Goal: Task Accomplishment & Management: Manage account settings

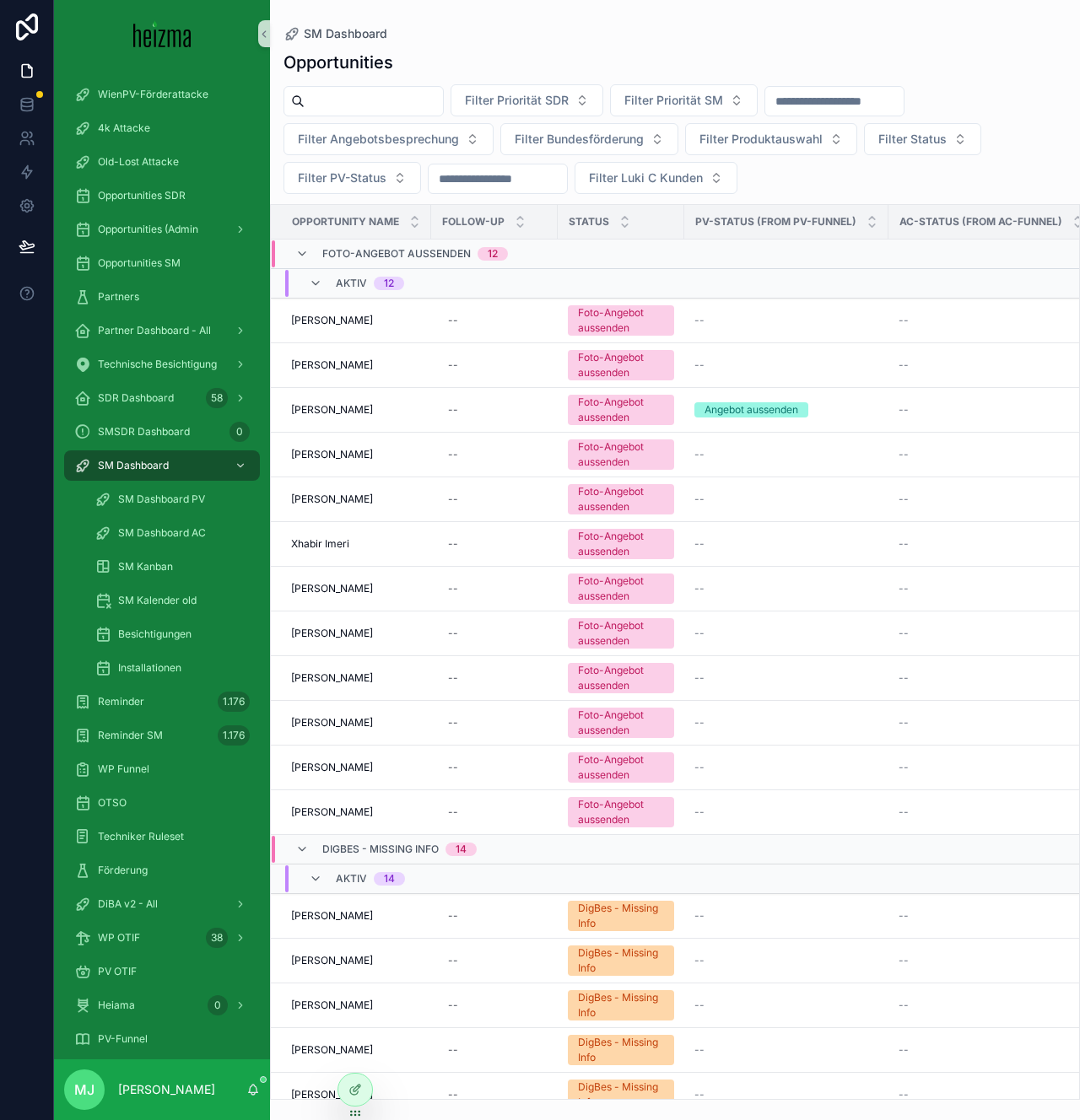
click at [395, 97] on input "scrollable content" at bounding box center [373, 101] width 138 height 24
paste input "**********"
type input "**********"
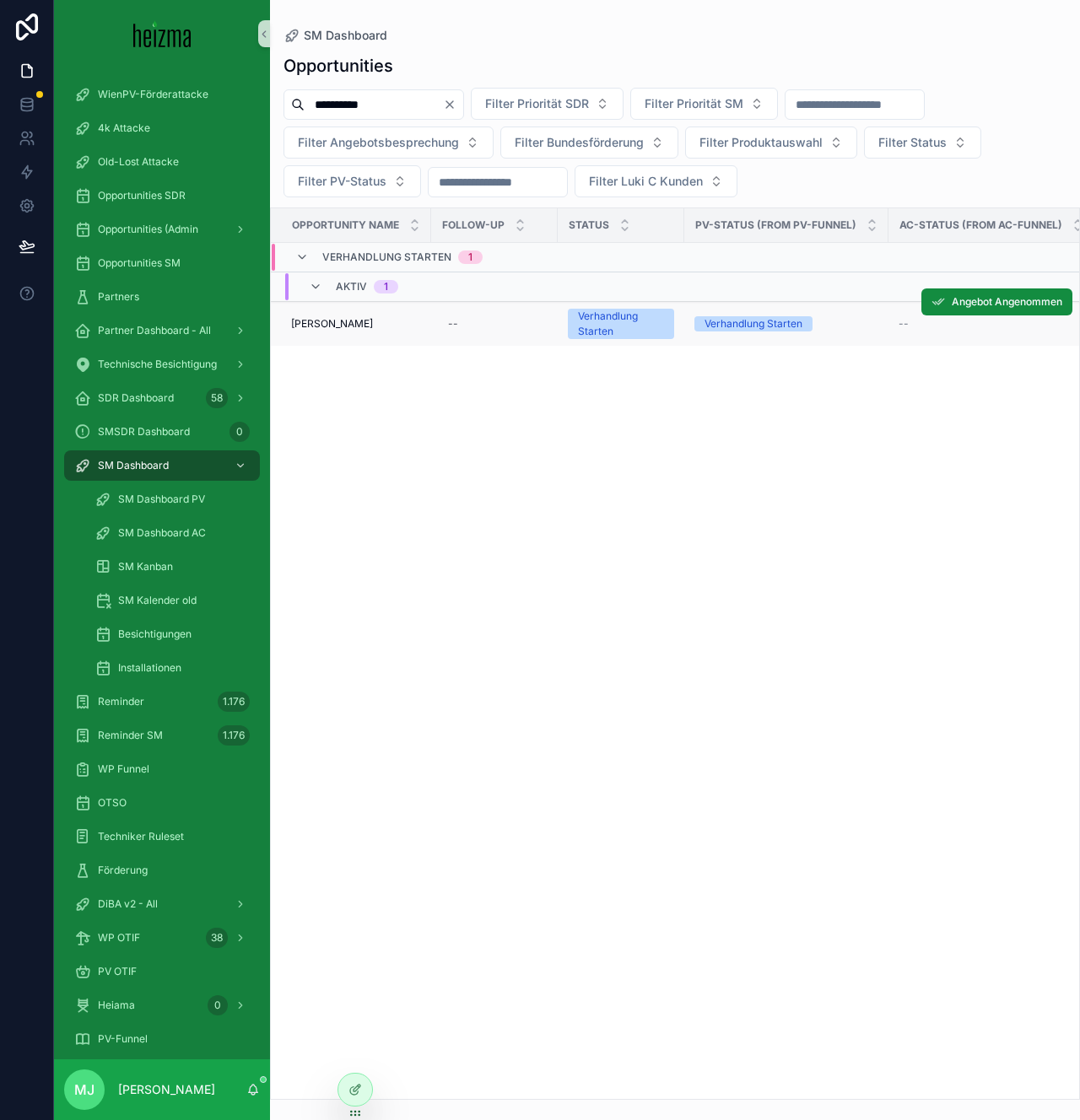
click at [312, 325] on span "Avi Malaev" at bounding box center [332, 324] width 82 height 14
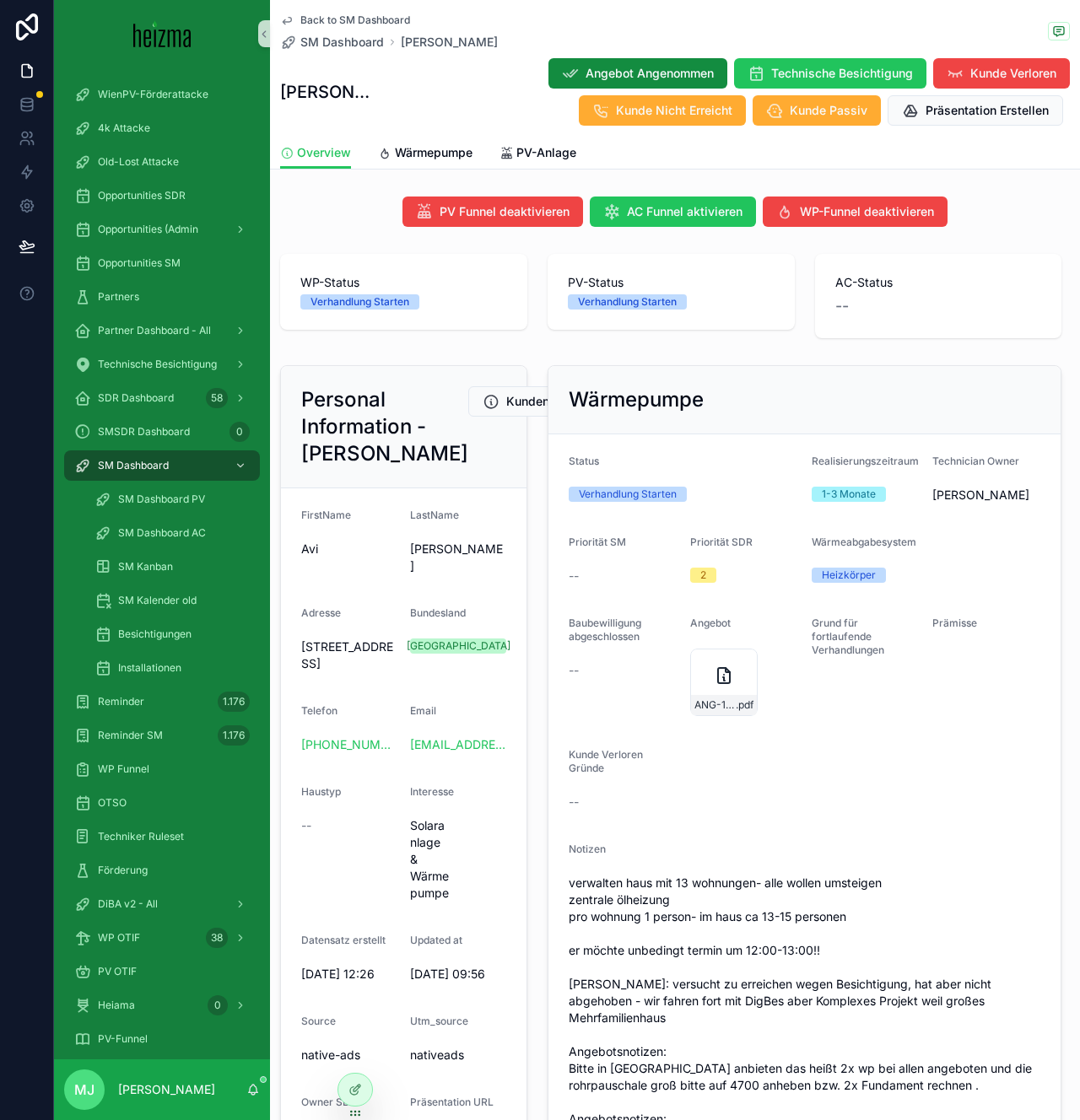
click at [538, 546] on div "Wärmepumpe Status Verhandlung Starten Realisierungszeitraum 1-3 Monate Technici…" at bounding box center [805, 829] width 535 height 941
click at [343, 23] on span "Back to SM Dashboard" at bounding box center [354, 20] width 109 height 14
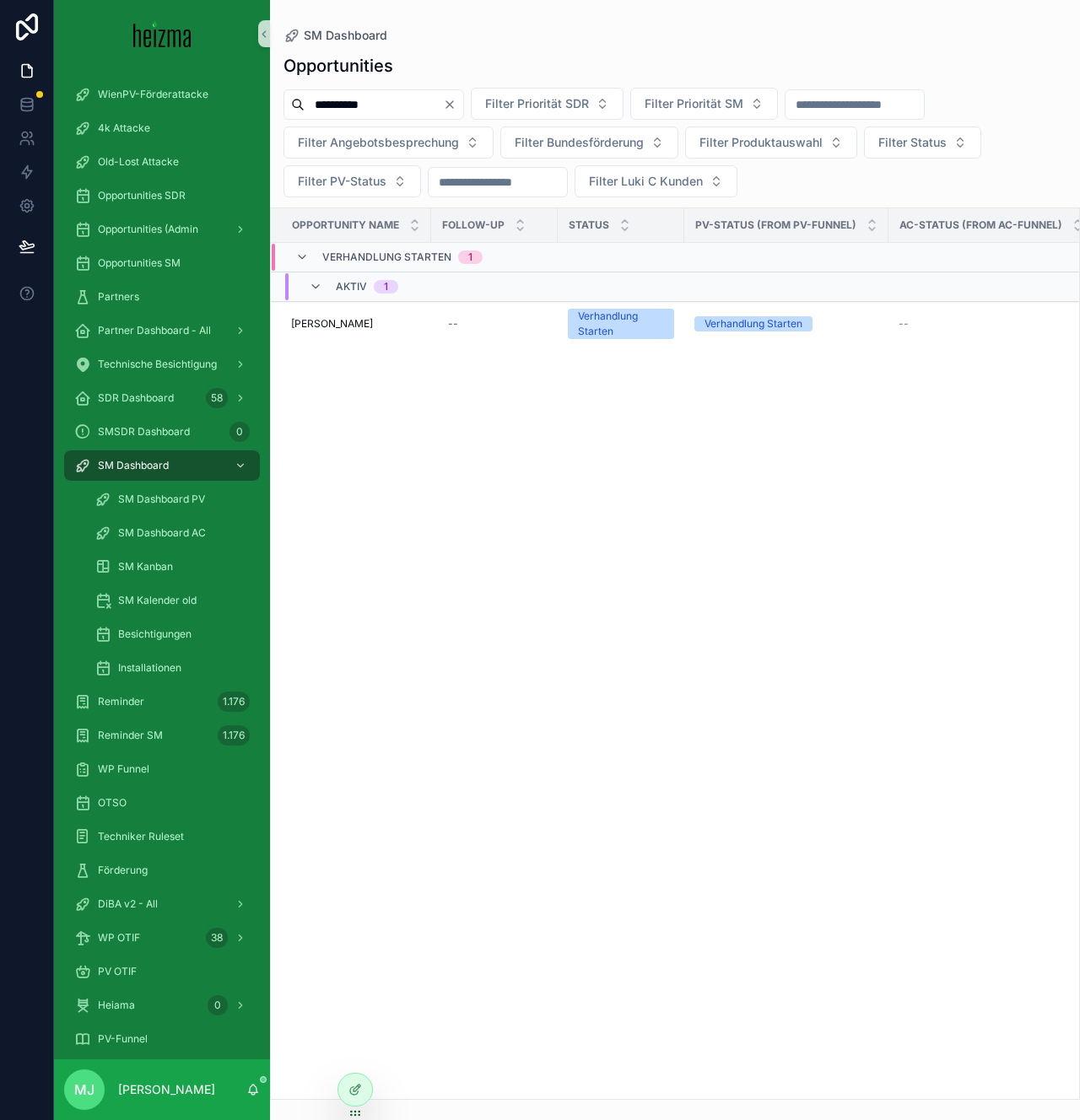
click at [456, 108] on icon "Clear" at bounding box center [449, 104] width 14 height 14
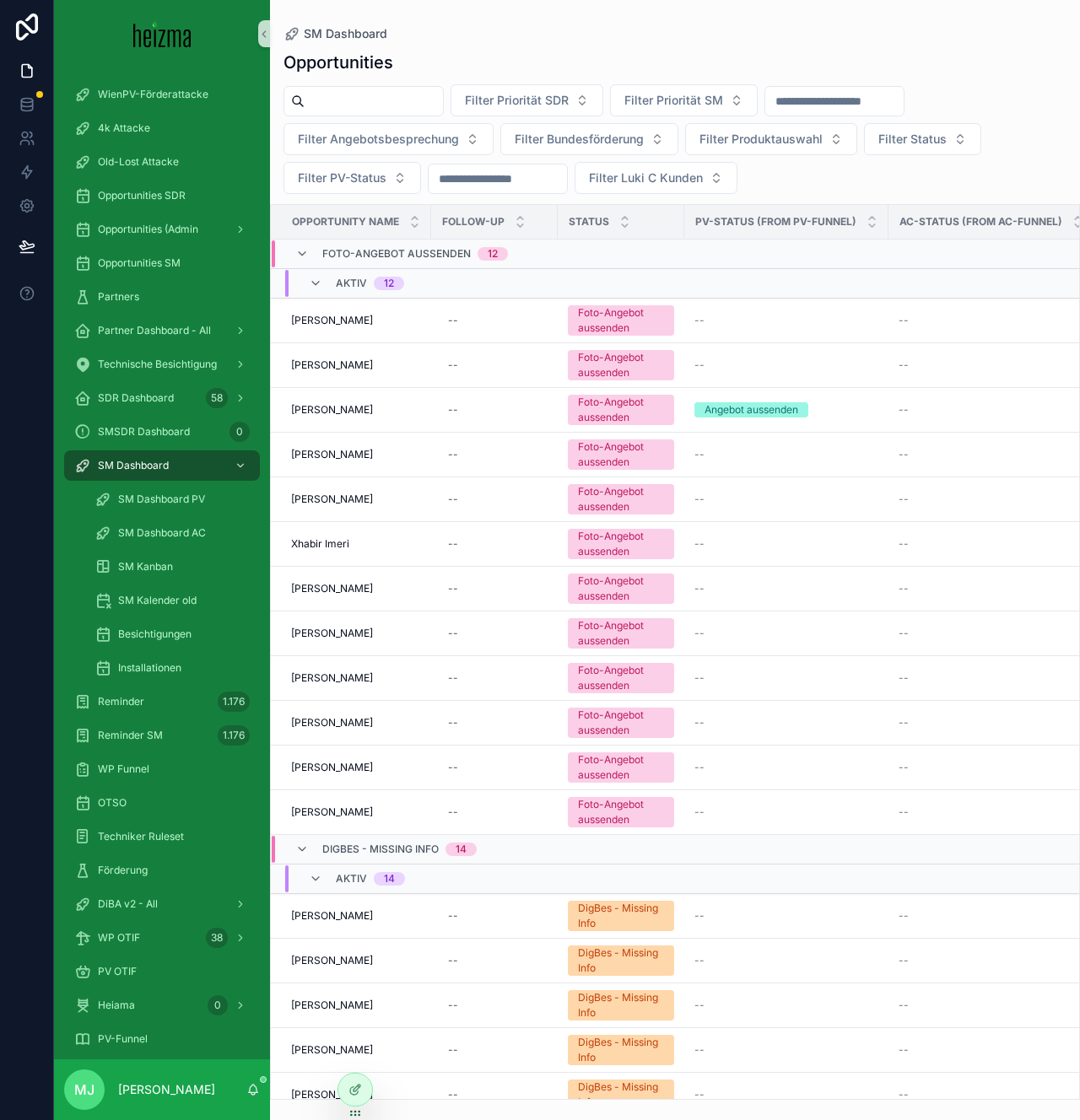
click at [422, 98] on input "scrollable content" at bounding box center [373, 101] width 138 height 24
paste input "**********"
type input "**********"
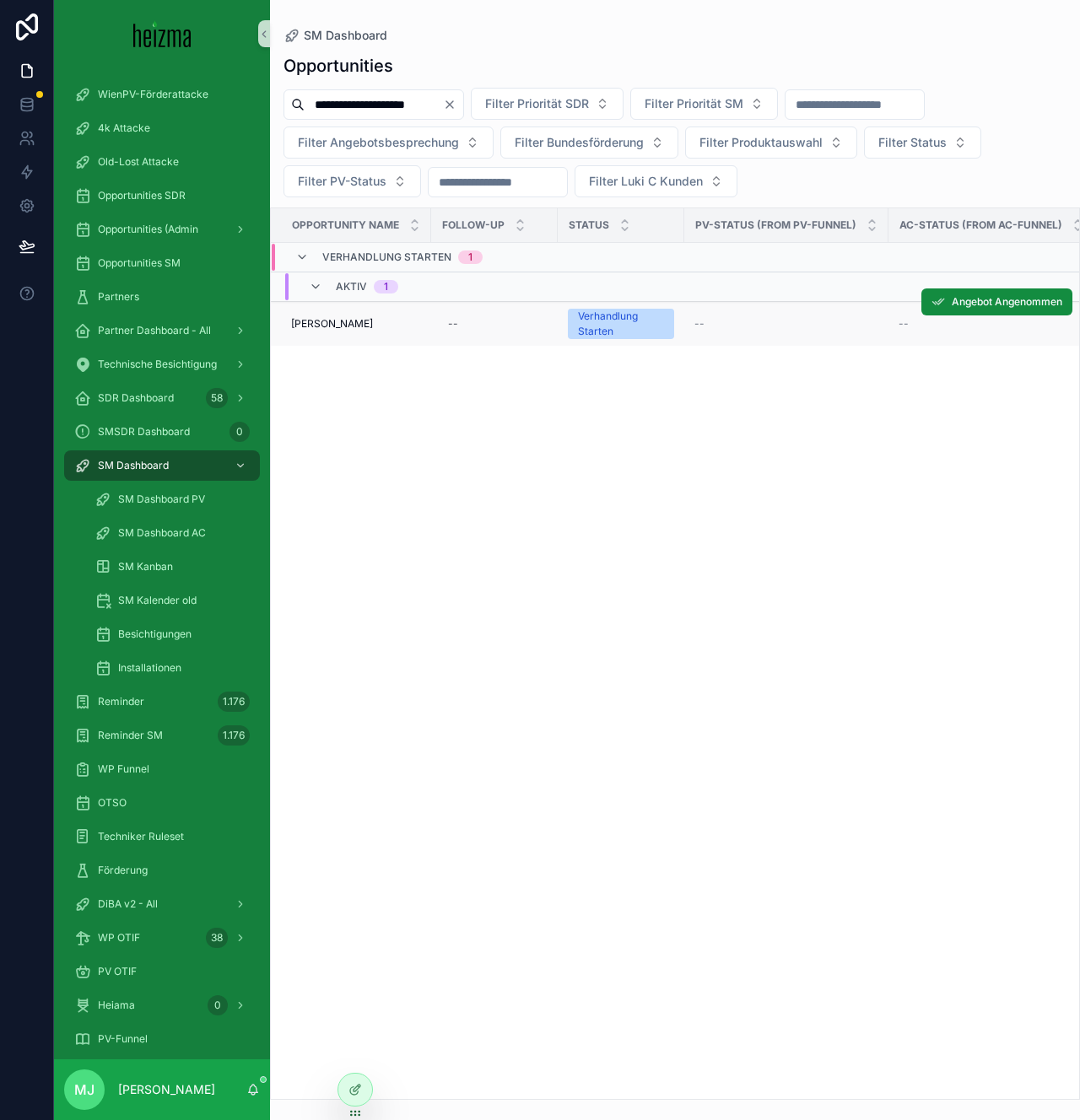
click at [357, 337] on td "Bernhard Schaumberger Bernhard Schaumberger" at bounding box center [351, 324] width 160 height 44
click at [355, 327] on span "Bernhard Schaumberger" at bounding box center [332, 324] width 82 height 14
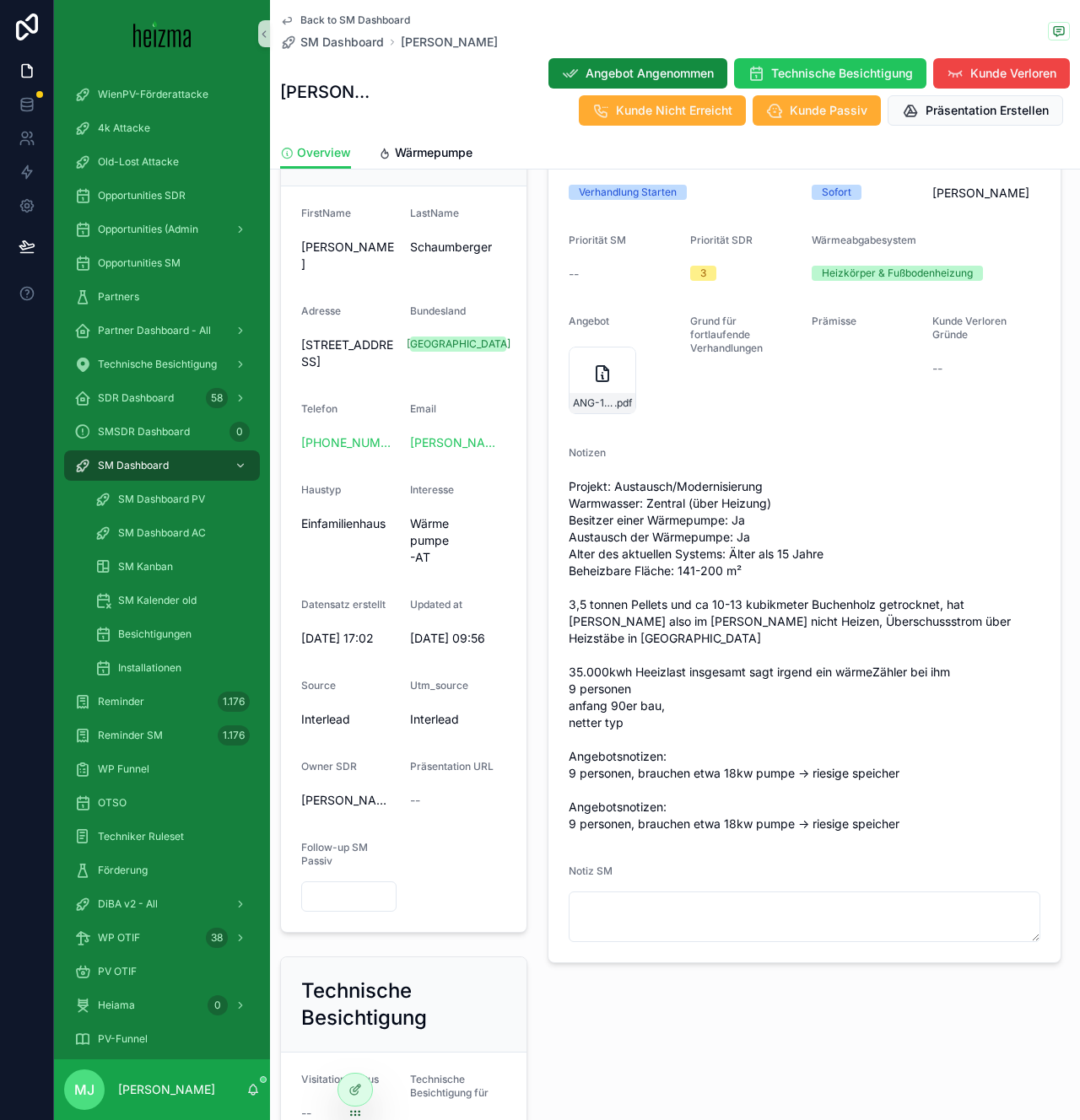
scroll to position [303, 0]
click at [737, 784] on span "Projekt: Austausch/Modernisierung Warmwasser: Zentral (über Heizung) Besitzer e…" at bounding box center [804, 654] width 473 height 354
click at [729, 800] on span "Projekt: Austausch/Modernisierung Warmwasser: Zentral (über Heizung) Besitzer e…" at bounding box center [804, 654] width 473 height 354
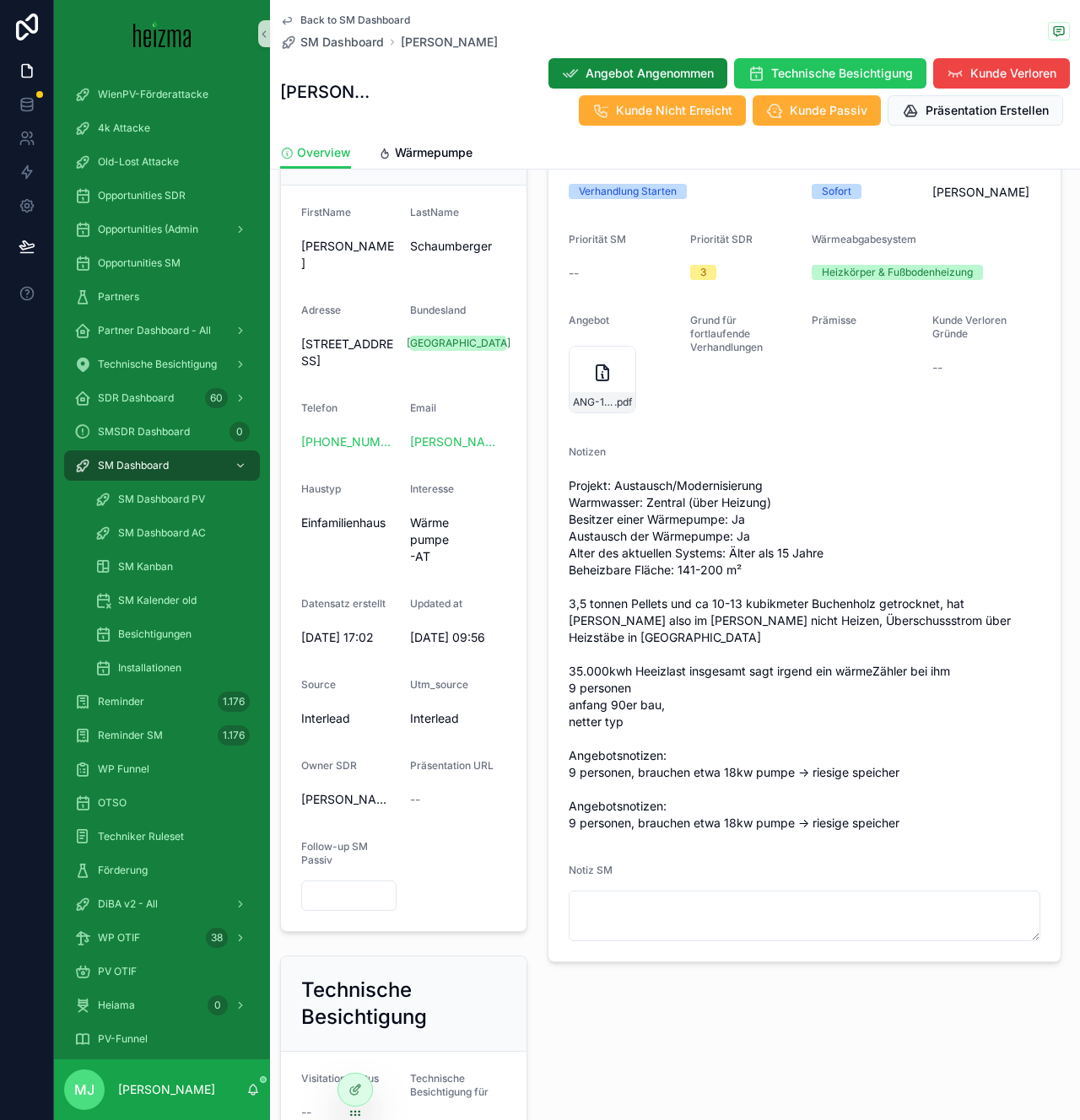
click at [777, 804] on span "Projekt: Austausch/Modernisierung Warmwasser: Zentral (über Heizung) Besitzer e…" at bounding box center [804, 654] width 473 height 354
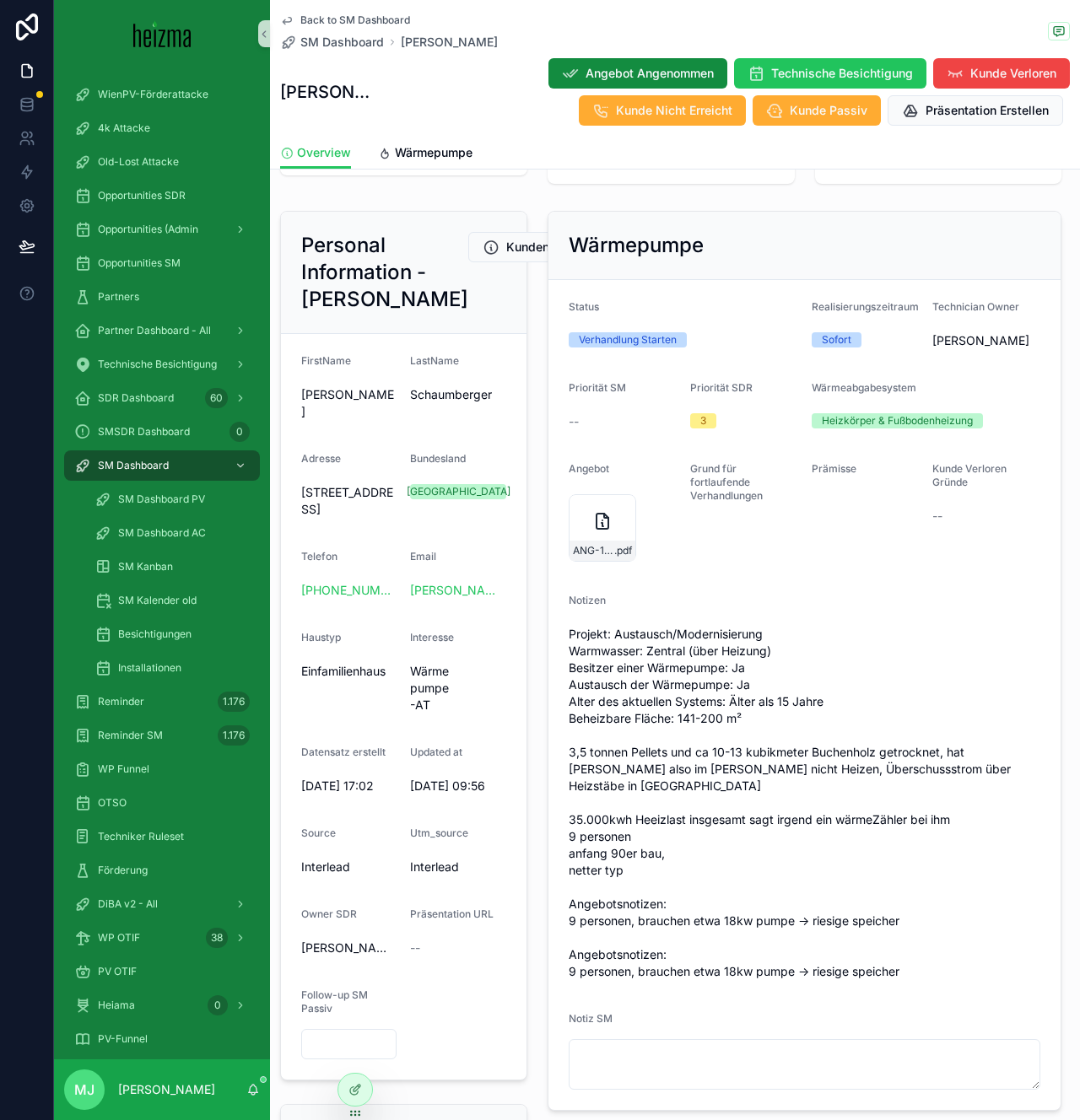
scroll to position [154, 0]
click at [890, 815] on span "Projekt: Austausch/Modernisierung Warmwasser: Zentral (über Heizung) Besitzer e…" at bounding box center [804, 804] width 473 height 354
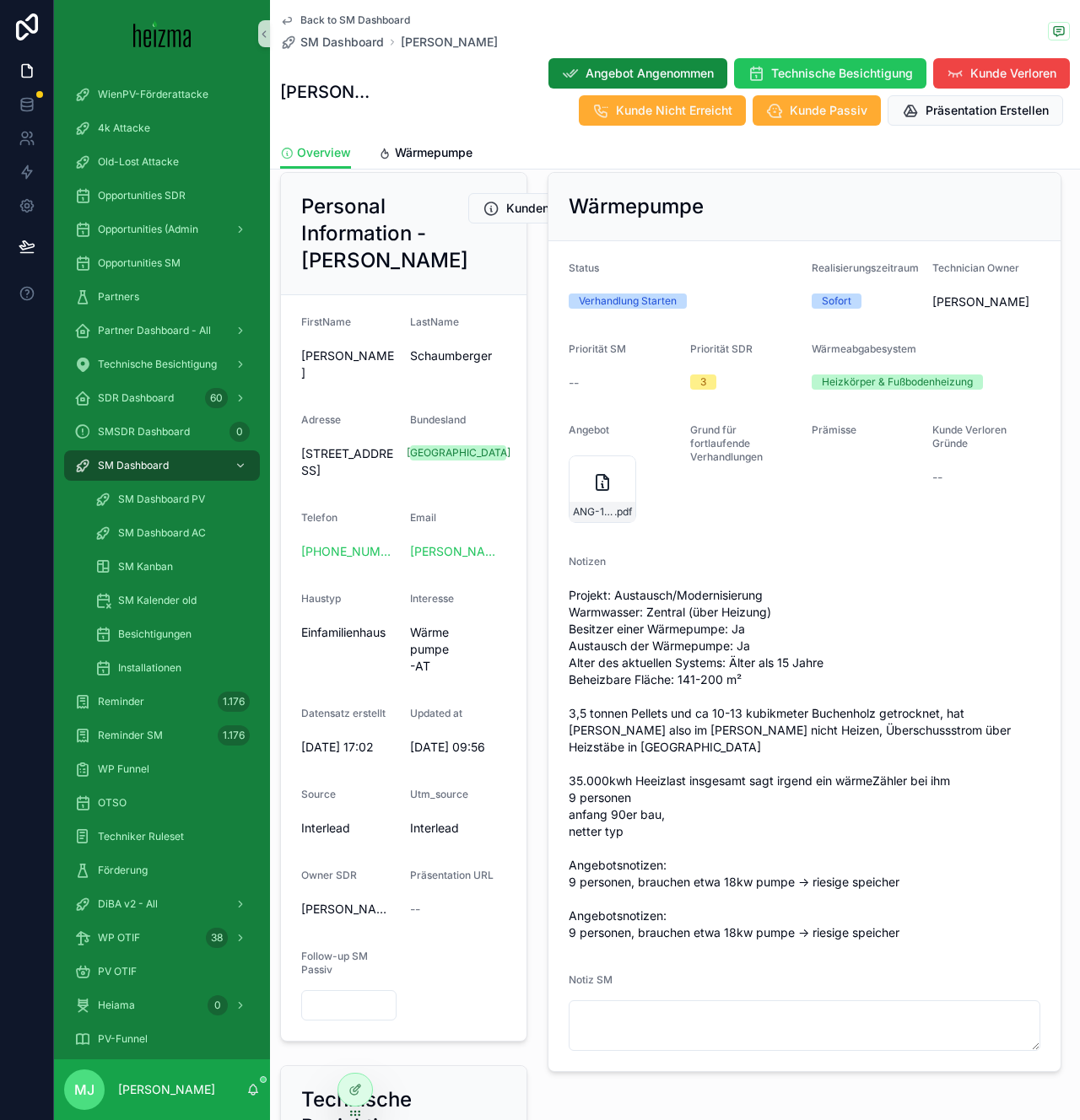
scroll to position [193, 0]
click at [357, 480] on span "Wörschachbergweg 53, 8942 Wörschach, Austria" at bounding box center [348, 463] width 95 height 33
click at [907, 648] on span "Projekt: Austausch/Modernisierung Warmwasser: Zentral (über Heizung) Besitzer e…" at bounding box center [804, 766] width 473 height 354
click at [266, 44] on button "scrollable content" at bounding box center [264, 33] width 12 height 27
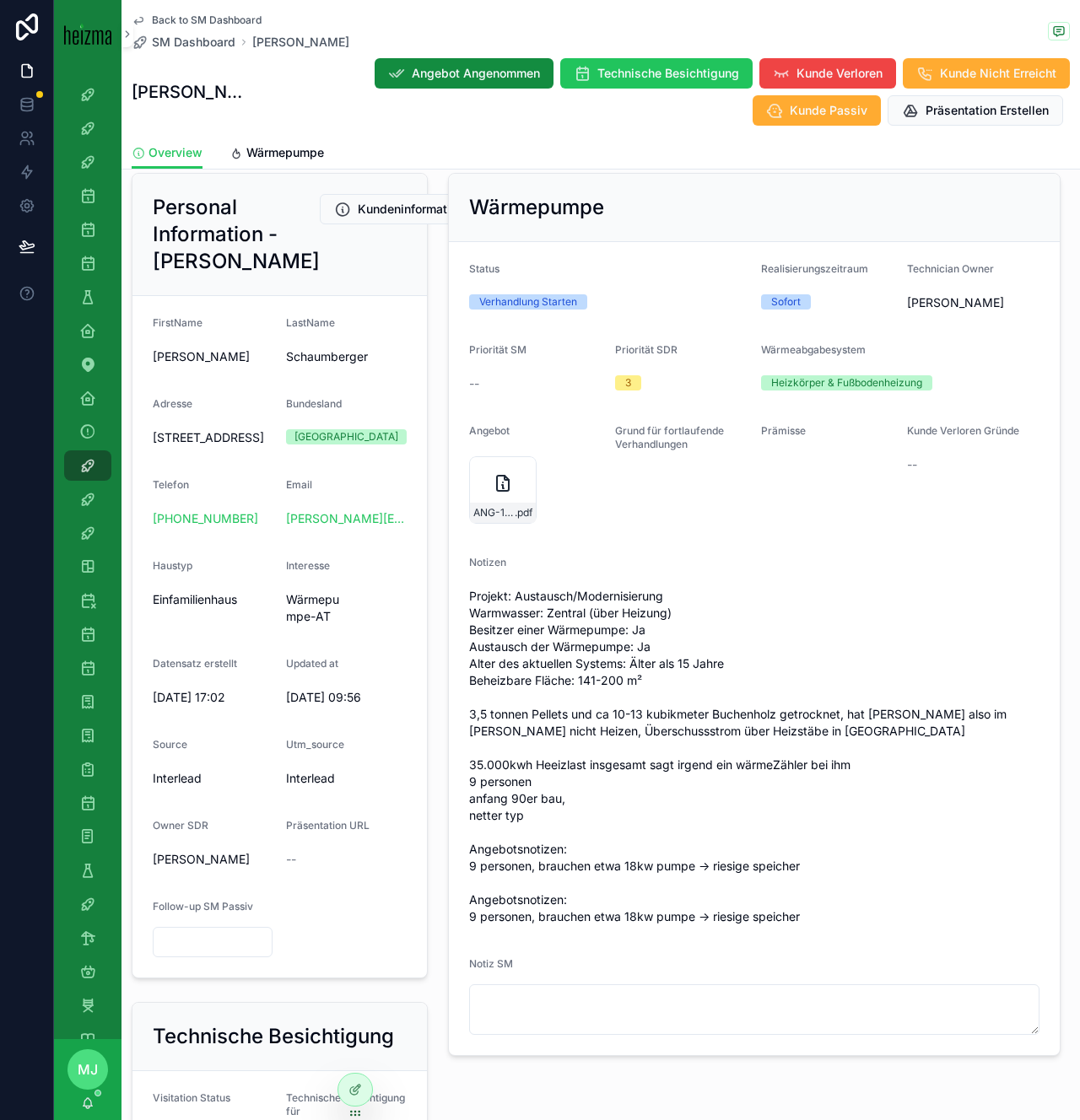
scroll to position [212, 0]
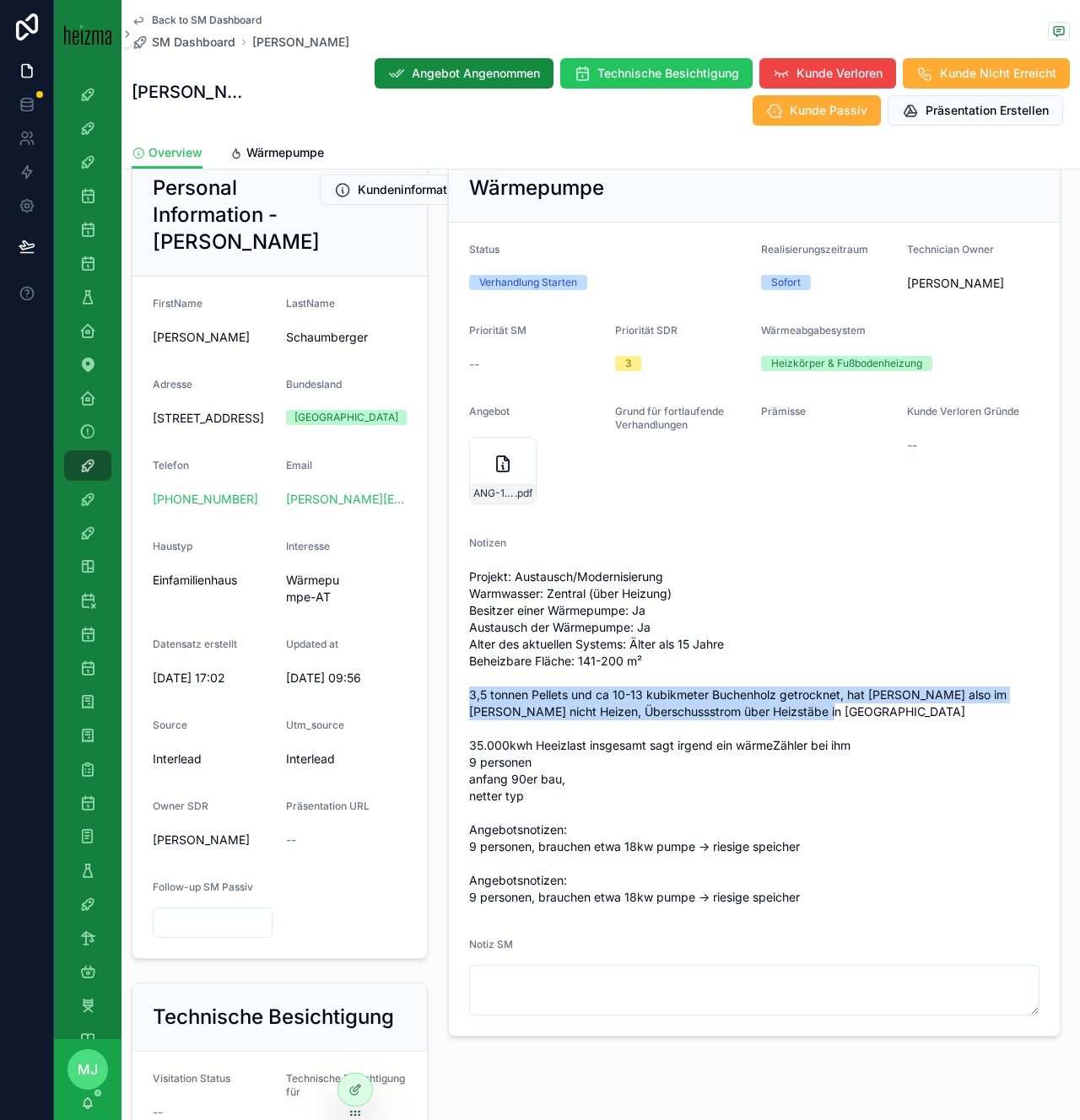
drag, startPoint x: 465, startPoint y: 692, endPoint x: 896, endPoint y: 715, distance: 431.6
click at [896, 715] on form "Status Verhandlung Starten Realisierungszeitraum Sofort Technician Owner Oliver…" at bounding box center [755, 629] width 611 height 814
copy span "3,5 tonnen Pellets und ca 10-13 kubikmeter Buchenholz getrocknet, hat Solarther…"
click at [595, 806] on span "Projekt: Austausch/Modernisierung Warmwasser: Zentral (über Heizung) Besitzer e…" at bounding box center [754, 737] width 570 height 337
copy span "3,5 tonnen Pellets und ca 10-13 kubikmeter Buchenholz getrocknet, hat Solarther…"
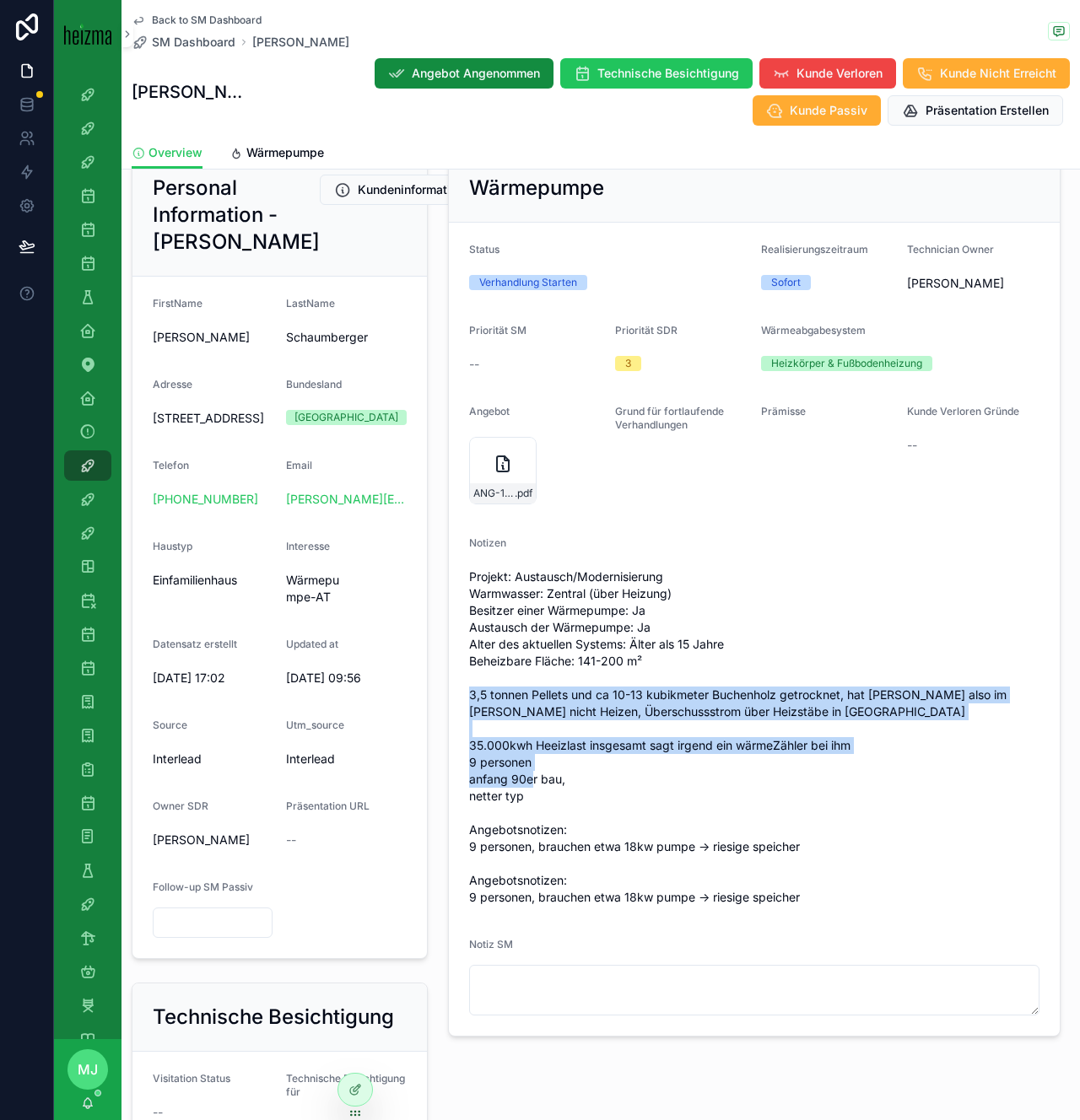
click at [546, 800] on span "Projekt: Austausch/Modernisierung Warmwasser: Zentral (über Heizung) Besitzer e…" at bounding box center [754, 737] width 570 height 337
click at [566, 776] on span "Projekt: Austausch/Modernisierung Warmwasser: Zentral (über Heizung) Besitzer e…" at bounding box center [754, 737] width 570 height 337
copy span "3,5 tonnen Pellets und ca 10-13 kubikmeter Buchenholz getrocknet, hat Solarther…"
click at [306, 161] on link "Wärmepumpe" at bounding box center [277, 154] width 95 height 33
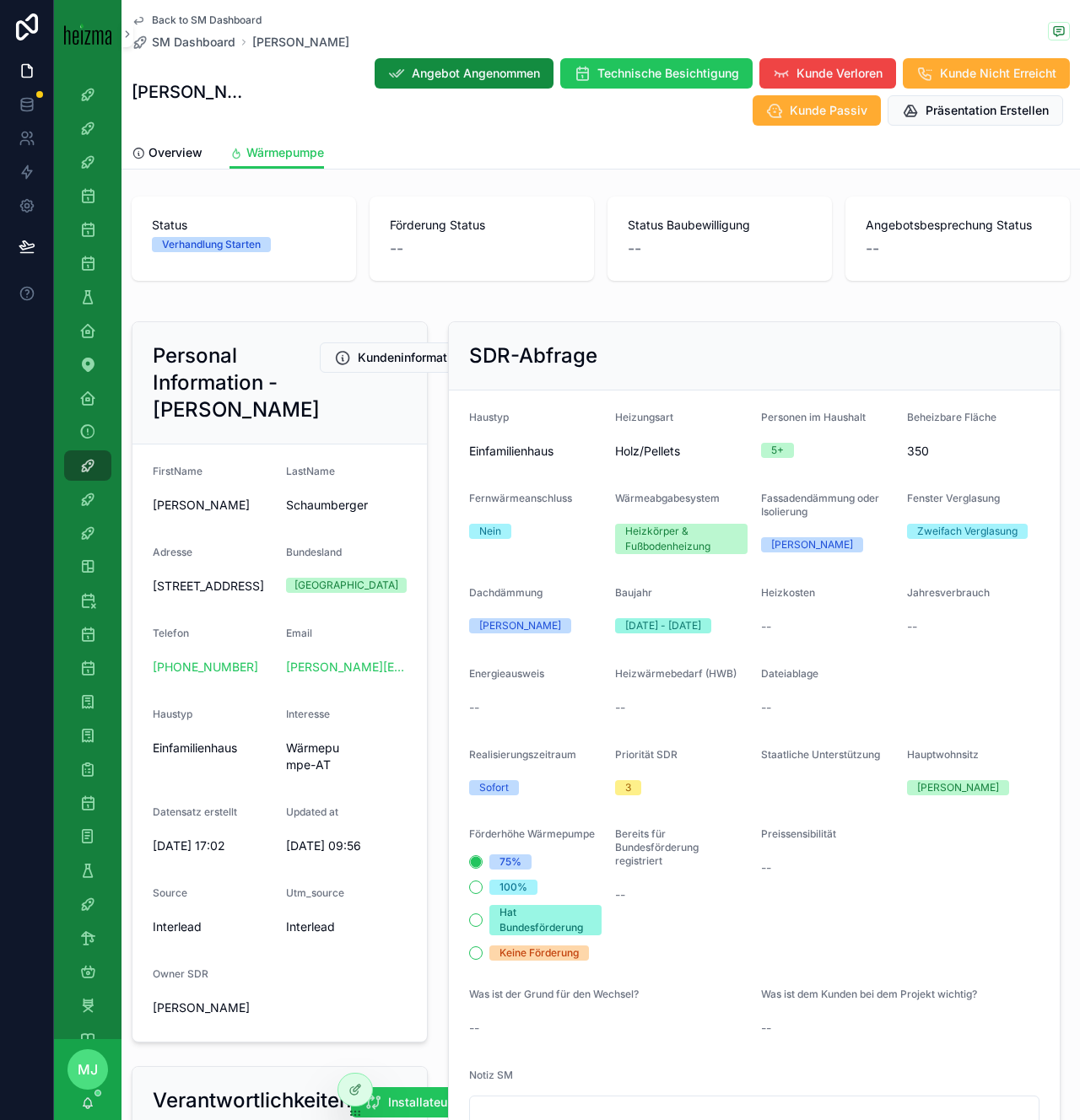
click at [186, 595] on span "Wörschachbergweg 53, 8942 Wörschach, Austria" at bounding box center [212, 586] width 120 height 17
click at [185, 595] on span "Wörschachbergweg 53, 8942 Wörschach, Austria" at bounding box center [212, 586] width 120 height 17
copy span "Wörschachbergweg 53, 8942 Wörschach, Austria"
click at [556, 466] on form "Haustyp Einfamilienhaus Heizungsart Holz/Pellets Personen im Haushalt 5+ Beheiz…" at bounding box center [755, 778] width 611 height 776
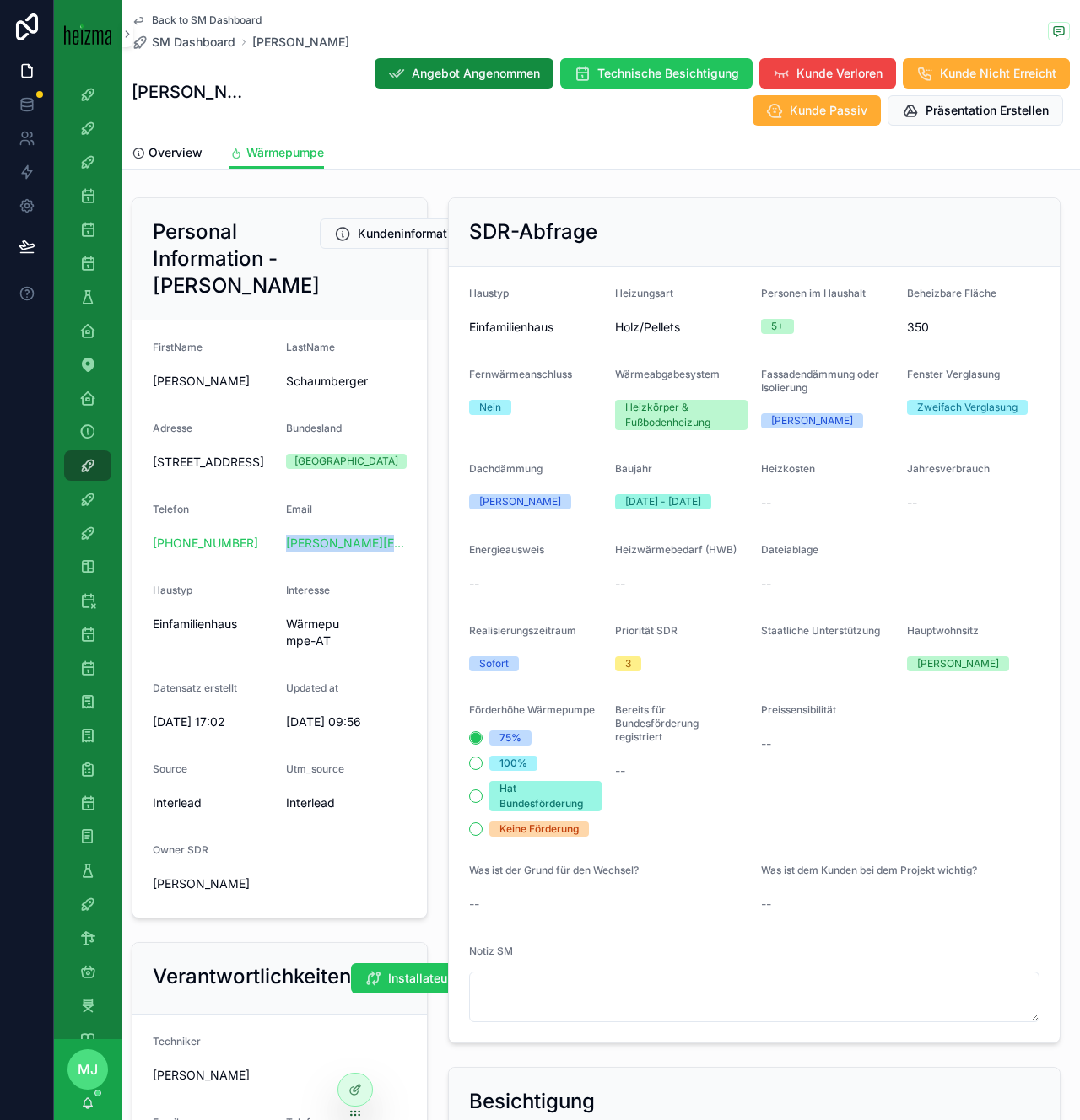
scroll to position [117, 0]
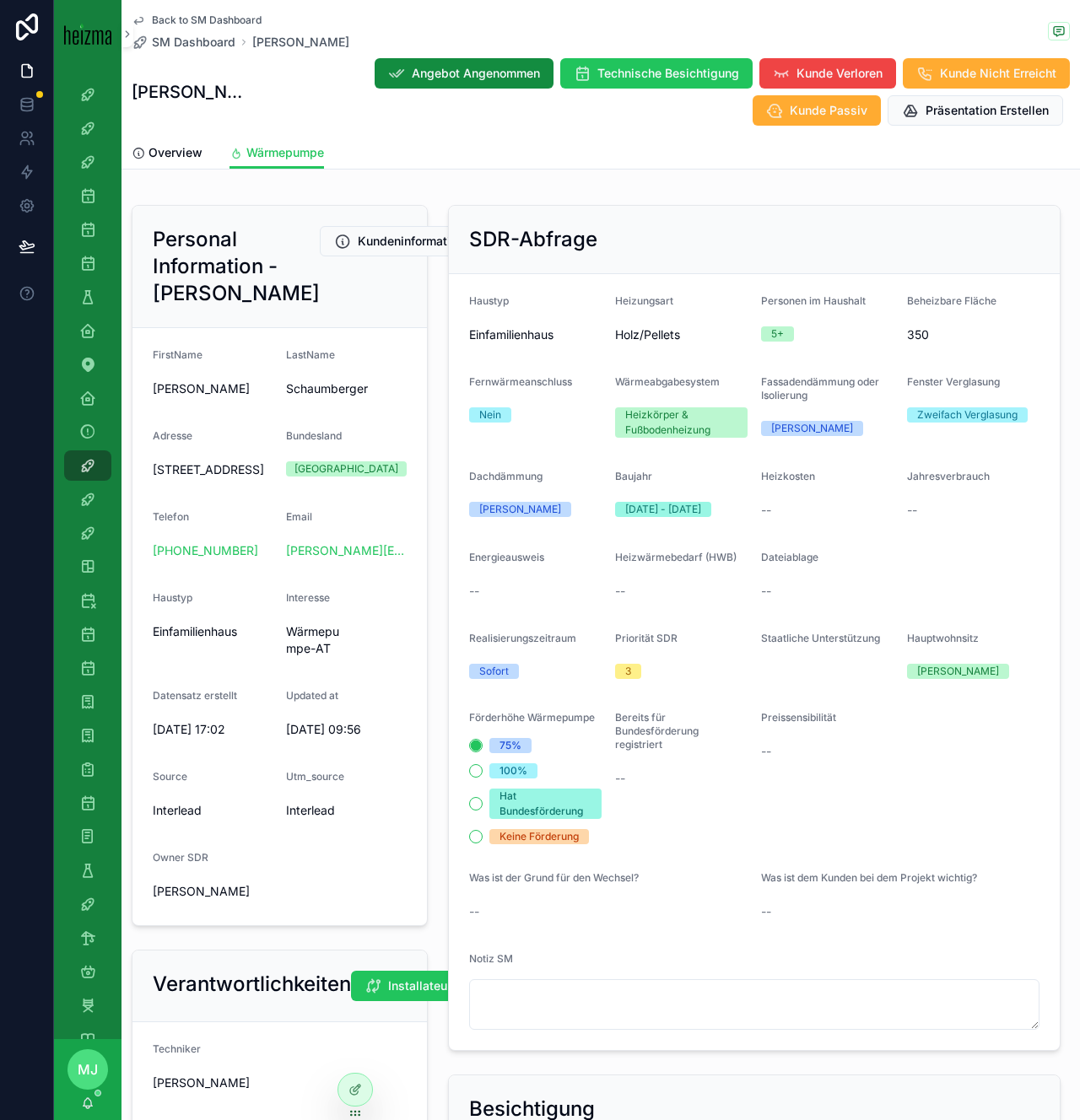
click at [784, 634] on span "Staatliche Unterstützung" at bounding box center [821, 638] width 119 height 13
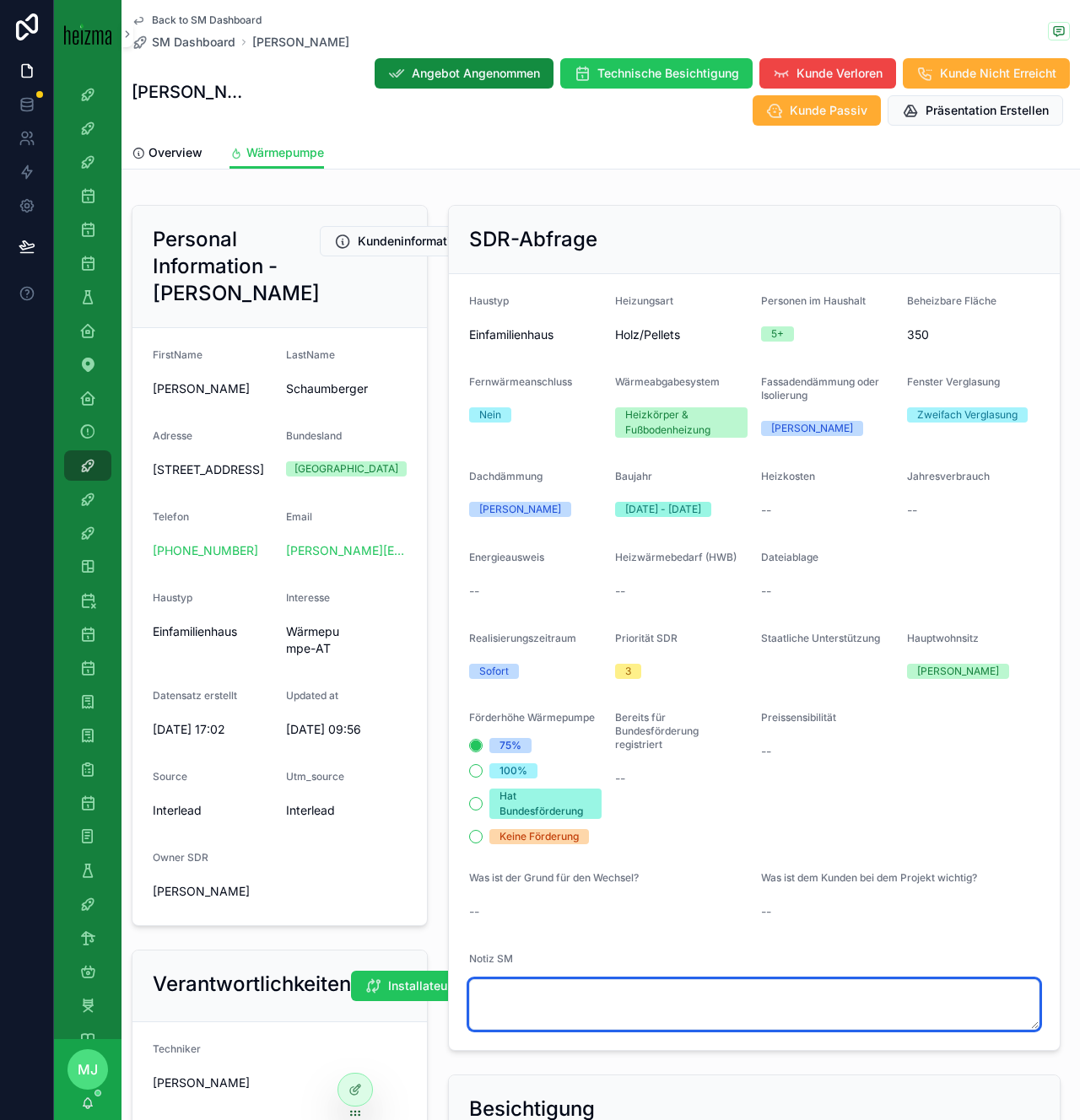
click at [725, 1004] on textarea "scrollable content" at bounding box center [754, 1005] width 570 height 51
type textarea "*"
type textarea "***"
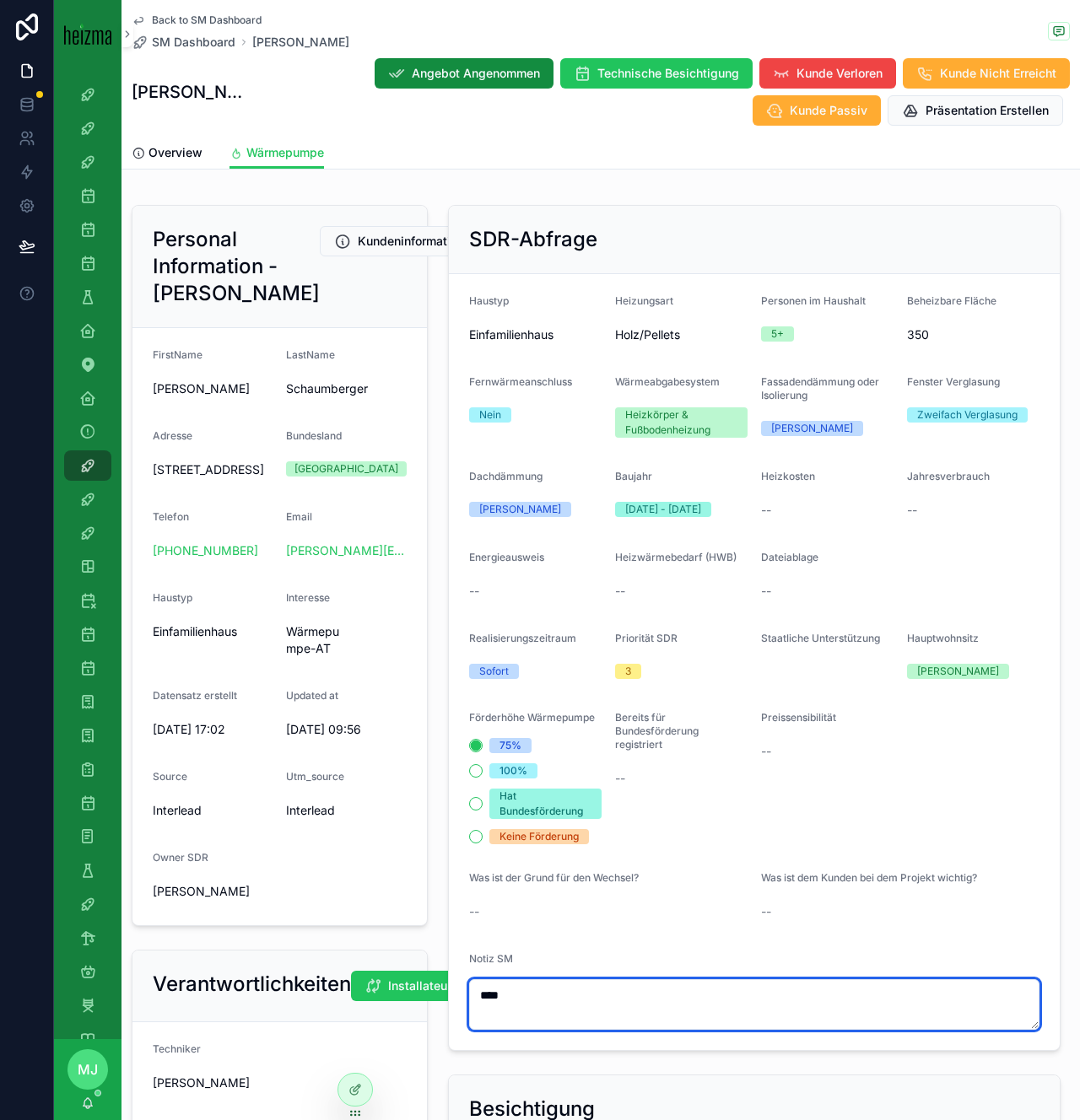
type textarea "****"
type textarea "**********"
type textarea "*********"
type textarea "**********"
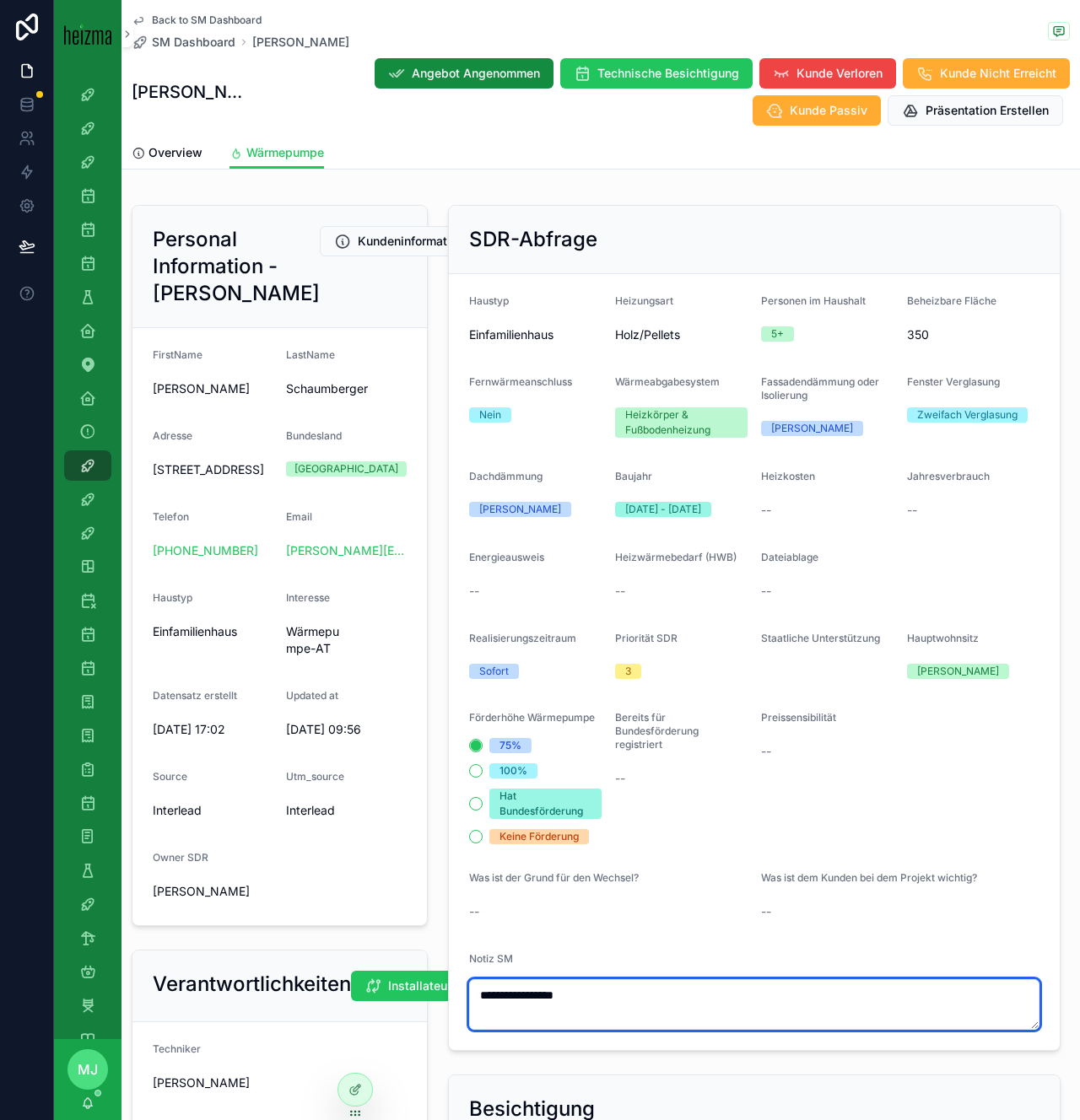
type textarea "**********"
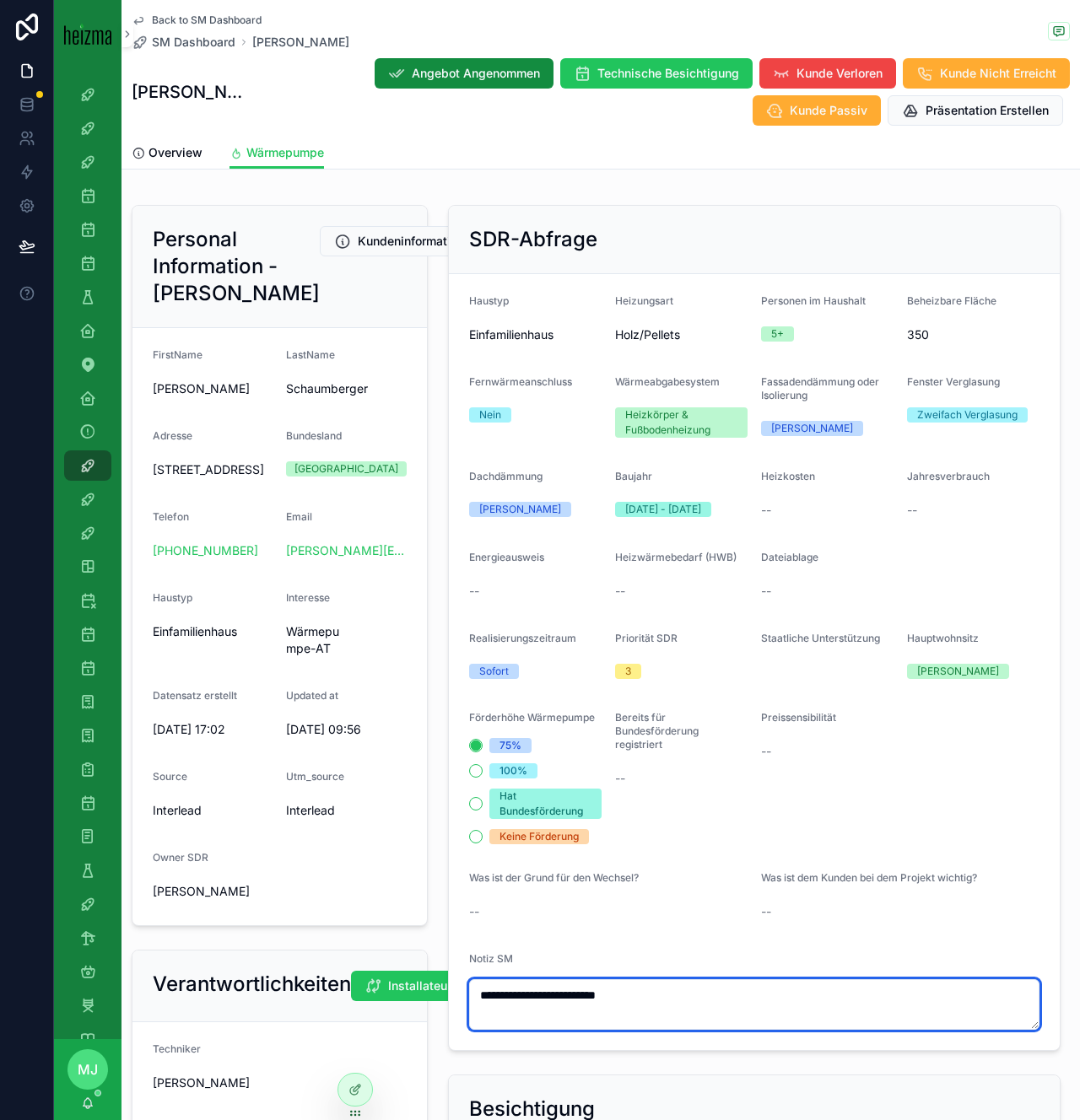
type textarea "**********"
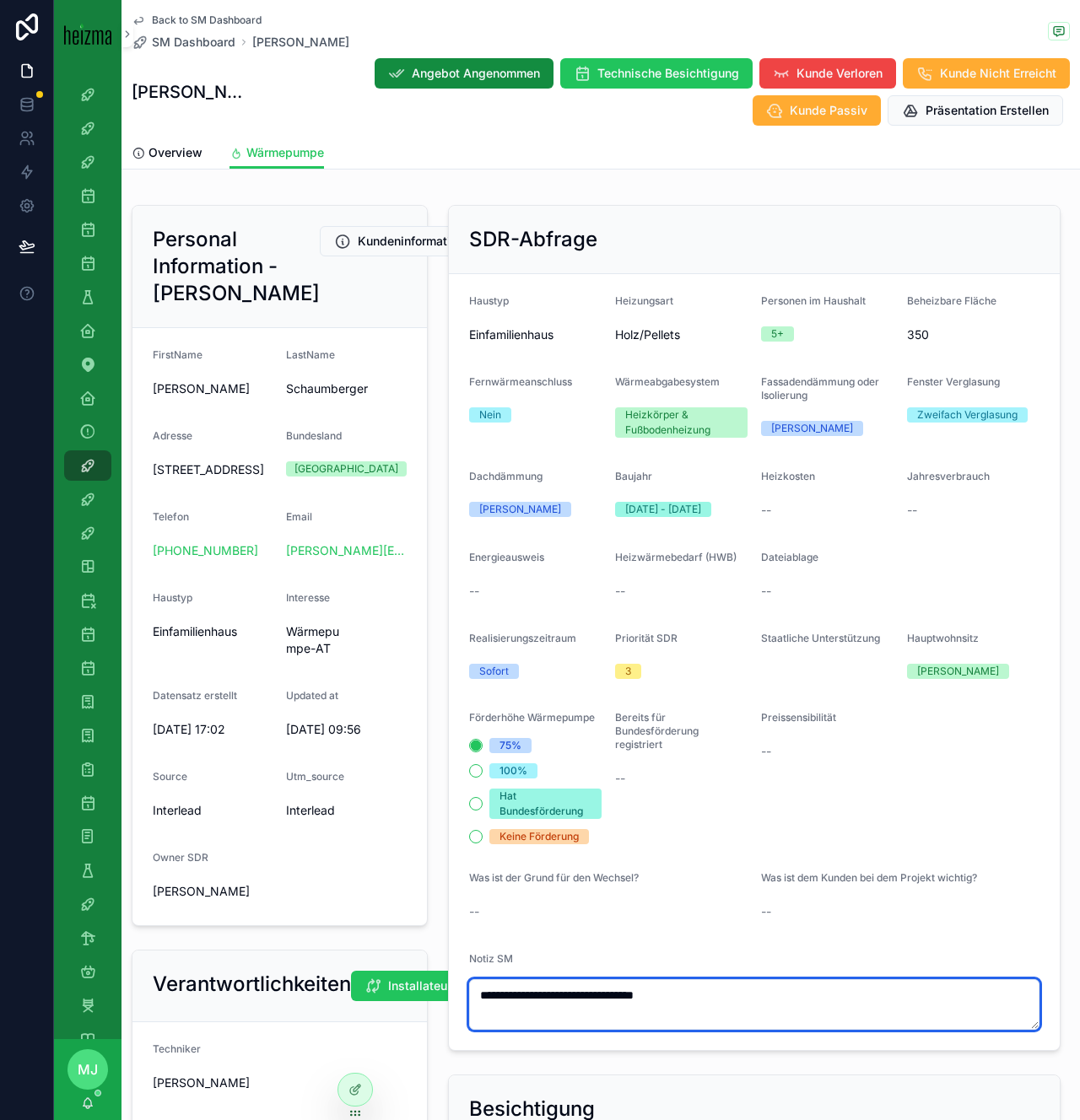
type textarea "**********"
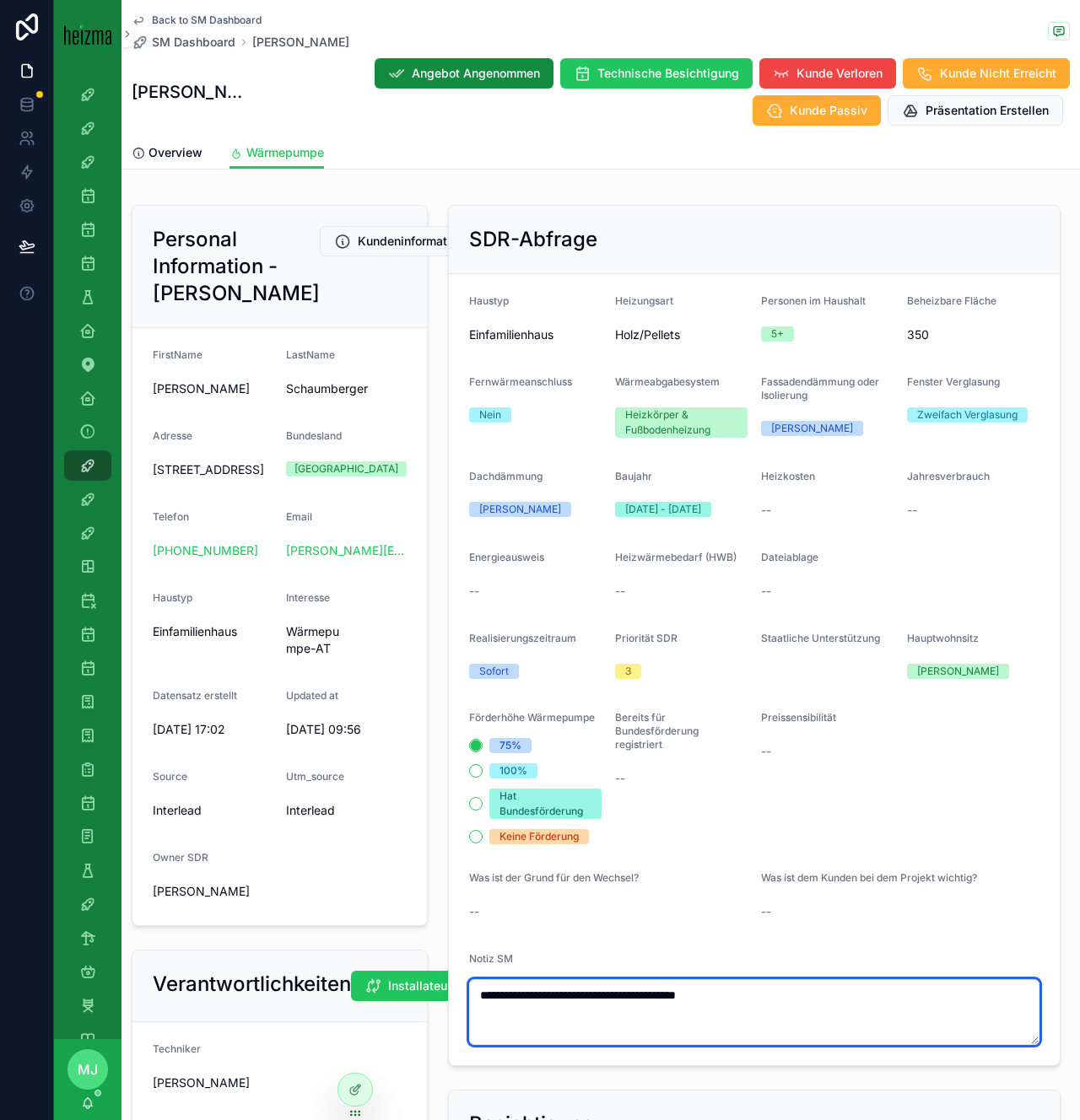
type textarea "**********"
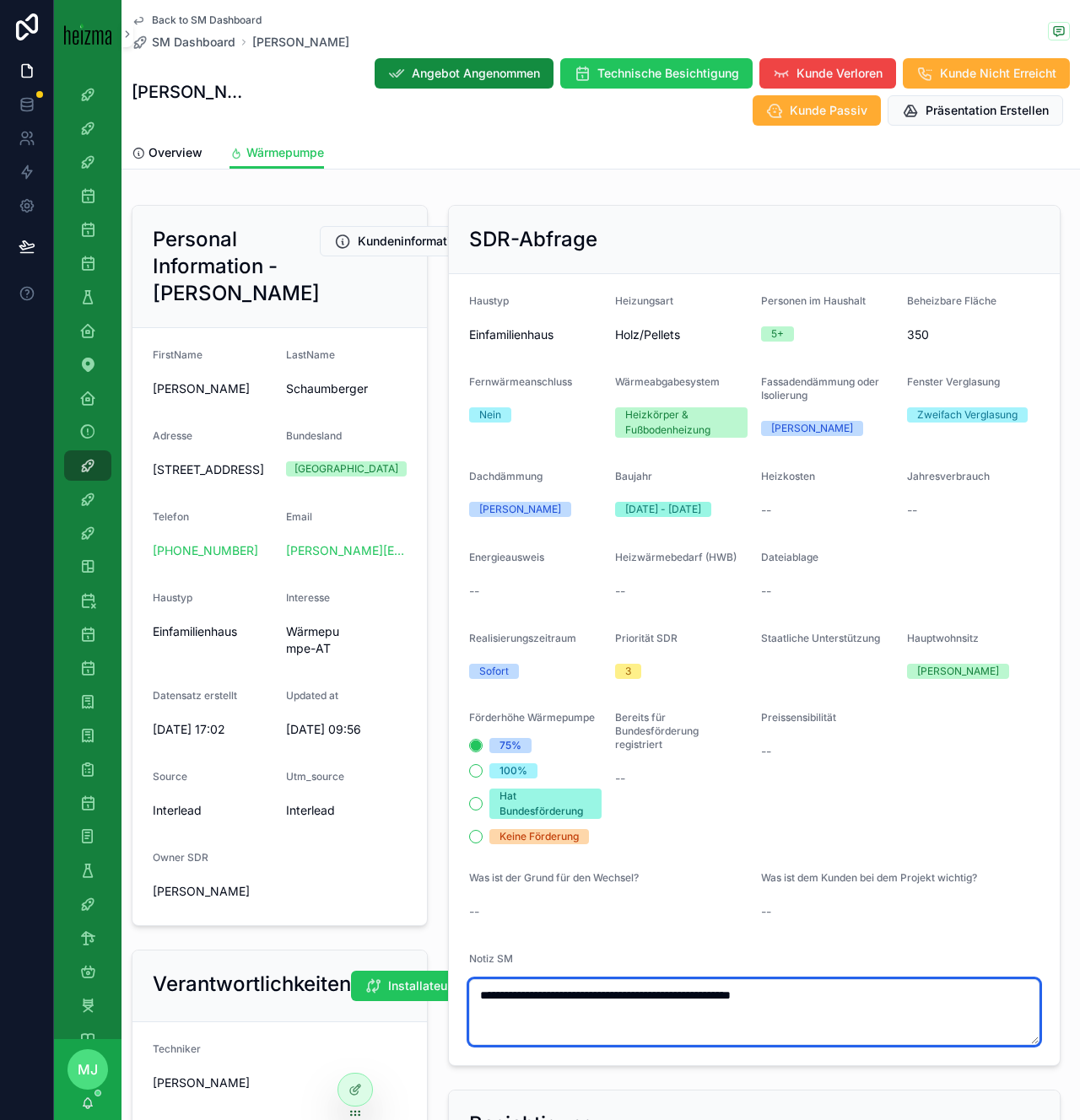
type textarea "**********"
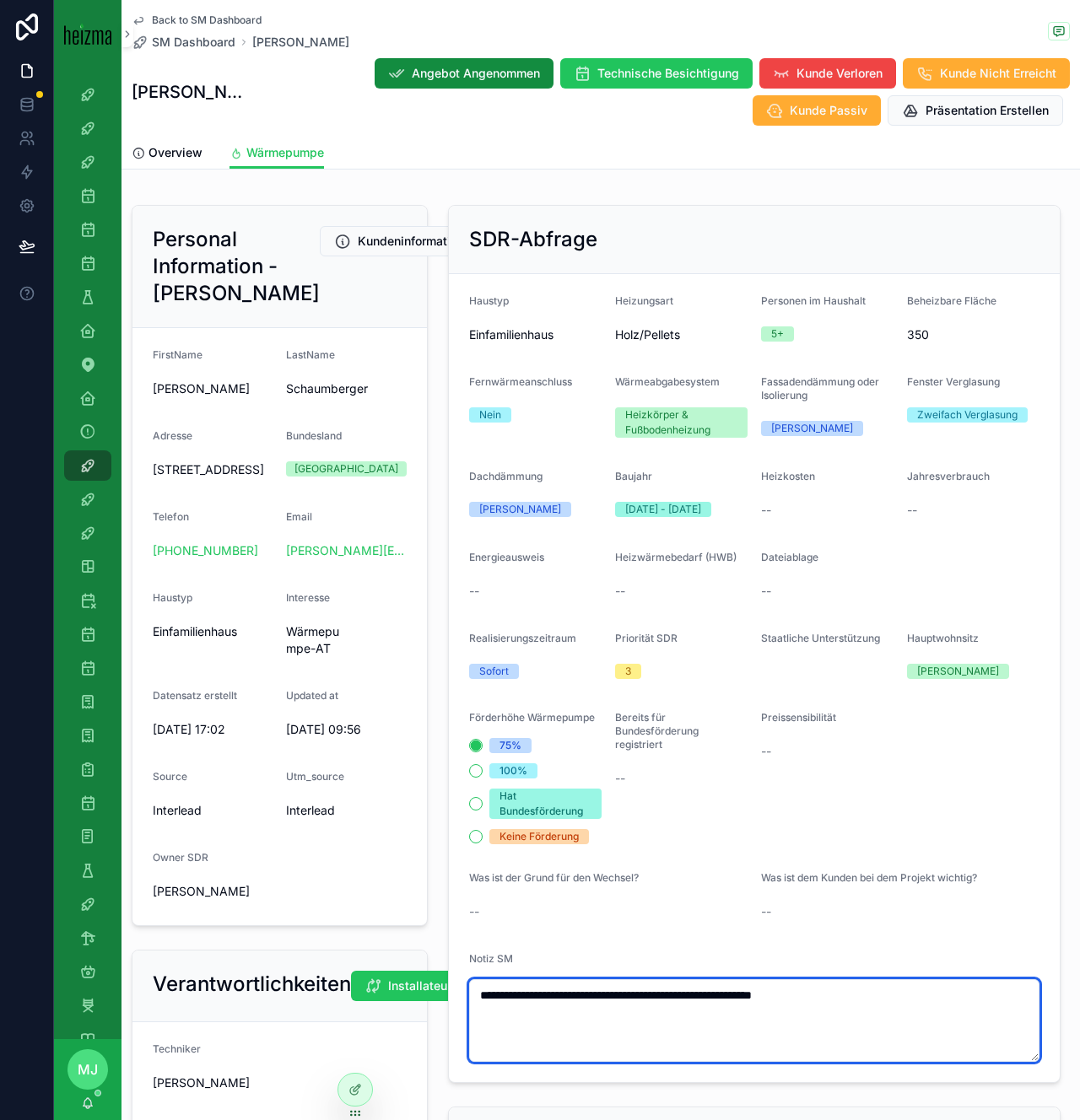
type textarea "**********"
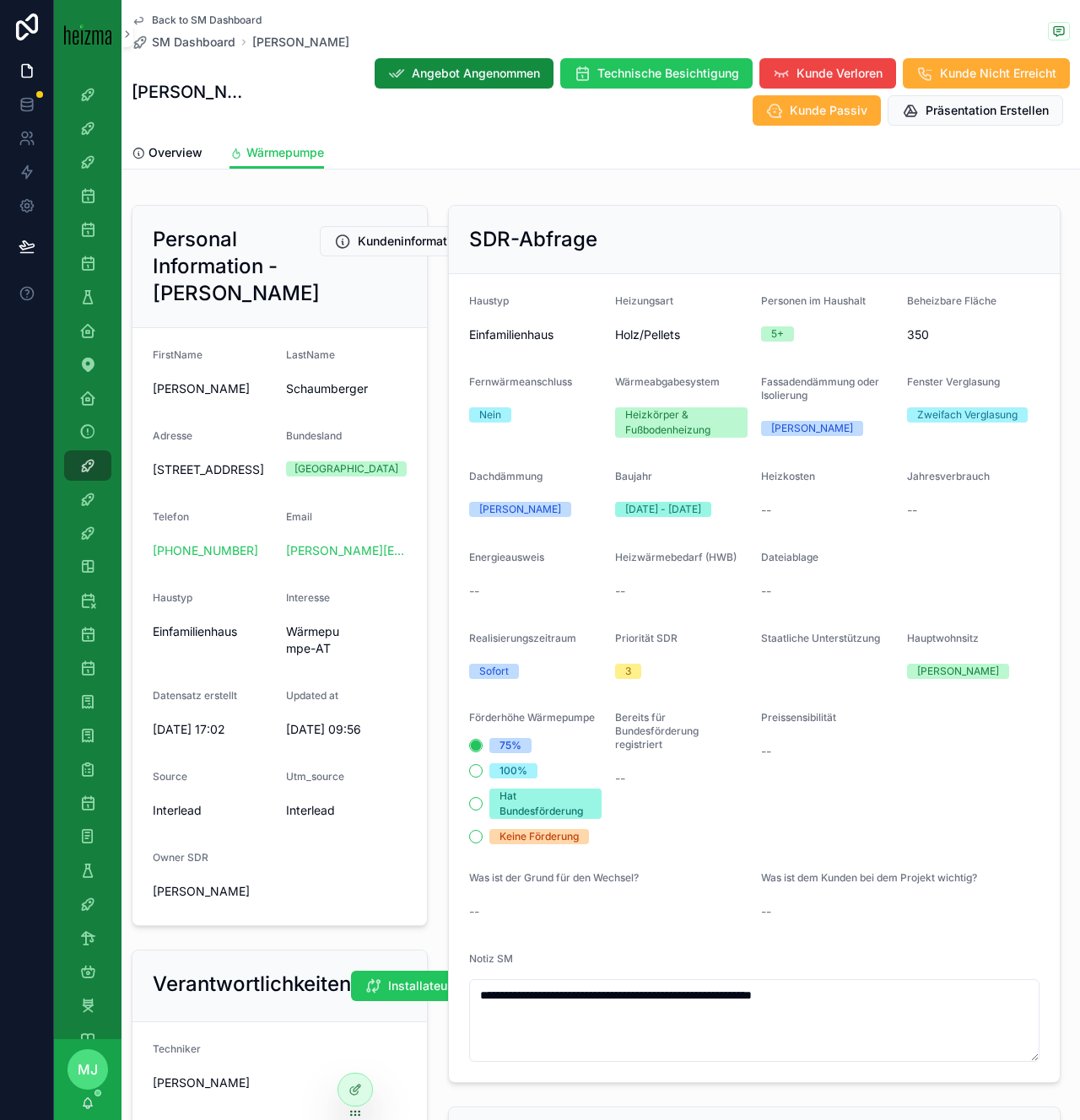
click at [765, 799] on div "Preissensibilität --" at bounding box center [827, 777] width 133 height 133
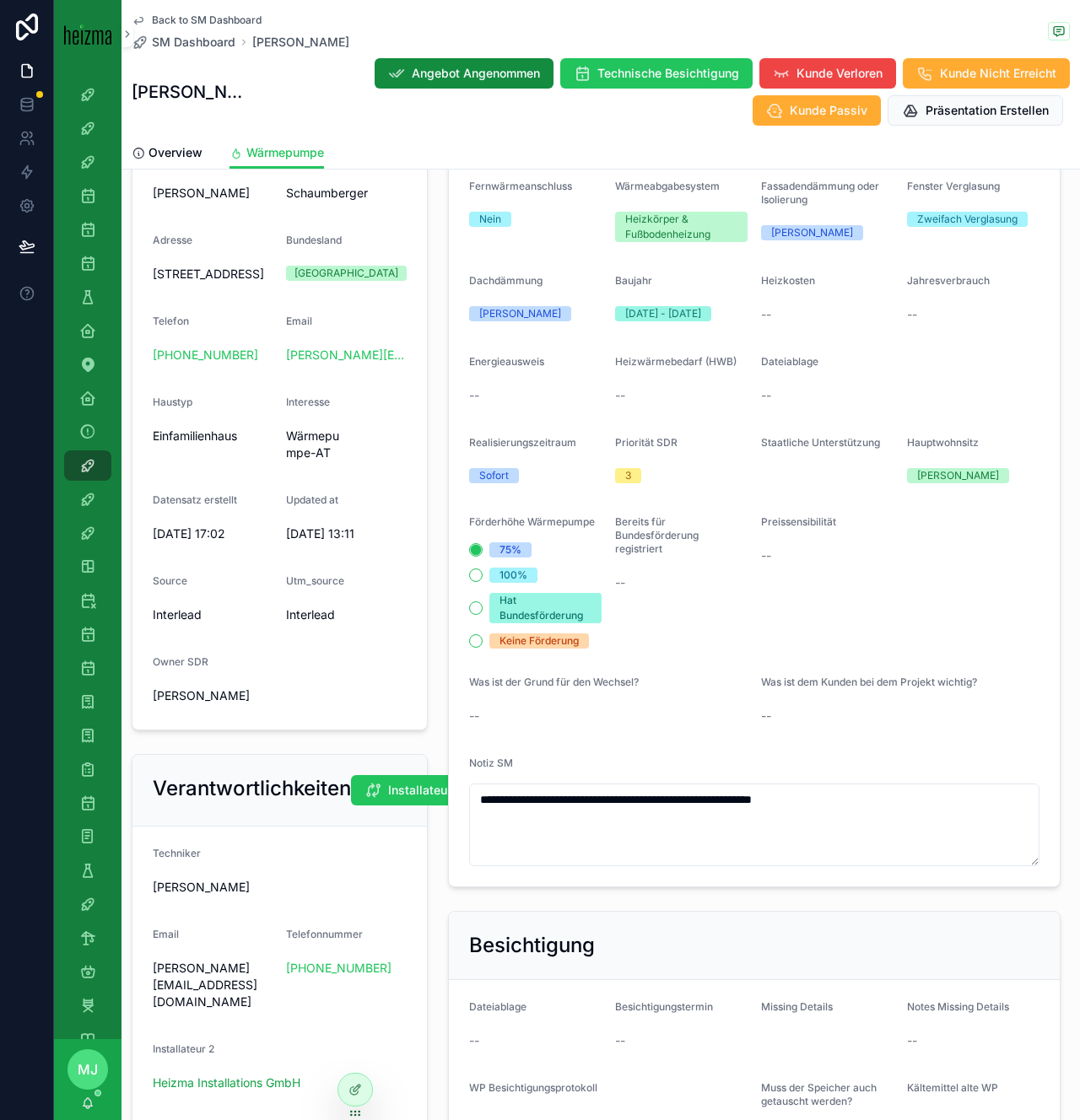
scroll to position [308, 0]
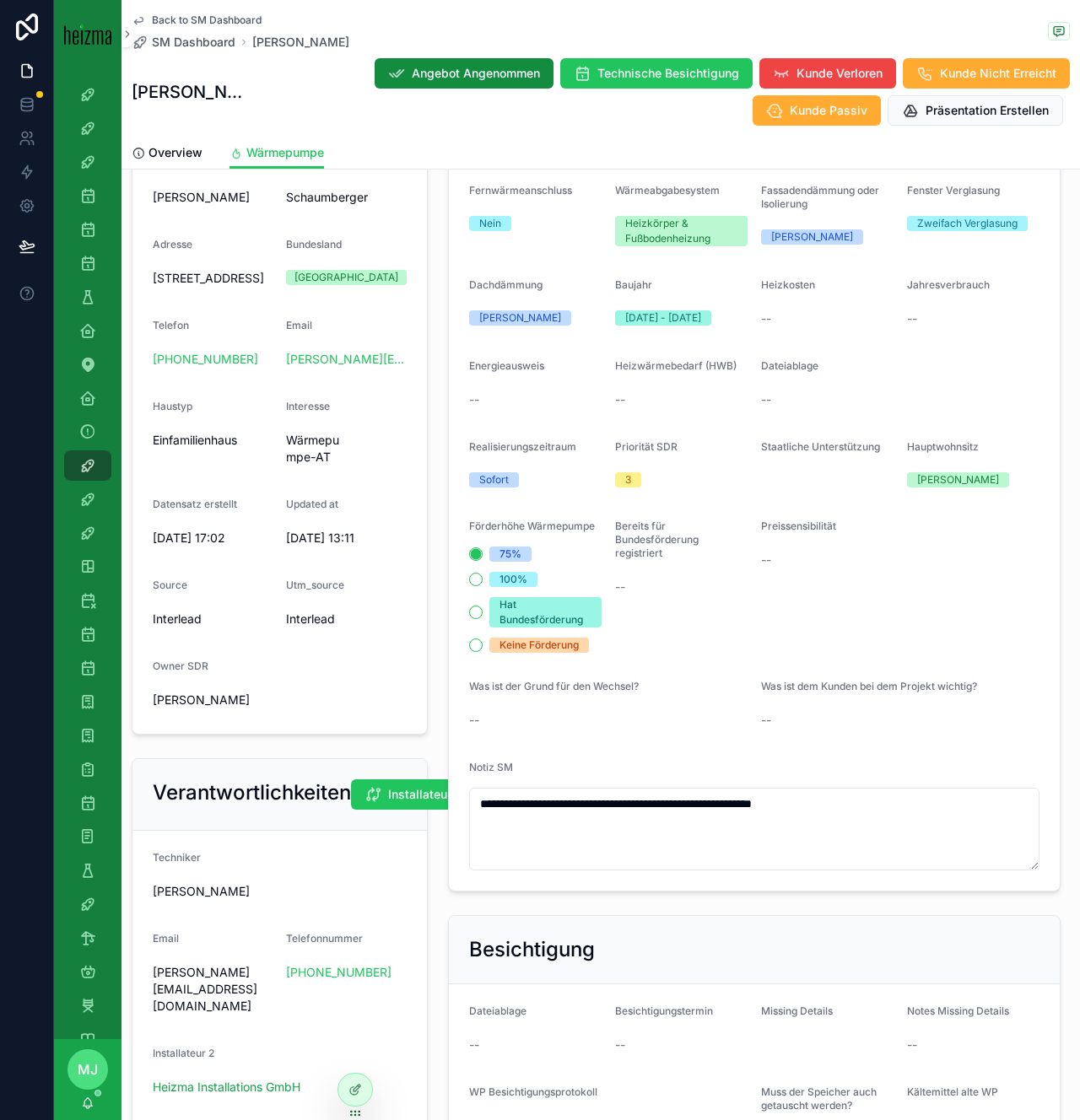
click at [746, 464] on div "Priorität SDR 3" at bounding box center [681, 466] width 133 height 52
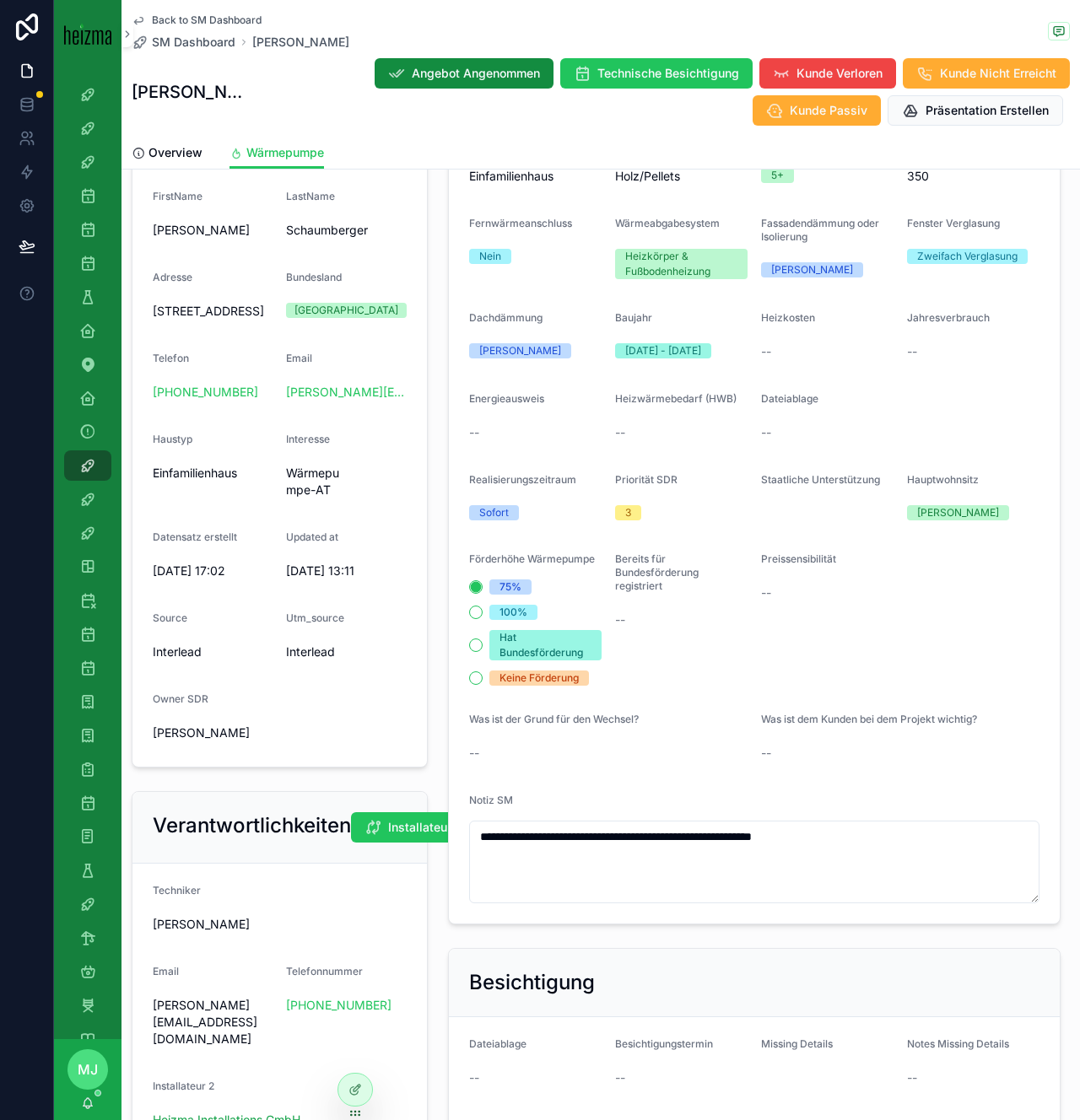
scroll to position [221, 0]
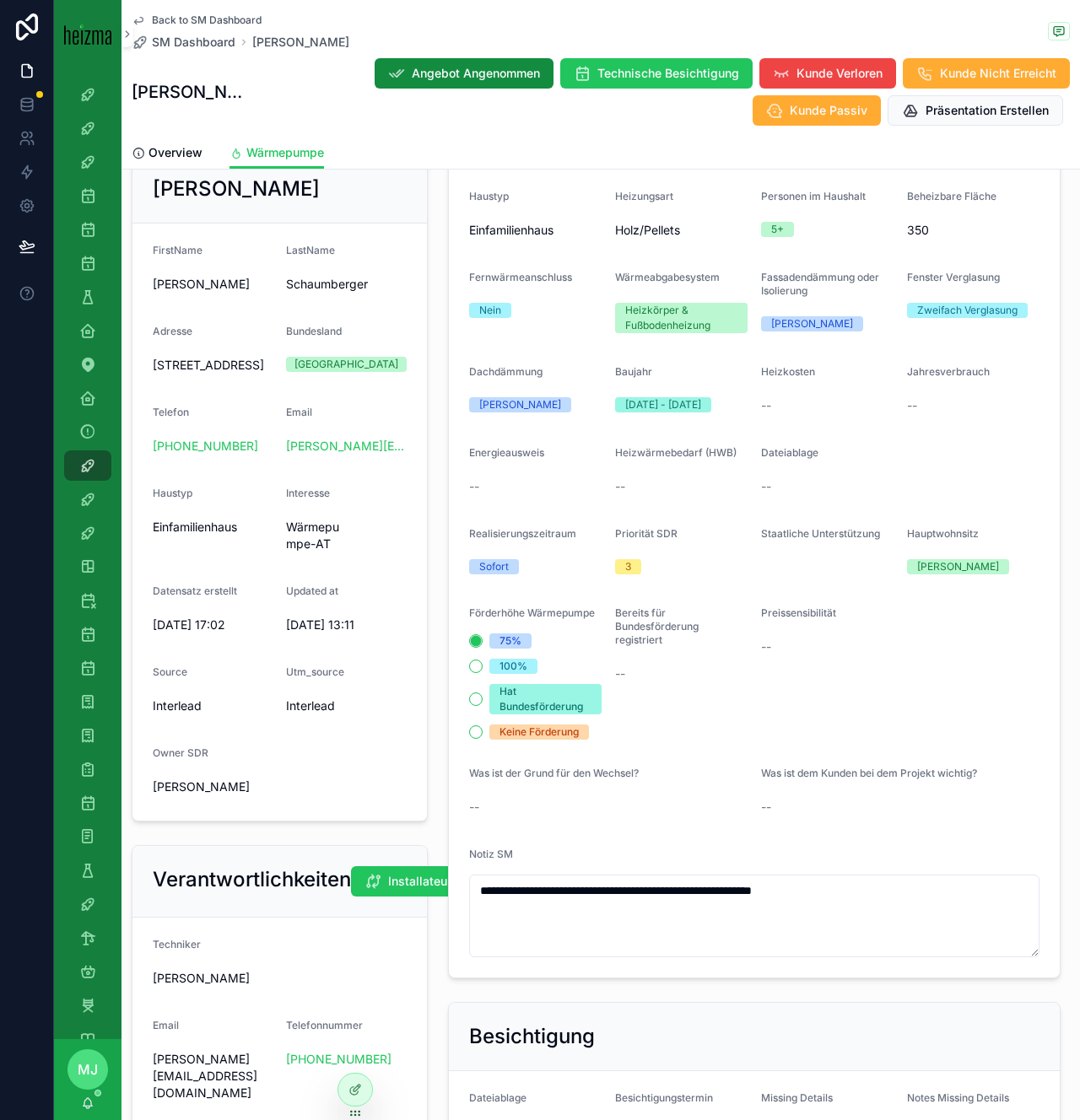
click at [776, 447] on span "Dateiablage" at bounding box center [789, 453] width 57 height 13
click at [776, 447] on span "Dateiablage" at bounding box center [789, 453] width 57 height 13
click at [788, 616] on span "Preissensibilität" at bounding box center [798, 613] width 75 height 13
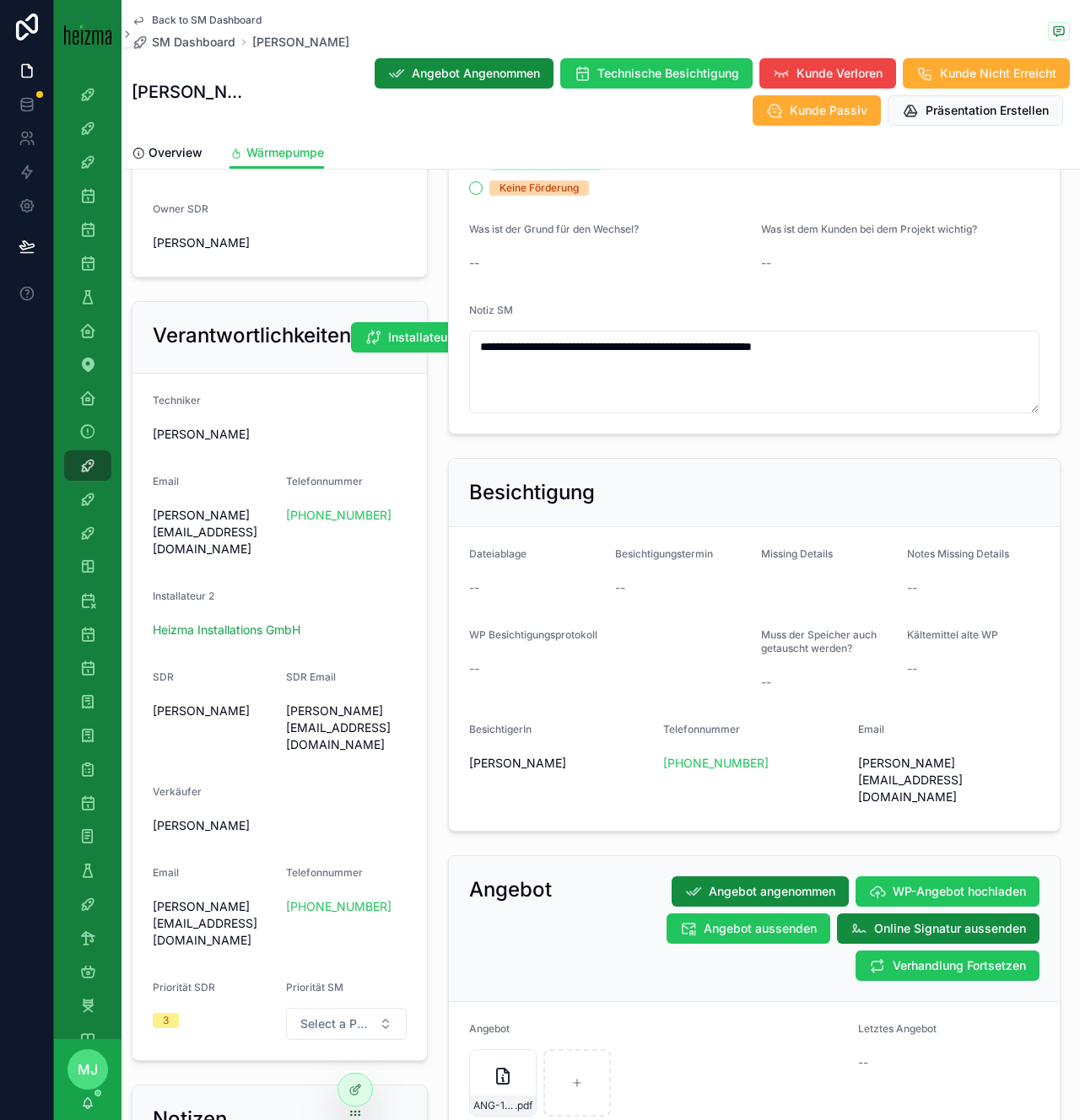
scroll to position [765, 0]
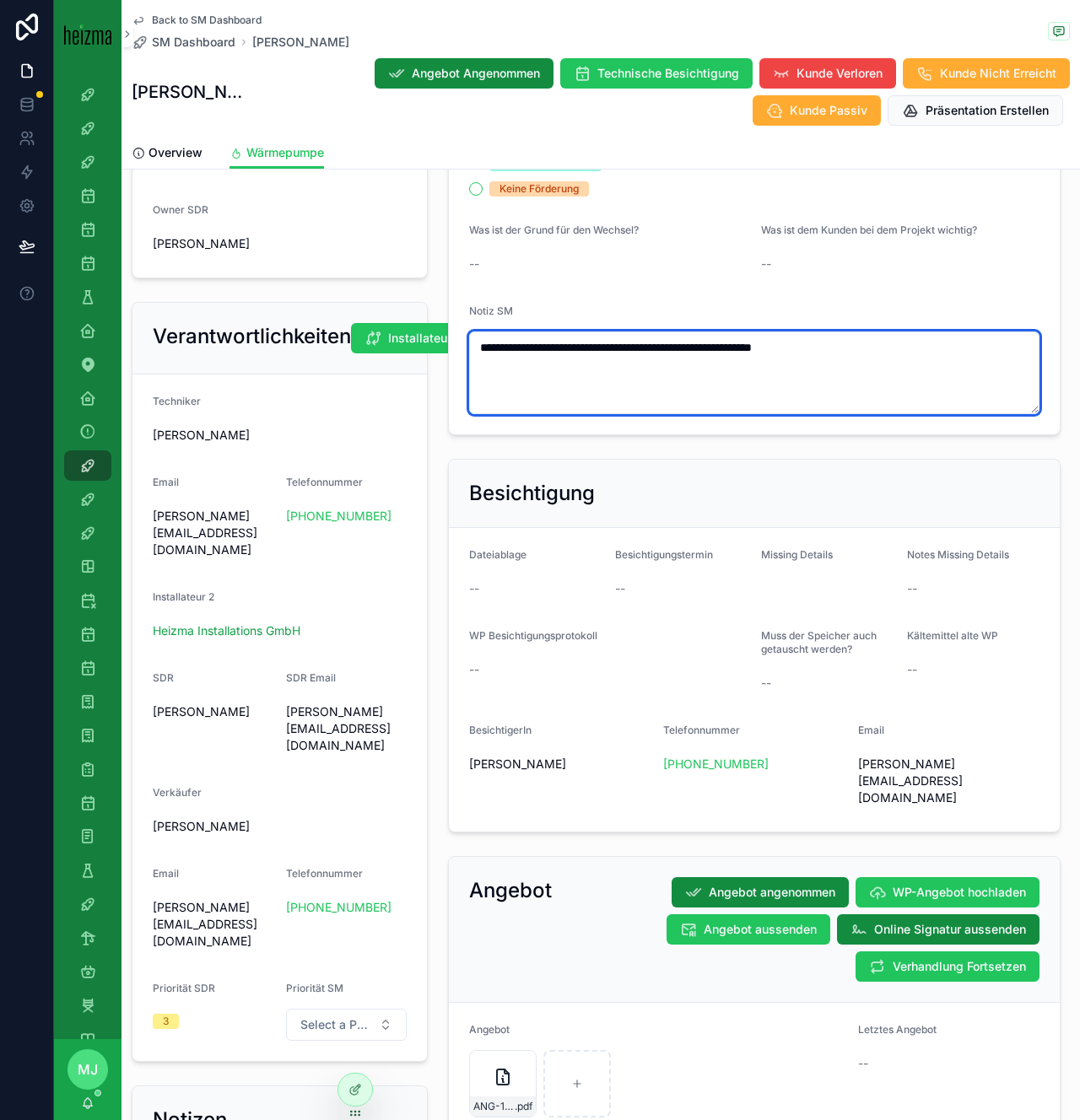
click at [885, 350] on textarea "**********" at bounding box center [754, 372] width 570 height 82
type textarea "**********"
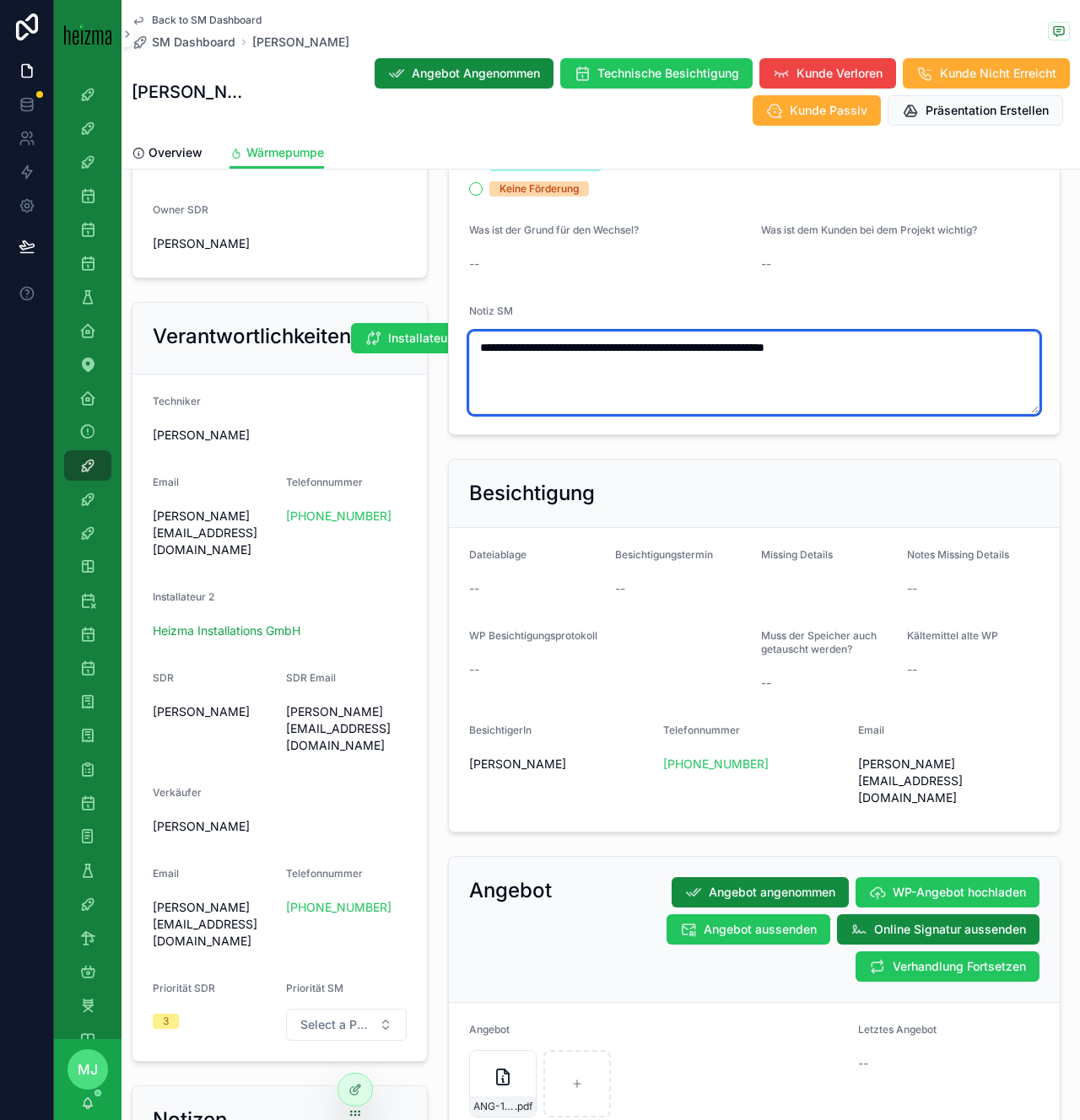
type textarea "**********"
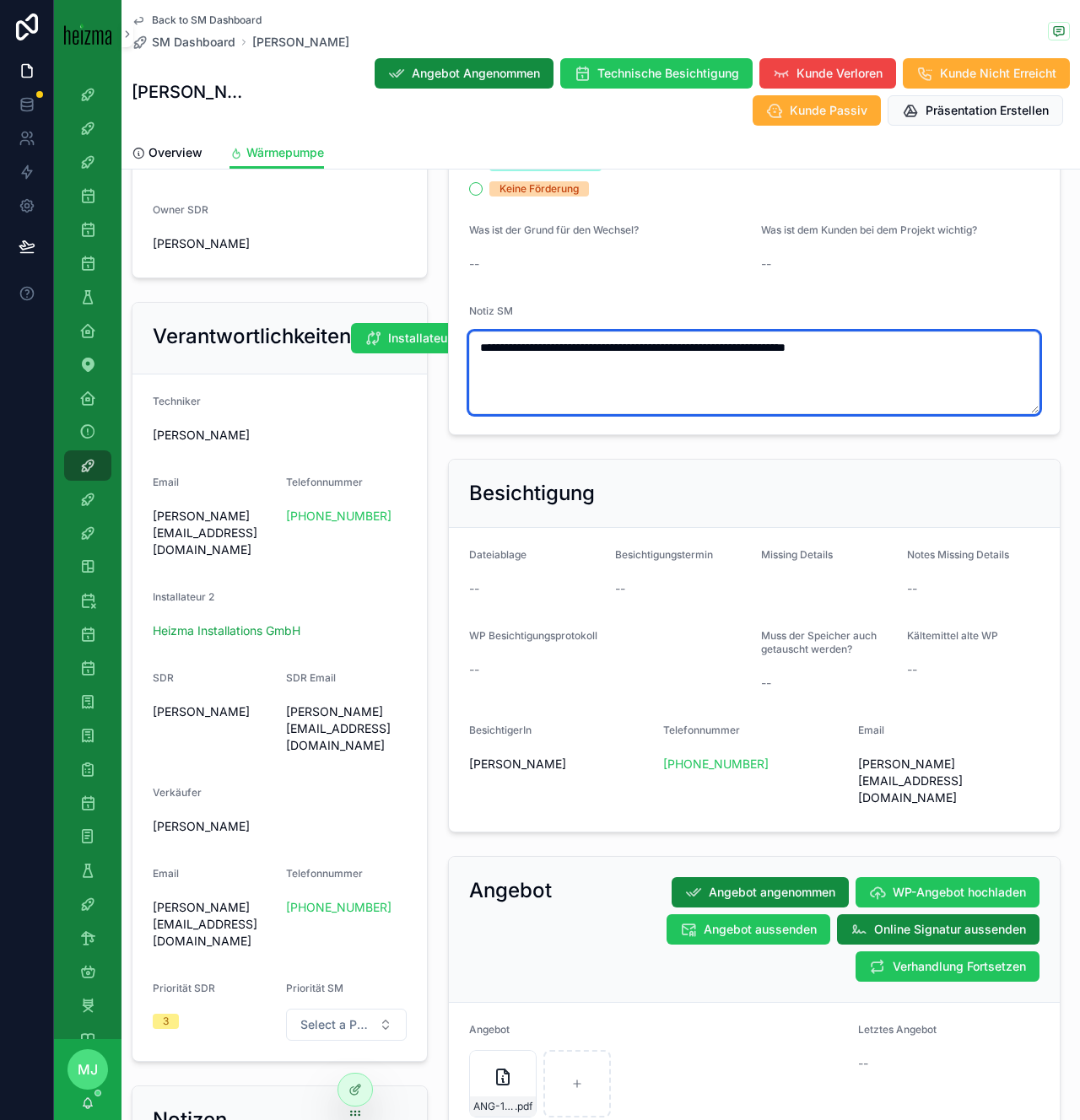
type textarea "**********"
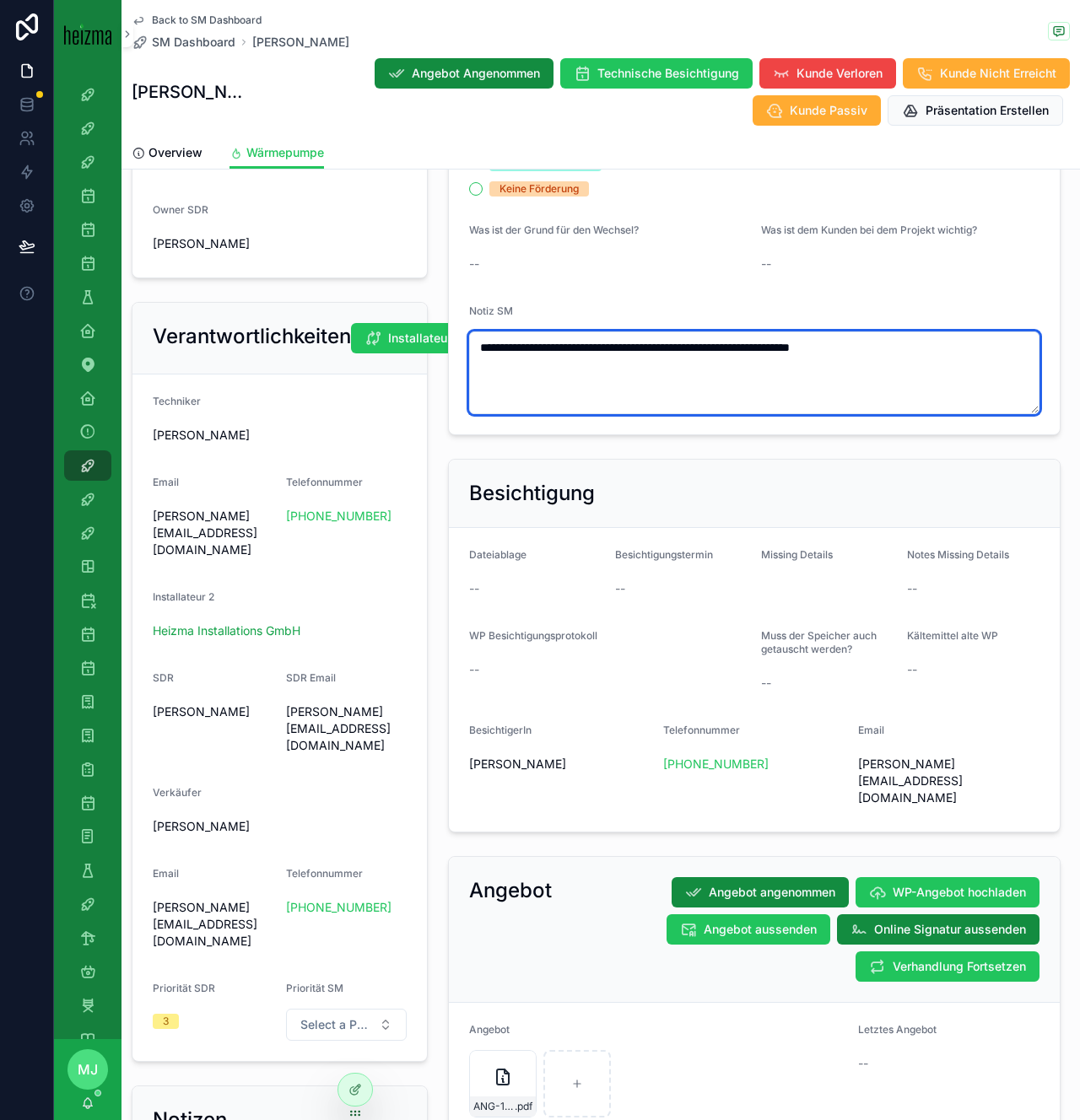
type textarea "**********"
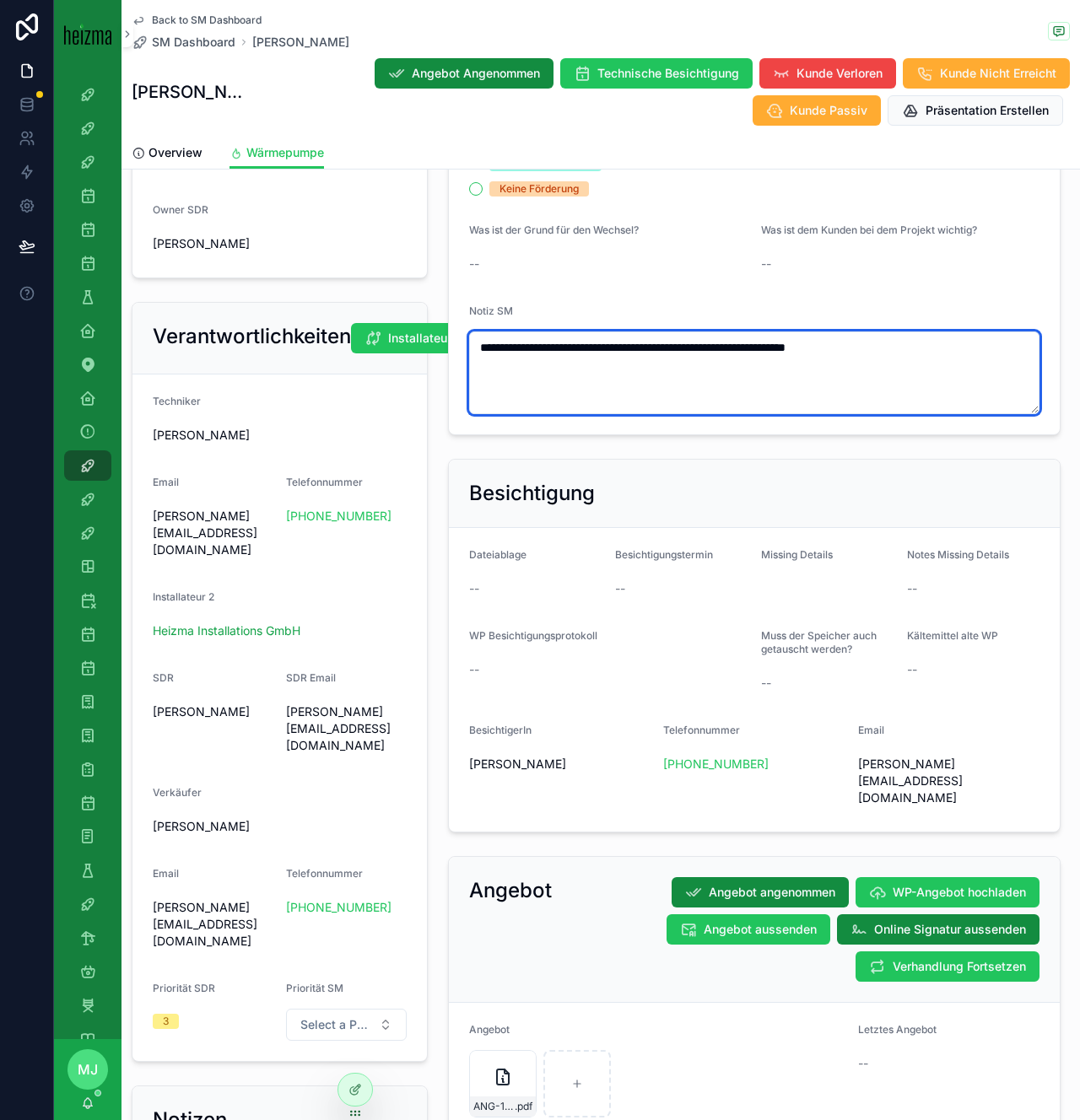
type textarea "**********"
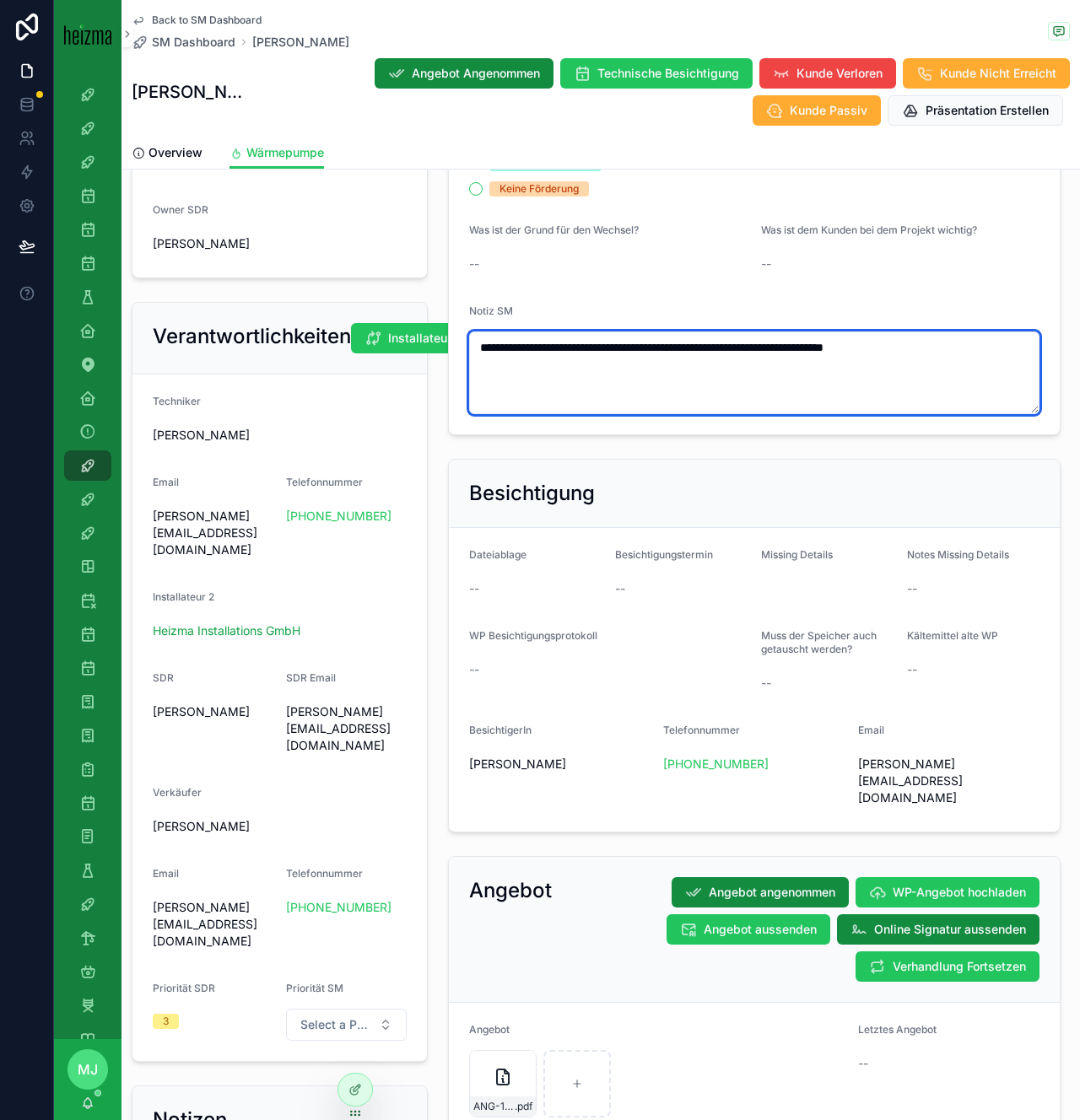
type textarea "**********"
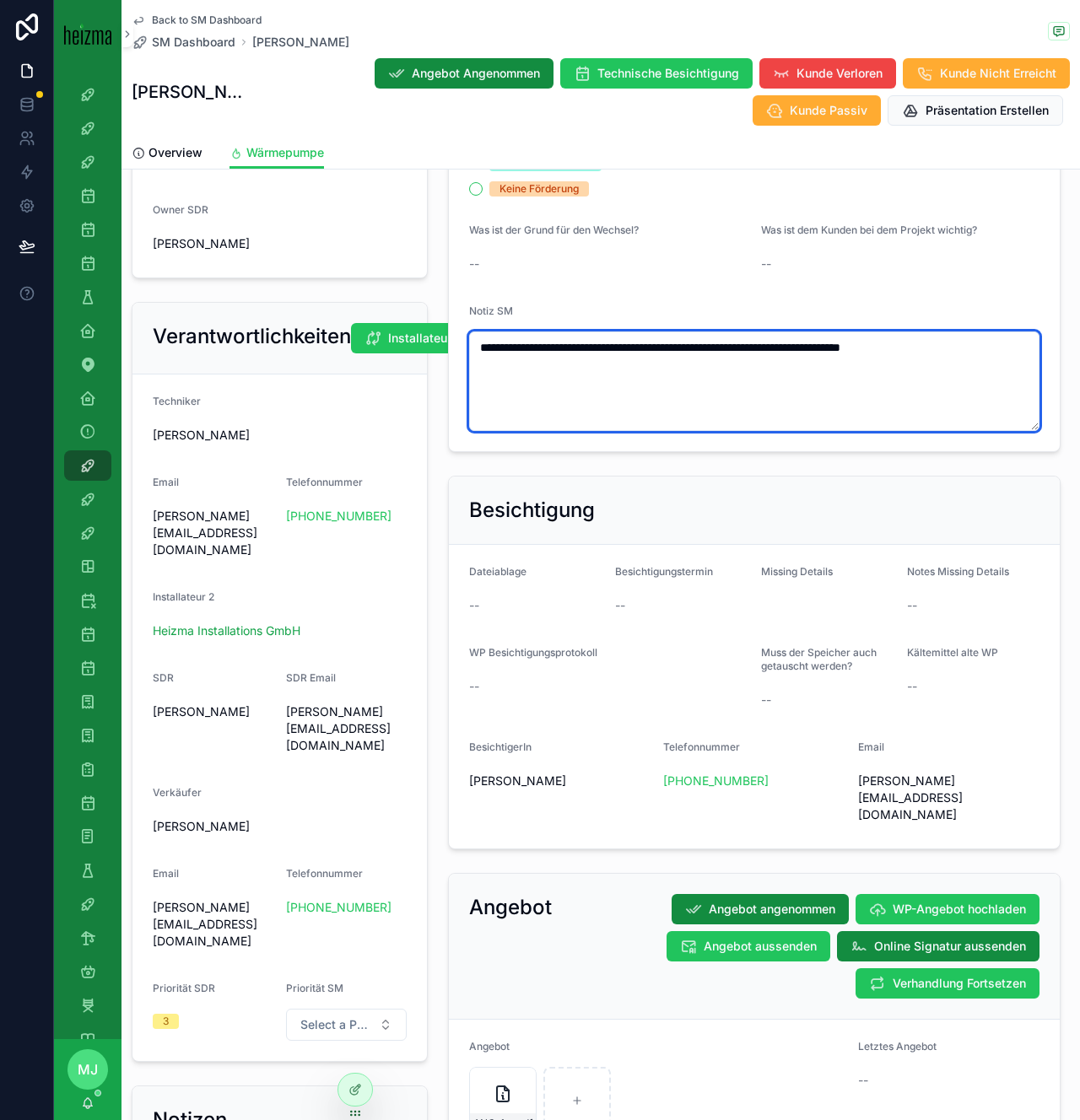
type textarea "**********"
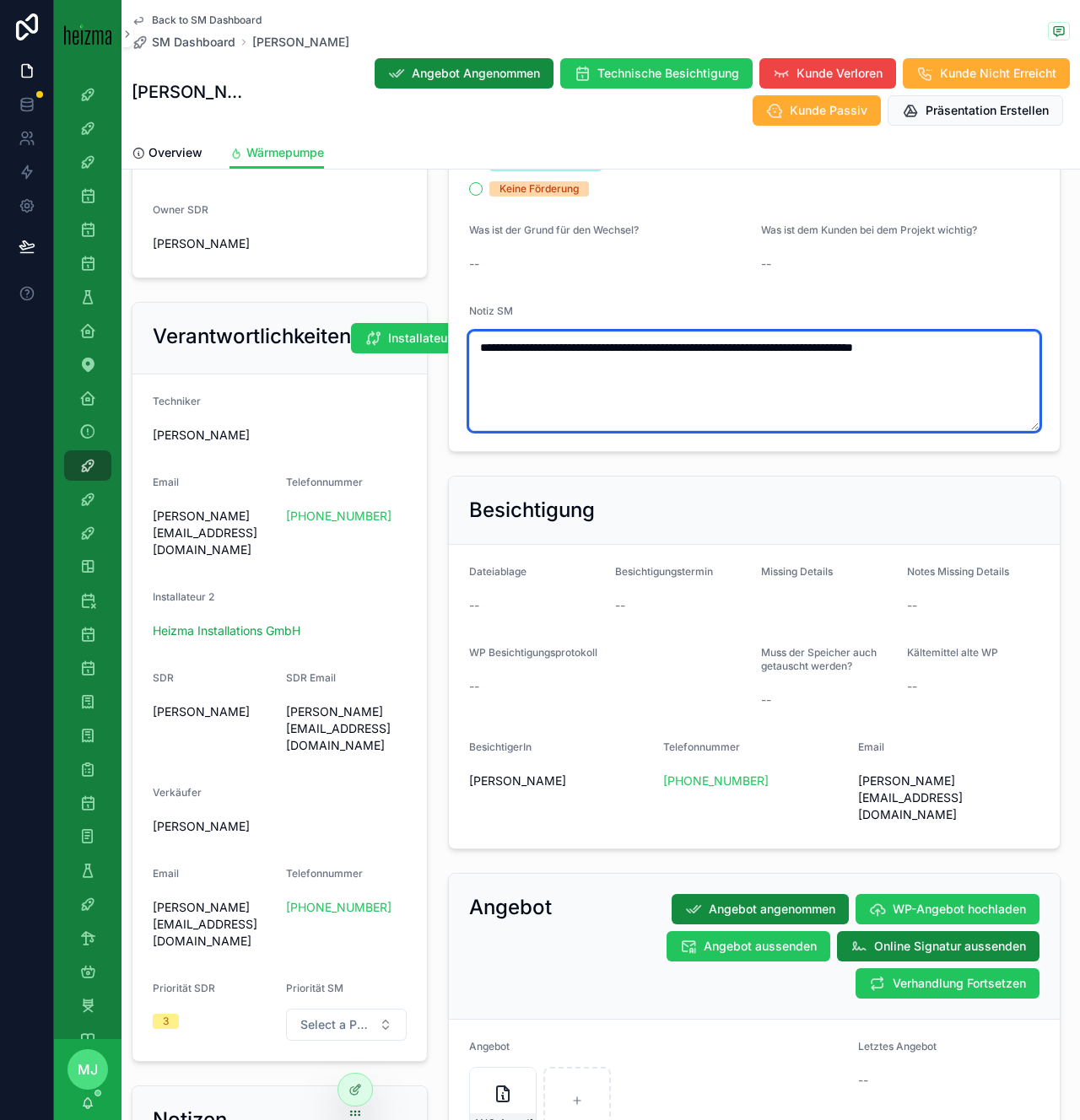
type textarea "**********"
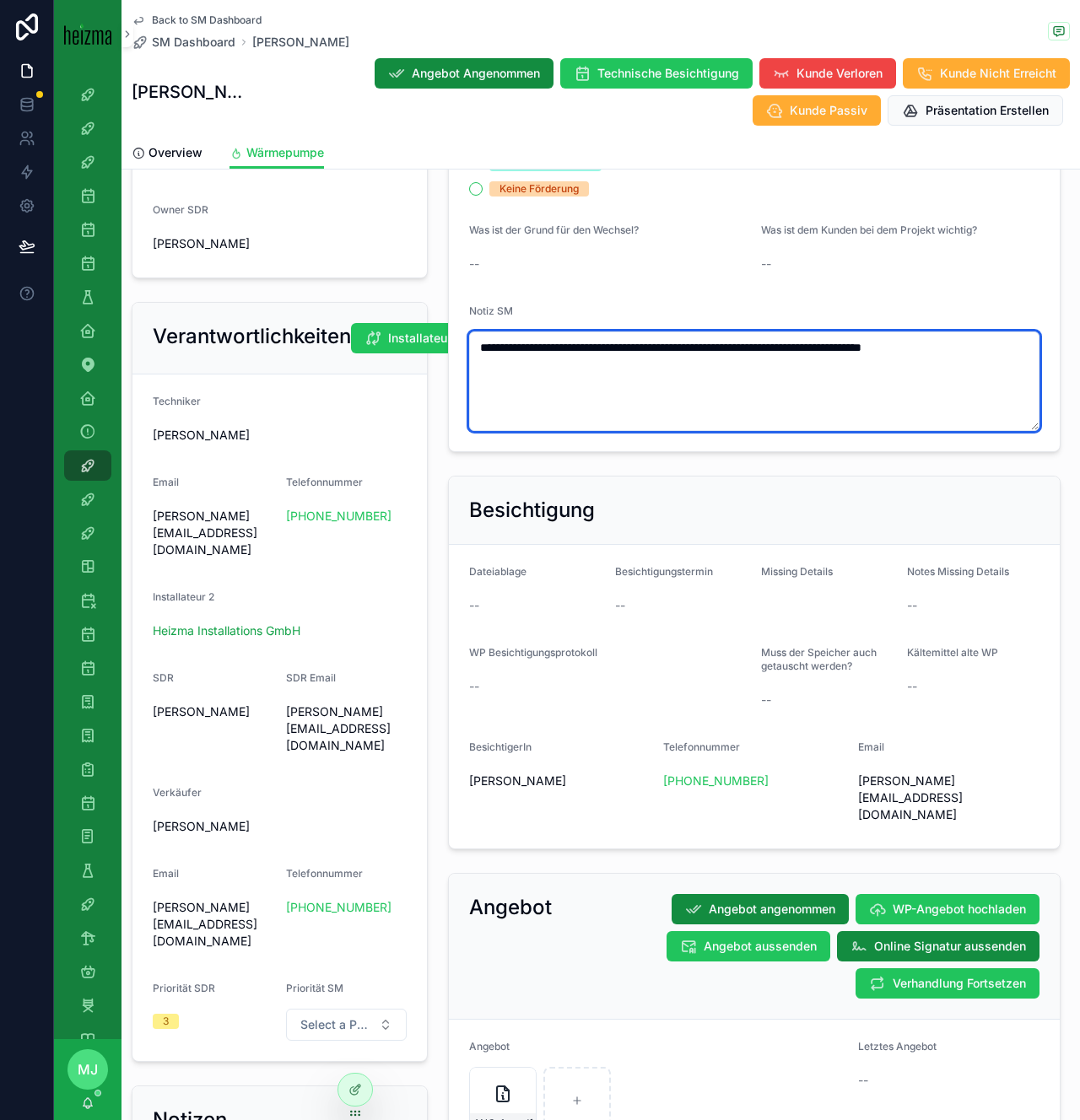
type textarea "**********"
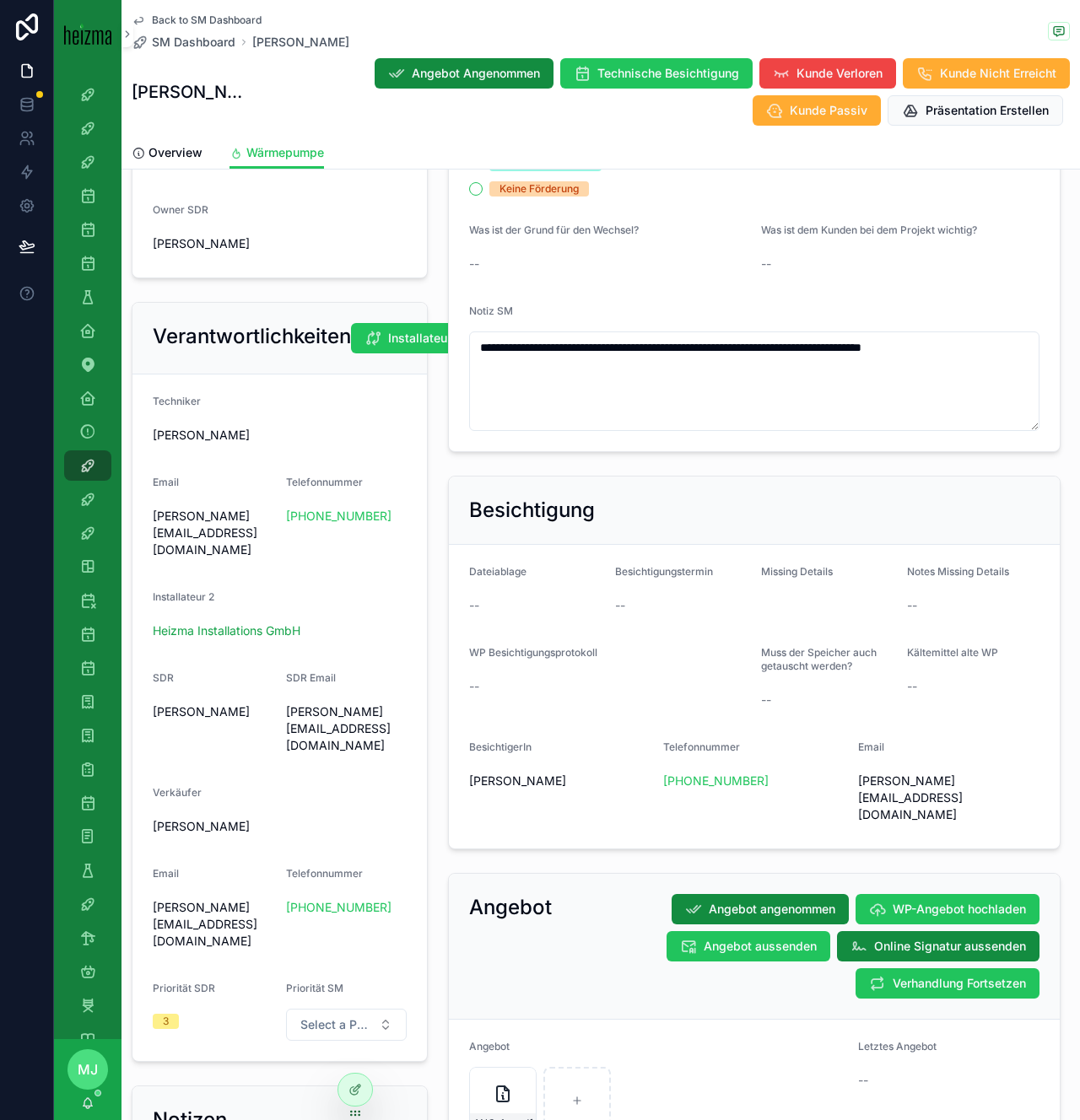
click at [952, 243] on div "Was ist dem Kunden bei dem Projekt wichtig?" at bounding box center [900, 233] width 278 height 20
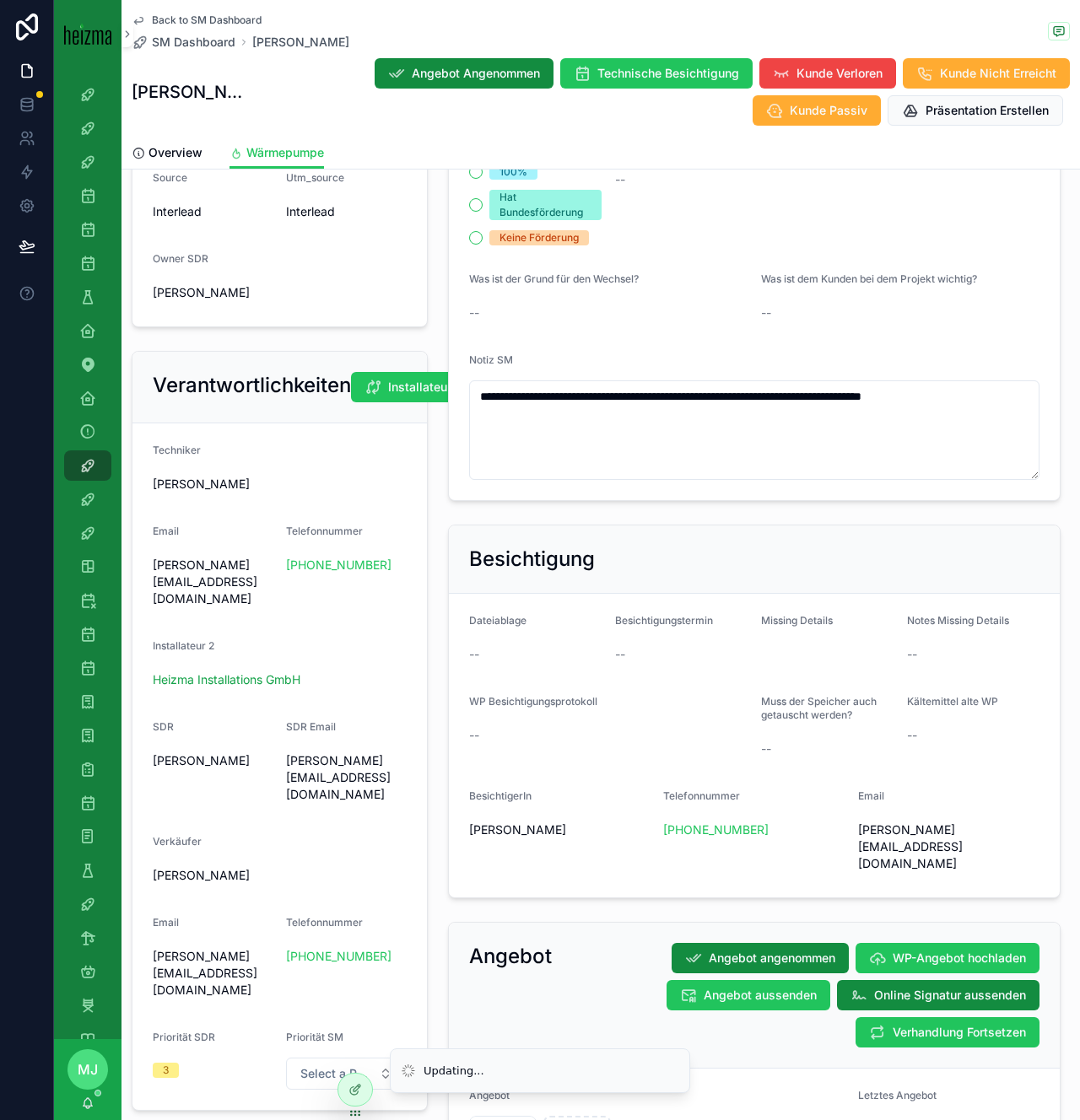
scroll to position [702, 0]
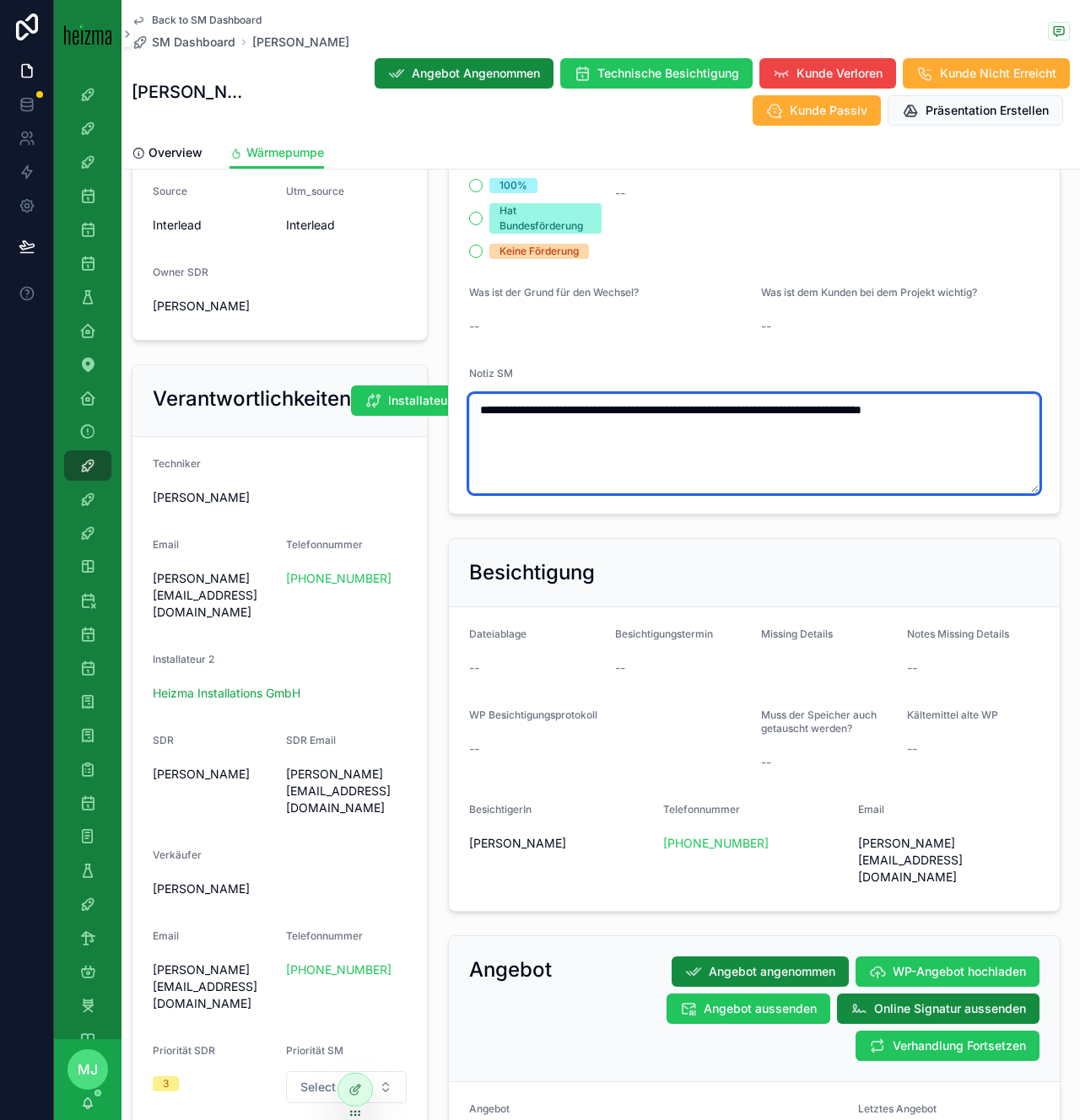
click at [1012, 415] on textarea "**********" at bounding box center [754, 444] width 570 height 99
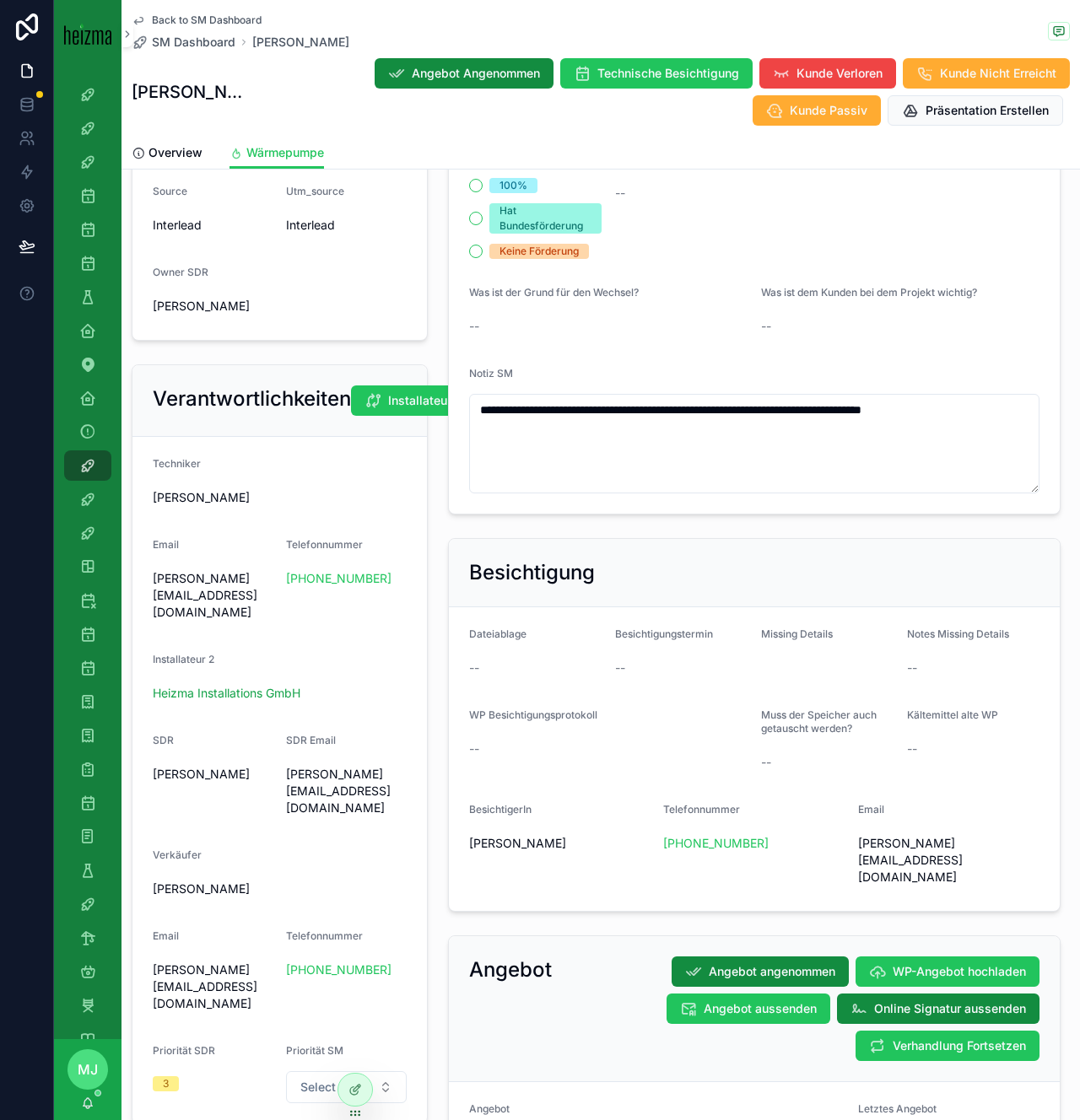
click at [948, 533] on div "Besichtigung Dateiablage -- Besichtigungstermin -- Missing Details Notes Missin…" at bounding box center [754, 725] width 633 height 387
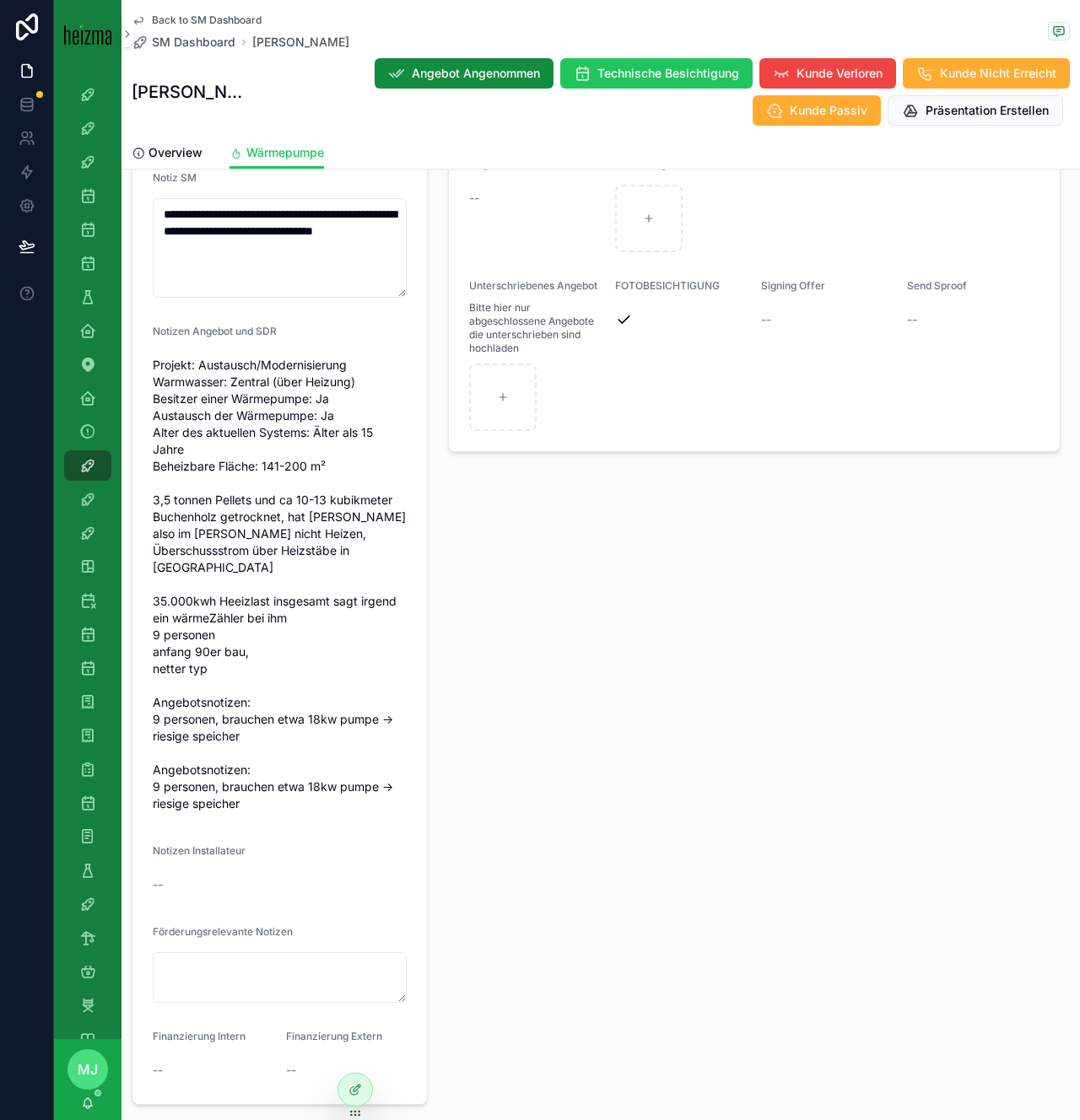
scroll to position [1683, 0]
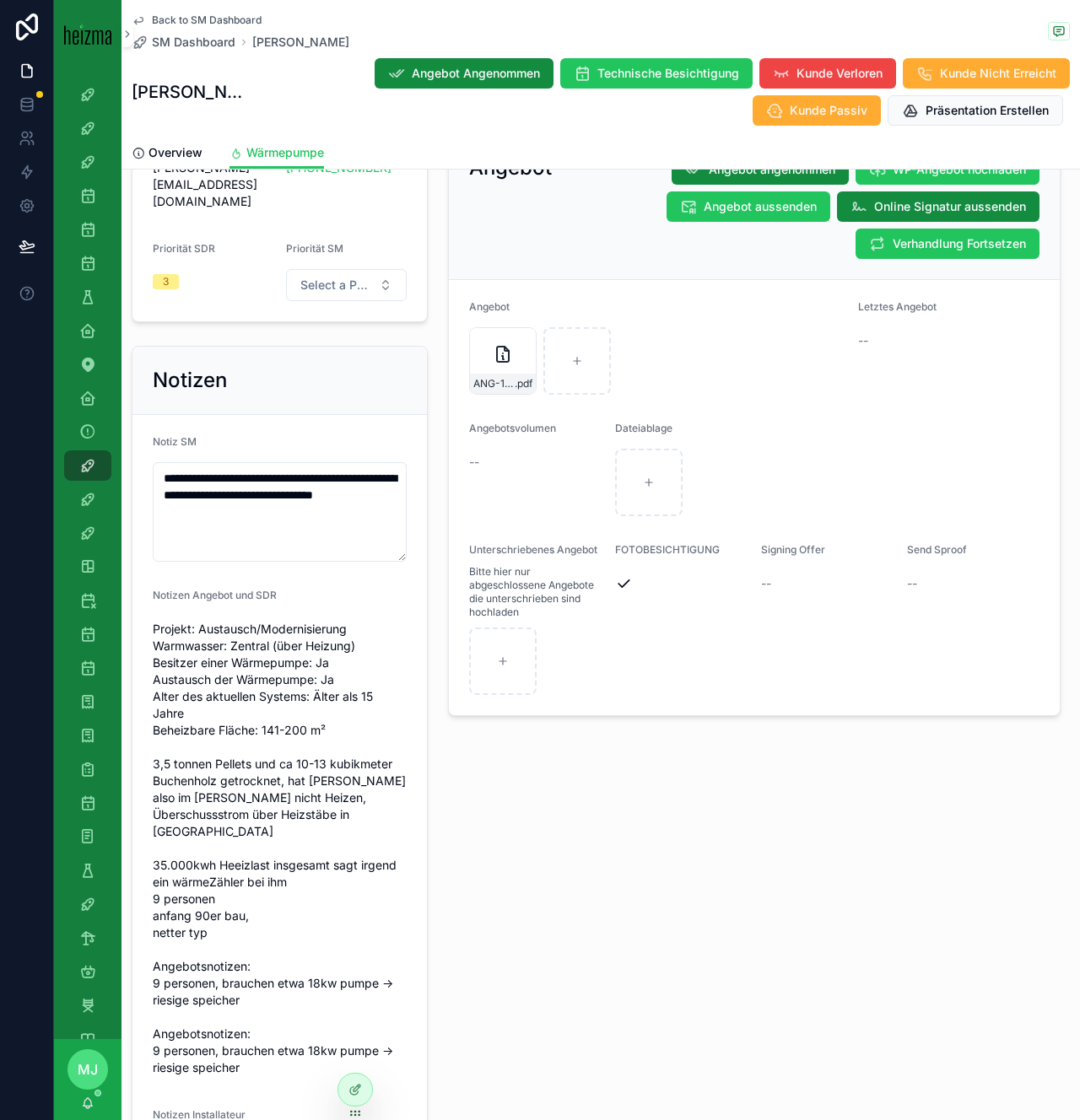
scroll to position [1506, 0]
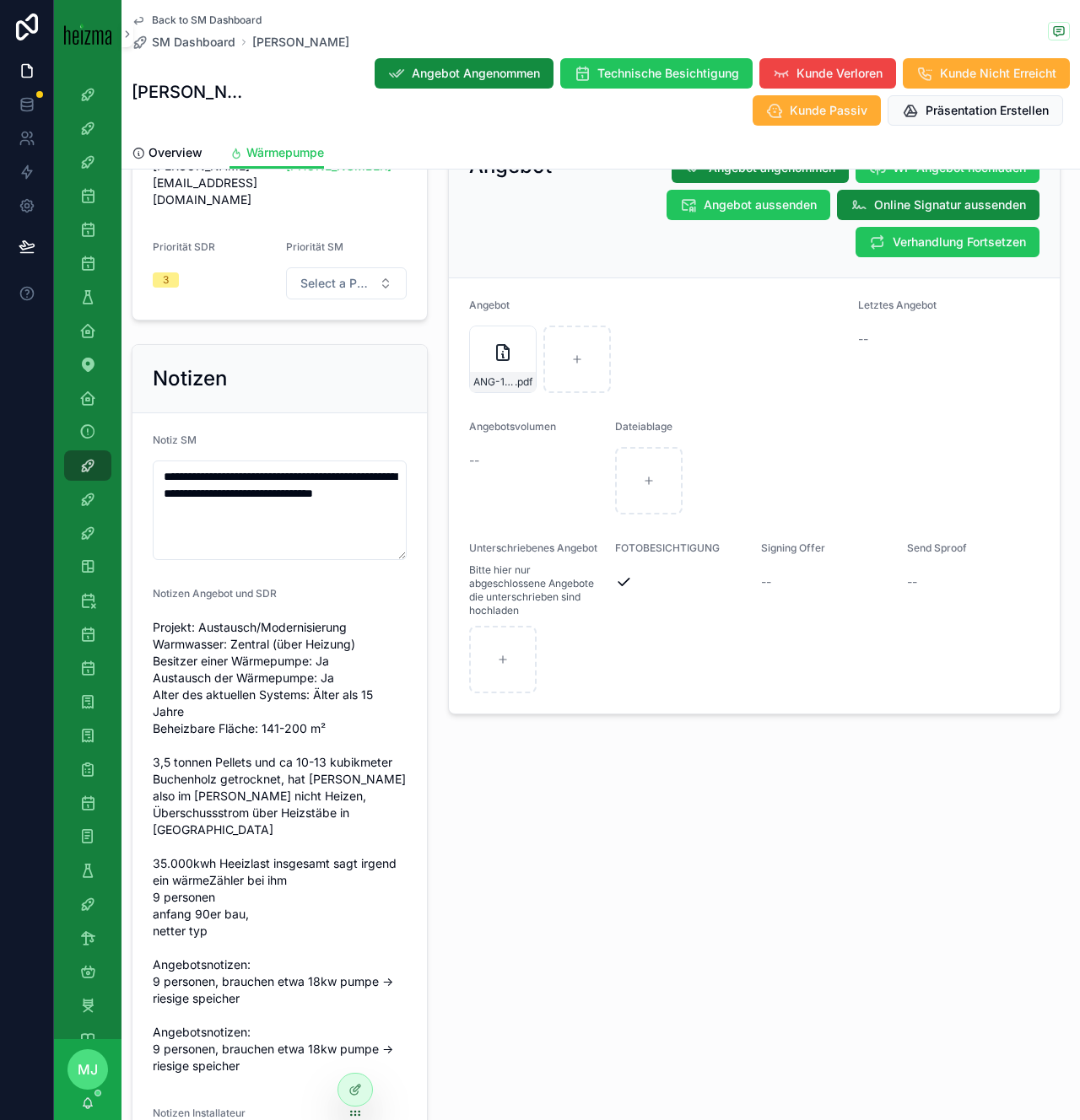
click at [433, 639] on div "**********" at bounding box center [279, 855] width 316 height 1037
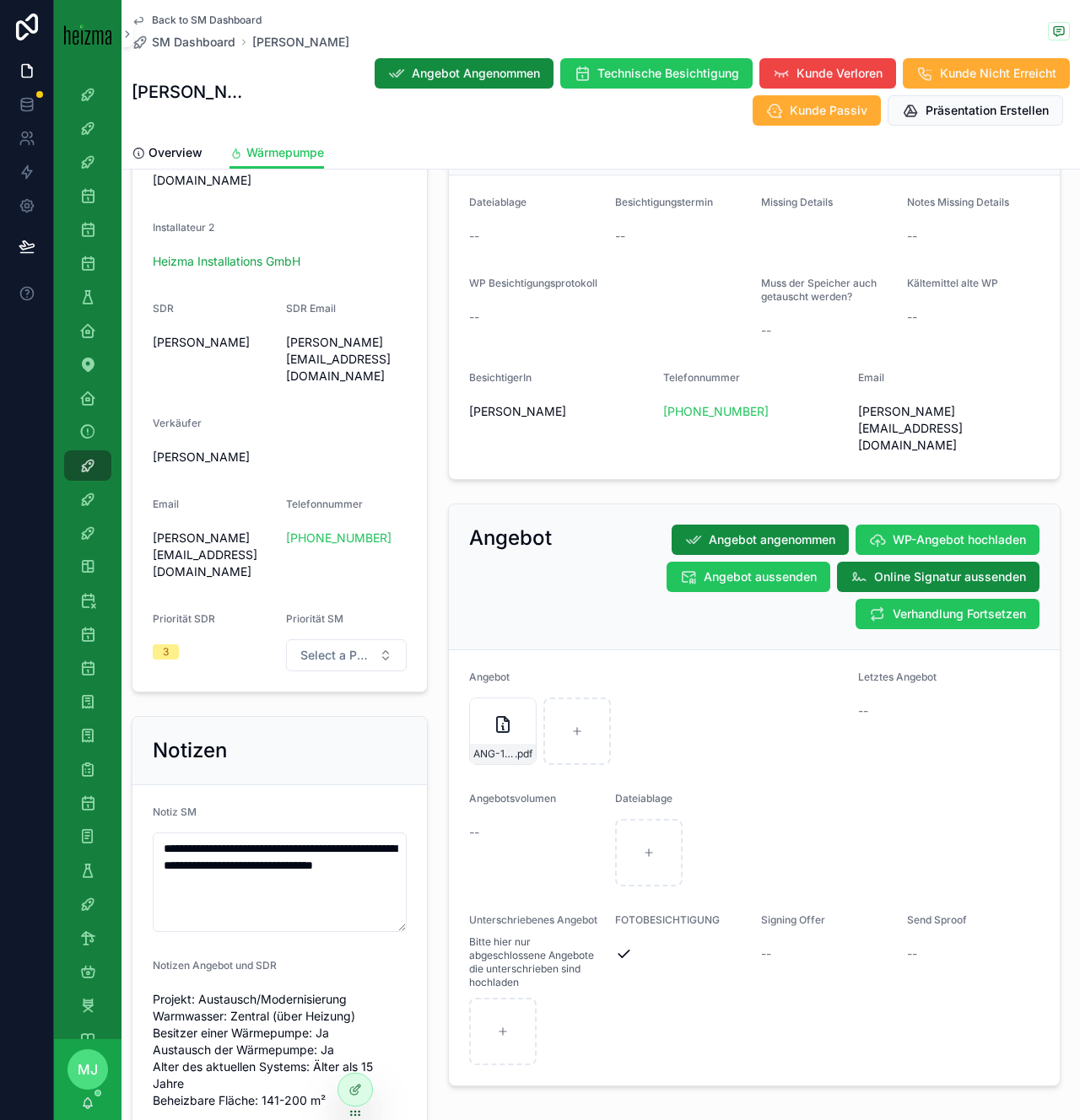
scroll to position [1179, 0]
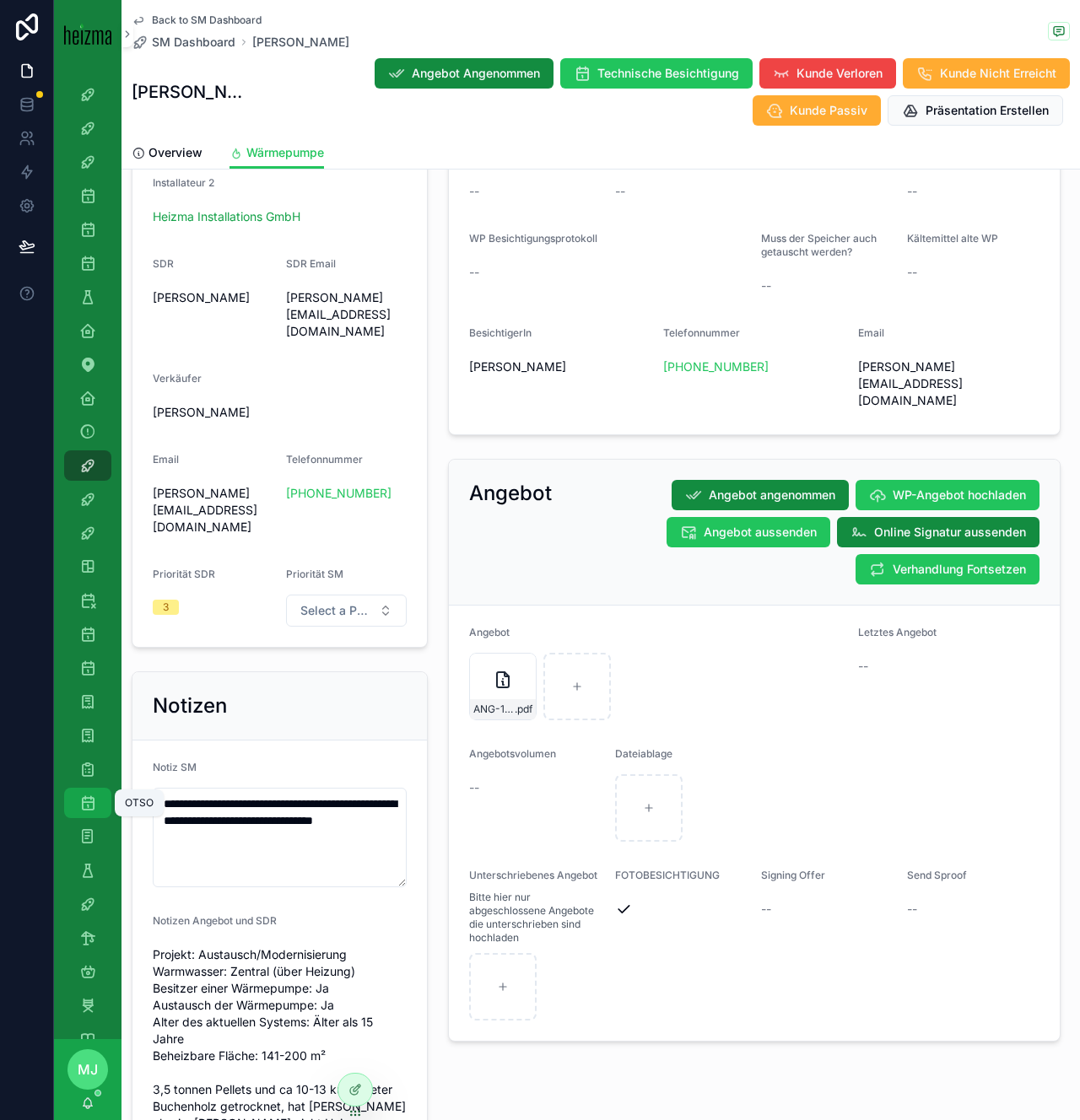
click at [80, 808] on icon "scrollable content" at bounding box center [88, 803] width 17 height 17
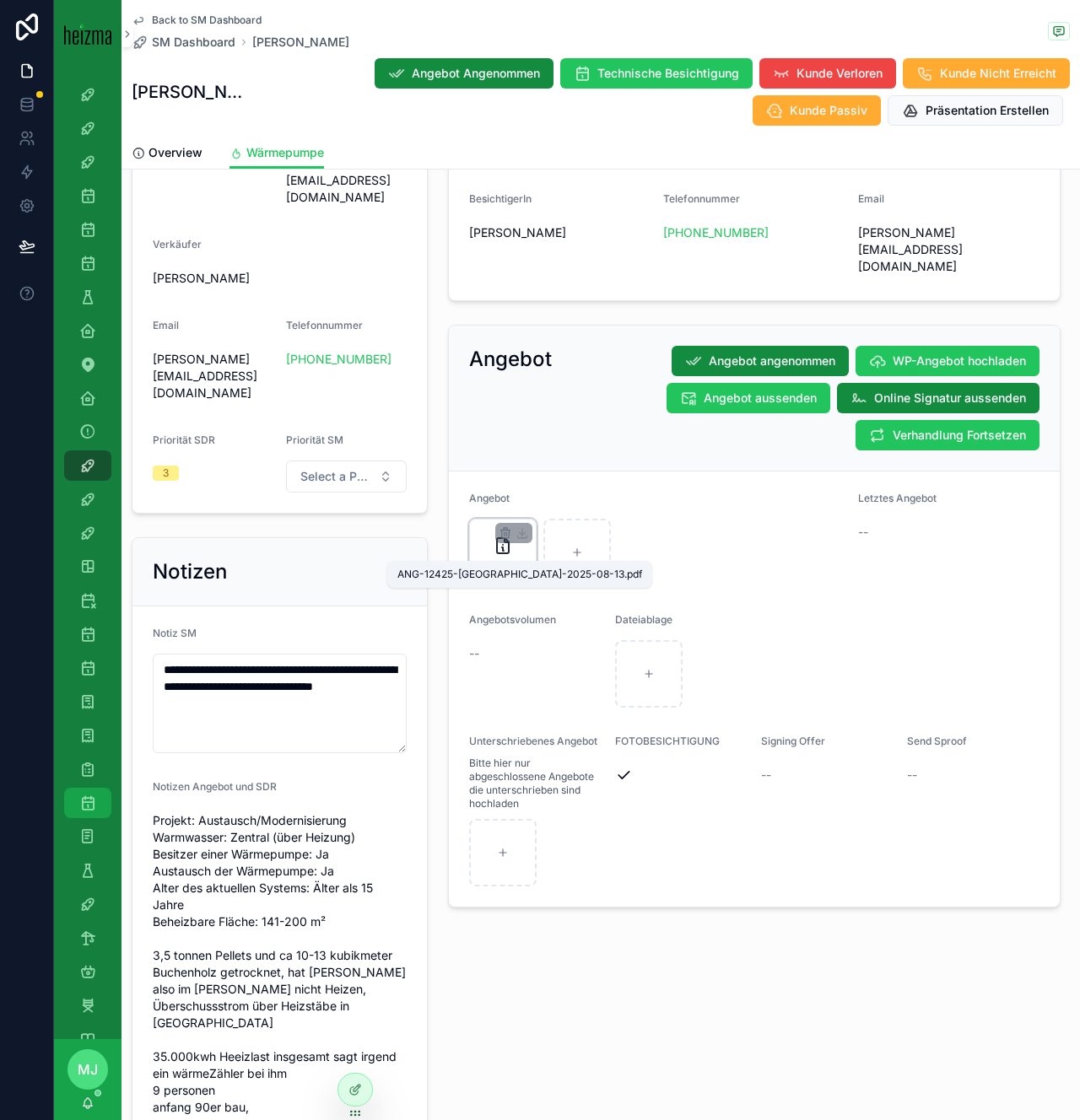
scroll to position [1313, 0]
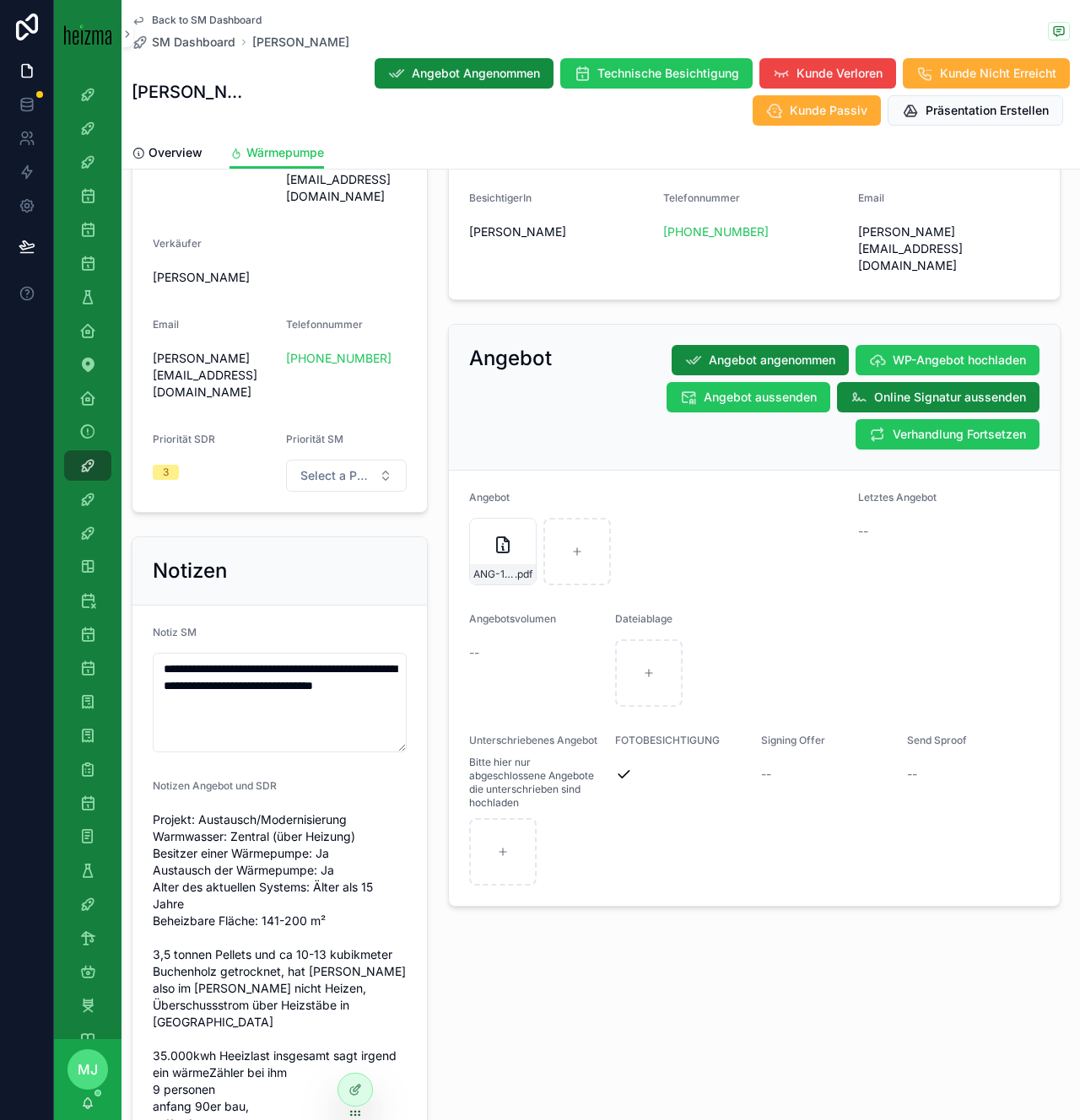
click at [437, 479] on div "Angebot Angebot angenommen WP-Angebot hochladen Angebot aussenden Online Signat…" at bounding box center [754, 616] width 633 height 597
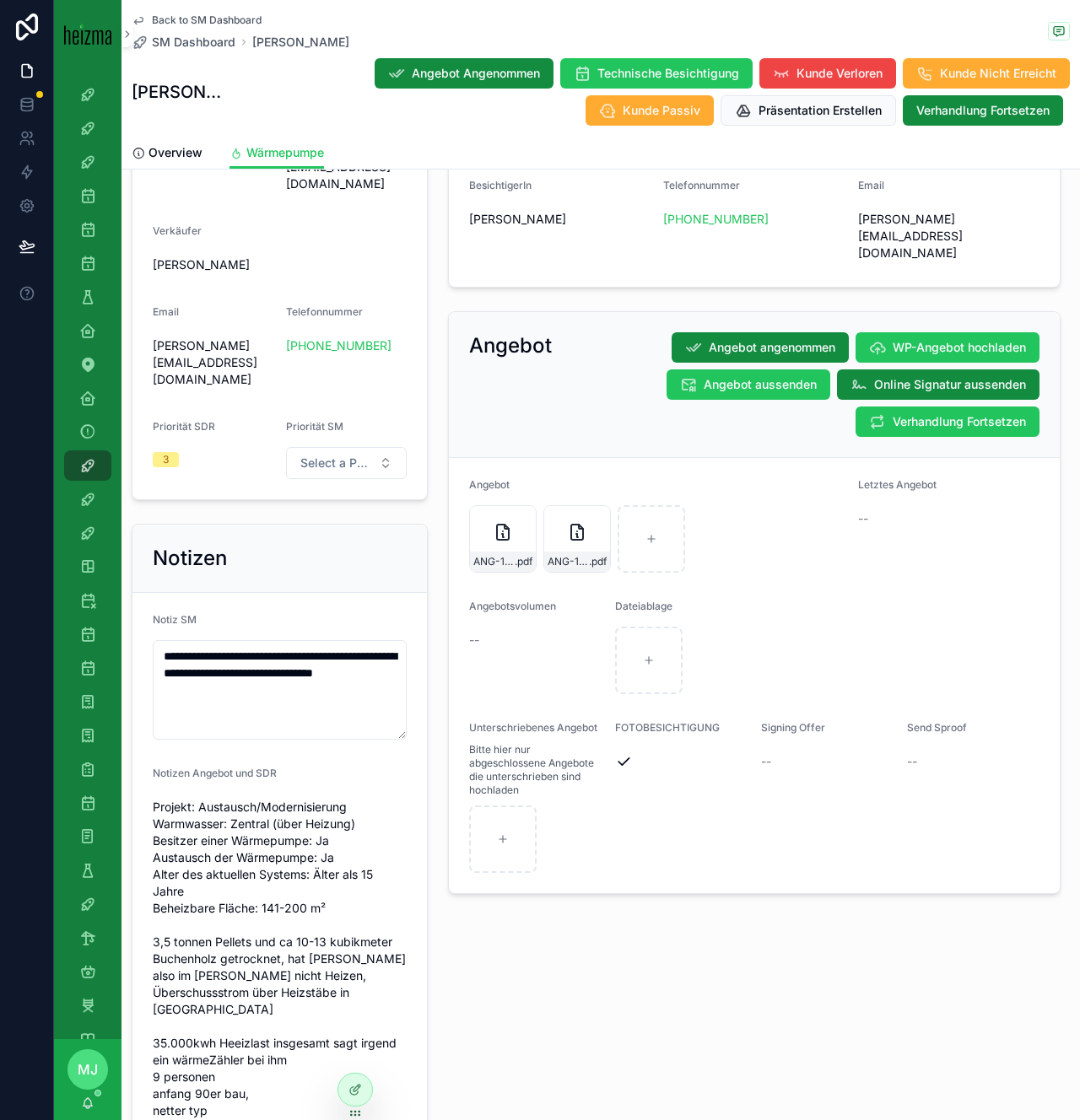
scroll to position [1329, 0]
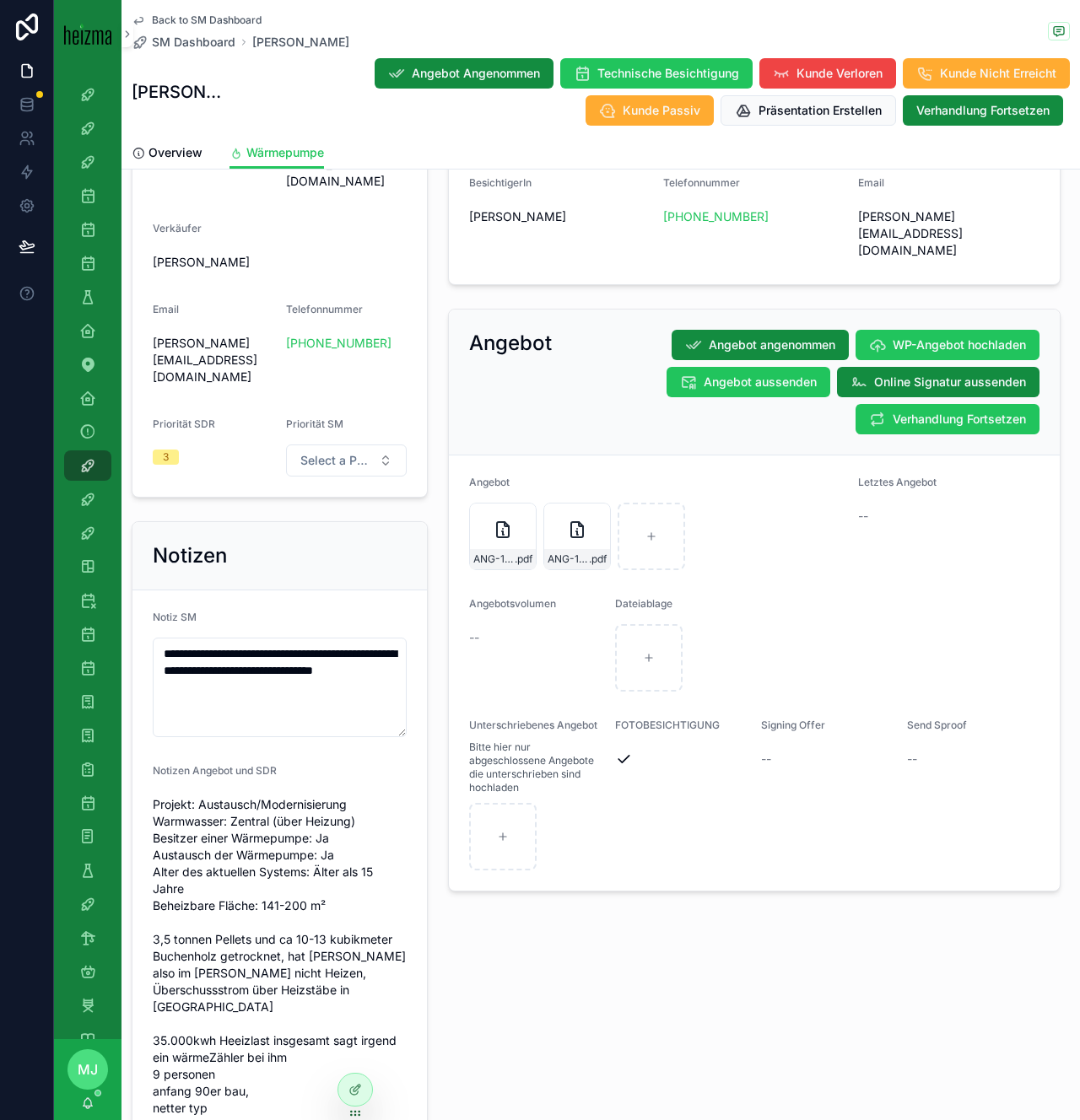
click at [437, 468] on div "**********" at bounding box center [279, 329] width 316 height 2687
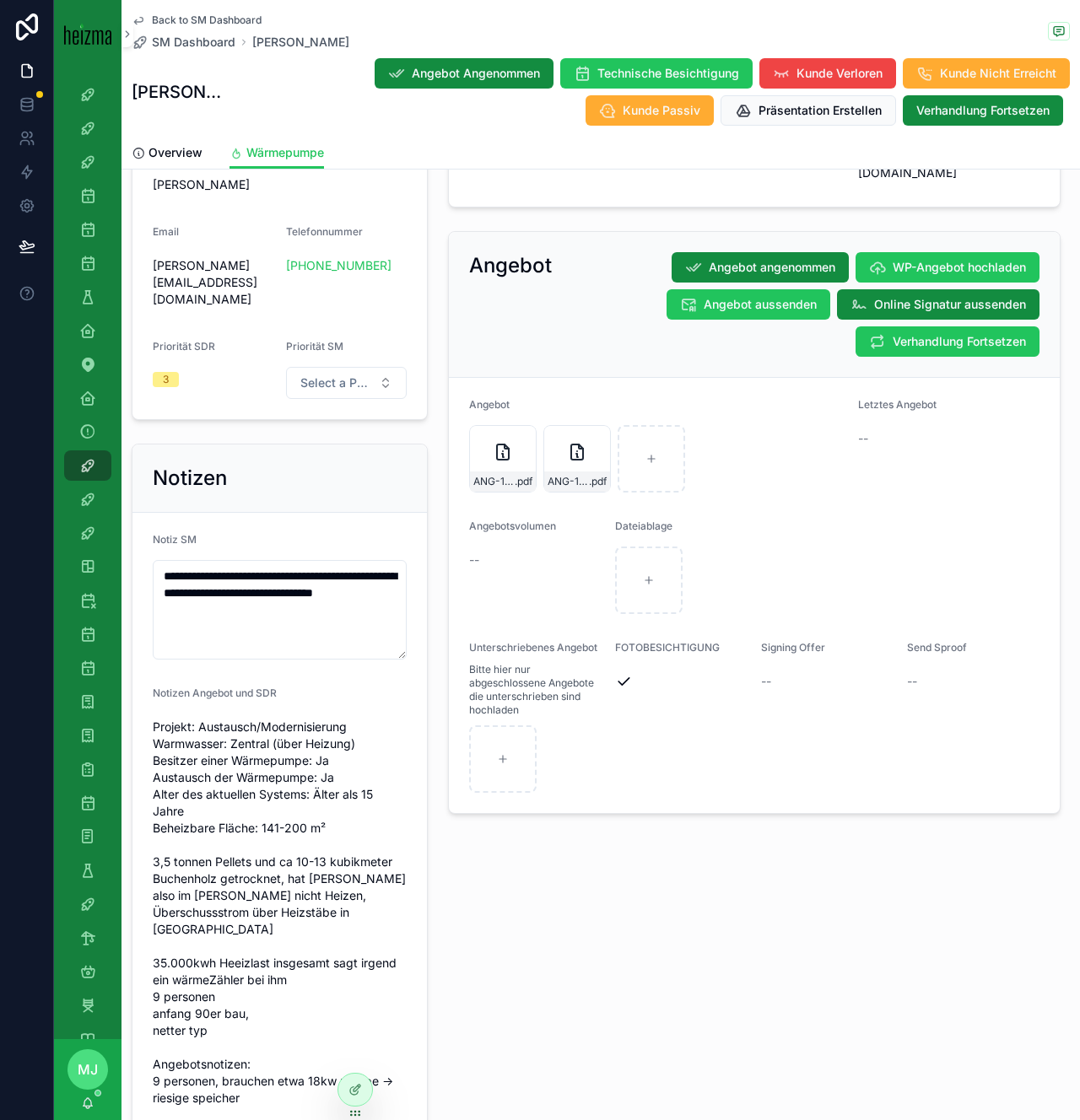
scroll to position [1417, 0]
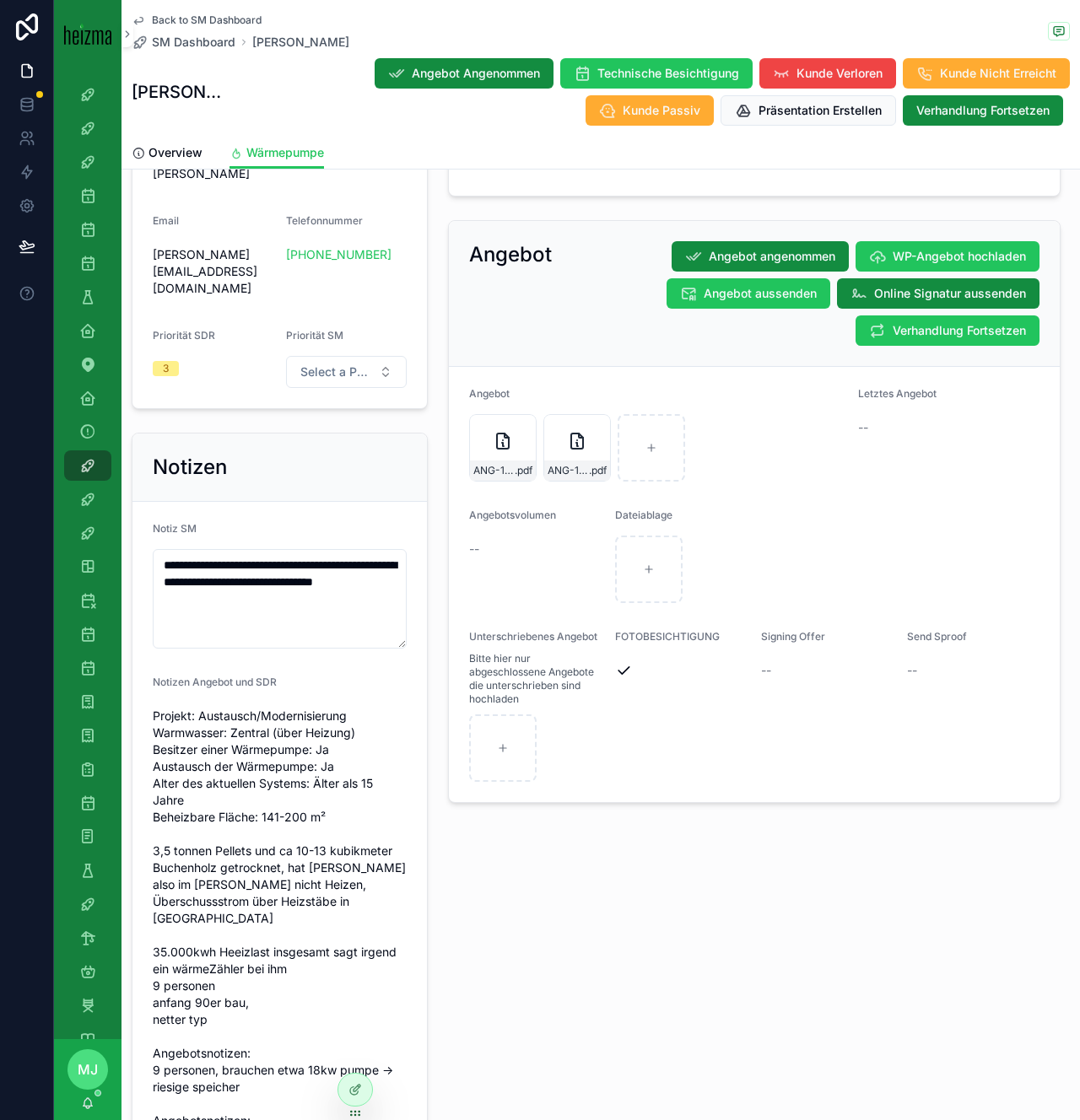
click at [437, 389] on div "Angebot Angebot angenommen WP-Angebot hochladen Angebot aussenden Online Signat…" at bounding box center [754, 512] width 633 height 597
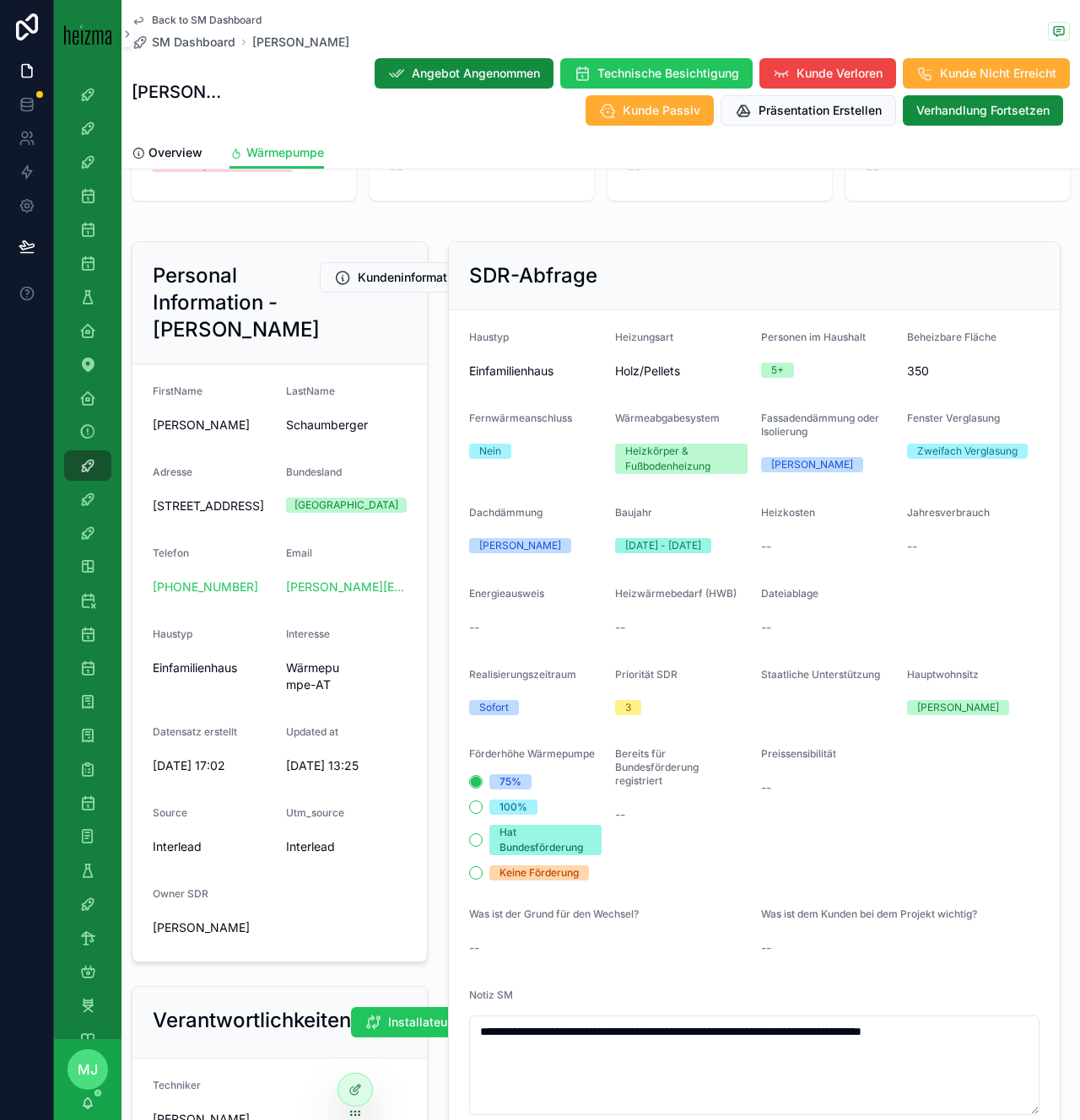
scroll to position [95, 0]
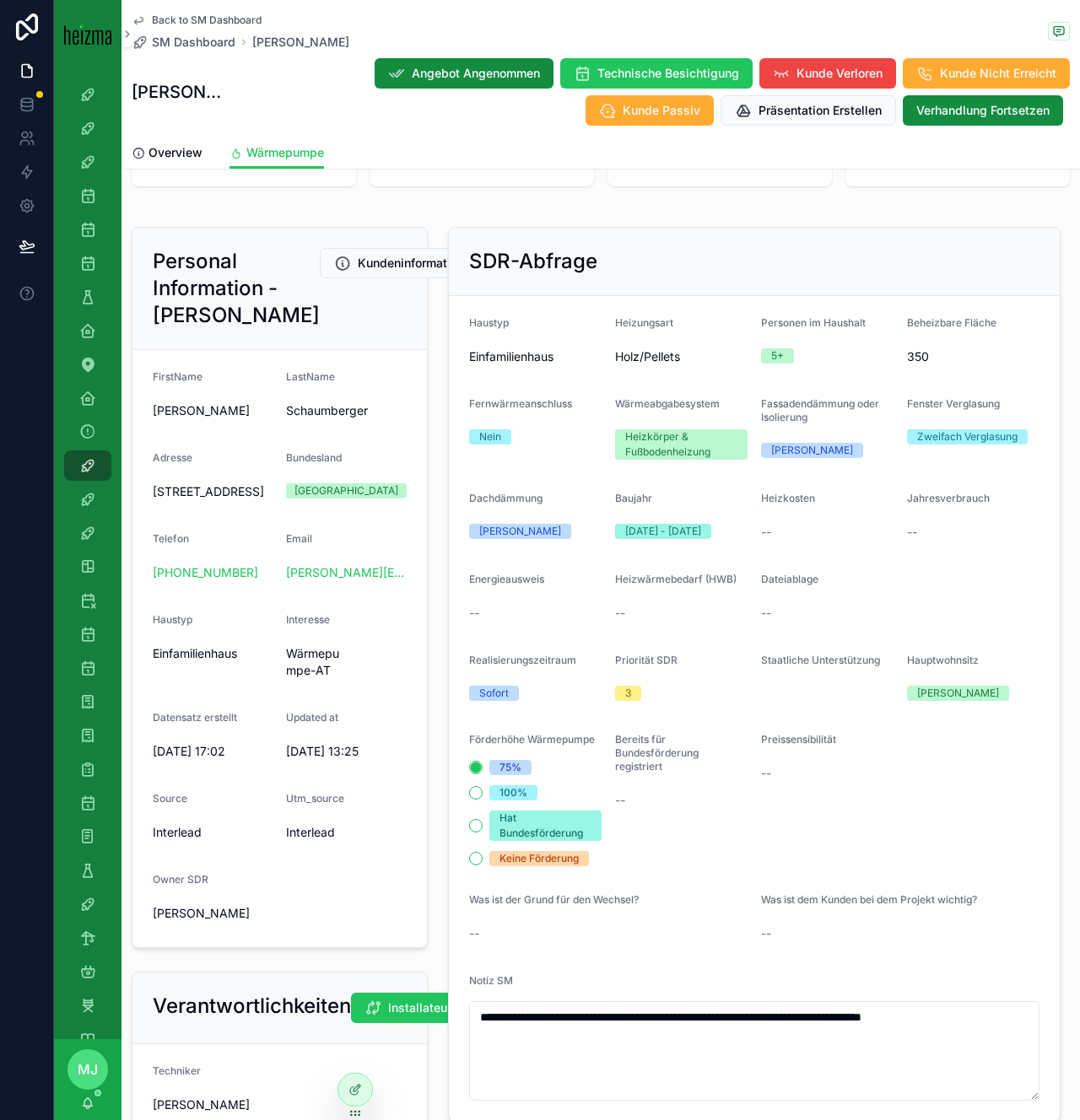
click at [630, 434] on div "Heizkörper & Fußbodenheizung" at bounding box center [681, 445] width 112 height 31
click at [630, 433] on div "Heizkörper & Fußbodenheizung" at bounding box center [681, 445] width 112 height 31
click at [639, 442] on div "Heizkörper & Fußbodenheizung" at bounding box center [681, 445] width 112 height 31
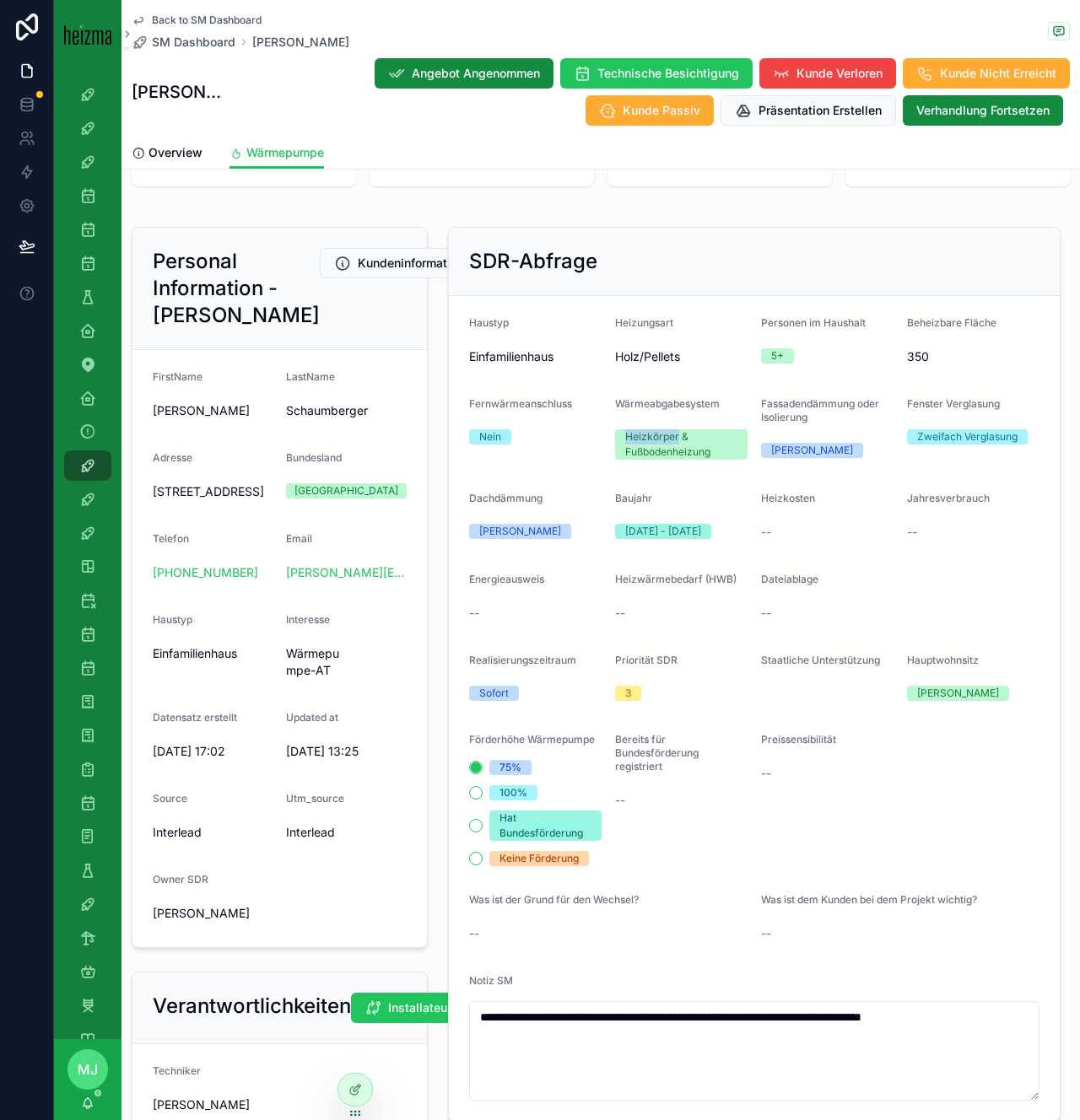
click at [639, 442] on div "Heizkörper & Fußbodenheizung" at bounding box center [681, 445] width 112 height 31
click at [658, 438] on div "Heizkörper & Fußbodenheizung" at bounding box center [681, 445] width 112 height 31
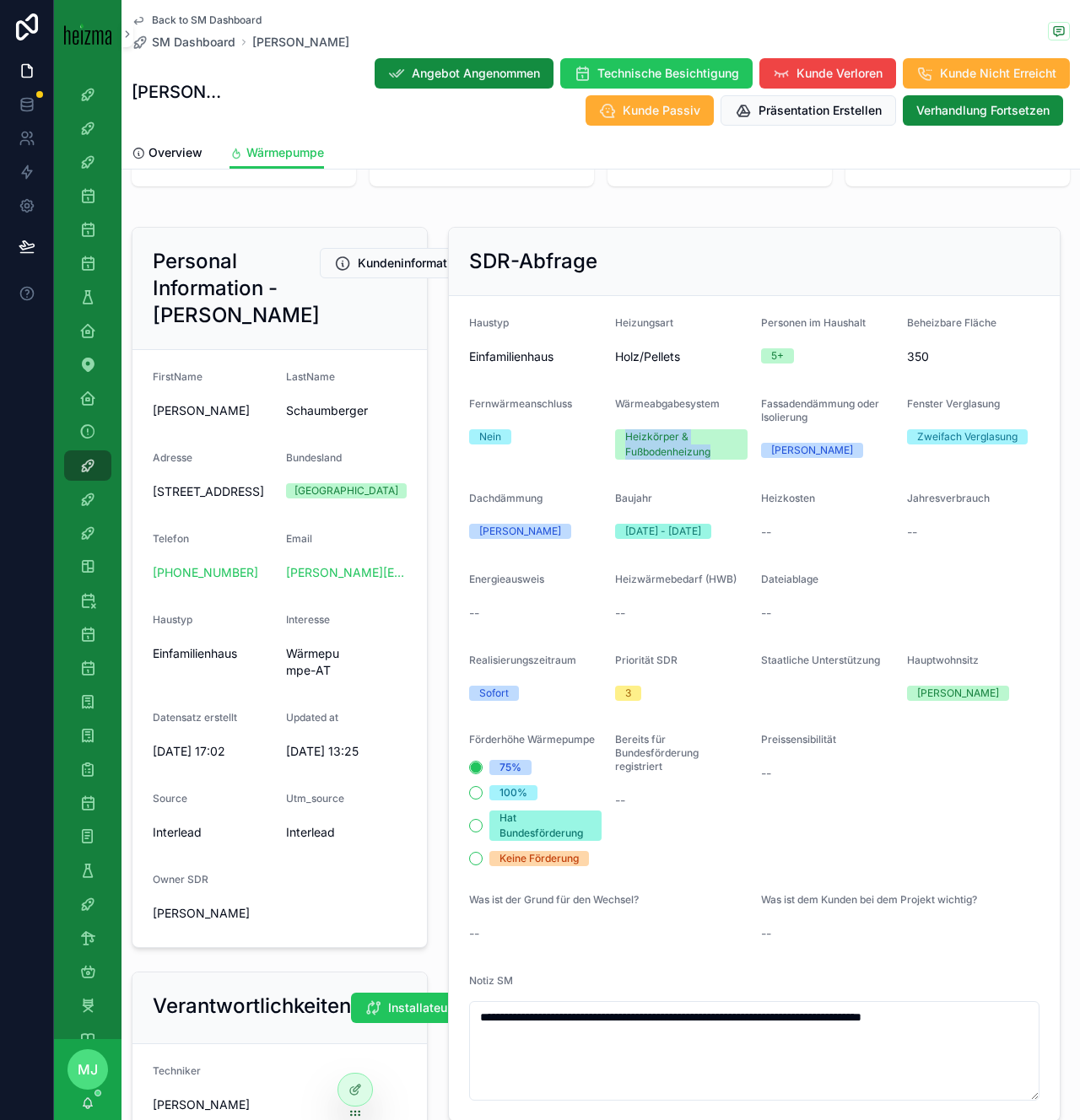
click at [682, 453] on div "Heizkörper & Fußbodenheizung" at bounding box center [681, 445] width 112 height 31
click at [702, 451] on div "Heizkörper & Fußbodenheizung" at bounding box center [681, 445] width 112 height 31
drag, startPoint x: 715, startPoint y: 451, endPoint x: 615, endPoint y: 441, distance: 100.5
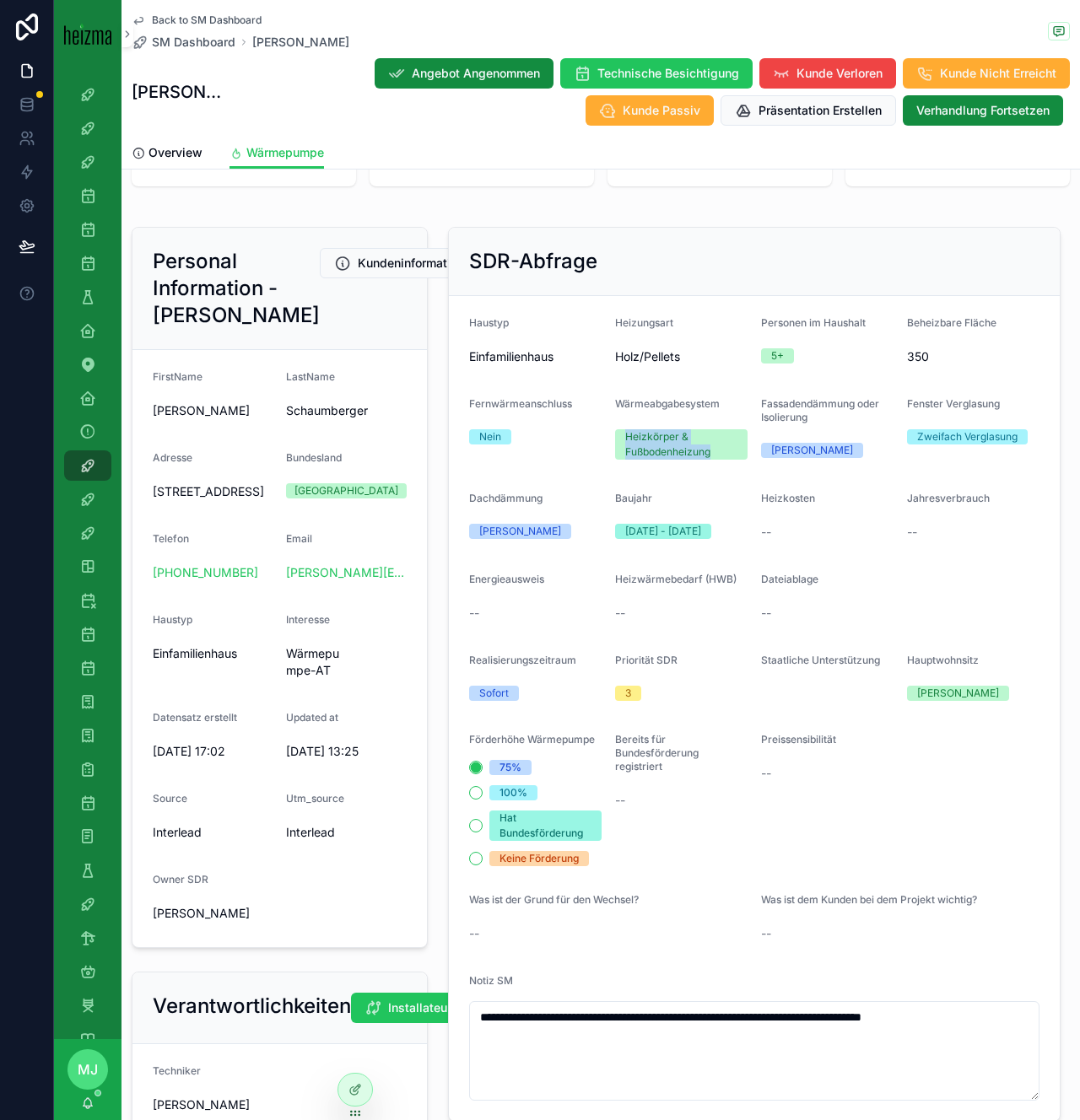
click at [615, 441] on span "Heizkörper & Fußbodenheizung" at bounding box center [681, 445] width 133 height 31
click at [629, 441] on div "Heizkörper & Fußbodenheizung" at bounding box center [681, 445] width 112 height 31
drag, startPoint x: 624, startPoint y: 437, endPoint x: 720, endPoint y: 449, distance: 96.7
click at [720, 449] on span "Heizkörper & Fußbodenheizung" at bounding box center [681, 445] width 133 height 31
click at [720, 449] on div "Heizkörper & Fußbodenheizung" at bounding box center [681, 445] width 112 height 31
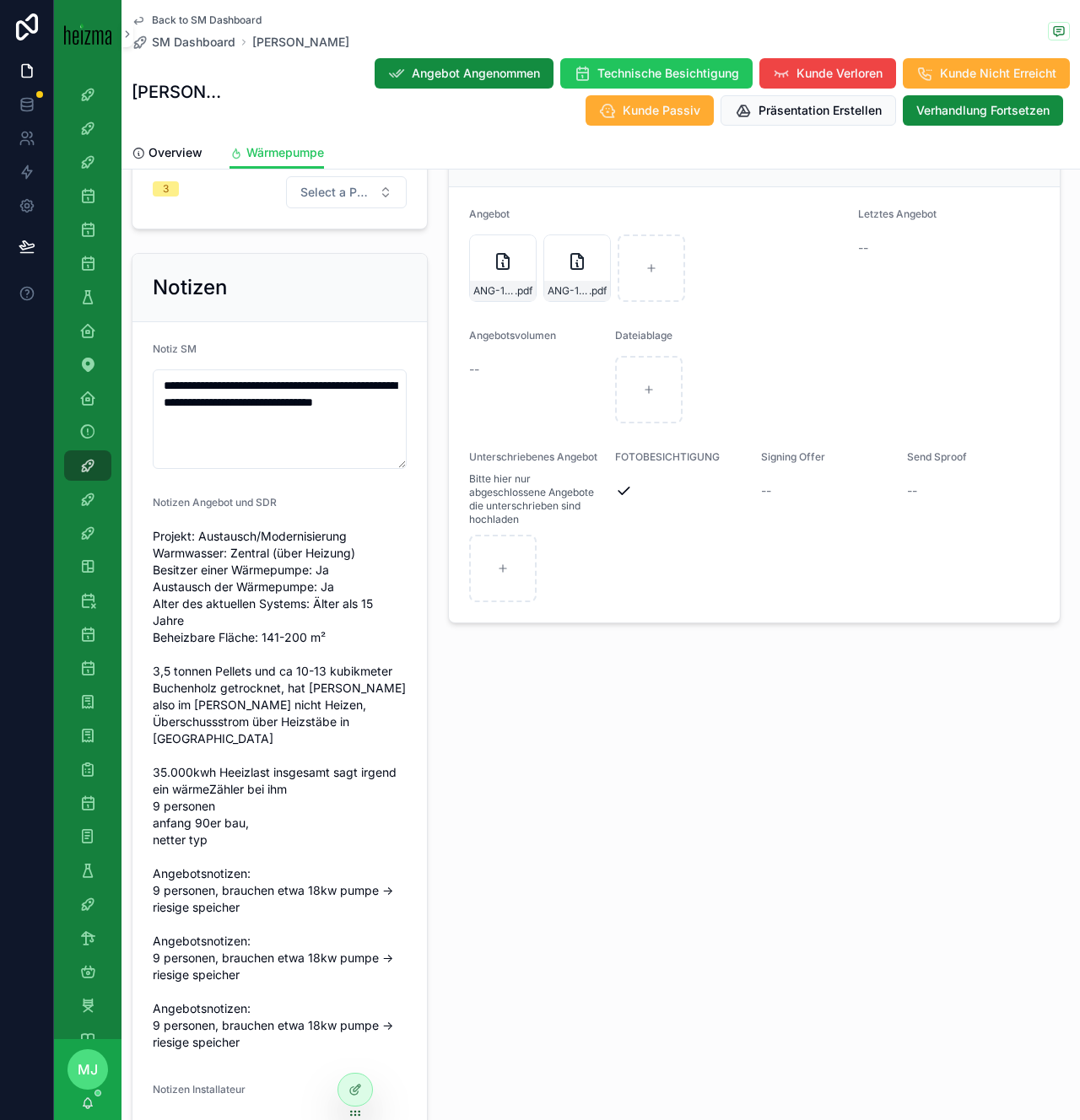
scroll to position [1598, 0]
click at [432, 631] on div "**********" at bounding box center [279, 798] width 316 height 1105
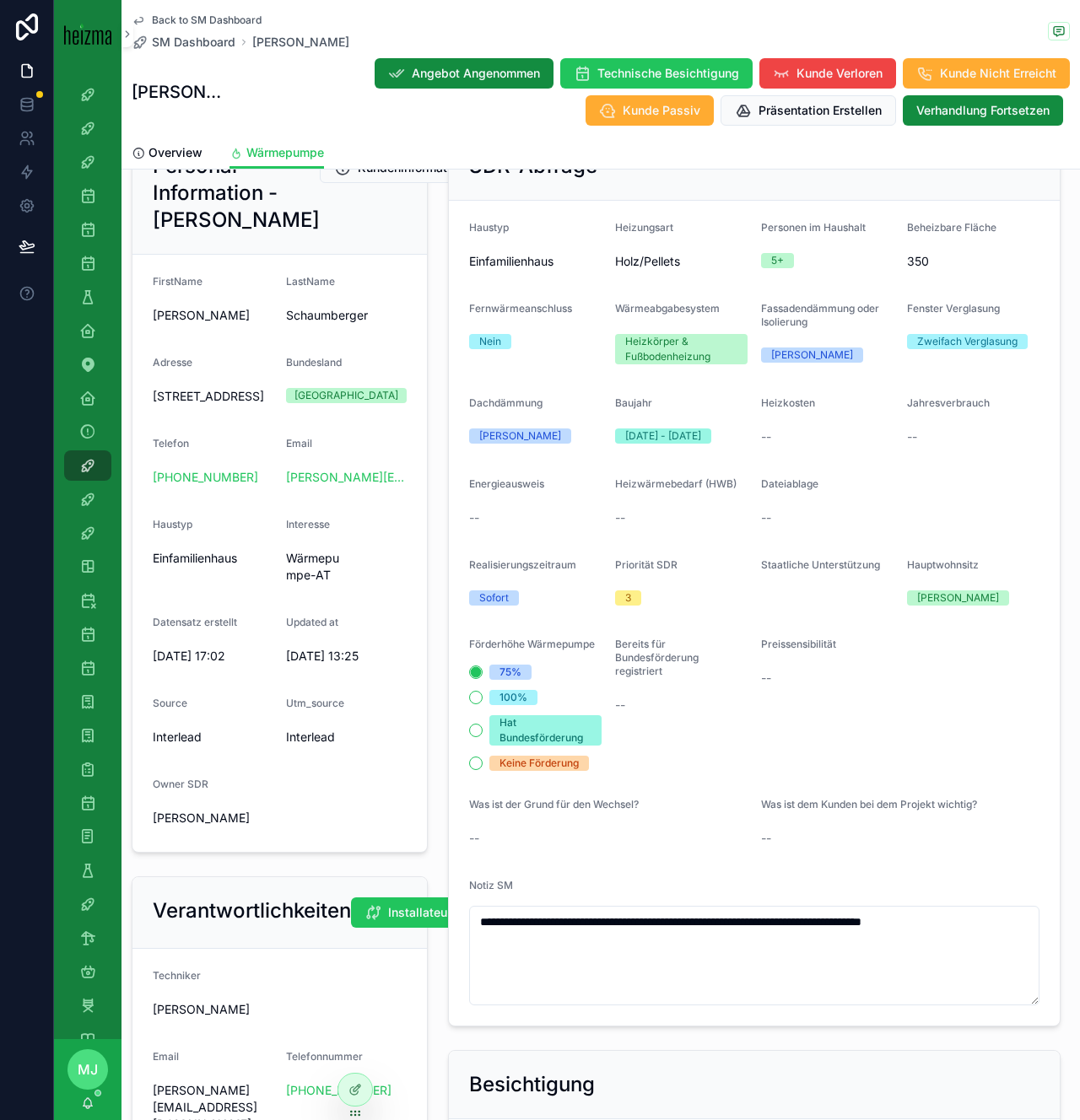
scroll to position [133, 0]
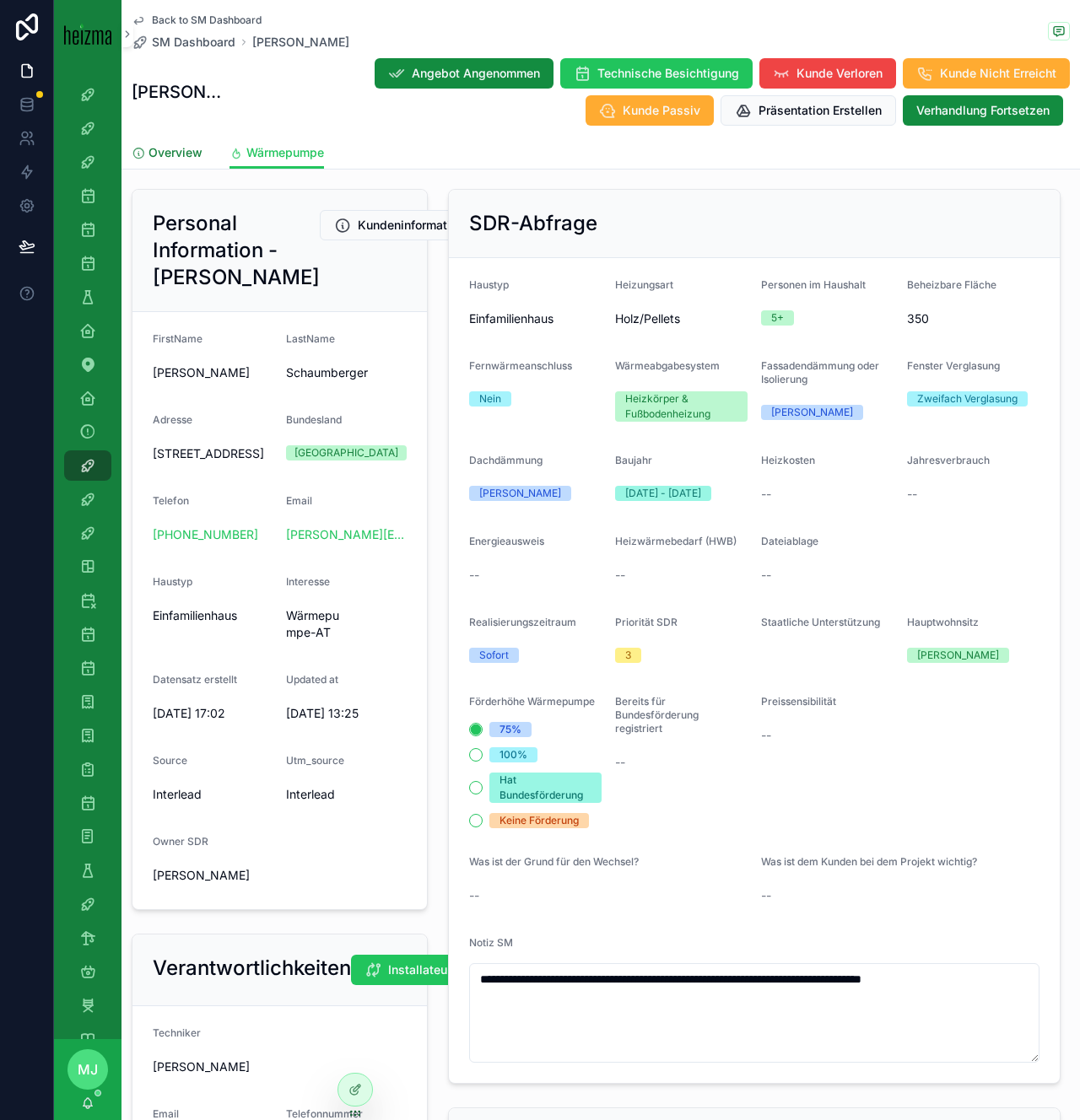
click at [175, 155] on span "Overview" at bounding box center [175, 153] width 54 height 17
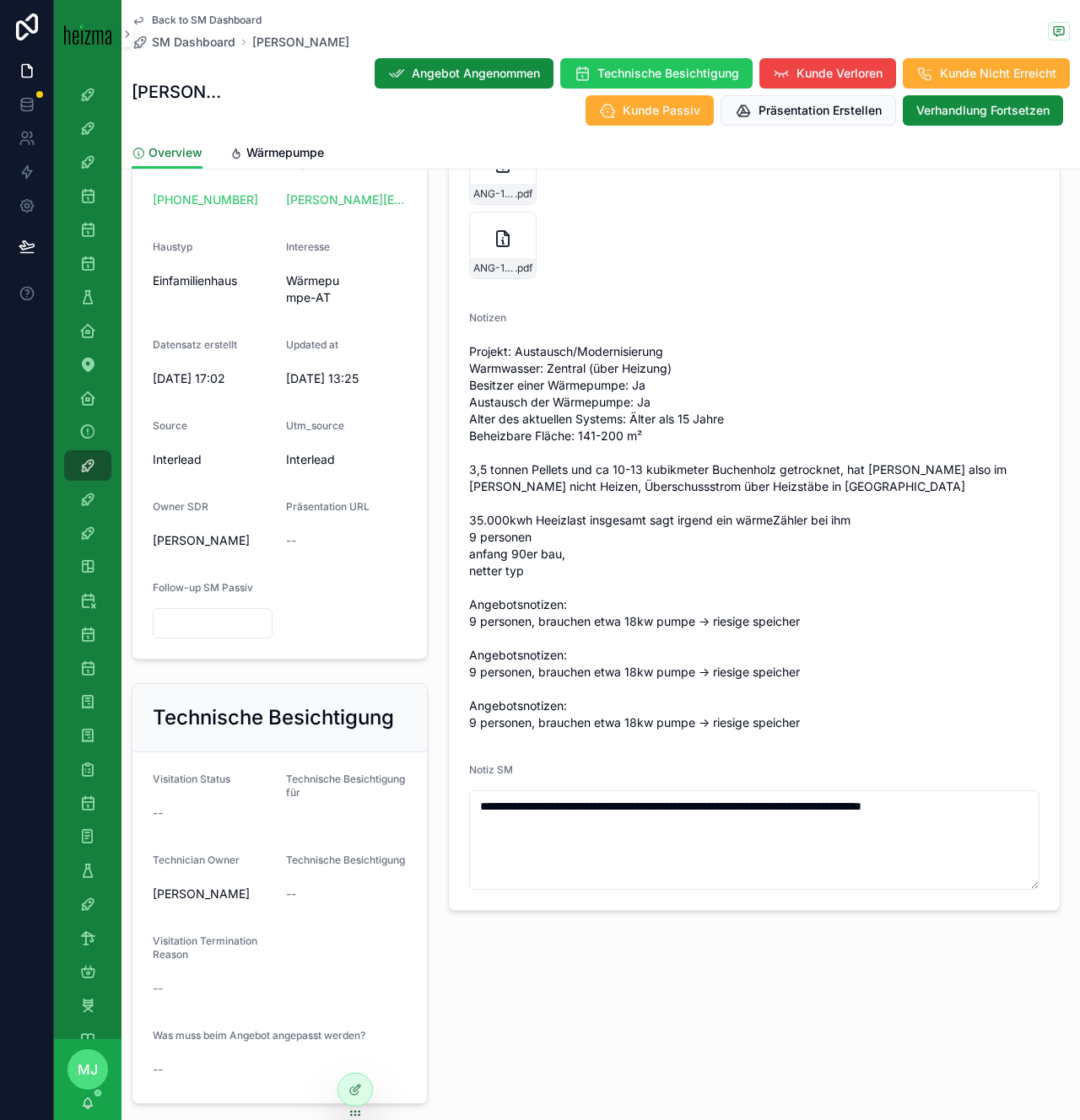
scroll to position [517, 0]
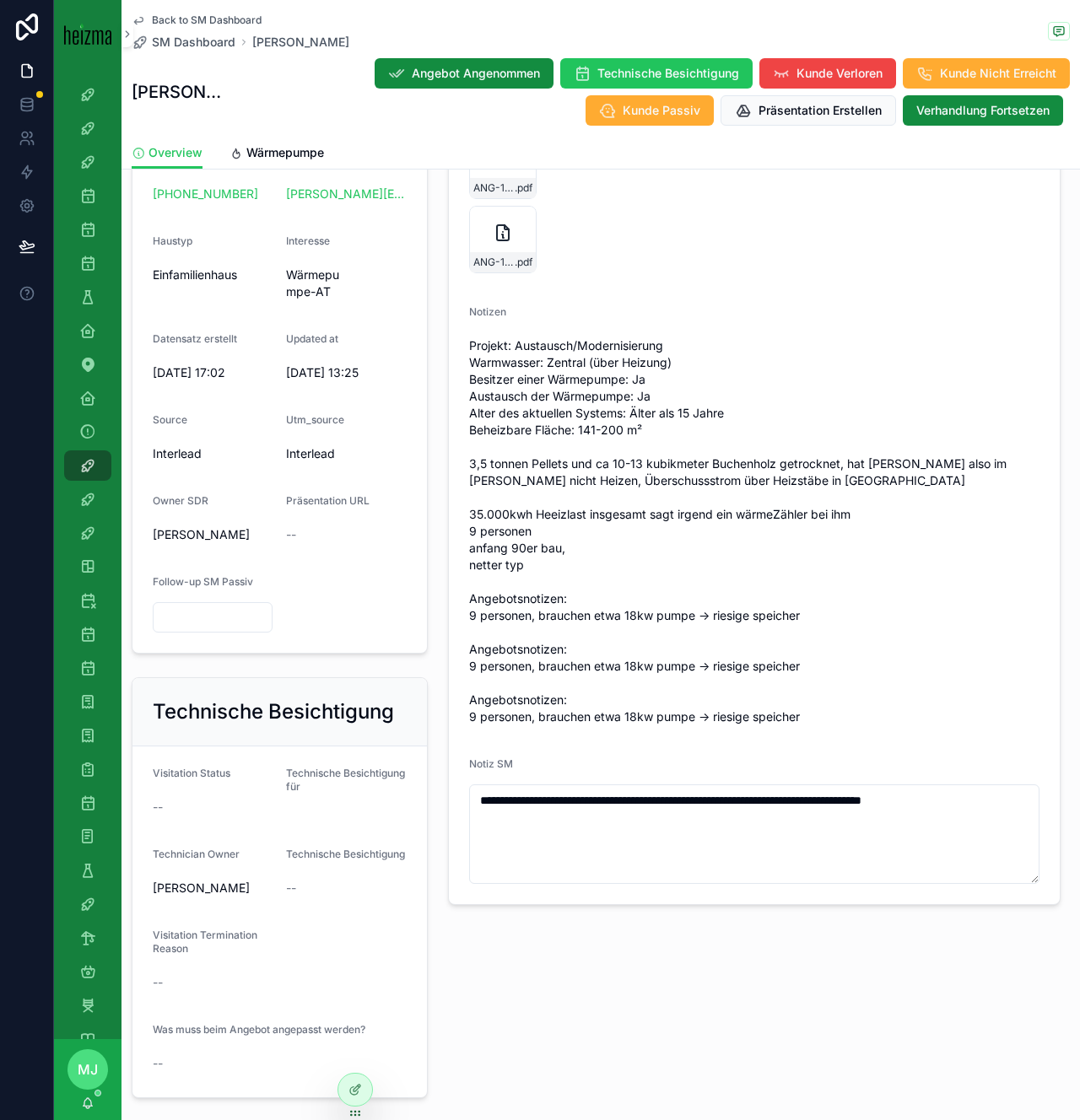
click at [511, 522] on span "Projekt: Austausch/Modernisierung Warmwasser: Zentral (über Heizung) Besitzer e…" at bounding box center [754, 531] width 570 height 388
click at [563, 528] on span "Projekt: Austausch/Modernisierung Warmwasser: Zentral (über Heizung) Besitzer e…" at bounding box center [754, 531] width 570 height 388
click at [999, 783] on div "**********" at bounding box center [754, 821] width 570 height 127
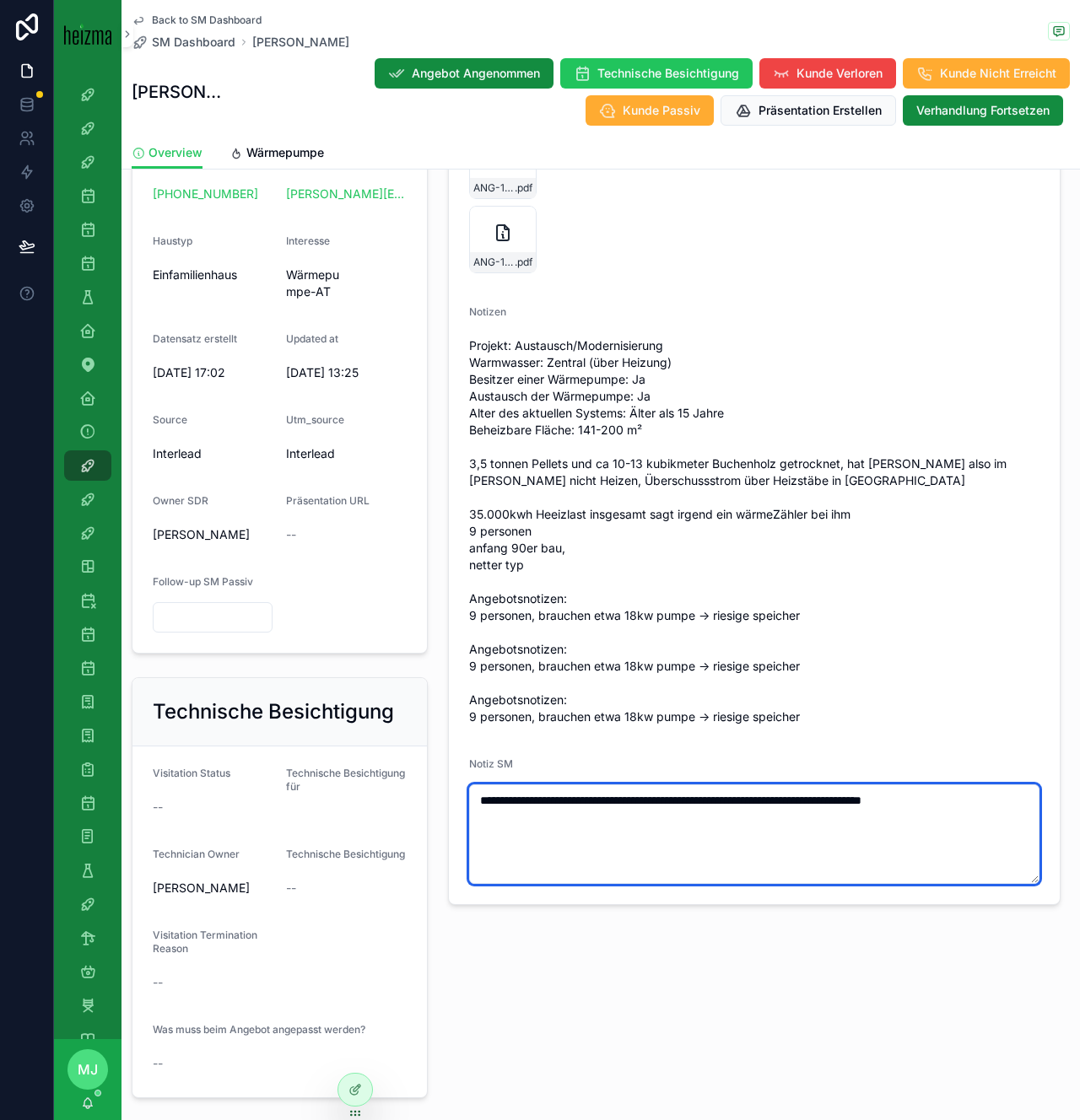
click at [988, 814] on textarea "**********" at bounding box center [754, 834] width 570 height 99
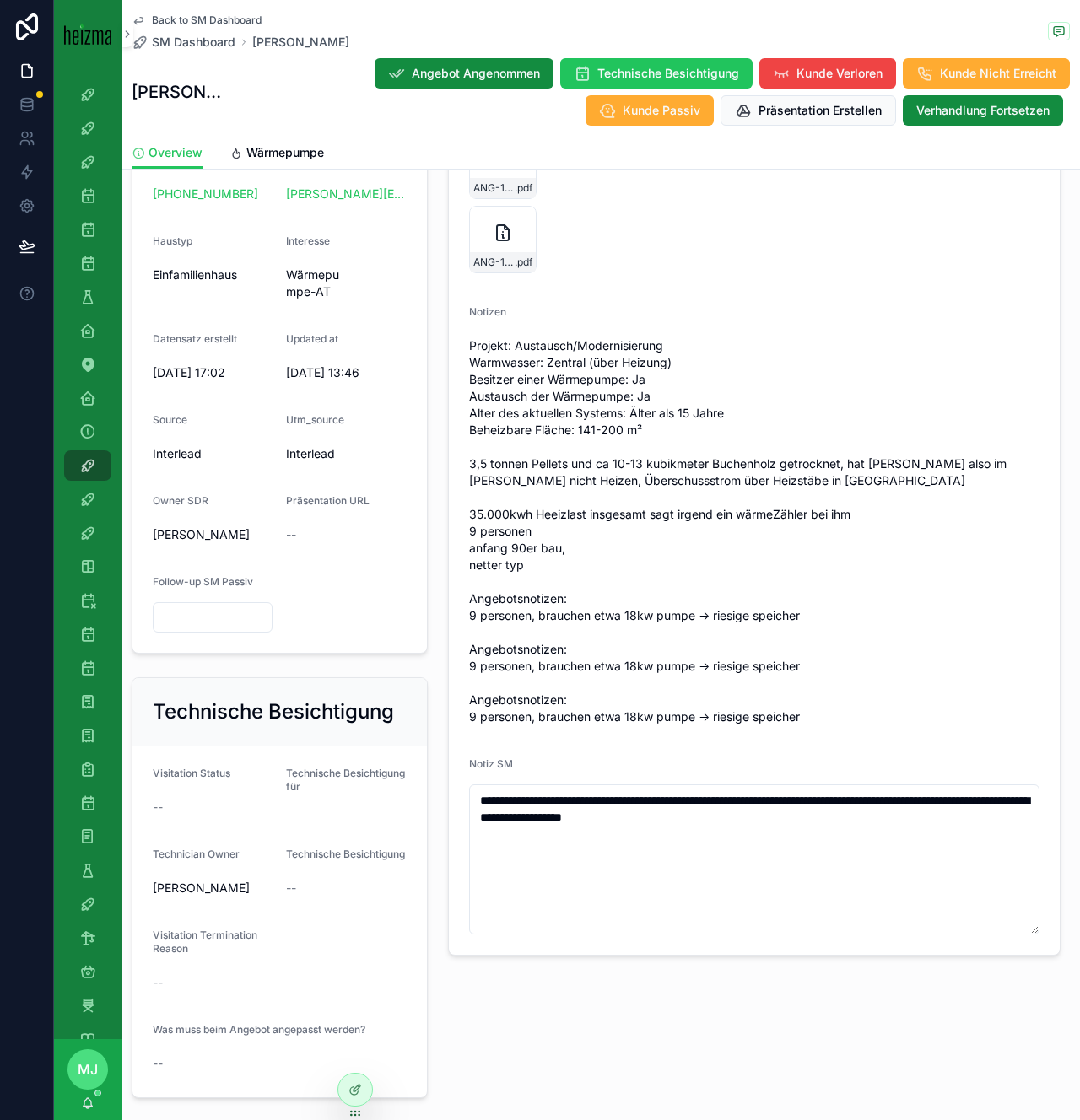
click at [890, 439] on span "Projekt: Austausch/Modernisierung Warmwasser: Zentral (über Heizung) Besitzer e…" at bounding box center [754, 531] width 570 height 388
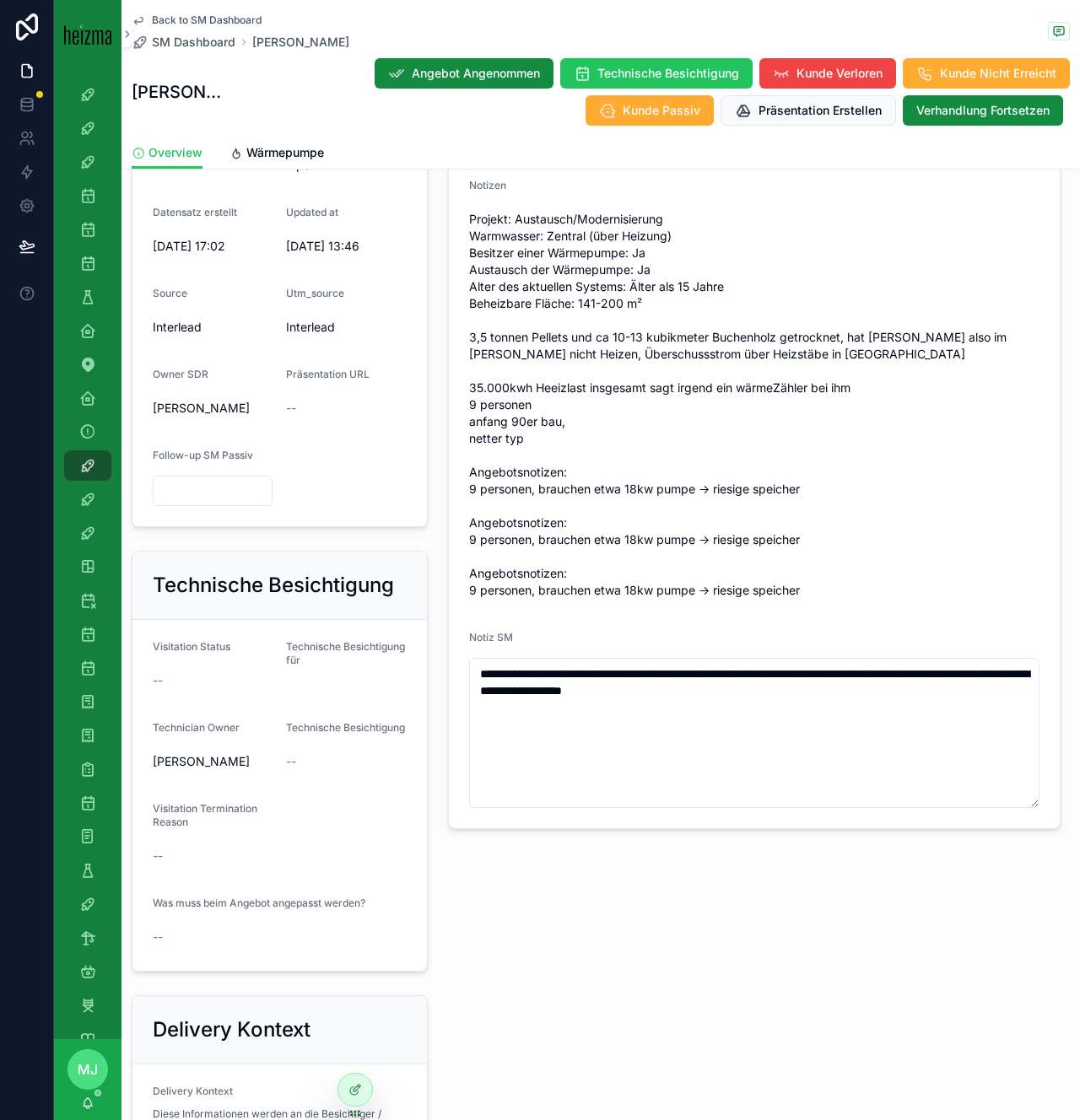
scroll to position [679, 0]
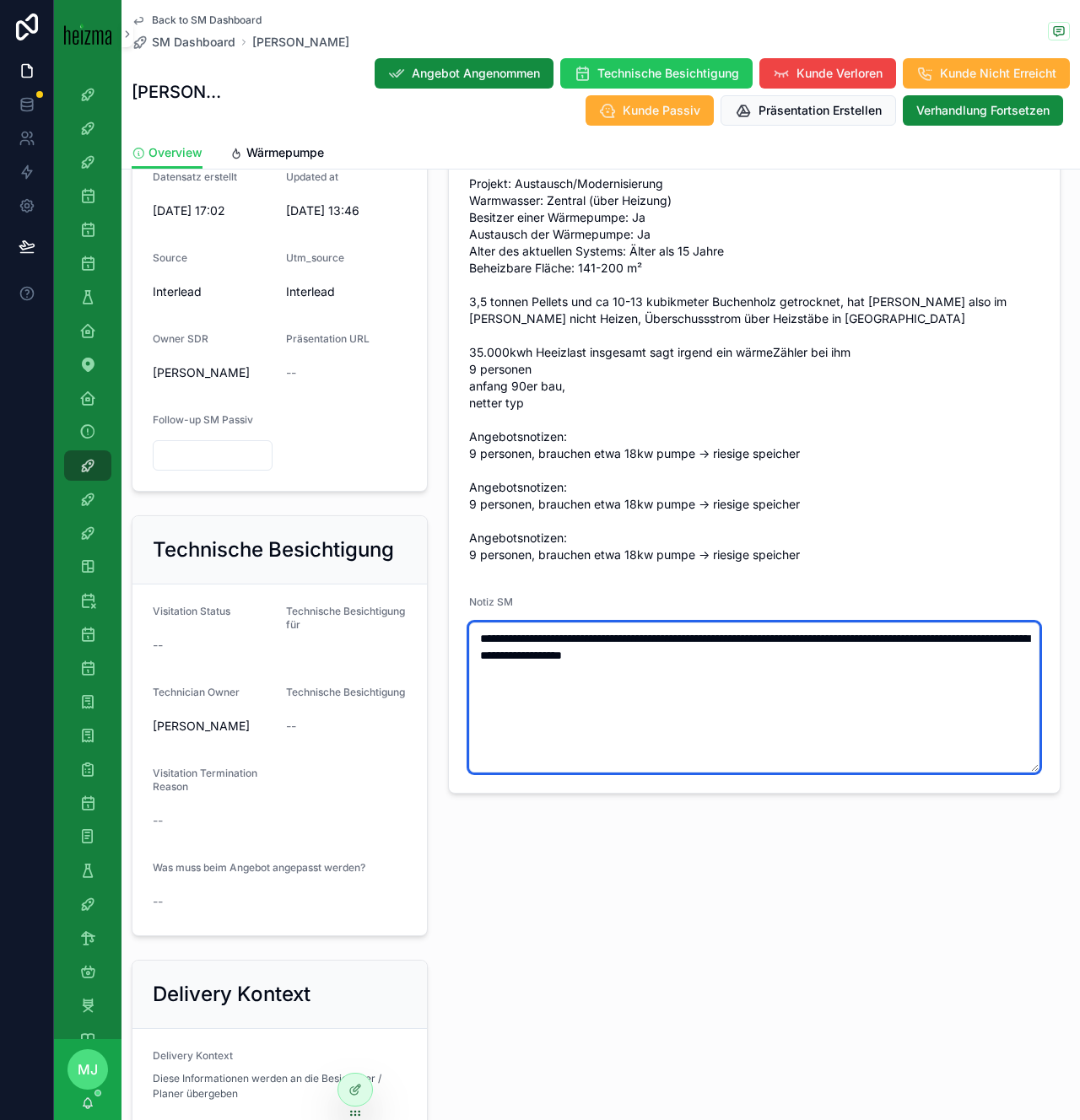
click at [931, 758] on textarea "**********" at bounding box center [754, 698] width 570 height 150
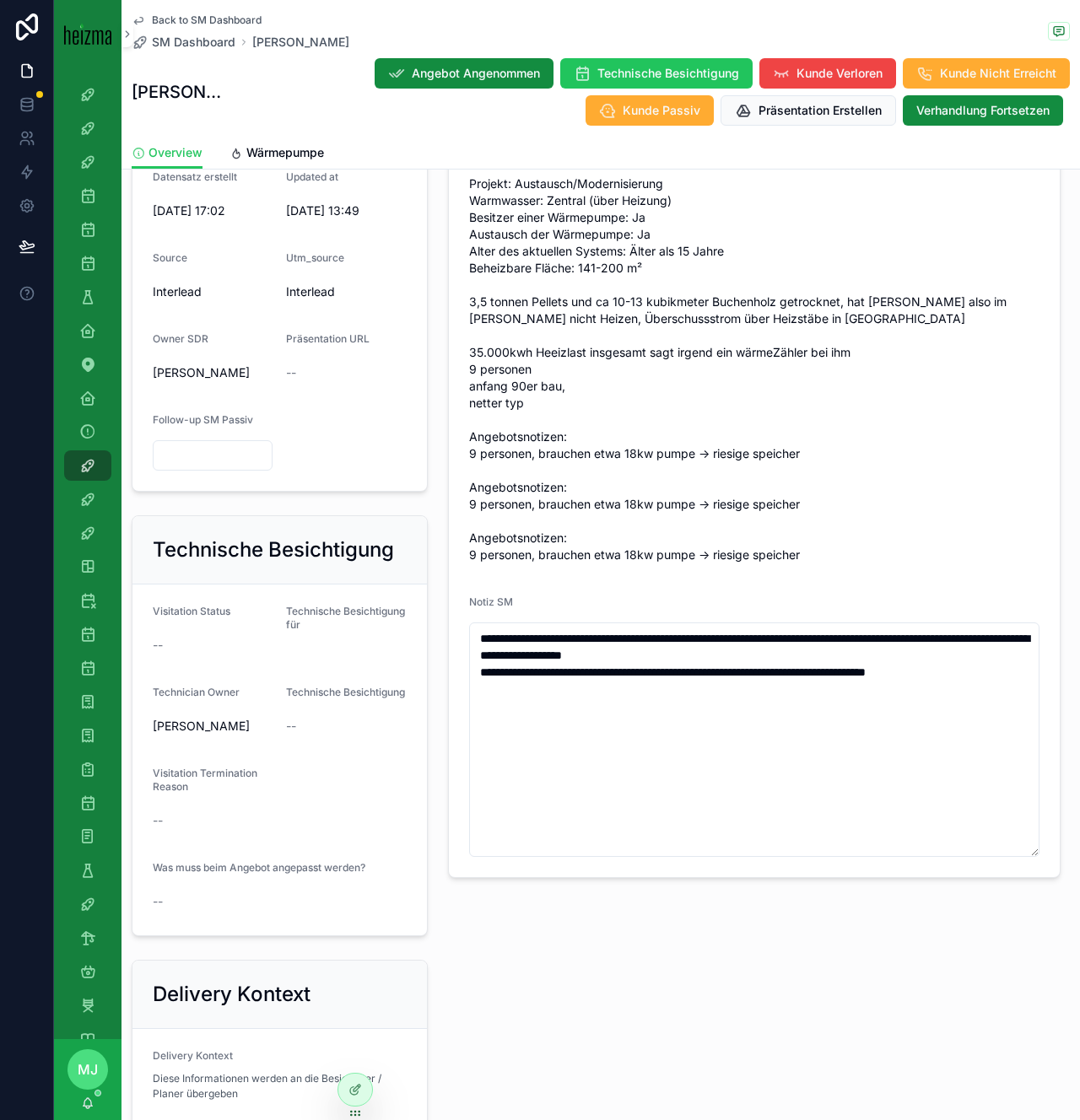
click at [753, 487] on span "Projekt: Austausch/Modernisierung Warmwasser: Zentral (über Heizung) Besitzer e…" at bounding box center [754, 369] width 570 height 388
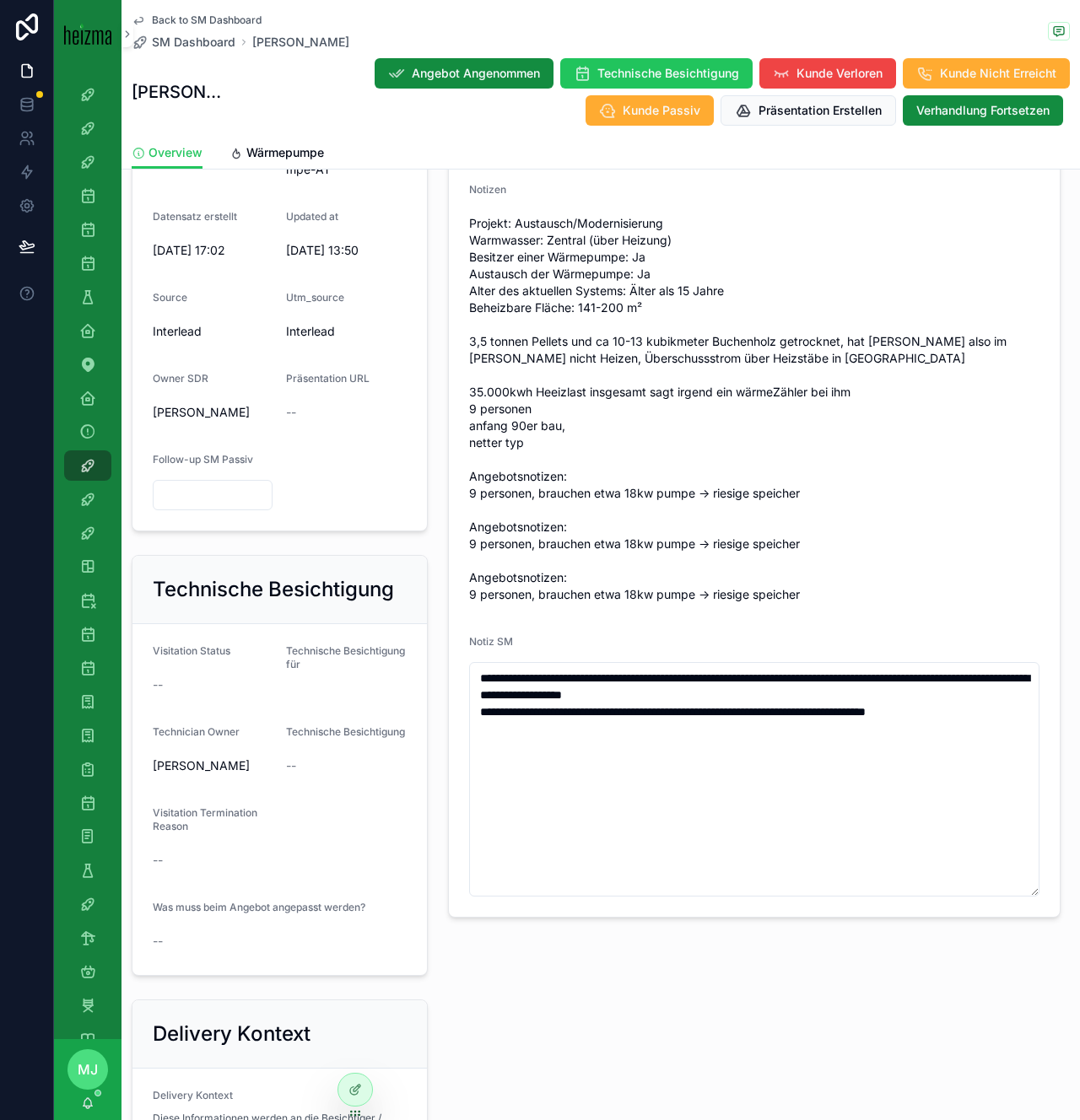
scroll to position [644, 0]
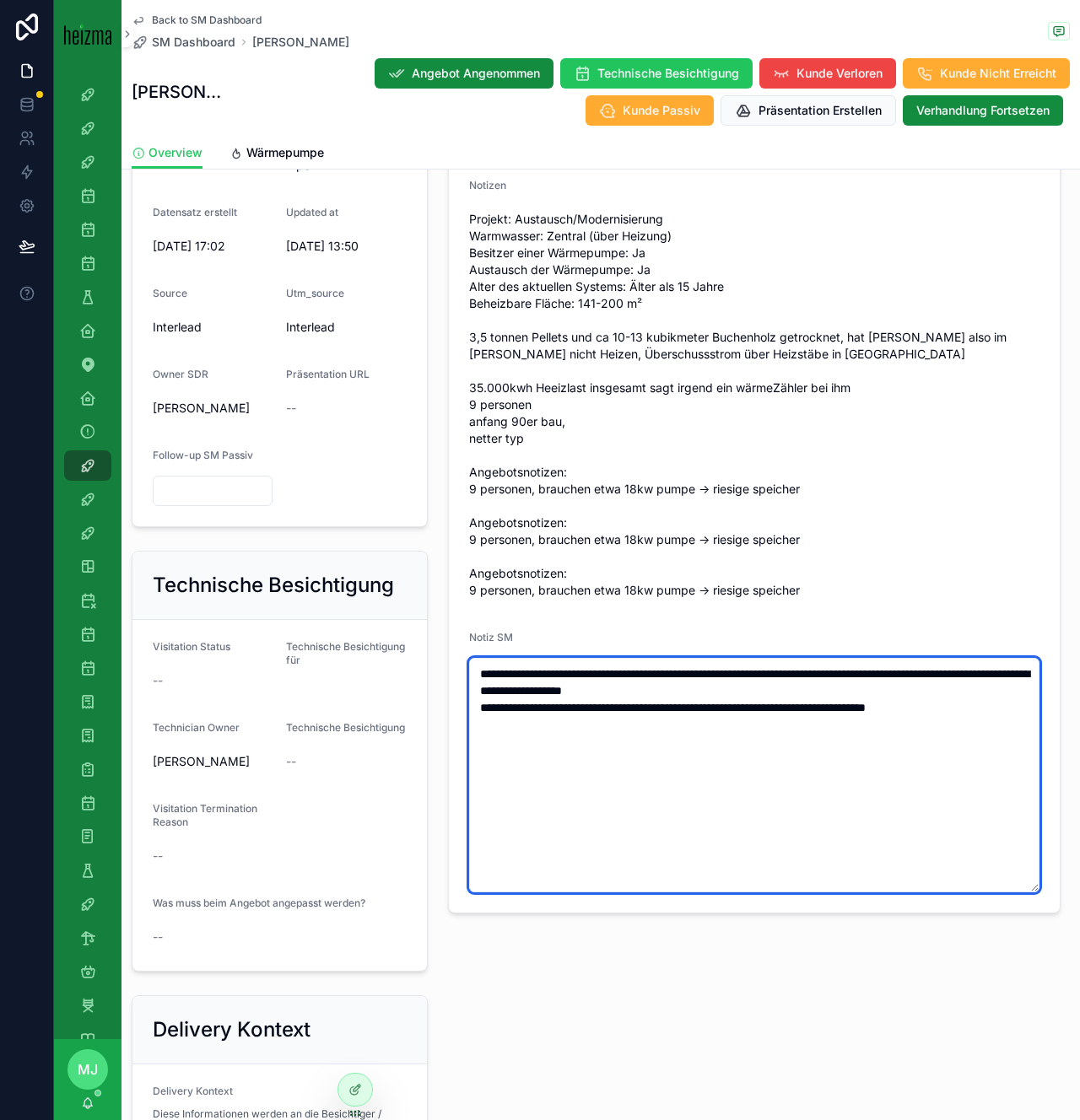
click at [999, 710] on textarea "**********" at bounding box center [754, 775] width 570 height 234
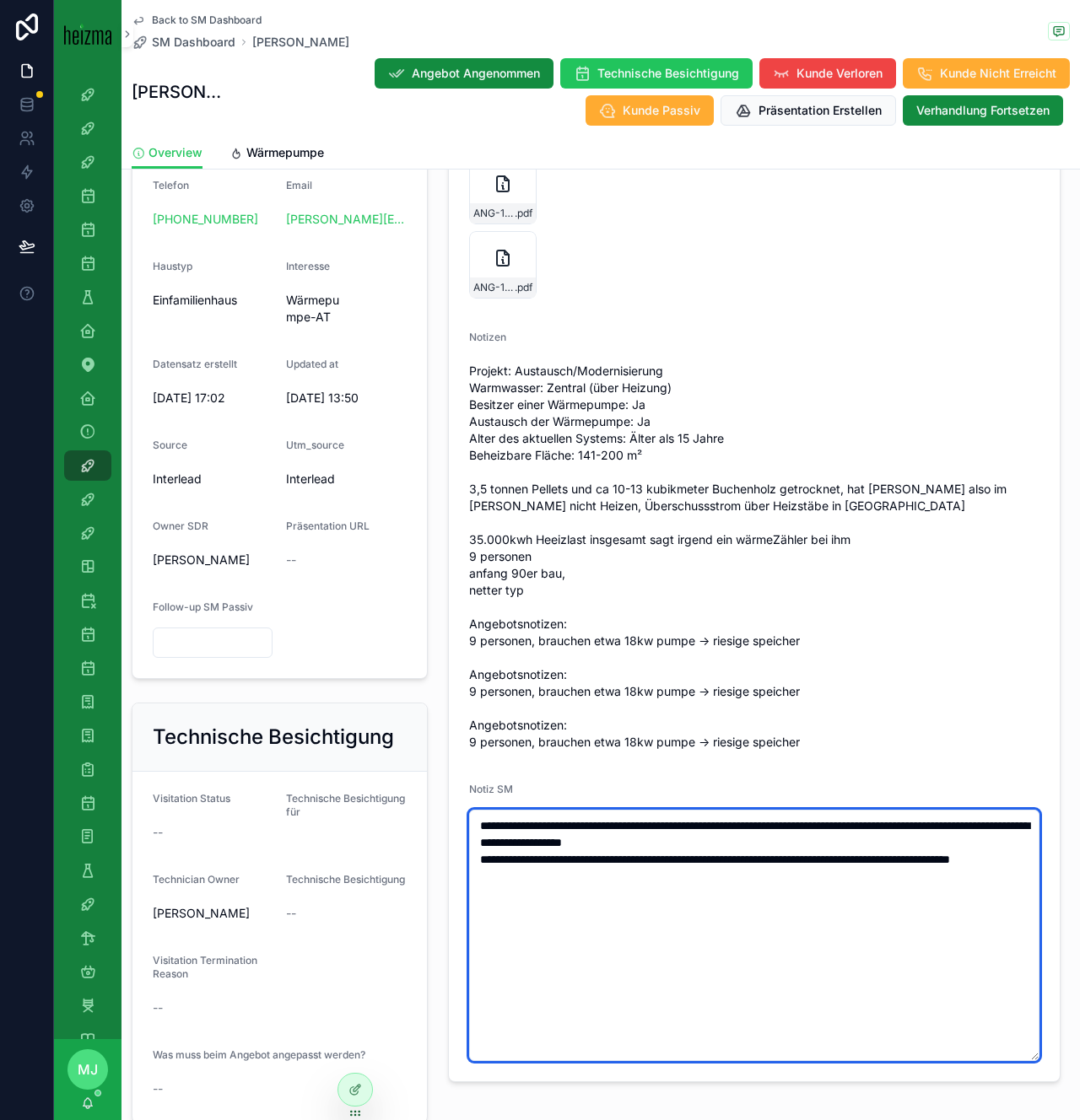
type textarea "**********"
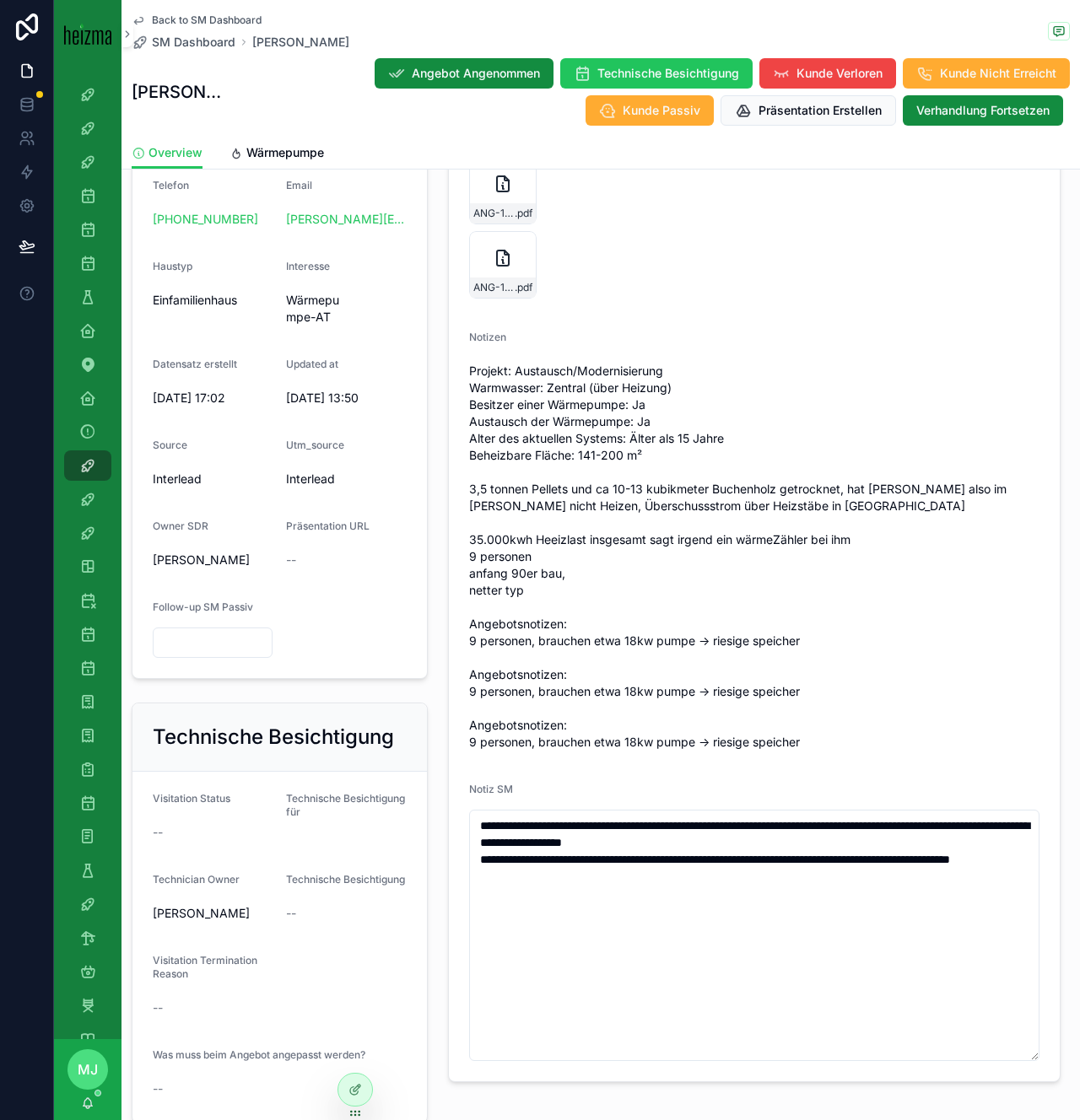
click at [740, 520] on span "Projekt: Austausch/Modernisierung Warmwasser: Zentral (über Heizung) Besitzer e…" at bounding box center [754, 556] width 570 height 388
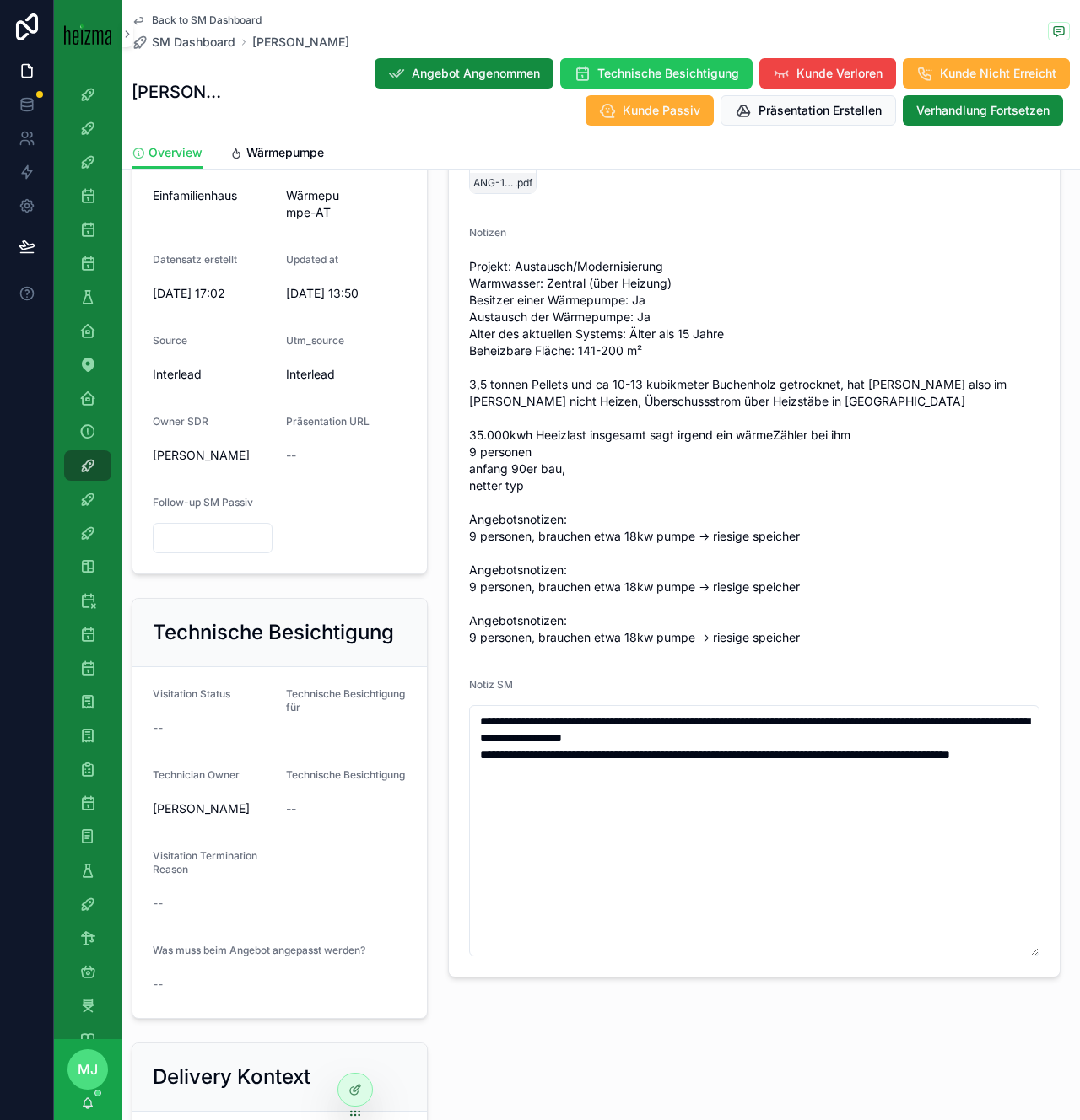
scroll to position [626, 0]
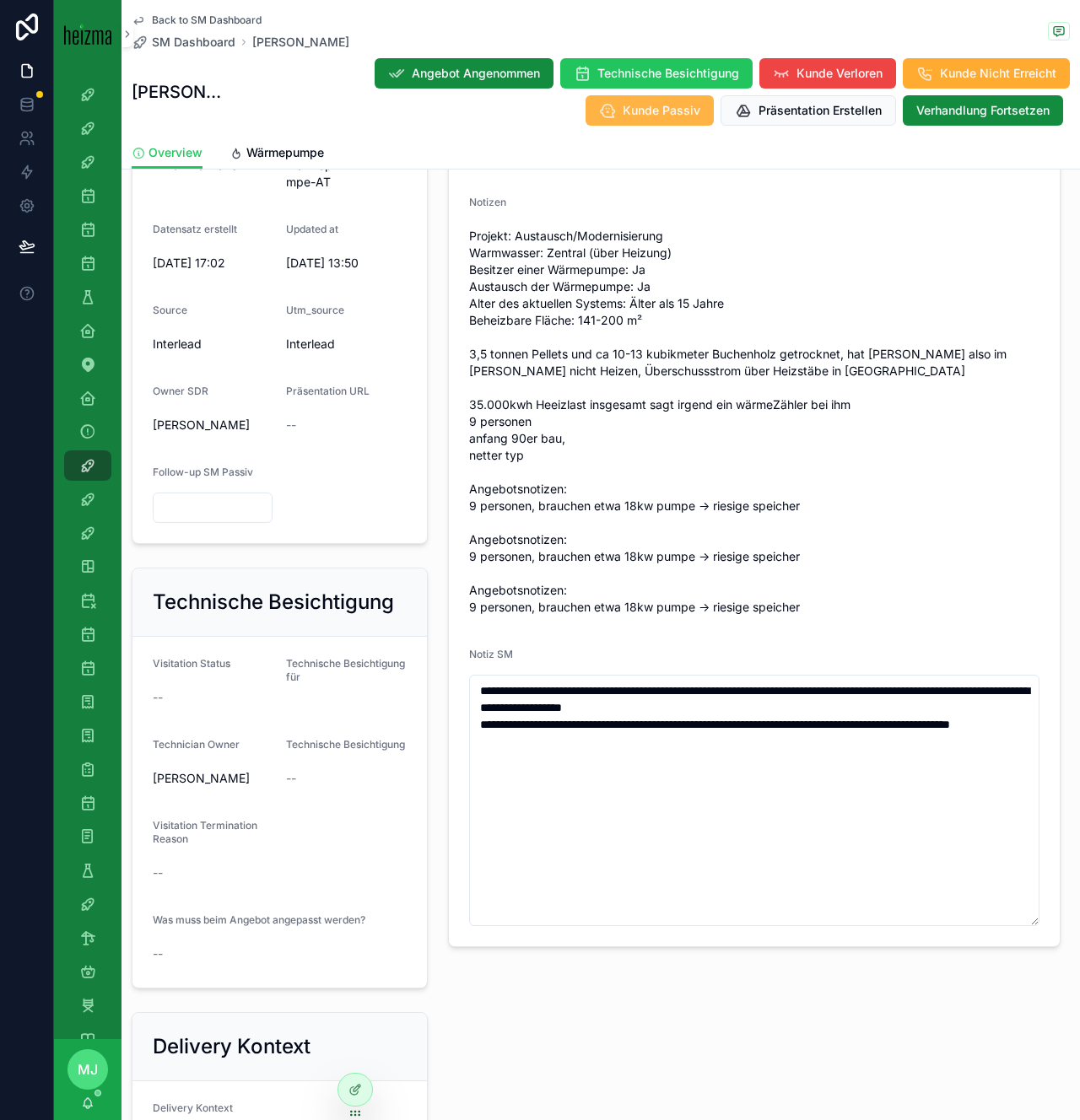
click at [638, 119] on button "Kunde Passiv" at bounding box center [650, 110] width 128 height 31
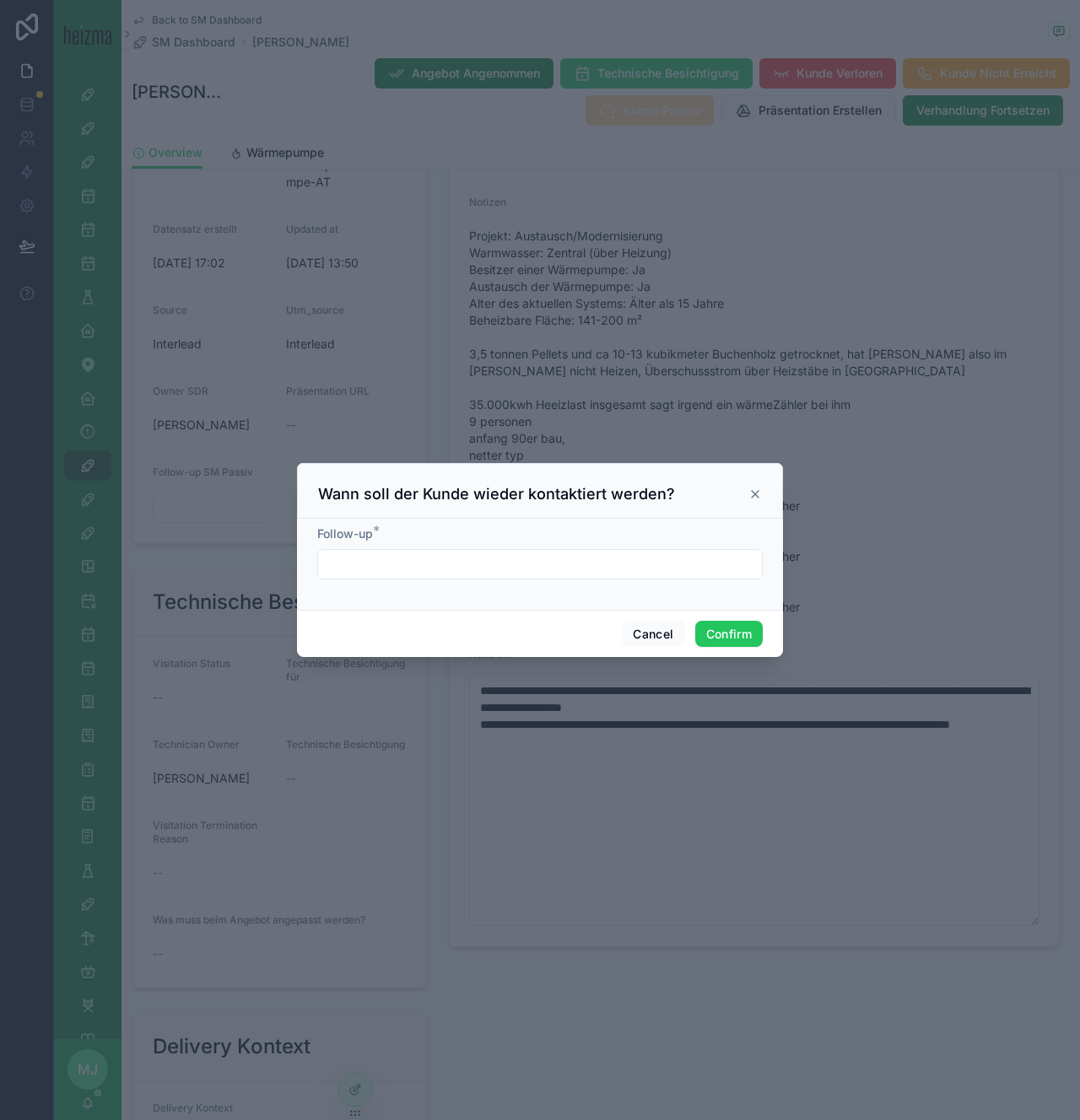
click at [524, 556] on input "text" at bounding box center [540, 564] width 444 height 24
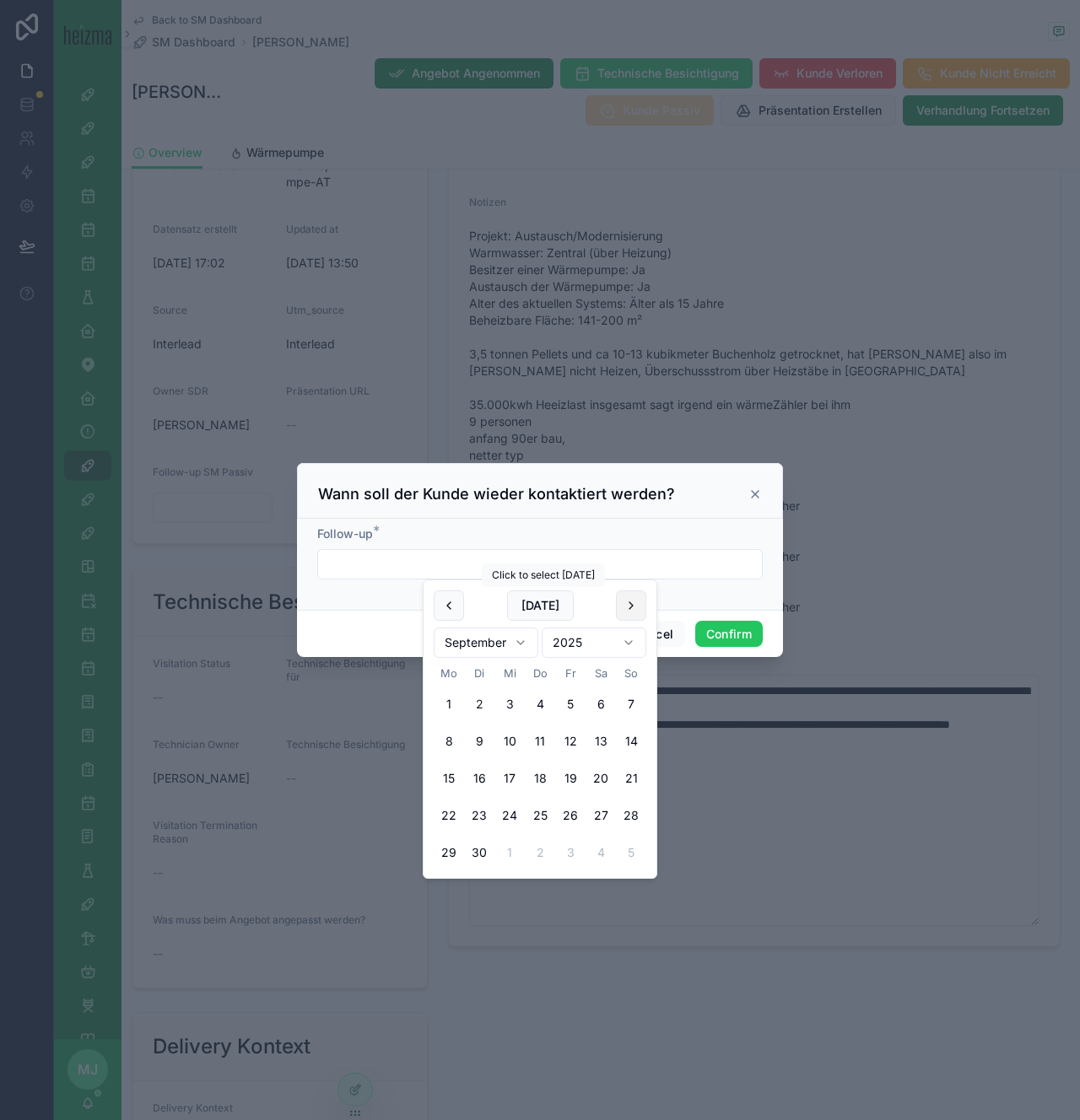
click at [618, 610] on button at bounding box center [631, 606] width 31 height 31
click at [631, 610] on button at bounding box center [631, 606] width 31 height 31
click at [630, 610] on button at bounding box center [631, 606] width 31 height 31
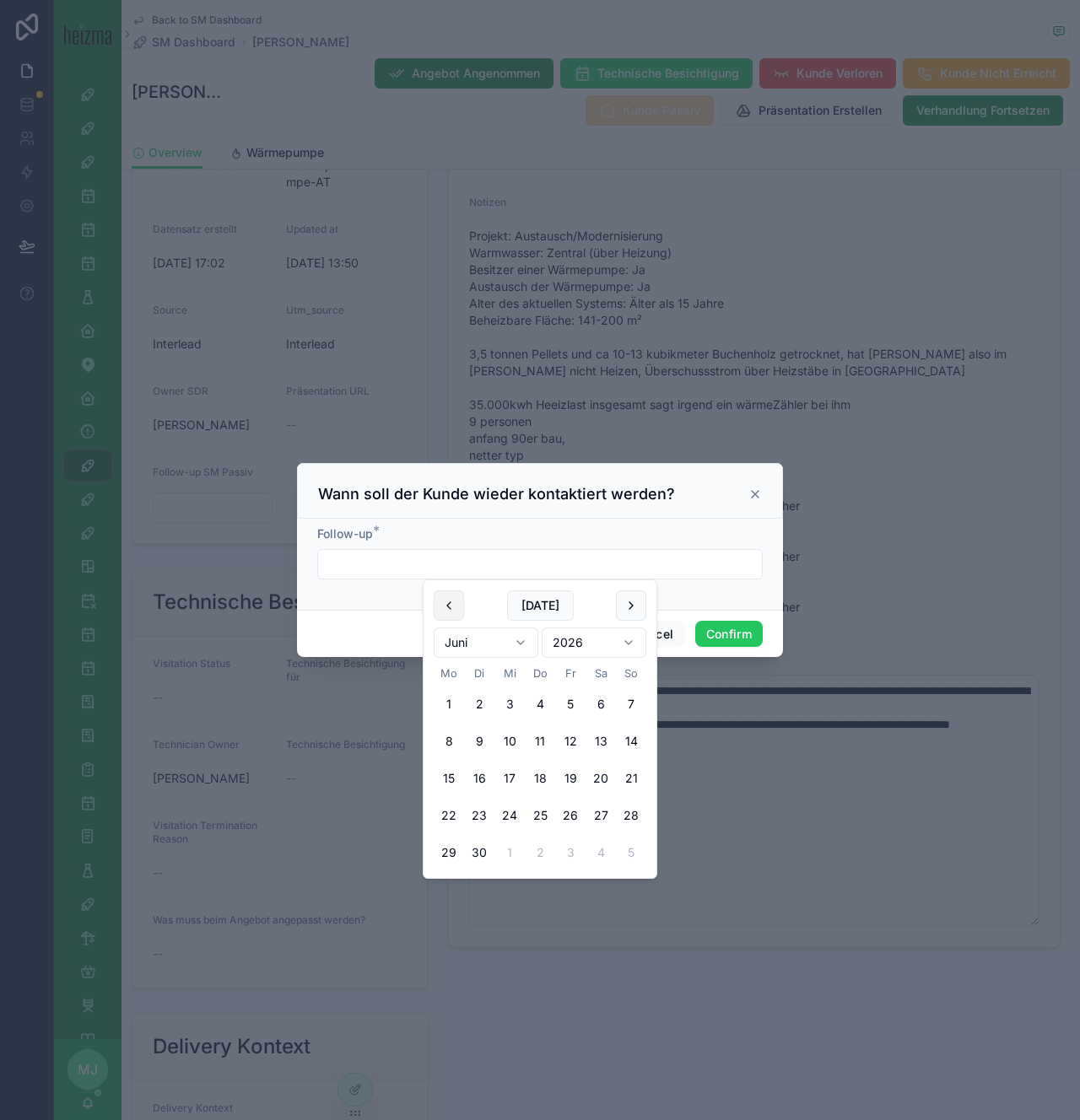
click at [453, 615] on button at bounding box center [449, 606] width 31 height 31
click at [449, 776] on button "11" at bounding box center [449, 779] width 31 height 31
type input "*********"
click at [728, 632] on button "Confirm" at bounding box center [728, 635] width 68 height 27
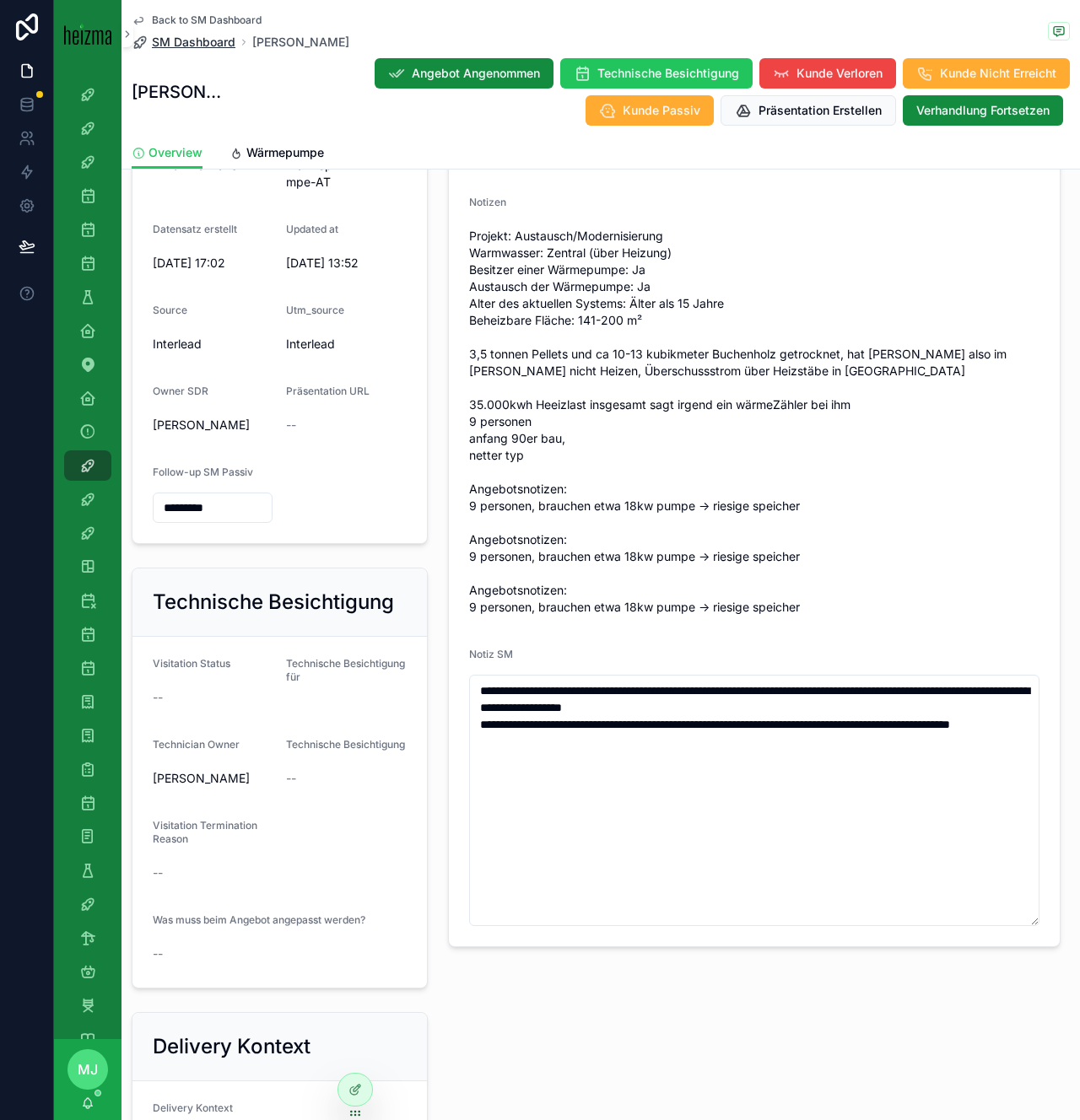
click at [200, 37] on span "SM Dashboard" at bounding box center [193, 42] width 83 height 17
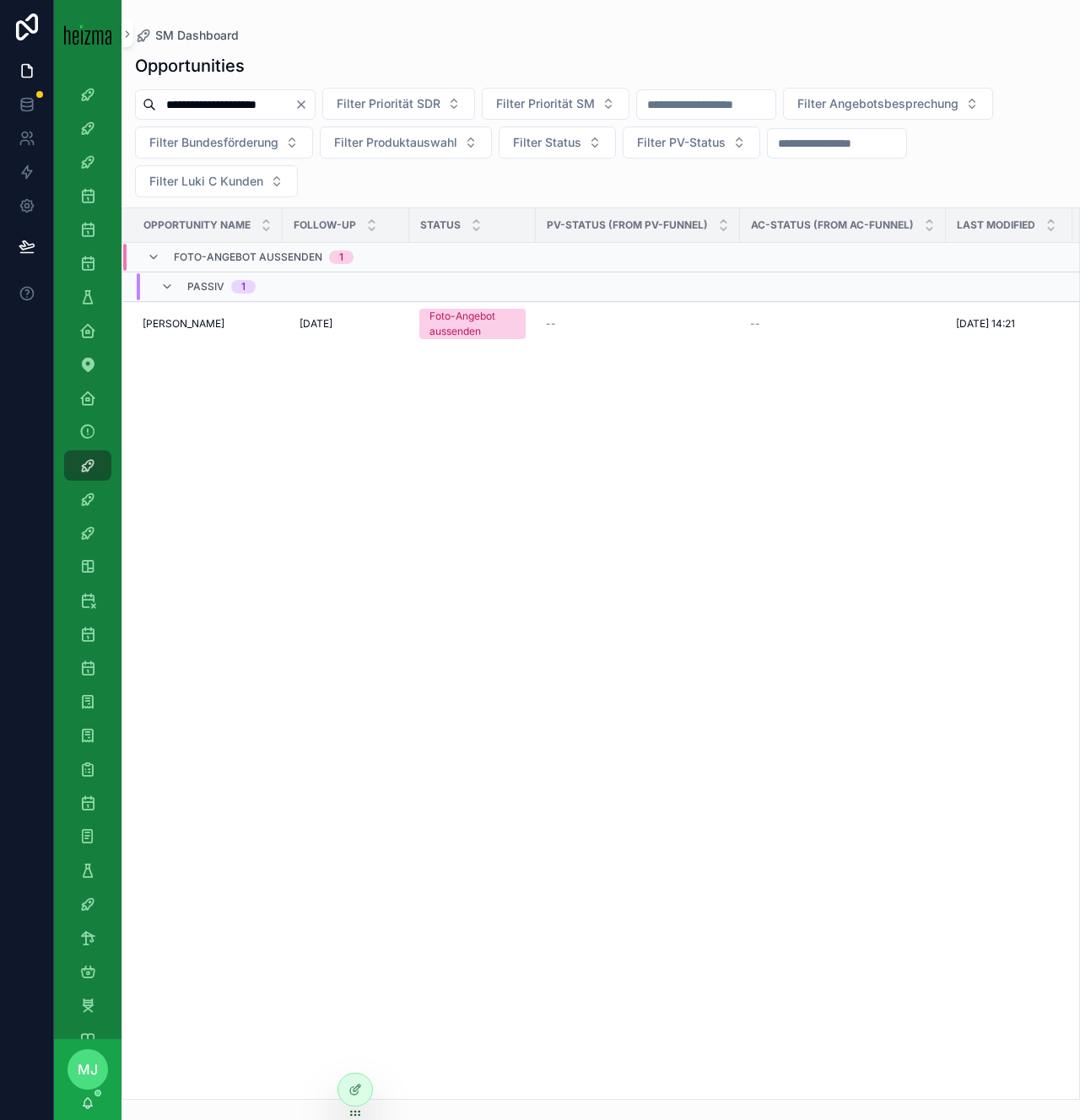
click at [198, 108] on input "**********" at bounding box center [225, 105] width 138 height 24
type input "**********"
click at [206, 333] on td "Bernhard Schaumberger Bernhard Schaumberger" at bounding box center [202, 324] width 160 height 44
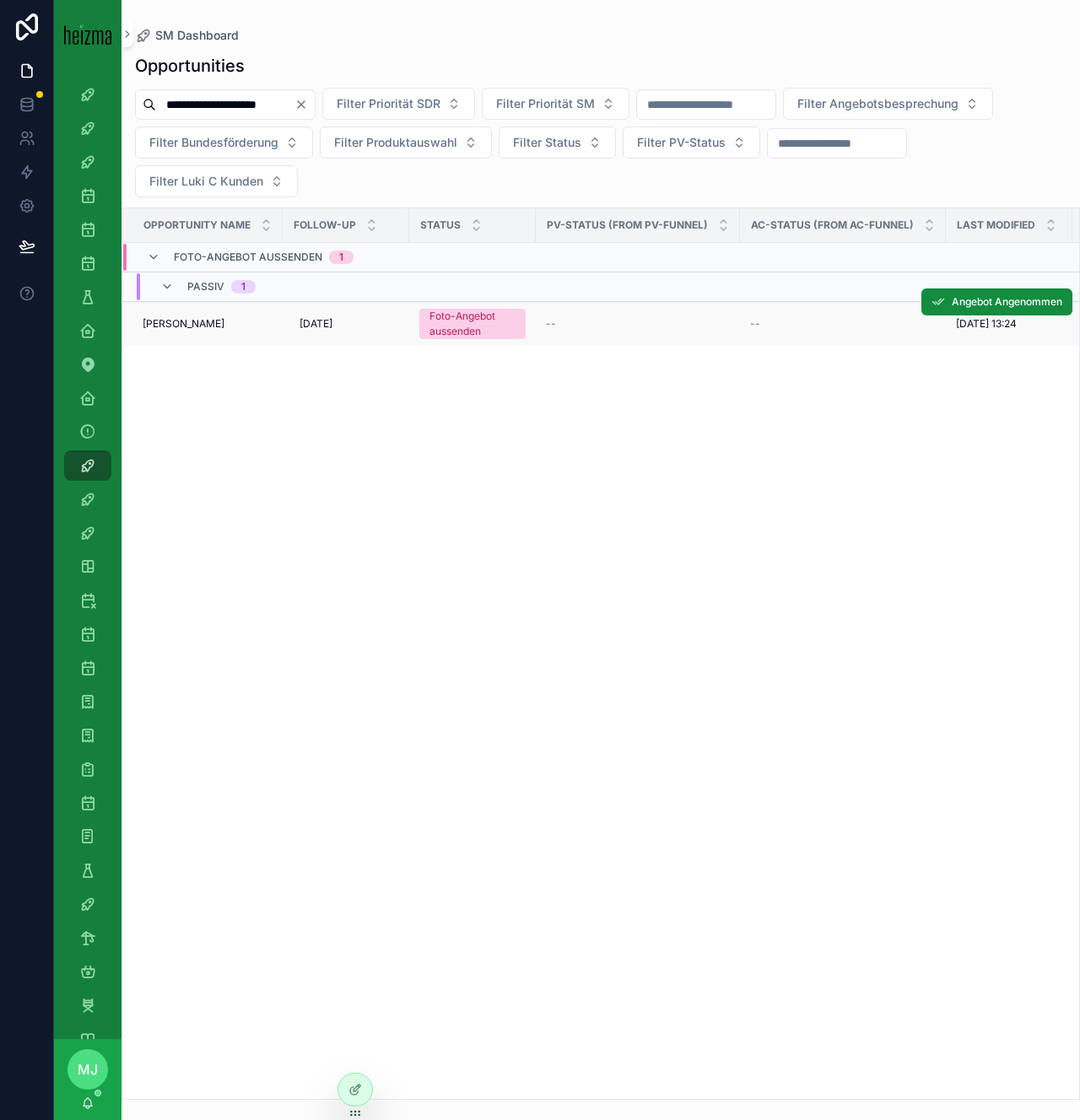
click at [203, 321] on span "Bernhard Schaumberger" at bounding box center [183, 324] width 82 height 14
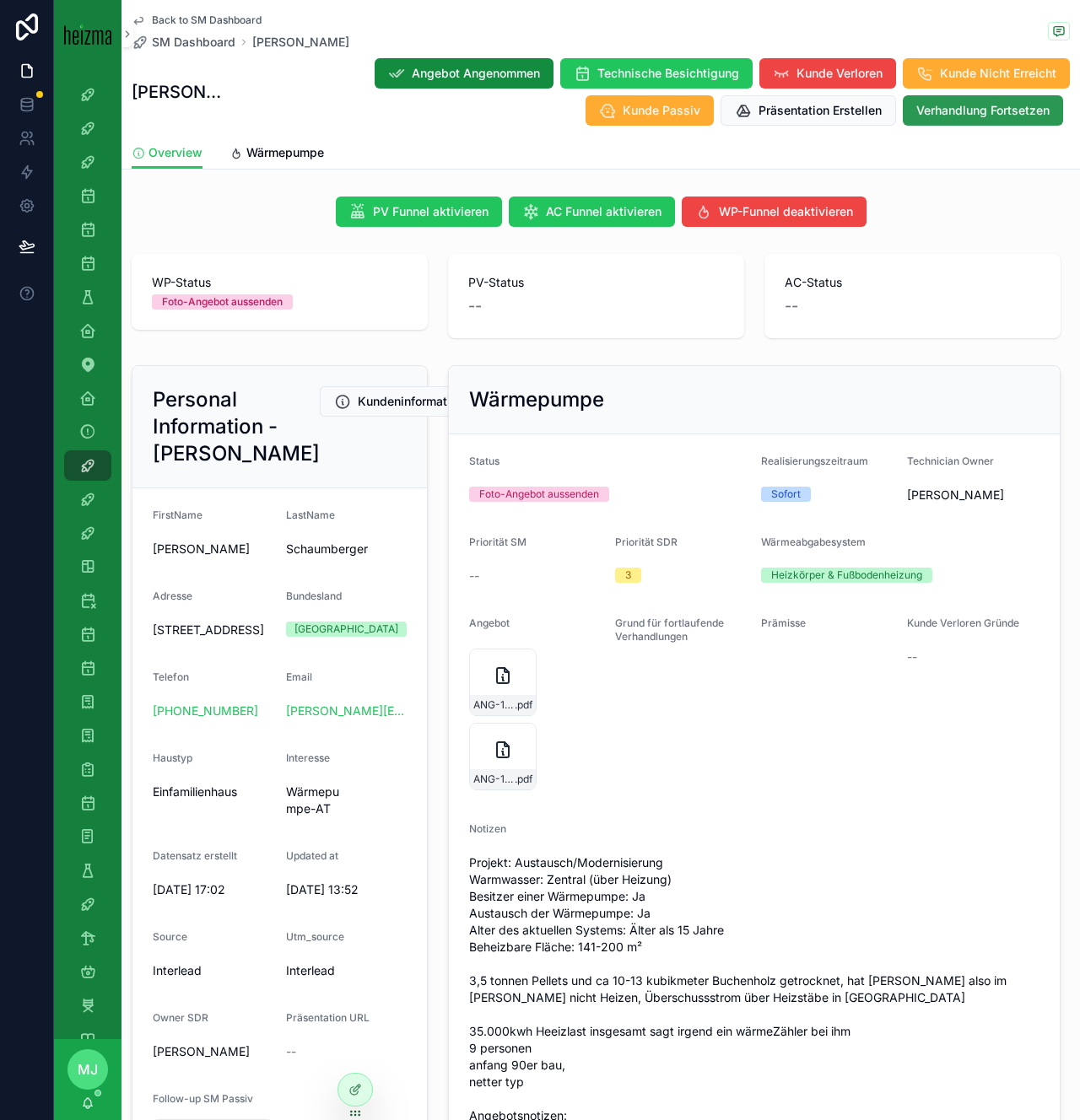
click at [1023, 116] on span "Verhandlung Fortsetzen" at bounding box center [982, 110] width 133 height 17
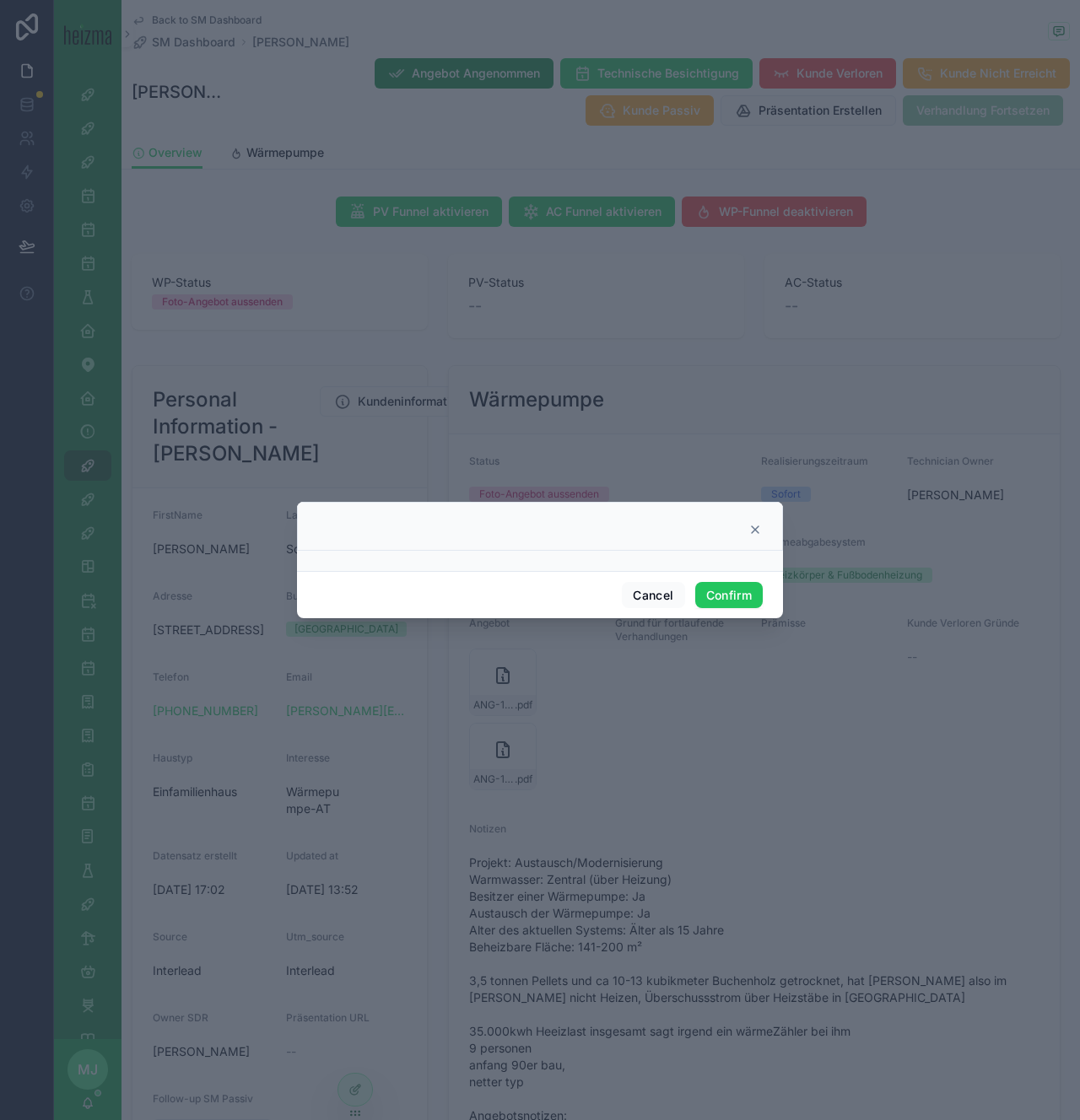
click at [753, 535] on icon at bounding box center [755, 530] width 14 height 14
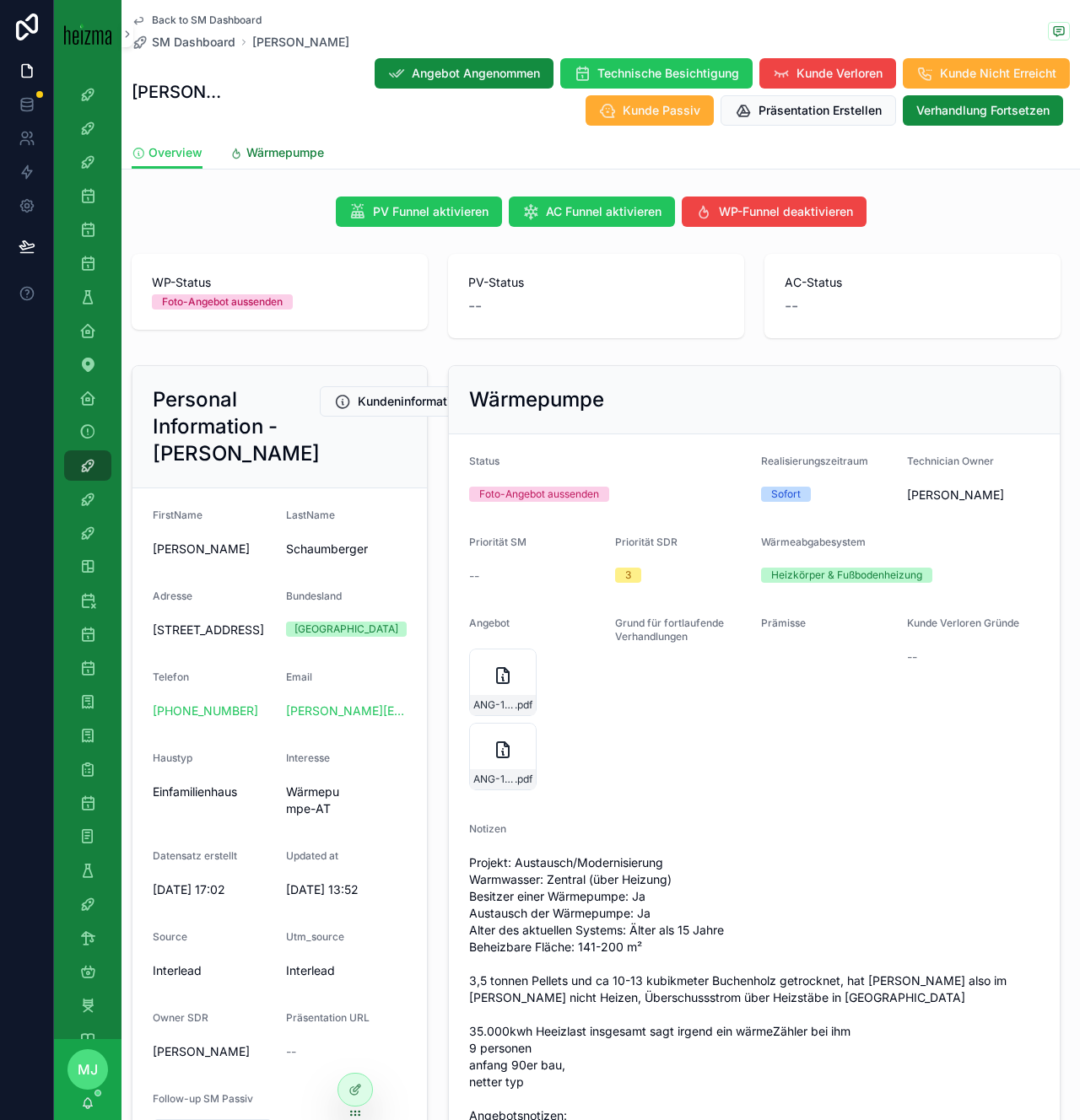
click at [285, 153] on span "Wärmepumpe" at bounding box center [286, 153] width 78 height 17
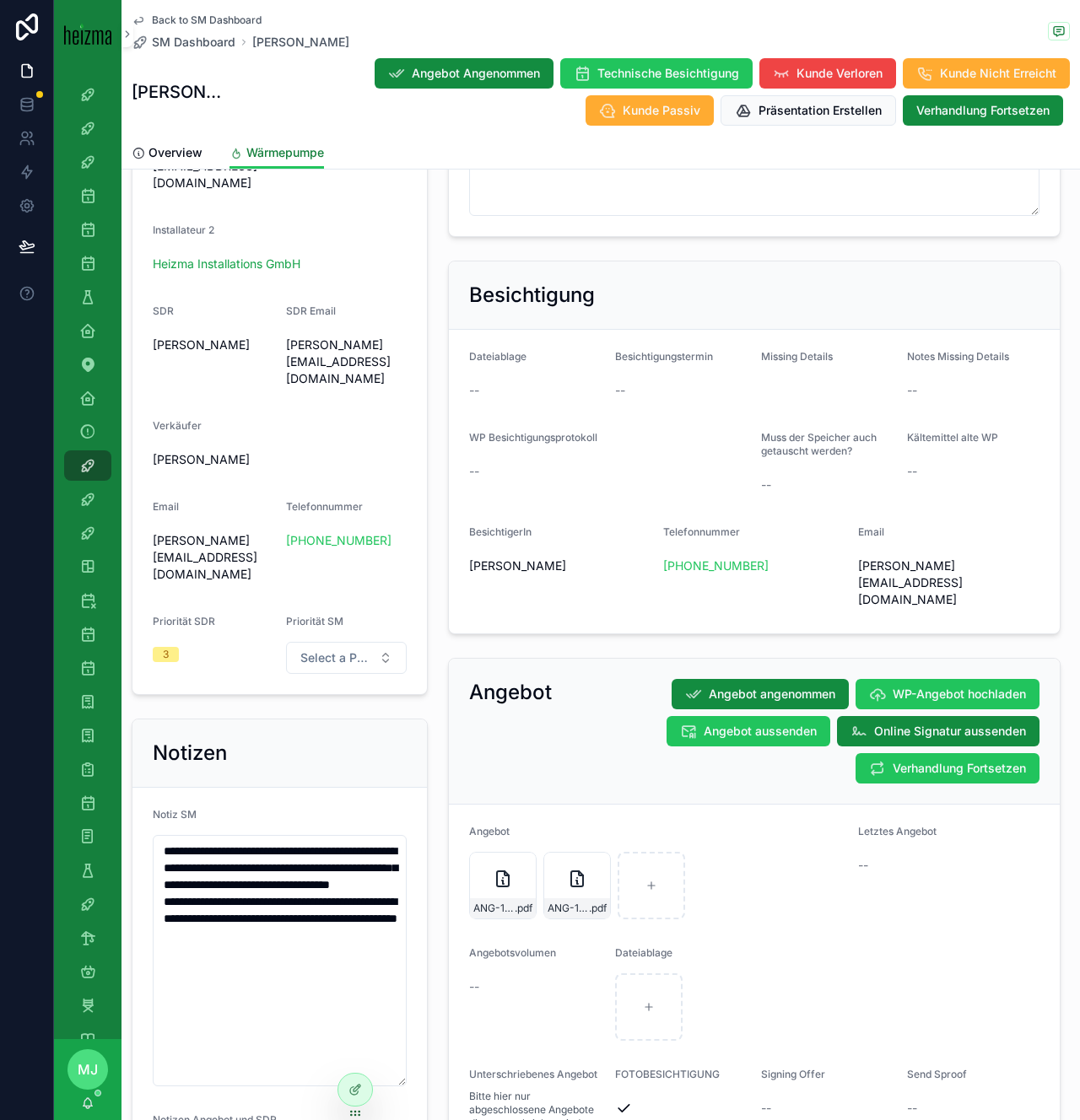
scroll to position [1500, 0]
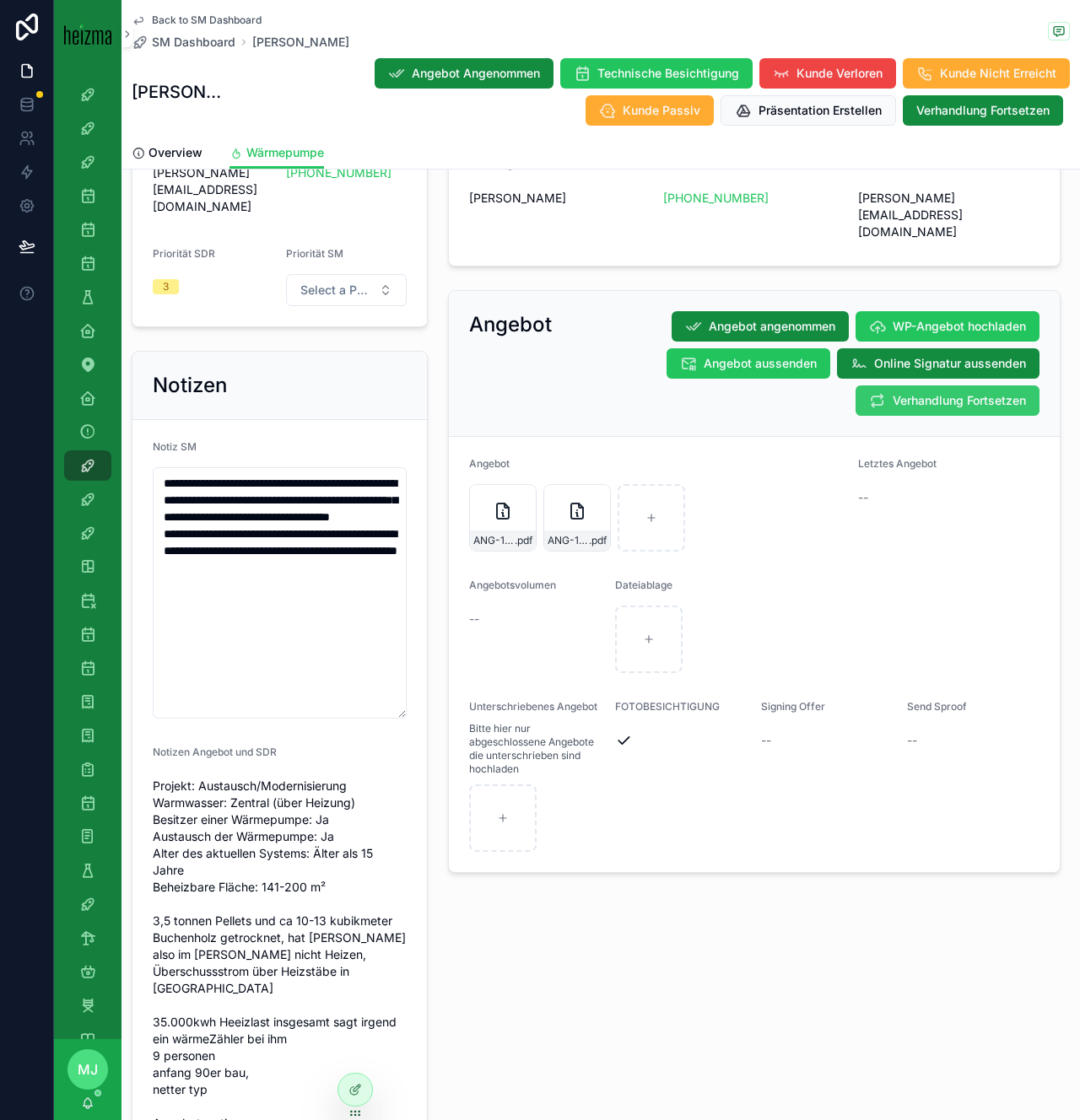
click at [952, 392] on span "Verhandlung Fortsetzen" at bounding box center [958, 400] width 133 height 17
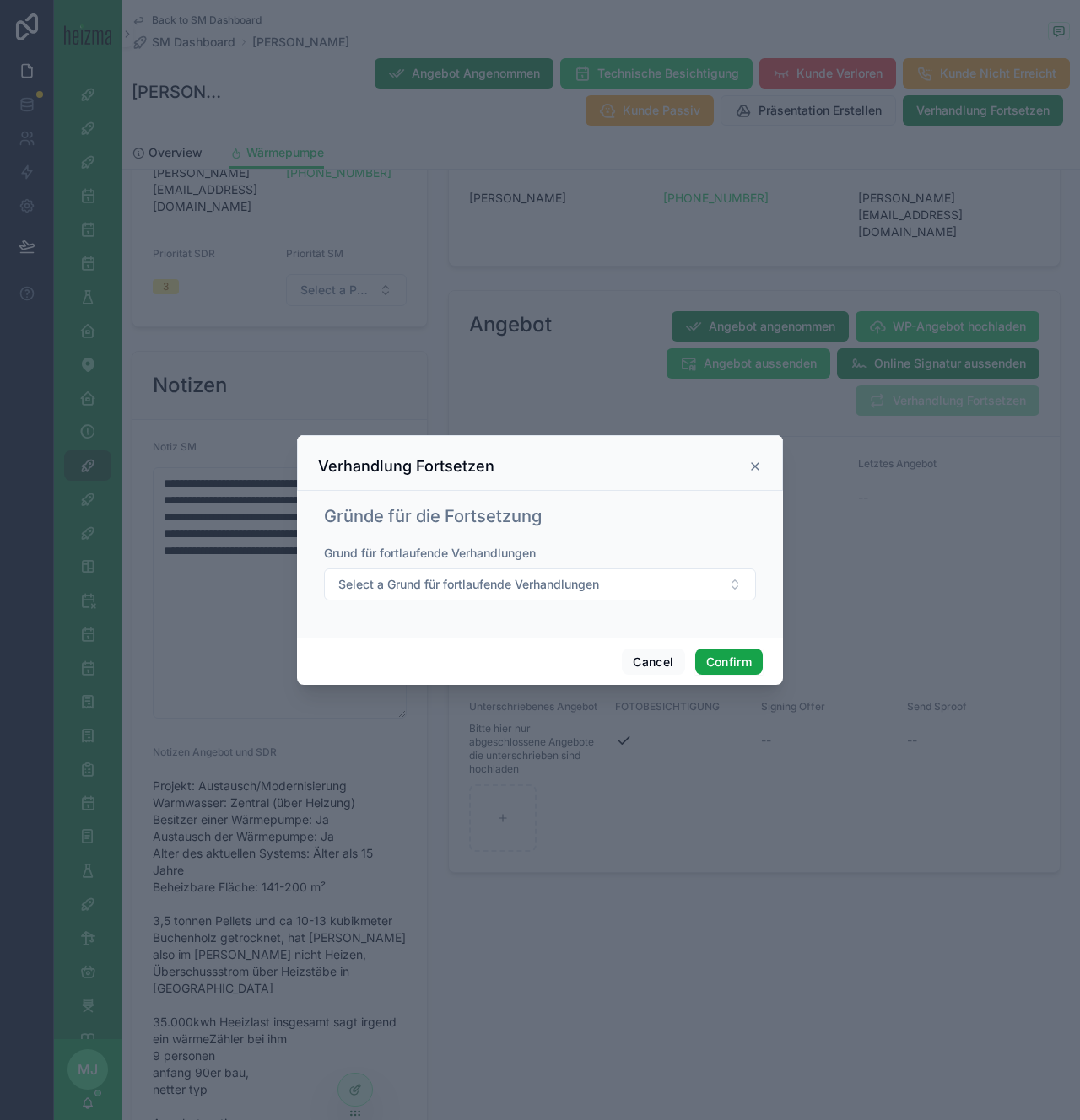
click at [728, 650] on button "Confirm" at bounding box center [728, 663] width 68 height 27
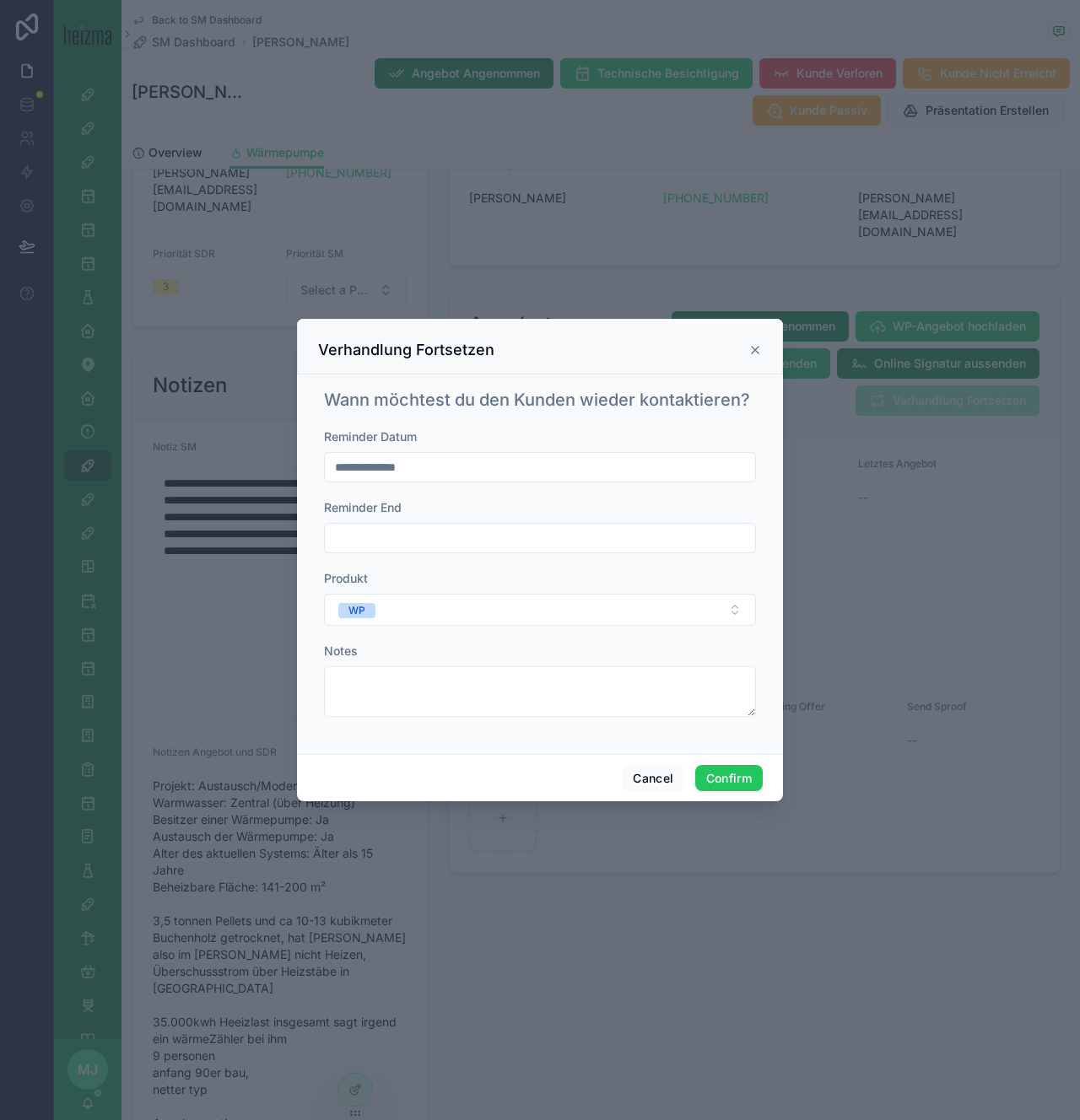
click at [581, 466] on input "**********" at bounding box center [540, 467] width 430 height 24
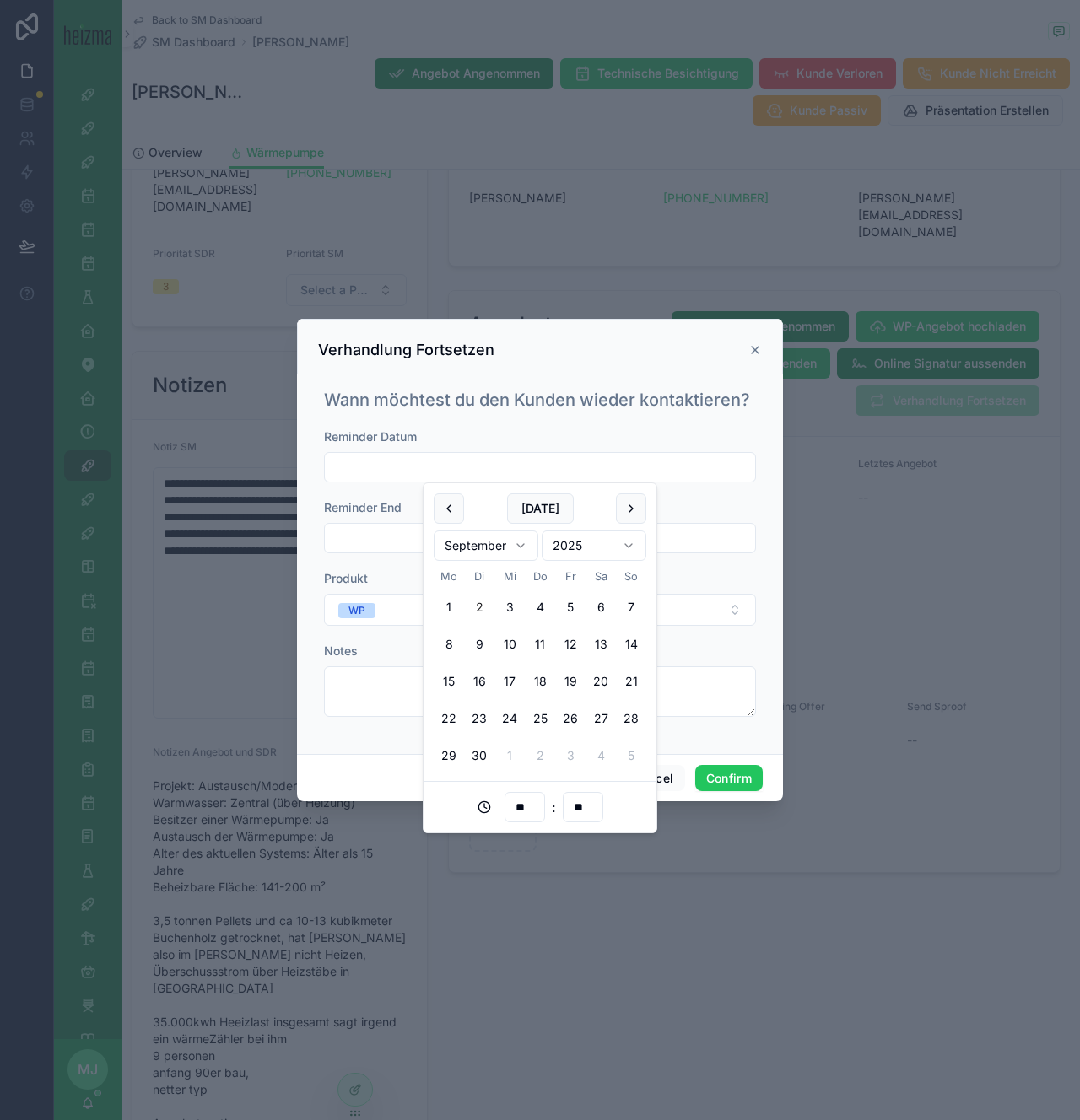
drag, startPoint x: 615, startPoint y: 398, endPoint x: 640, endPoint y: 416, distance: 30.8
click at [615, 398] on h1 "Wann möchtest du den Kunden wieder kontaktieren?" at bounding box center [536, 400] width 426 height 24
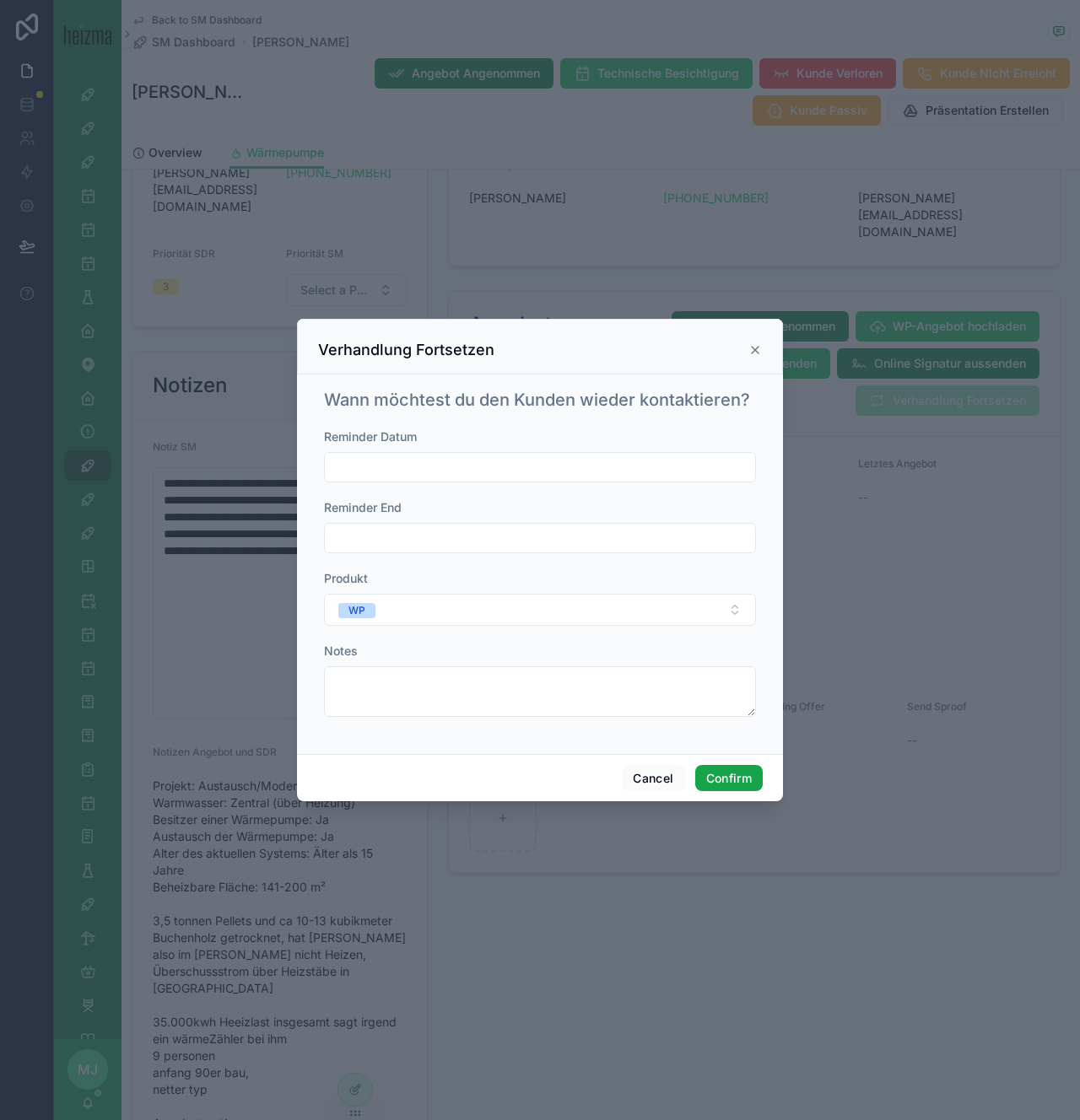
click at [718, 766] on button "Confirm" at bounding box center [728, 779] width 68 height 27
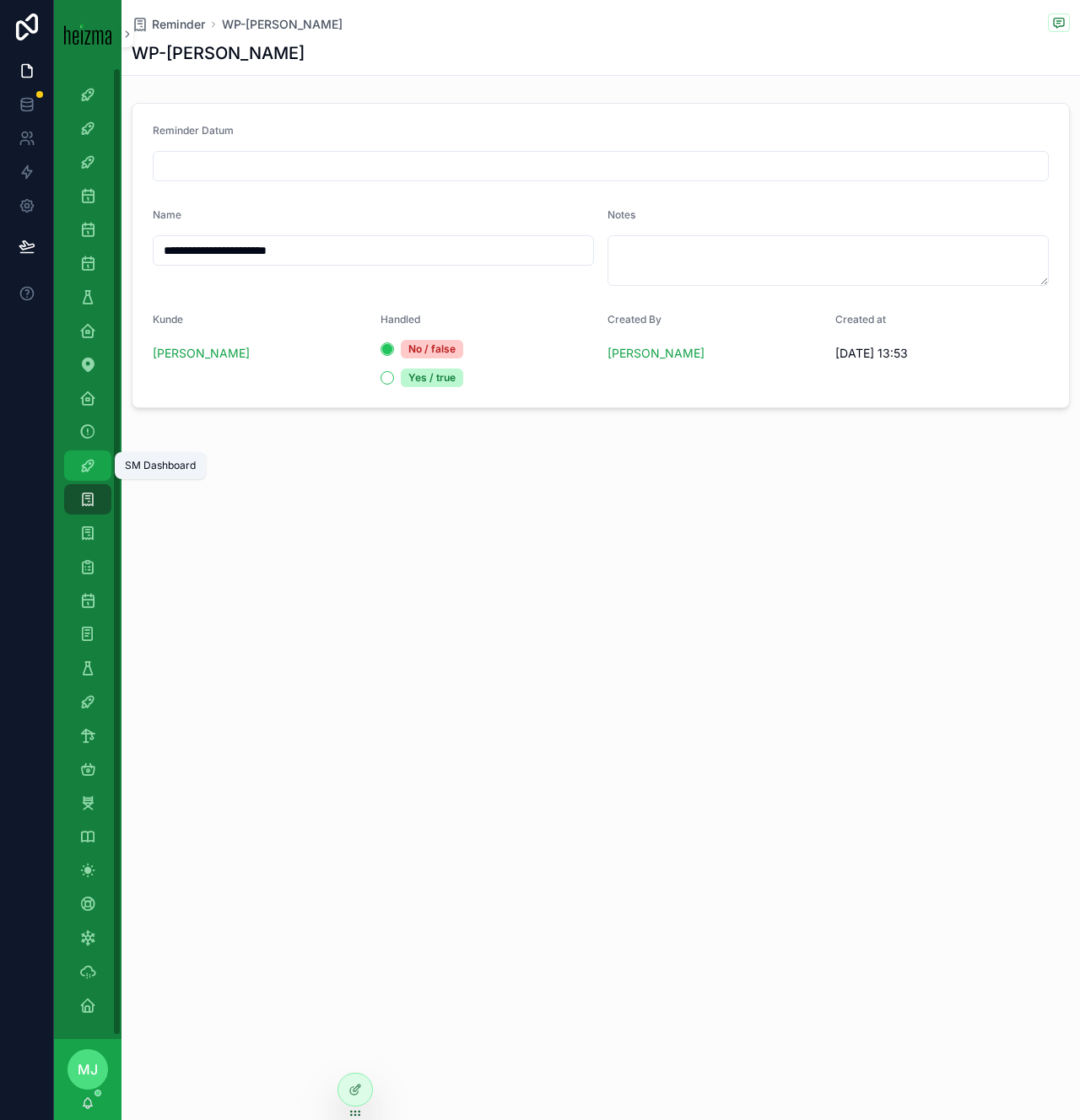
click at [77, 476] on div "SM Dashboard" at bounding box center [88, 466] width 27 height 27
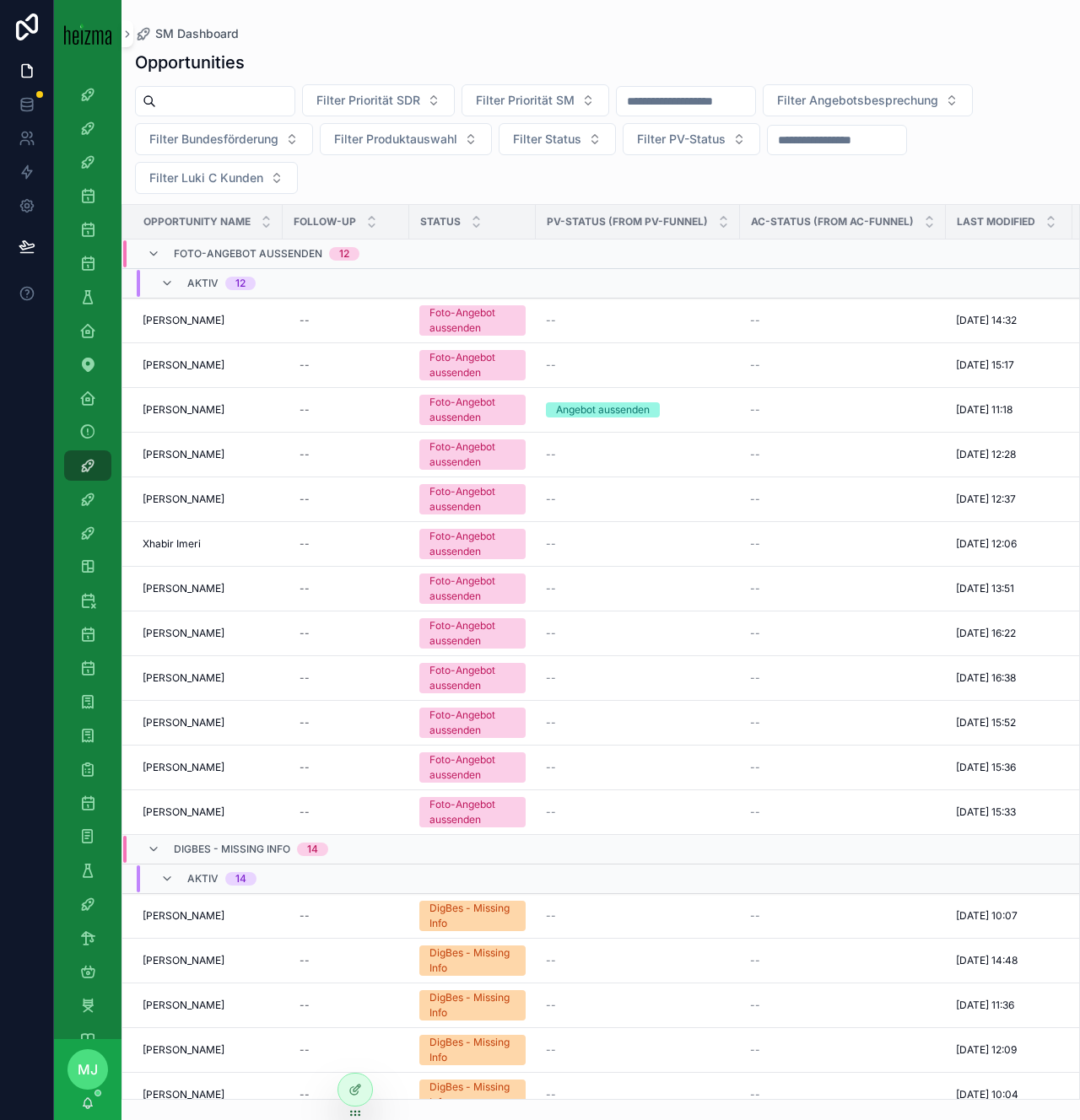
click at [234, 95] on input "scrollable content" at bounding box center [225, 101] width 138 height 24
paste input "**********"
type input "**********"
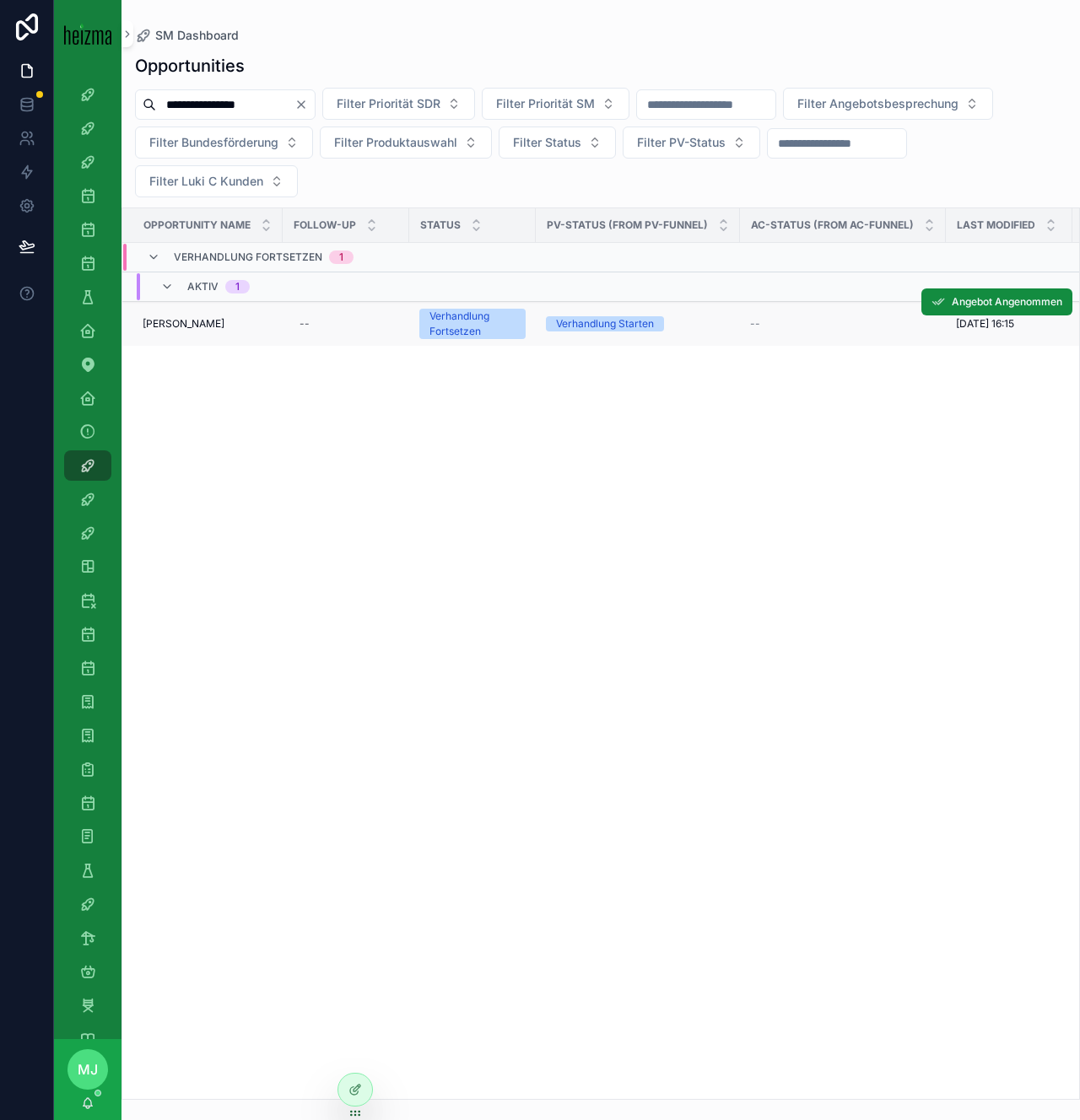
click at [168, 327] on span "Katharina Wagner" at bounding box center [183, 324] width 82 height 14
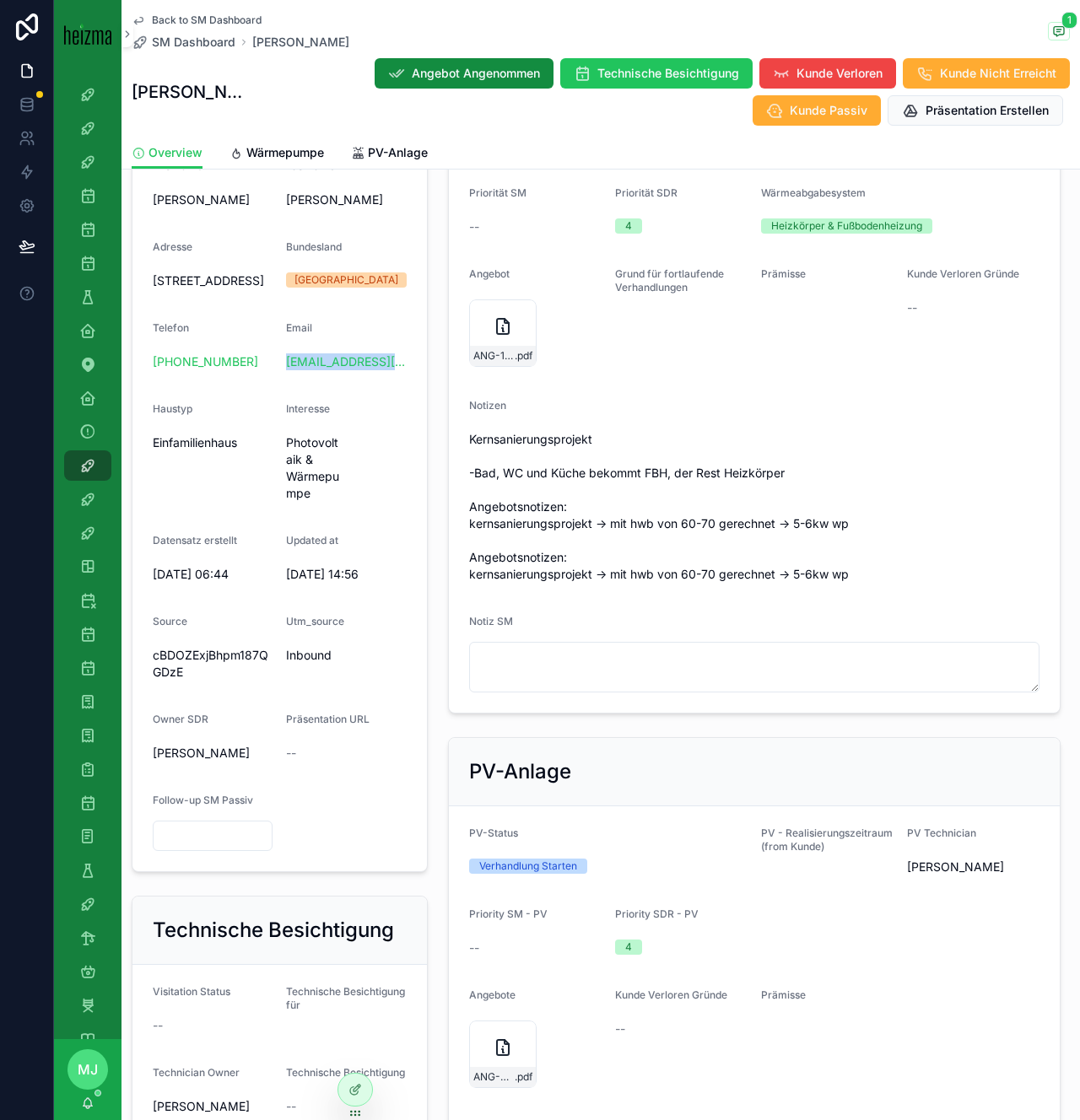
scroll to position [991, 0]
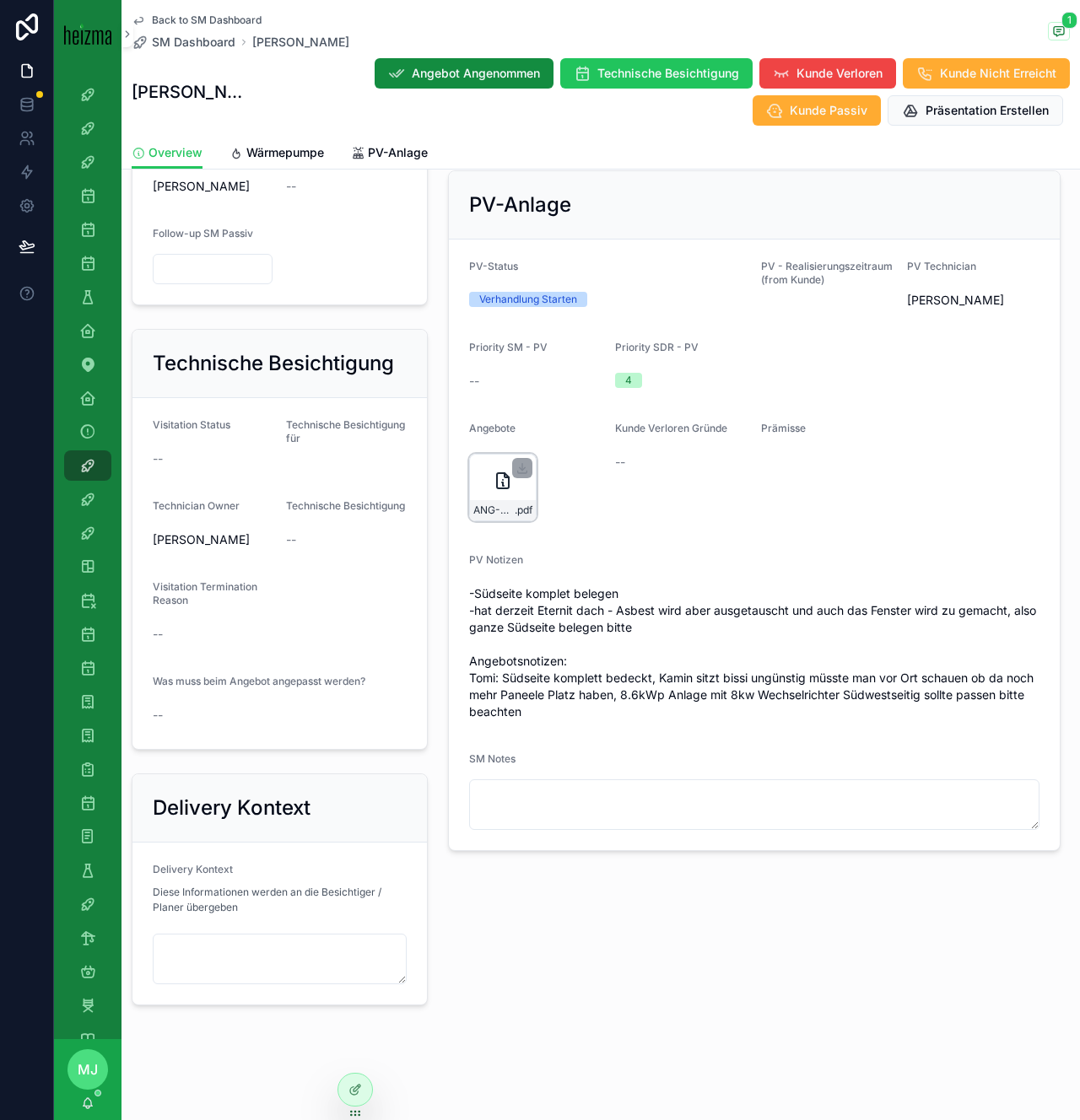
click at [496, 504] on span "ANG-PV-3210-Wagner-2025-08-21" at bounding box center [494, 510] width 42 height 14
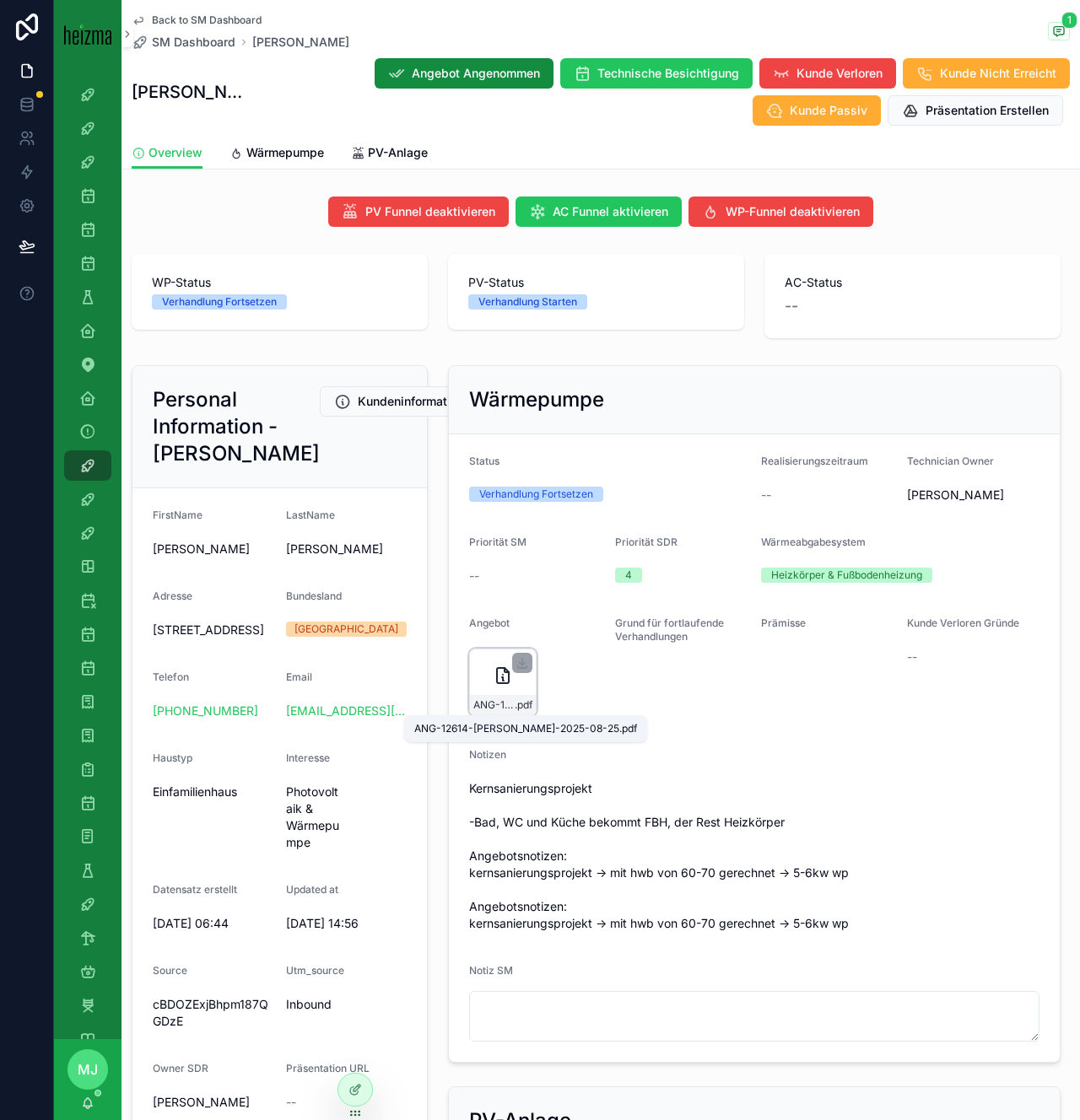
click at [493, 711] on span "ANG-12614-Wagner-2025-08-25" at bounding box center [494, 705] width 42 height 14
click at [1059, 36] on icon "scrollable content" at bounding box center [1058, 31] width 14 height 14
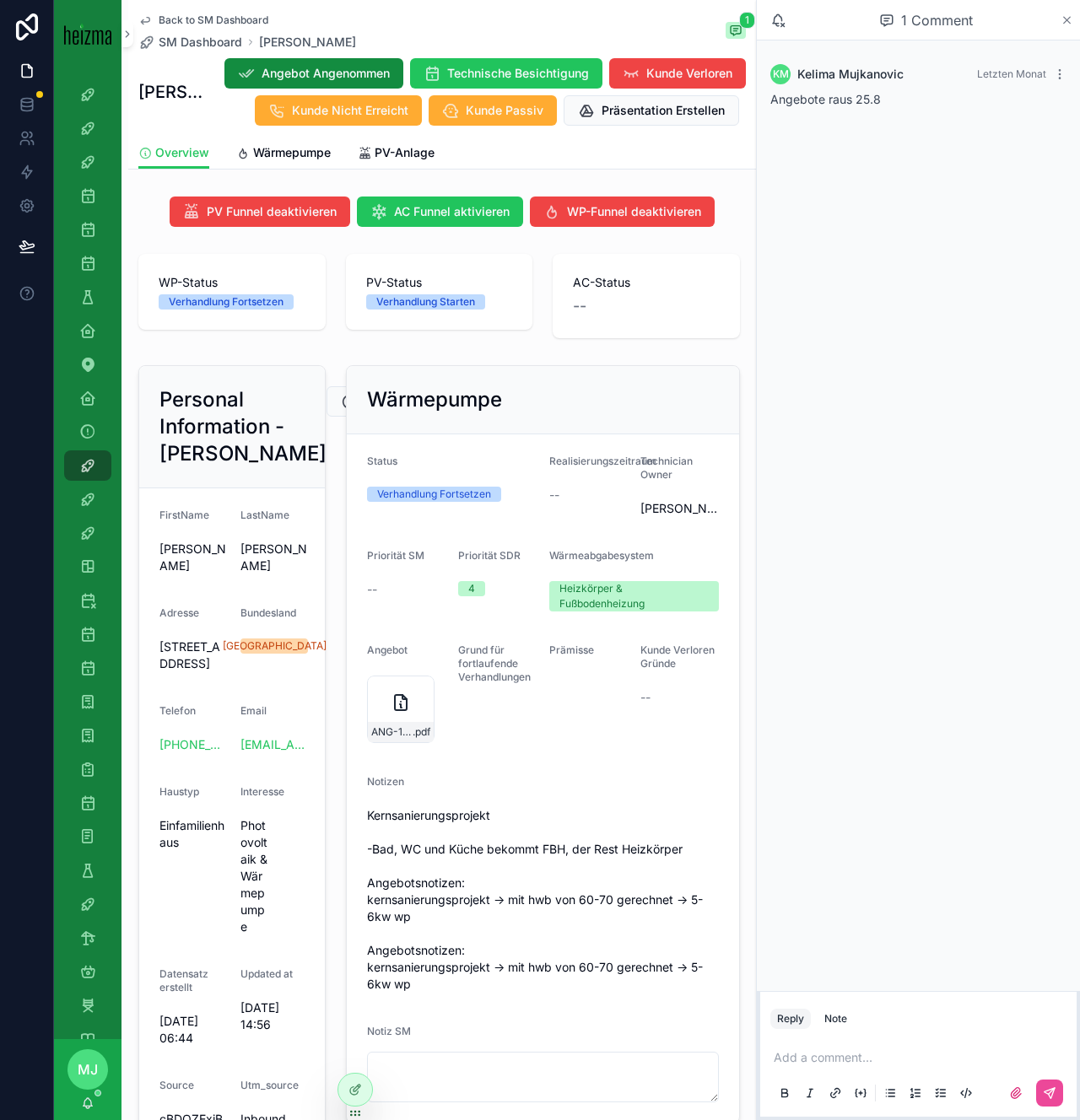
click at [1066, 24] on icon "scrollable content" at bounding box center [1066, 20] width 13 height 14
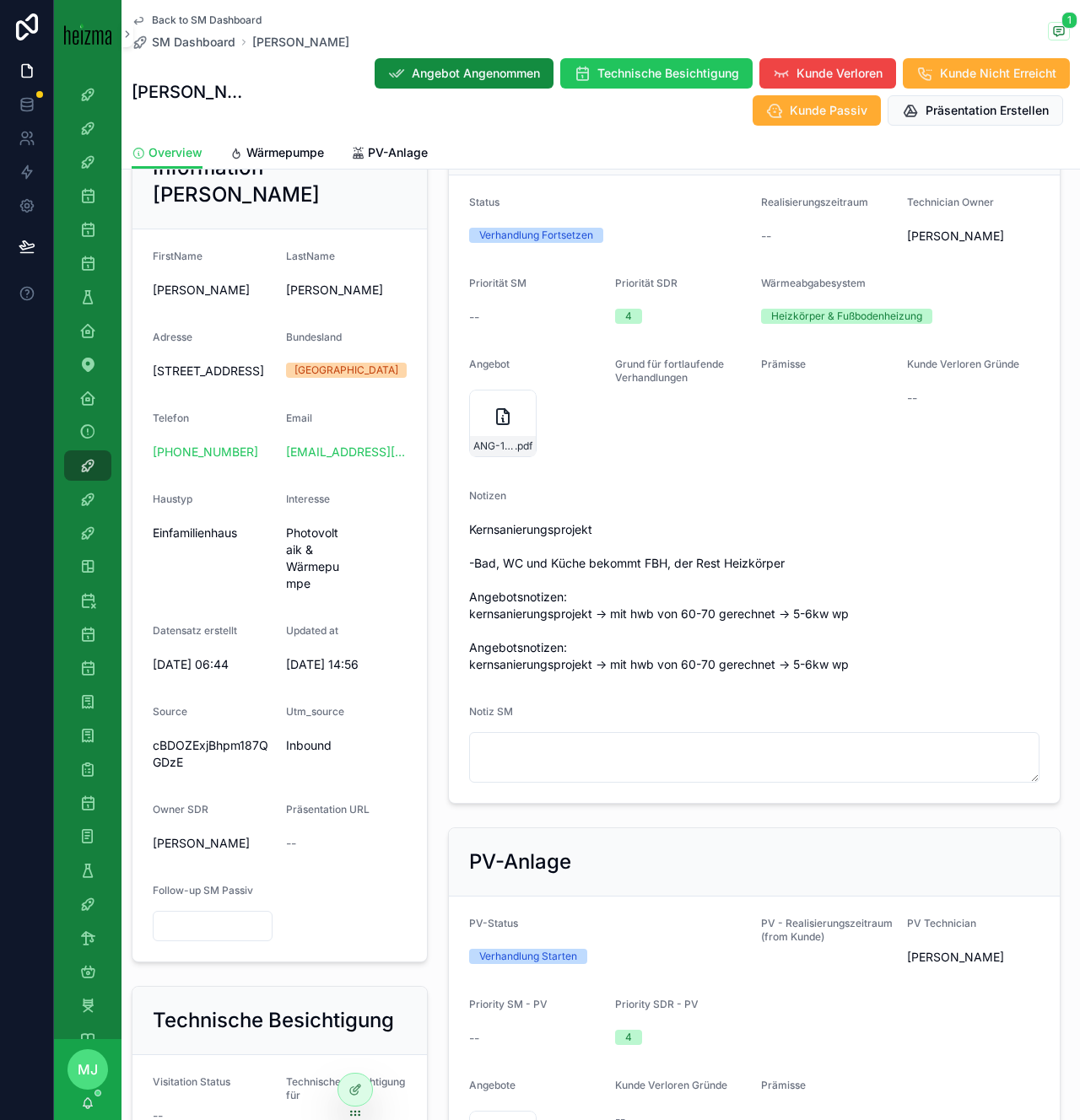
scroll to position [258, 0]
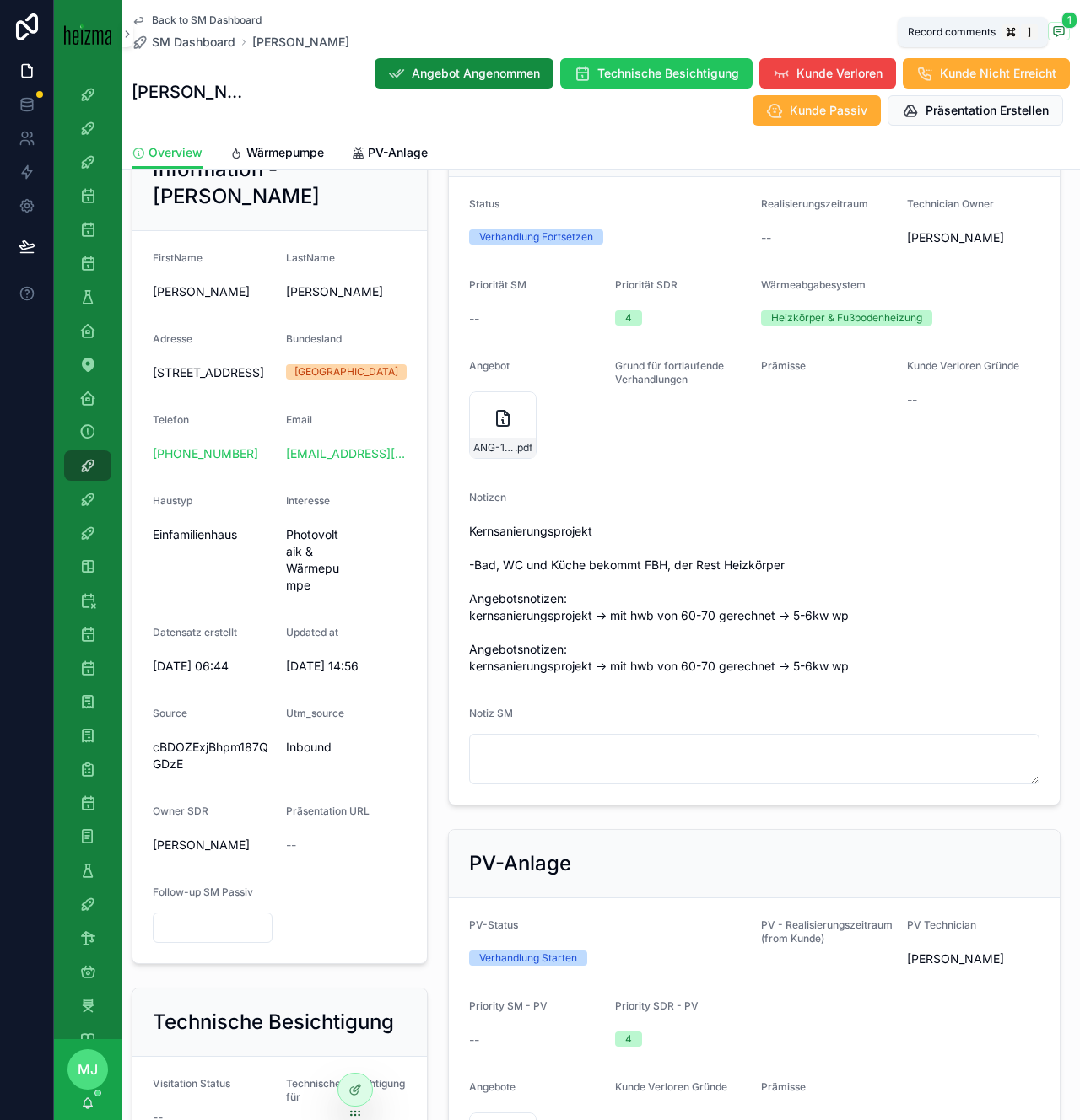
click at [1049, 32] on span "scrollable content" at bounding box center [1058, 31] width 22 height 19
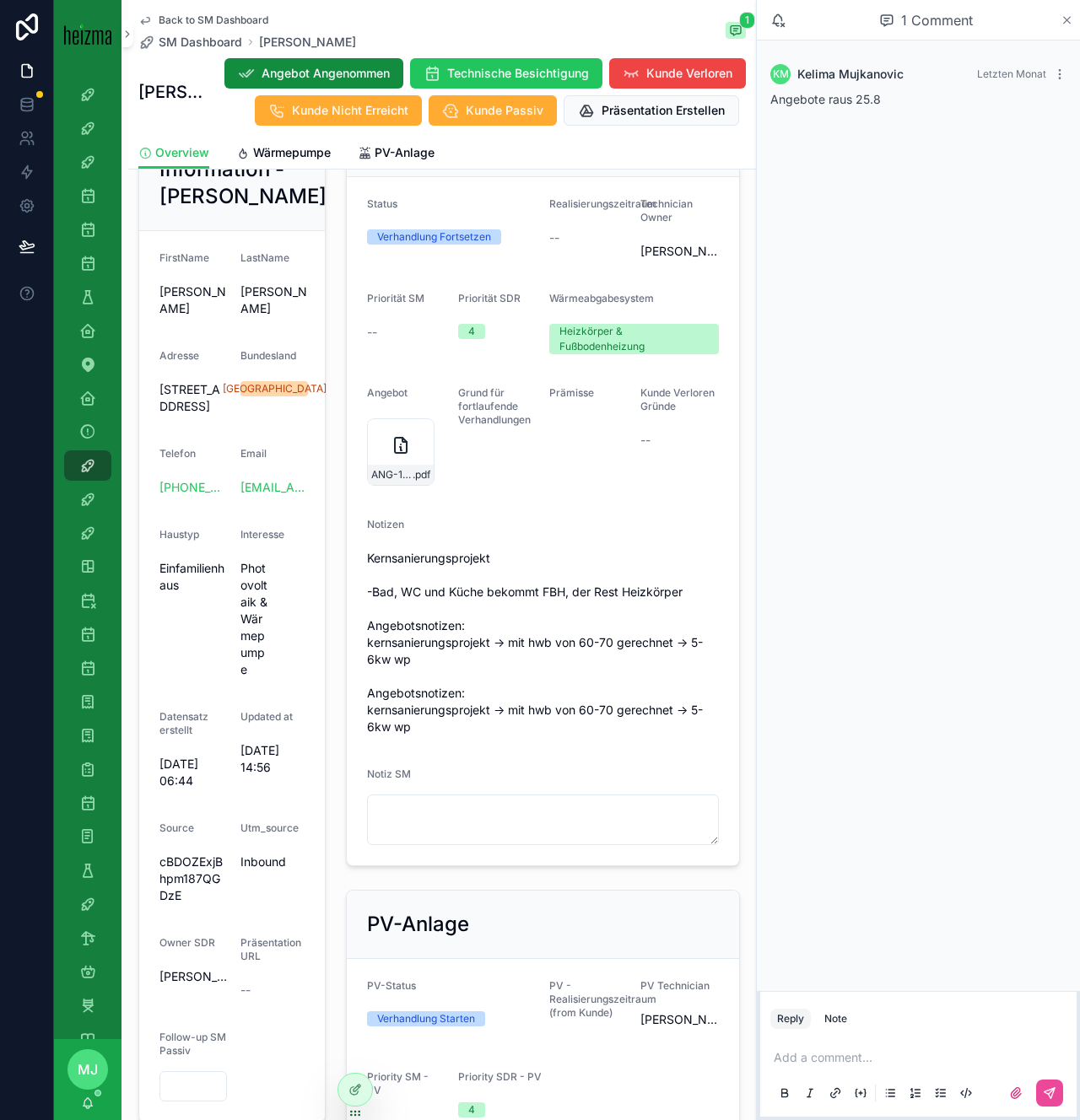
click at [1061, 18] on icon "scrollable content" at bounding box center [1066, 20] width 13 height 14
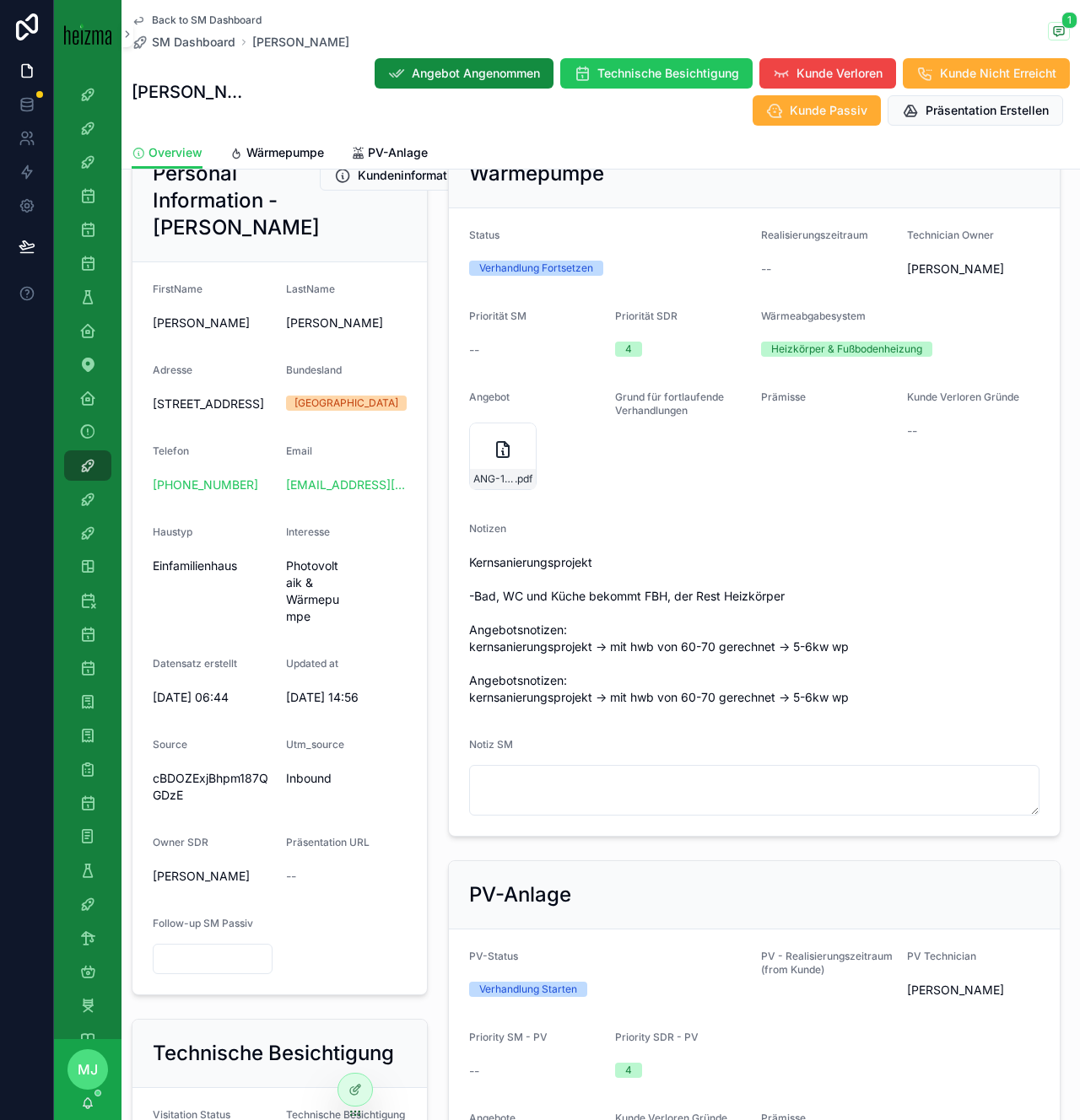
scroll to position [214, 0]
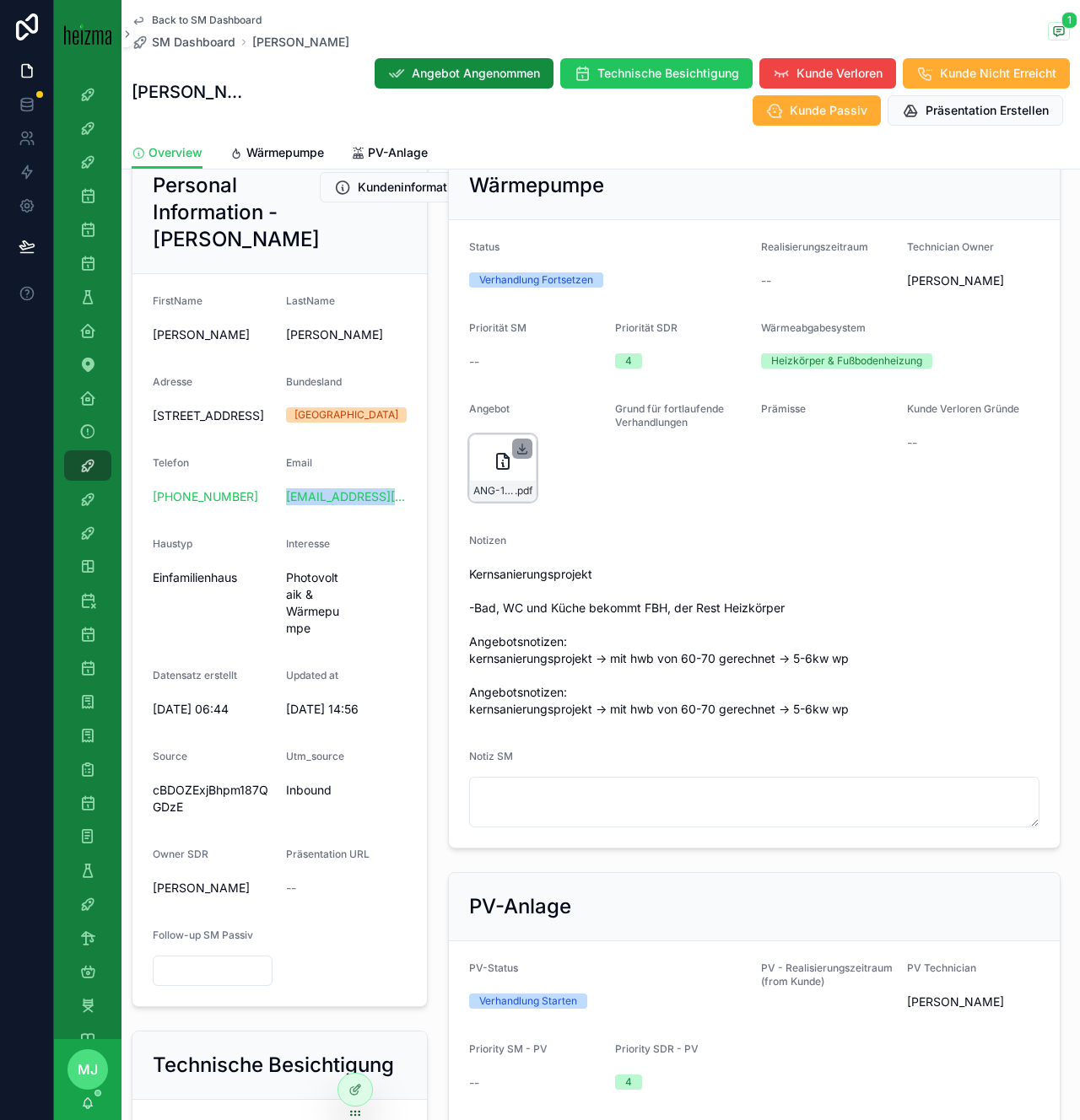
click at [522, 449] on icon "scrollable content" at bounding box center [522, 447] width 0 height 6
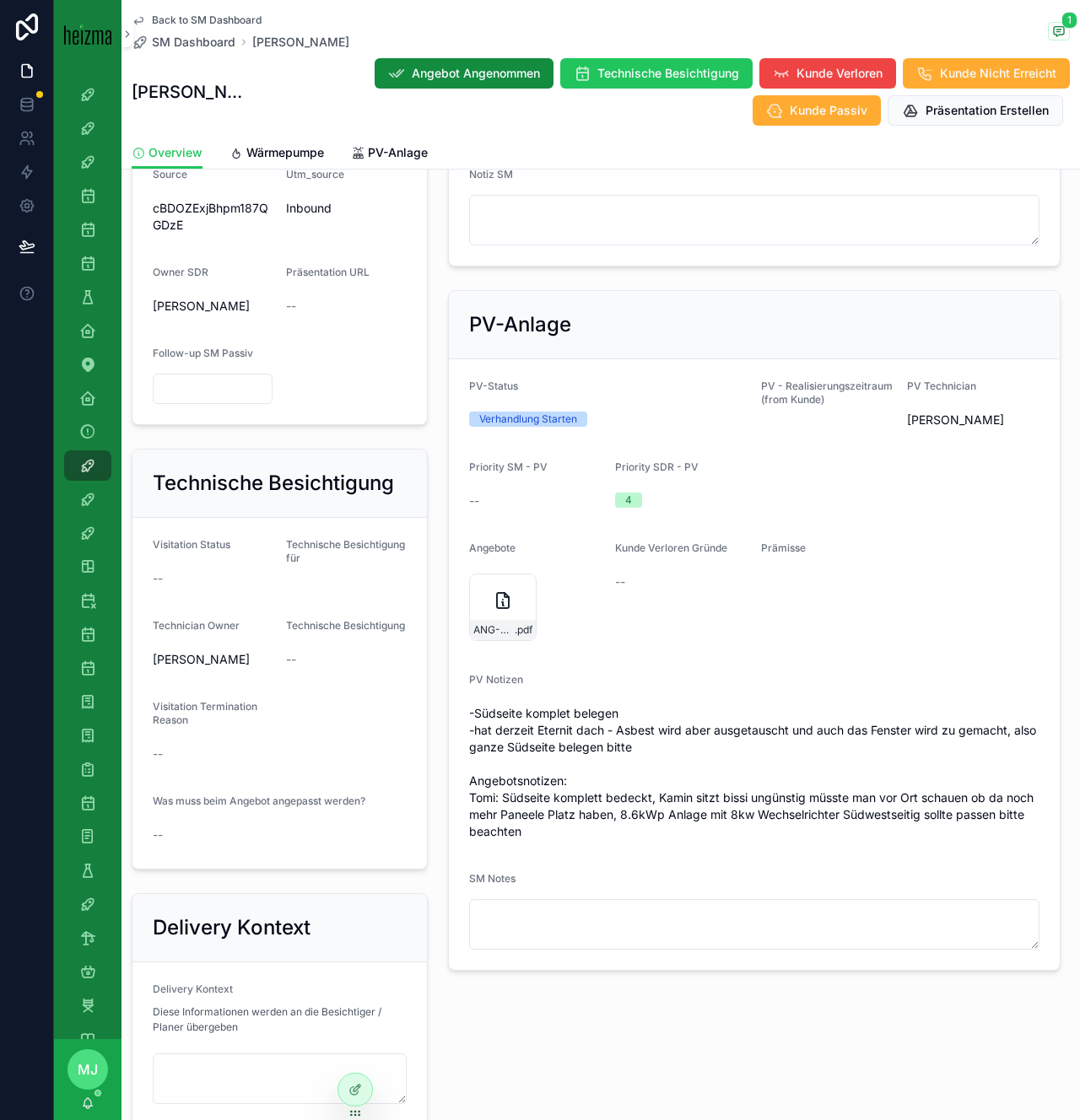
scroll to position [830, 0]
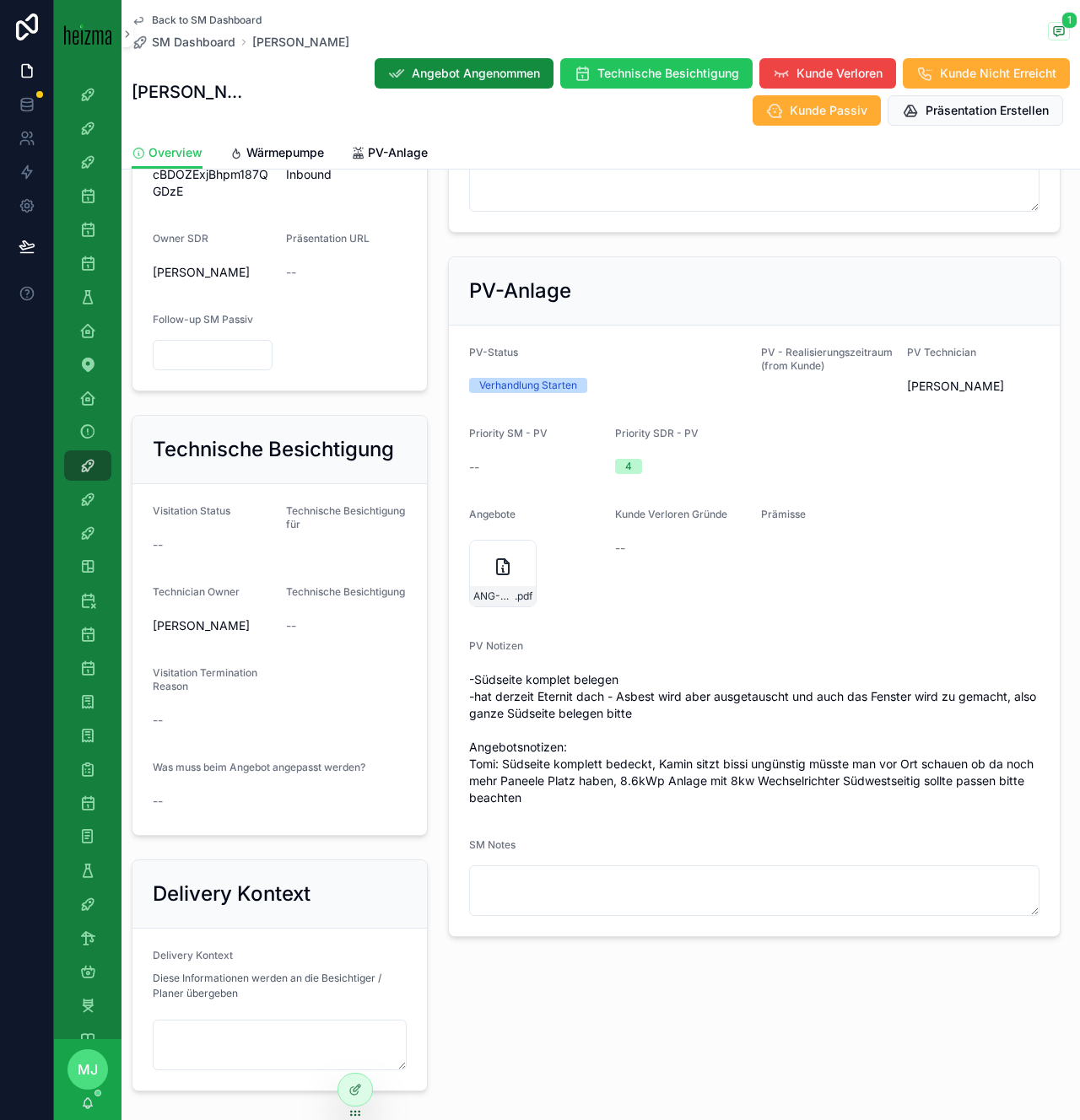
click at [639, 739] on span "-Südseite komplet belegen -hat derzeit Eternit dach - Asbest wird aber ausgetau…" at bounding box center [754, 739] width 570 height 135
click at [519, 551] on icon "scrollable content" at bounding box center [521, 554] width 14 height 14
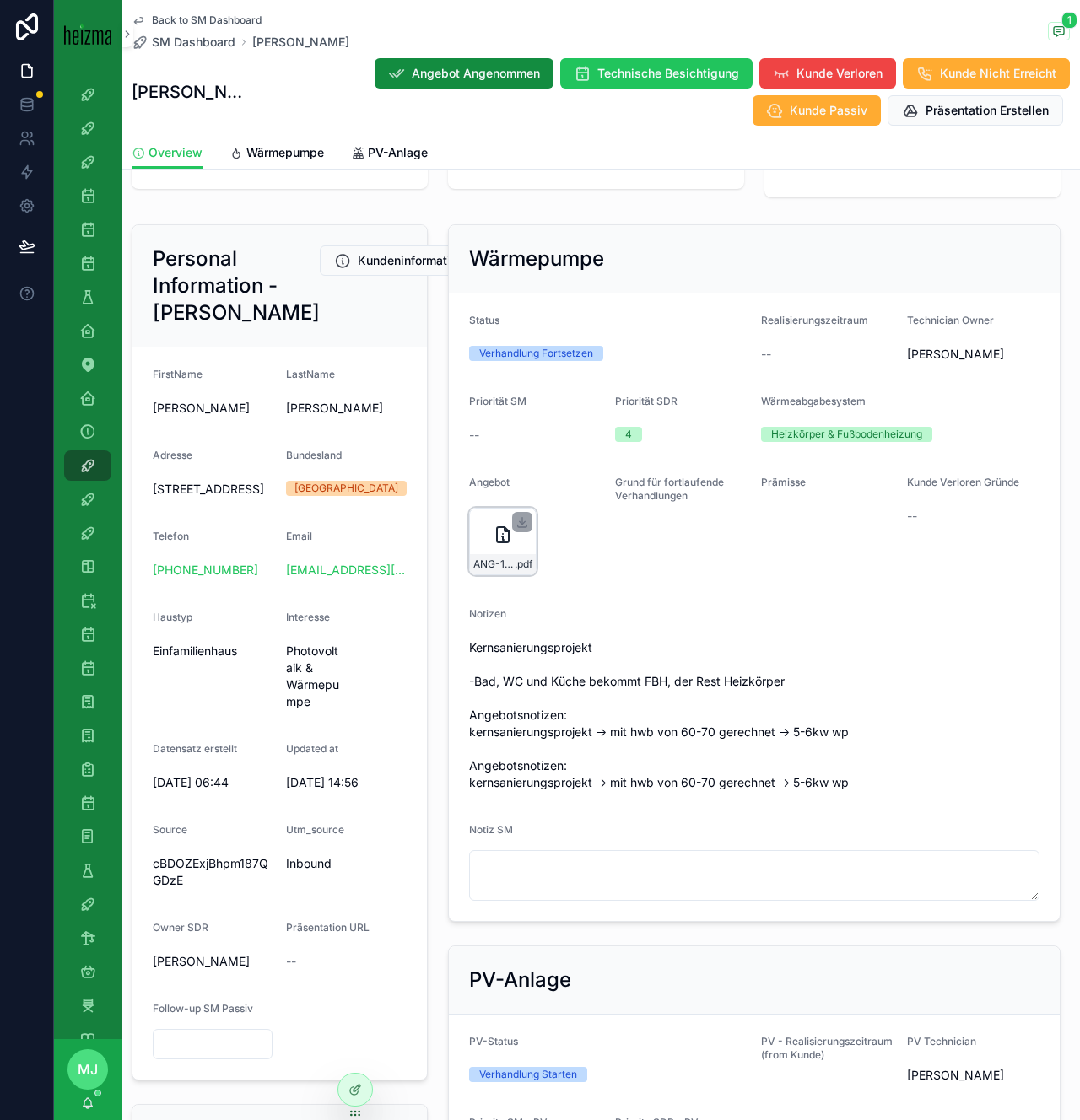
scroll to position [0, 0]
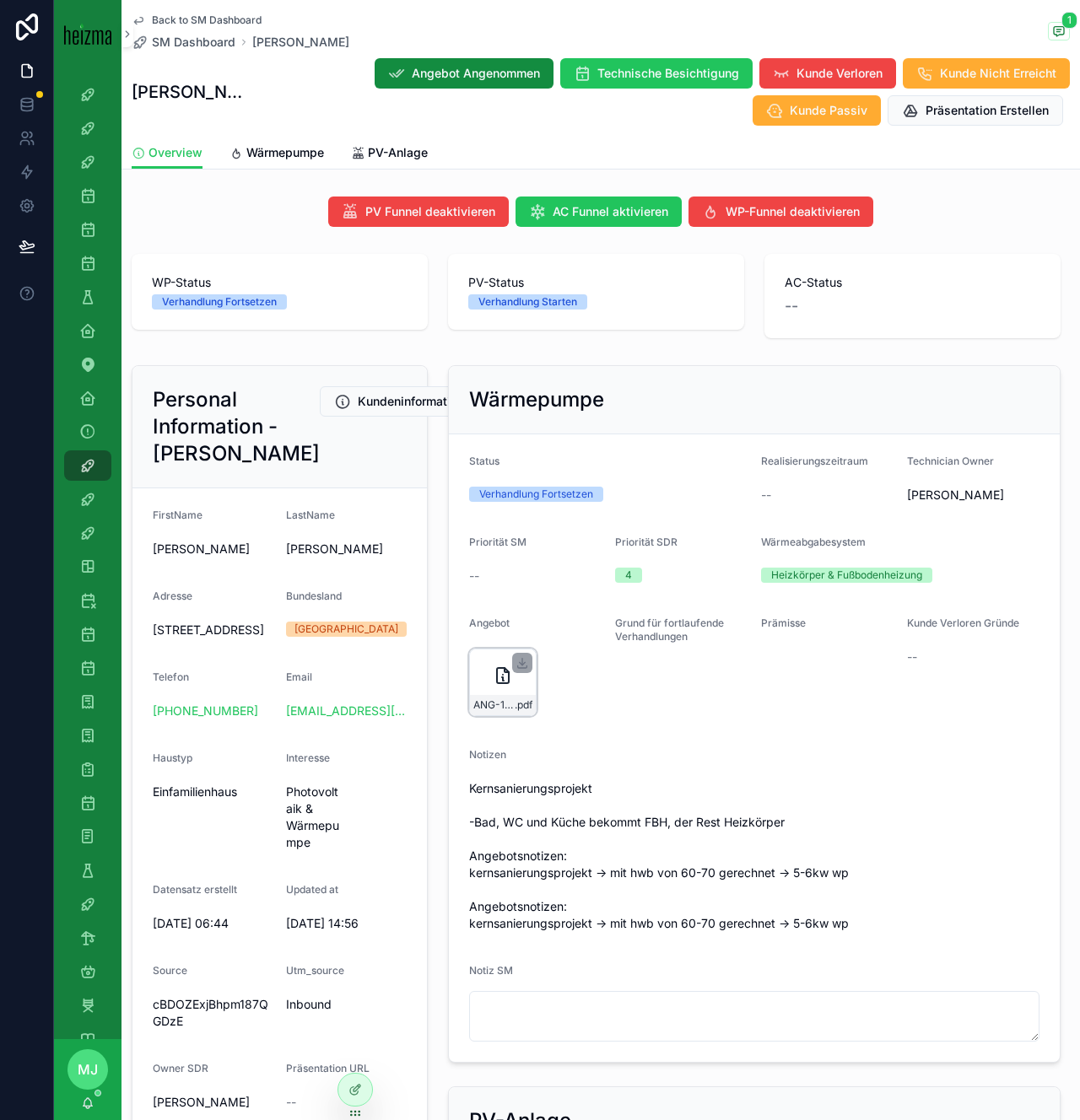
click at [710, 378] on div "Wärmepumpe" at bounding box center [755, 400] width 611 height 69
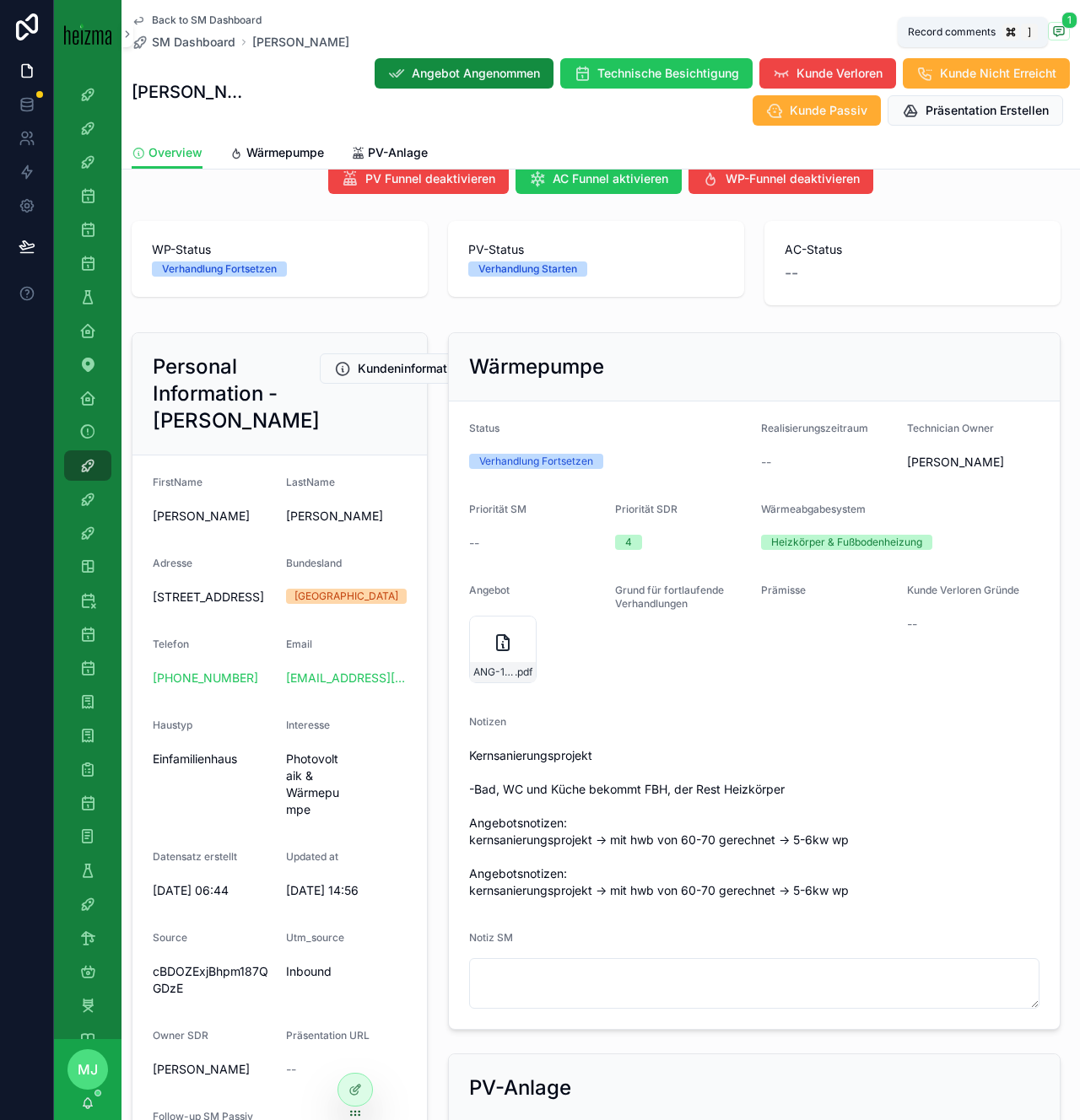
click at [1060, 35] on icon "scrollable content" at bounding box center [1058, 31] width 14 height 14
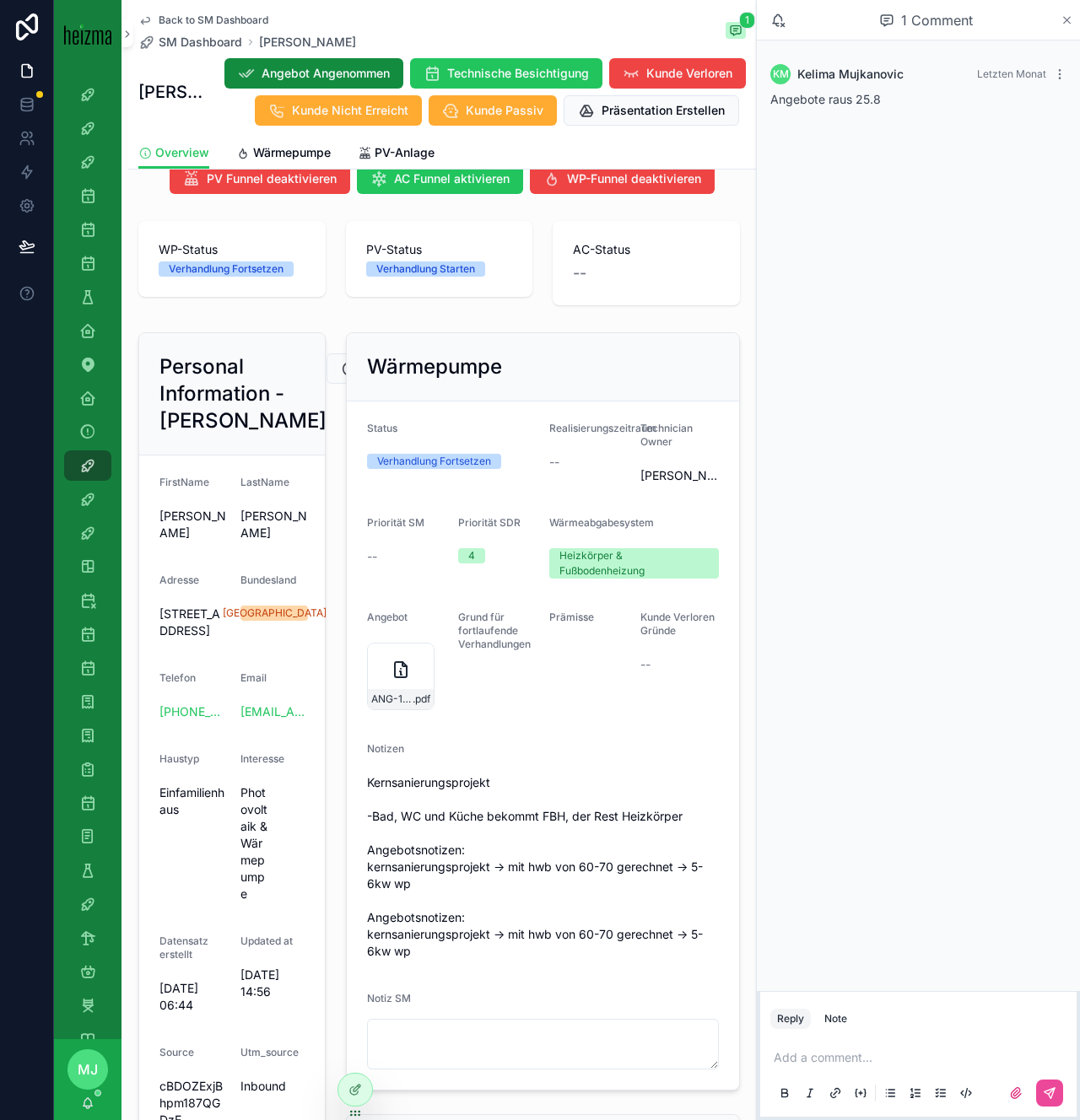
click at [1066, 25] on icon "scrollable content" at bounding box center [1066, 20] width 13 height 14
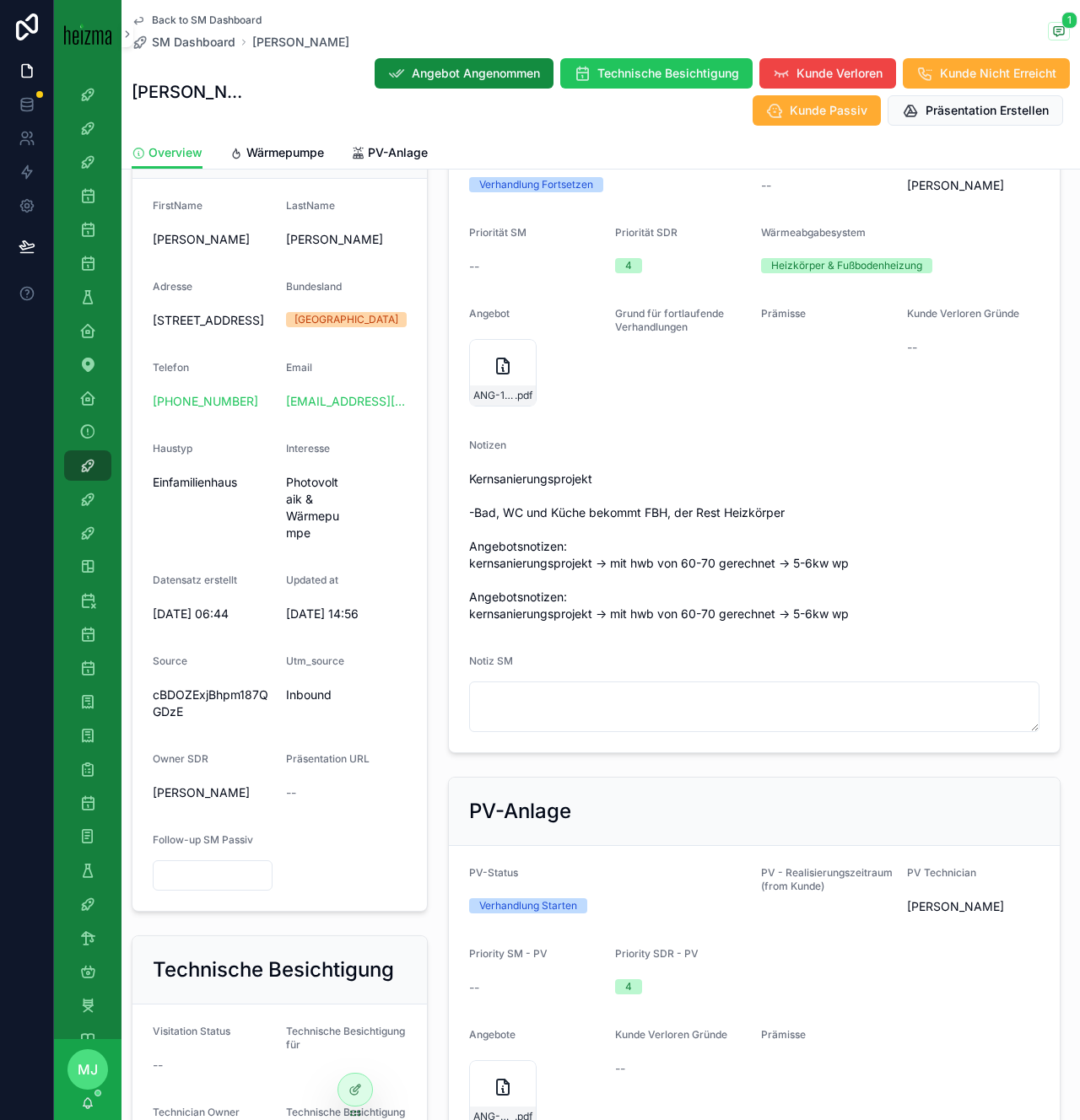
scroll to position [311, 0]
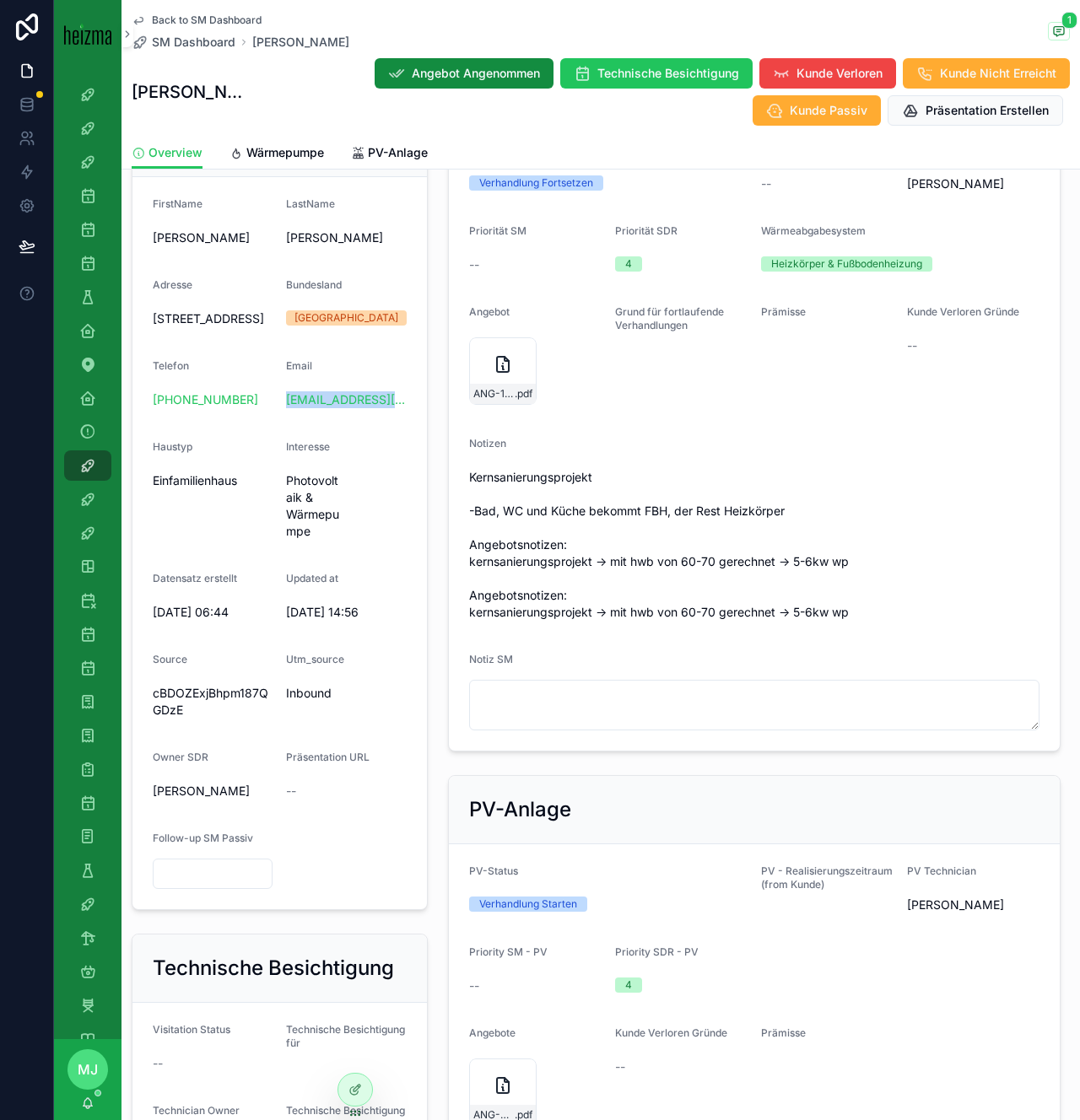
click at [617, 512] on span "Kernsanierungsprojekt -Bad, WC und Küche bekommt FBH, der Rest Heizkörper Angeb…" at bounding box center [754, 545] width 570 height 152
click at [615, 514] on span "Kernsanierungsprojekt -Bad, WC und Küche bekommt FBH, der Rest Heizkörper Angeb…" at bounding box center [754, 545] width 570 height 152
click at [614, 514] on span "Kernsanierungsprojekt -Bad, WC und Küche bekommt FBH, der Rest Heizkörper Angeb…" at bounding box center [754, 545] width 570 height 152
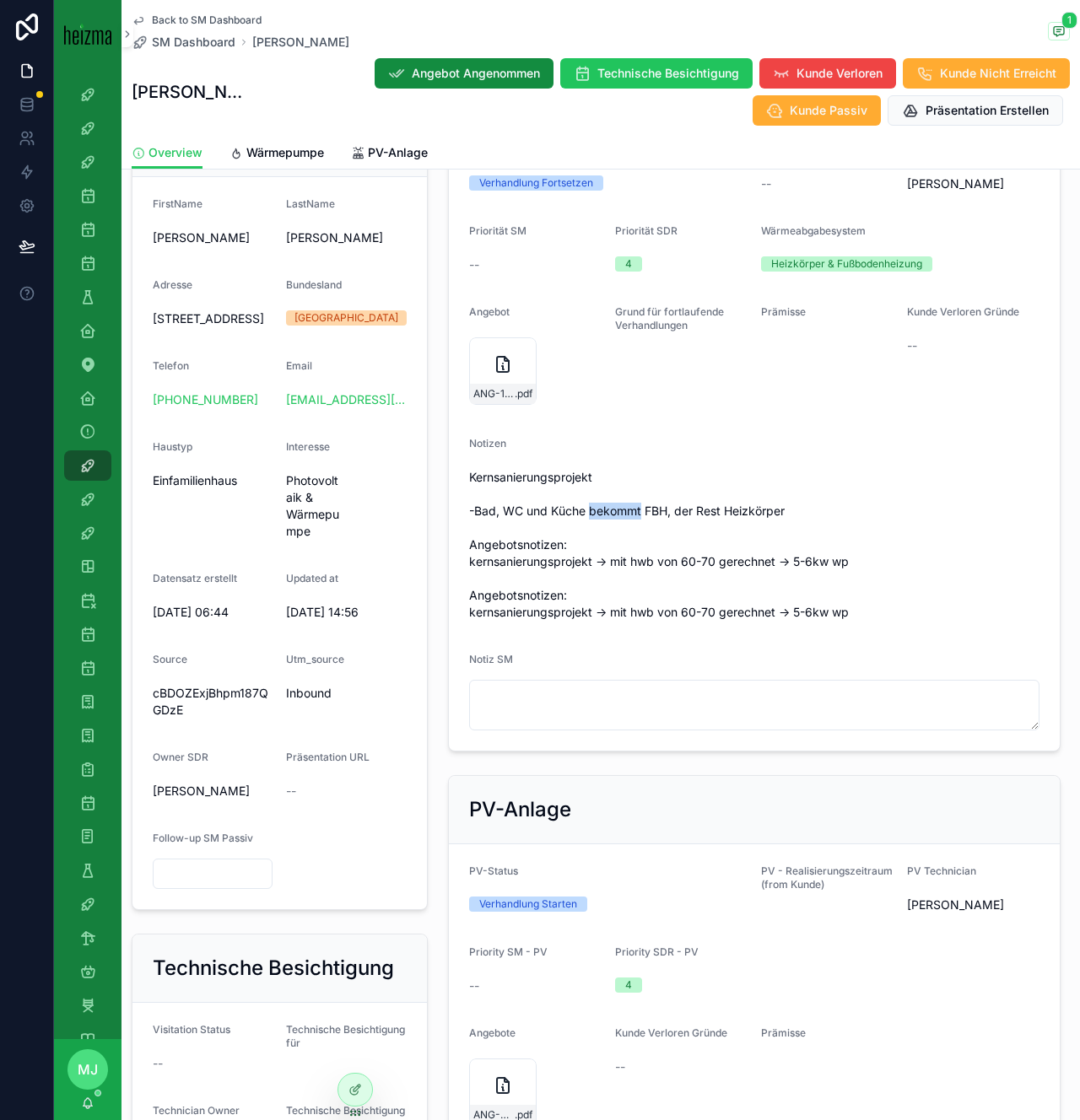
click at [614, 514] on span "Kernsanierungsprojekt -Bad, WC und Küche bekommt FBH, der Rest Heizkörper Angeb…" at bounding box center [754, 545] width 570 height 152
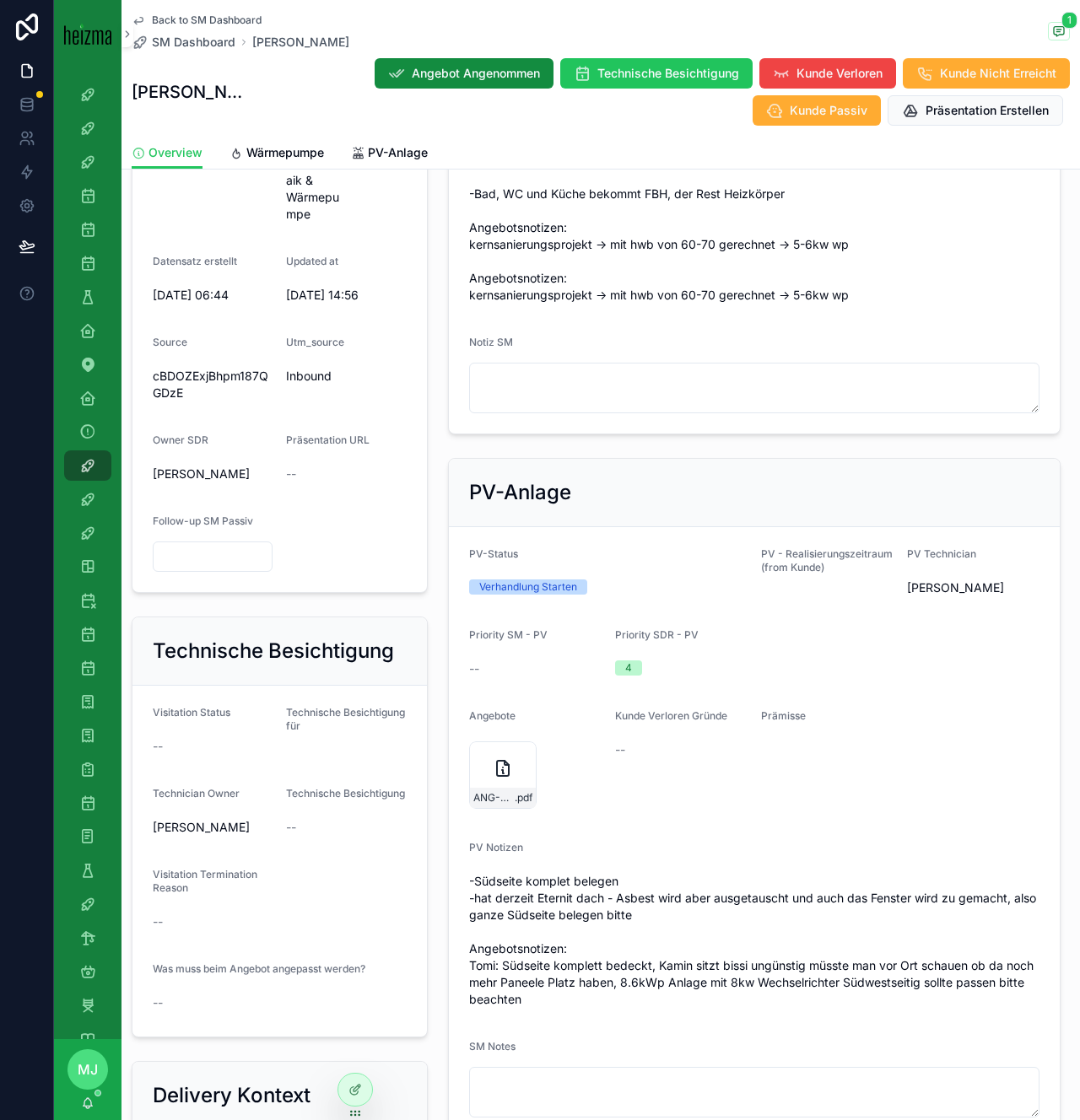
scroll to position [631, 0]
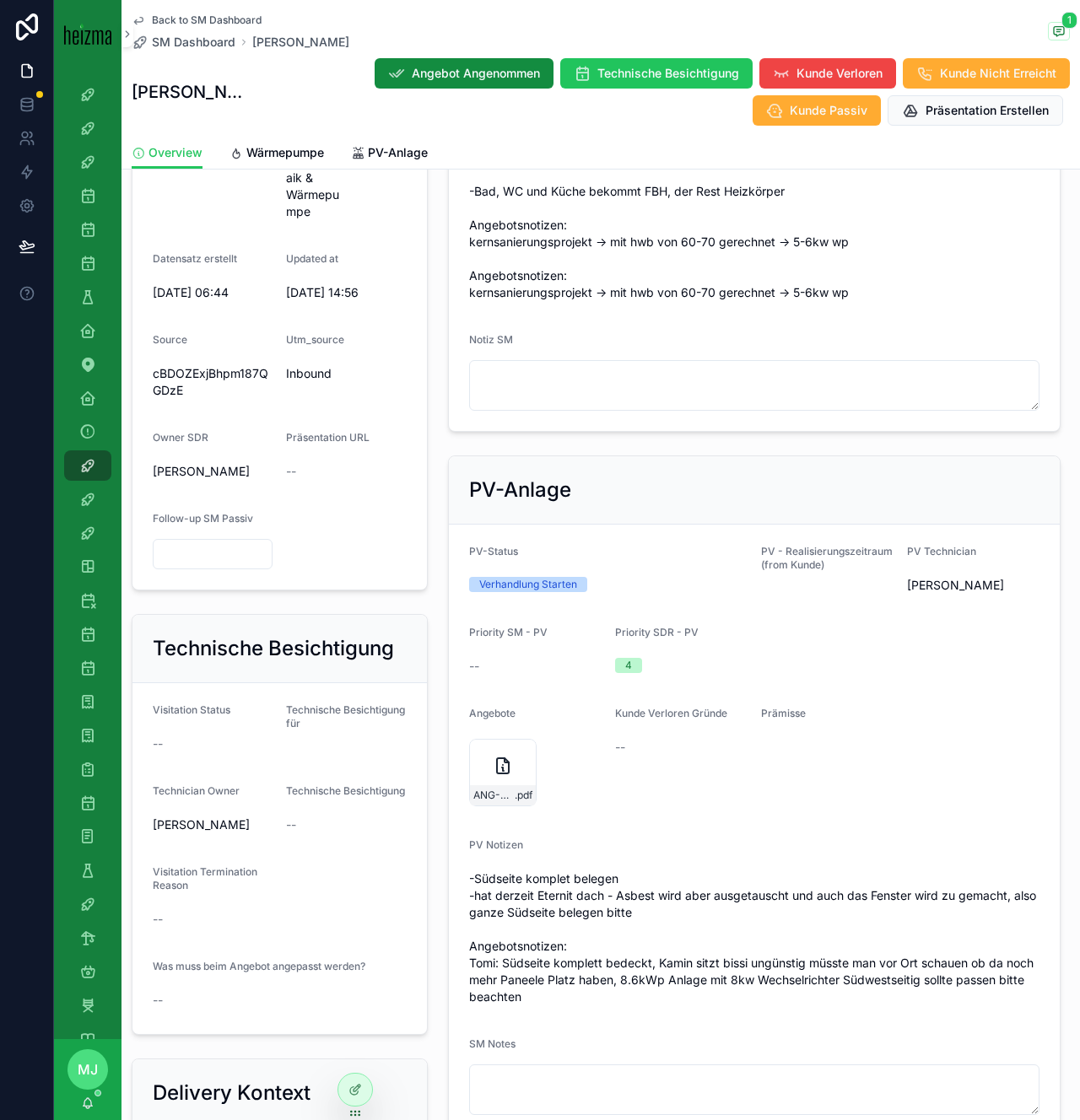
click at [847, 419] on form "Status Verhandlung Fortsetzen Realisierungszeitraum -- Technician Owner Oliver …" at bounding box center [755, 118] width 611 height 627
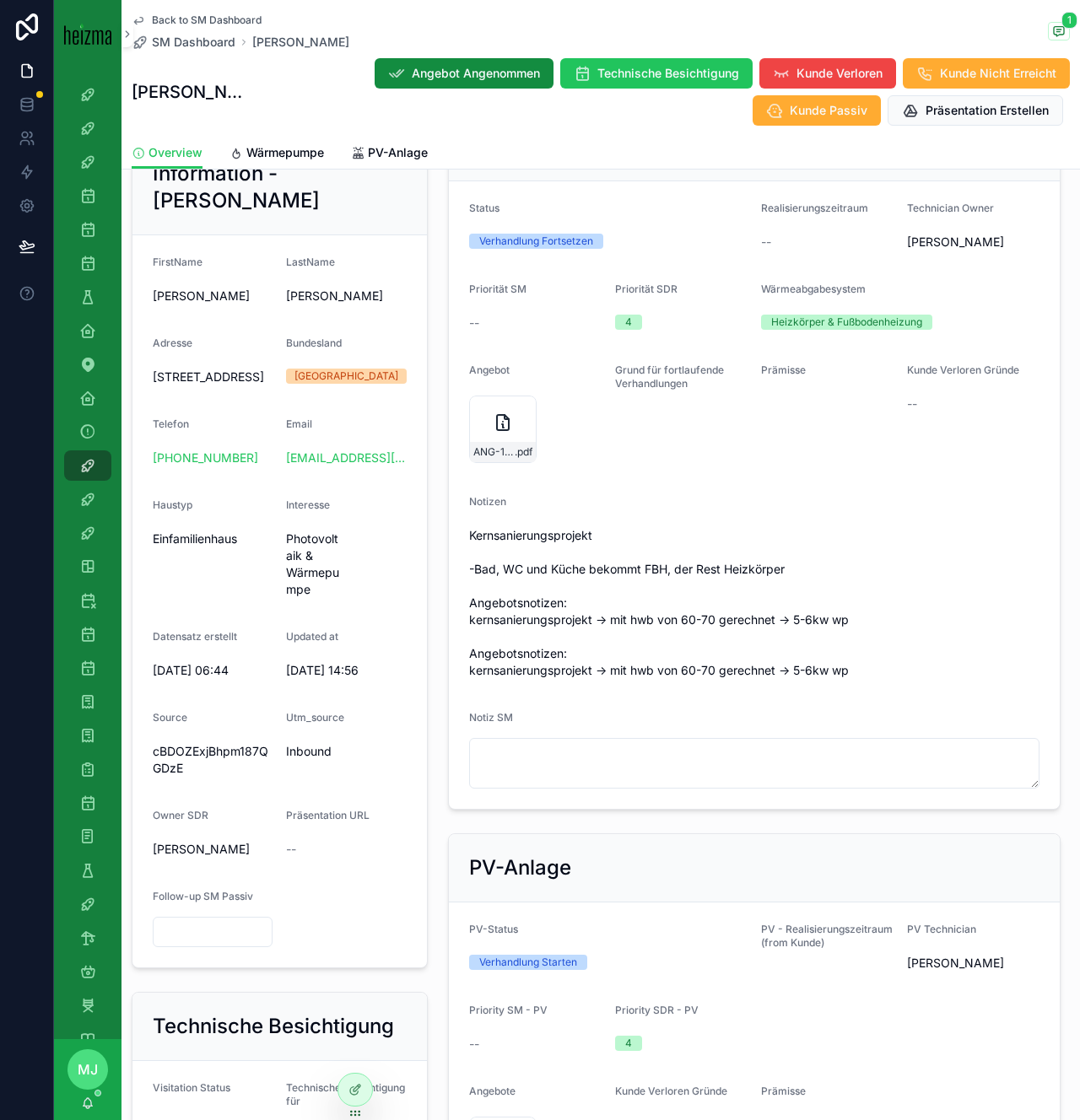
scroll to position [243, 0]
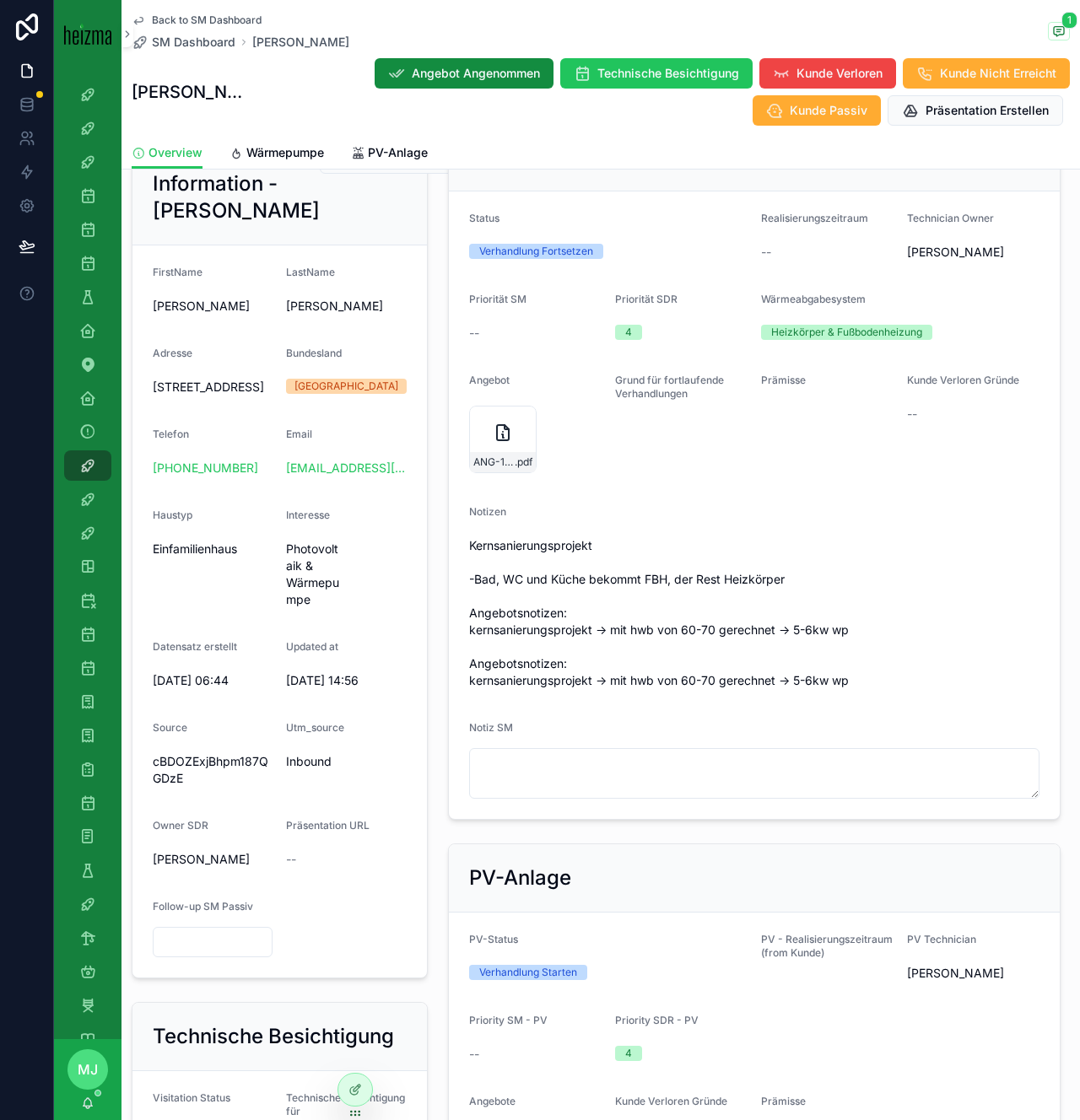
click at [698, 586] on span "Kernsanierungsprojekt -Bad, WC und Küche bekommt FBH, der Rest Heizkörper Angeb…" at bounding box center [754, 614] width 570 height 152
click at [697, 585] on span "Kernsanierungsprojekt -Bad, WC und Küche bekommt FBH, der Rest Heizkörper Angeb…" at bounding box center [754, 614] width 570 height 152
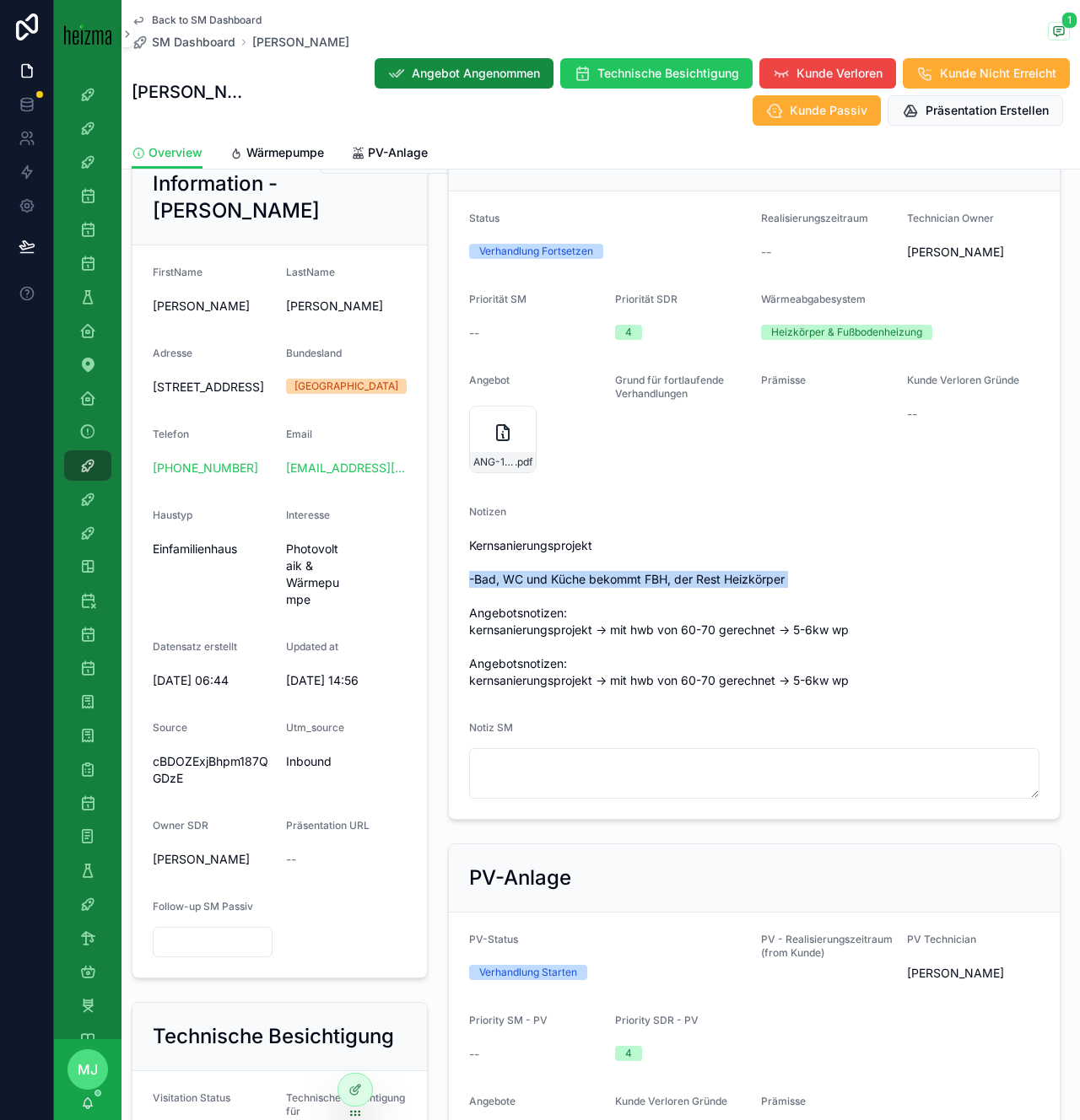
click at [697, 585] on span "Kernsanierungsprojekt -Bad, WC und Küche bekommt FBH, der Rest Heizkörper Angeb…" at bounding box center [754, 614] width 570 height 152
click at [700, 584] on span "Kernsanierungsprojekt -Bad, WC und Küche bekommt FBH, der Rest Heizkörper Angeb…" at bounding box center [754, 614] width 570 height 152
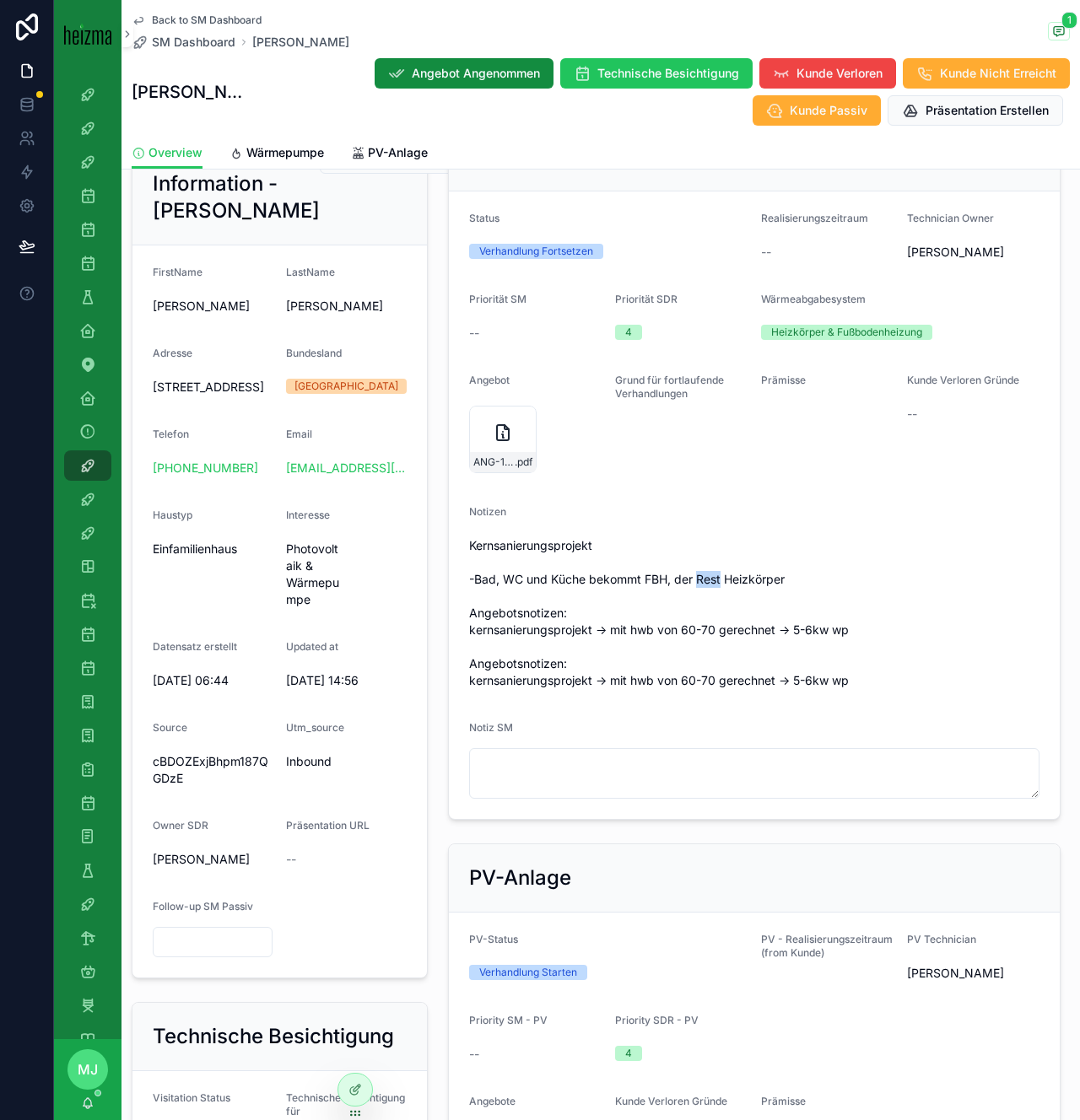
click at [700, 584] on span "Kernsanierungsprojekt -Bad, WC und Küche bekommt FBH, der Rest Heizkörper Angeb…" at bounding box center [754, 614] width 570 height 152
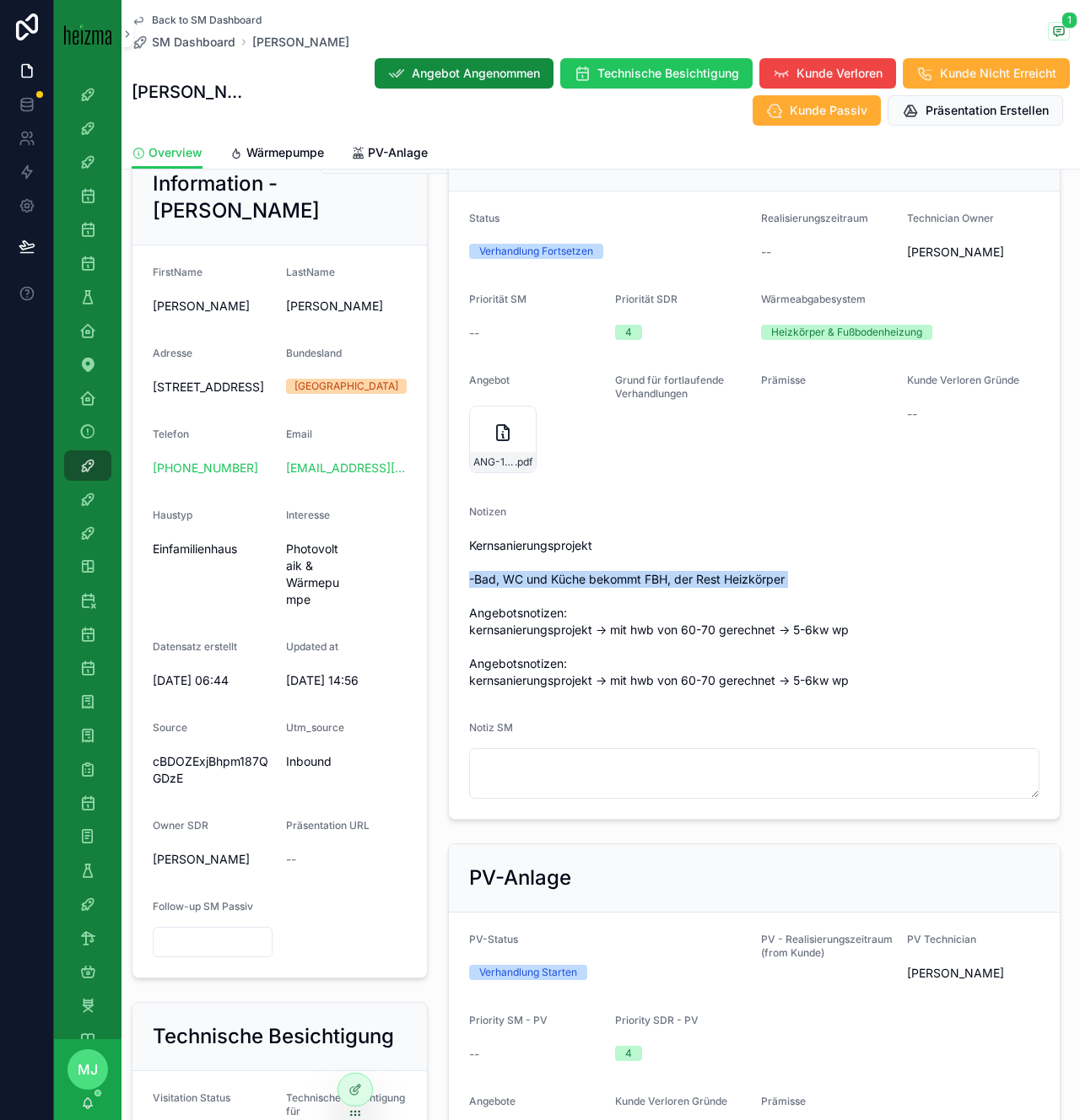
click at [700, 584] on span "Kernsanierungsprojekt -Bad, WC und Küche bekommt FBH, der Rest Heizkörper Angeb…" at bounding box center [754, 614] width 570 height 152
click at [700, 585] on span "Kernsanierungsprojekt -Bad, WC und Küche bekommt FBH, der Rest Heizkörper Angeb…" at bounding box center [754, 614] width 570 height 152
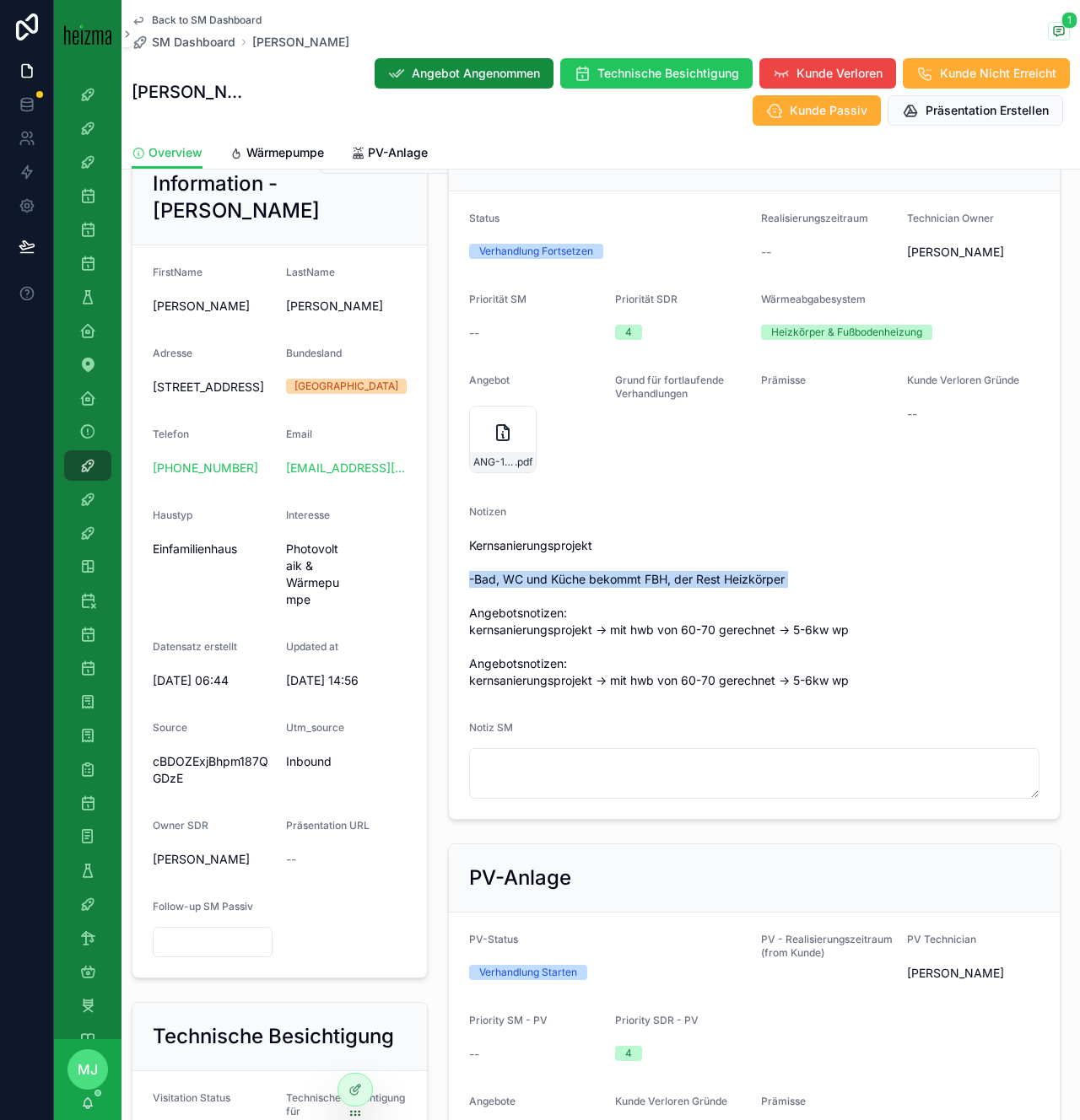
click at [700, 585] on span "Kernsanierungsprojekt -Bad, WC und Küche bekommt FBH, der Rest Heizkörper Angeb…" at bounding box center [754, 614] width 570 height 152
click at [716, 583] on span "Kernsanierungsprojekt -Bad, WC und Küche bekommt FBH, der Rest Heizkörper Angeb…" at bounding box center [754, 614] width 570 height 152
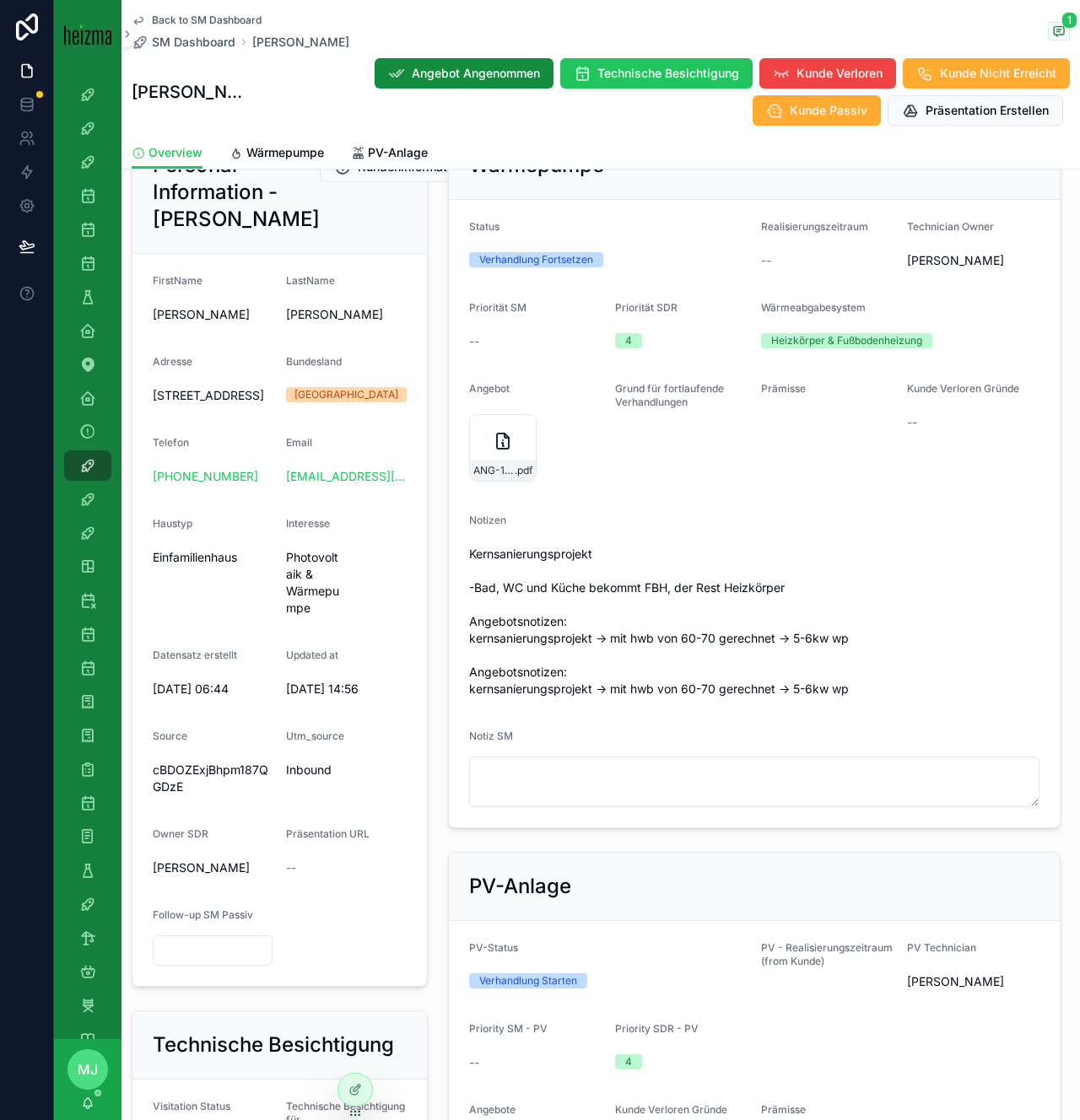
click at [197, 404] on span "Jahngasse 12, 2230 Gänserndorf, Österreich" at bounding box center [212, 395] width 120 height 17
click at [744, 613] on span "Kernsanierungsprojekt -Bad, WC und Küche bekommt FBH, der Rest Heizkörper Angeb…" at bounding box center [754, 622] width 570 height 152
click at [674, 645] on span "Kernsanierungsprojekt -Bad, WC und Küche bekommt FBH, der Rest Heizkörper Angeb…" at bounding box center [754, 622] width 570 height 152
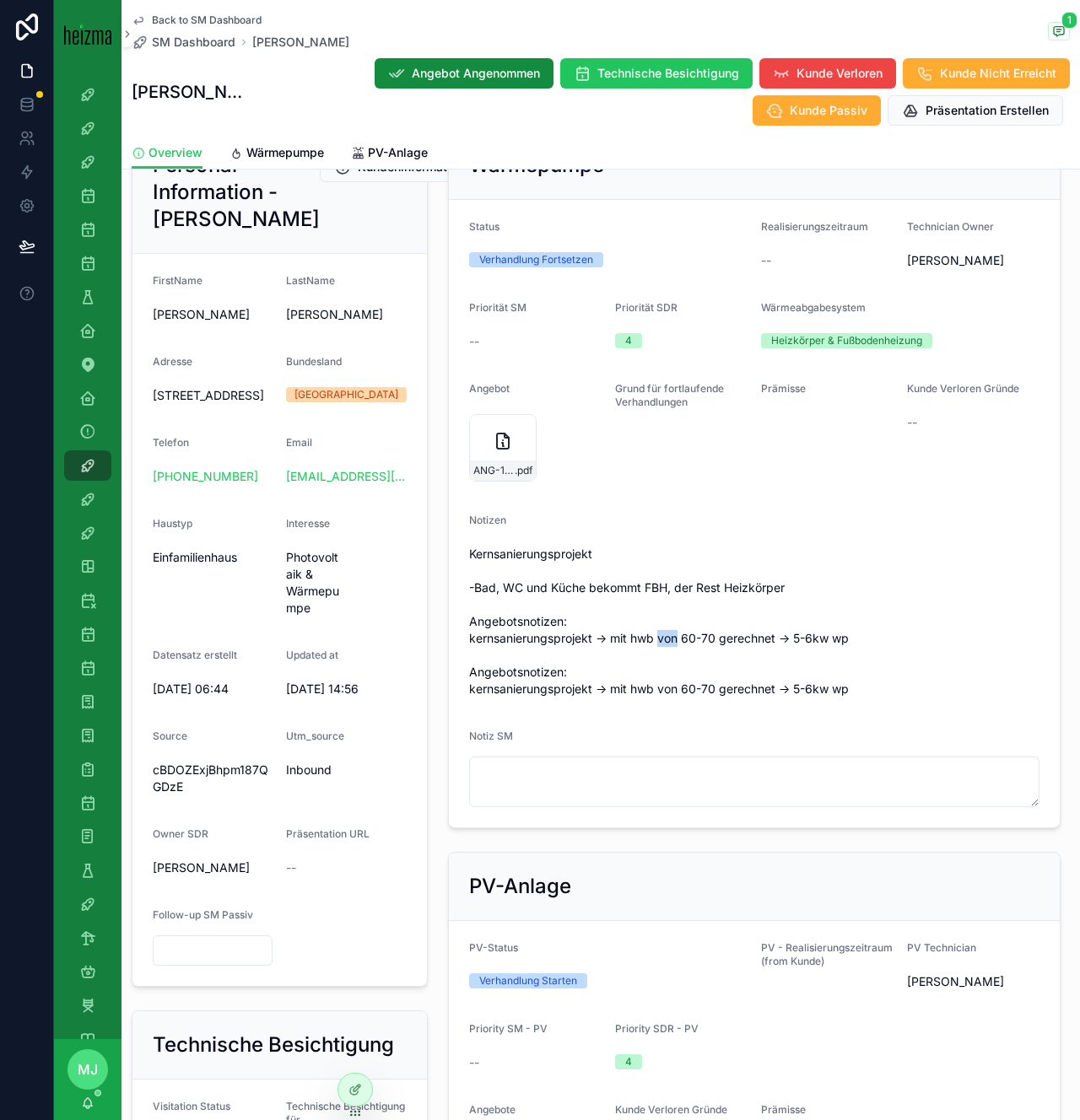
click at [674, 644] on span "Kernsanierungsprojekt -Bad, WC und Küche bekommt FBH, der Rest Heizkörper Angeb…" at bounding box center [754, 622] width 570 height 152
click at [712, 684] on span "Kernsanierungsprojekt -Bad, WC und Küche bekommt FBH, der Rest Heizkörper Angeb…" at bounding box center [754, 622] width 570 height 152
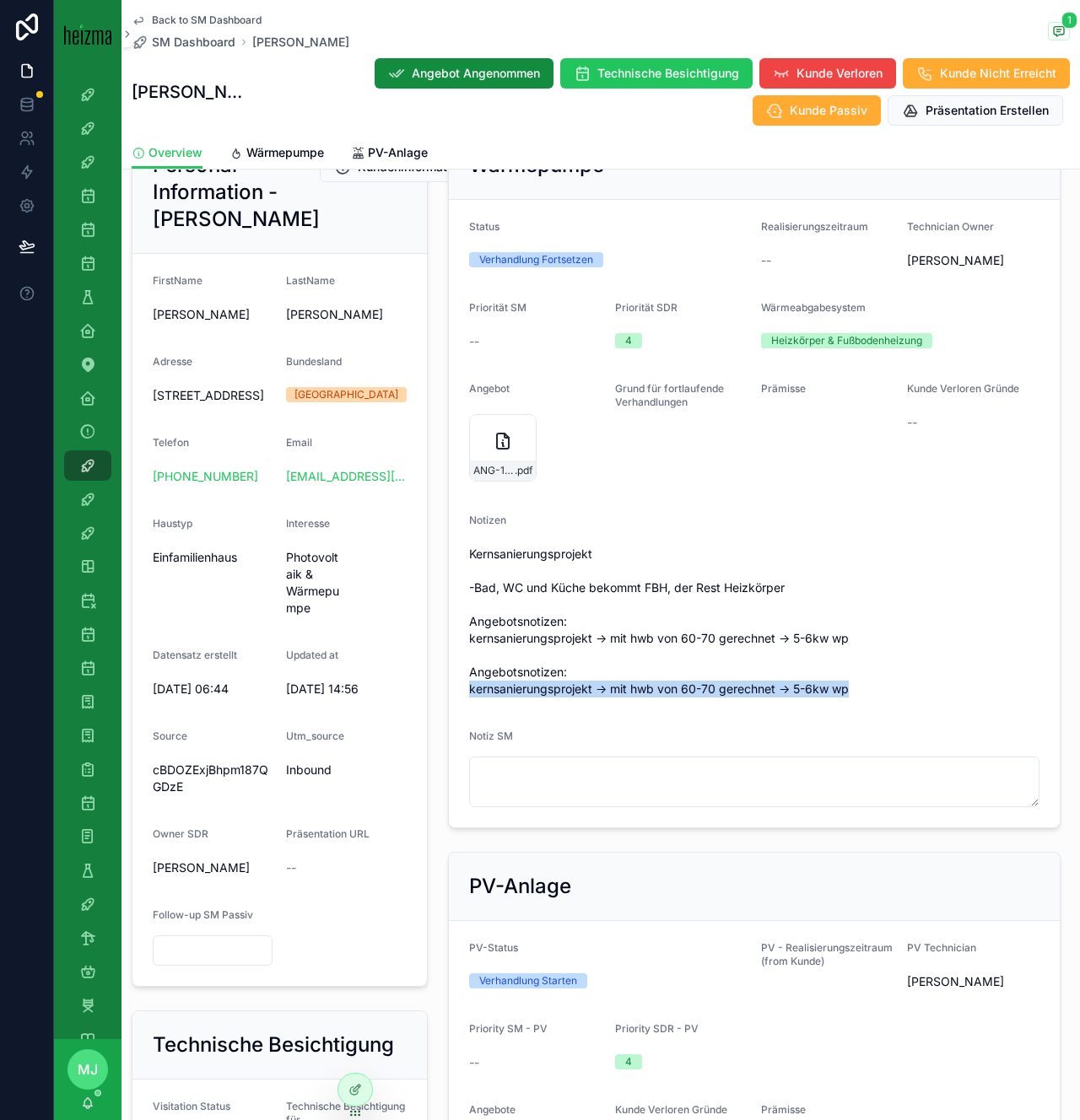
click at [744, 684] on span "Kernsanierungsprojekt -Bad, WC und Küche bekommt FBH, der Rest Heizkörper Angeb…" at bounding box center [754, 622] width 570 height 152
click at [572, 685] on span "Kernsanierungsprojekt -Bad, WC und Küche bekommt FBH, der Rest Heizkörper Angeb…" at bounding box center [754, 622] width 570 height 152
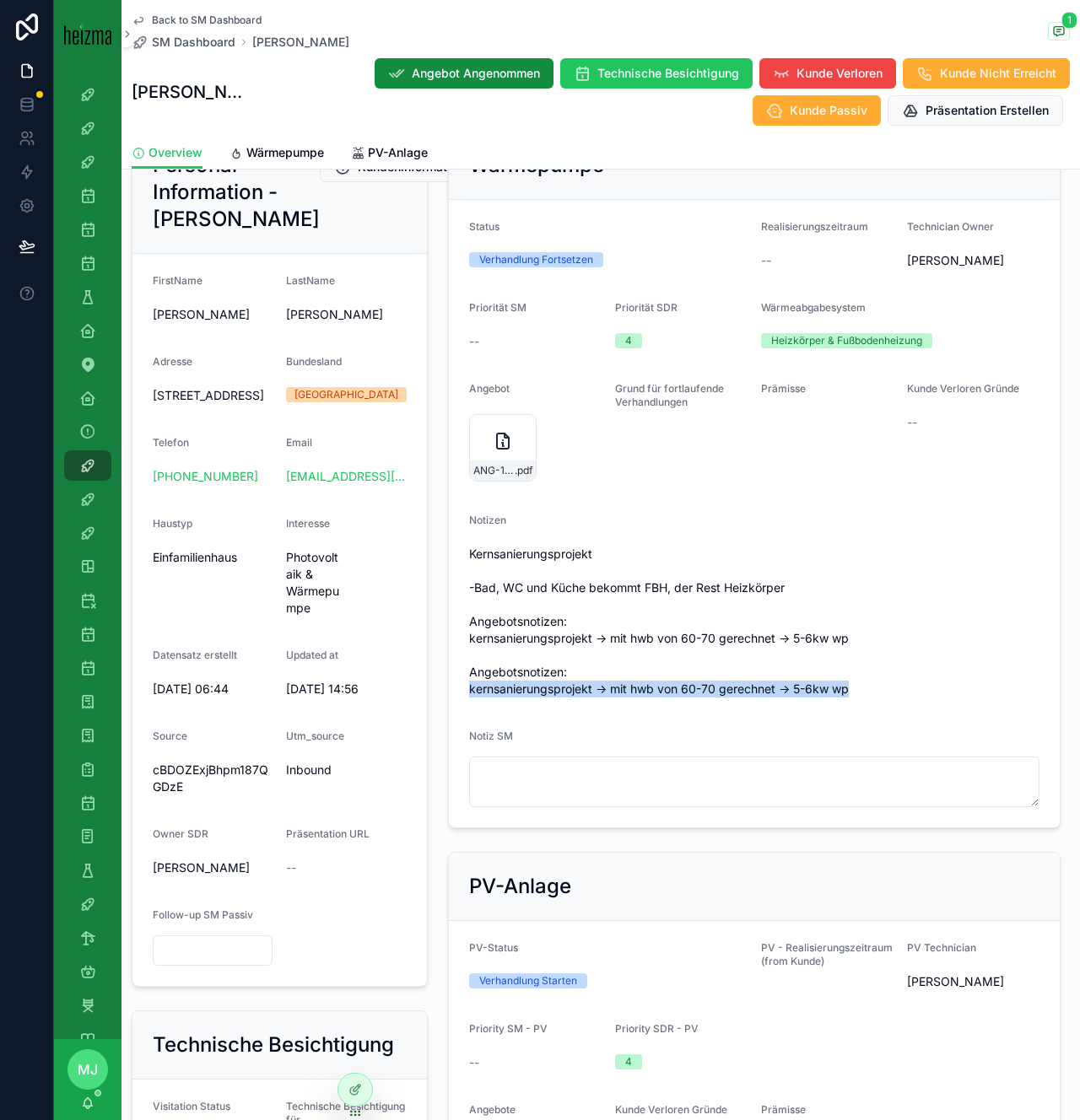
click at [572, 685] on span "Kernsanierungsprojekt -Bad, WC und Küche bekommt FBH, der Rest Heizkörper Angeb…" at bounding box center [754, 622] width 570 height 152
click at [587, 686] on span "Kernsanierungsprojekt -Bad, WC und Küche bekommt FBH, der Rest Heizkörper Angeb…" at bounding box center [754, 622] width 570 height 152
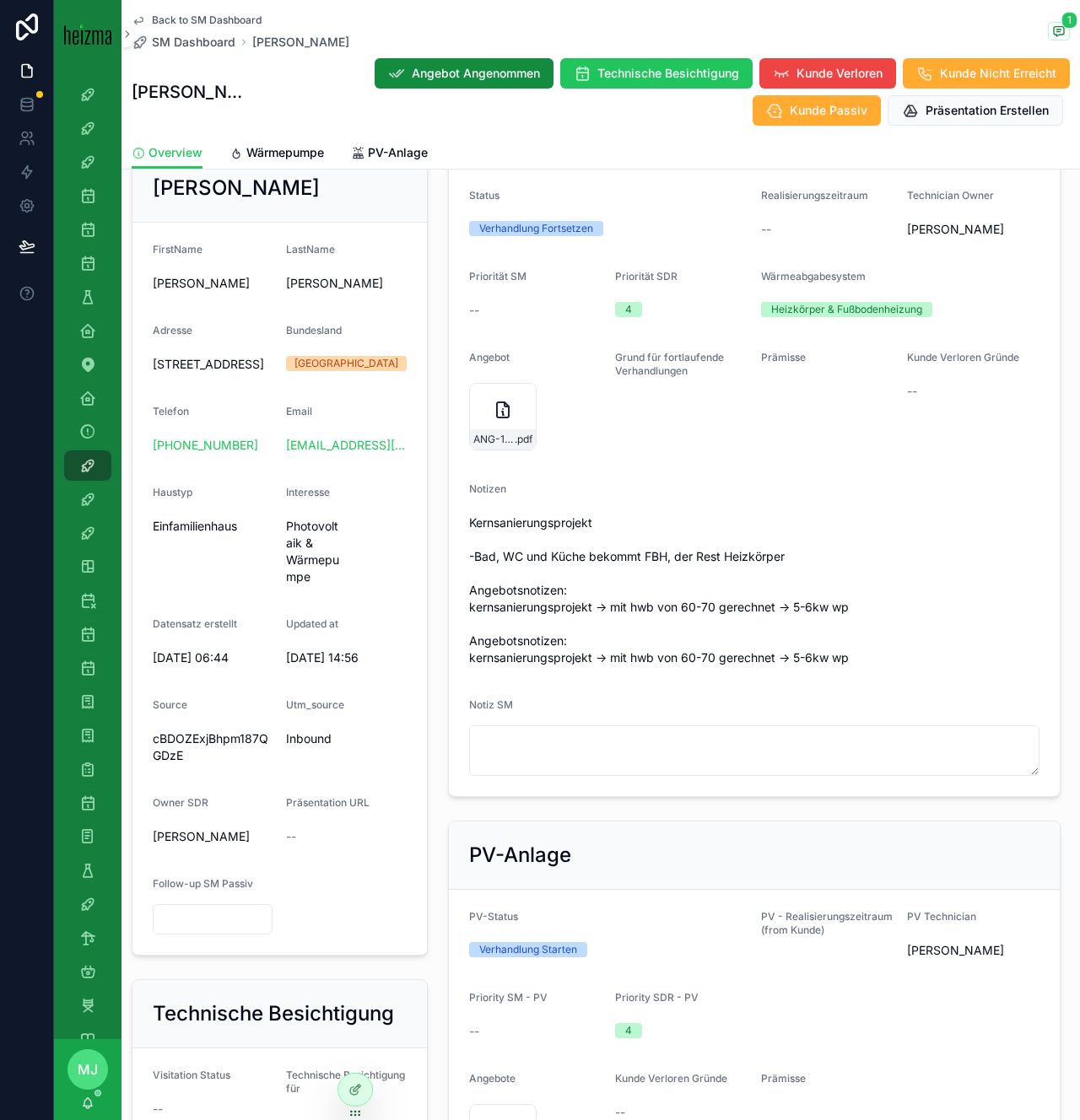
scroll to position [252, 0]
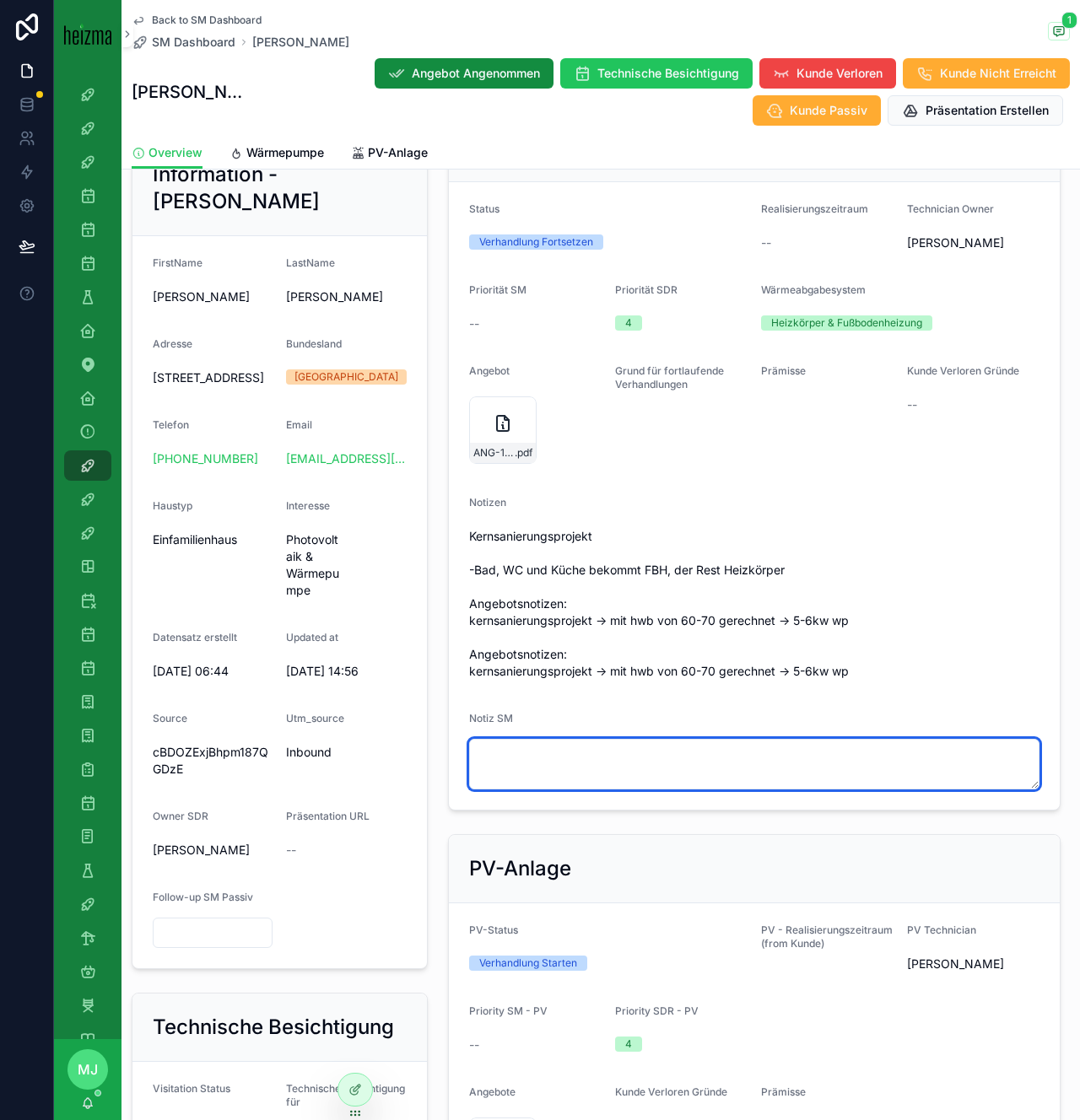
click at [556, 754] on textarea "scrollable content" at bounding box center [754, 765] width 570 height 51
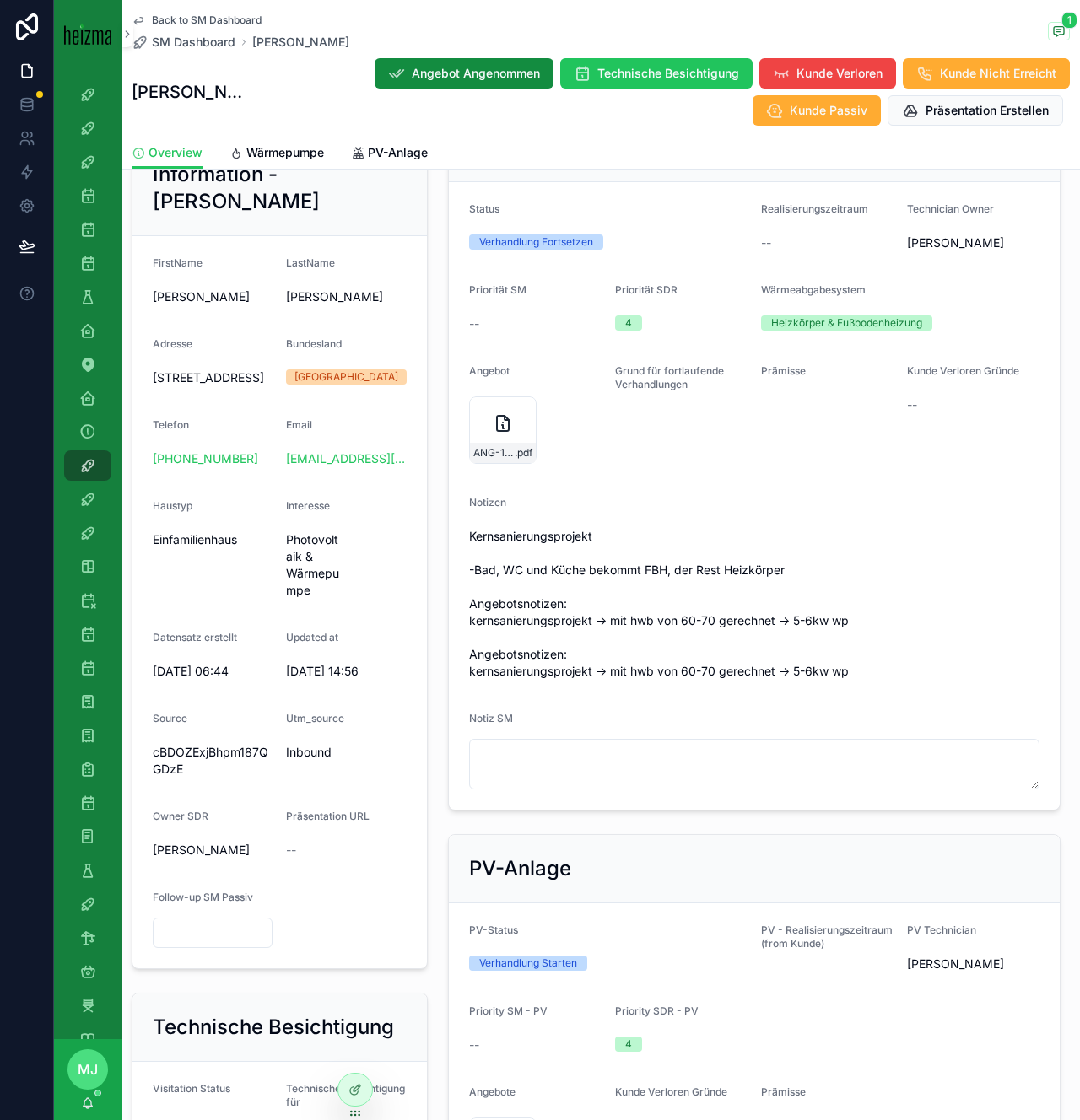
click at [682, 659] on span "Kernsanierungsprojekt -Bad, WC und Küche bekommt FBH, der Rest Heizkörper Angeb…" at bounding box center [754, 604] width 570 height 152
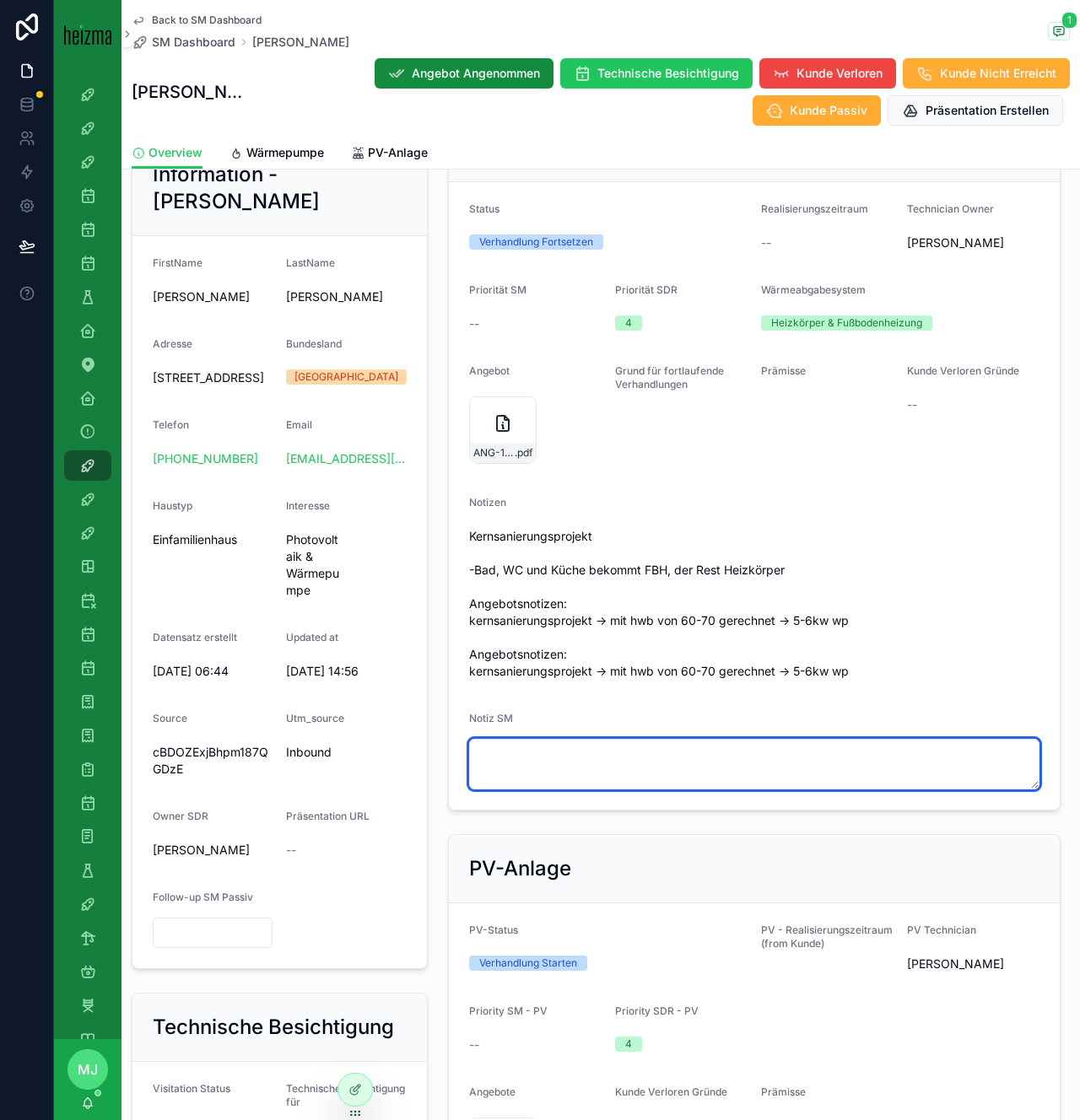
click at [718, 761] on textarea "scrollable content" at bounding box center [754, 765] width 570 height 51
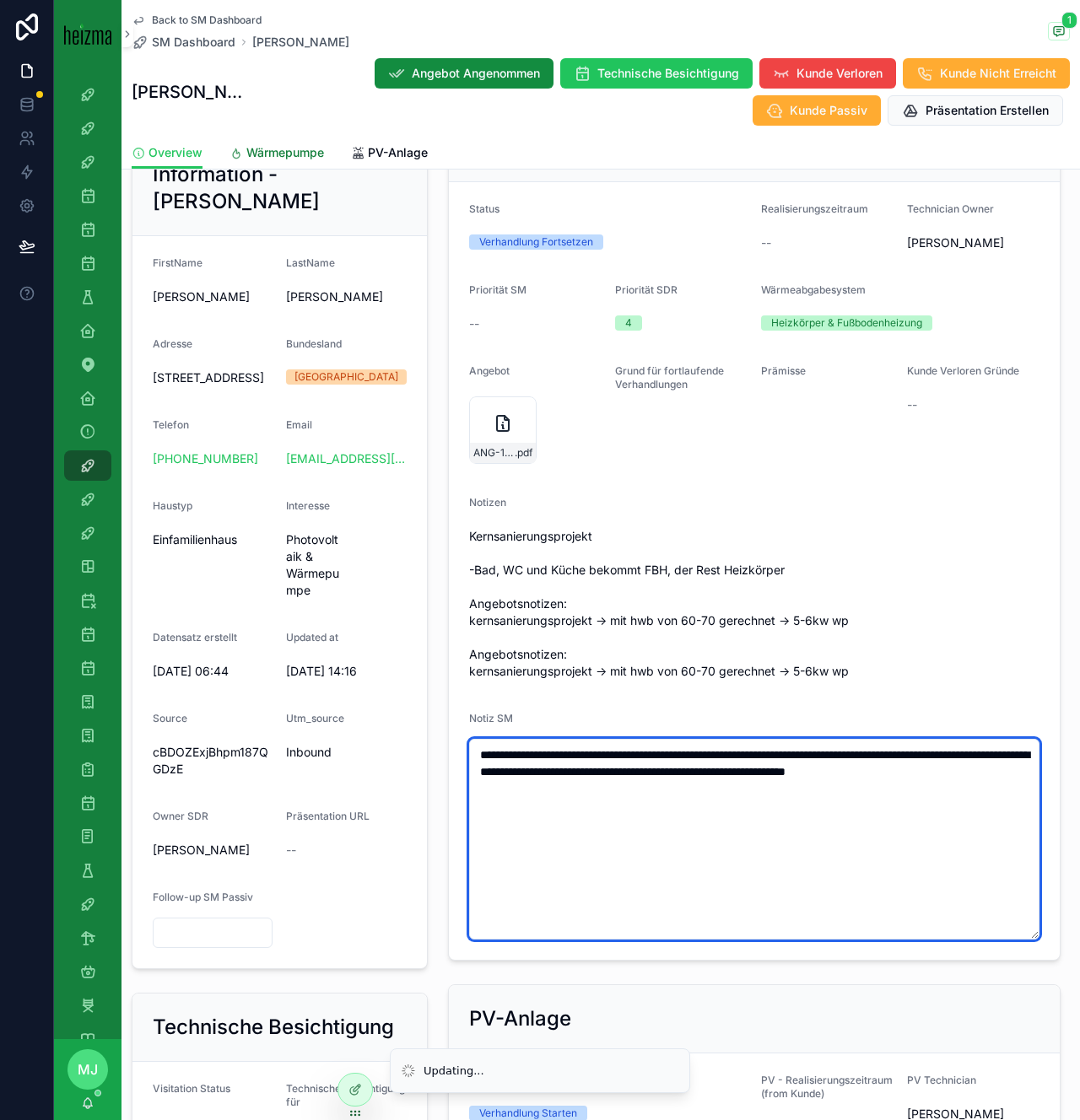
type textarea "**********"
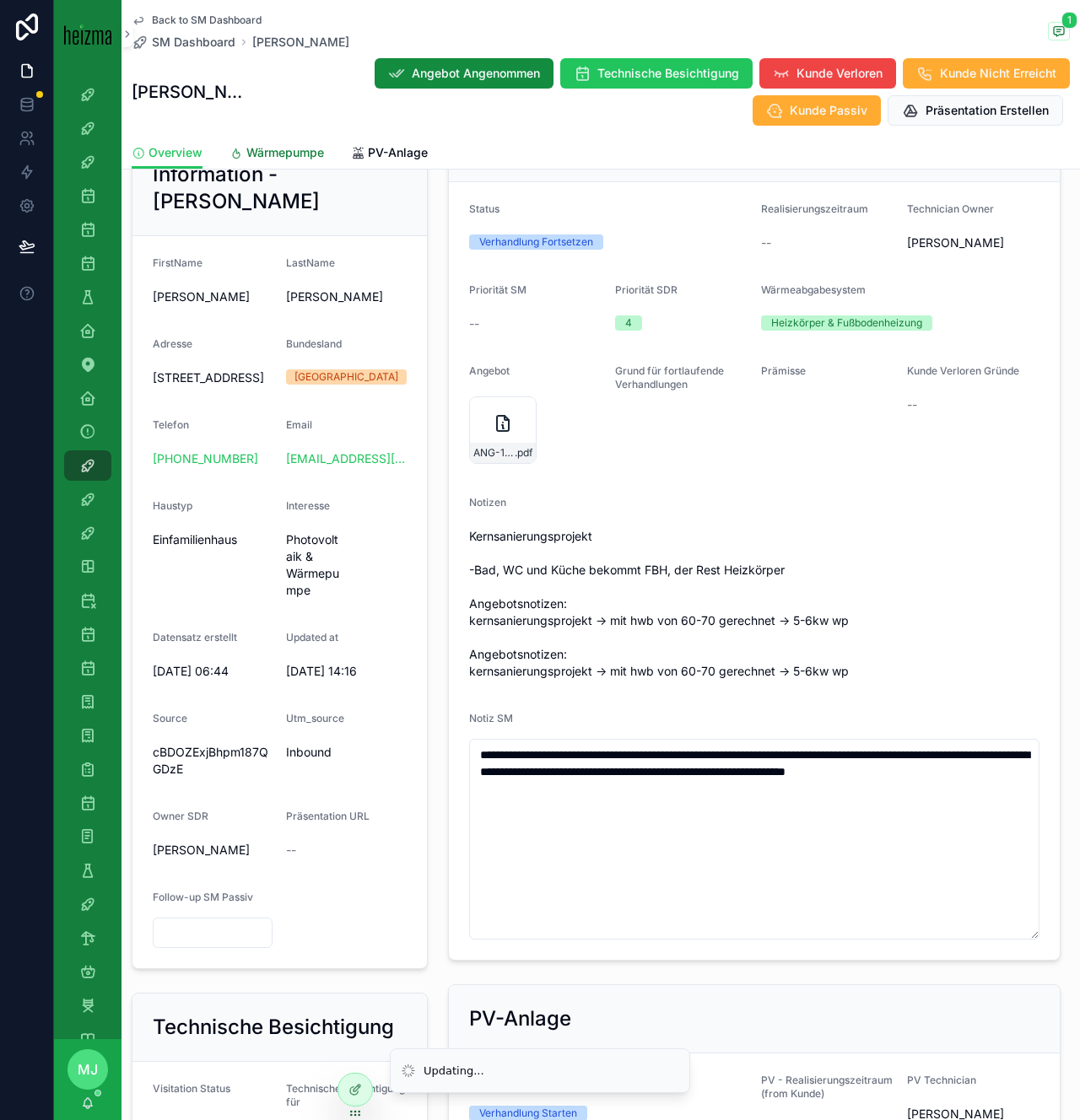
click at [287, 151] on span "Wärmepumpe" at bounding box center [286, 153] width 78 height 17
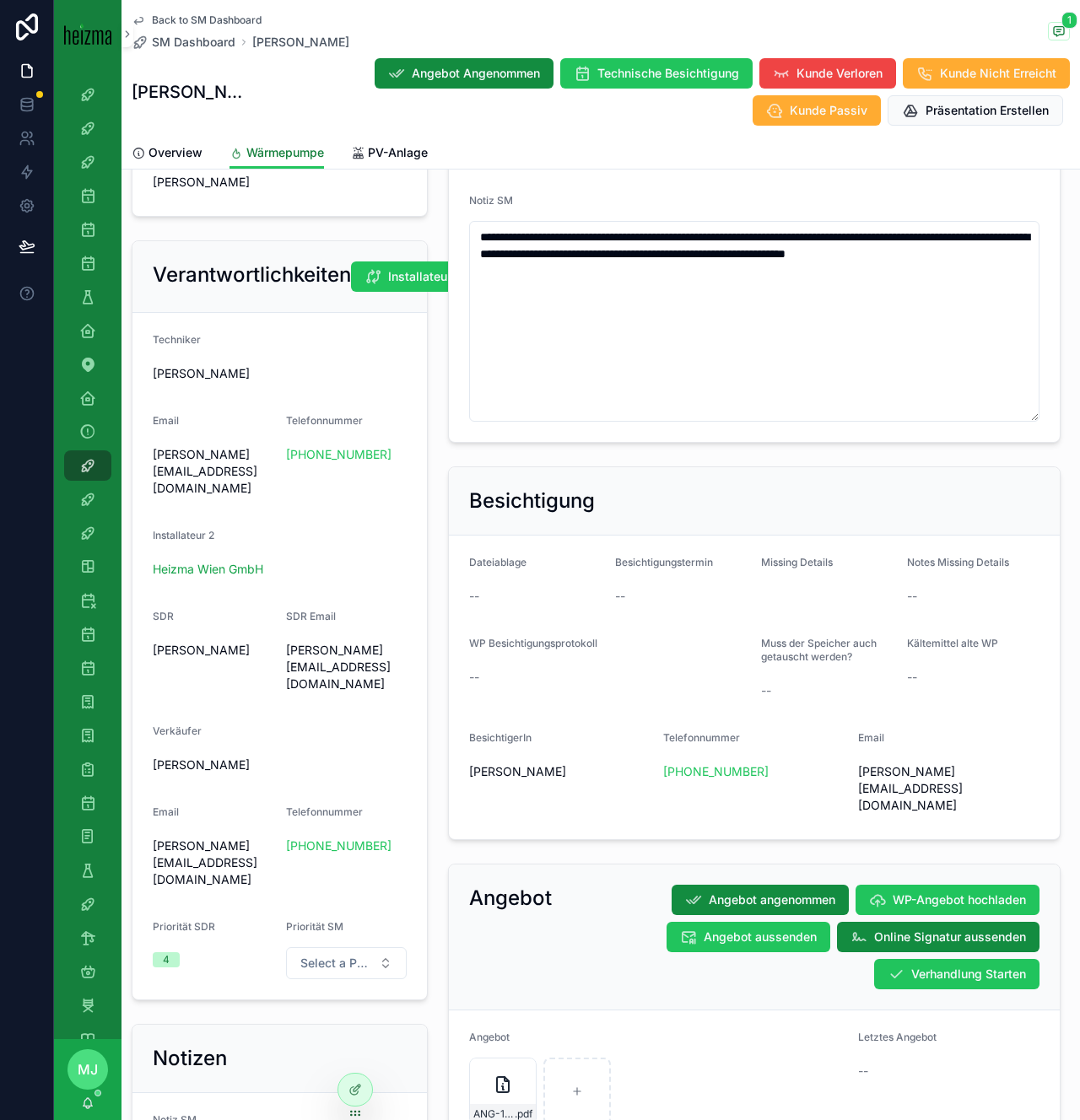
scroll to position [1252, 0]
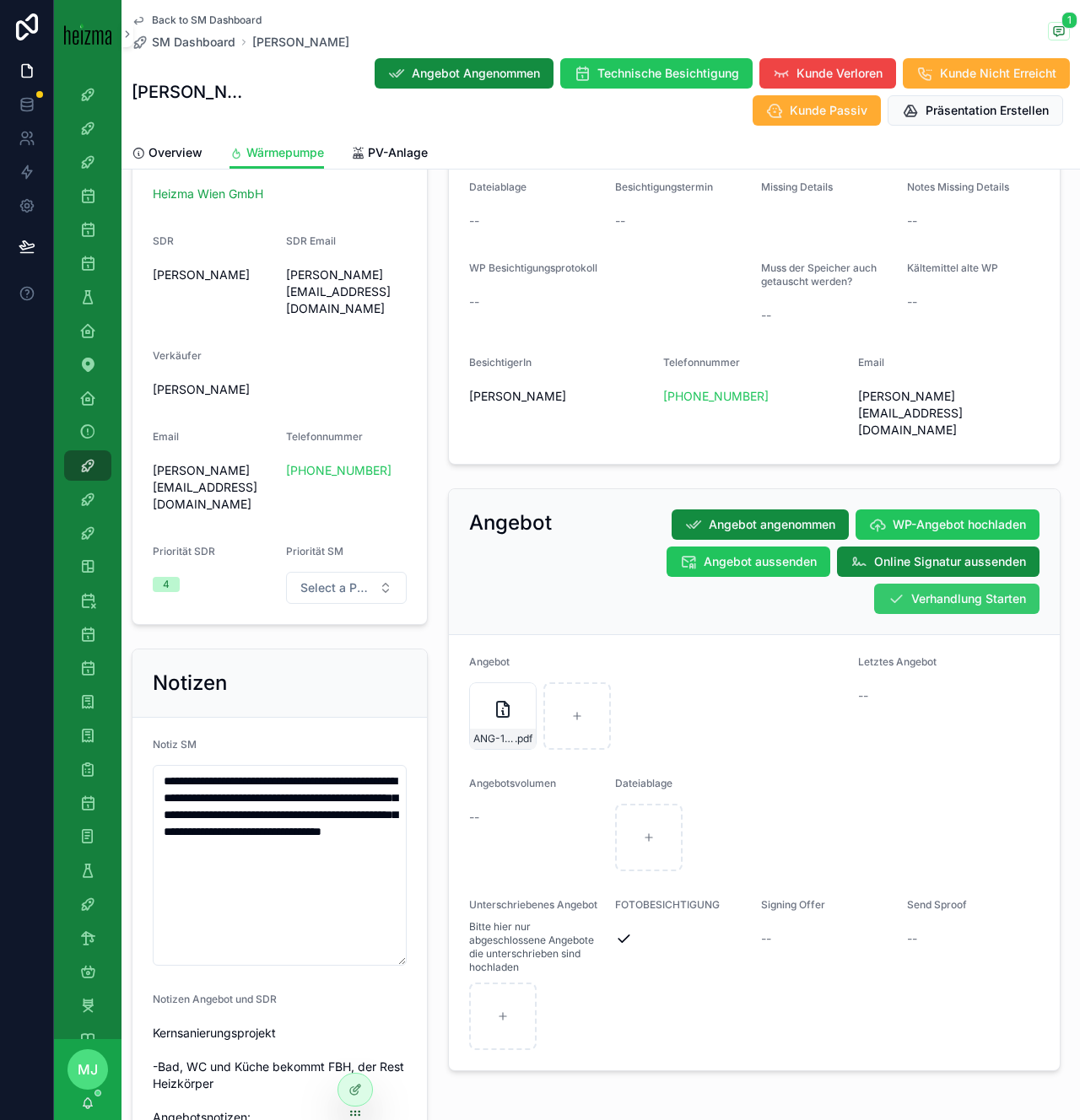
click at [932, 590] on span "Verhandlung Starten" at bounding box center [968, 598] width 115 height 17
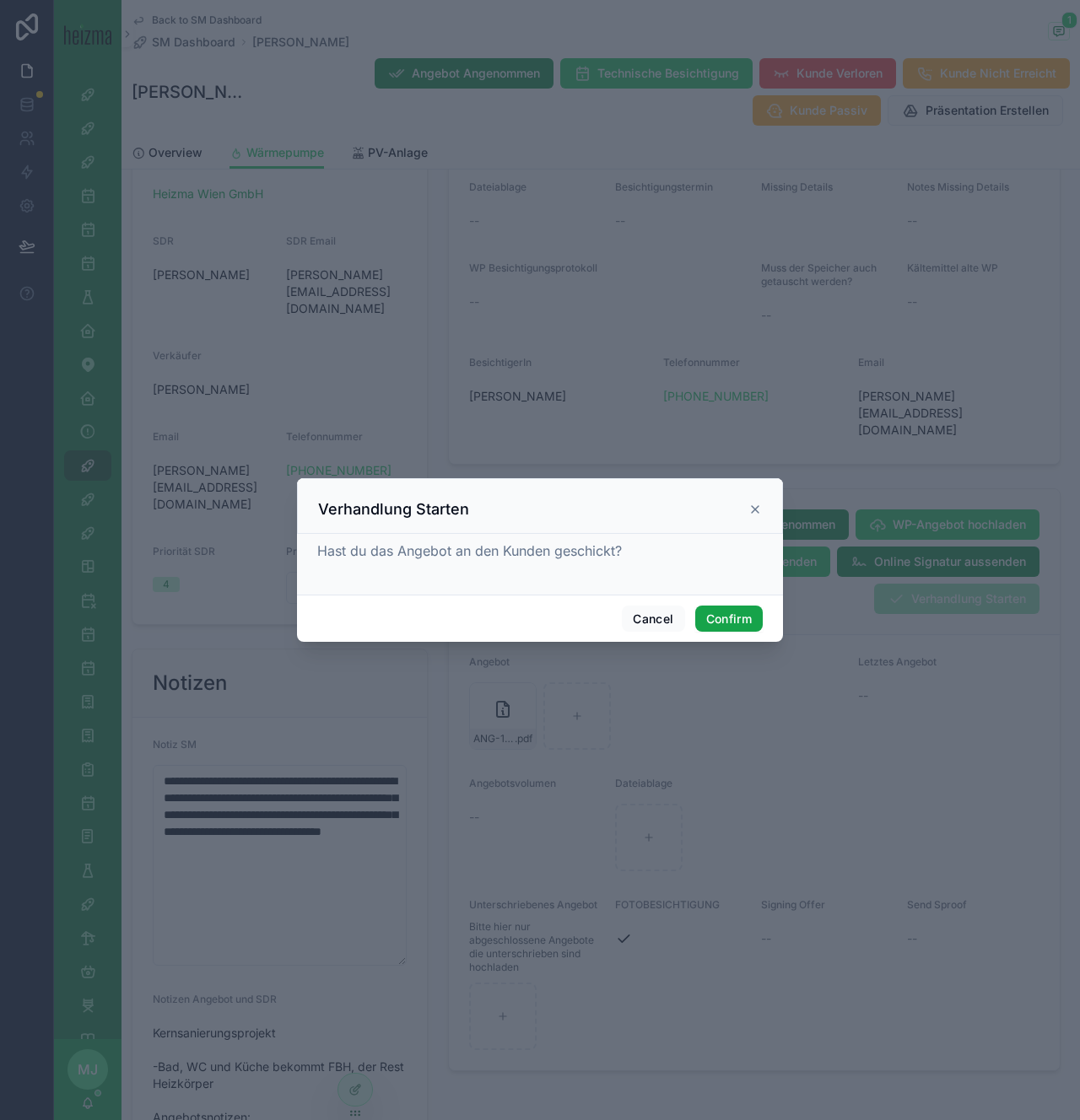
click at [733, 617] on button "Confirm" at bounding box center [728, 619] width 68 height 27
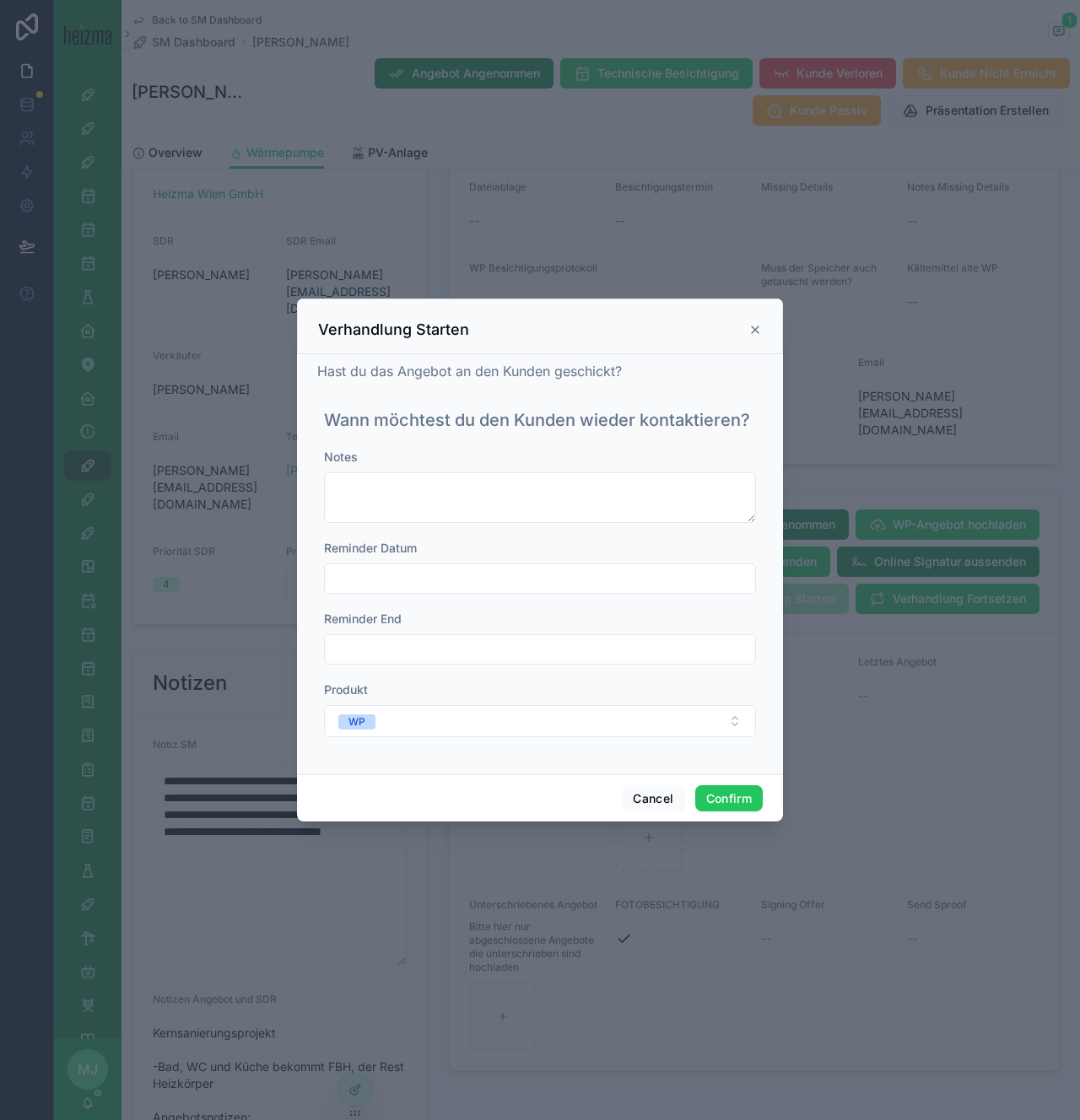
click at [465, 598] on div "Notes Reminder Datum Reminder End Produkt WP" at bounding box center [540, 602] width 432 height 306
click at [454, 588] on input "text" at bounding box center [540, 579] width 430 height 24
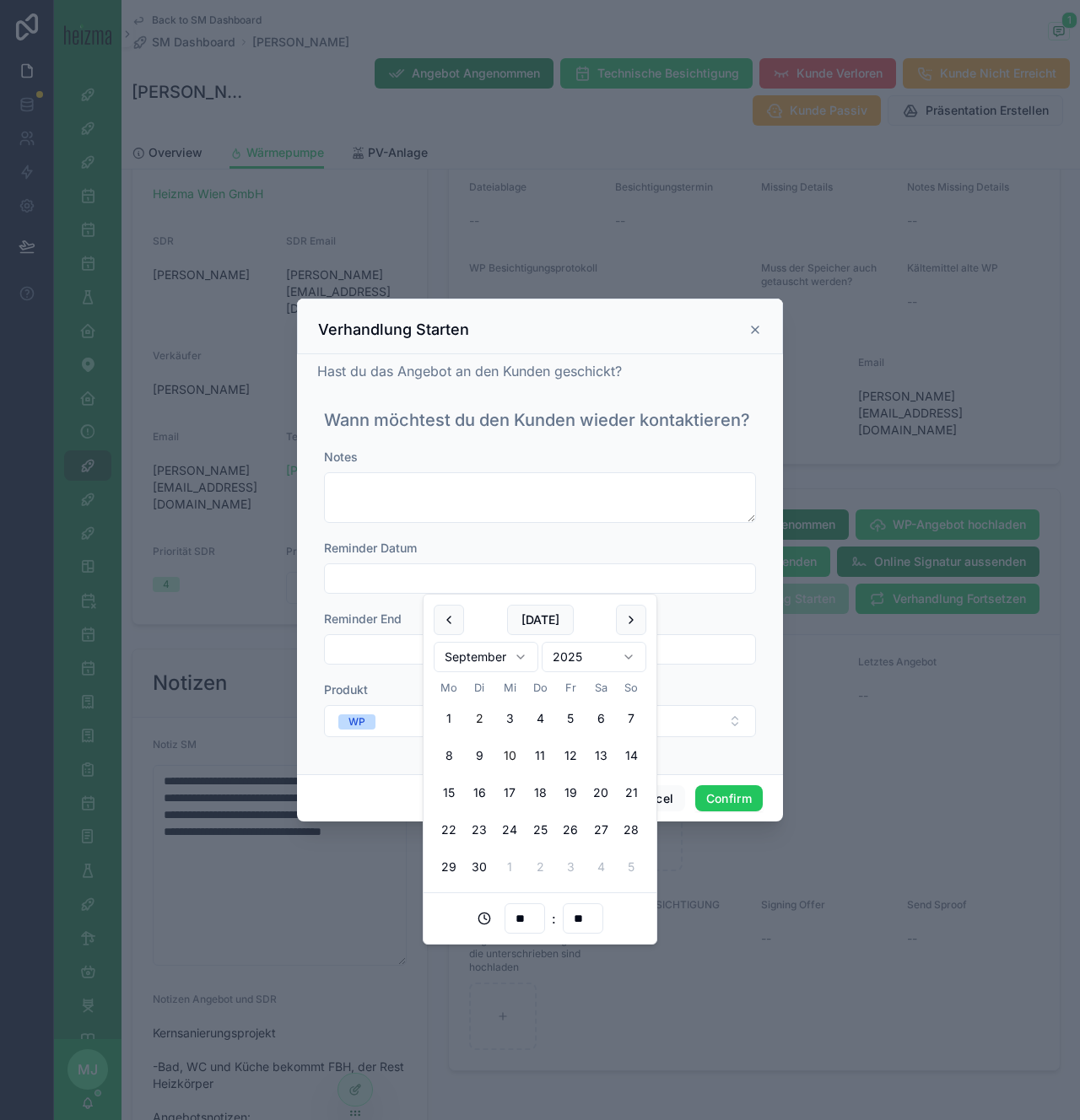
click at [504, 758] on button "10" at bounding box center [510, 756] width 31 height 31
type input "**********"
click at [398, 692] on div "Produkt" at bounding box center [540, 690] width 432 height 17
click at [397, 724] on button "WP" at bounding box center [540, 720] width 432 height 32
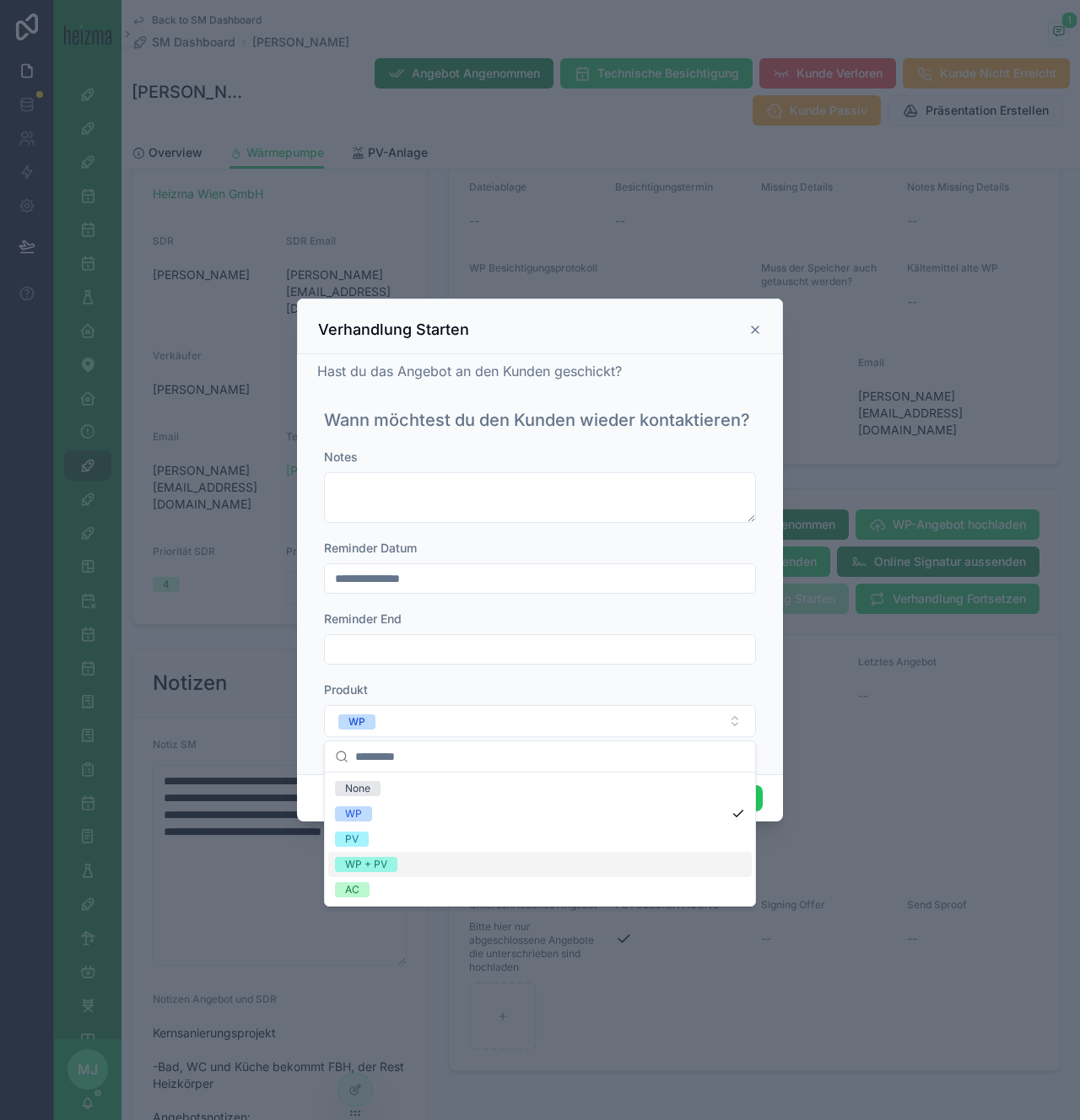
click at [421, 867] on div "WP + PV" at bounding box center [540, 865] width 424 height 25
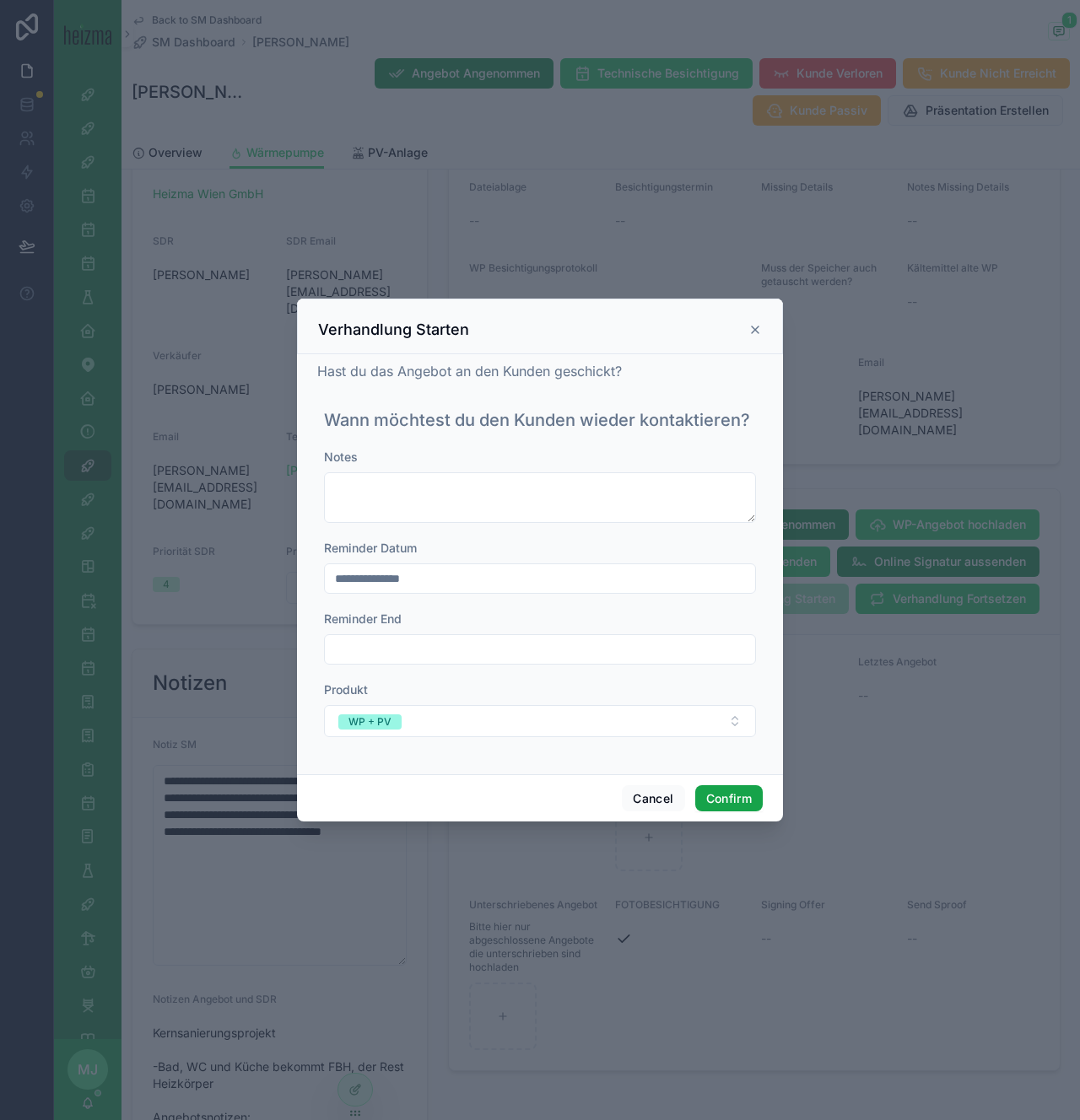
click at [728, 802] on button "Confirm" at bounding box center [728, 799] width 68 height 27
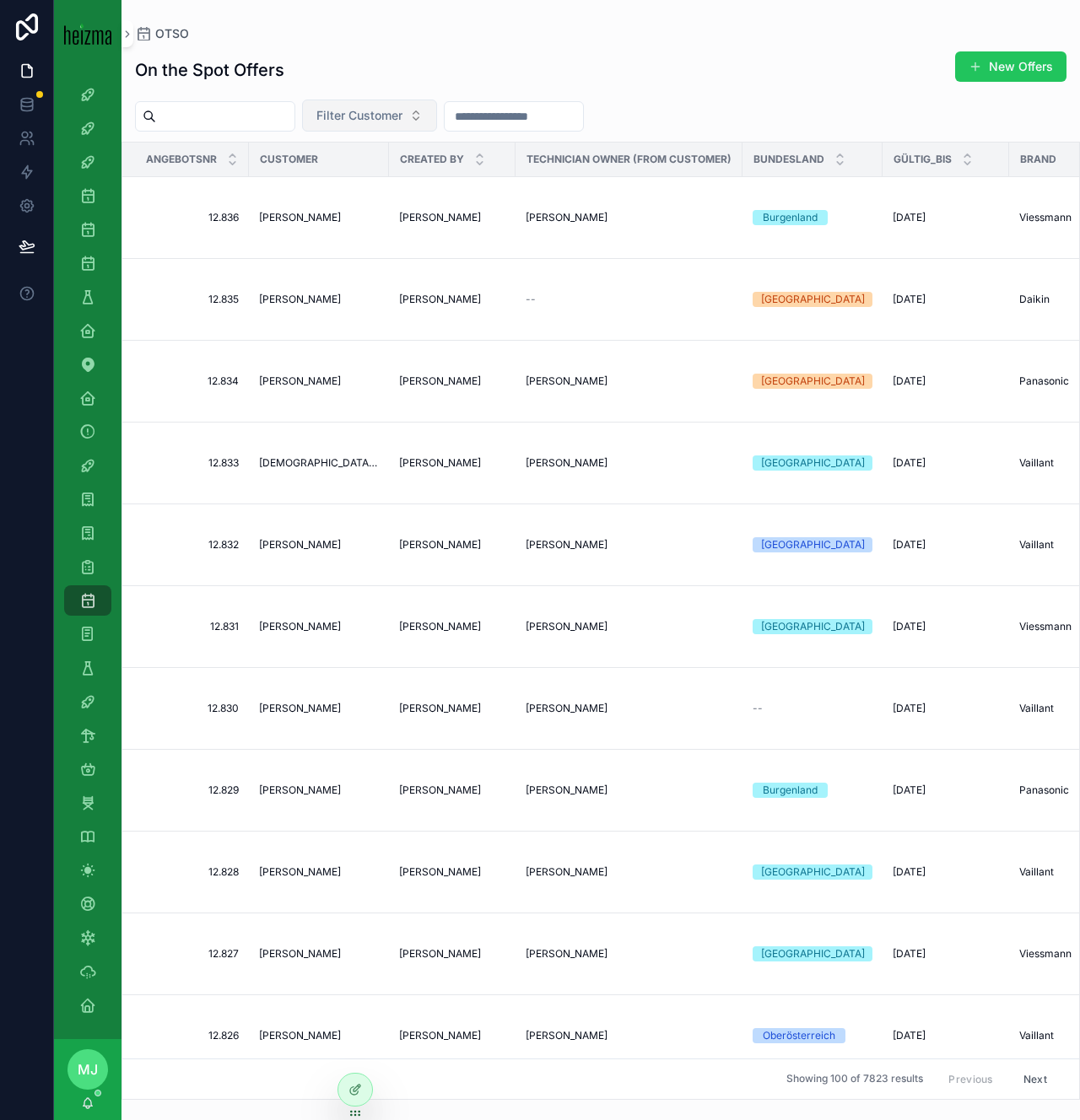
click at [428, 109] on button "Filter Customer" at bounding box center [369, 115] width 135 height 32
type input "**********"
click at [394, 184] on span "Bernhard Schaumberger" at bounding box center [345, 184] width 97 height 17
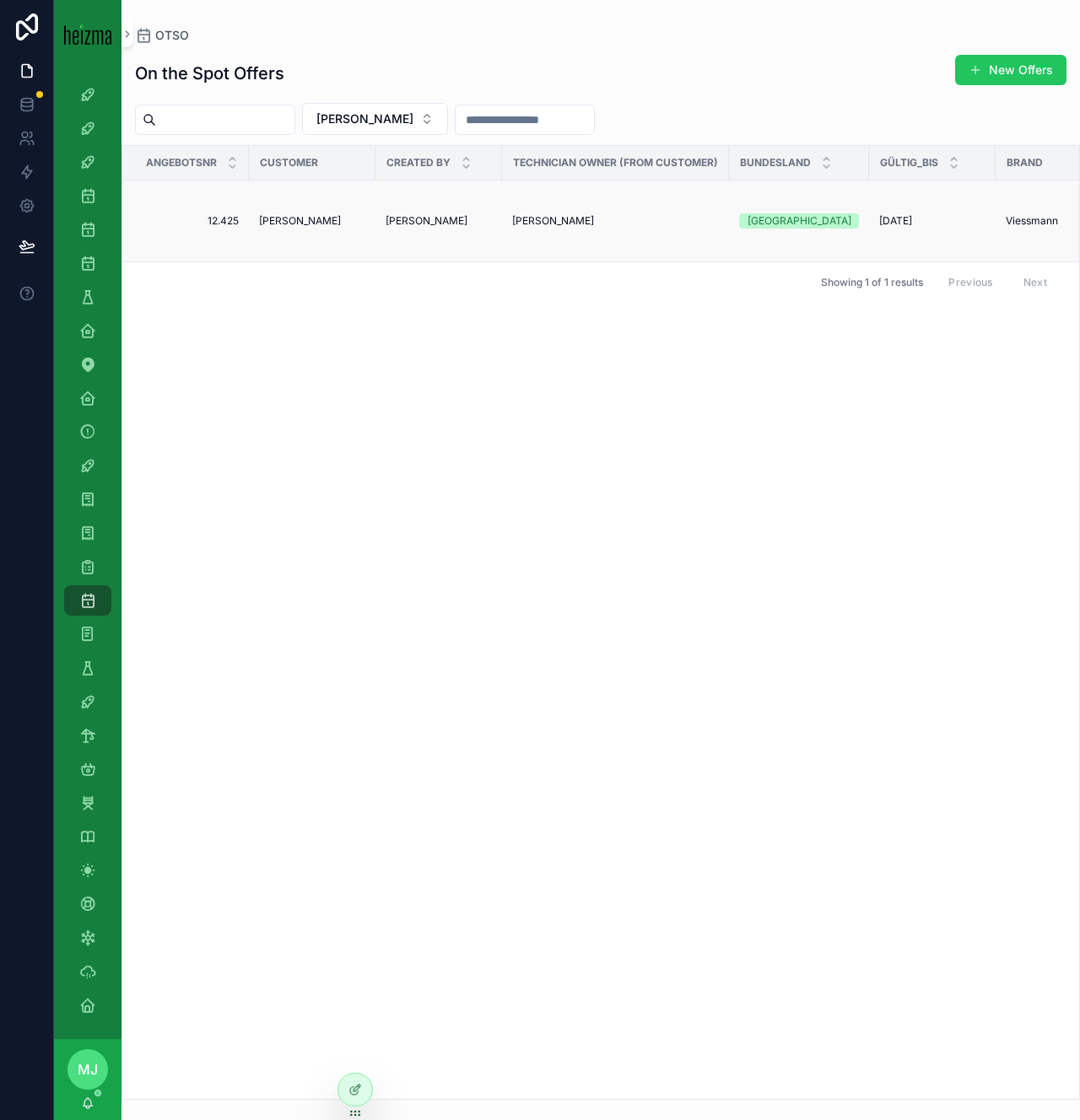
click at [313, 219] on span "Bernhard Schaumberger" at bounding box center [300, 221] width 82 height 14
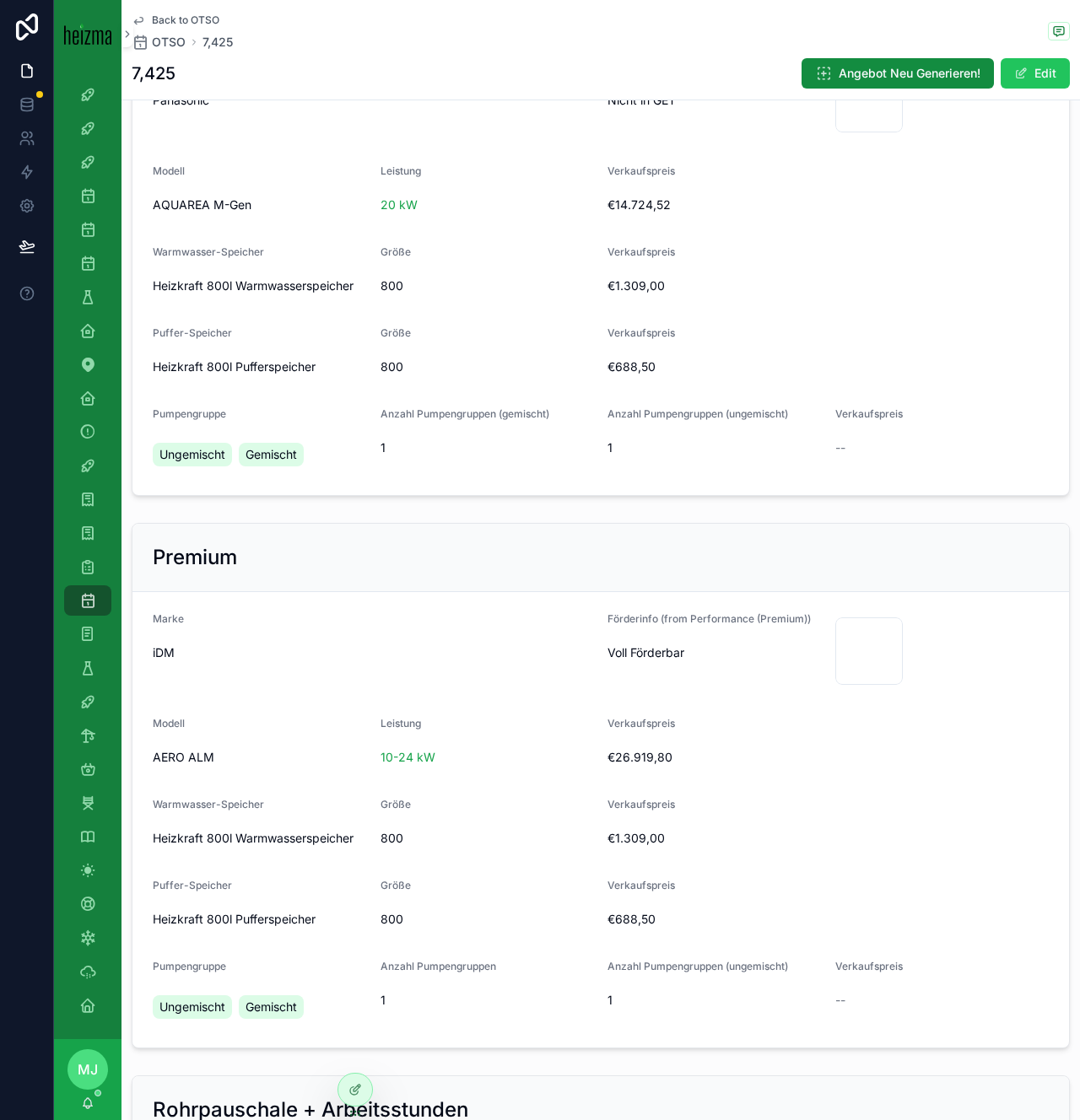
scroll to position [1269, 0]
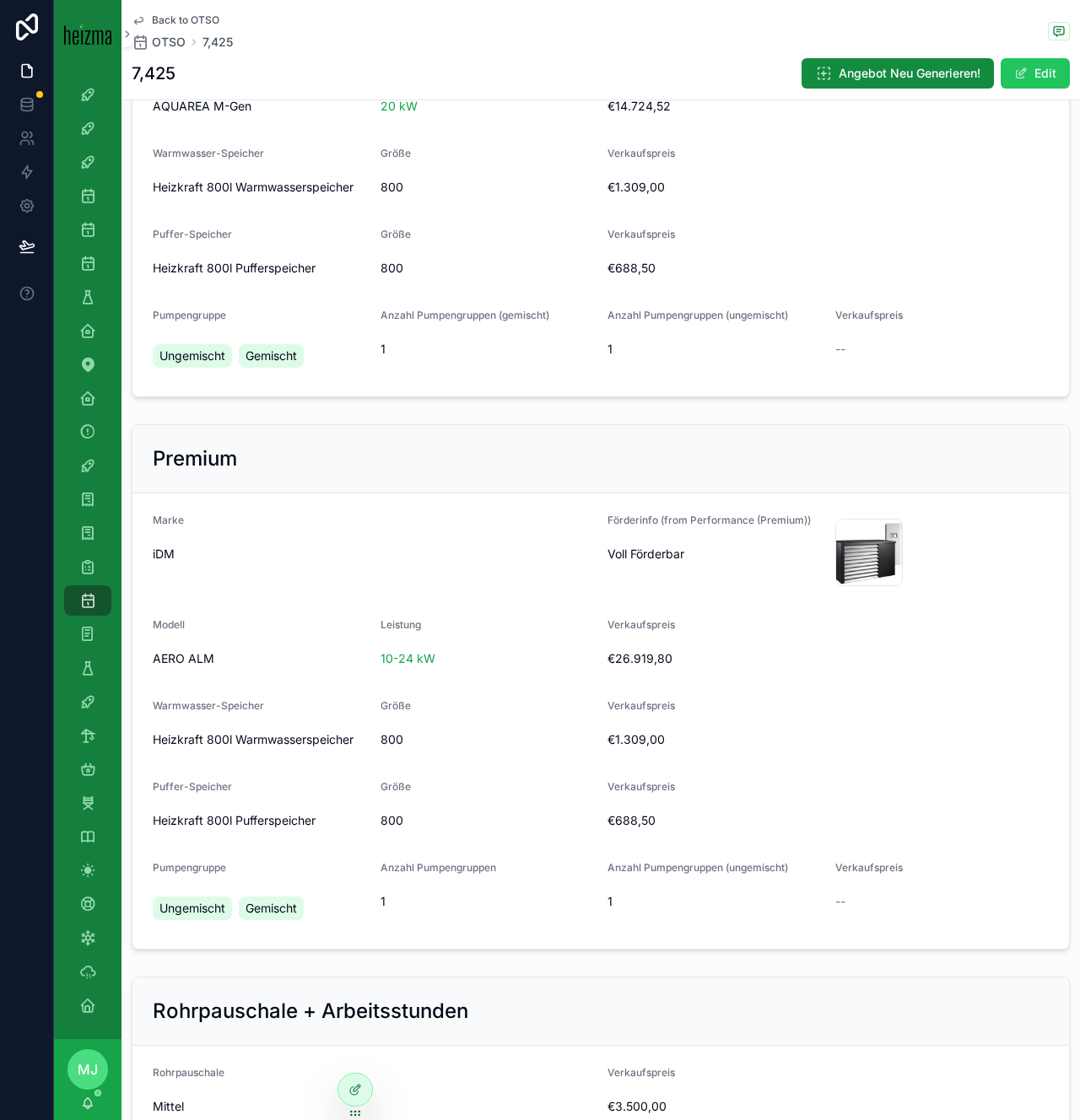
click at [399, 623] on span "Leistung" at bounding box center [400, 625] width 41 height 13
click at [685, 648] on div "€26.919,80" at bounding box center [828, 659] width 441 height 27
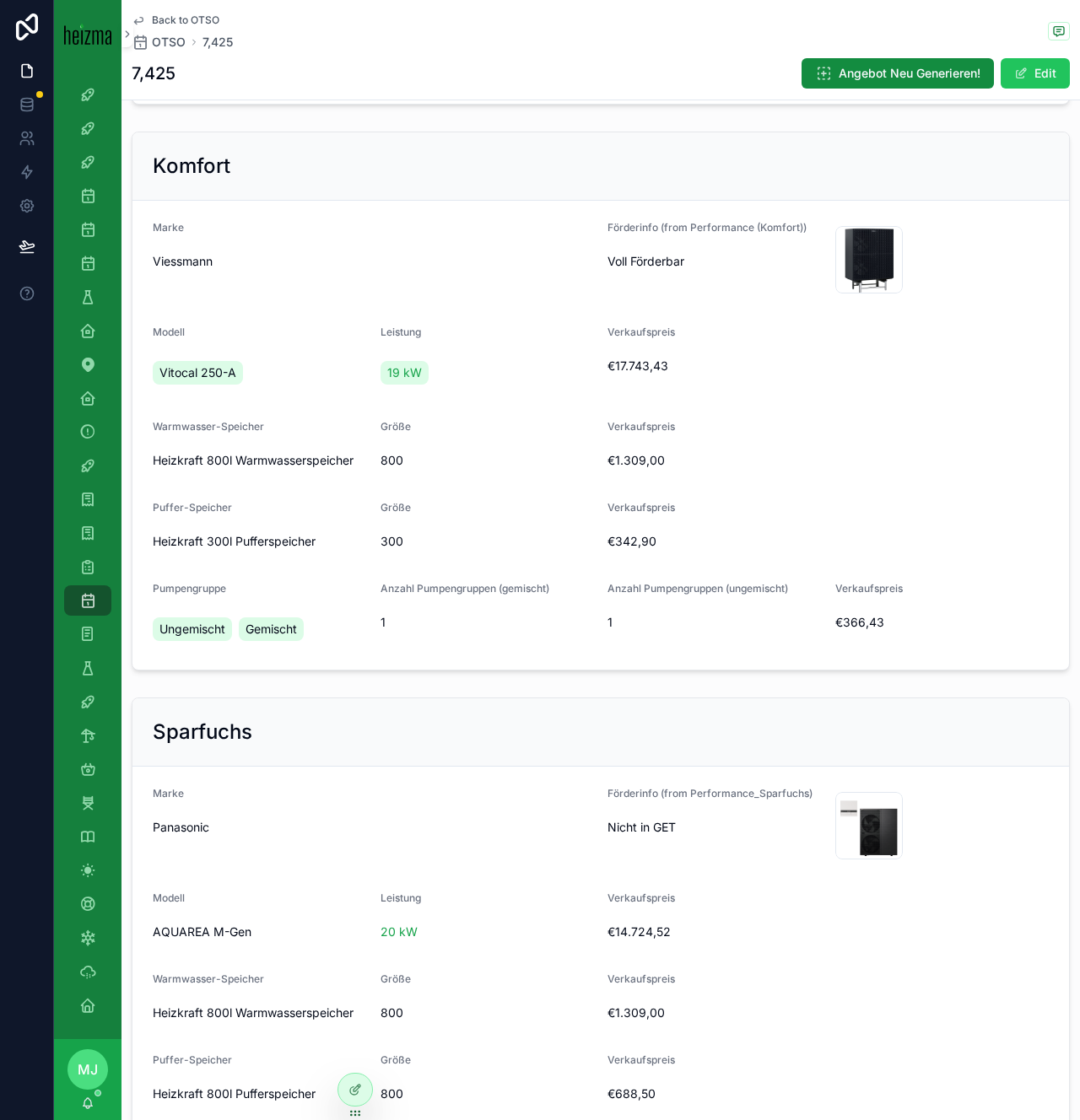
scroll to position [517, 0]
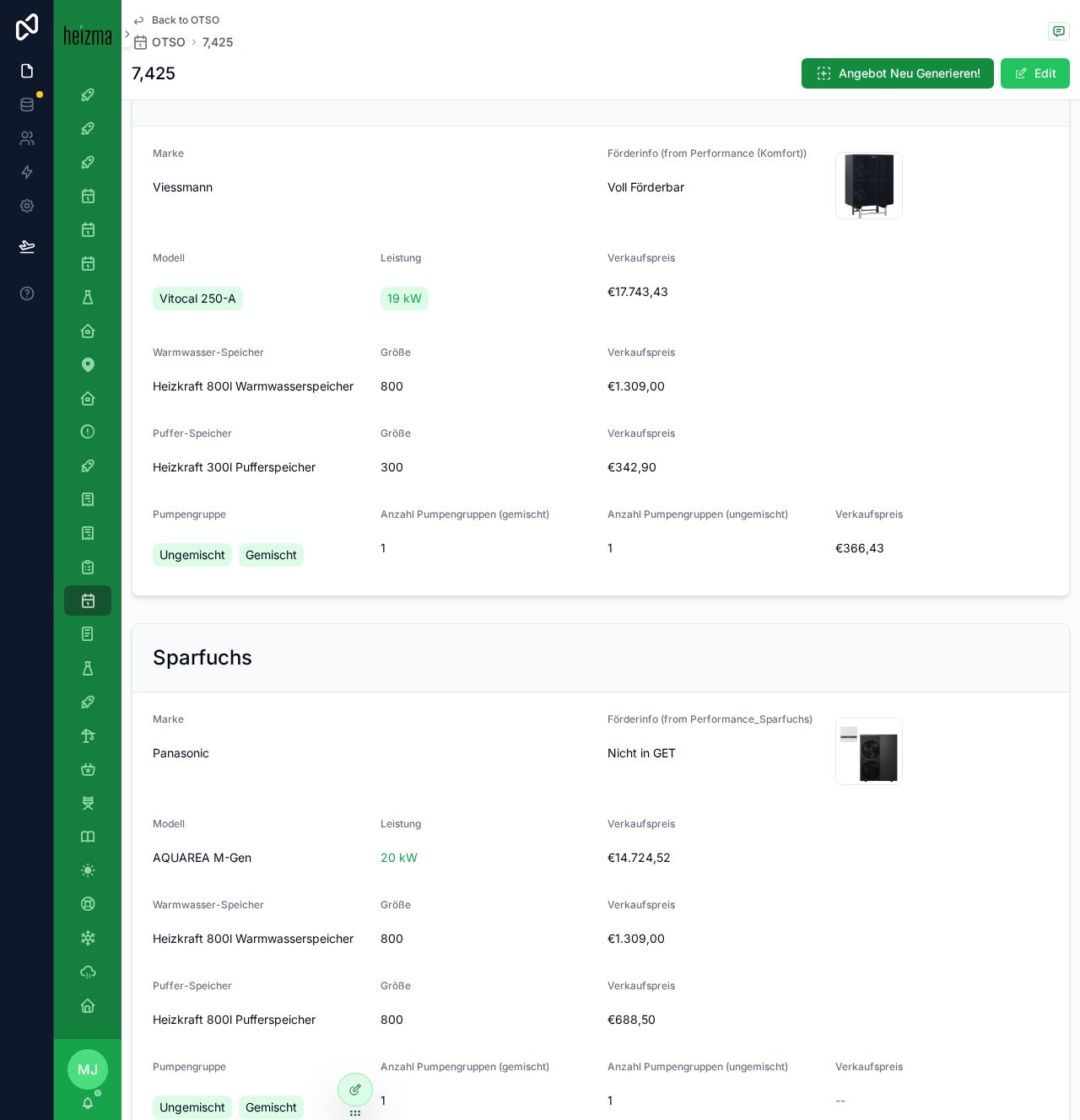
click at [641, 620] on div "Sparfuchs Marke Panasonic Förderinfo (from Performance_Sparfuchs) Nicht in GET …" at bounding box center [600, 886] width 958 height 539
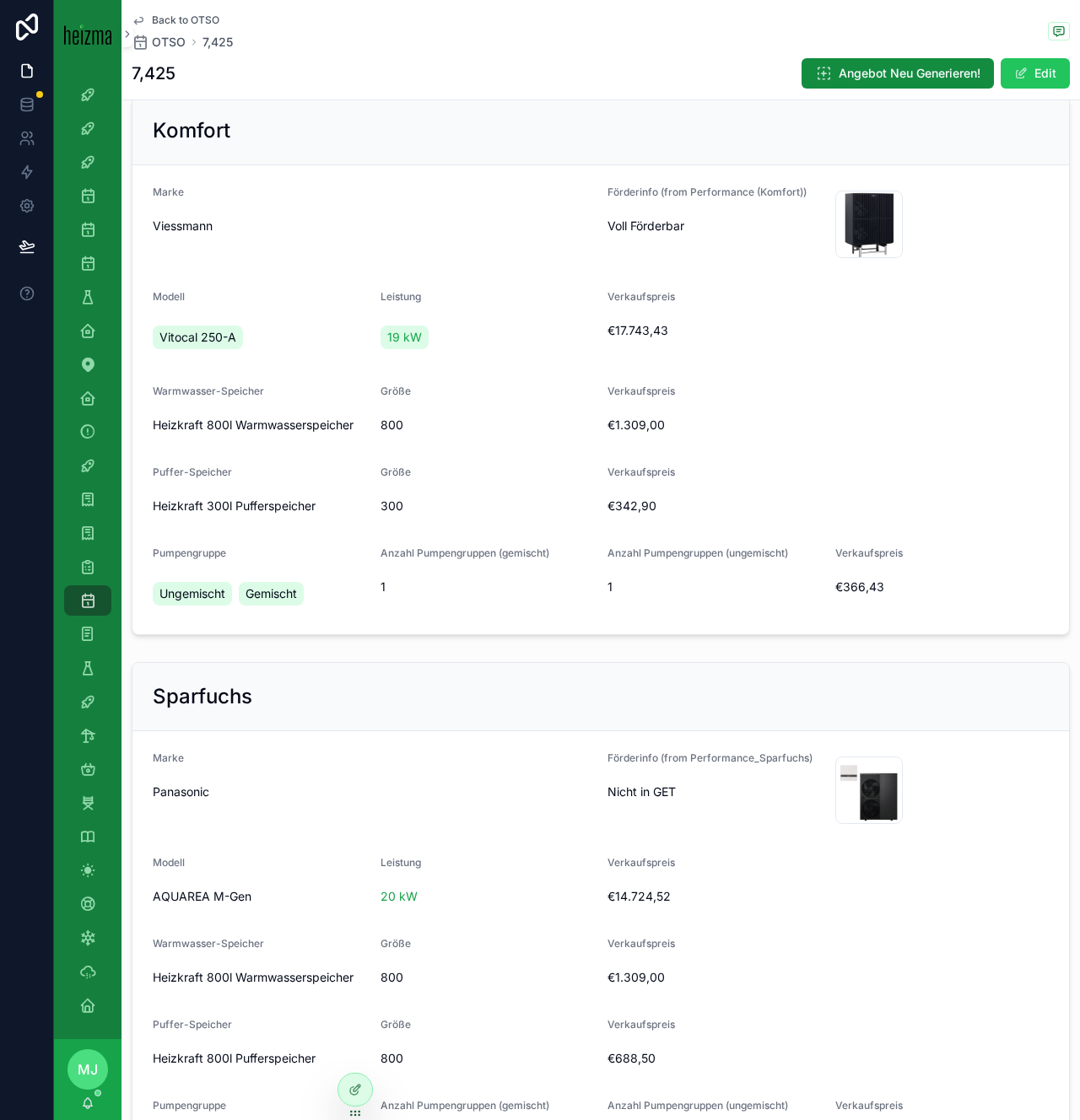
click at [559, 369] on form "Marke Viessmann Förderinfo (from Performance (Komfort)) Voll Förderbar 8 .png M…" at bounding box center [601, 400] width 936 height 469
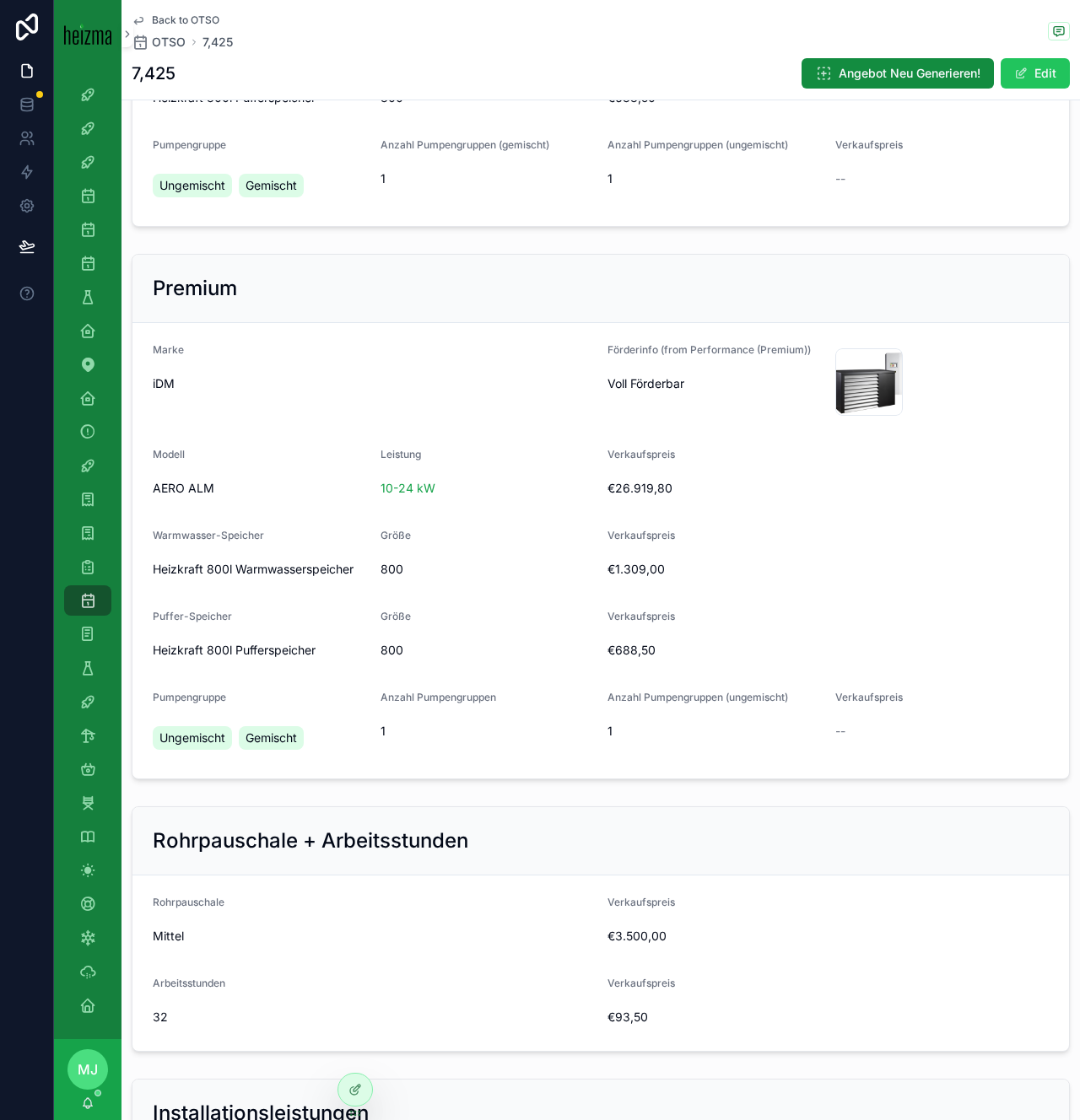
scroll to position [1440, 0]
click at [792, 496] on div "€26.919,80" at bounding box center [828, 488] width 441 height 27
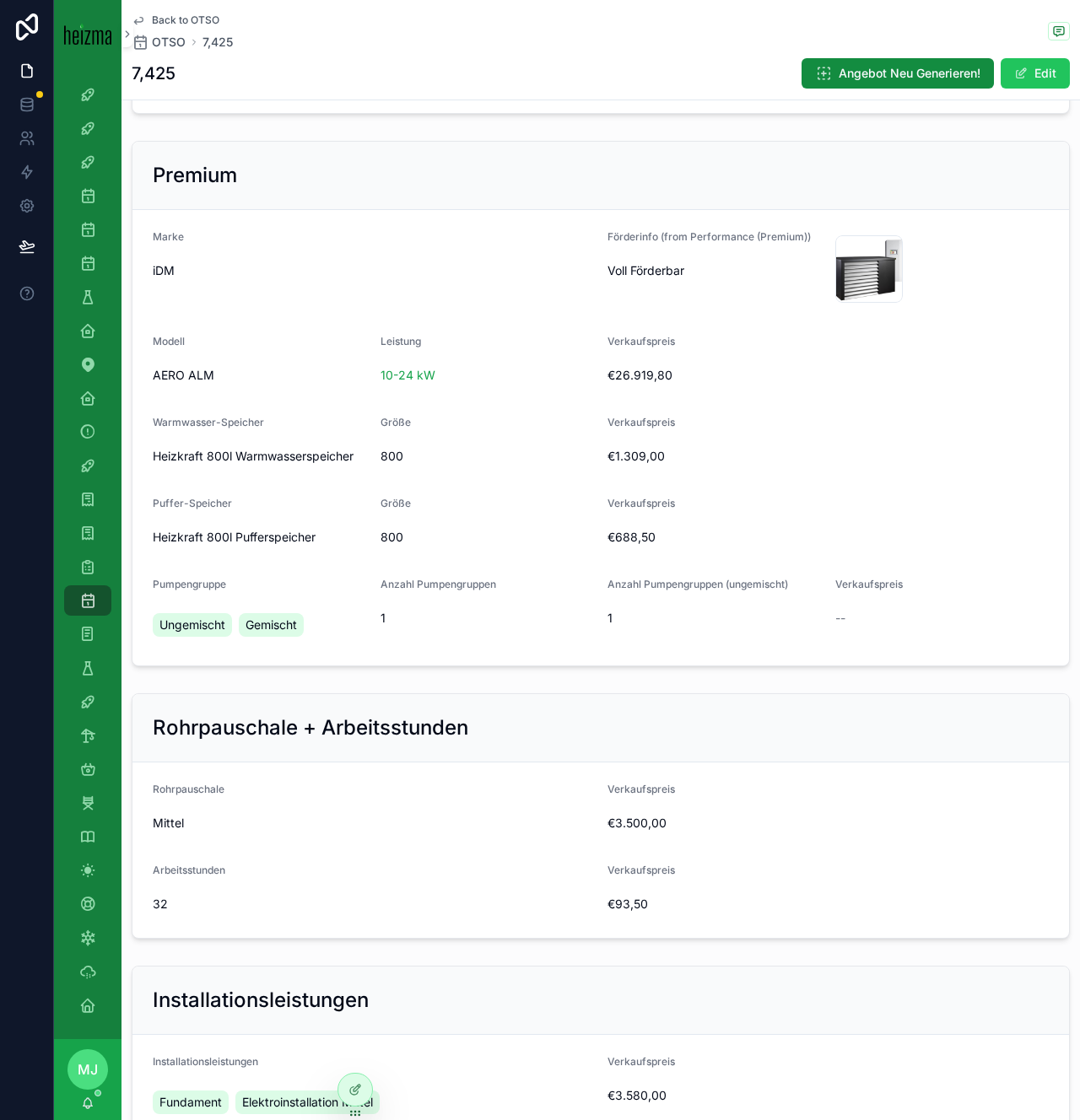
scroll to position [1547, 0]
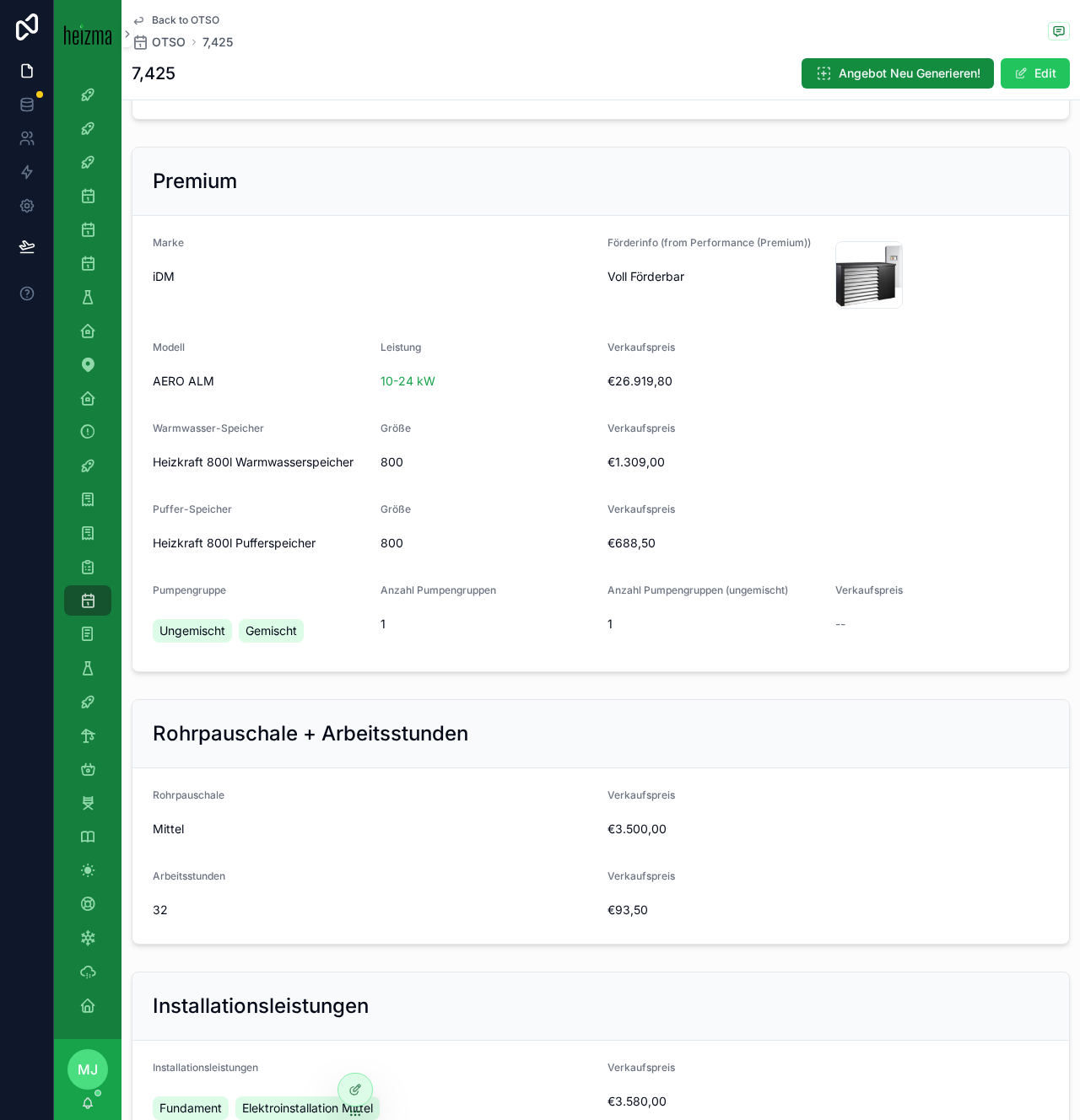
click at [1033, 66] on button "Edit" at bounding box center [1035, 73] width 70 height 31
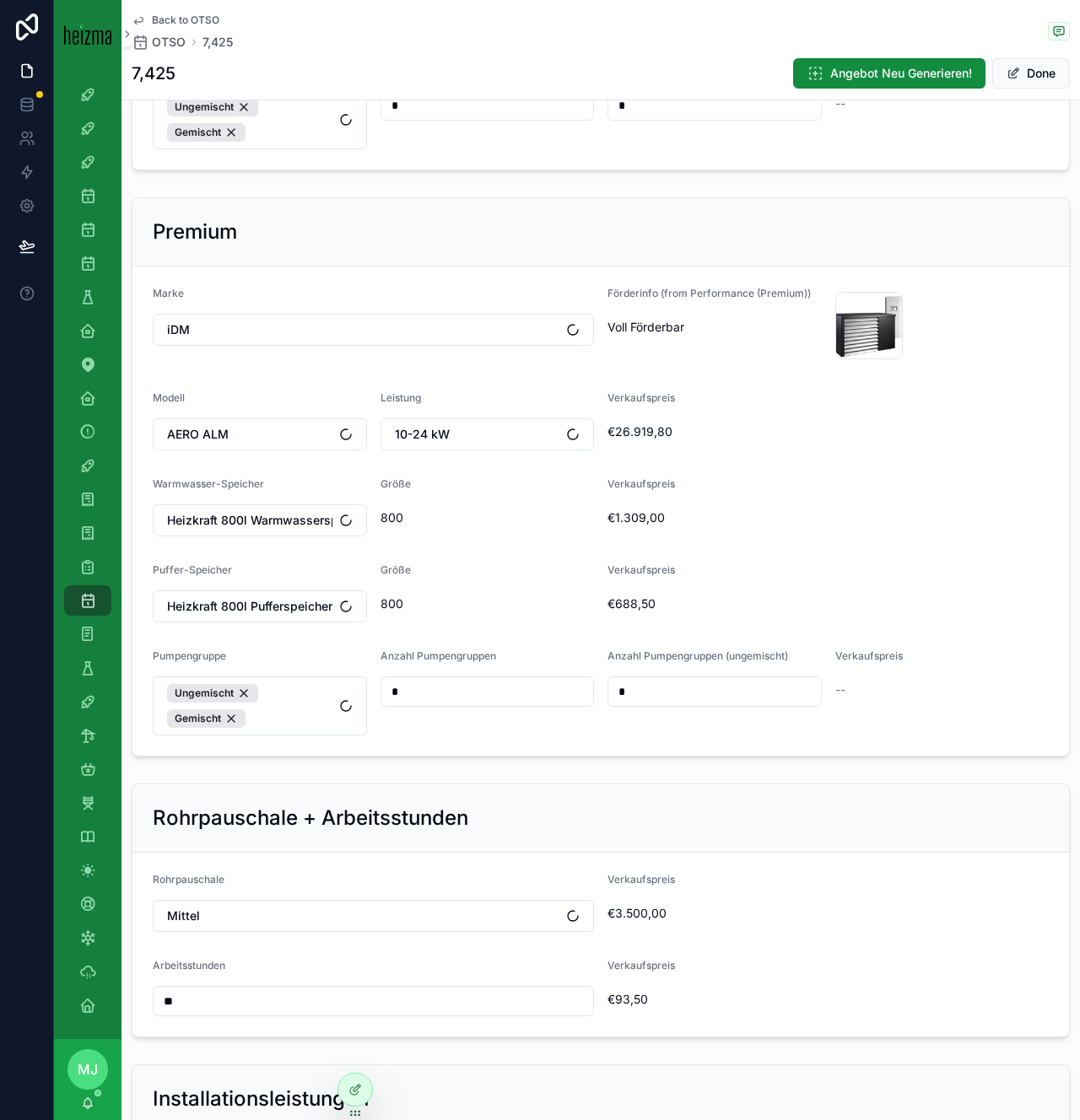
scroll to position [1574, 0]
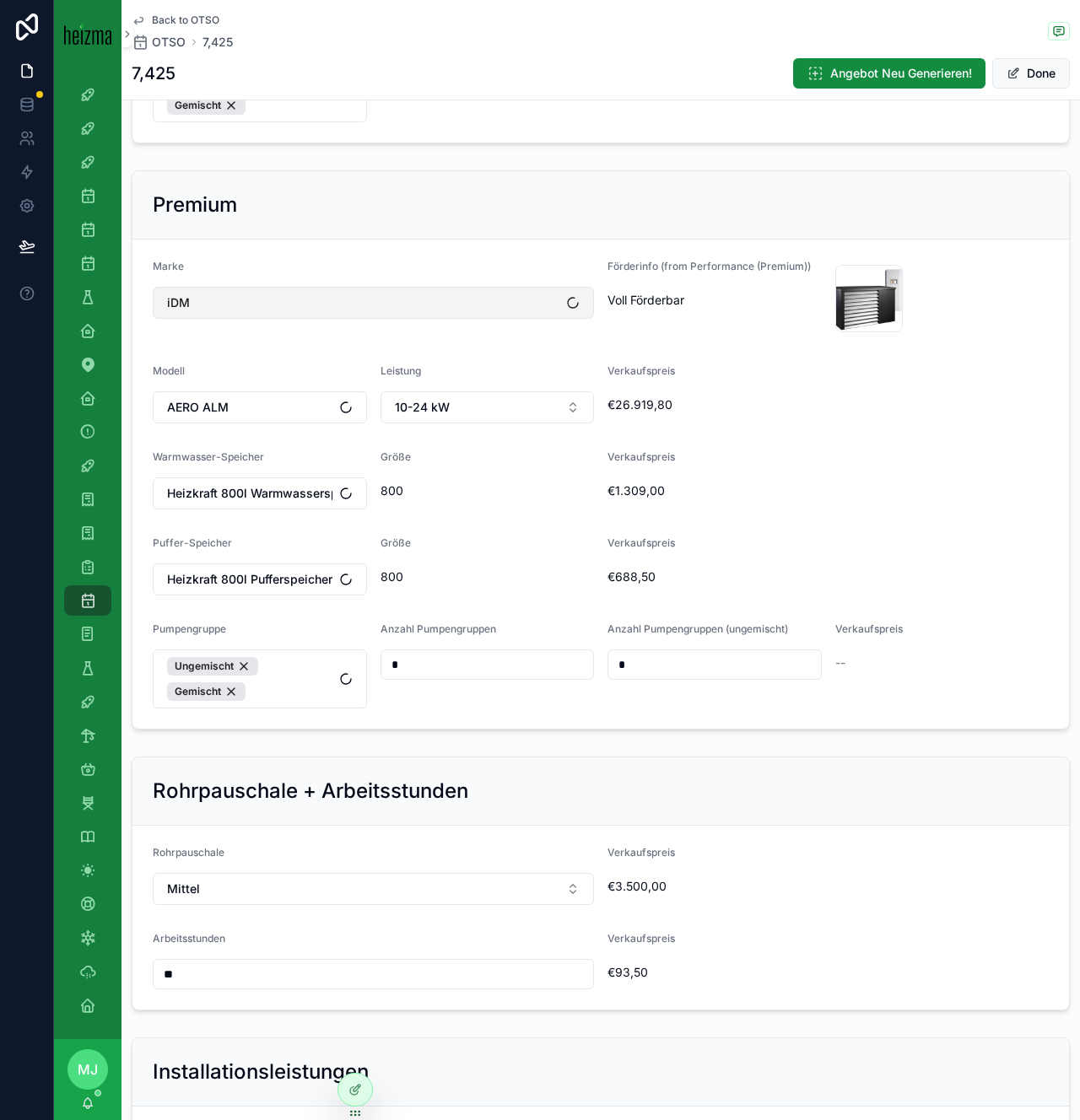
click at [278, 303] on button "iDM" at bounding box center [373, 302] width 441 height 32
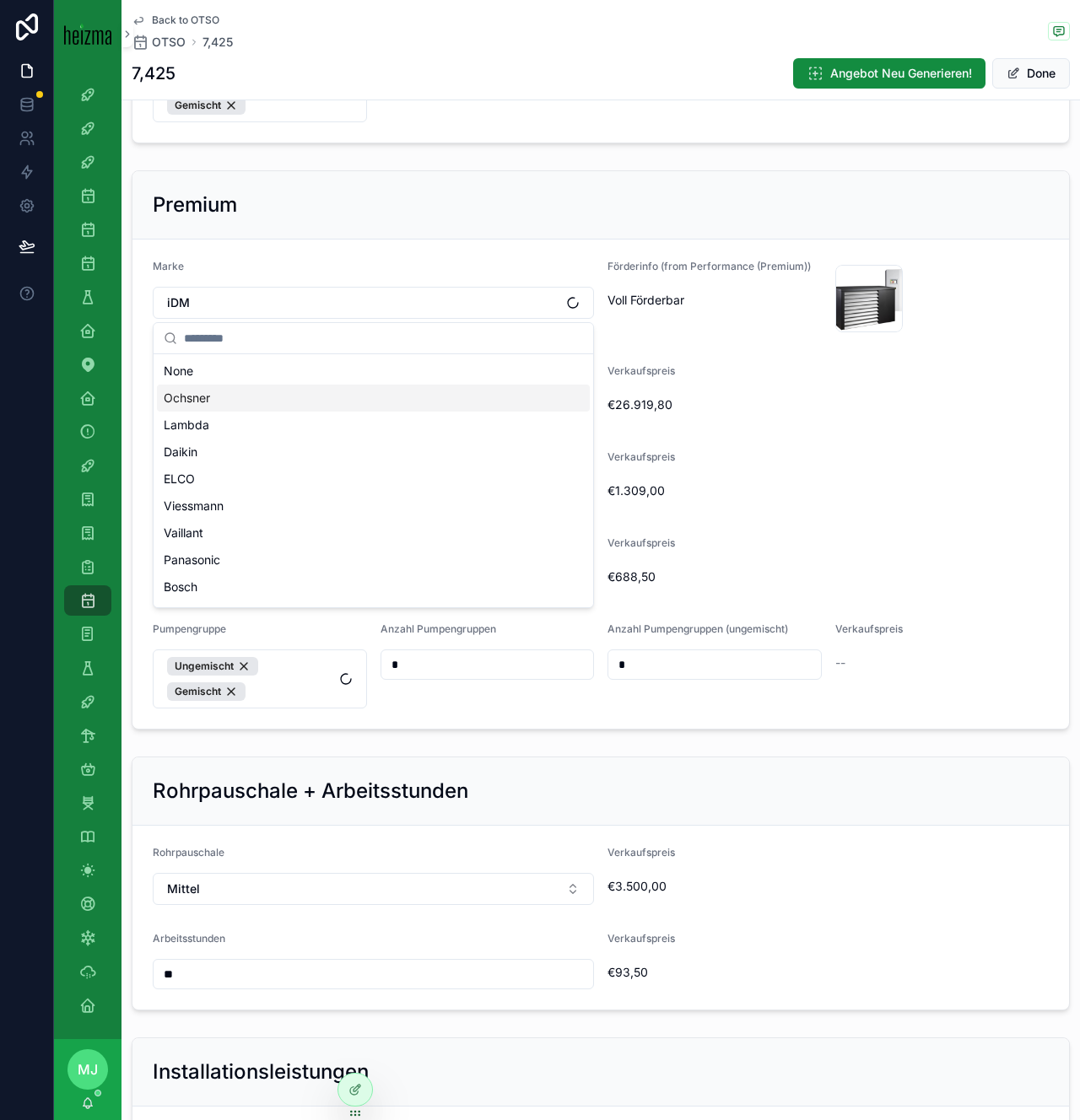
click at [255, 391] on div "Ochsner" at bounding box center [373, 399] width 433 height 27
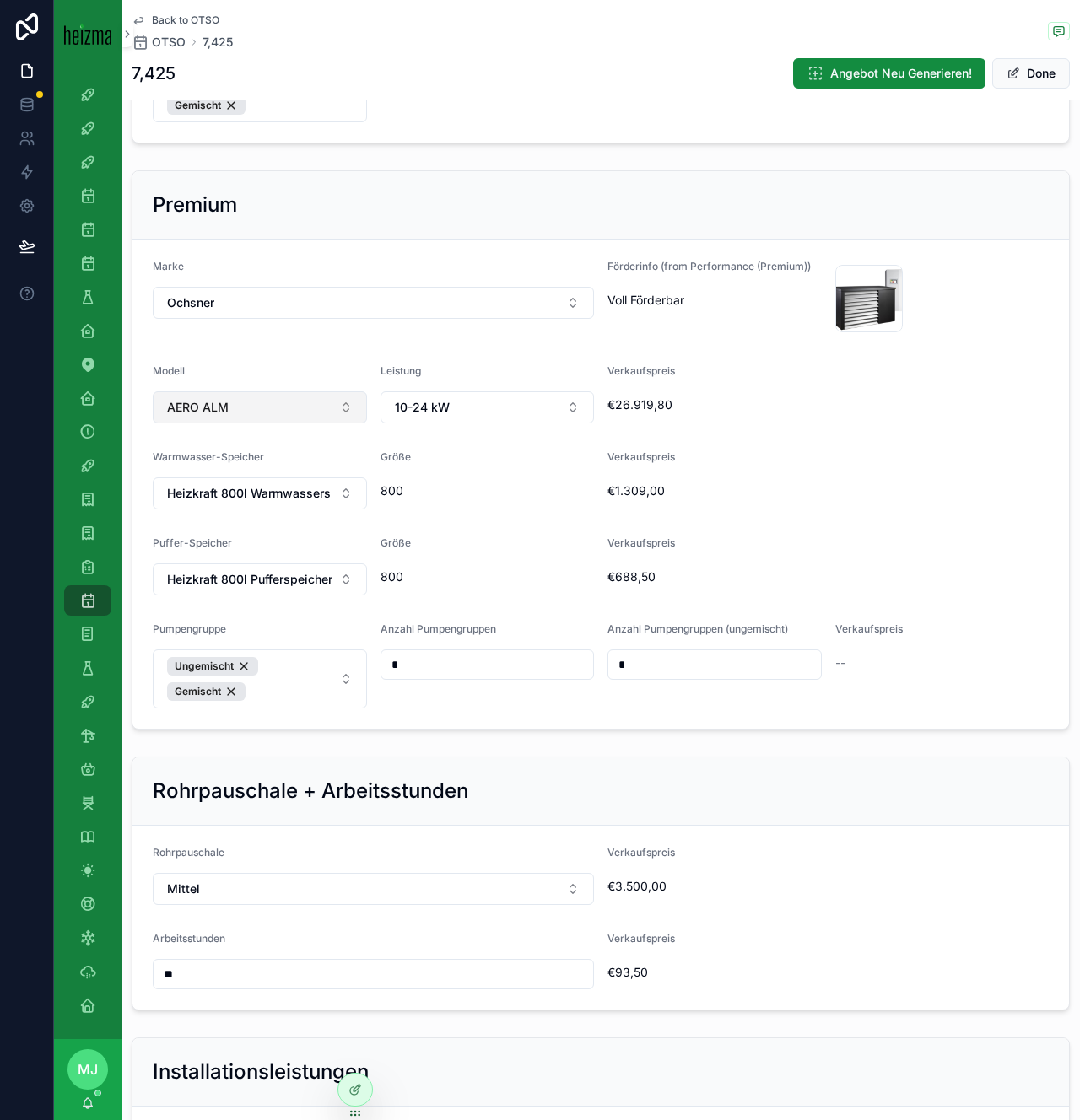
click at [310, 406] on button "AERO ALM" at bounding box center [259, 407] width 214 height 32
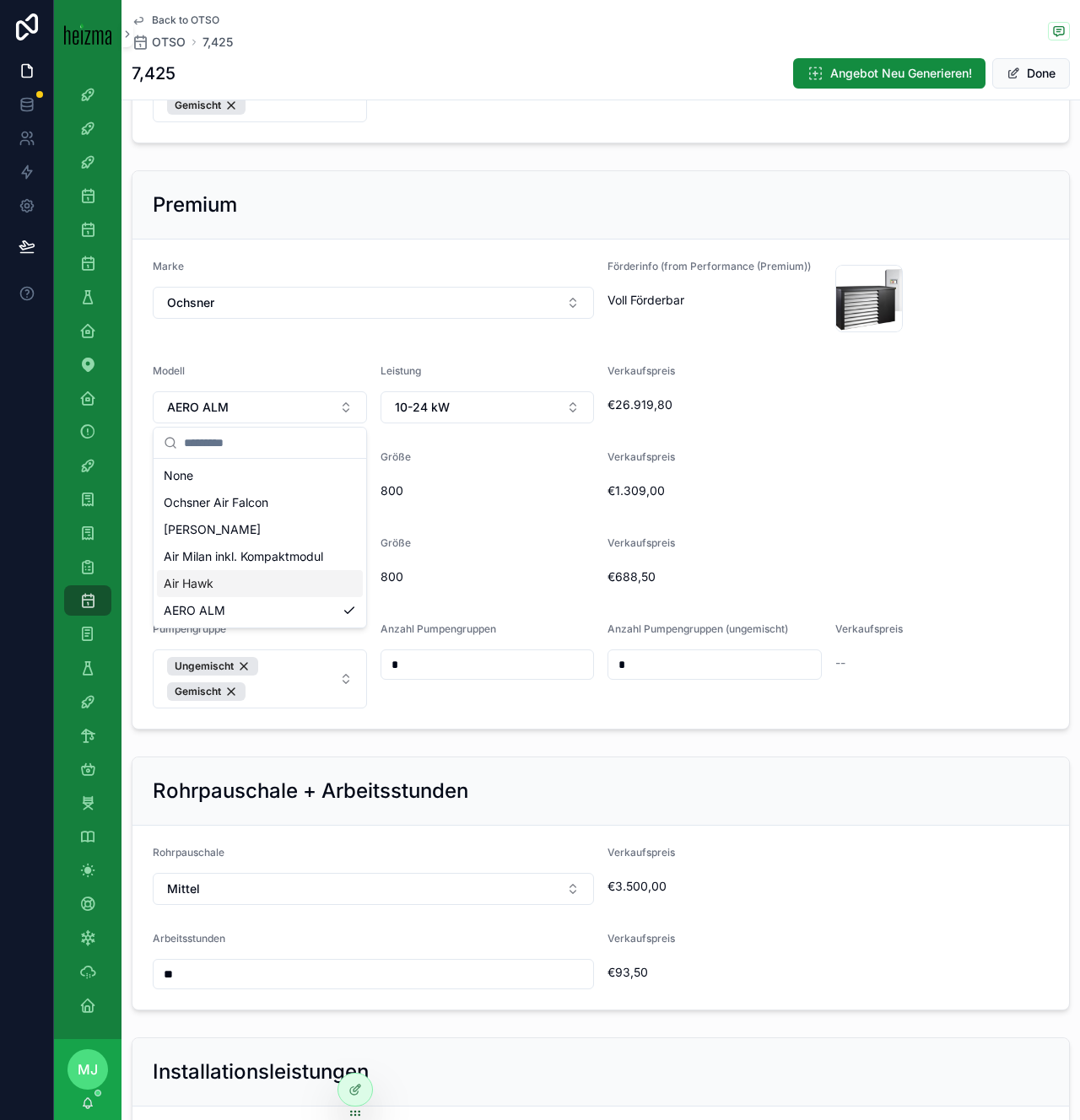
click at [259, 590] on div "Air Hawk" at bounding box center [260, 584] width 206 height 27
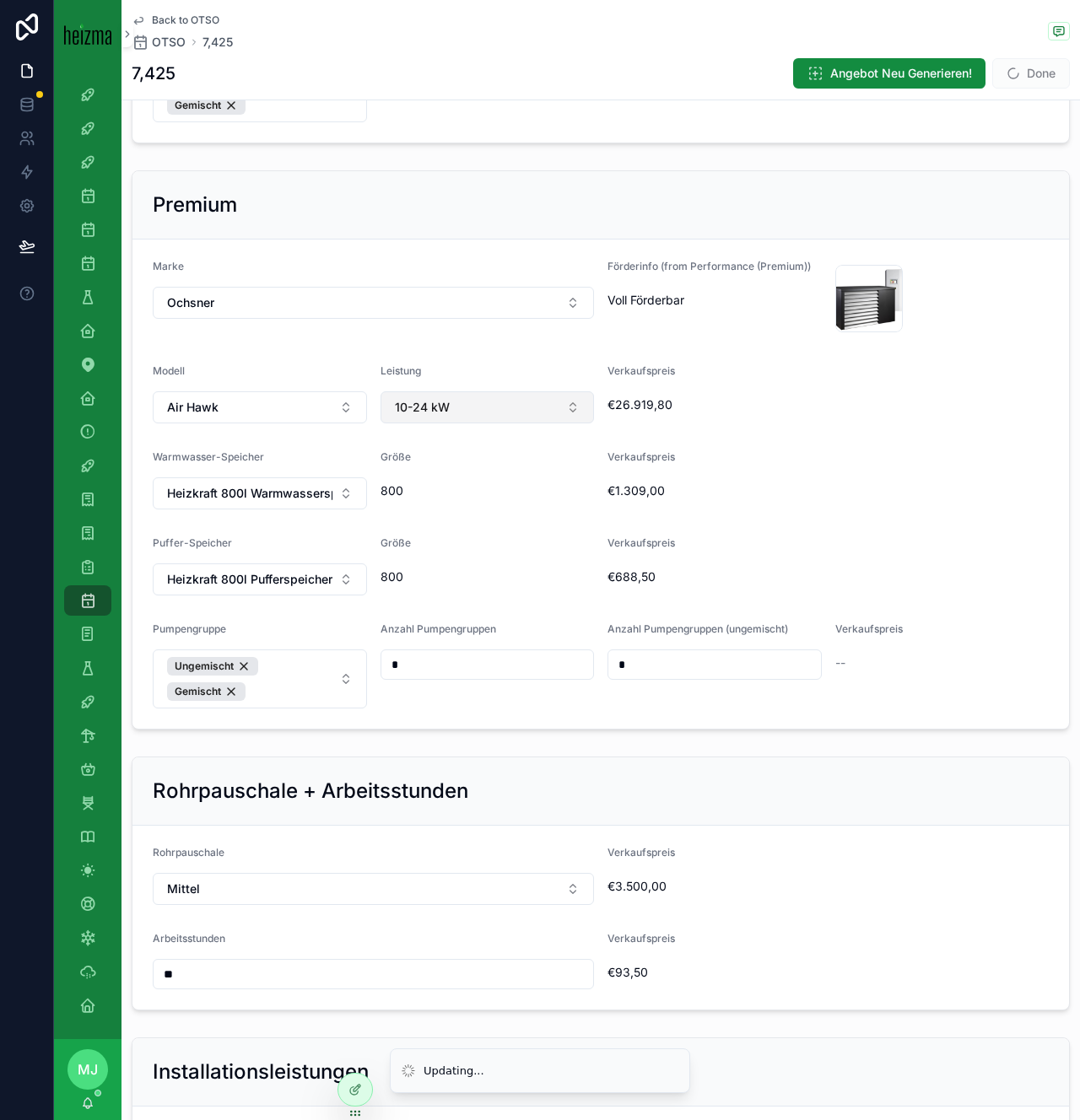
click at [537, 401] on button "10-24 kW" at bounding box center [487, 407] width 214 height 32
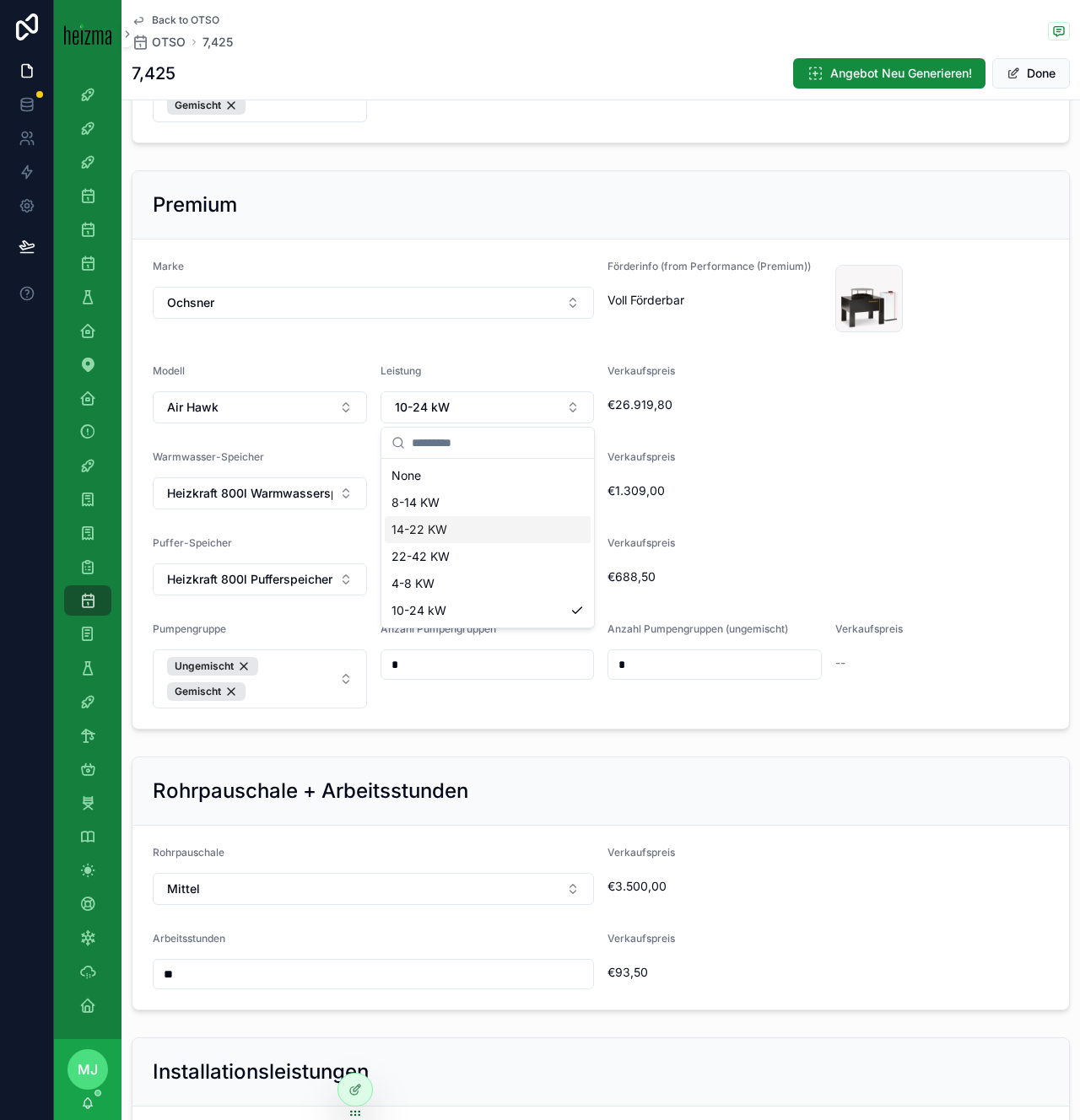
click at [487, 527] on div "14-22 KW" at bounding box center [488, 530] width 206 height 27
click at [816, 452] on div "Verkaufspreis" at bounding box center [828, 460] width 441 height 20
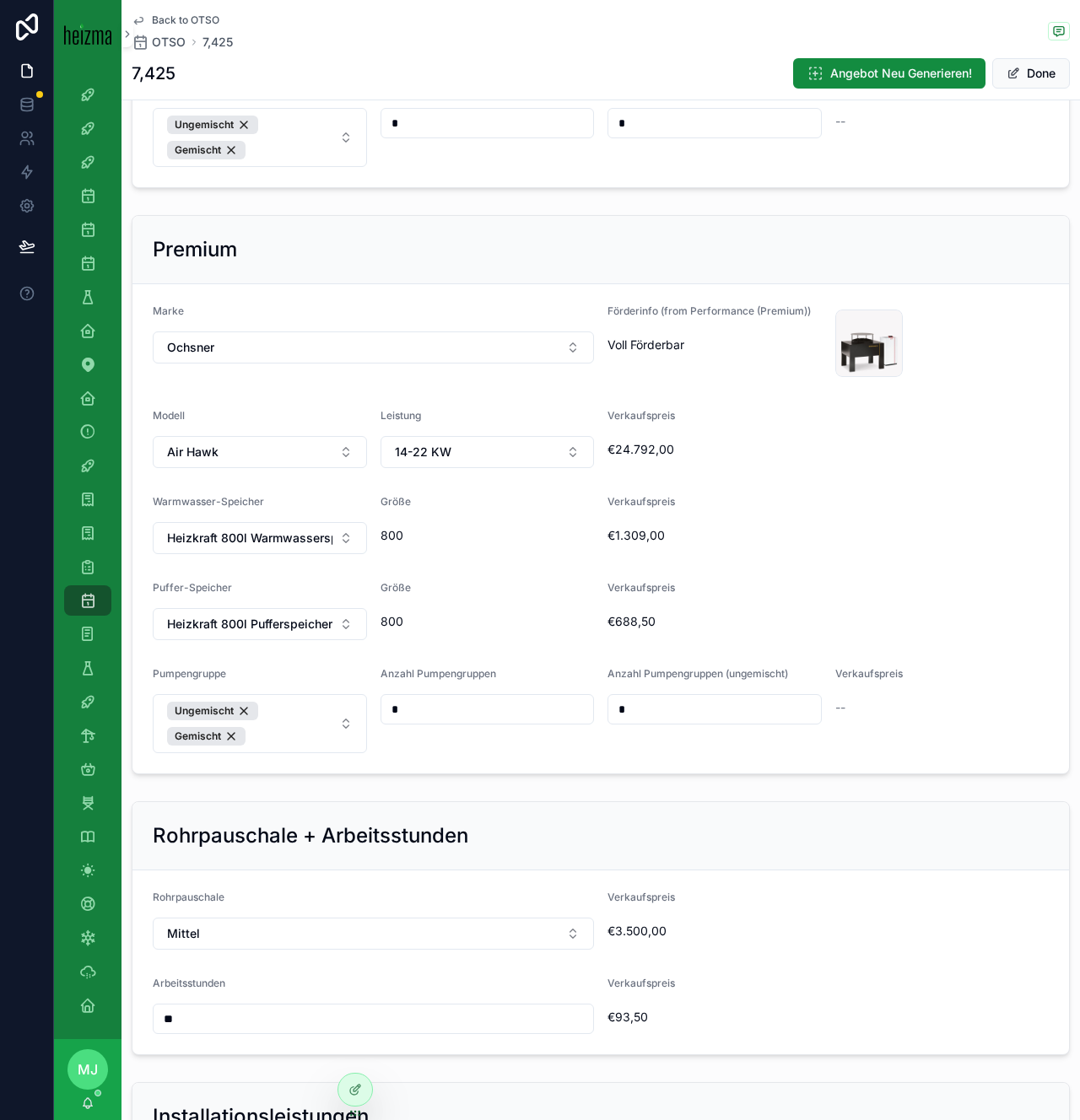
scroll to position [1531, 0]
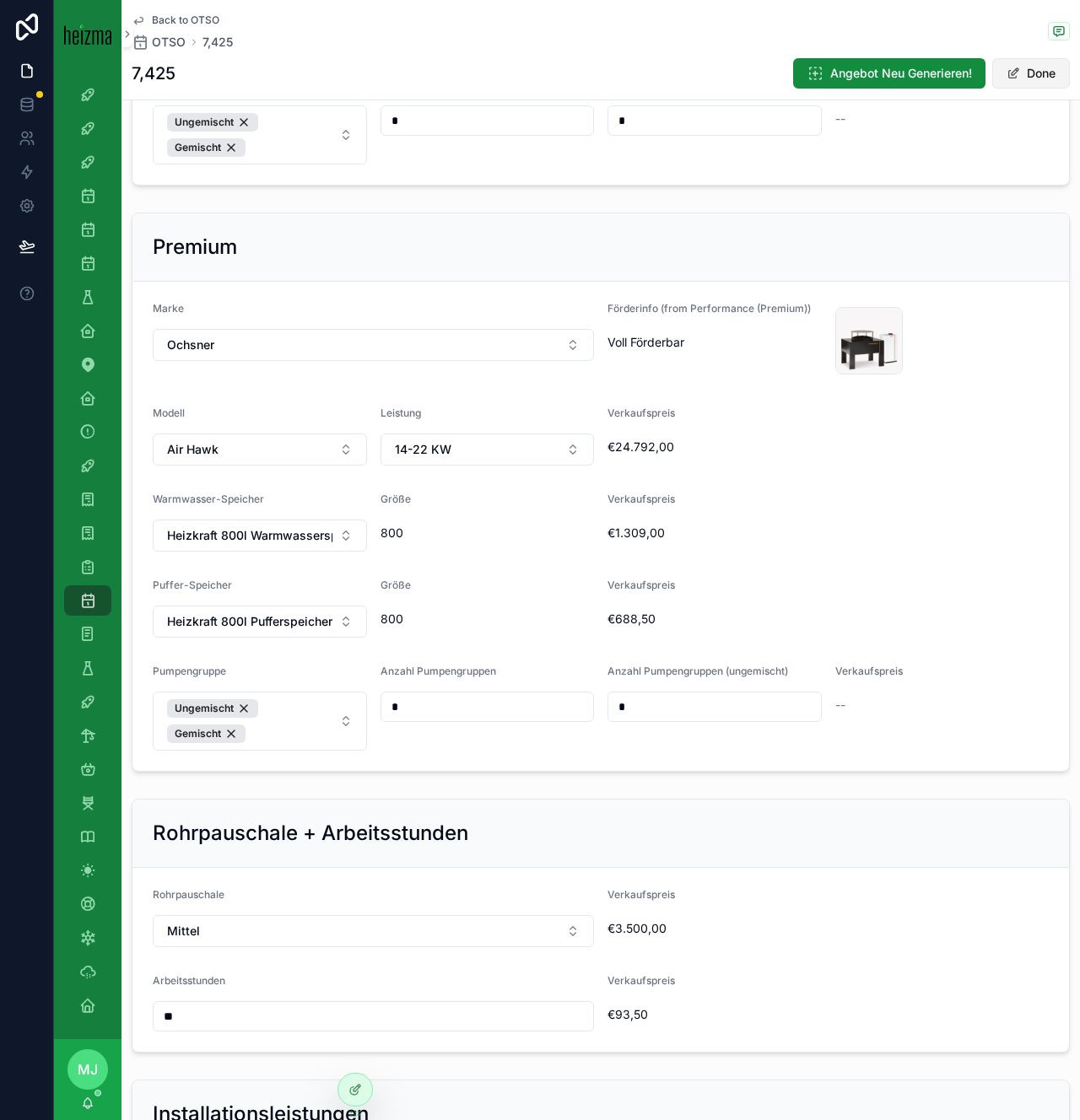
click at [1026, 87] on button "Done" at bounding box center [1031, 73] width 78 height 31
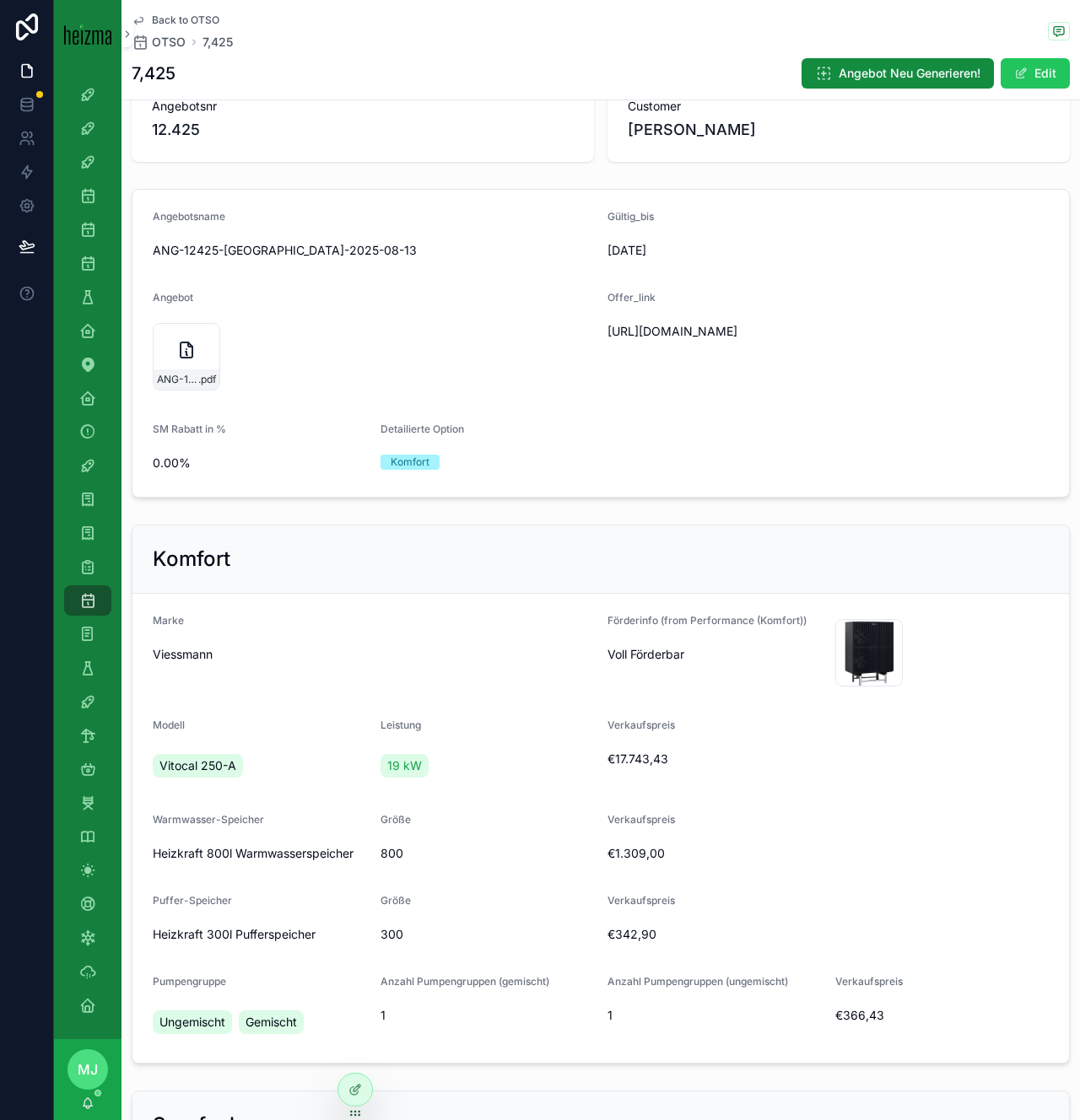
scroll to position [0, 0]
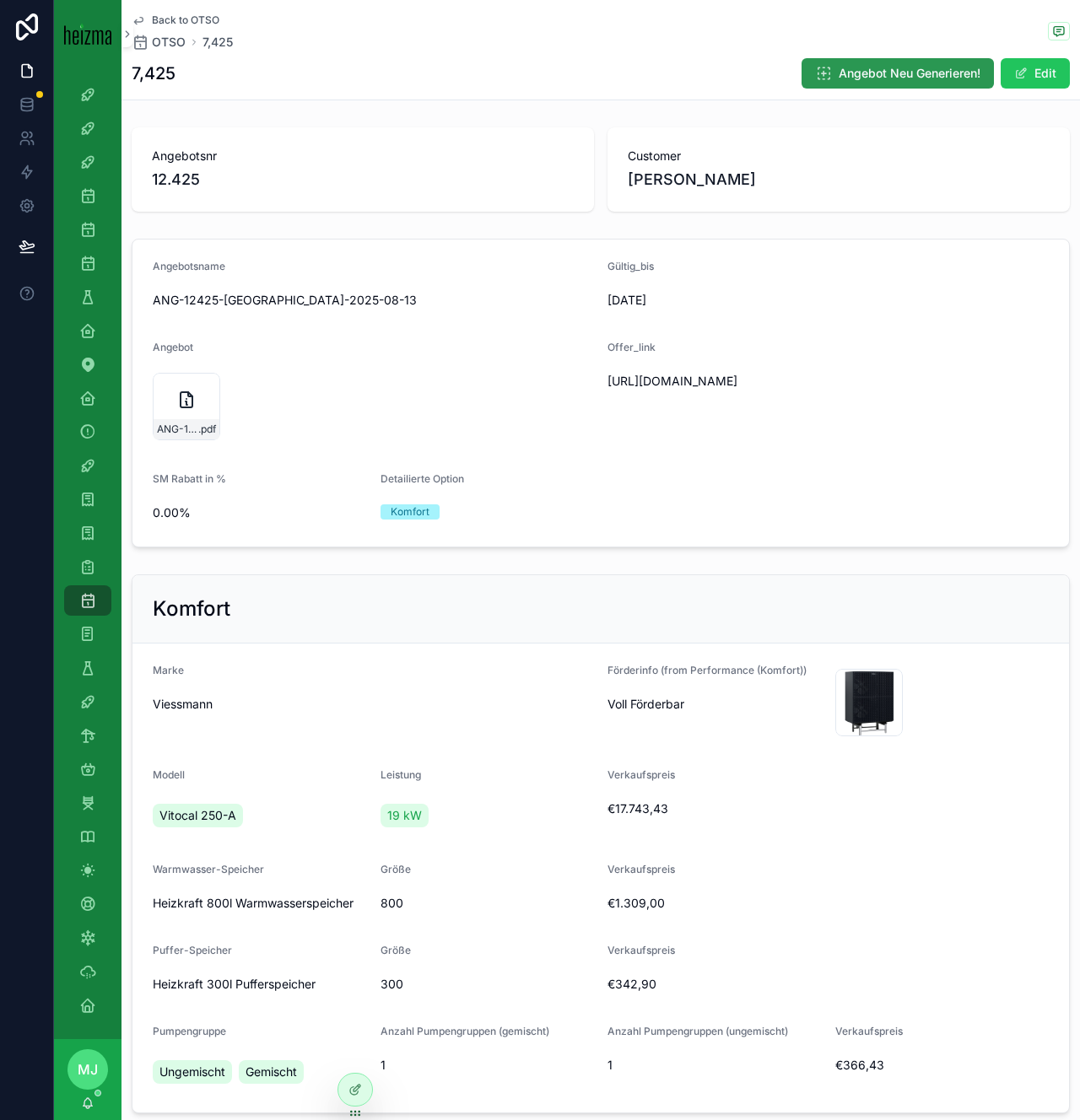
click at [860, 72] on span "Angebot Neu Generieren!" at bounding box center [909, 73] width 142 height 17
click at [197, 438] on div "ANG-12425-Schaumberger-2025-08-13 .pdf" at bounding box center [186, 429] width 66 height 20
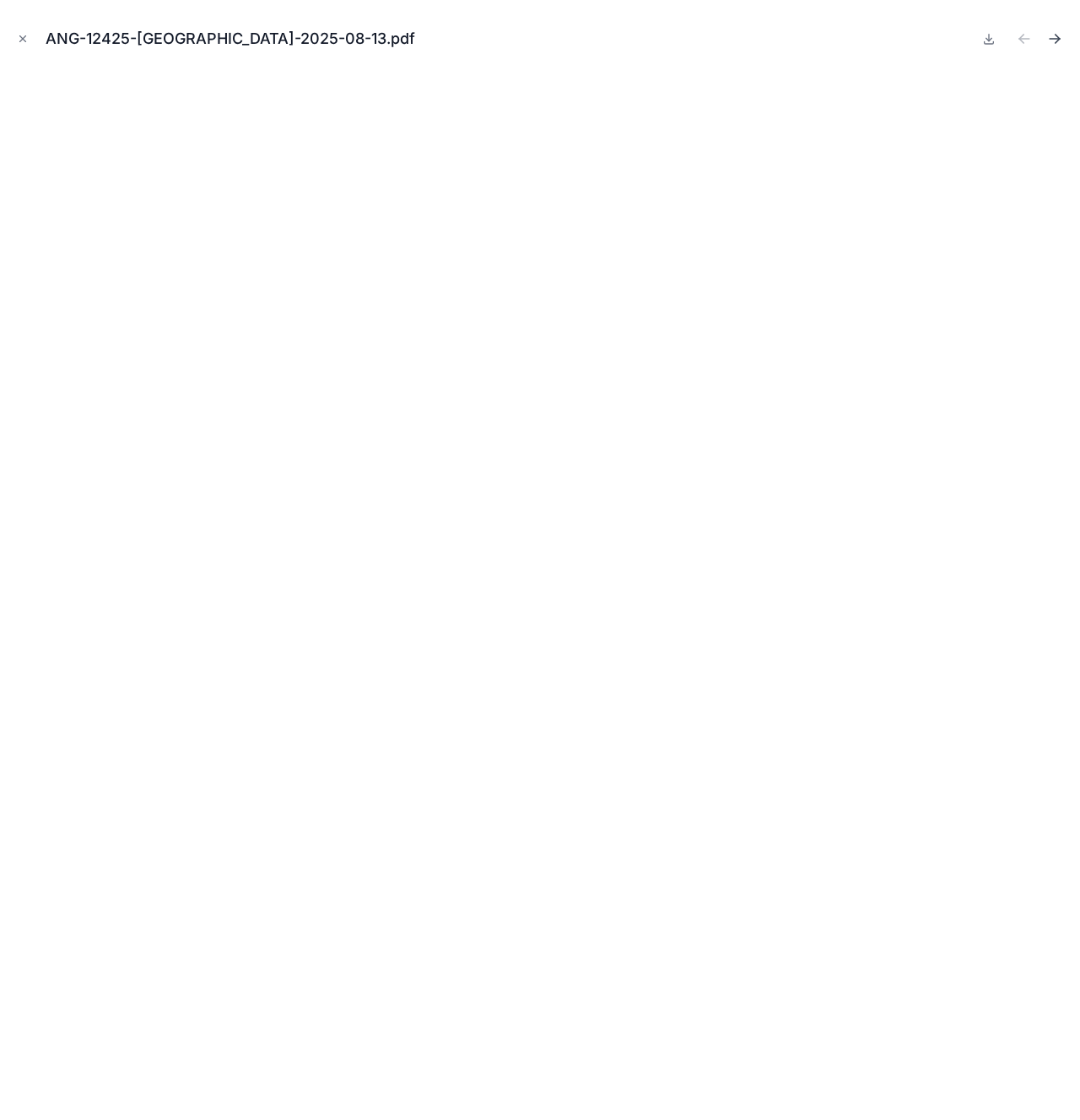
click at [1054, 44] on icon "Next file" at bounding box center [1054, 39] width 17 height 17
click at [28, 40] on icon "Close modal" at bounding box center [23, 38] width 12 height 12
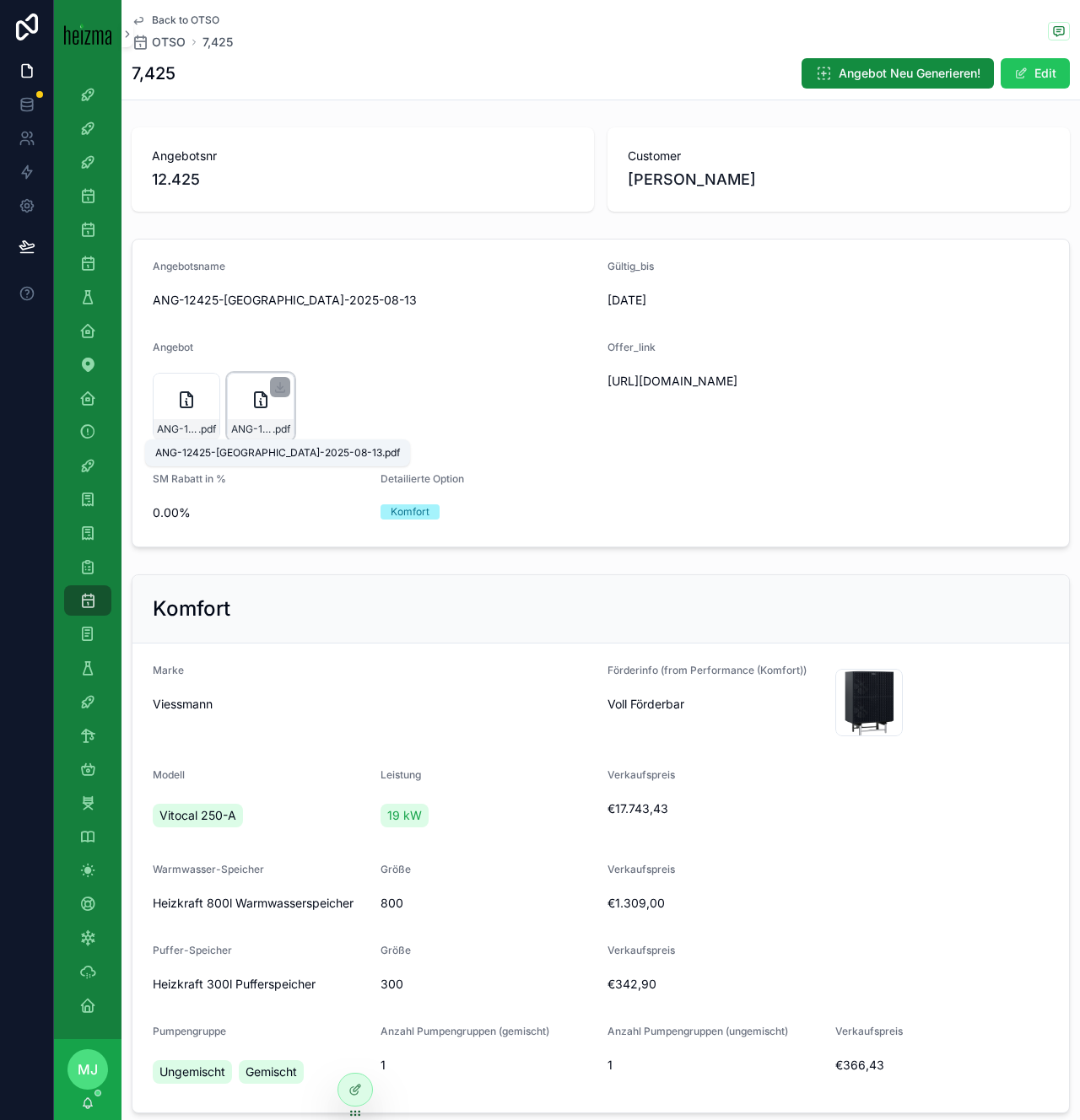
click at [258, 434] on span "ANG-12425-Schaumberger-2025-08-13" at bounding box center [252, 429] width 42 height 14
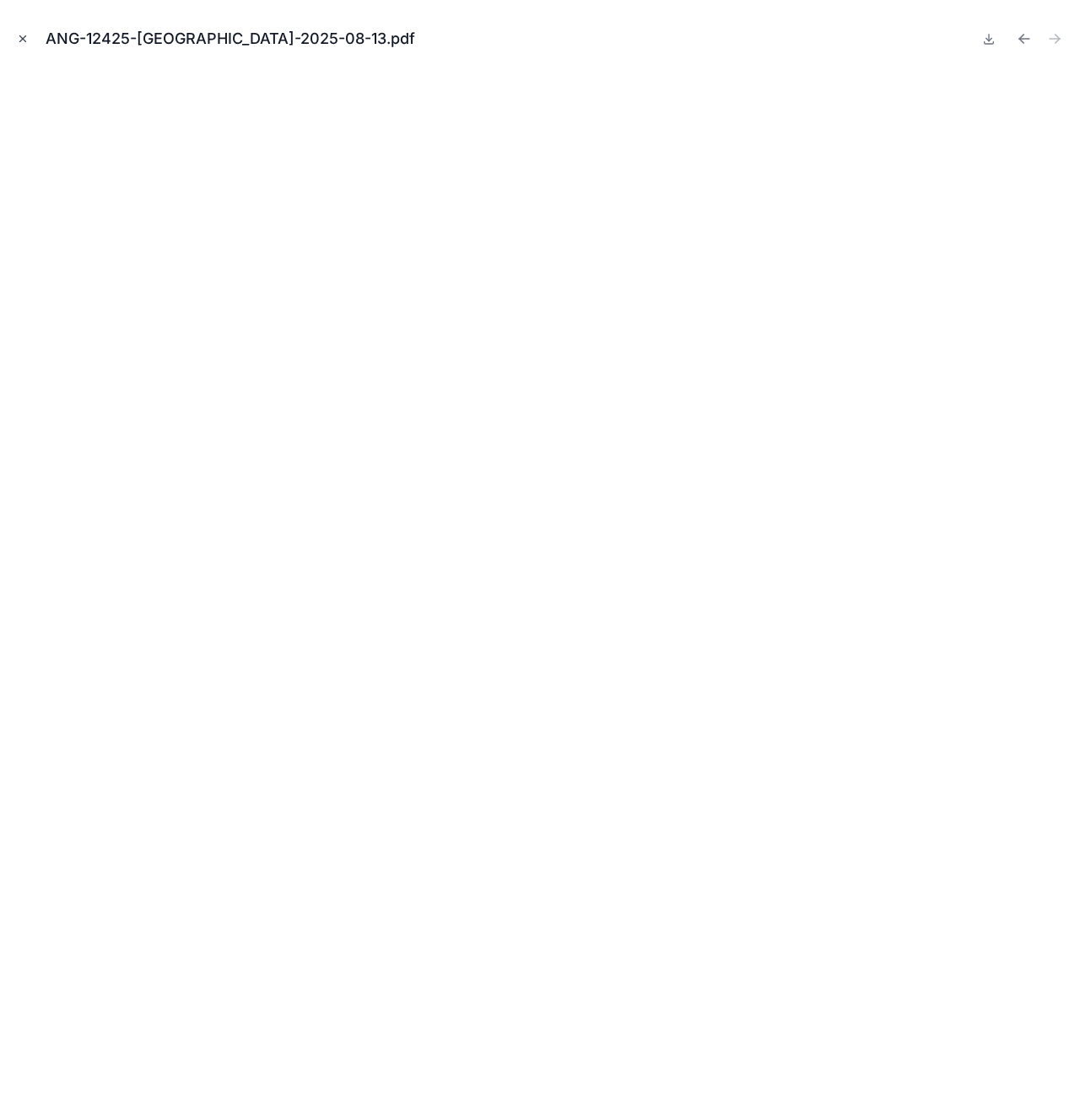
click at [18, 44] on icon "Close modal" at bounding box center [23, 38] width 12 height 12
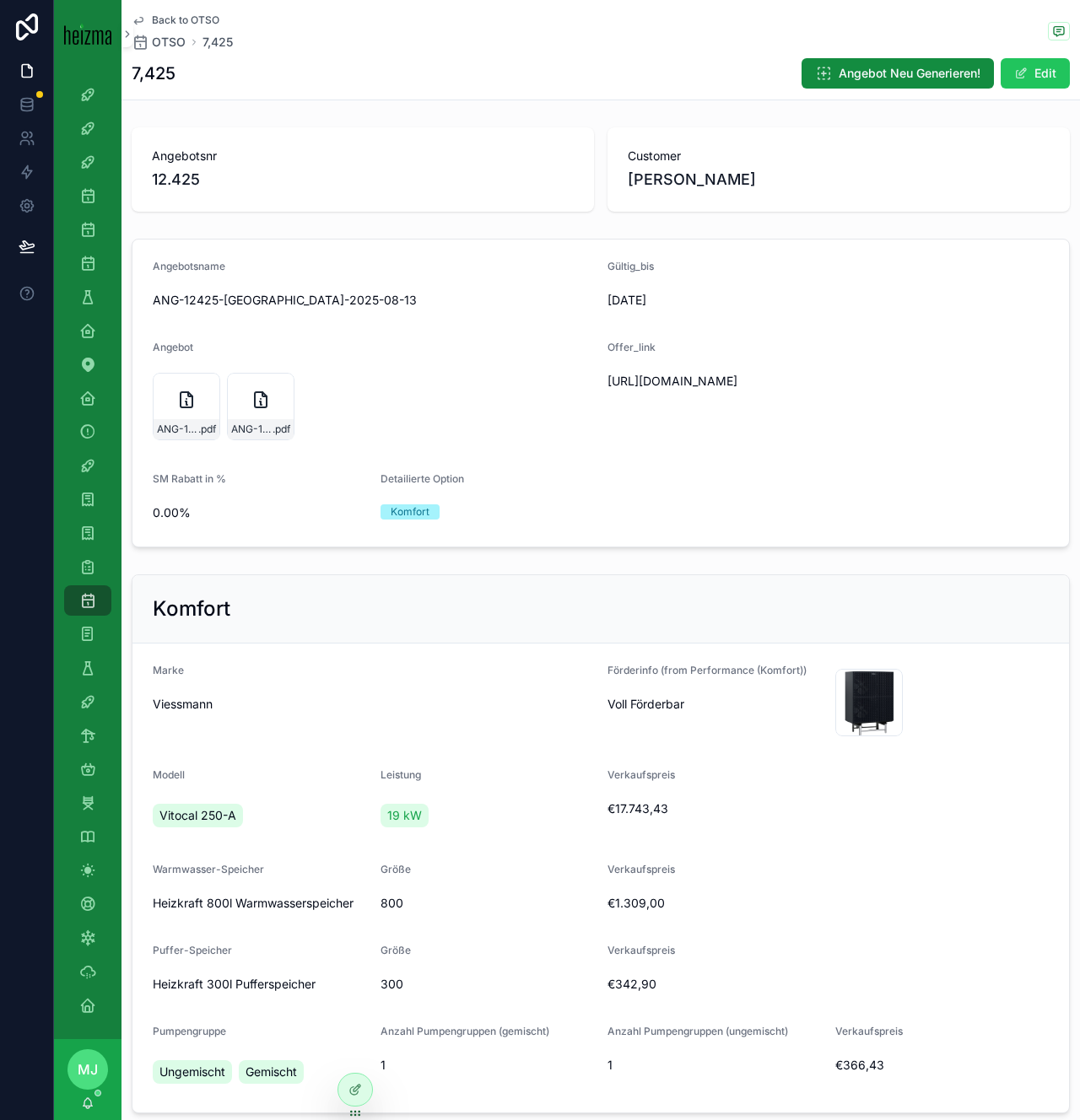
click at [641, 389] on span "https://docs.google.com/document/d/1EAzw5LxU8sM_WYKVJ6b5Tf-wEIR3nvTspLBZJxU6Mkw…" at bounding box center [752, 381] width 289 height 17
click at [584, 580] on div "Komfort" at bounding box center [601, 610] width 936 height 69
click at [238, 424] on span "ANG-12425-Schaumberger-2025-08-13" at bounding box center [252, 429] width 42 height 14
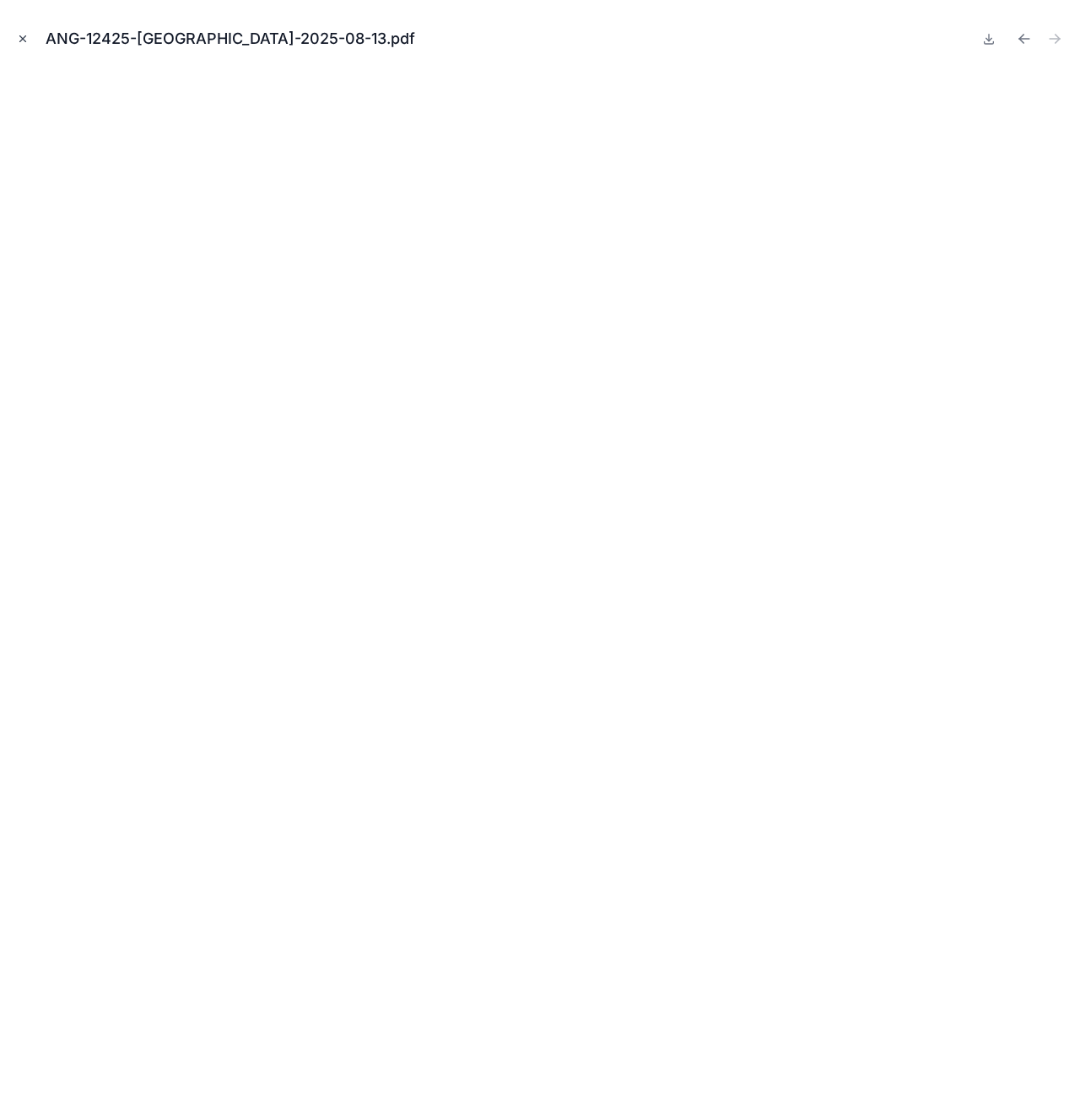
click at [21, 38] on icon "Close modal" at bounding box center [23, 39] width 6 height 6
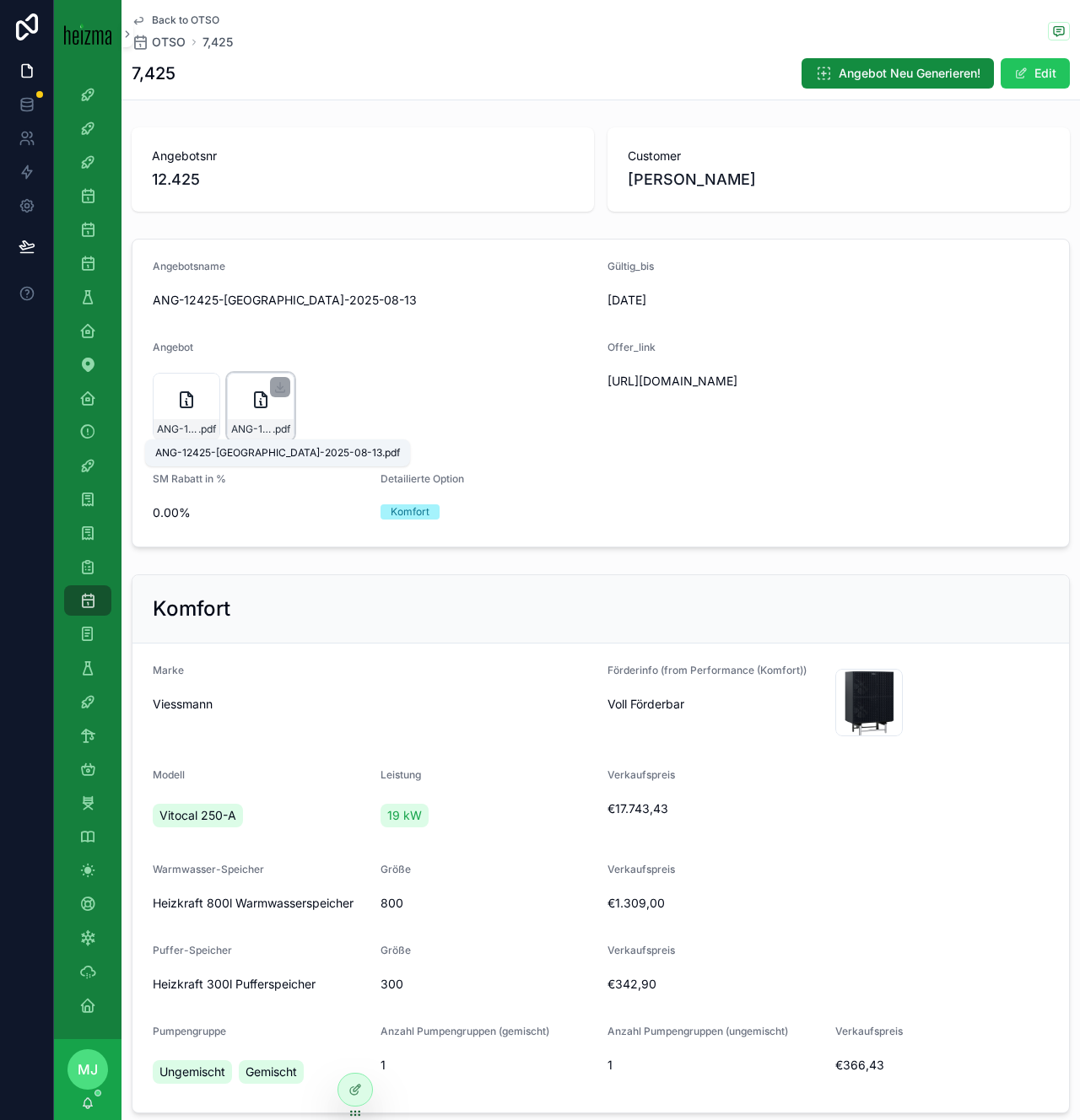
click at [264, 431] on span "ANG-12425-Schaumberger-2025-08-13" at bounding box center [252, 429] width 42 height 14
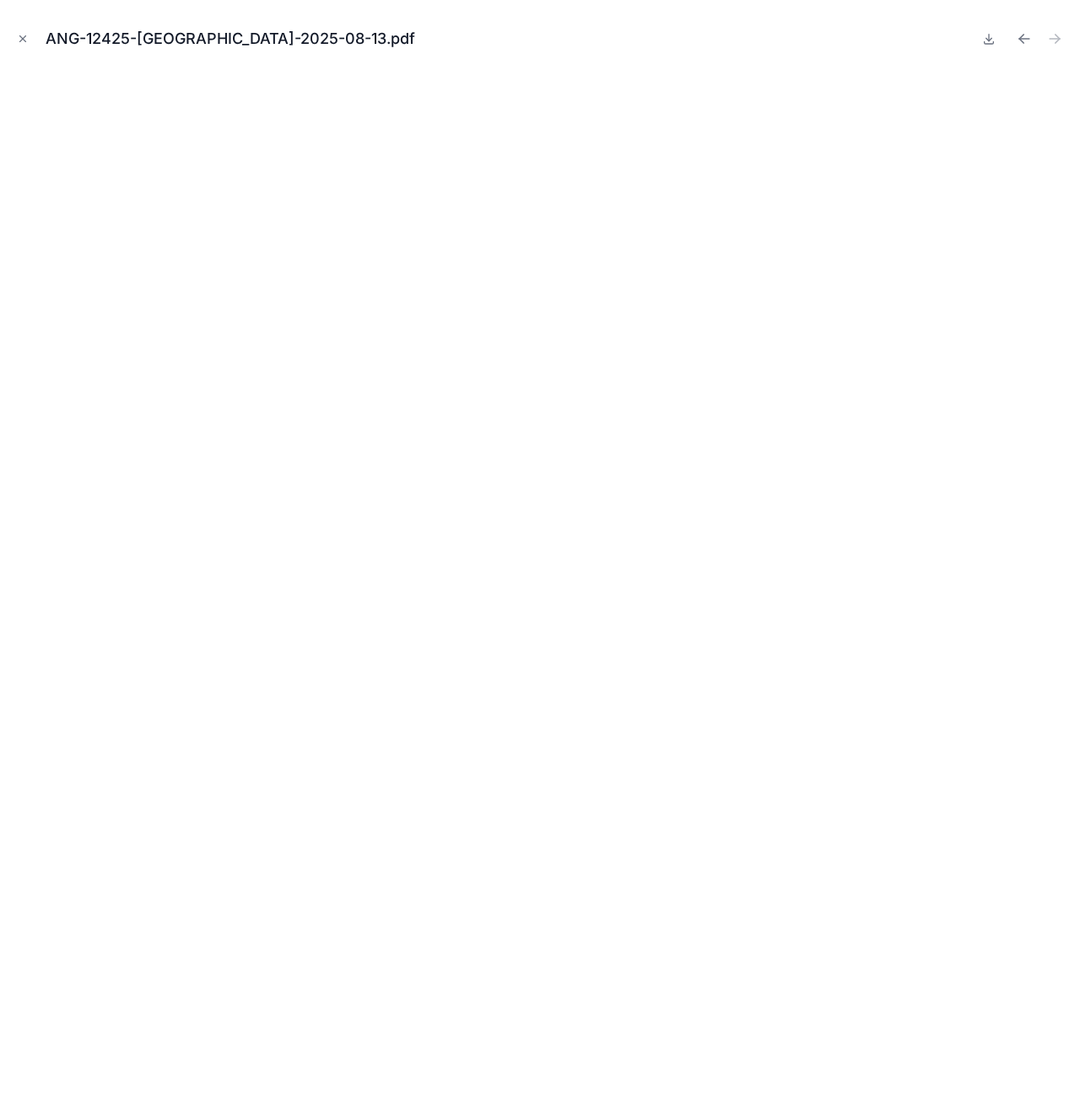
click at [980, 45] on button at bounding box center [989, 39] width 20 height 24
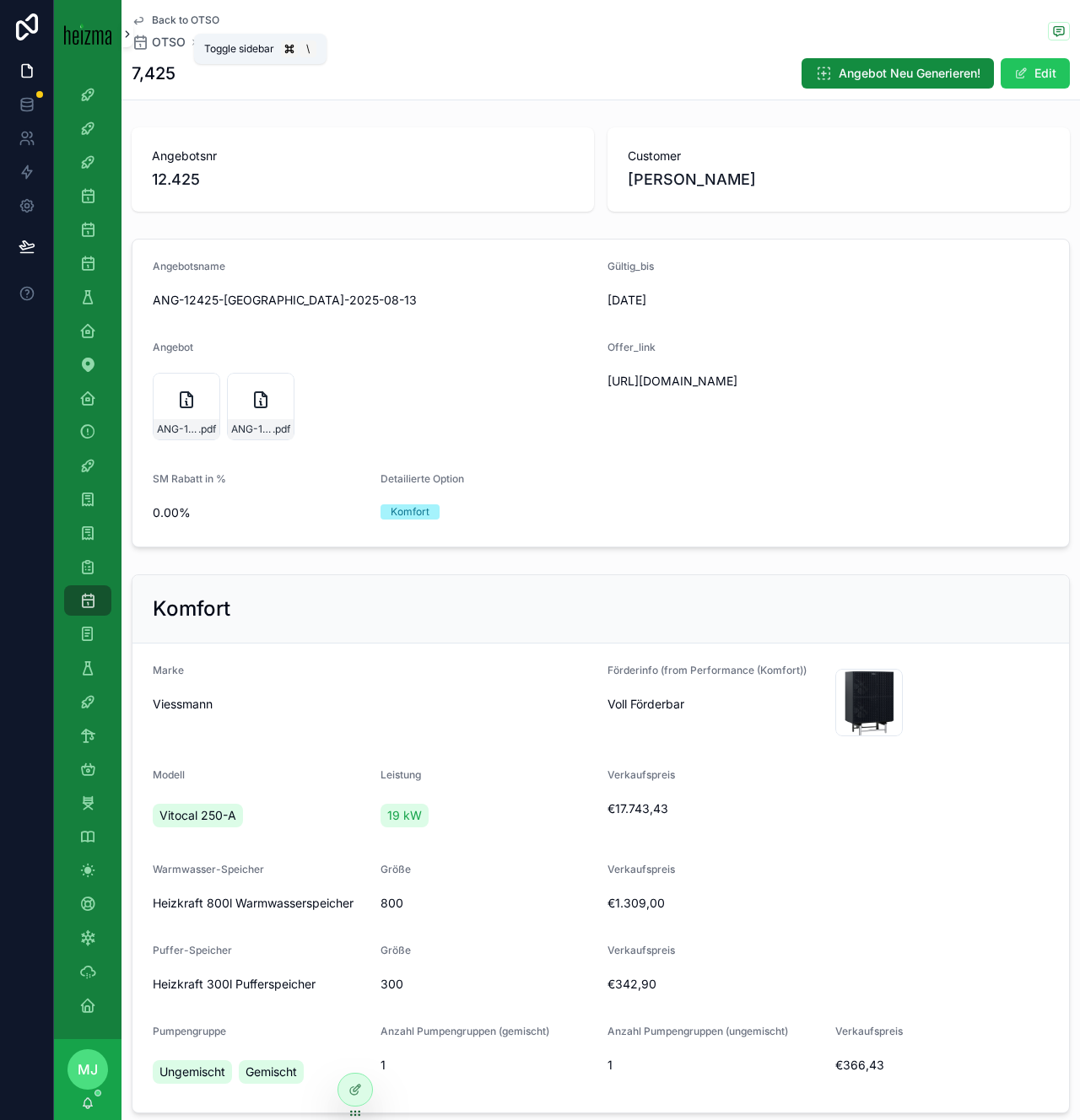
click at [124, 36] on icon "scrollable content" at bounding box center [127, 34] width 12 height 13
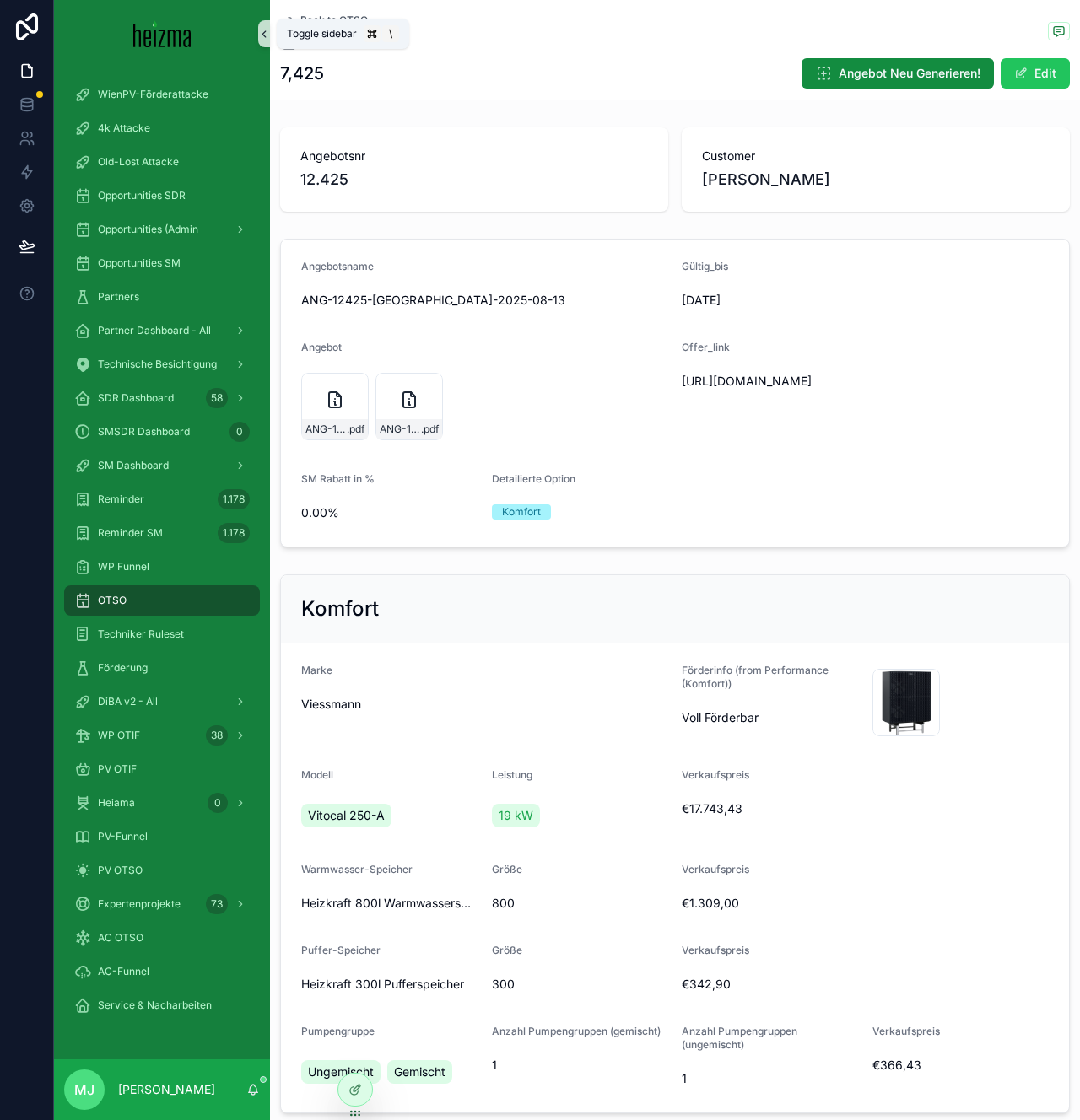
click at [263, 35] on icon "scrollable content" at bounding box center [264, 34] width 12 height 13
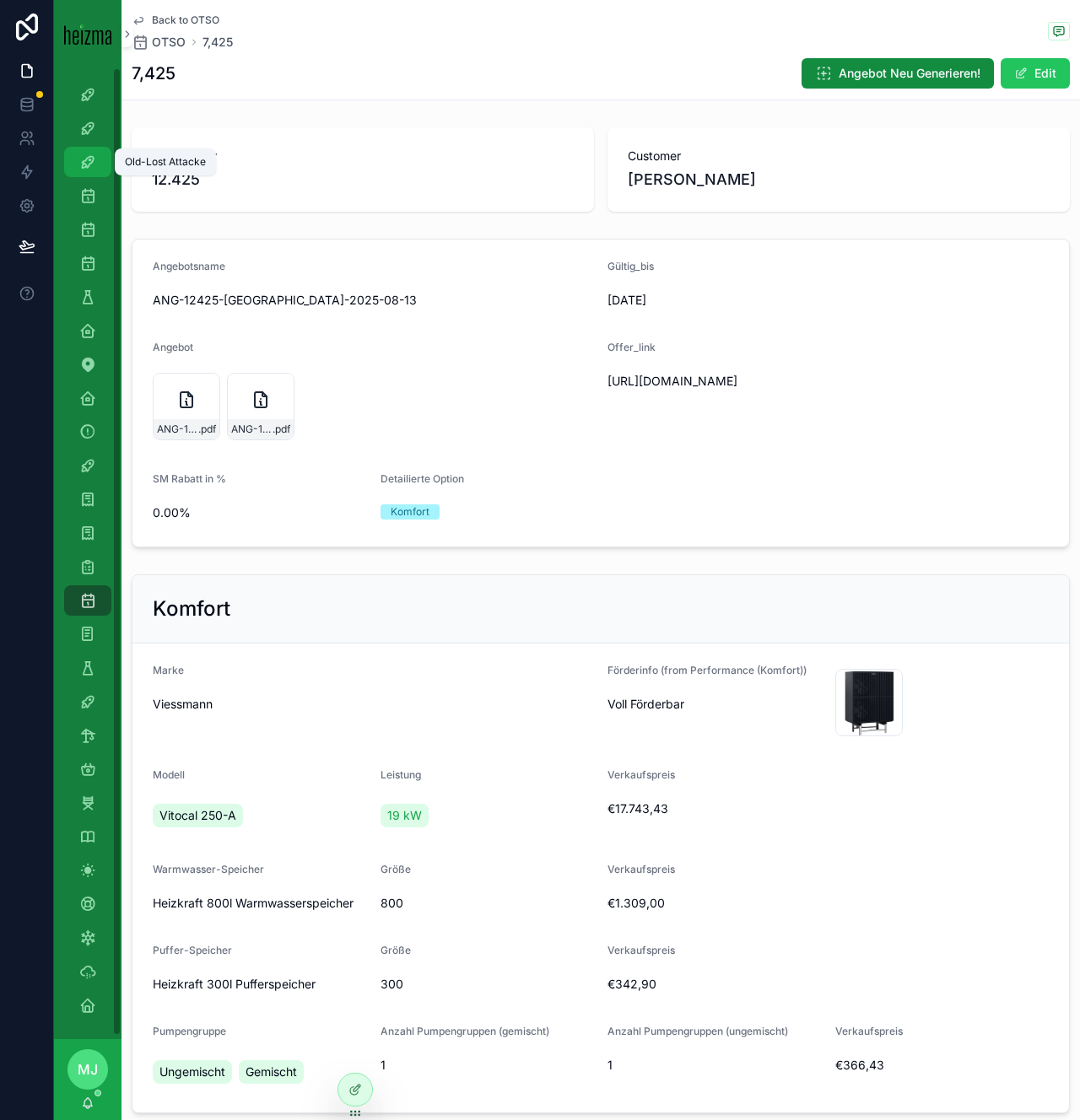
click at [81, 166] on icon "scrollable content" at bounding box center [88, 162] width 17 height 17
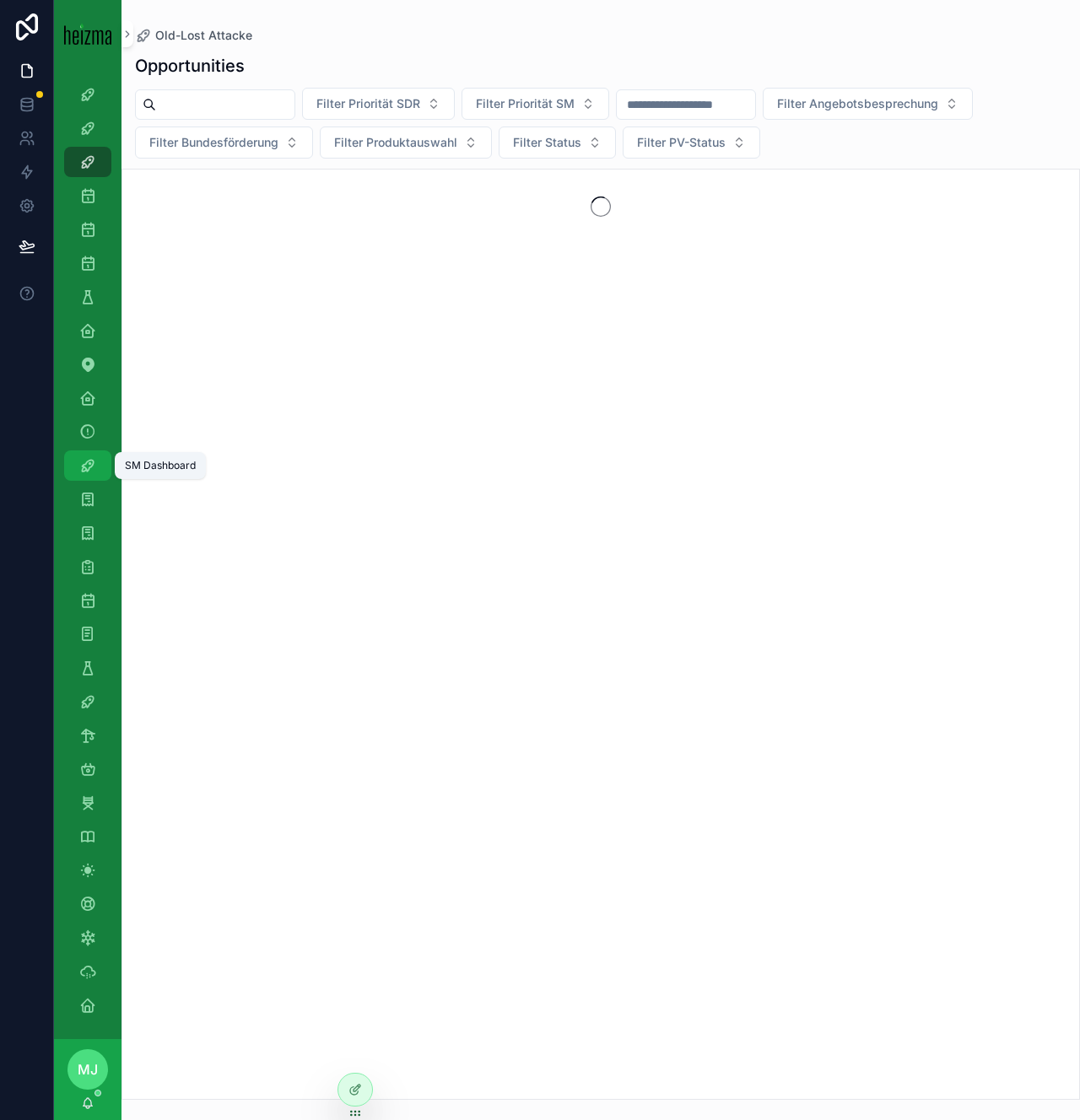
click at [89, 471] on icon "scrollable content" at bounding box center [88, 466] width 17 height 17
click at [210, 86] on div "Opportunities Filter Priorität SDR Filter Priorität SM Filter Angebotsbesprechu…" at bounding box center [600, 572] width 958 height 1057
click at [210, 105] on input "scrollable content" at bounding box center [225, 105] width 138 height 24
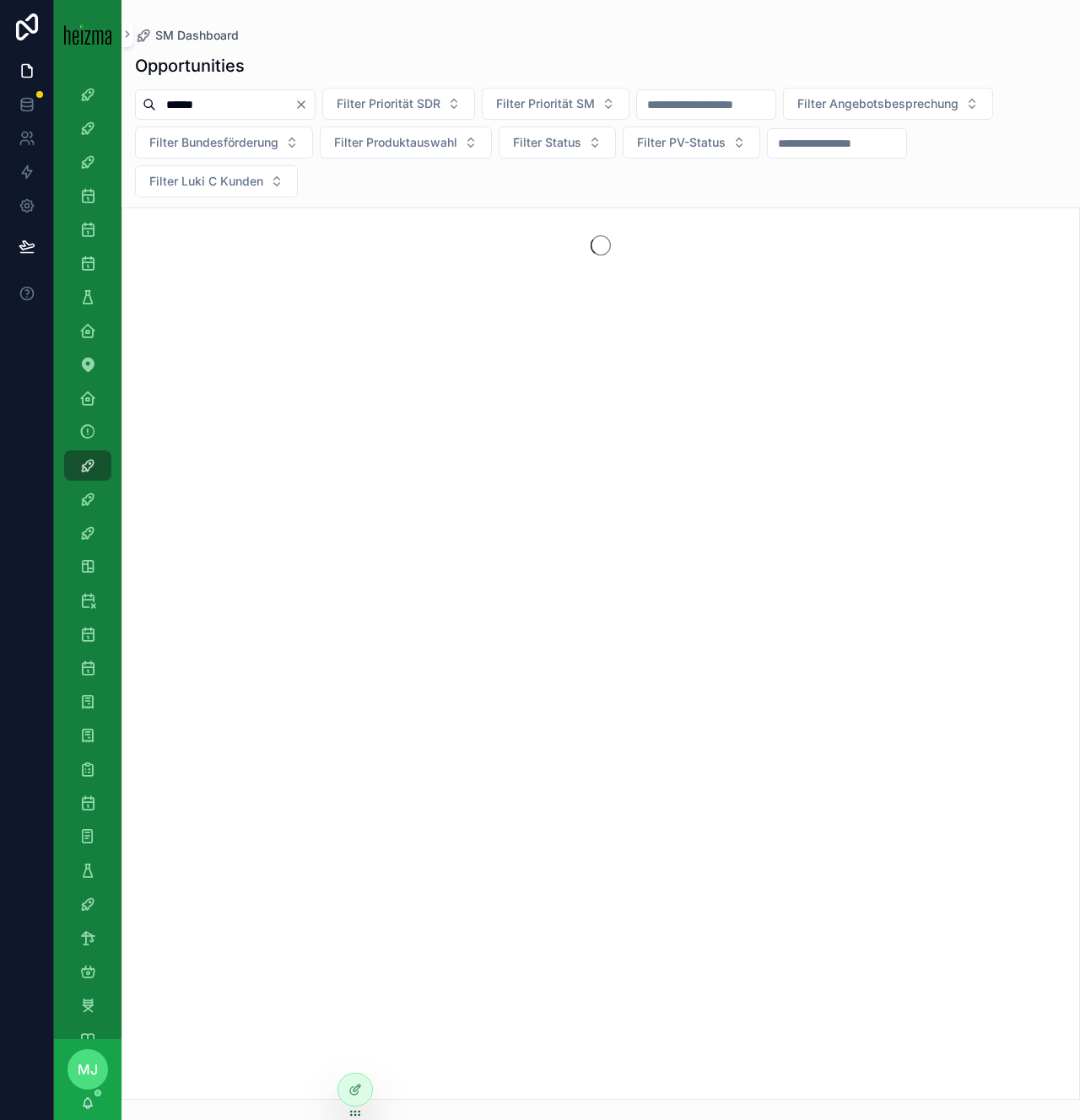
type input "******"
click at [386, 202] on div "Opportunities ****** Filter Priorität SDR Filter Priorität SM Filter Angebotsbe…" at bounding box center [600, 572] width 958 height 1057
click at [92, 274] on div "Opportunities SM" at bounding box center [88, 263] width 27 height 27
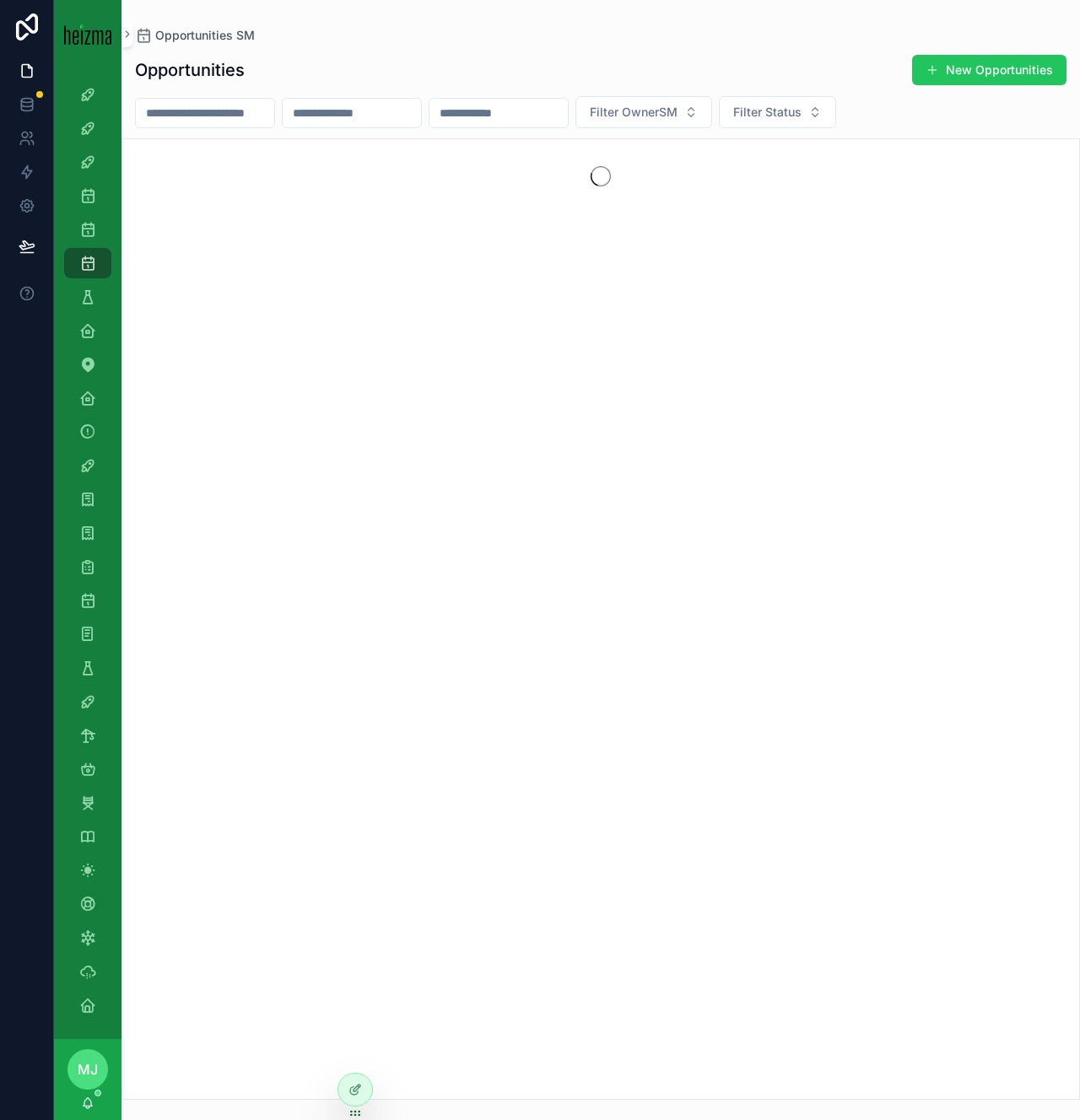
click at [203, 114] on input "scrollable content" at bounding box center [204, 113] width 138 height 24
type input "******"
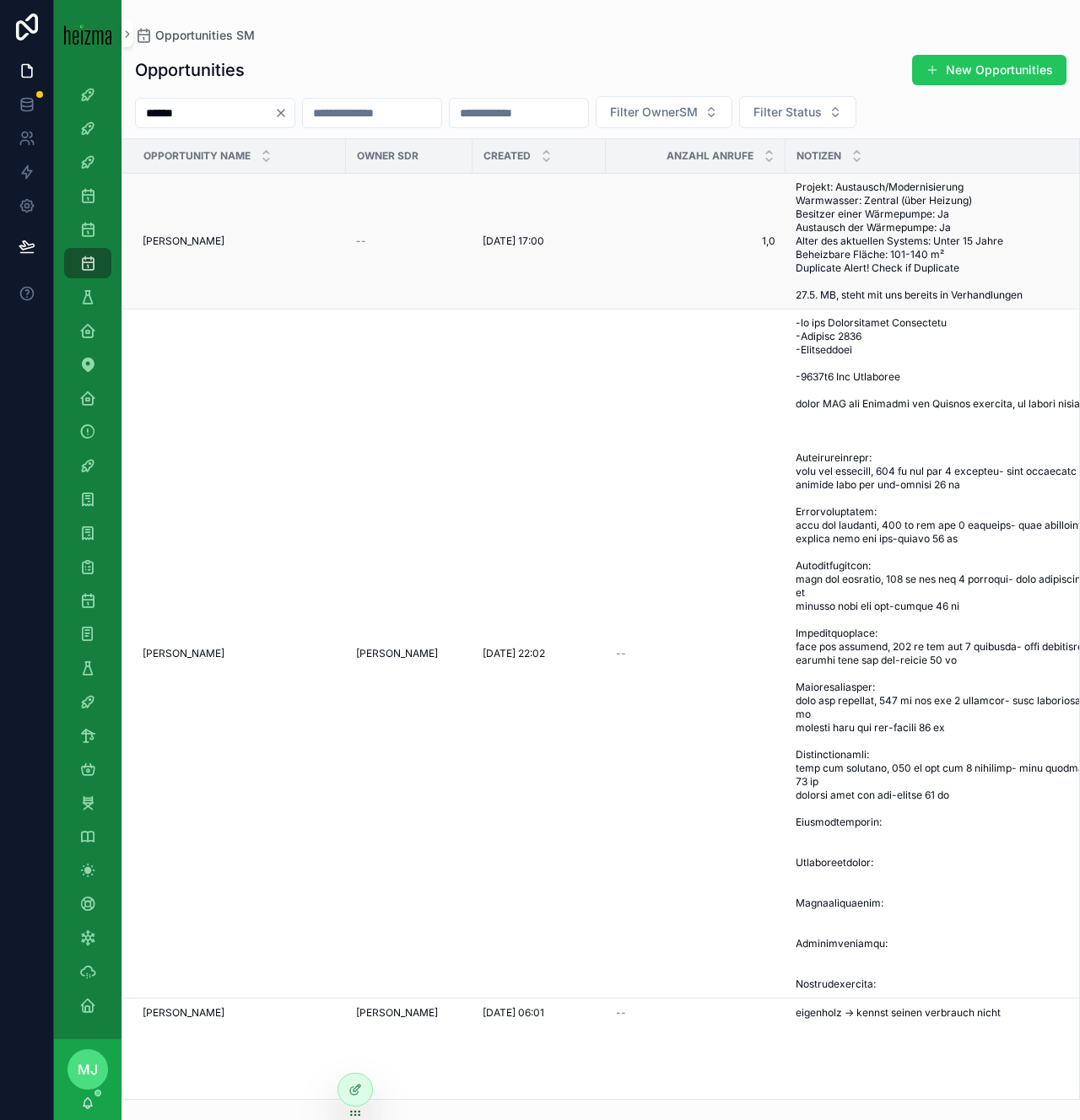
click at [185, 238] on span "Fikisz Robert" at bounding box center [183, 240] width 82 height 14
click at [182, 661] on span "[PERSON_NAME]" at bounding box center [183, 654] width 82 height 14
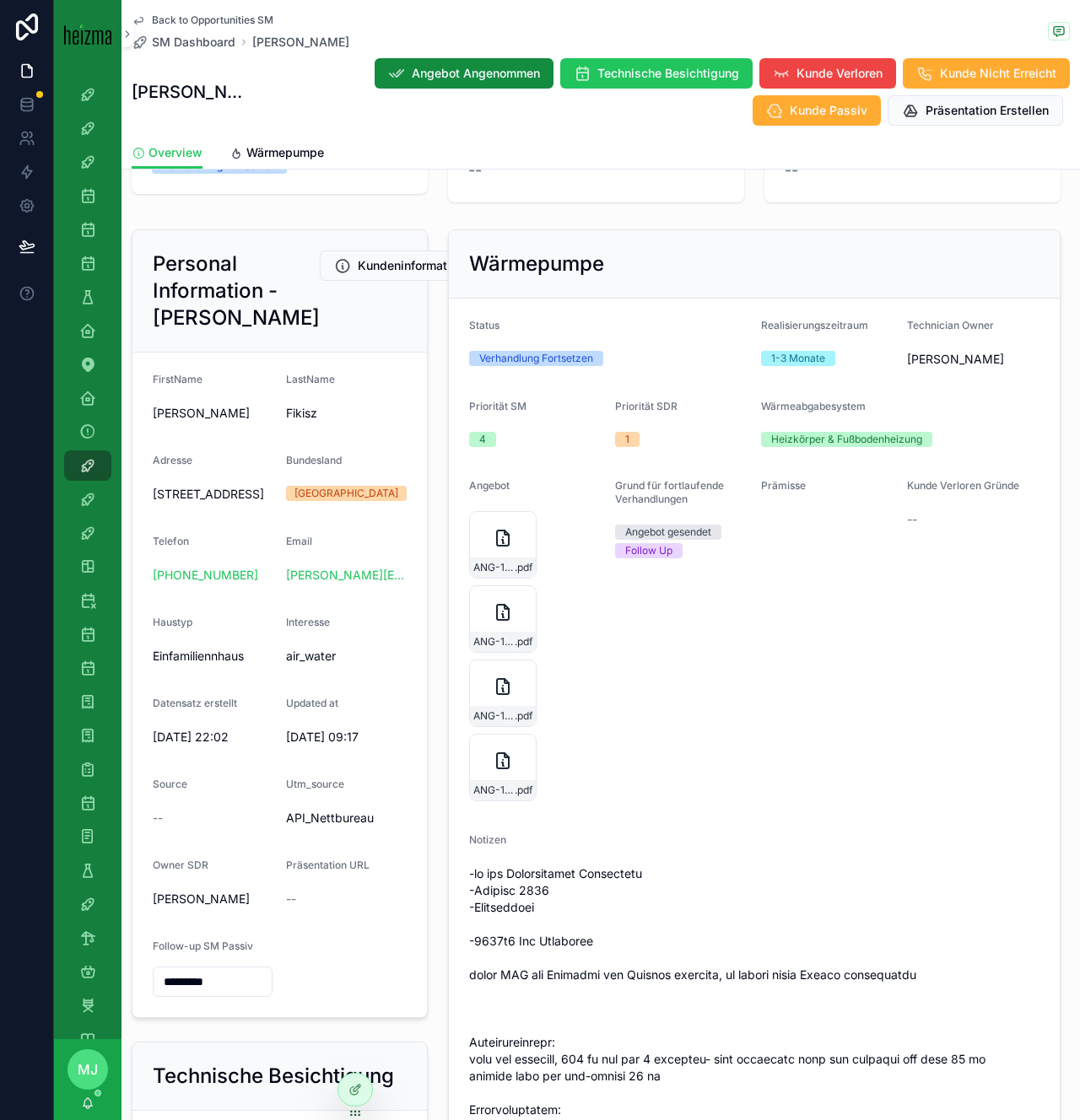
scroll to position [172, 0]
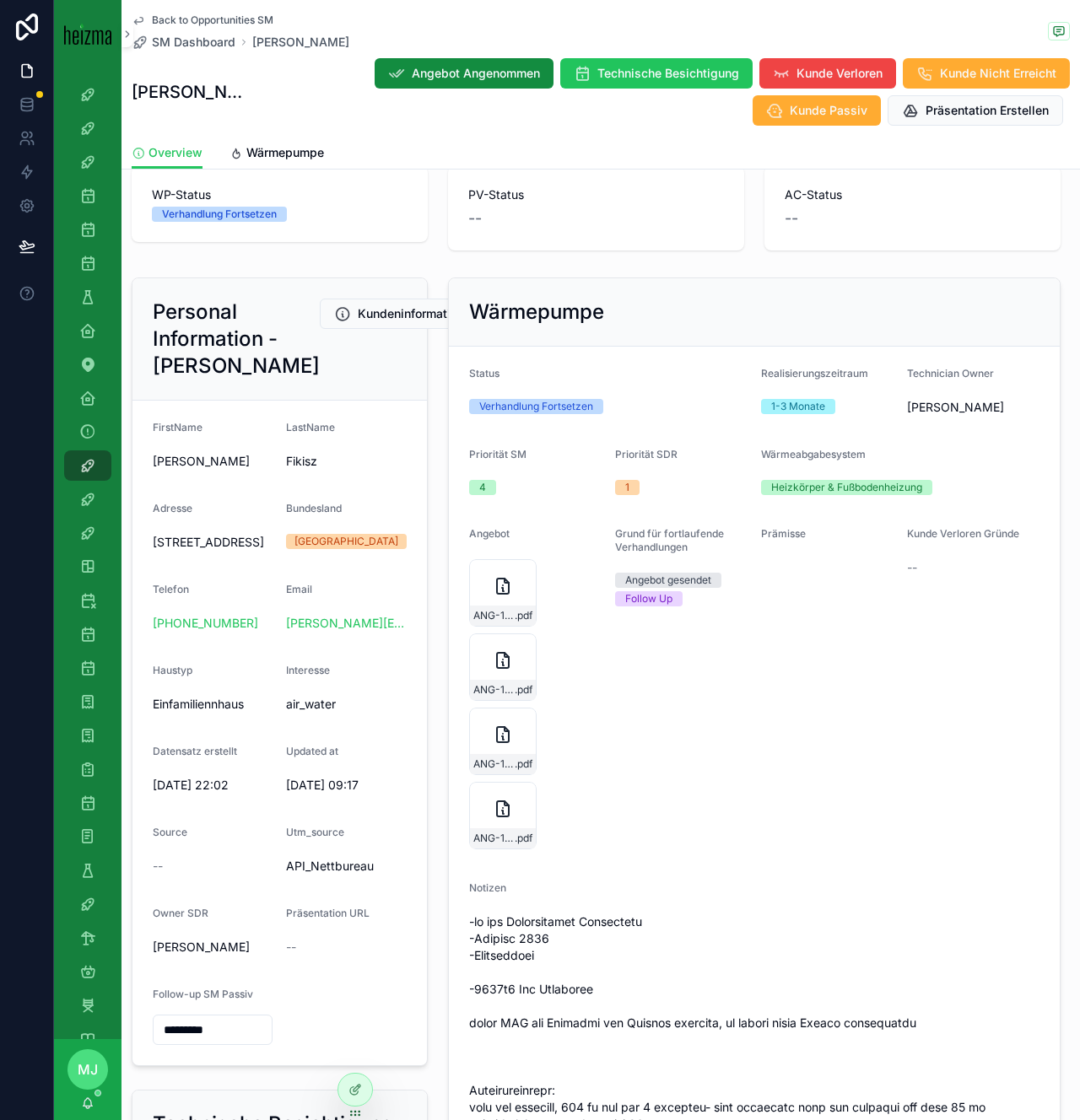
click at [191, 551] on span "Hasenberggasse 47, 2326 Lanzendorf" at bounding box center [212, 542] width 120 height 17
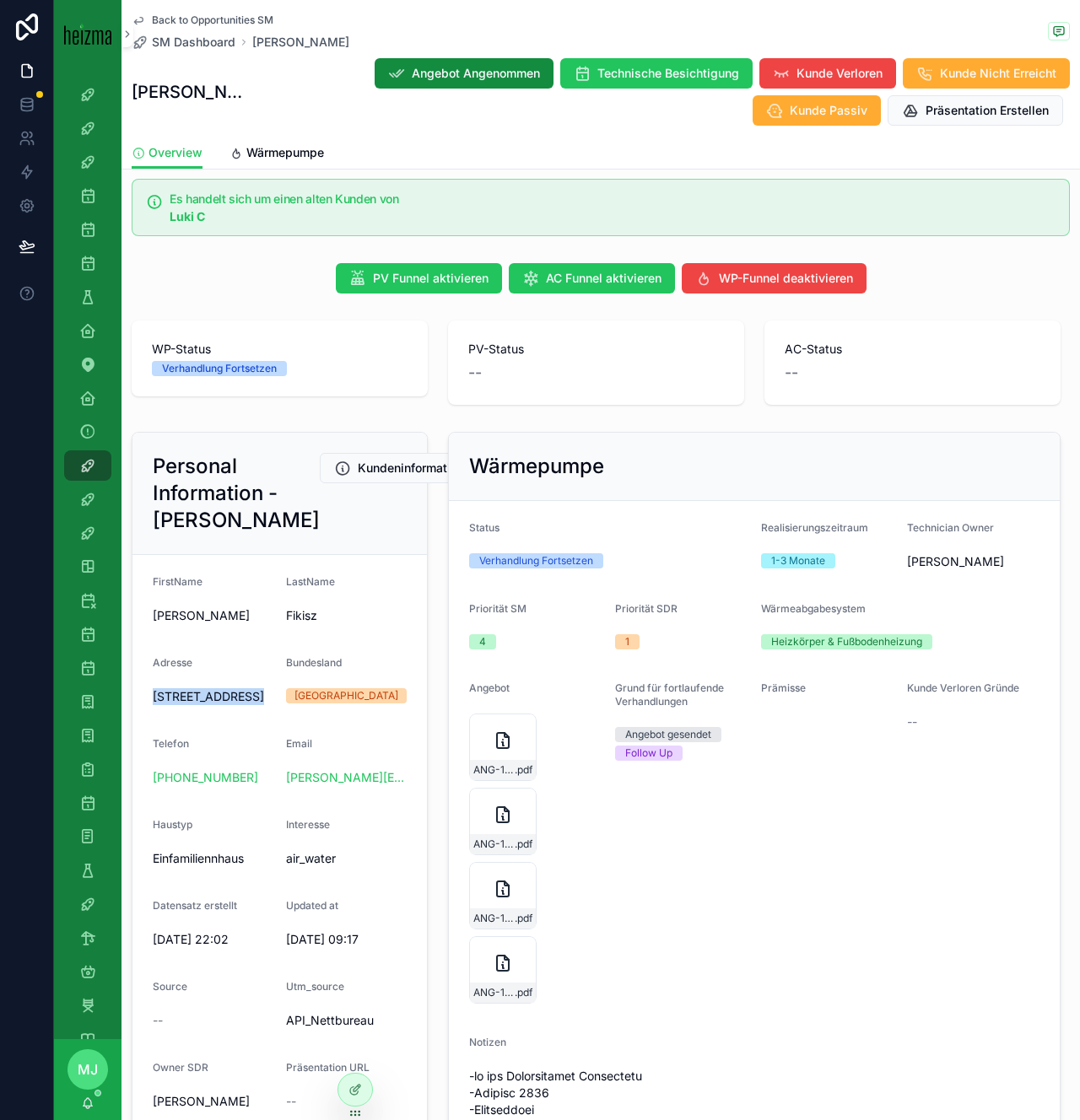
scroll to position [6, 0]
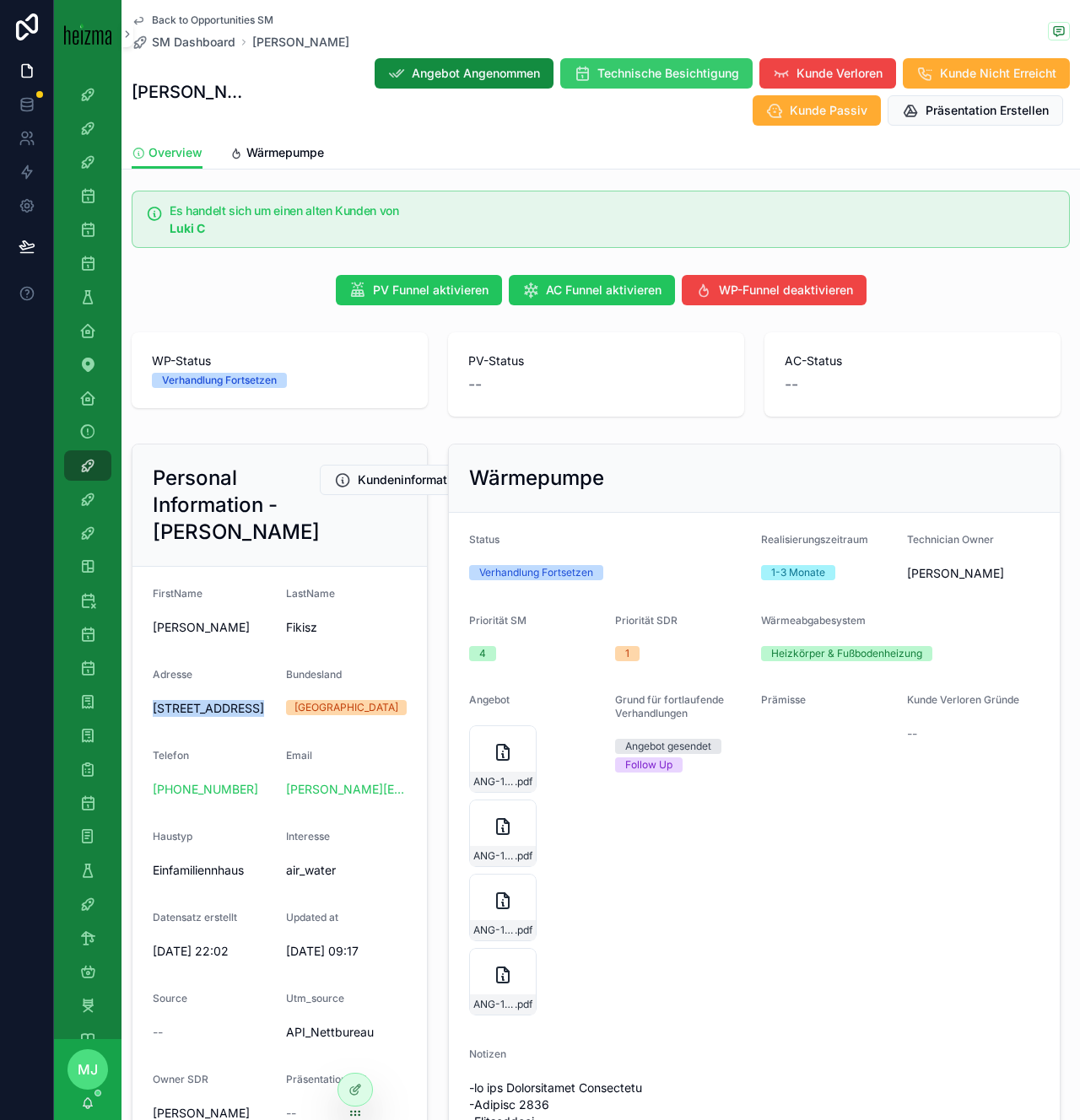
click at [597, 67] on span "Technische Besichtigung" at bounding box center [668, 73] width 142 height 17
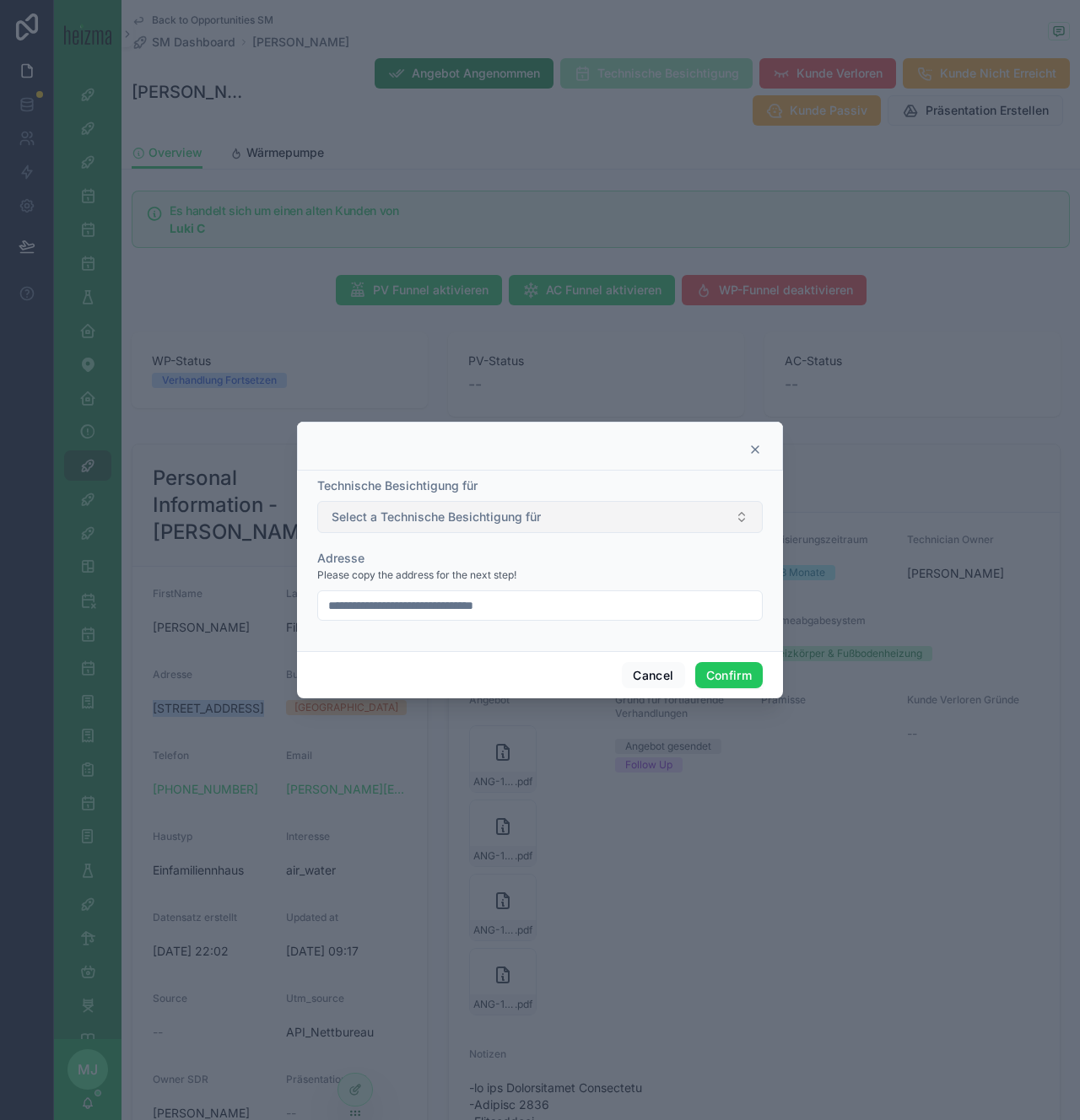
click at [630, 522] on button "Select a Technische Besichtigung für" at bounding box center [540, 516] width 446 height 32
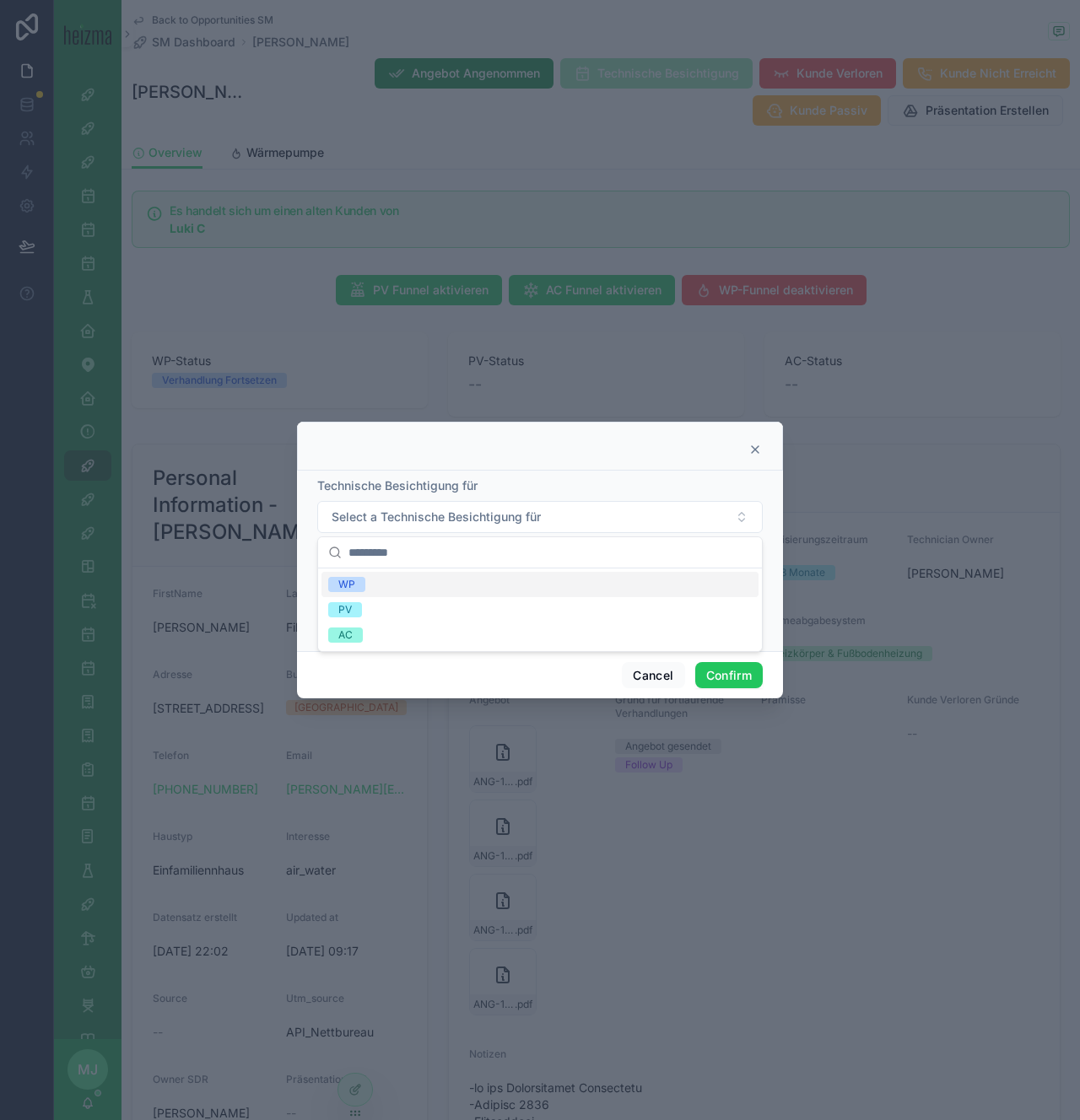
click at [561, 581] on div "WP" at bounding box center [540, 585] width 437 height 25
click at [593, 482] on div "Technische Besichtigung für" at bounding box center [540, 485] width 446 height 17
click at [728, 670] on button "Confirm" at bounding box center [728, 676] width 68 height 27
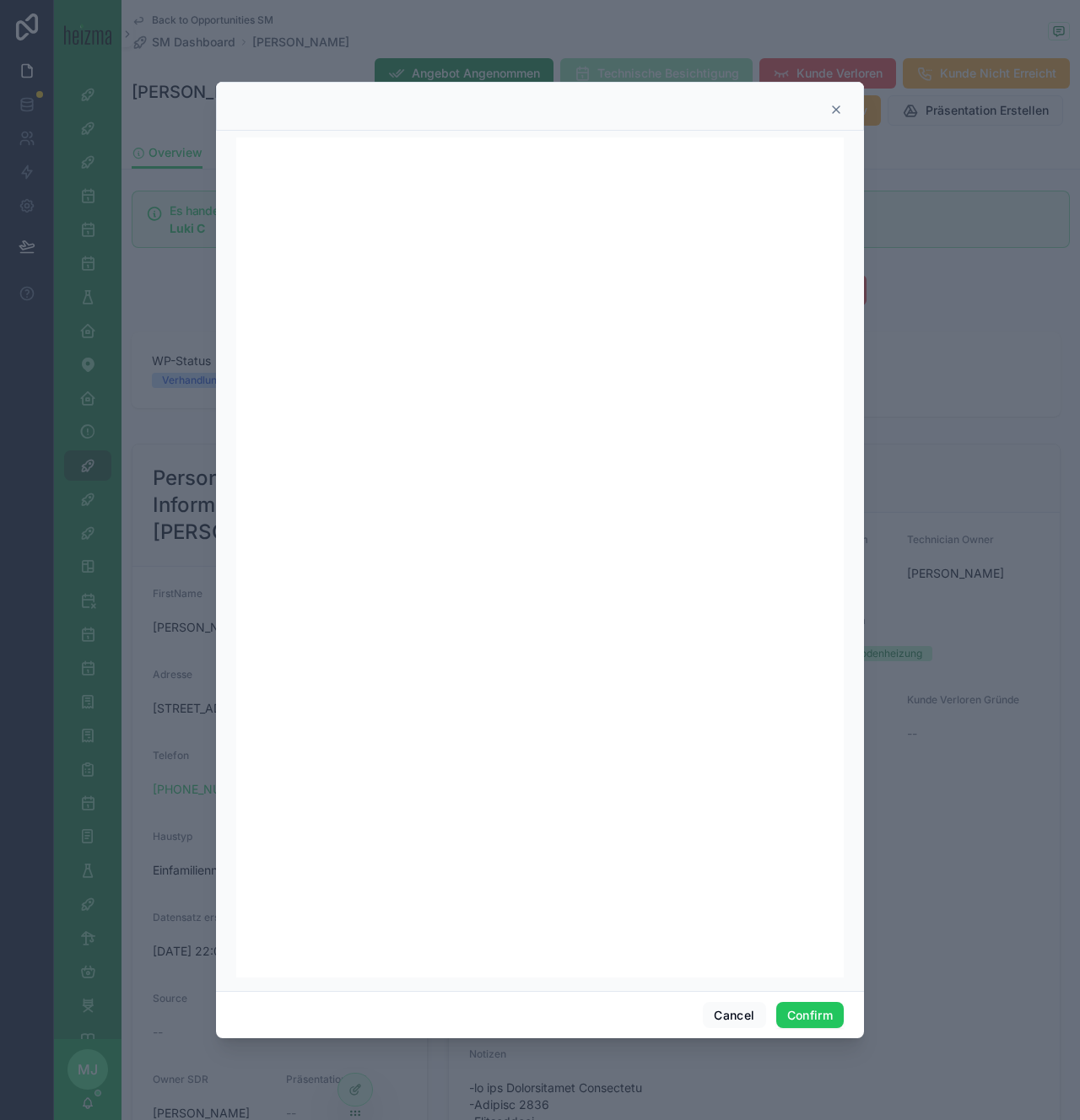
click at [170, 652] on div at bounding box center [540, 560] width 1080 height 1120
click at [829, 108] on icon at bounding box center [835, 109] width 14 height 14
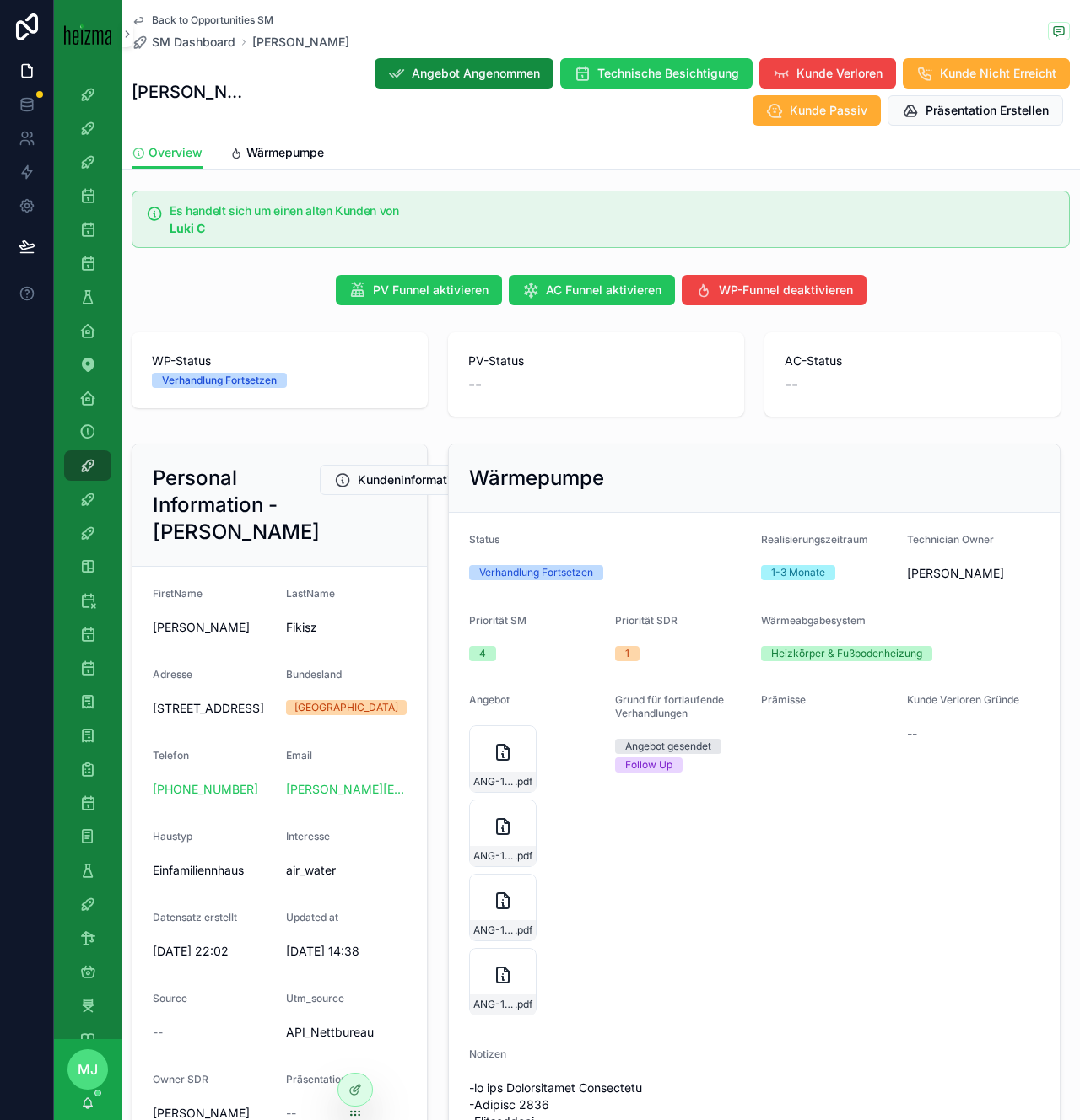
click at [199, 717] on span "Hasenberggasse 47, 2326 Lanzendorf" at bounding box center [212, 709] width 120 height 17
copy span "Hasenberggasse 47, 2326 Lanzendorf"
click at [597, 65] on span "Technische Besichtigung" at bounding box center [668, 73] width 142 height 17
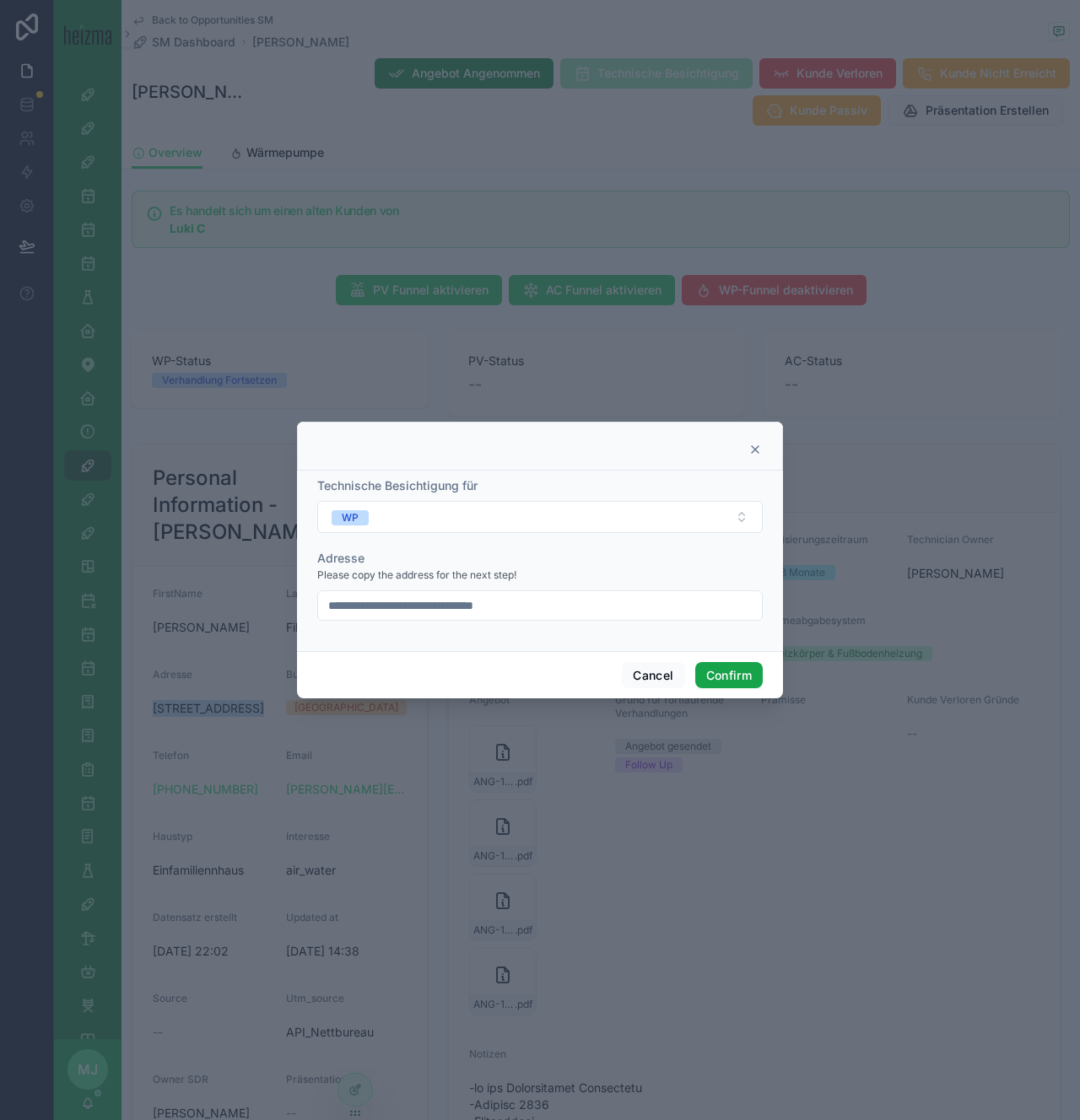
click at [724, 668] on button "Confirm" at bounding box center [728, 676] width 68 height 27
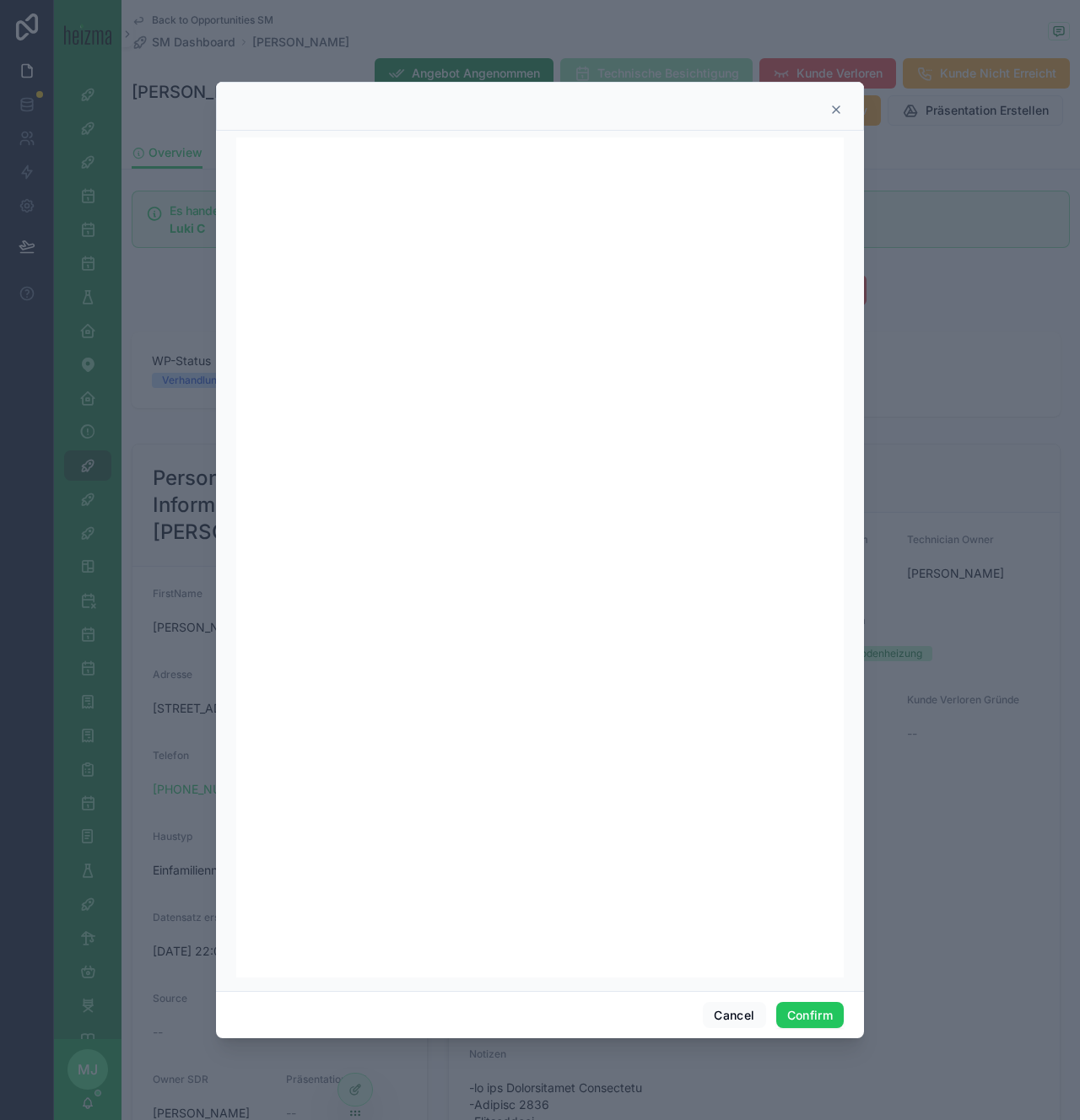
click at [835, 110] on icon at bounding box center [835, 109] width 6 height 6
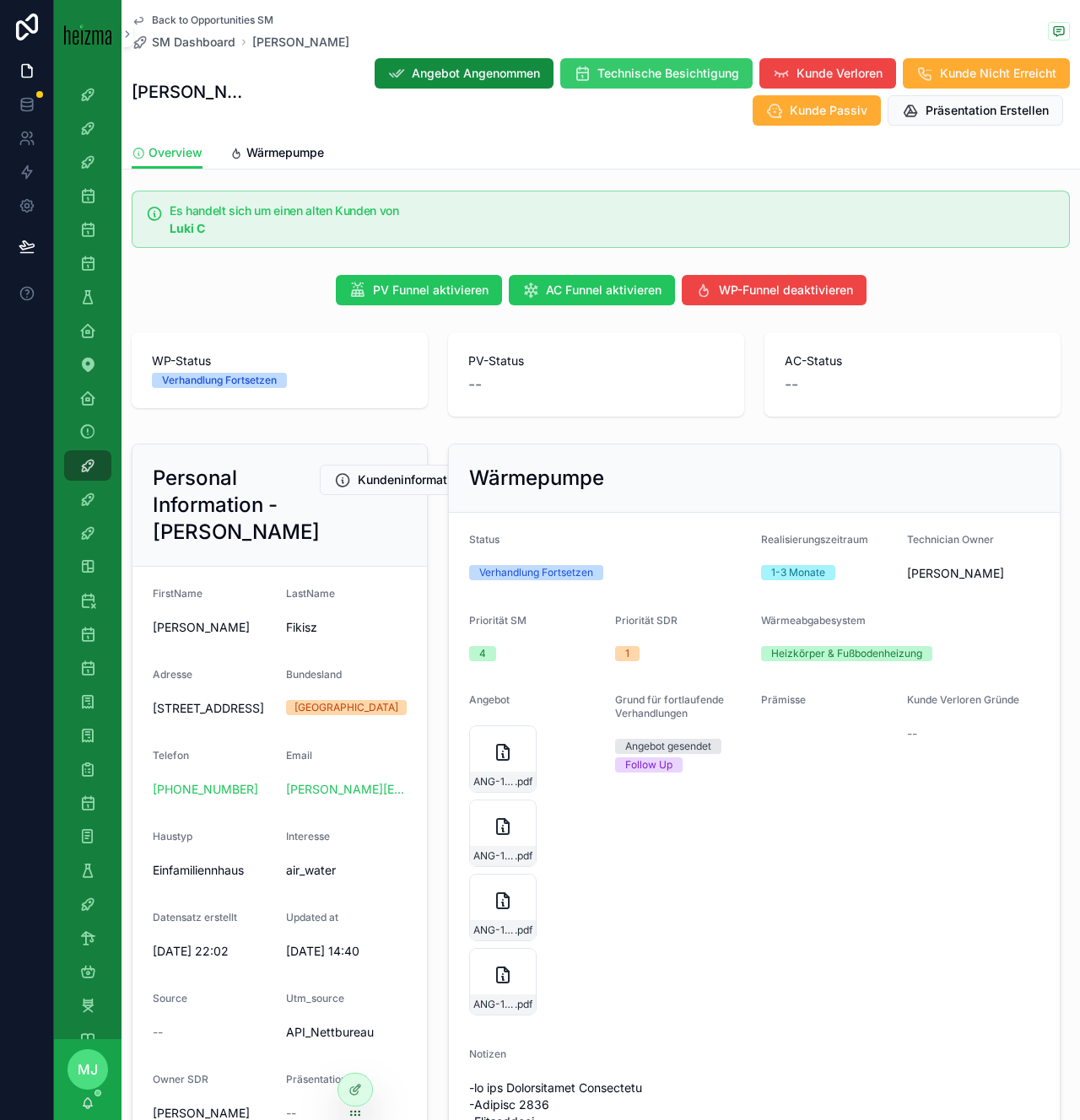
click at [597, 78] on span "Technische Besichtigung" at bounding box center [668, 73] width 142 height 17
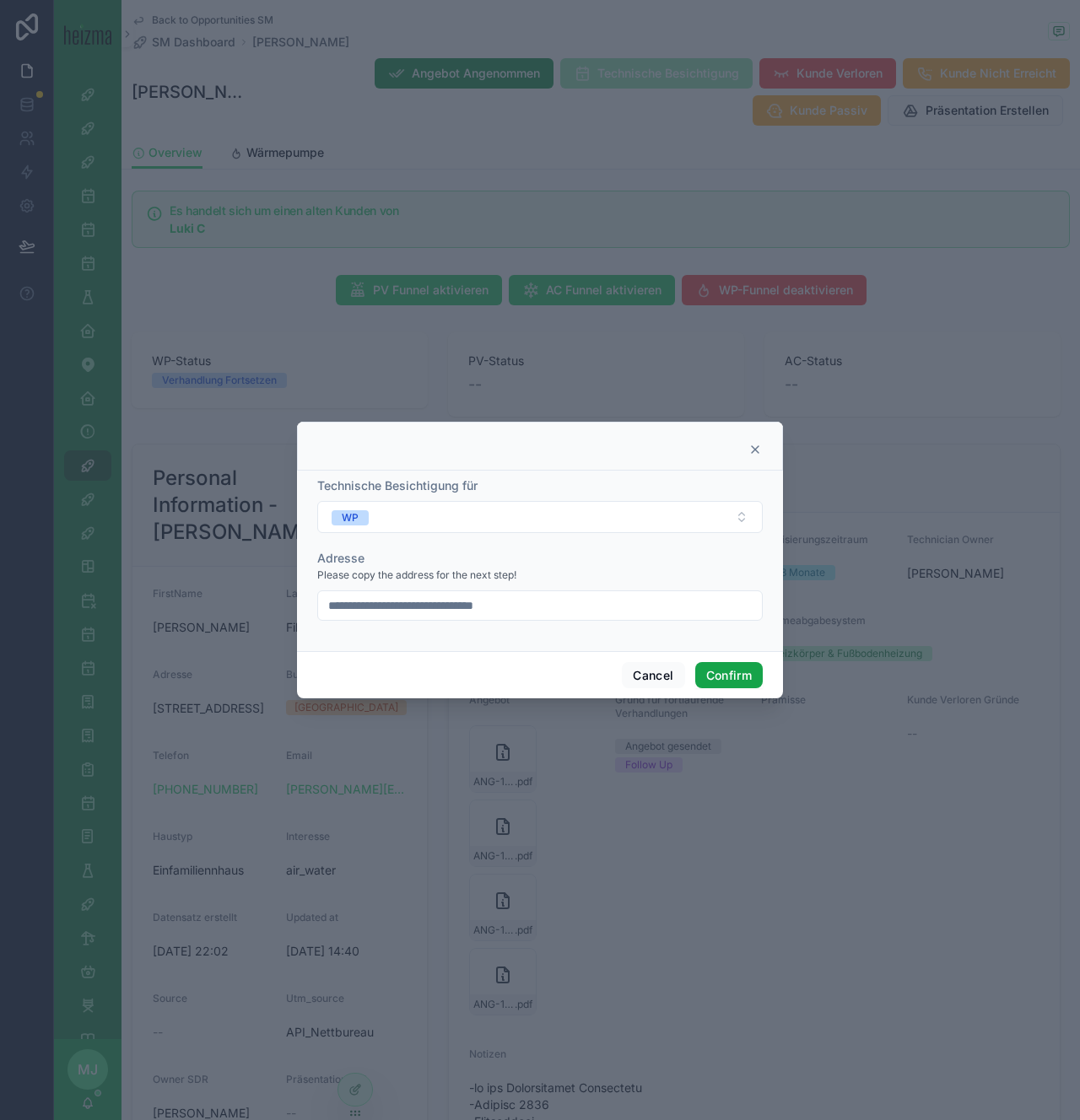
click at [728, 673] on button "Confirm" at bounding box center [728, 676] width 68 height 27
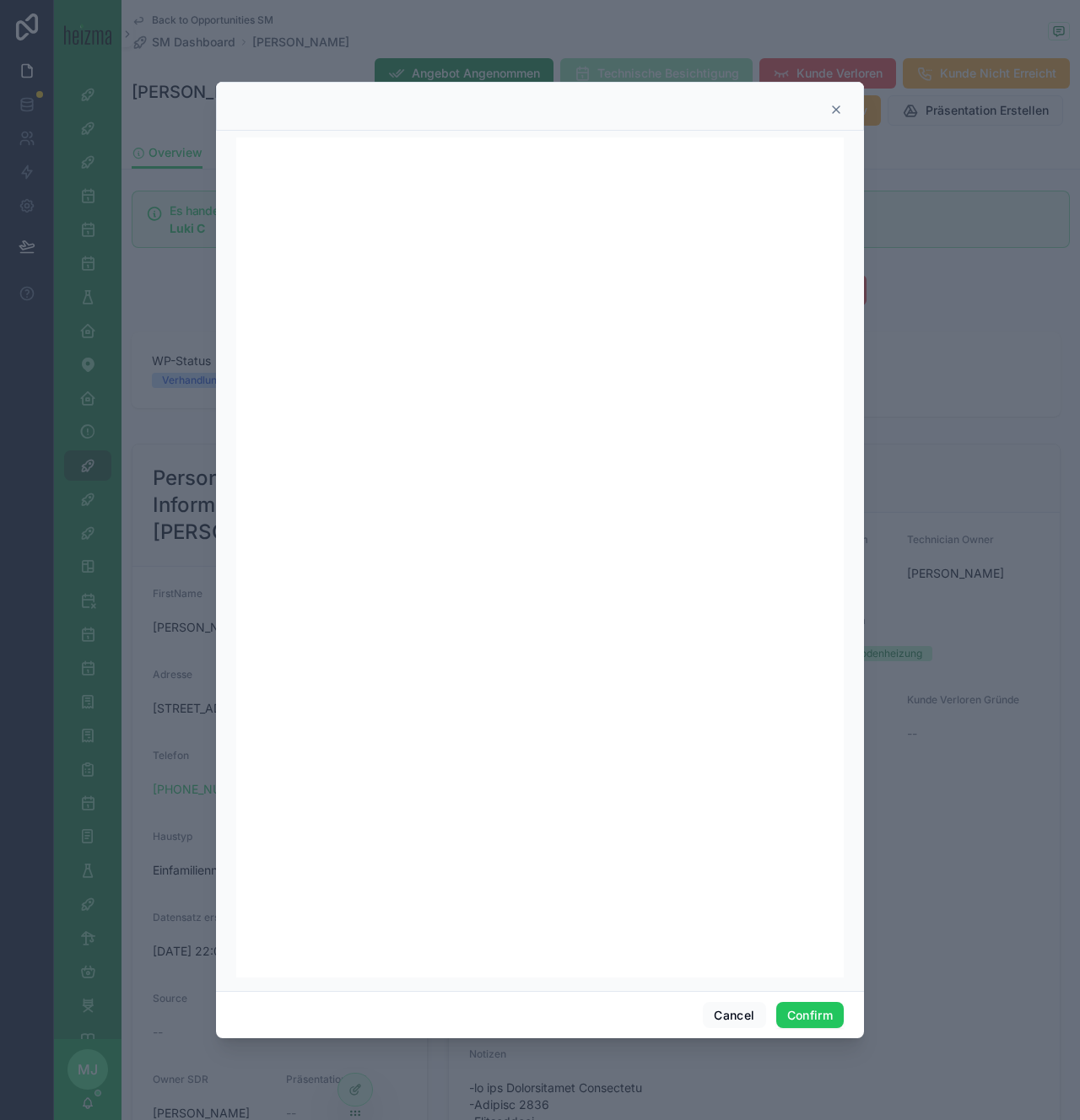
click at [833, 108] on icon at bounding box center [835, 109] width 14 height 14
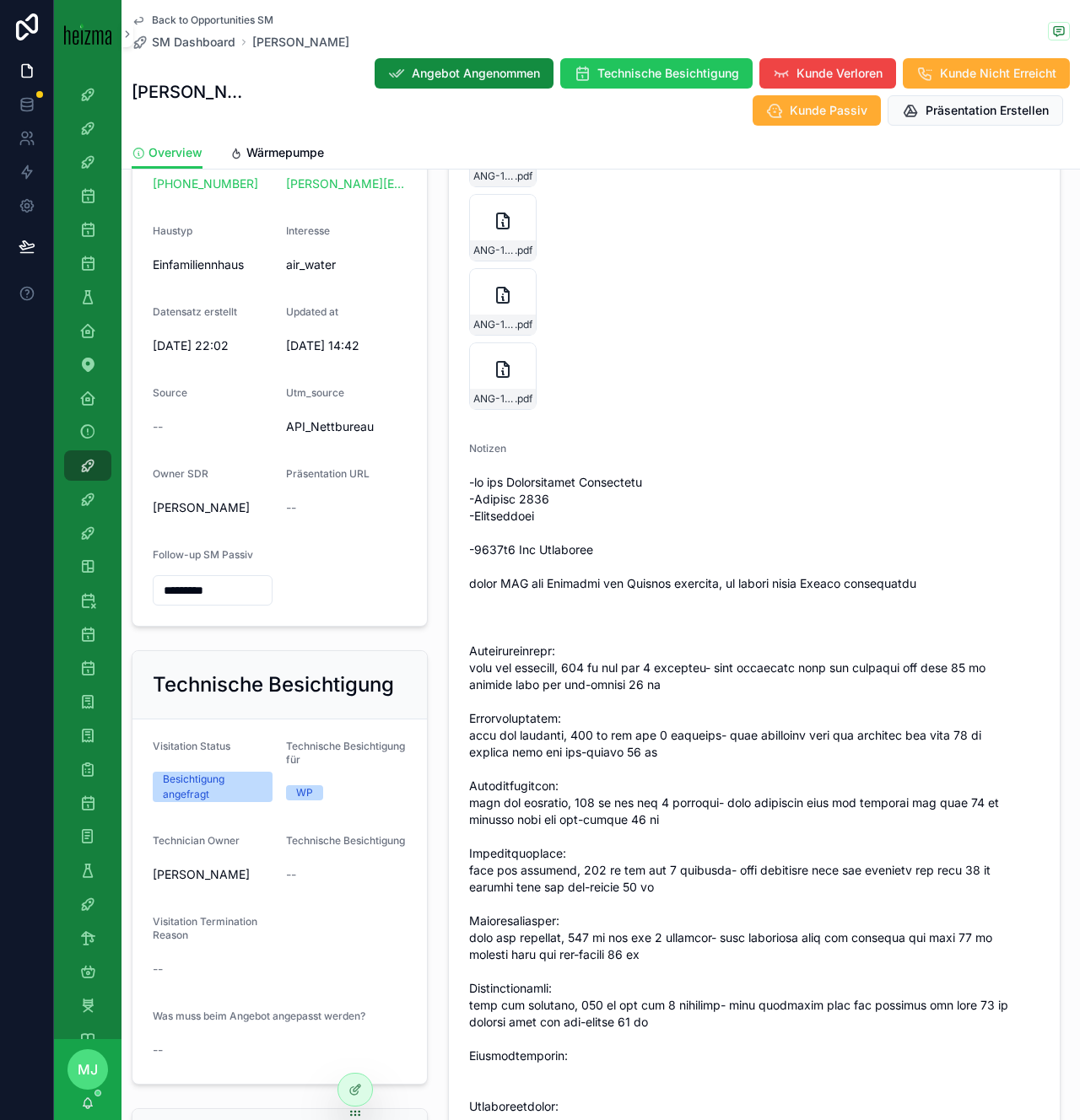
scroll to position [672, 0]
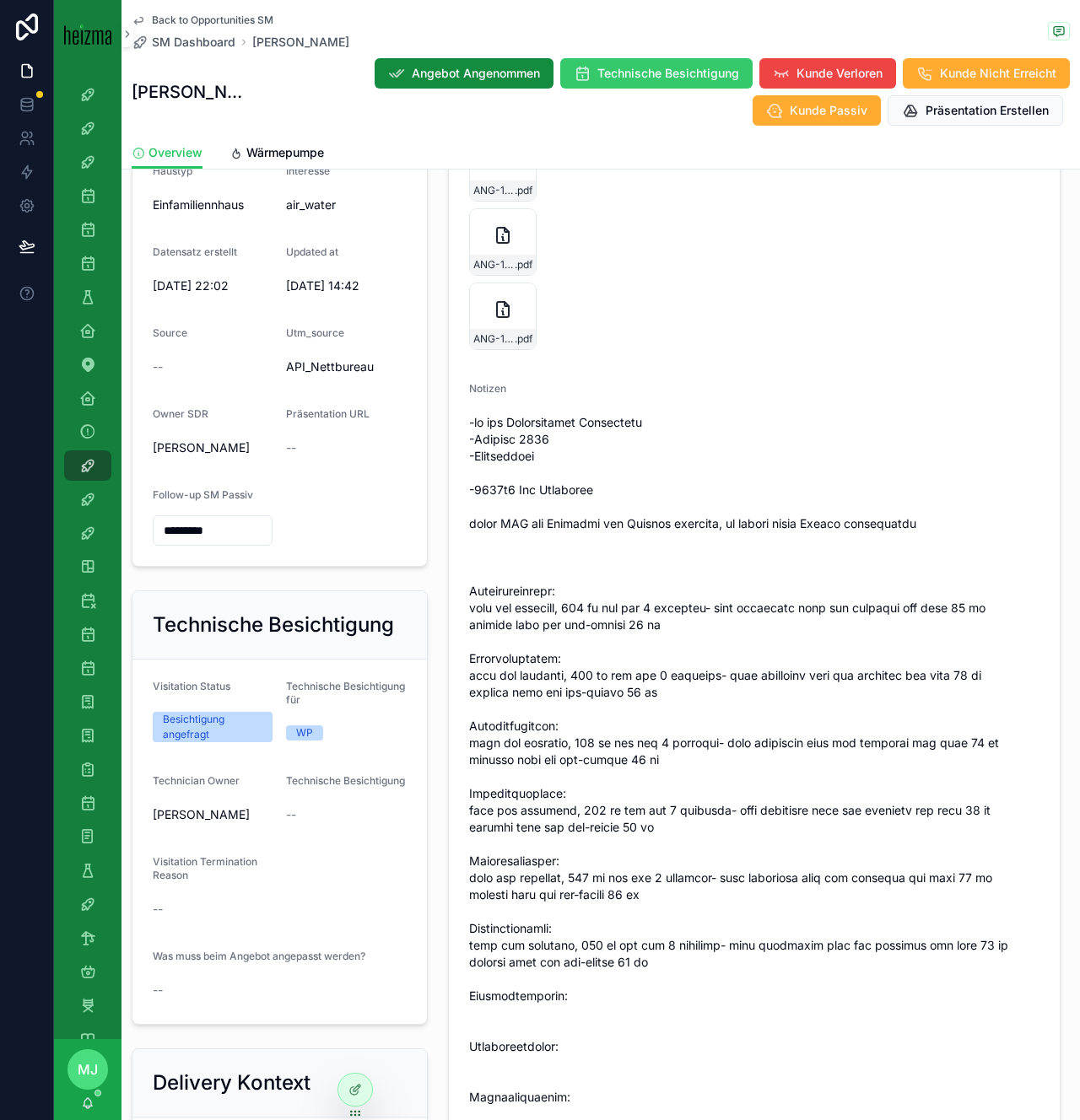
click at [597, 73] on span "Technische Besichtigung" at bounding box center [668, 73] width 142 height 17
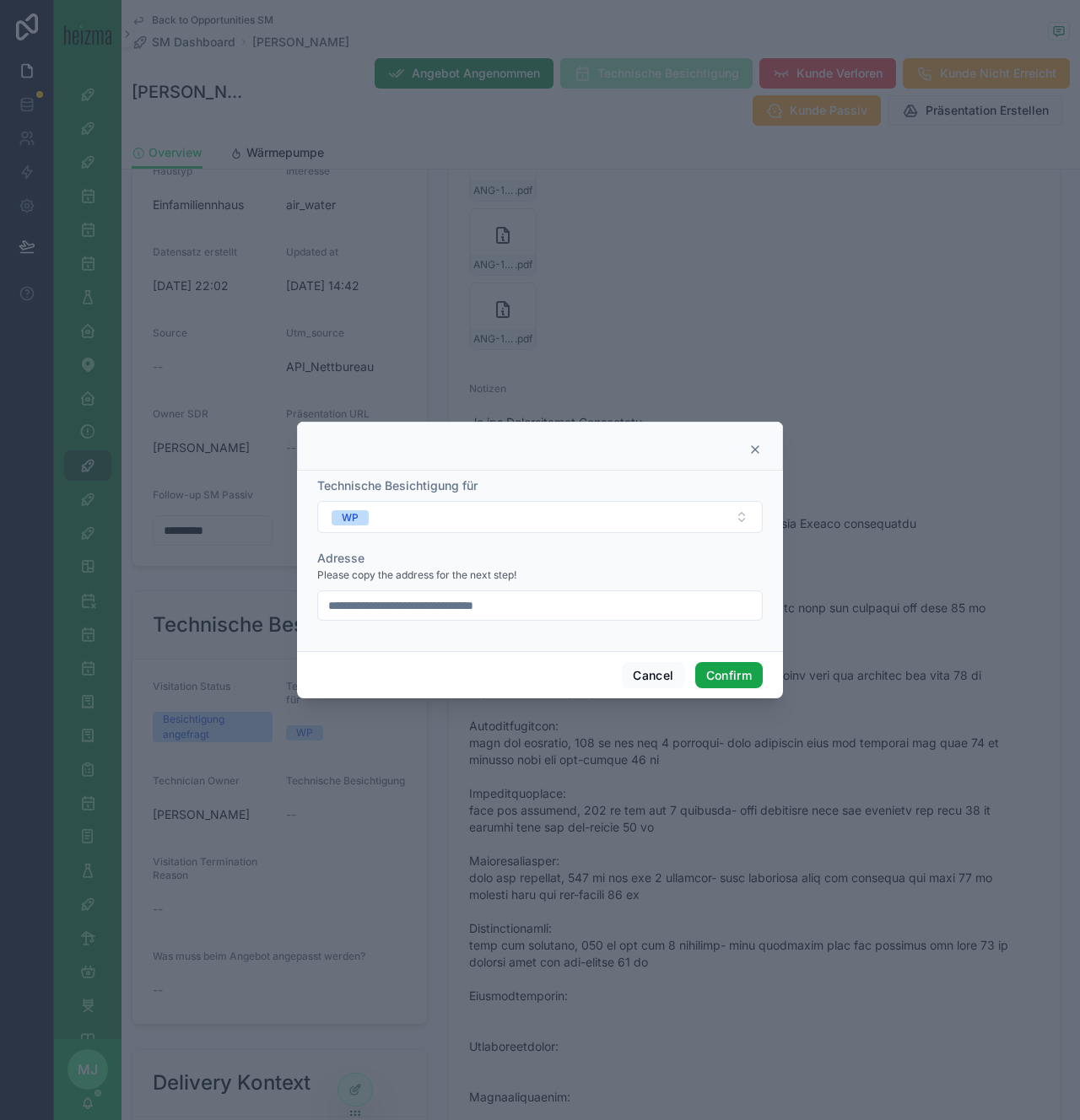
click at [737, 677] on button "Confirm" at bounding box center [728, 676] width 68 height 27
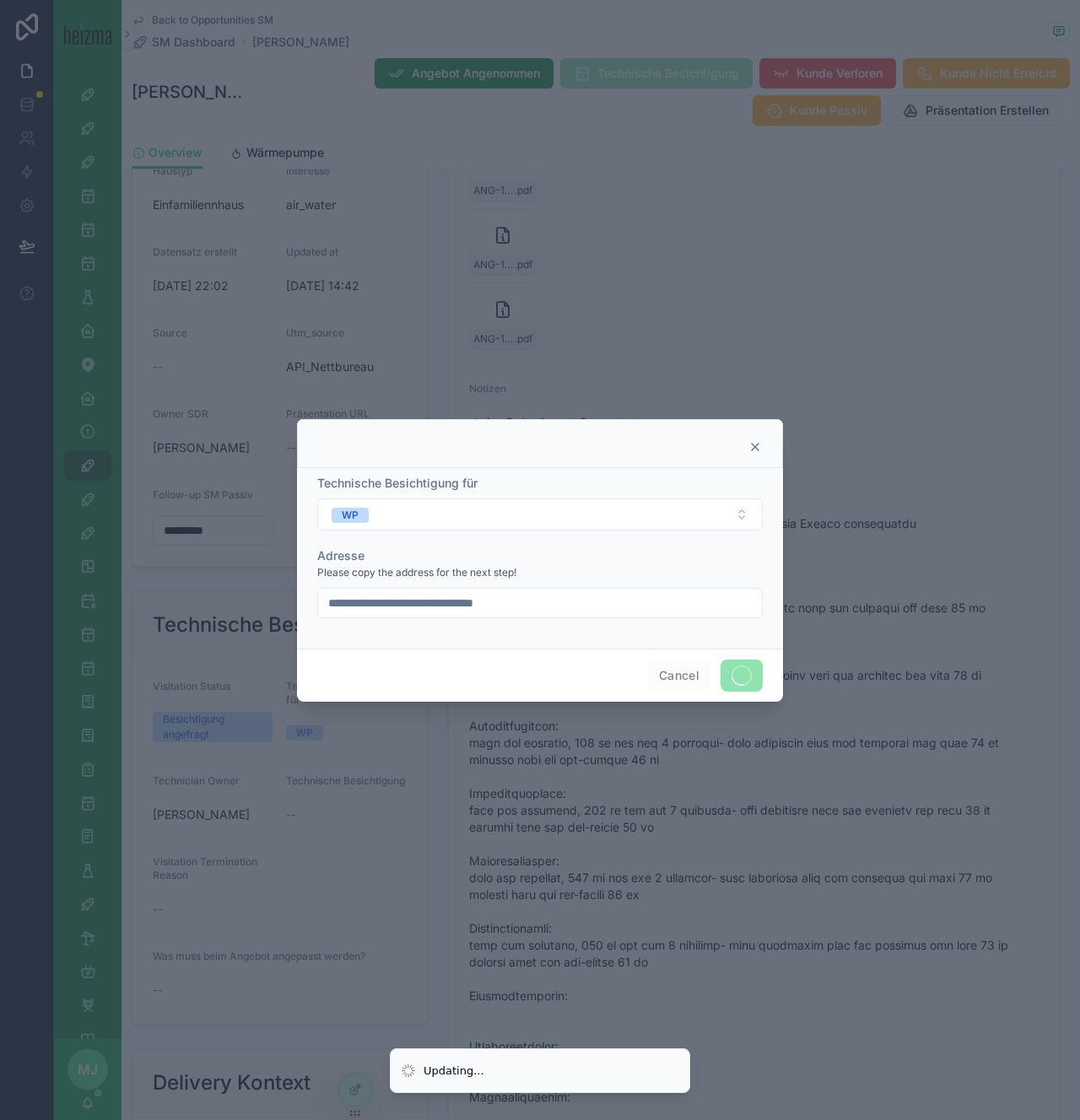
click at [549, 601] on input "**********" at bounding box center [540, 603] width 444 height 24
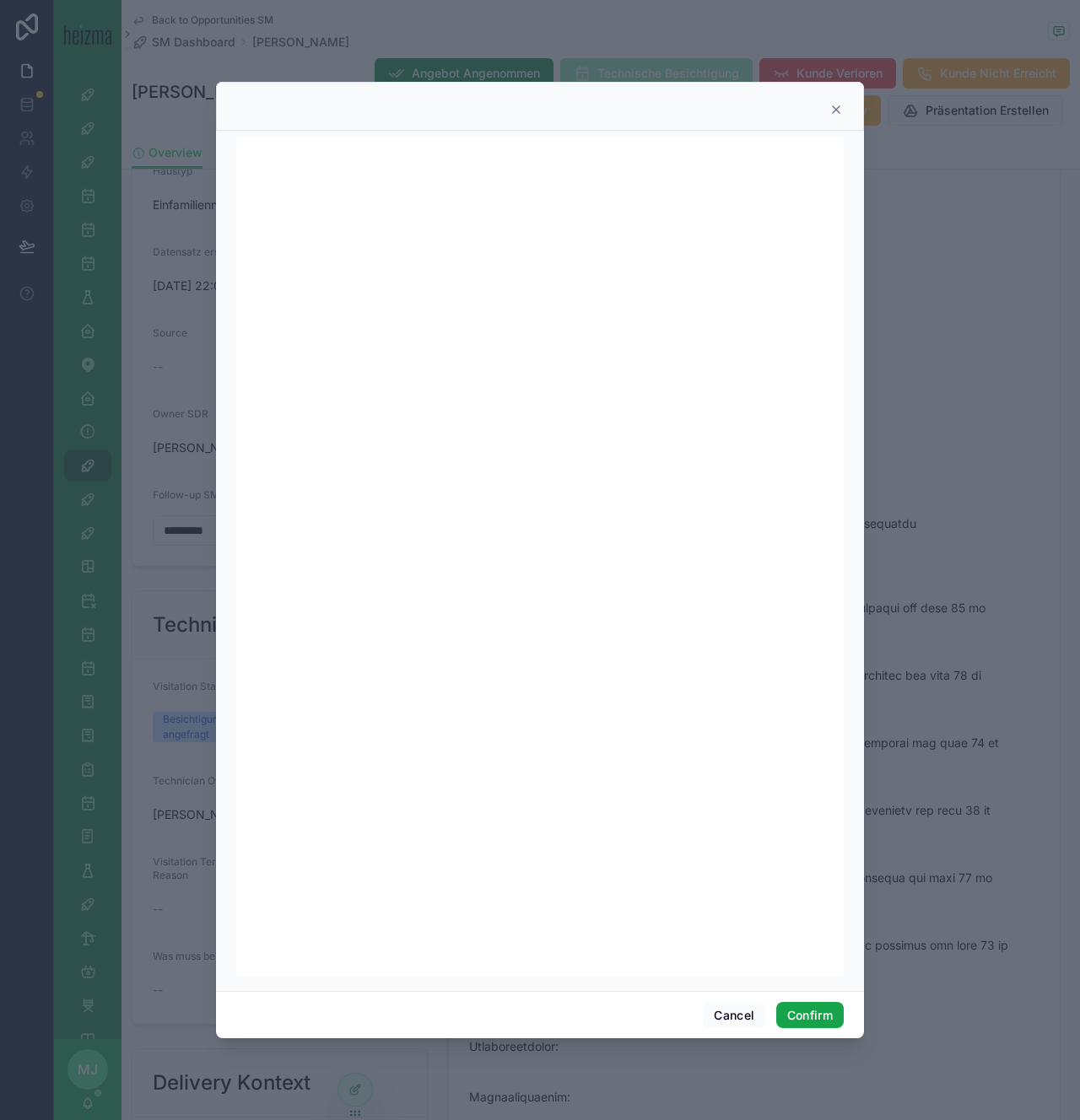
click at [801, 1006] on button "Confirm" at bounding box center [810, 1016] width 68 height 27
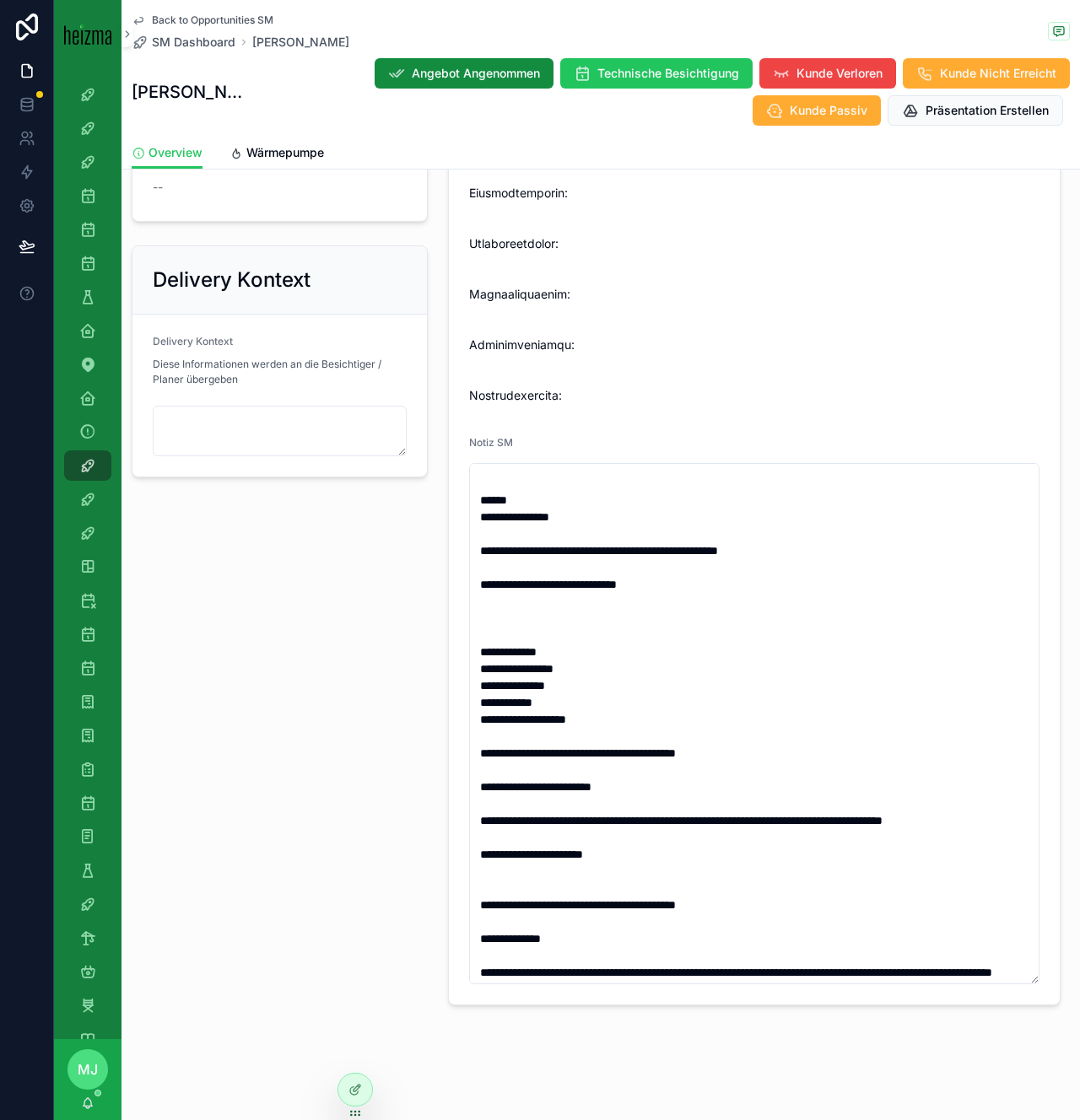
scroll to position [540, 0]
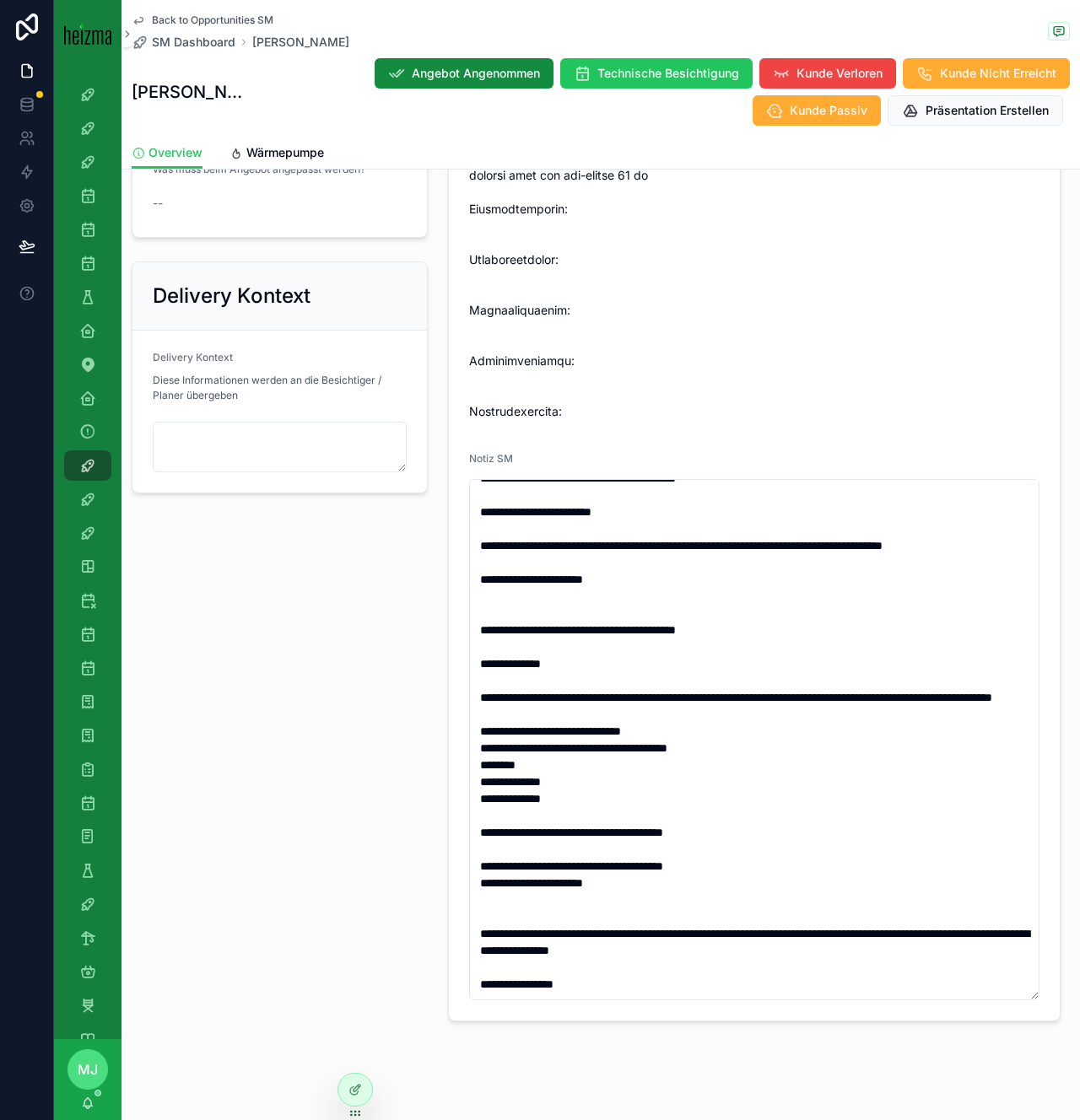
scroll to position [1456, 0]
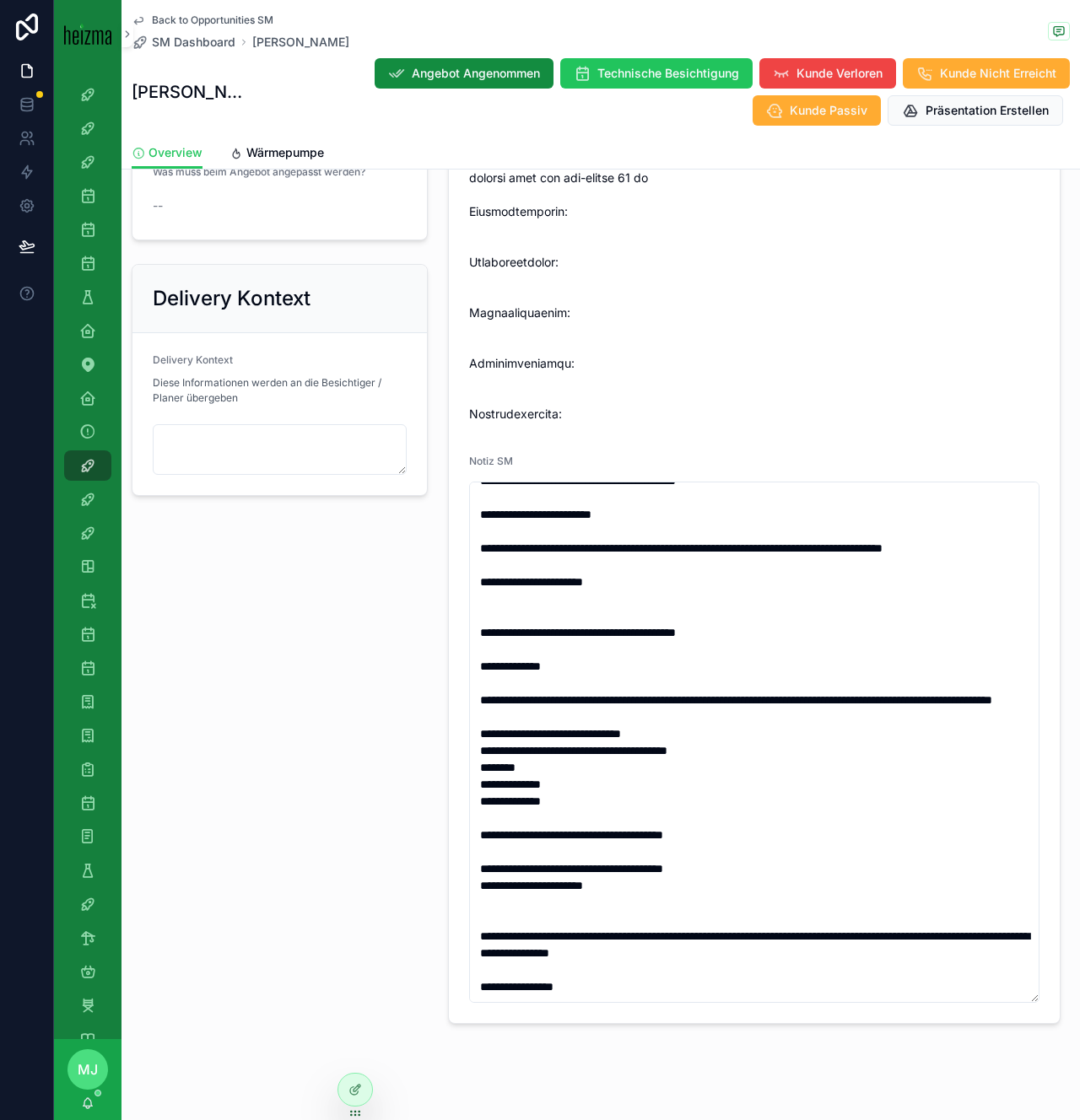
click at [429, 699] on div "Personal Information - Robert Fikisz Kundeninformationen Bearbeiten FirstName R…" at bounding box center [279, 9] width 316 height 2045
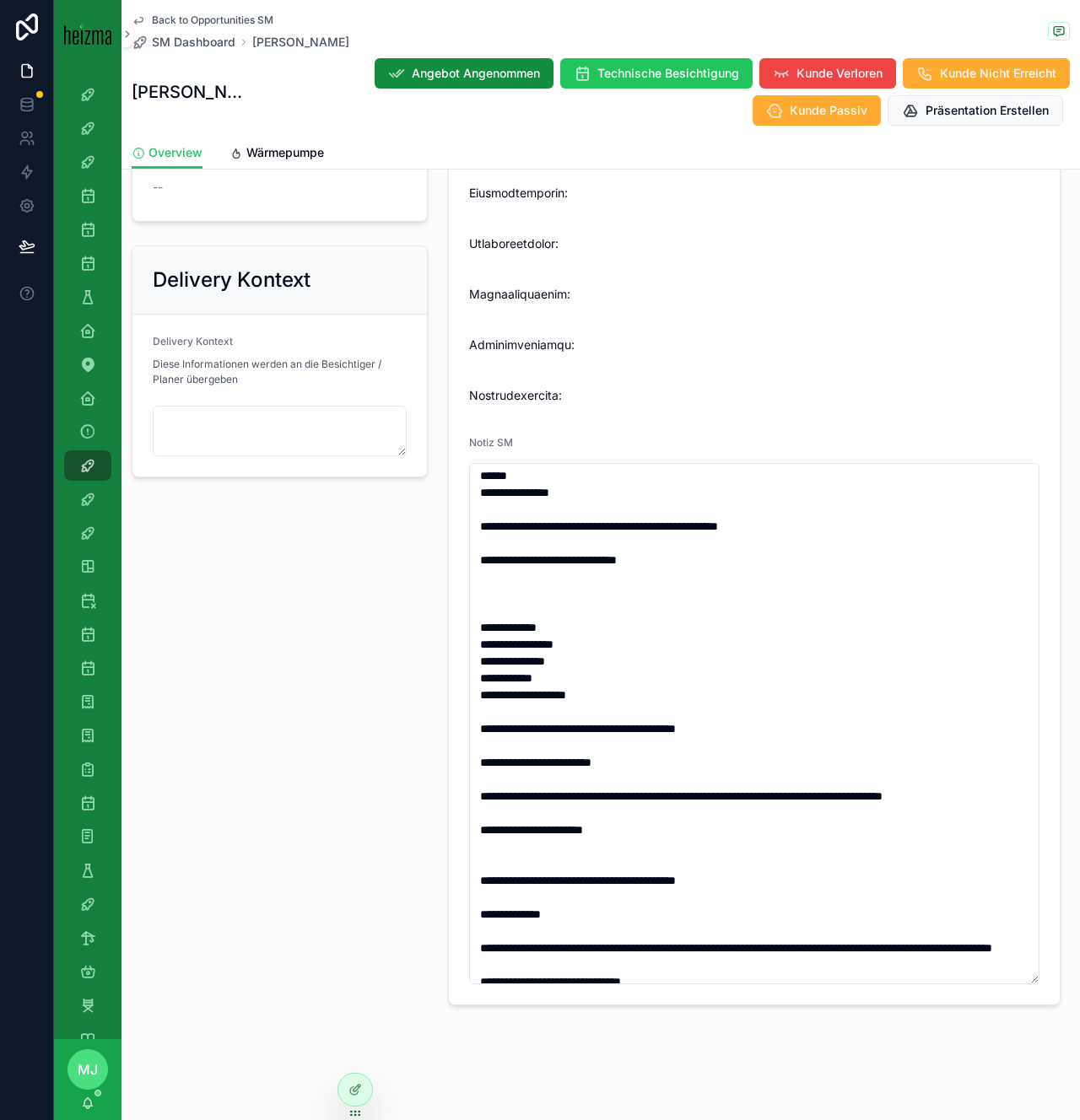
scroll to position [185, 0]
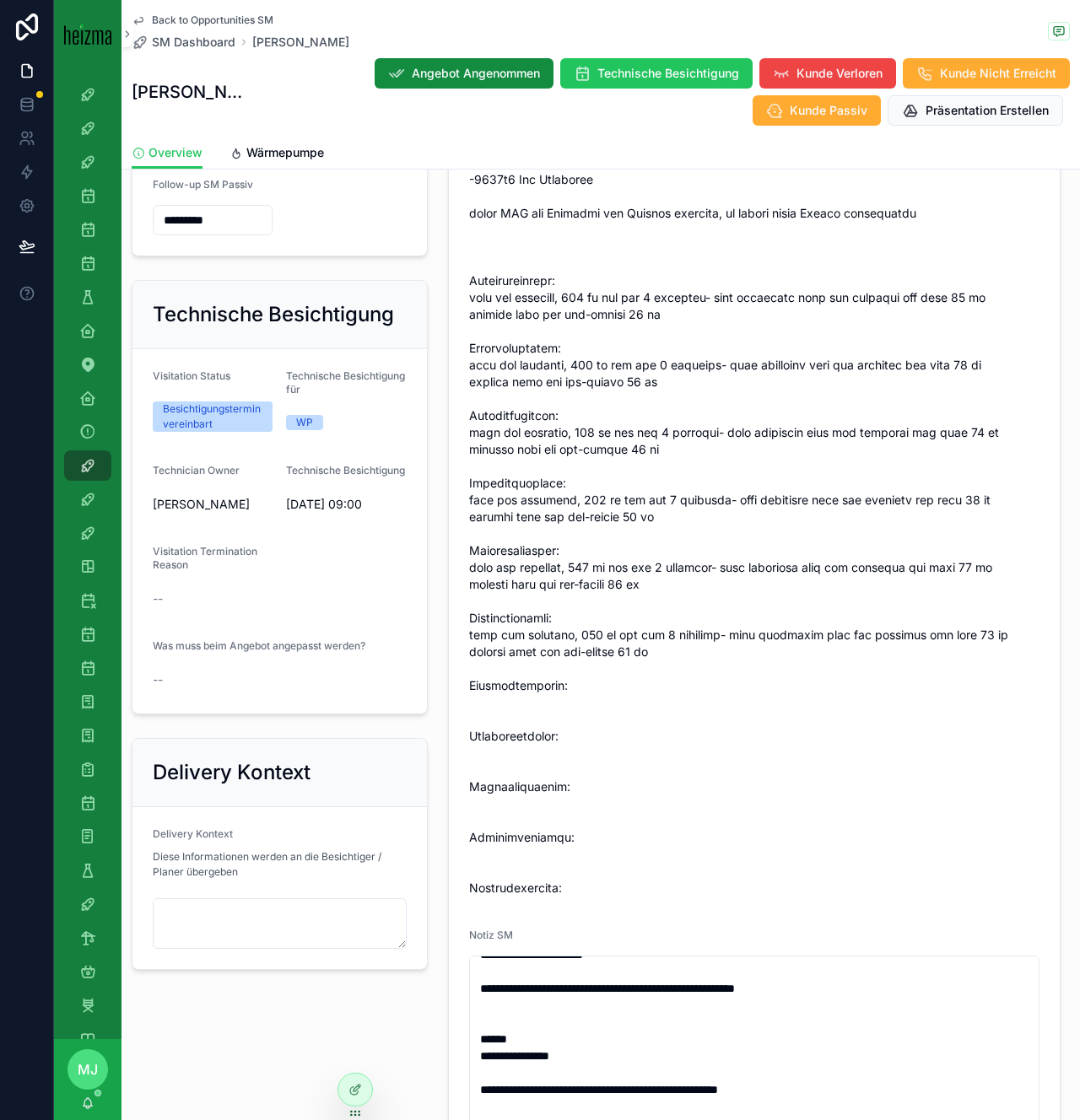
click at [437, 494] on div "Technische Besichtigung Visitation Status Besichtigungstermin vereinbart Techni…" at bounding box center [279, 497] width 316 height 448
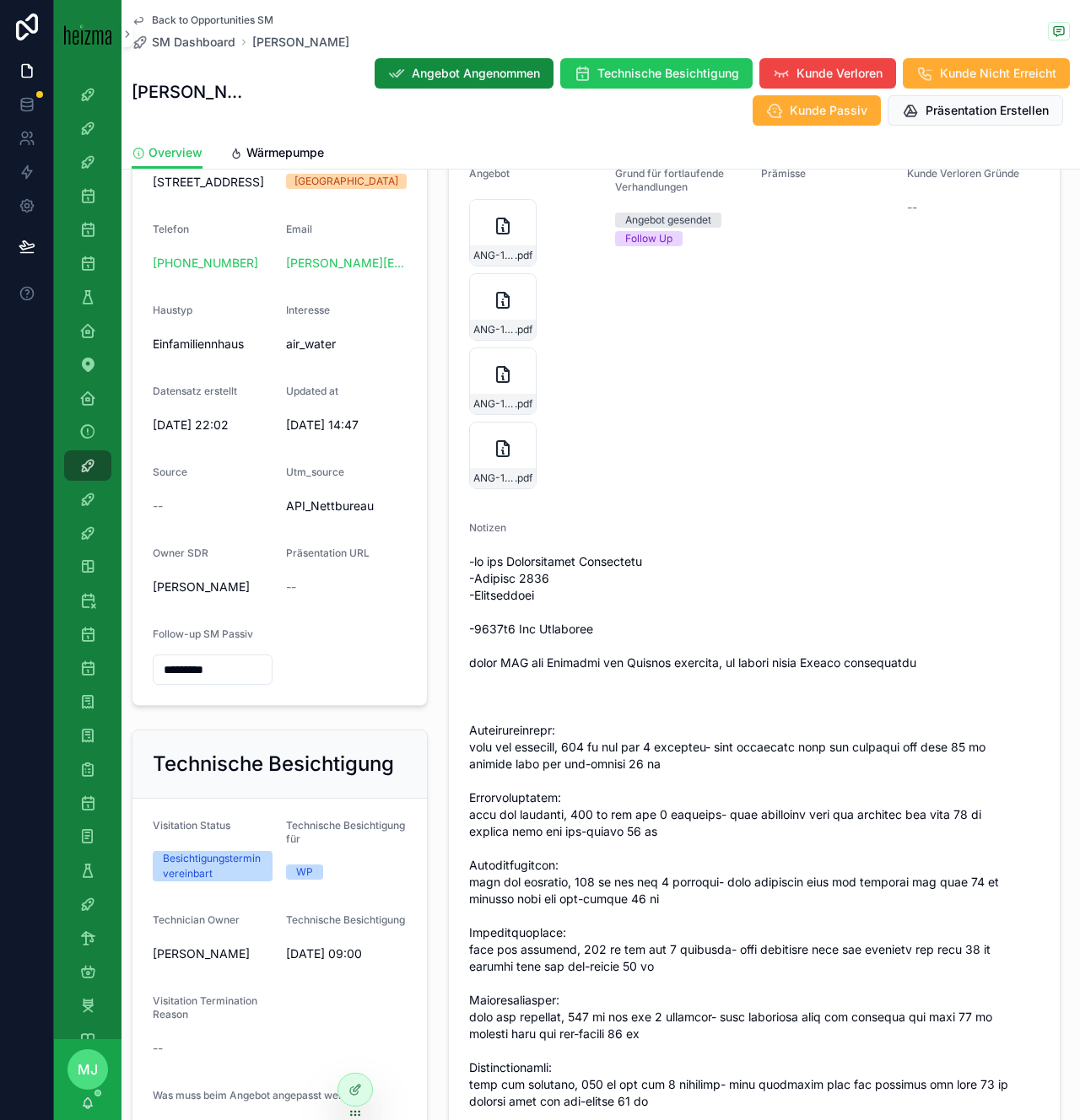
scroll to position [510, 0]
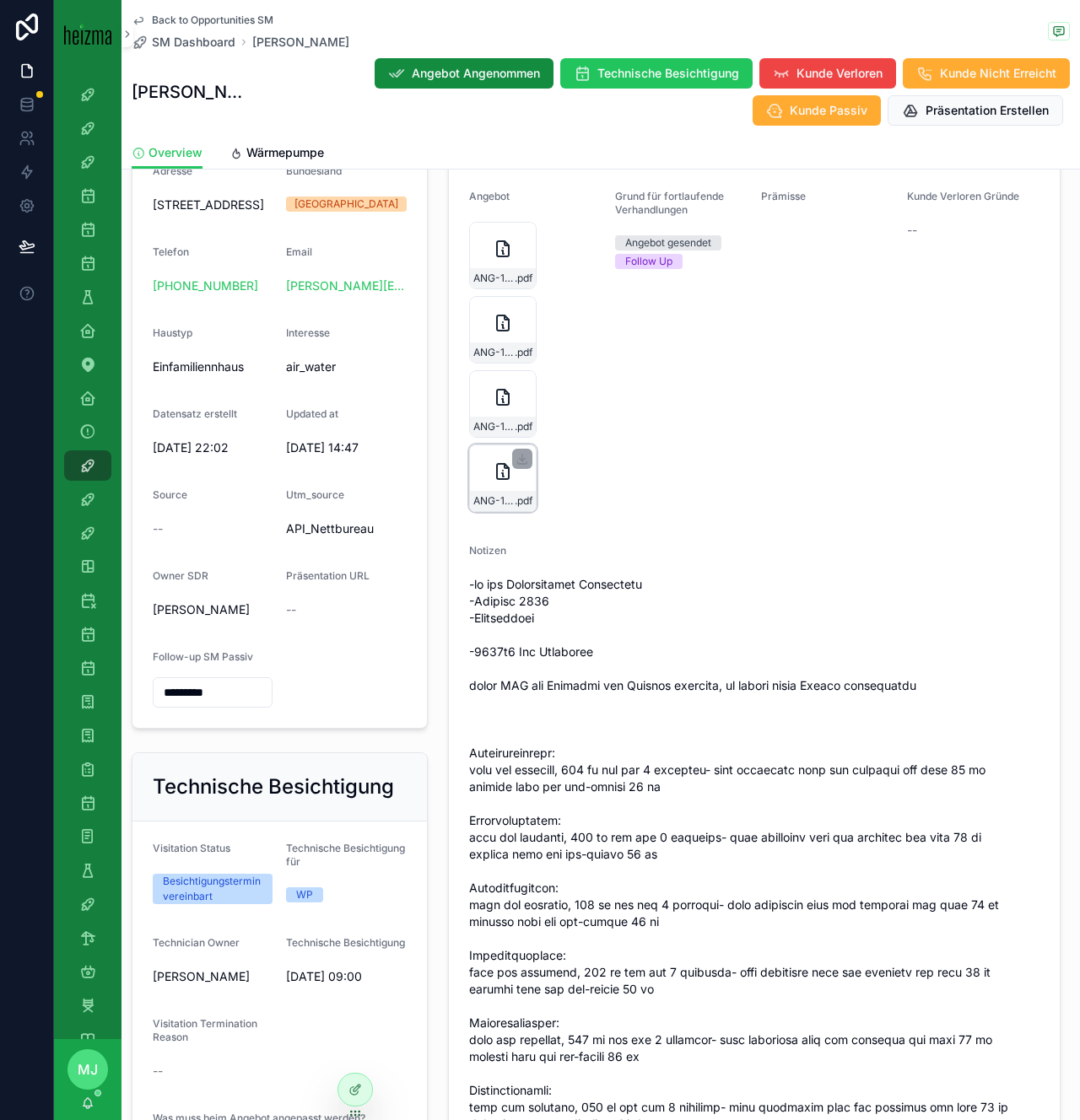
click at [486, 489] on div "ANG-10839-Fikisz-2025-05-21 .pdf" at bounding box center [502, 478] width 68 height 68
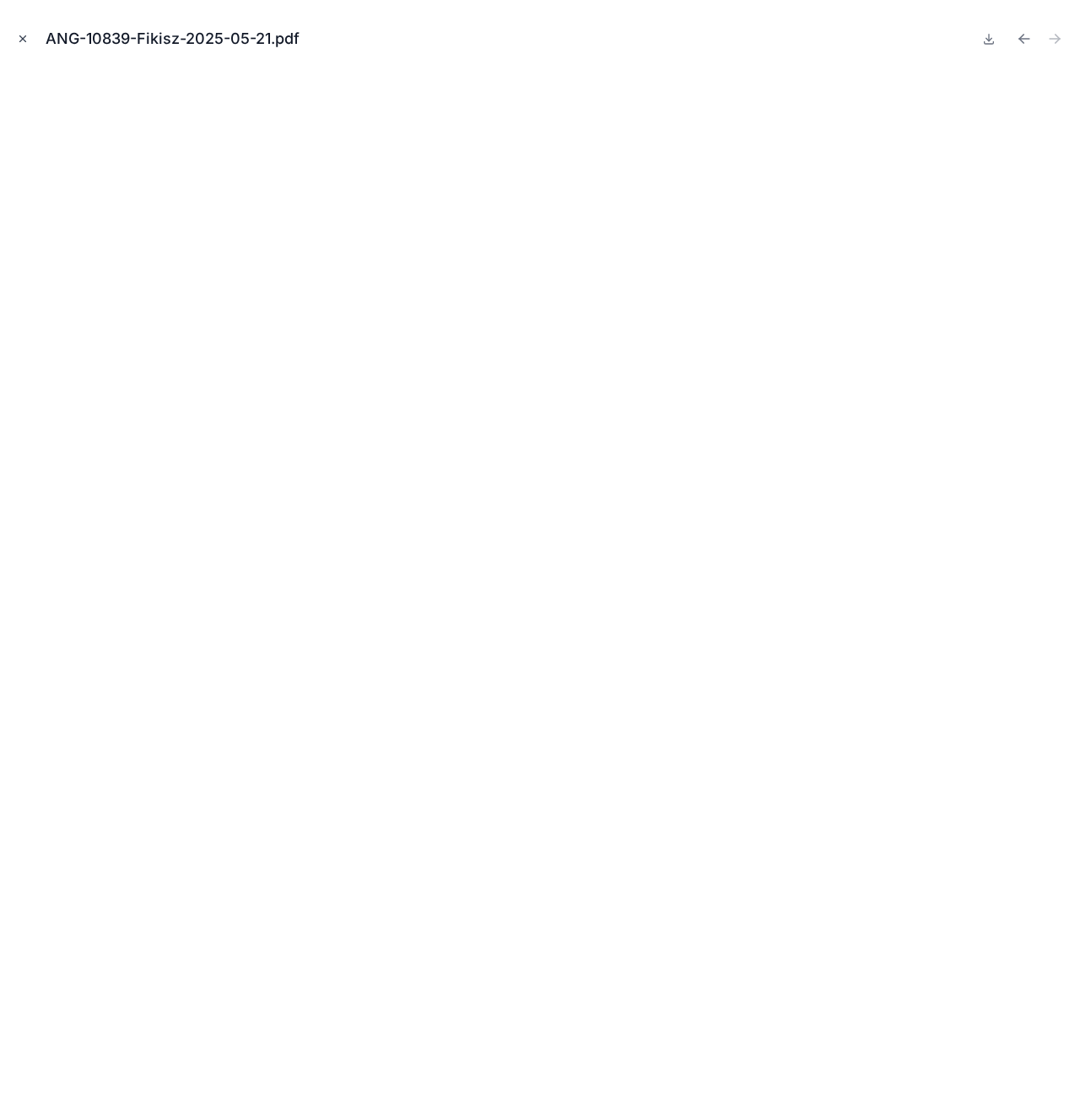
click at [14, 38] on button "Close modal" at bounding box center [23, 39] width 19 height 19
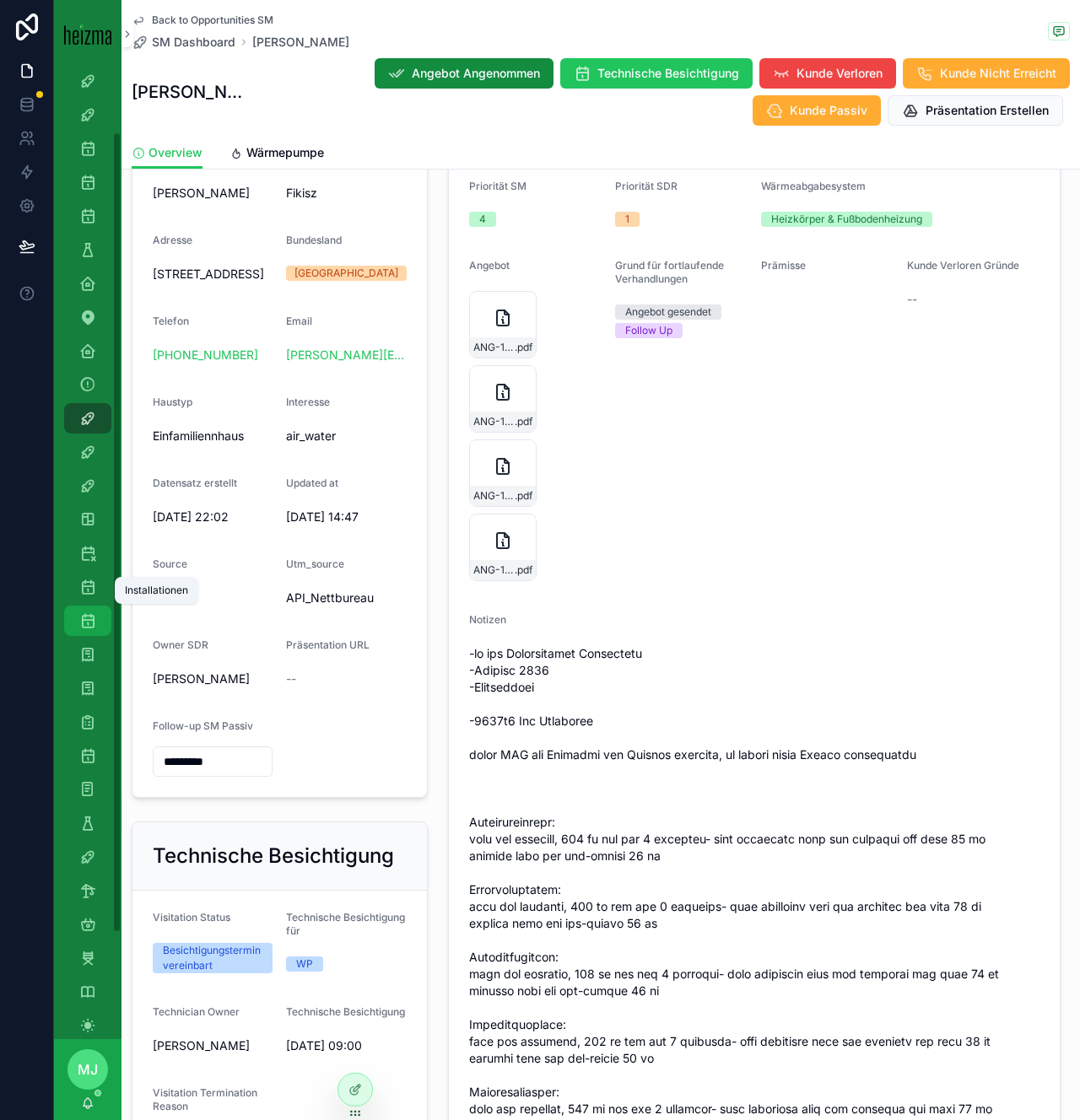
scroll to position [96, 0]
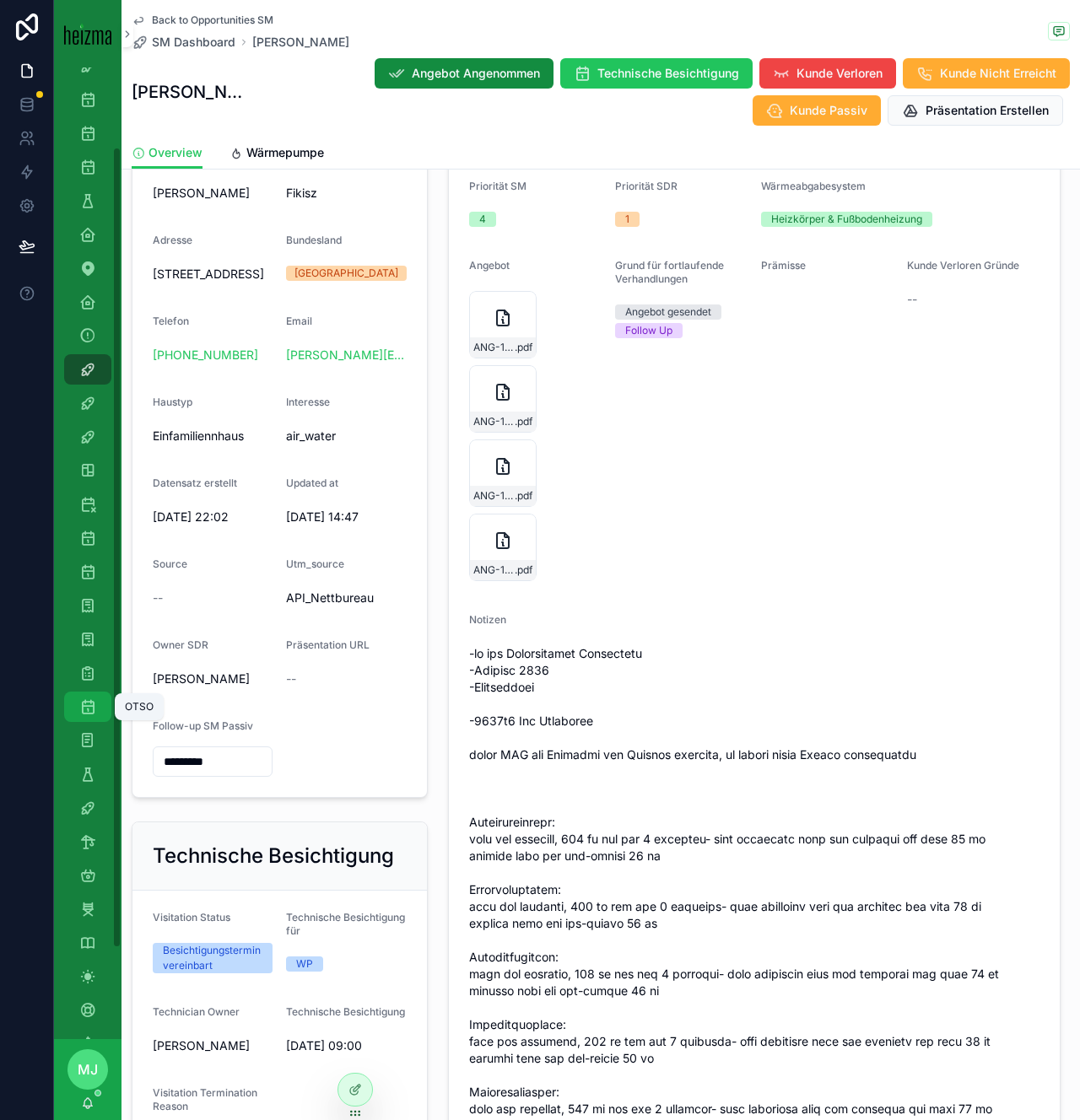
click at [96, 706] on div "OTSO" at bounding box center [88, 707] width 27 height 27
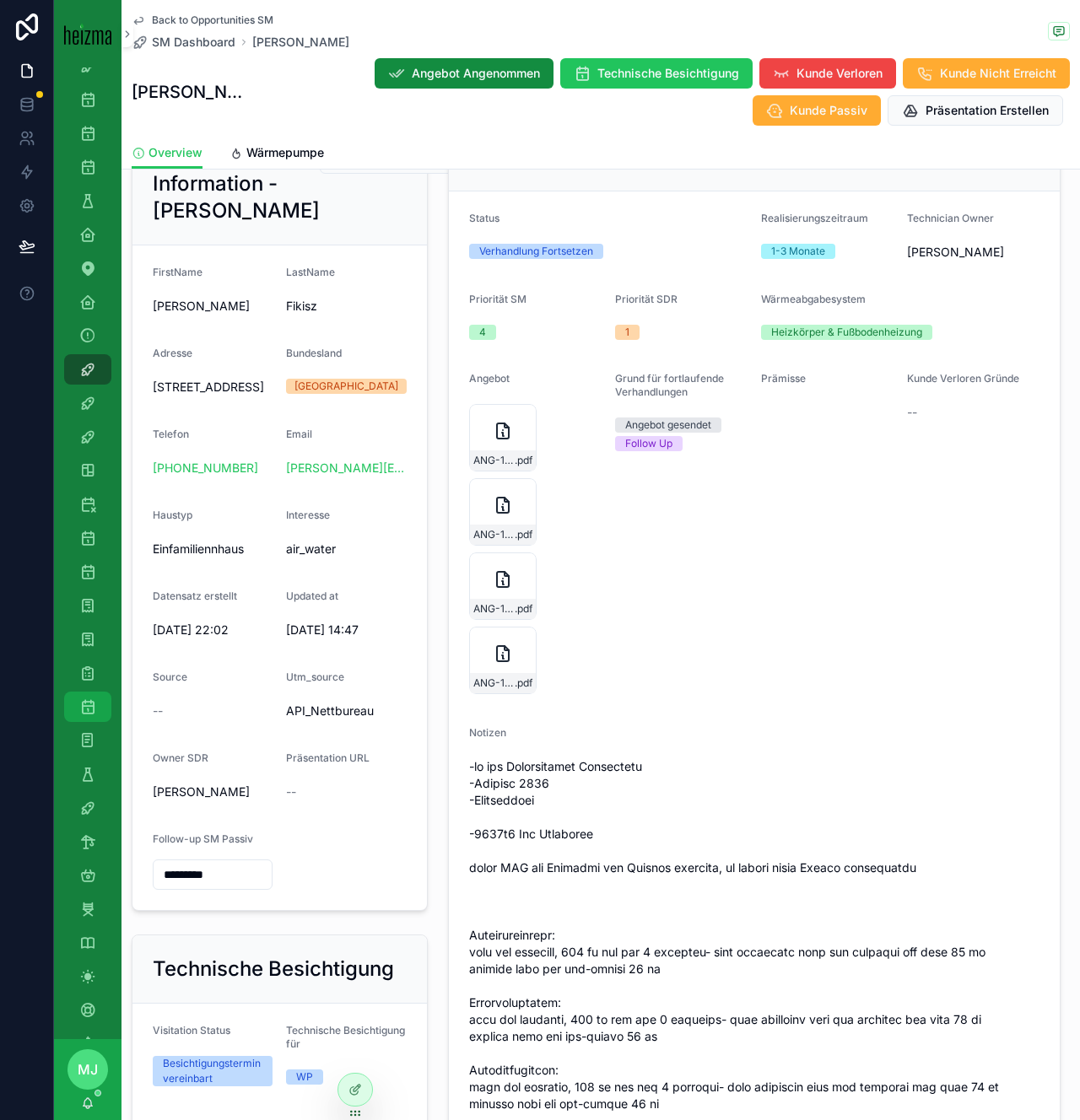
scroll to position [320, 0]
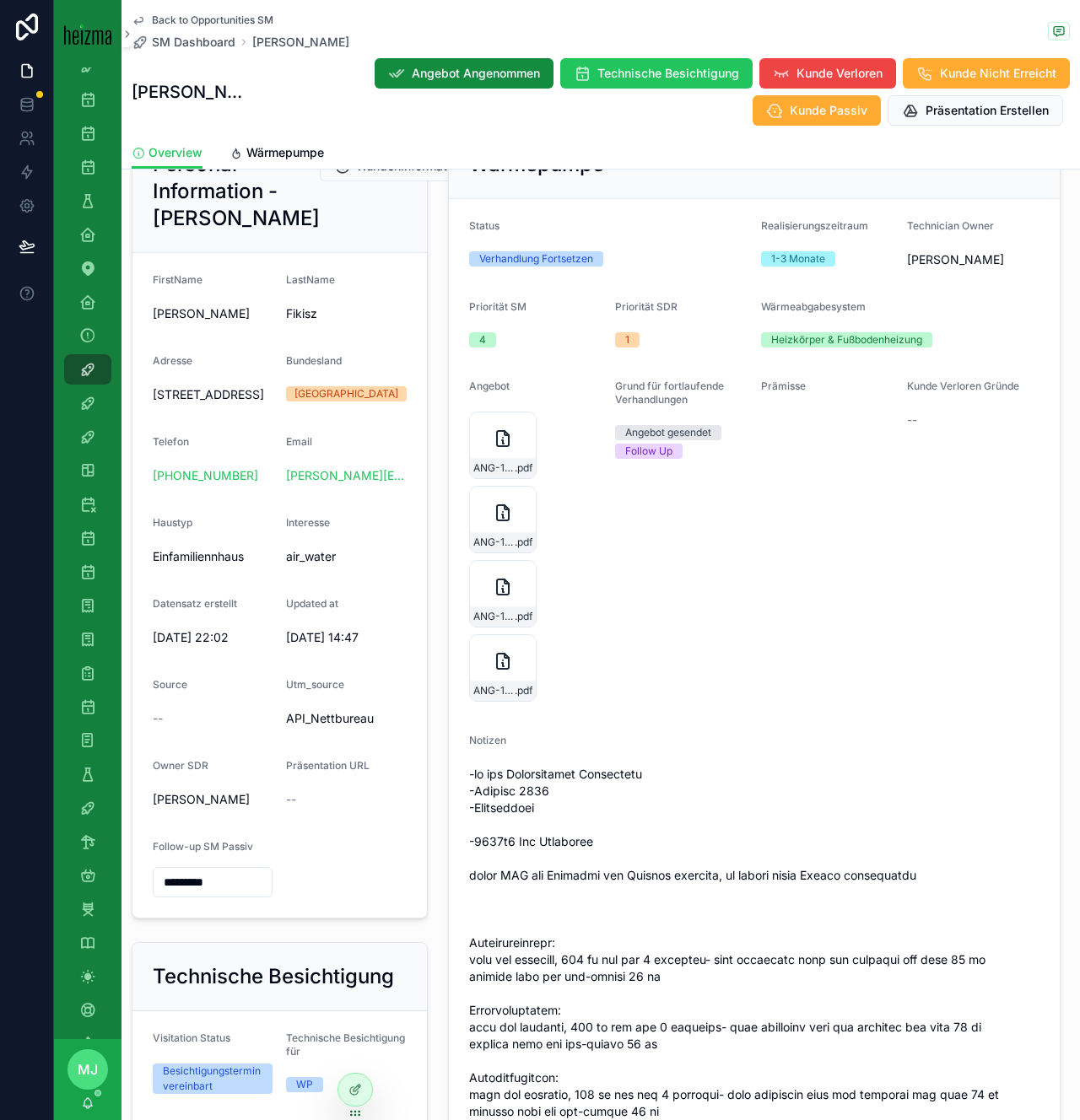
click at [299, 323] on span "Fikisz" at bounding box center [345, 314] width 120 height 17
copy span "Fikisz"
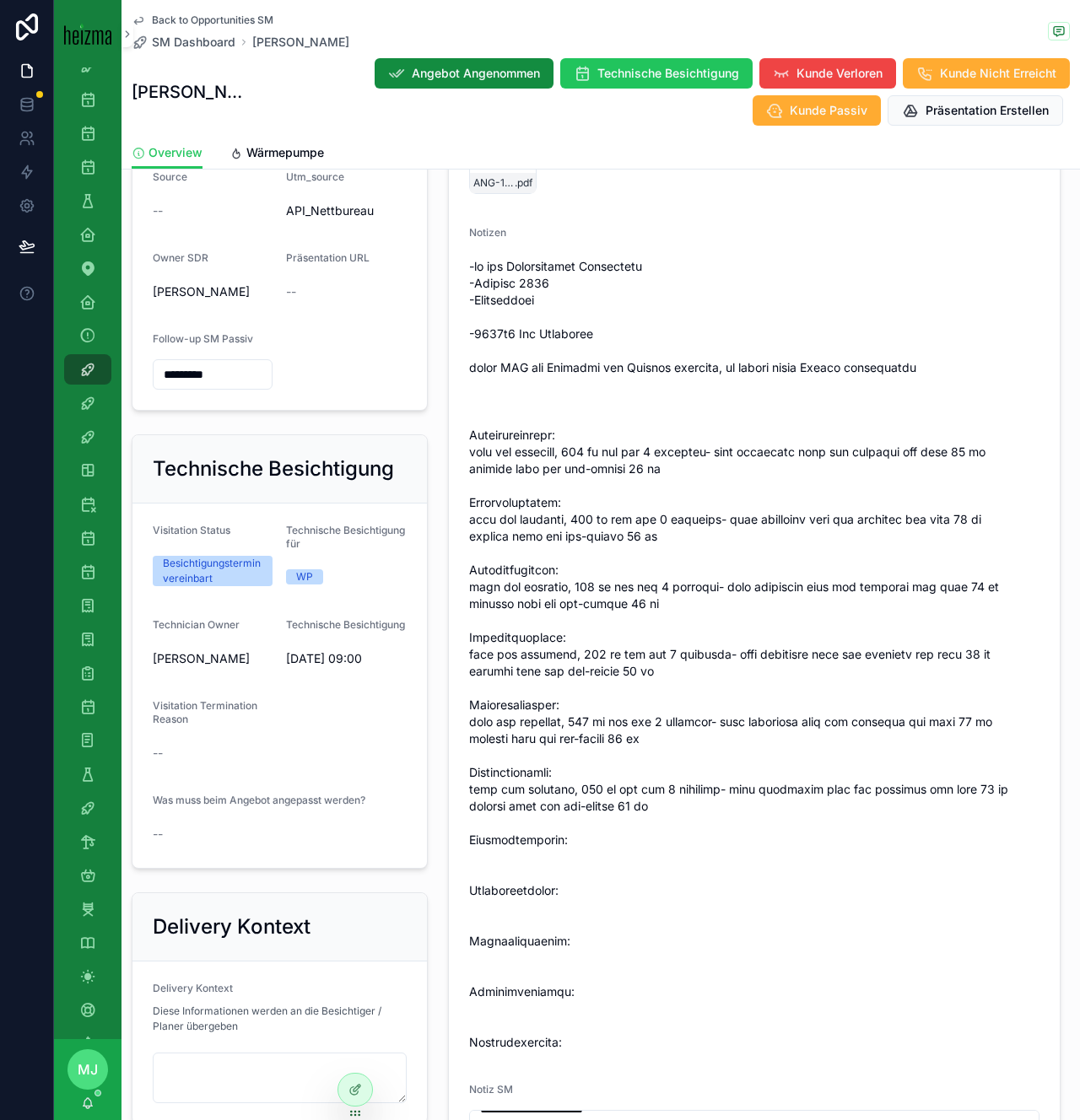
scroll to position [886, 0]
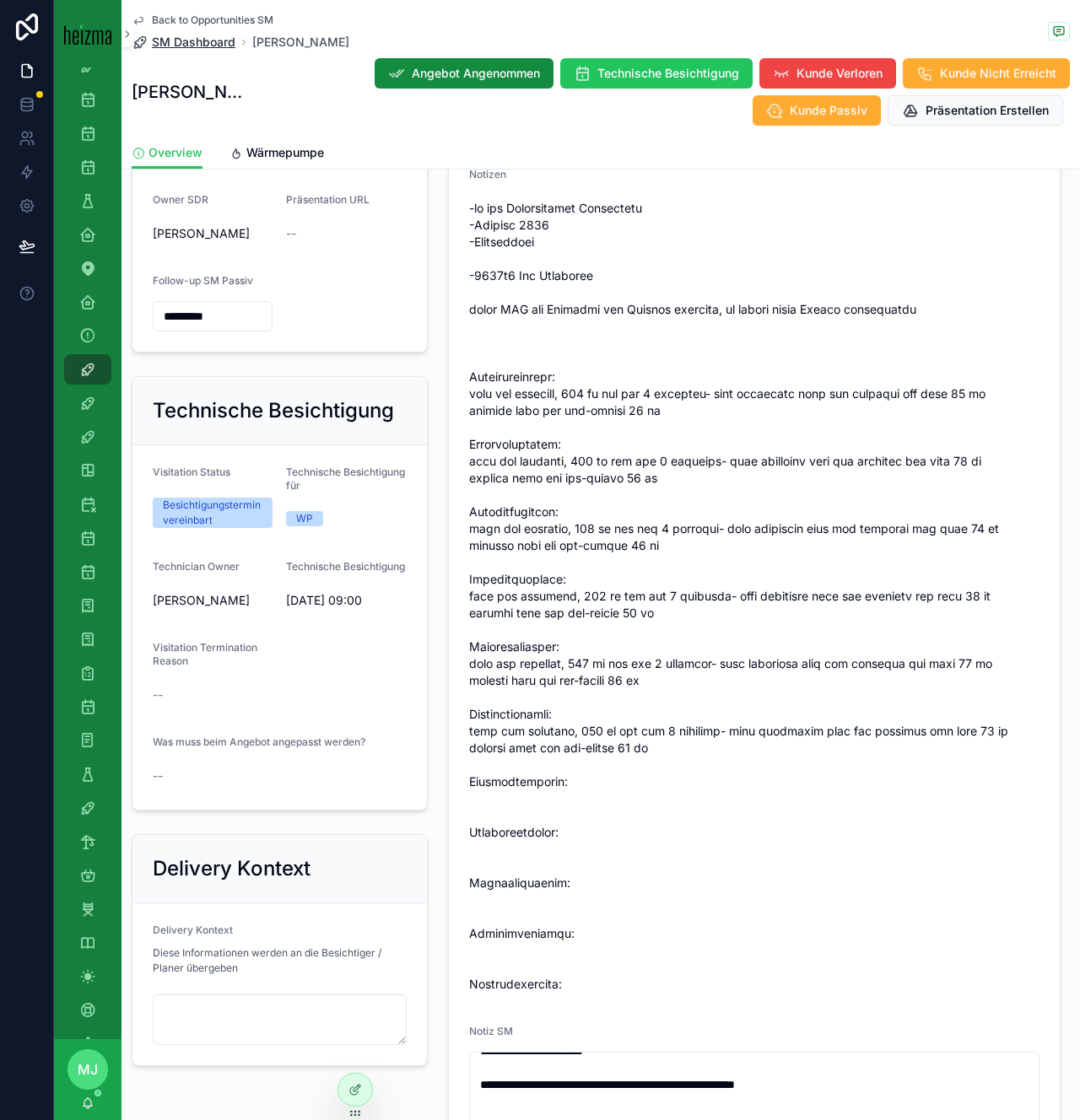
click at [187, 35] on span "SM Dashboard" at bounding box center [193, 42] width 83 height 17
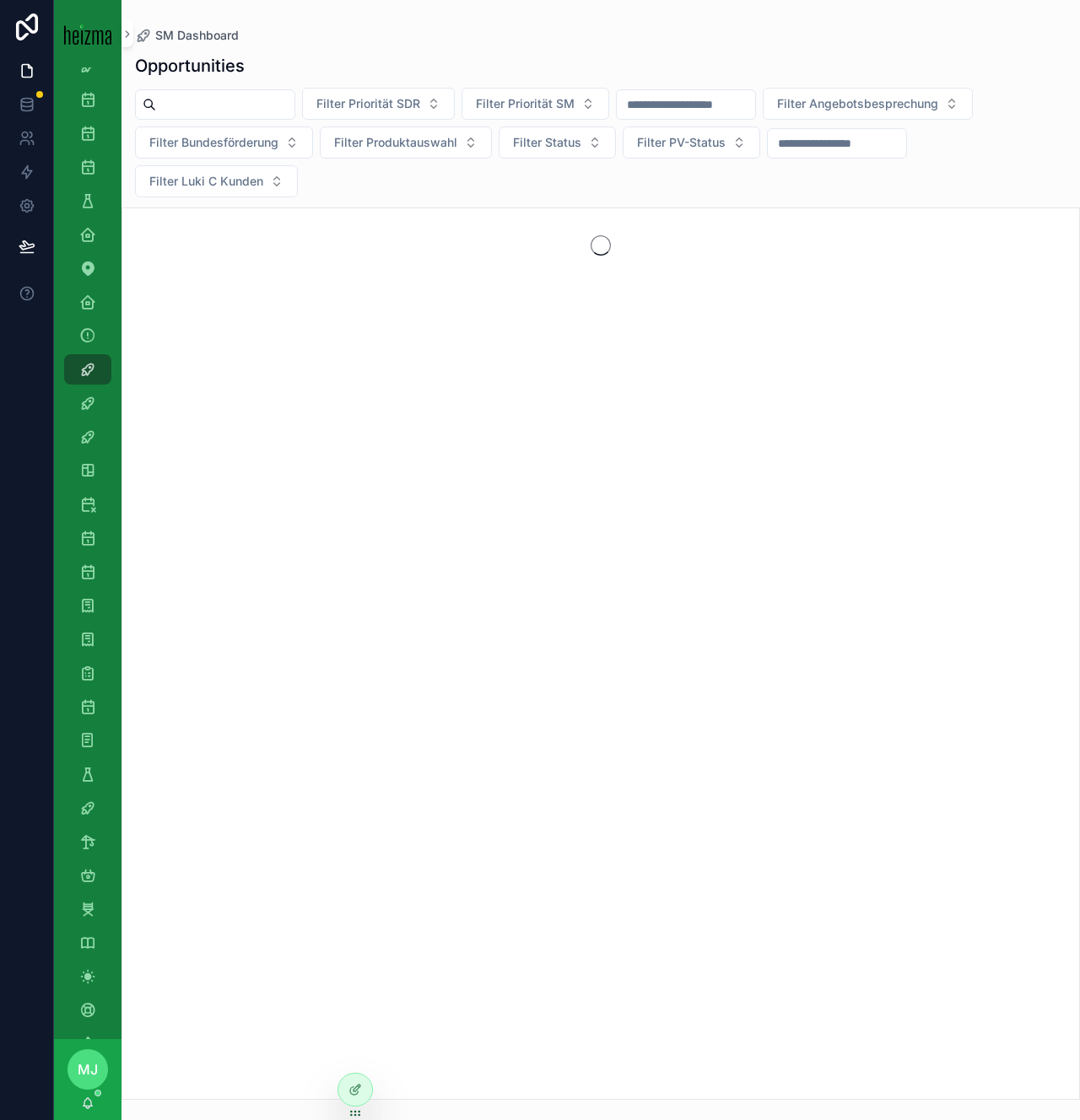
click at [239, 114] on input "scrollable content" at bounding box center [225, 105] width 138 height 24
click at [185, 109] on input "******" at bounding box center [225, 105] width 138 height 24
click at [232, 109] on input "******" at bounding box center [225, 105] width 138 height 24
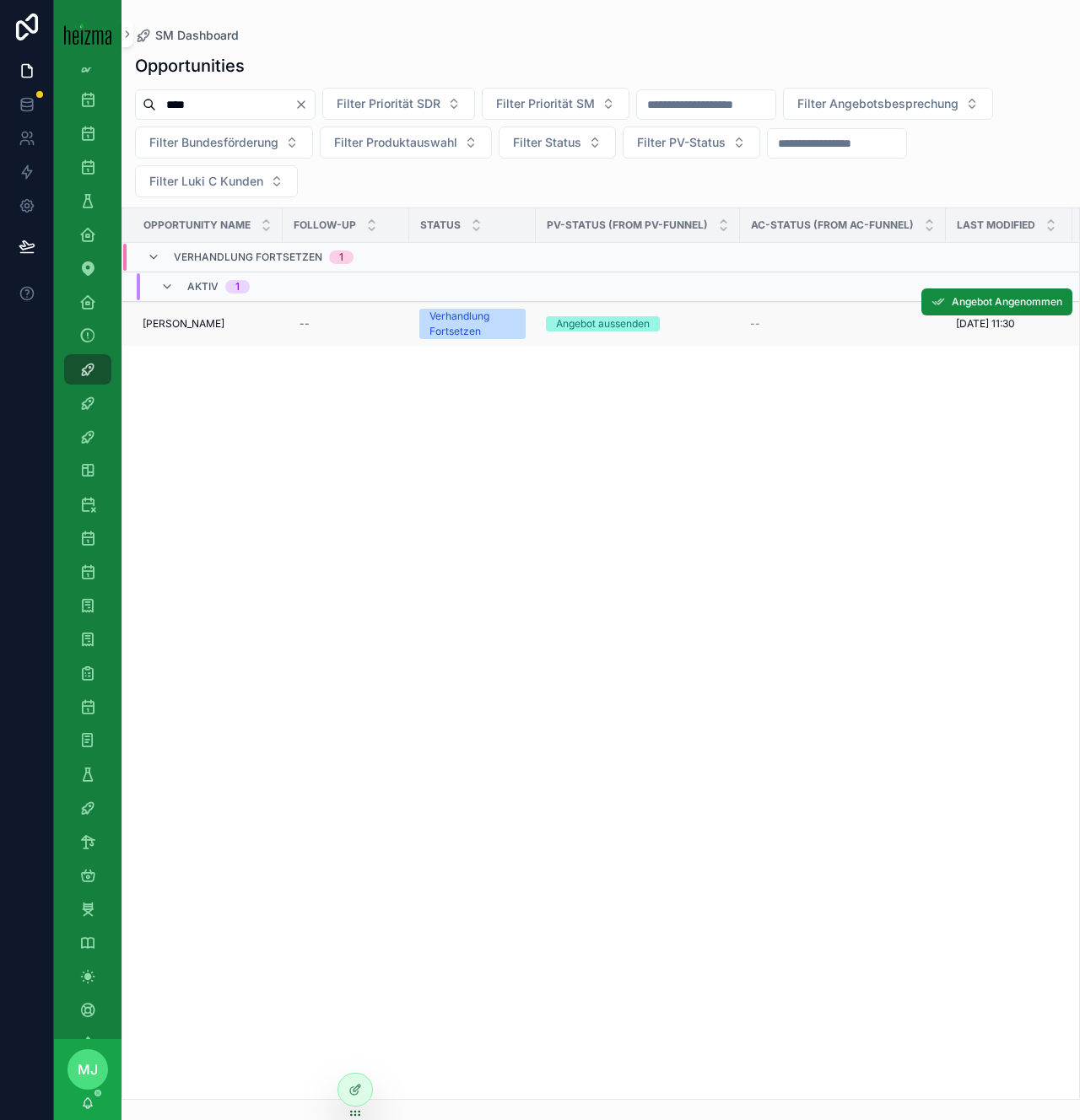
type input "****"
click at [186, 325] on span "Matthias Krizik" at bounding box center [183, 324] width 82 height 14
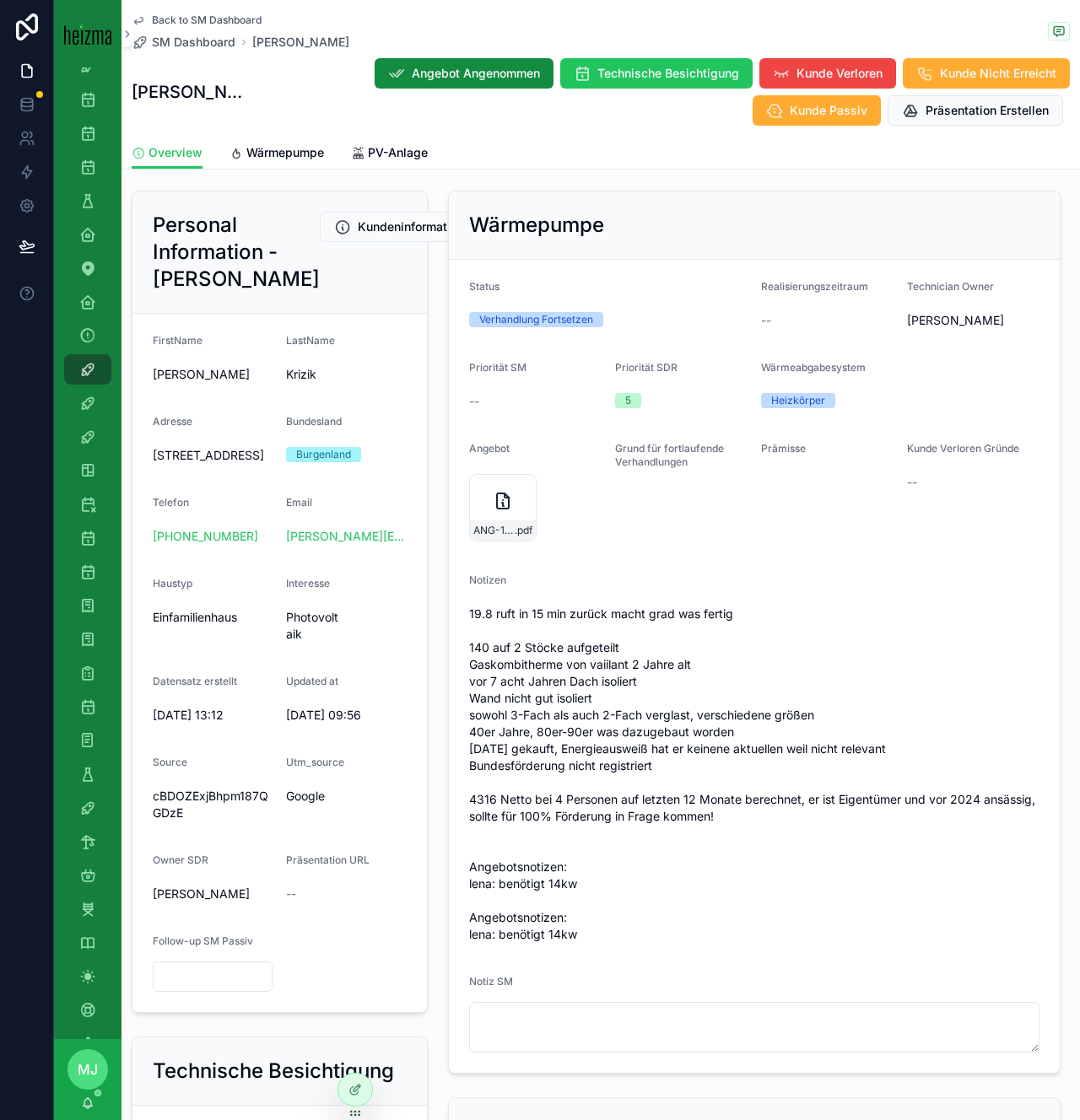
scroll to position [175, 0]
click at [784, 823] on span "19.8 ruft in 15 min zurück macht grad was fertig 140 auf 2 Stöcke aufgeteilt Ga…" at bounding box center [754, 773] width 570 height 337
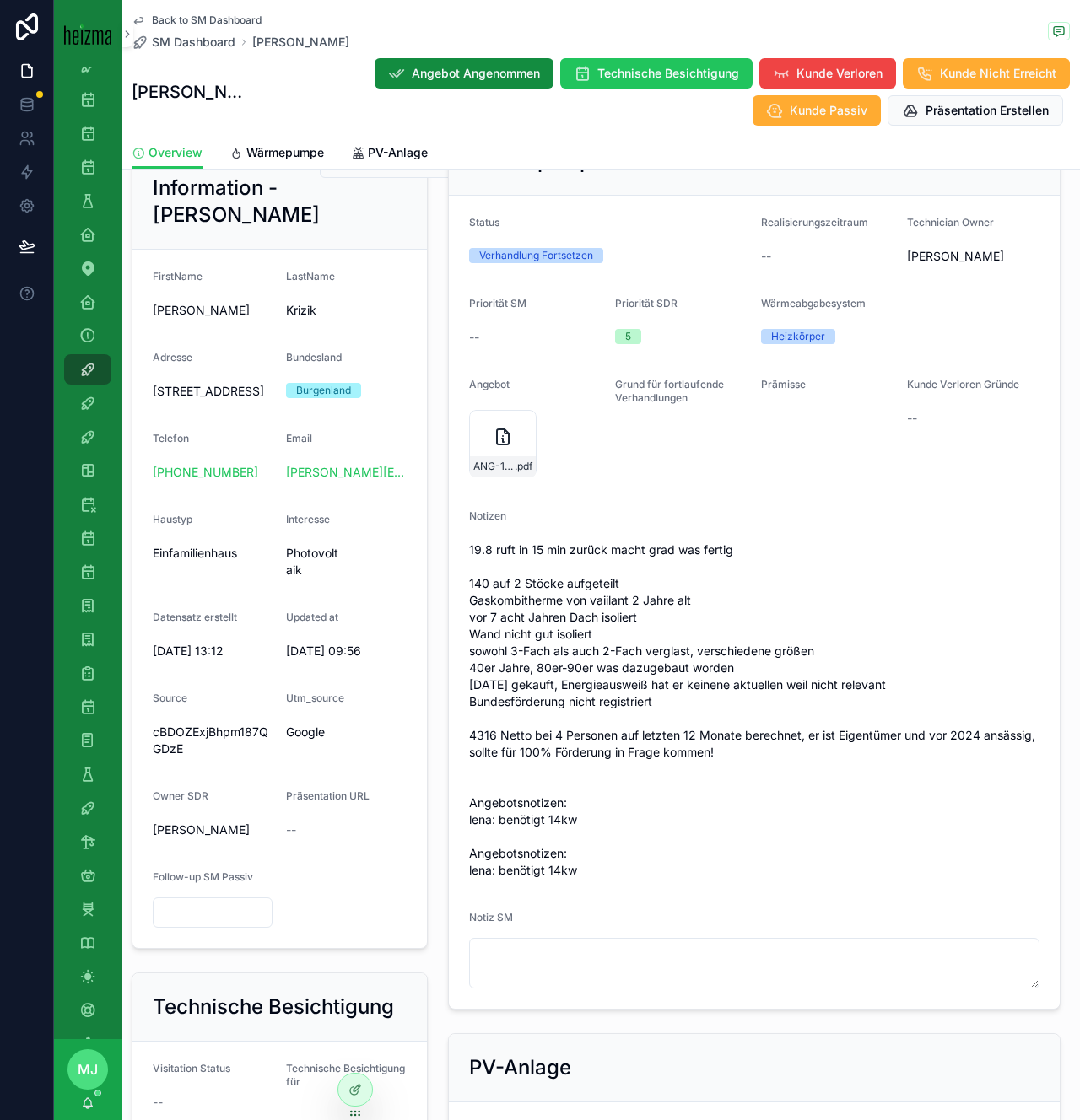
scroll to position [234, 0]
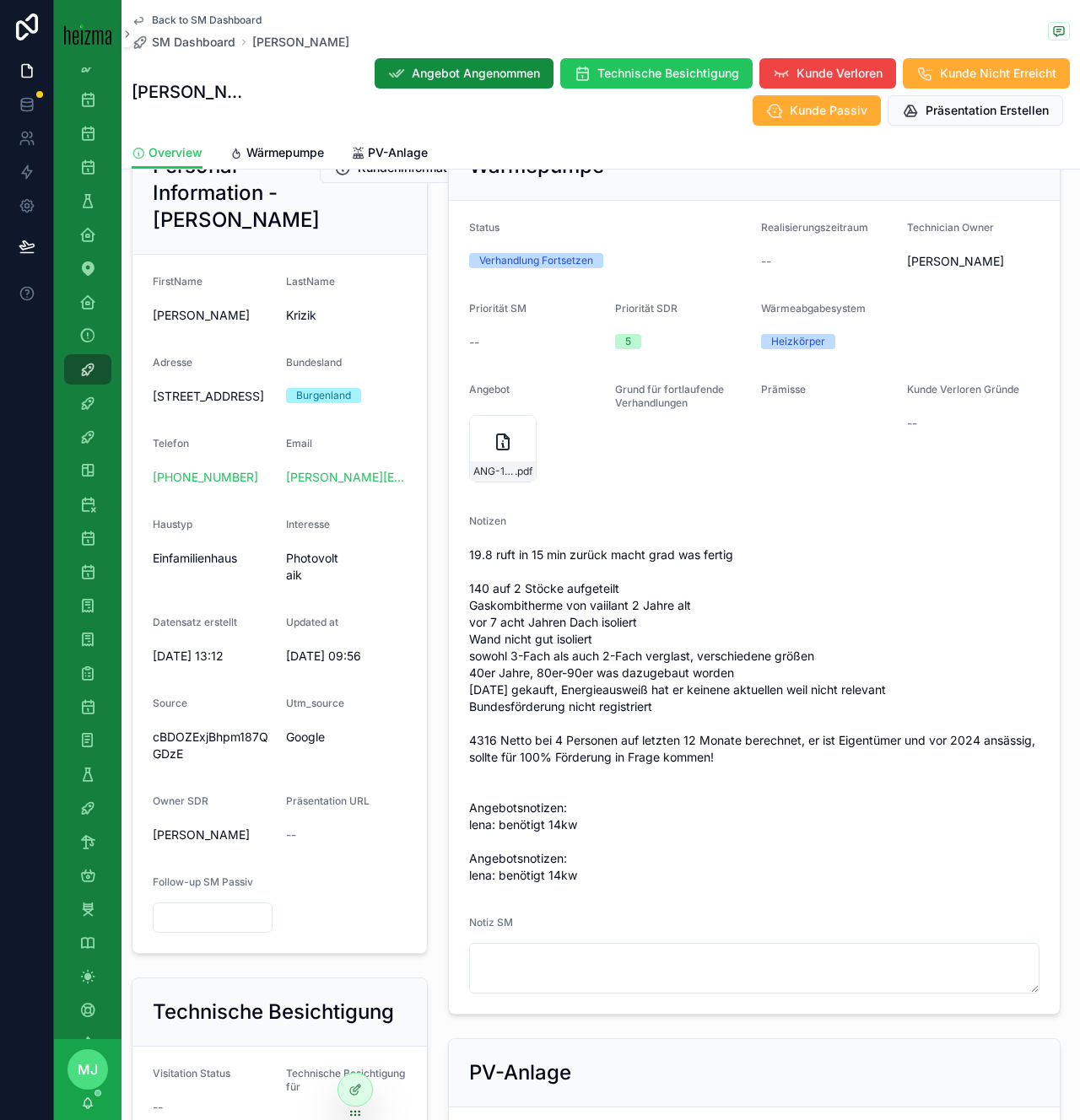
click at [633, 626] on span "19.8 ruft in 15 min zurück macht grad was fertig 140 auf 2 Stöcke aufgeteilt Ga…" at bounding box center [754, 715] width 570 height 337
click at [654, 634] on span "19.8 ruft in 15 min zurück macht grad was fertig 140 auf 2 Stöcke aufgeteilt Ga…" at bounding box center [754, 715] width 570 height 337
click at [763, 664] on span "19.8 ruft in 15 min zurück macht grad was fertig 140 auf 2 Stöcke aufgeteilt Ga…" at bounding box center [754, 715] width 570 height 337
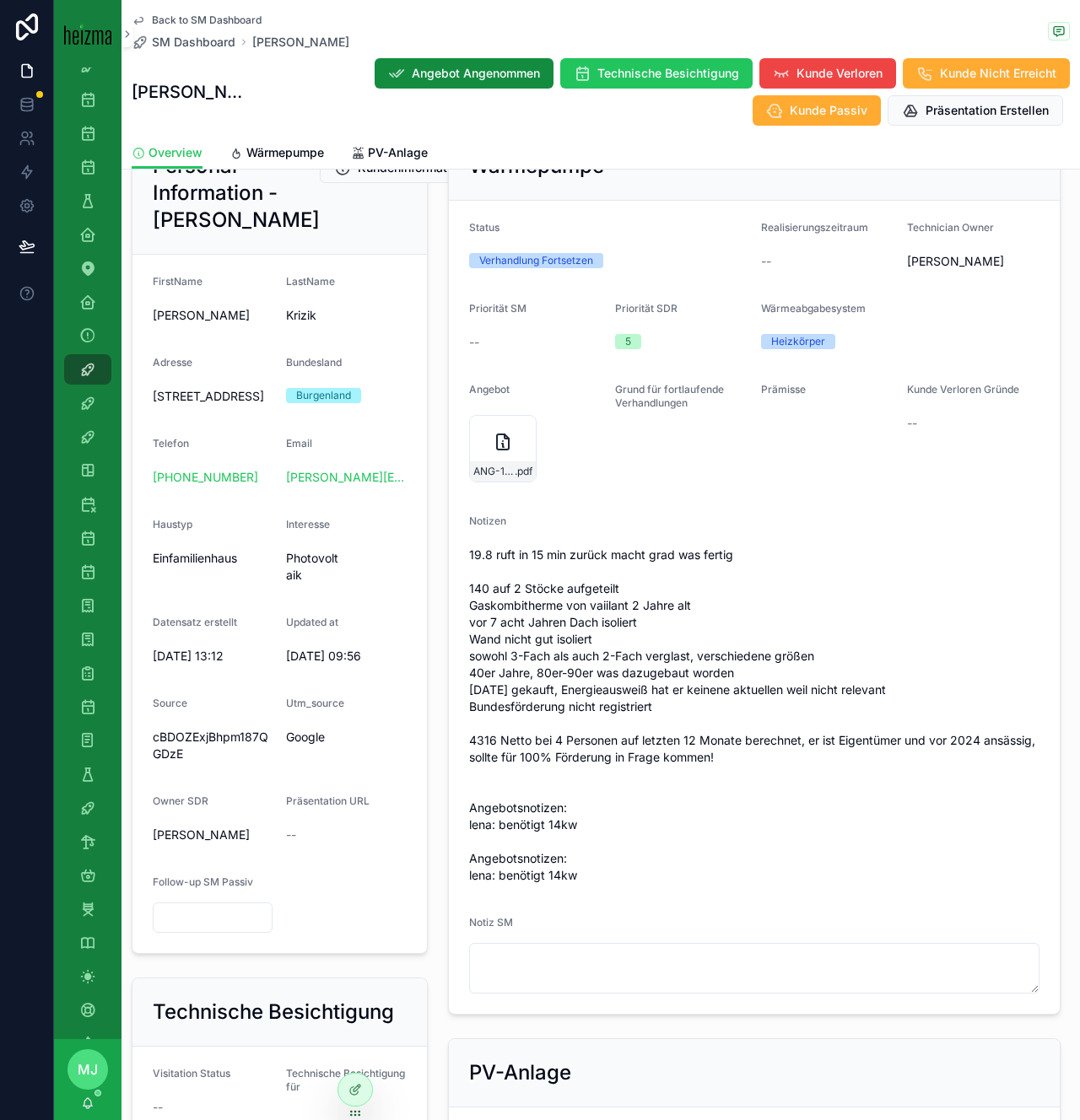
click at [584, 626] on span "19.8 ruft in 15 min zurück macht grad was fertig 140 auf 2 Stöcke aufgeteilt Ga…" at bounding box center [754, 715] width 570 height 337
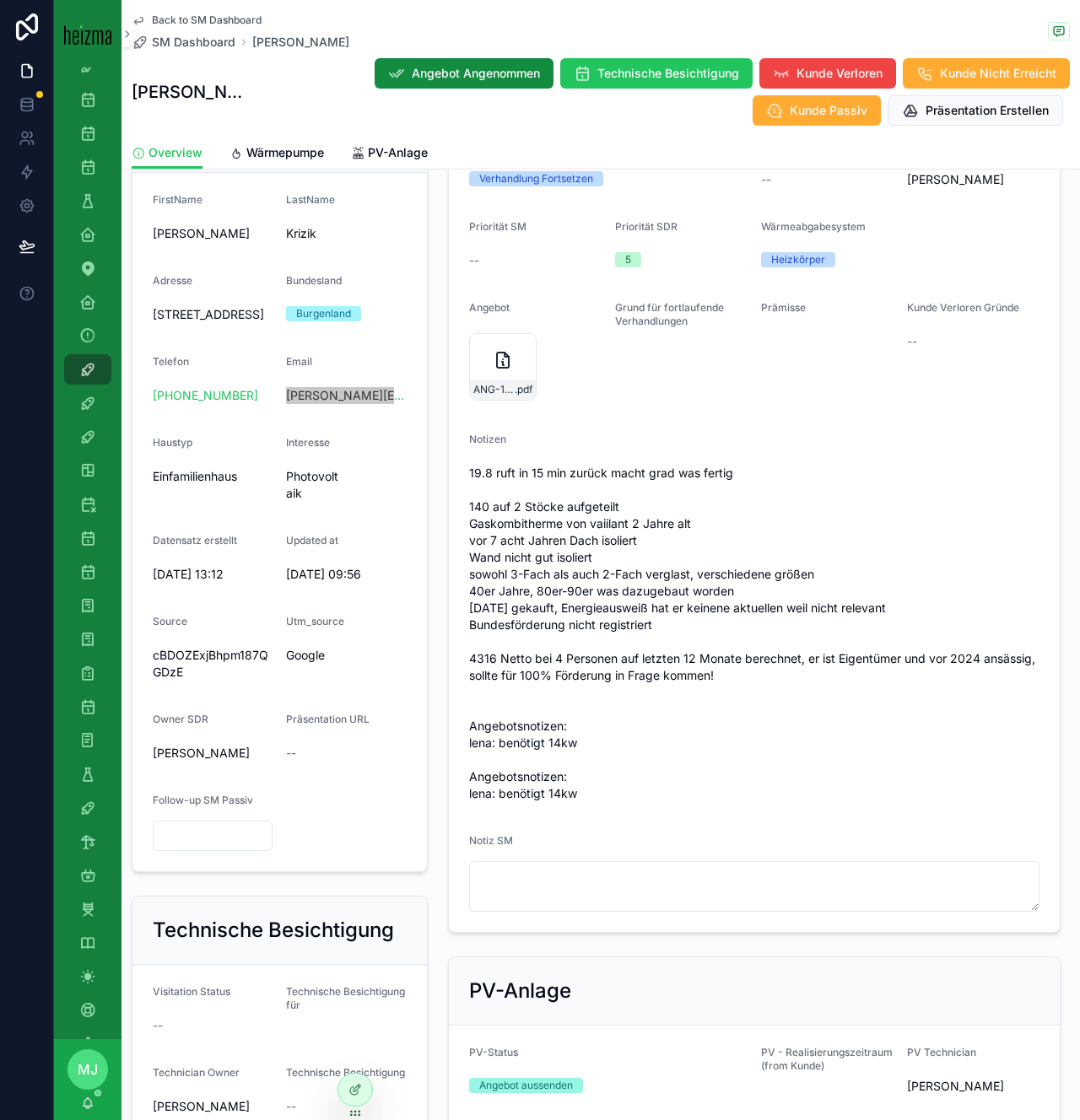
scroll to position [315, 0]
click at [614, 523] on span "19.8 ruft in 15 min zurück macht grad was fertig 140 auf 2 Stöcke aufgeteilt Ga…" at bounding box center [754, 634] width 570 height 337
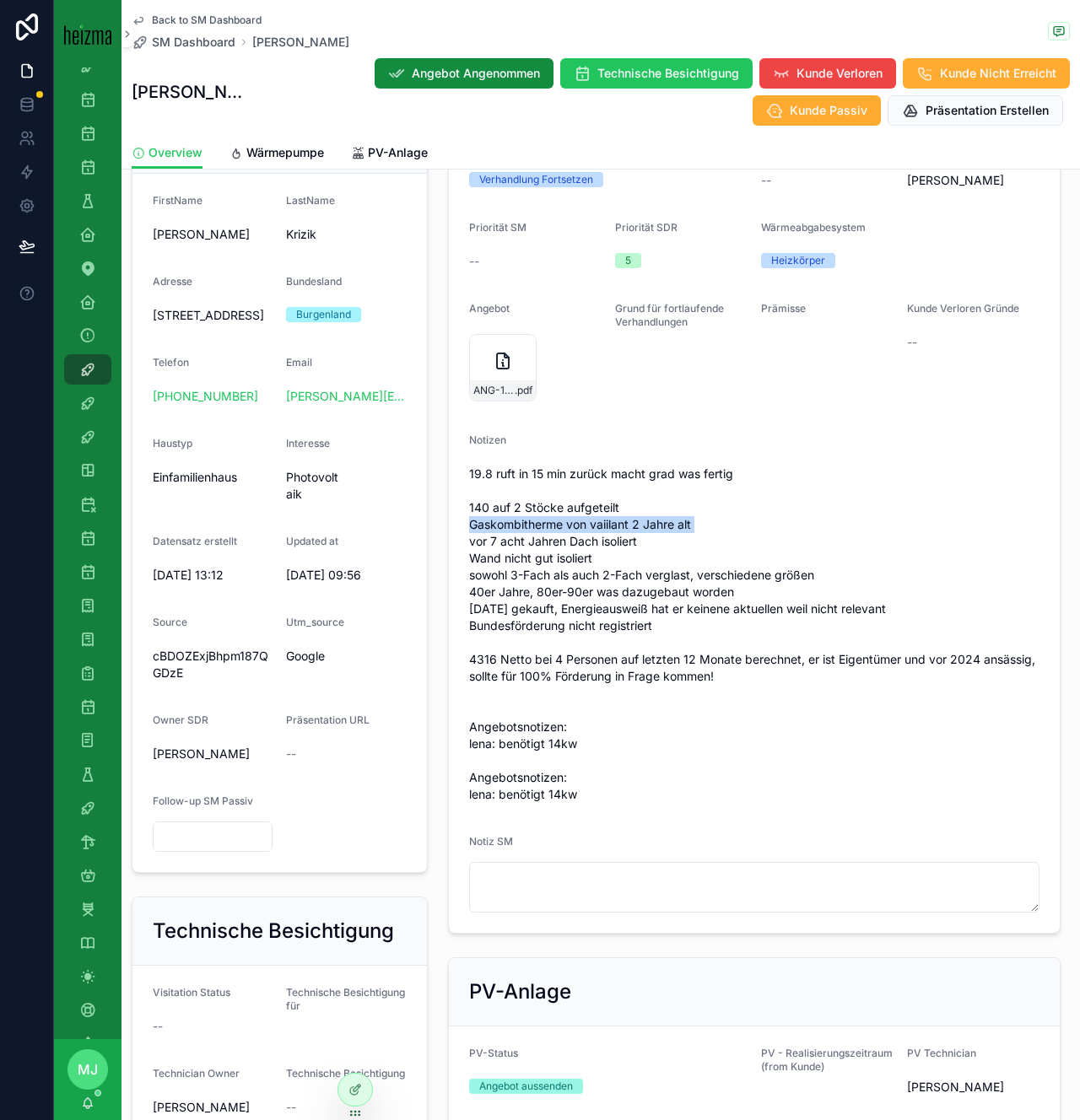
click at [614, 523] on span "19.8 ruft in 15 min zurück macht grad was fertig 140 auf 2 Stöcke aufgeteilt Ga…" at bounding box center [754, 634] width 570 height 337
click at [614, 528] on span "19.8 ruft in 15 min zurück macht grad was fertig 140 auf 2 Stöcke aufgeteilt Ga…" at bounding box center [754, 634] width 570 height 337
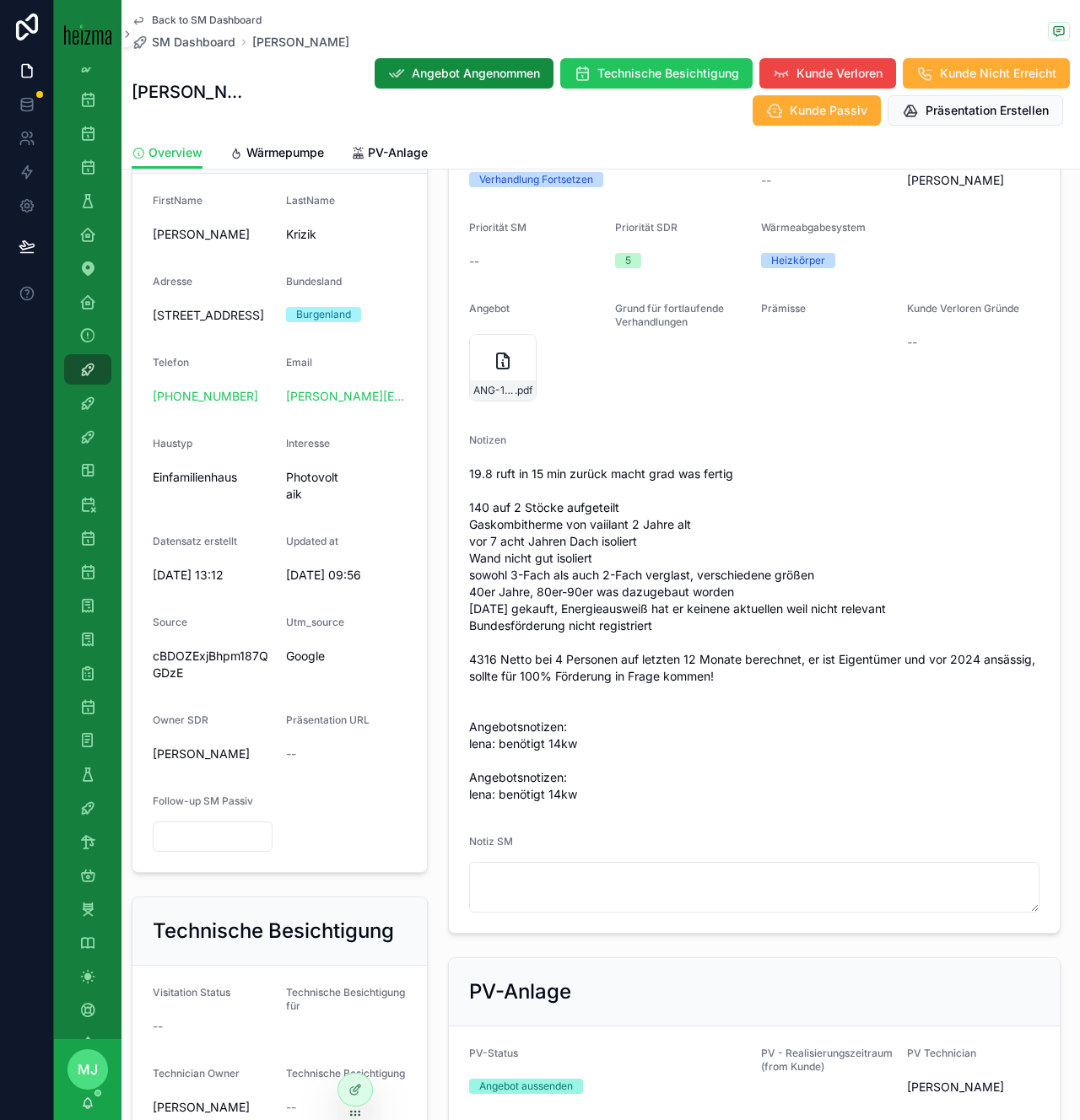
click at [524, 473] on span "19.8 ruft in 15 min zurück macht grad was fertig 140 auf 2 Stöcke aufgeteilt Ga…" at bounding box center [754, 634] width 570 height 337
click at [520, 346] on icon "scrollable content" at bounding box center [521, 348] width 14 height 14
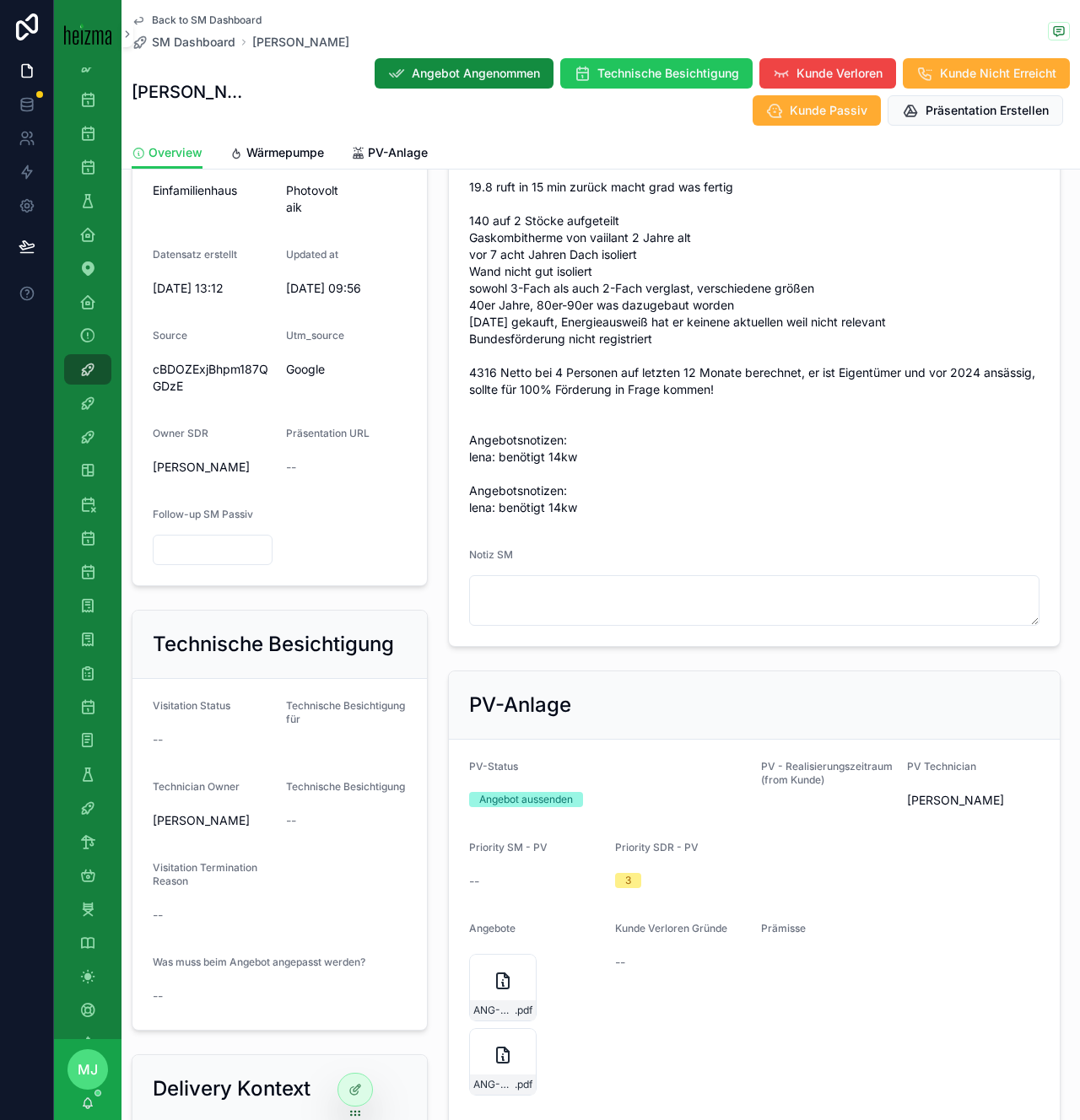
scroll to position [989, 0]
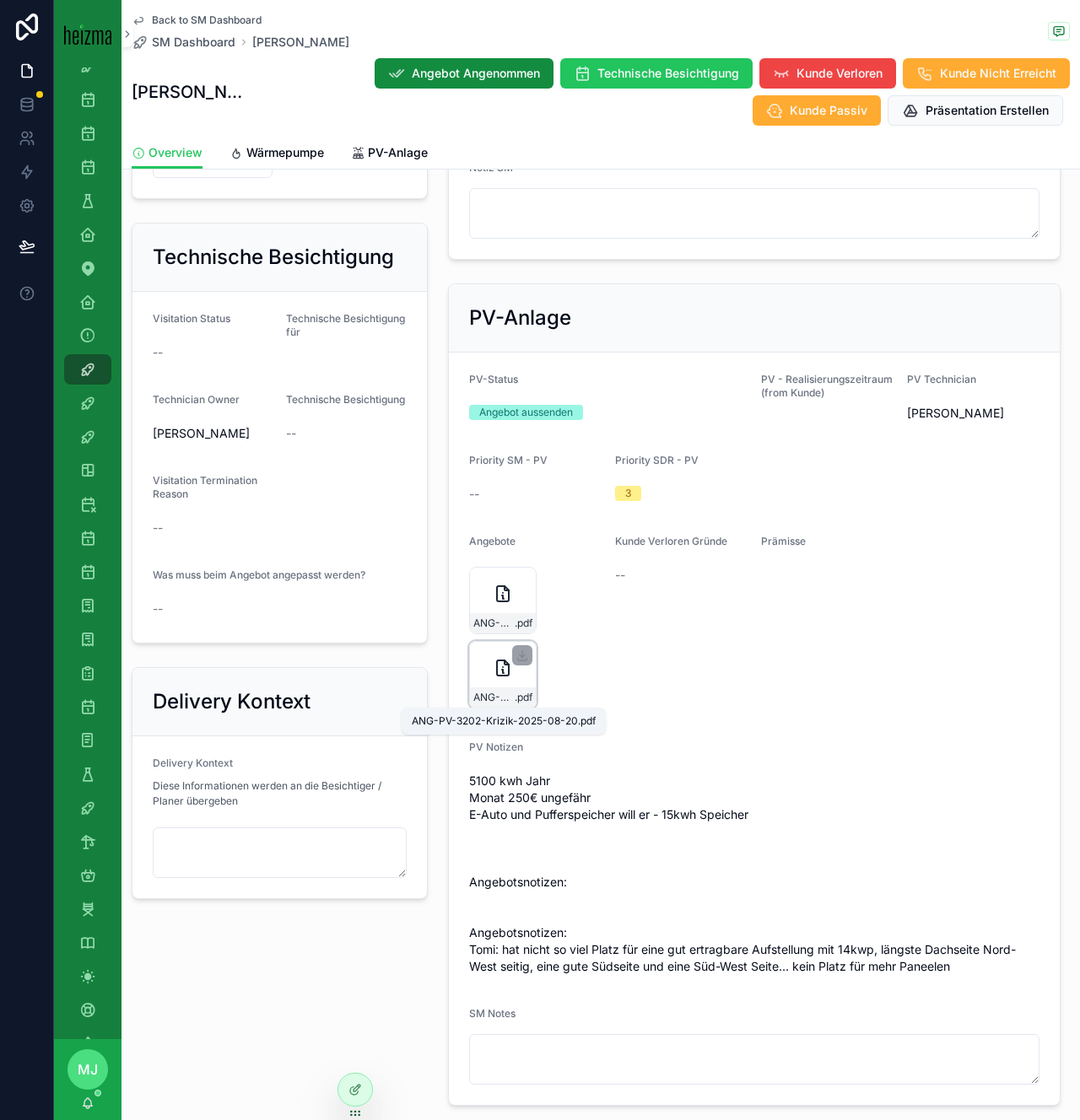
click at [496, 693] on span "ANG-PV-3202-Krizik-2025-08-20" at bounding box center [494, 697] width 42 height 14
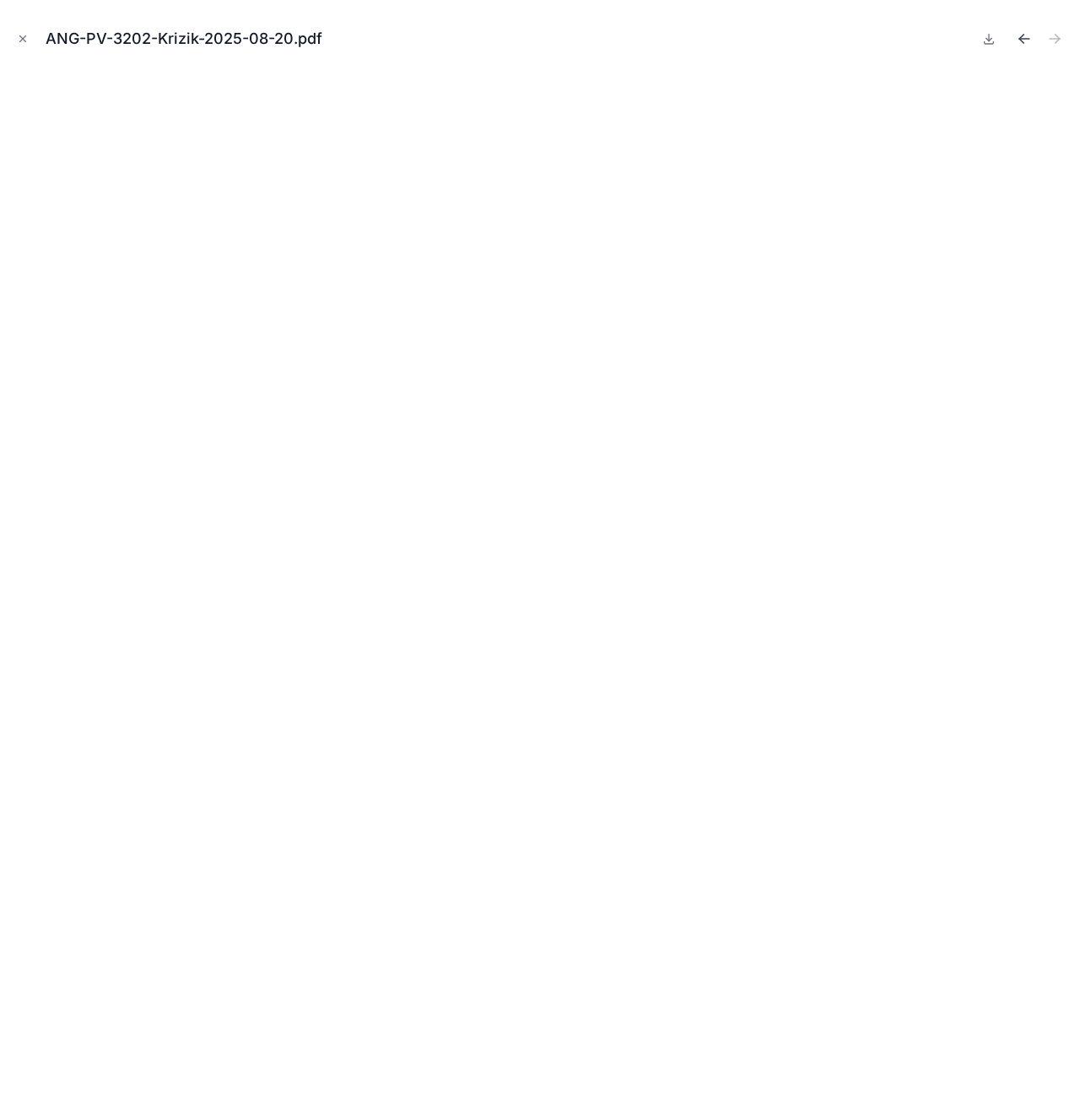
click at [1020, 42] on icon "Previous file" at bounding box center [1024, 39] width 17 height 17
click at [1057, 41] on icon "Next file" at bounding box center [1057, 41] width 5 height 5
click at [1016, 42] on icon "Previous file" at bounding box center [1024, 39] width 17 height 17
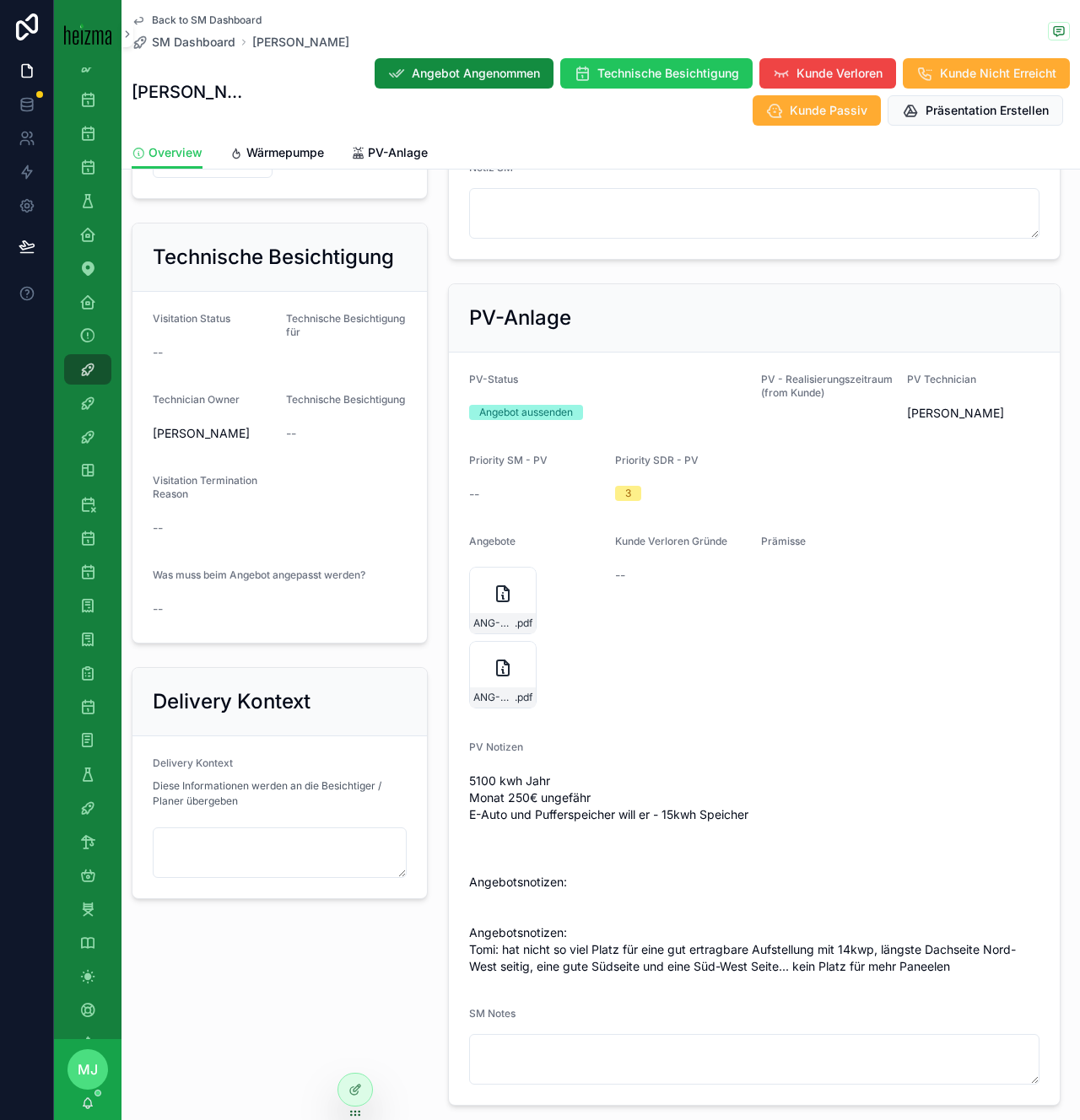
scroll to position [1030, 0]
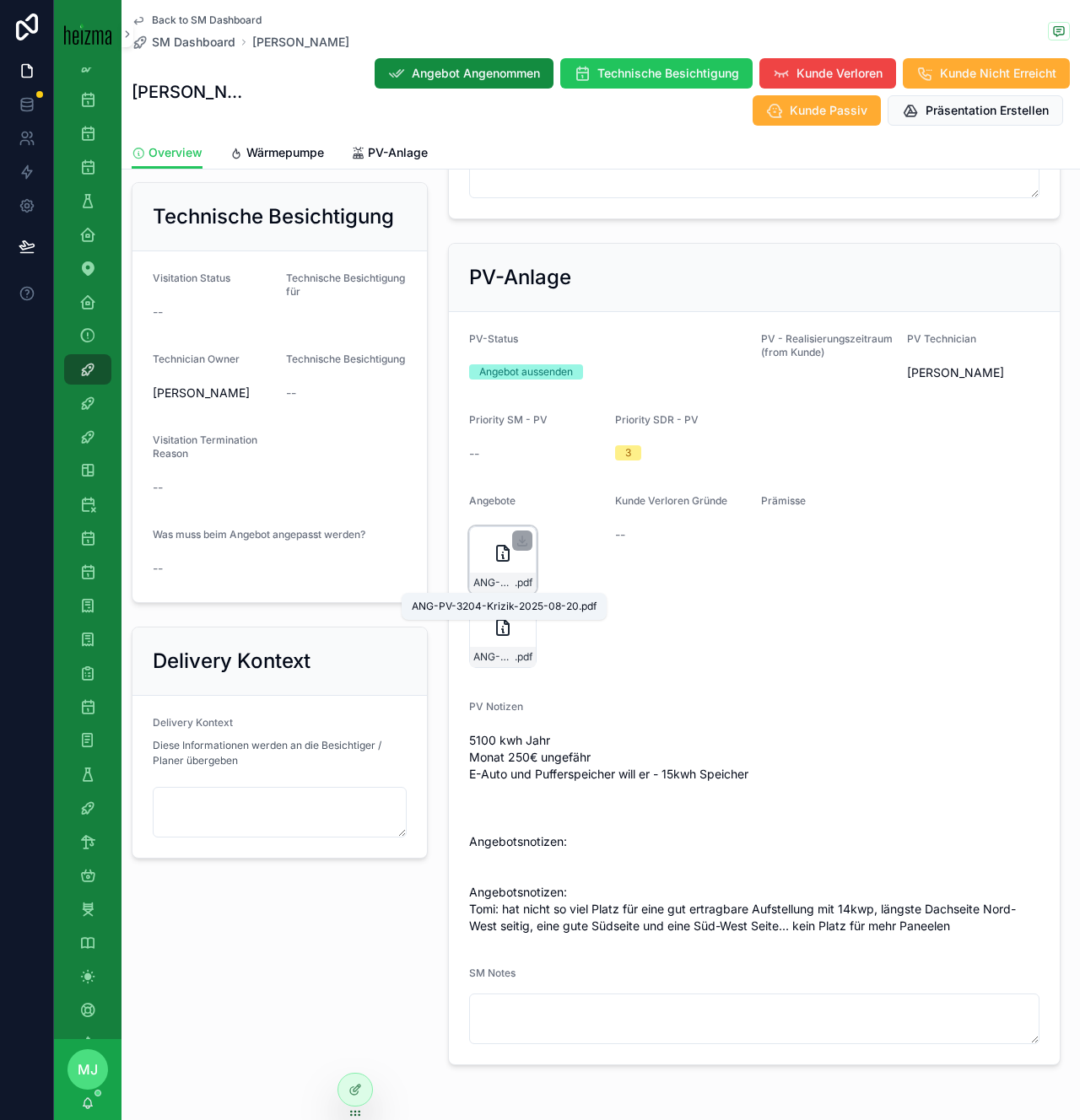
click at [496, 584] on span "ANG-PV-3204-Krizik-2025-08-20" at bounding box center [494, 582] width 42 height 14
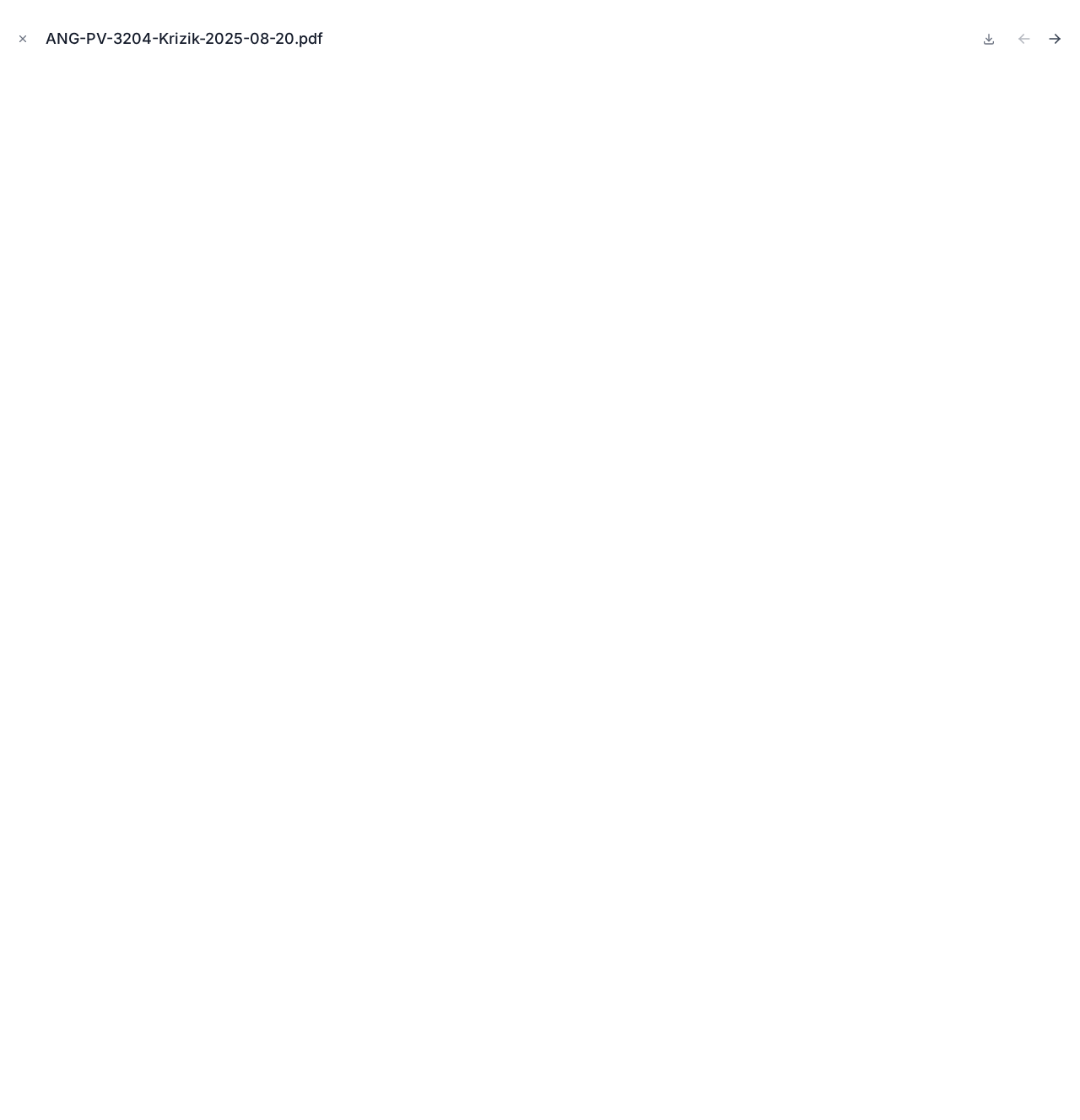
click at [1057, 44] on icon "Next file" at bounding box center [1054, 39] width 17 height 17
click at [1023, 42] on icon "Previous file" at bounding box center [1020, 41] width 5 height 5
click at [991, 39] on icon at bounding box center [989, 39] width 6 height 3
click at [27, 54] on div "ANG-PV-3204-Krizik-2025-08-20.pdf" at bounding box center [540, 39] width 1053 height 51
click at [20, 38] on icon "Close modal" at bounding box center [23, 38] width 12 height 12
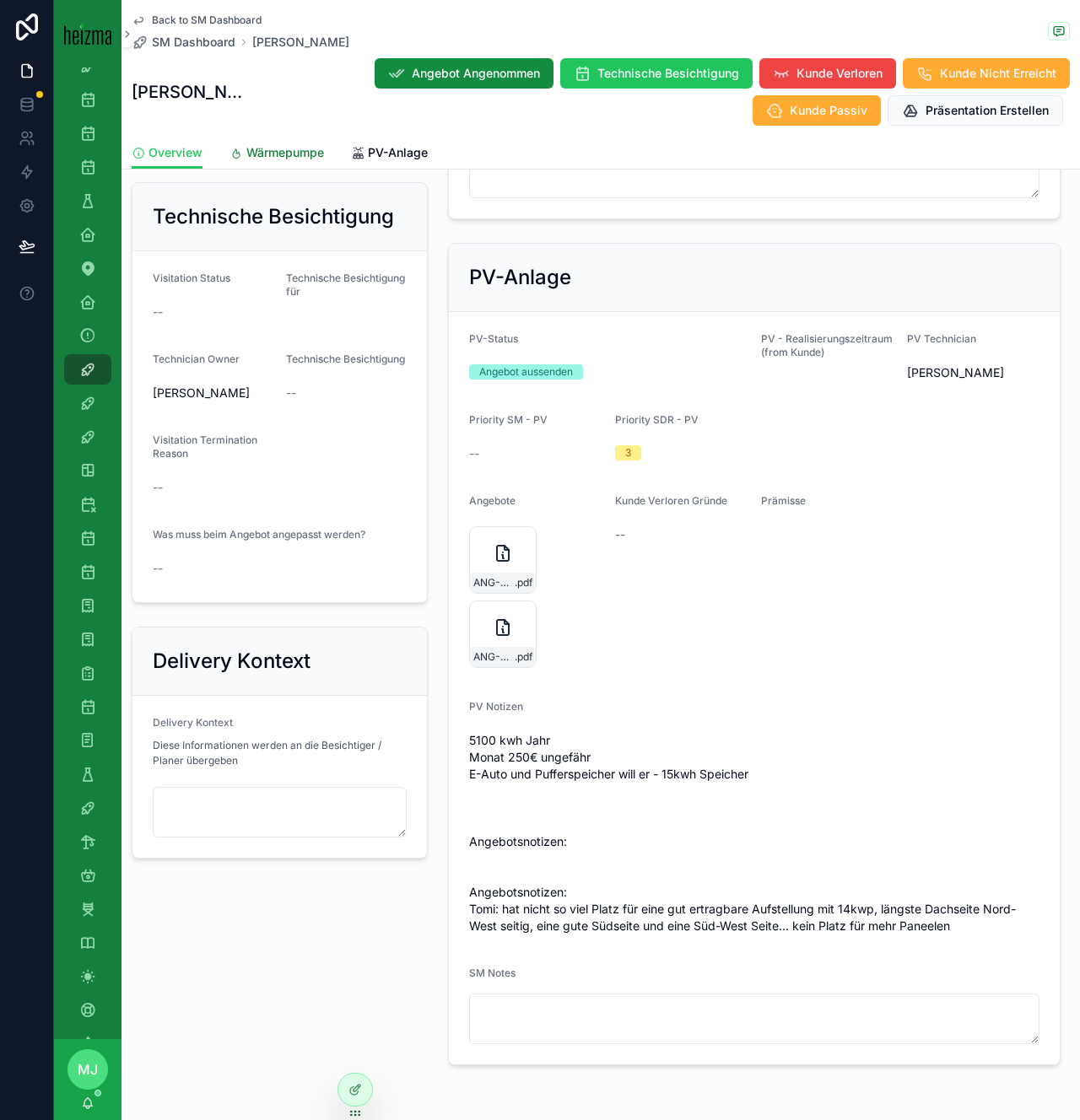
click at [299, 168] on link "Wärmepumpe" at bounding box center [277, 154] width 95 height 33
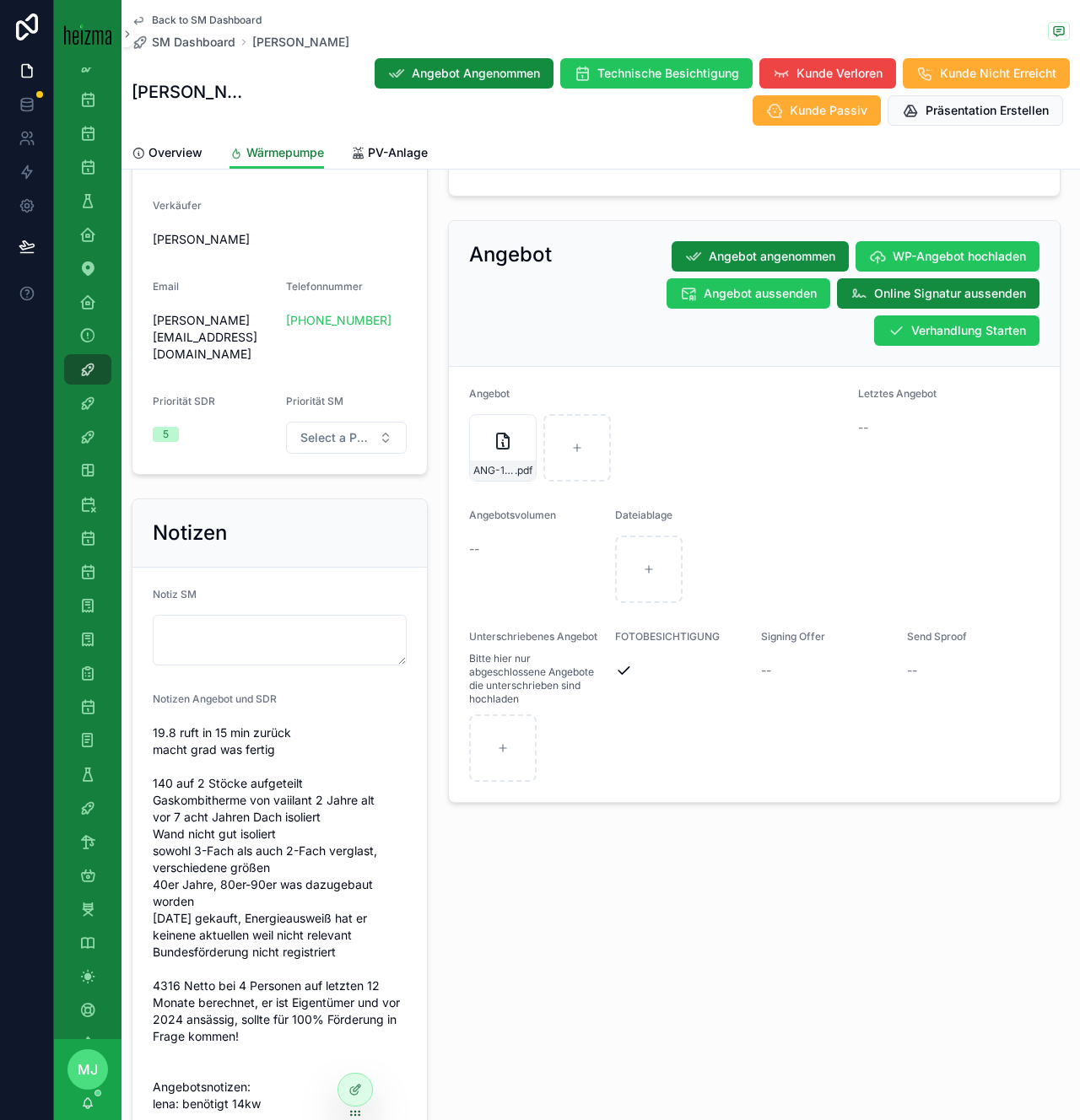
scroll to position [1341, 0]
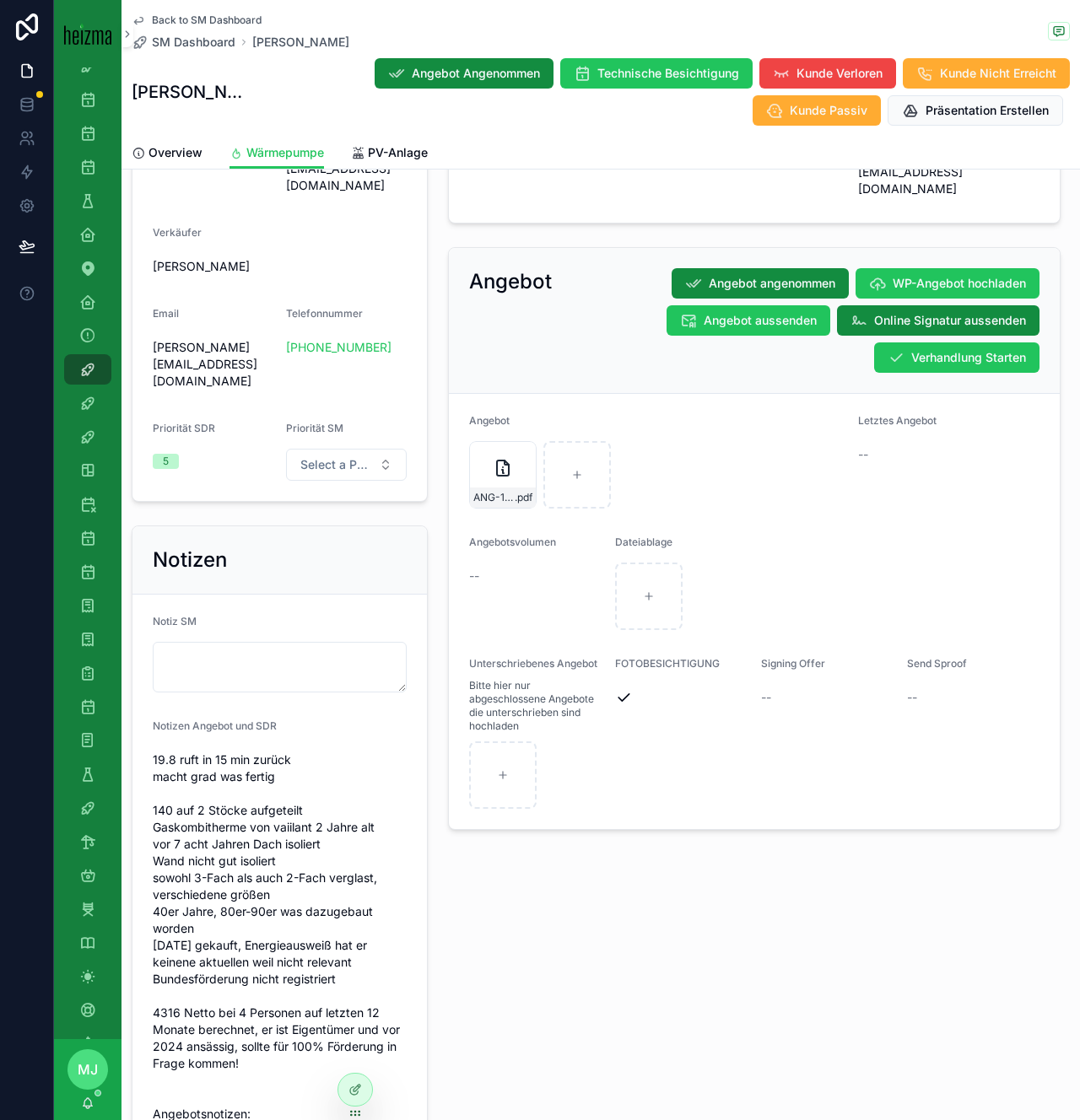
click at [904, 344] on div "Angebot Angebot angenommen WP-Angebot hochladen Angebot aussenden Online Signat…" at bounding box center [755, 320] width 611 height 146
click at [890, 343] on button "Verhandlung Starten" at bounding box center [956, 358] width 165 height 31
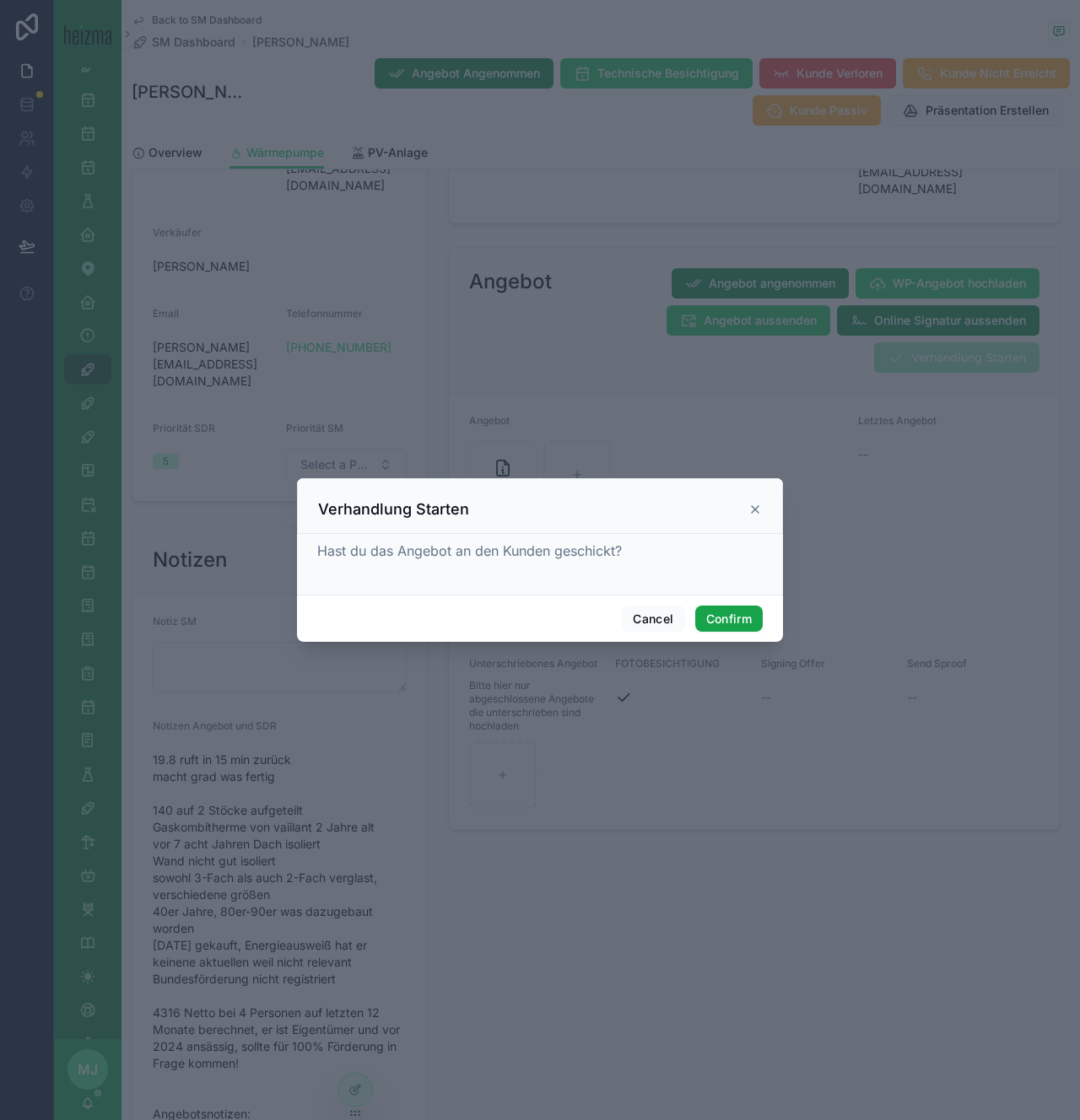
click at [731, 613] on button "Confirm" at bounding box center [728, 619] width 68 height 27
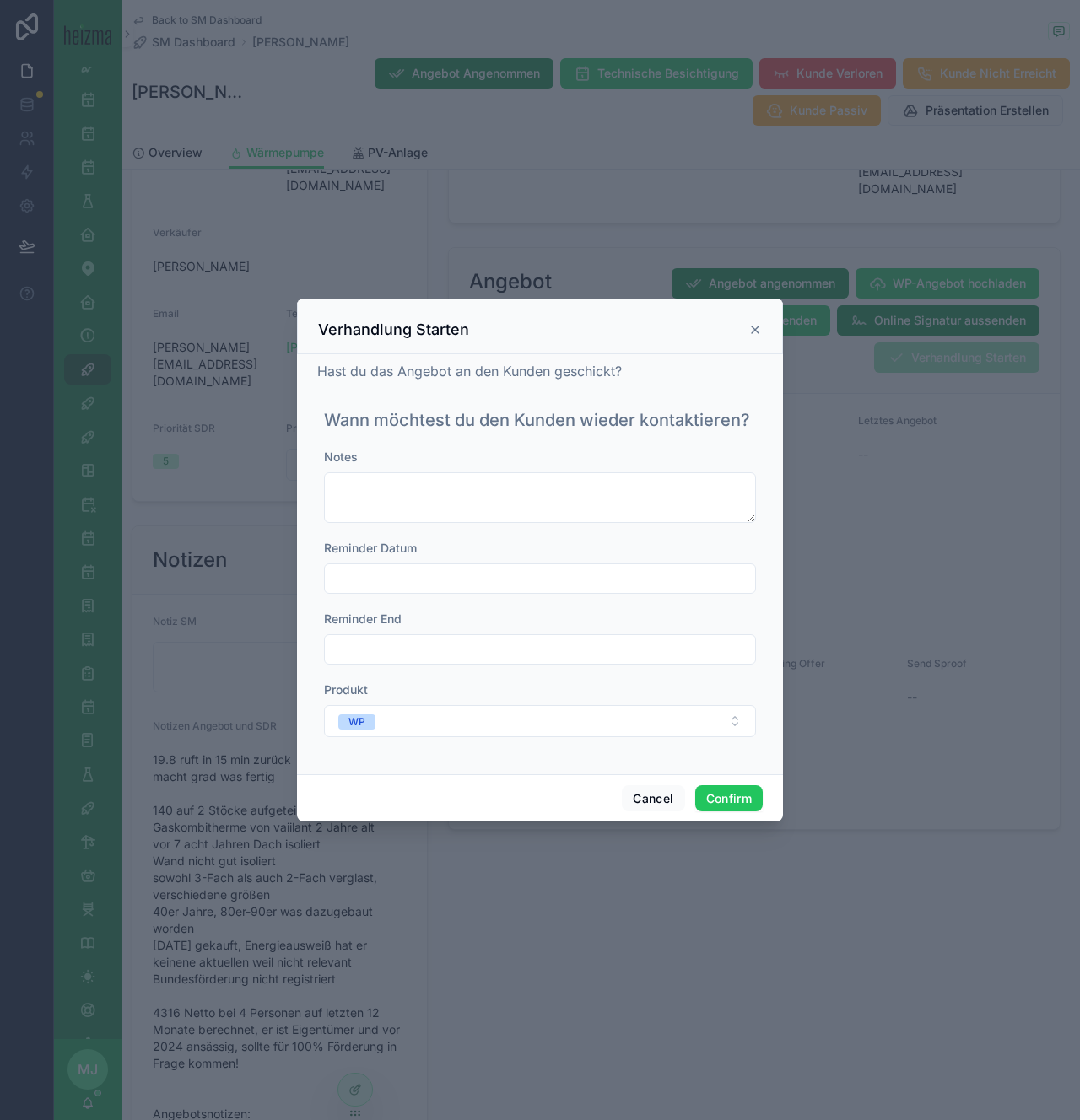
click at [512, 577] on input "text" at bounding box center [540, 579] width 430 height 24
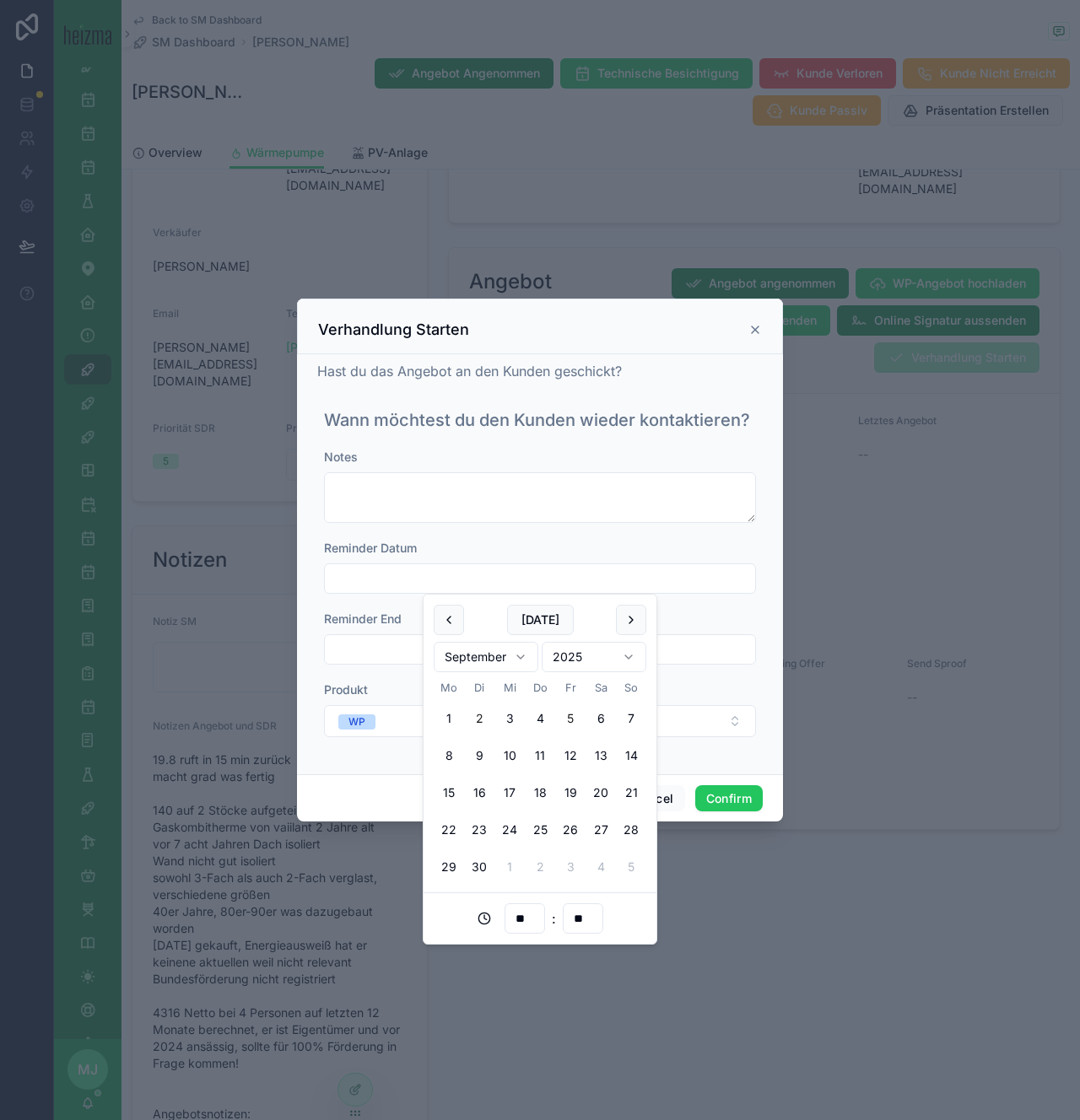
click at [560, 720] on button "5" at bounding box center [570, 719] width 31 height 31
click at [539, 718] on button "4" at bounding box center [540, 719] width 31 height 31
click at [568, 717] on button "5" at bounding box center [570, 719] width 31 height 31
type input "**********"
click at [685, 550] on div "Reminder Datum" at bounding box center [540, 548] width 432 height 17
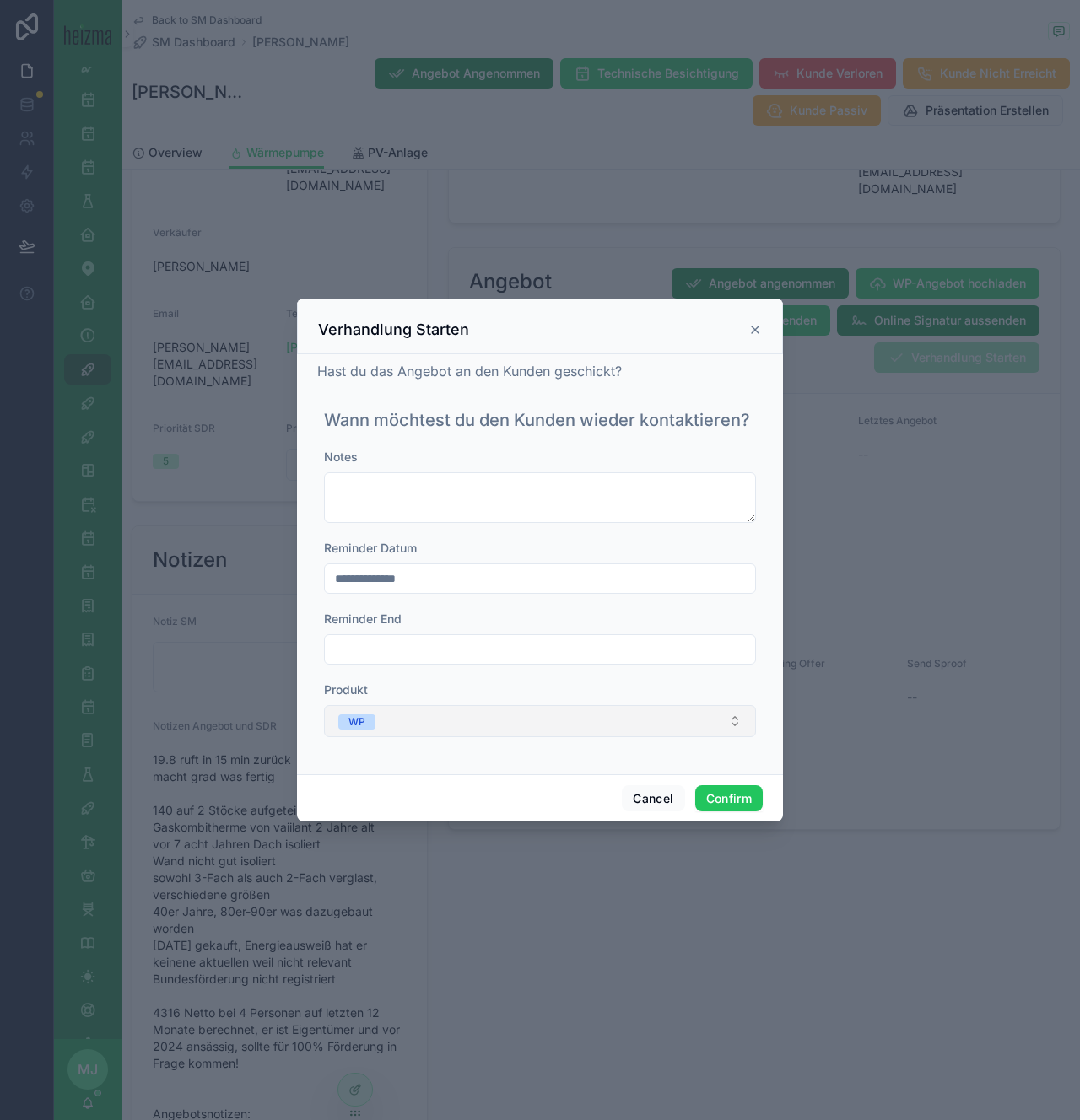
click at [685, 710] on button "WP" at bounding box center [540, 720] width 432 height 32
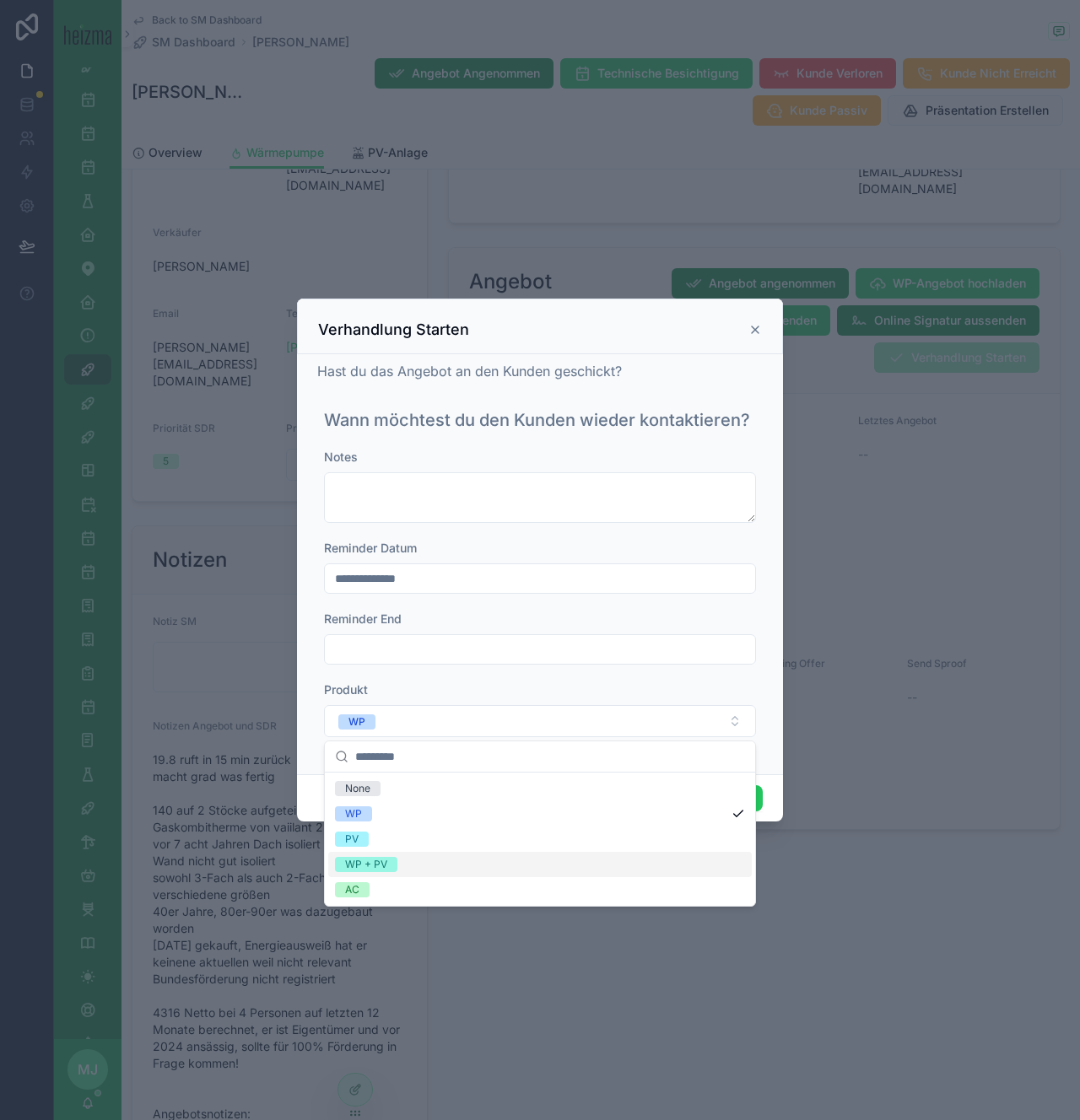
click at [522, 871] on div "WP + PV" at bounding box center [540, 865] width 424 height 25
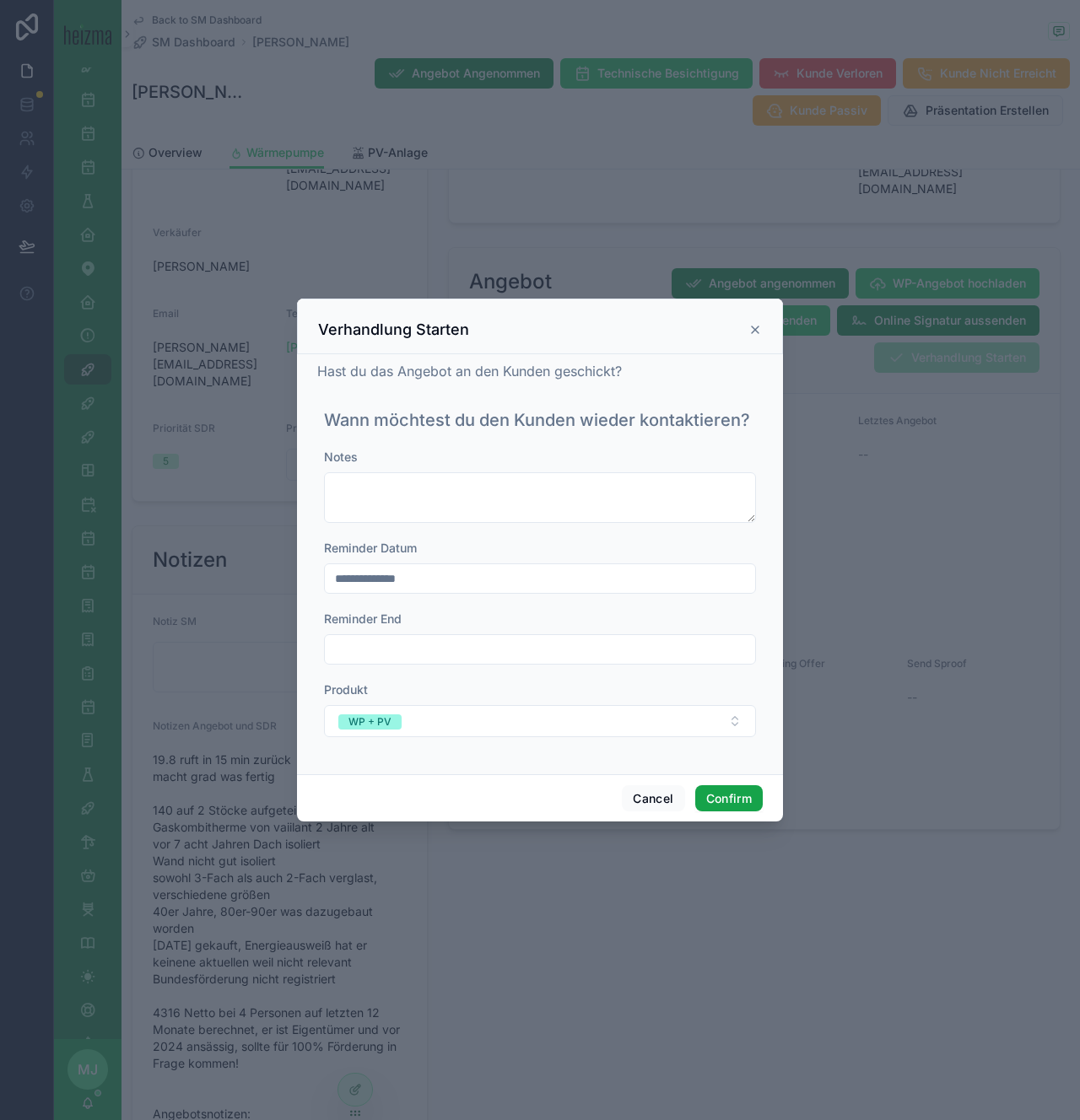
click at [718, 786] on button "Confirm" at bounding box center [728, 799] width 68 height 27
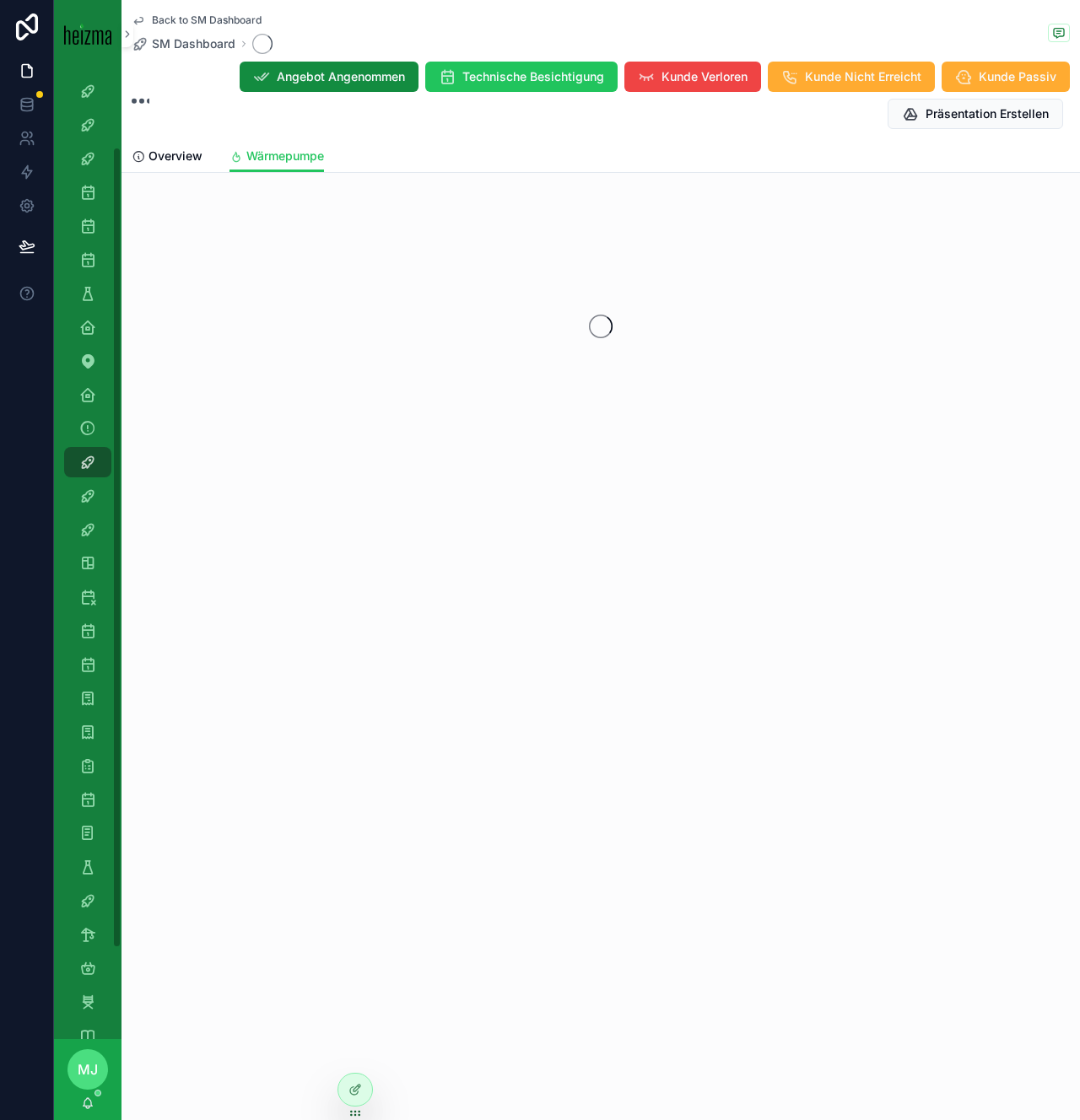
scroll to position [96, 0]
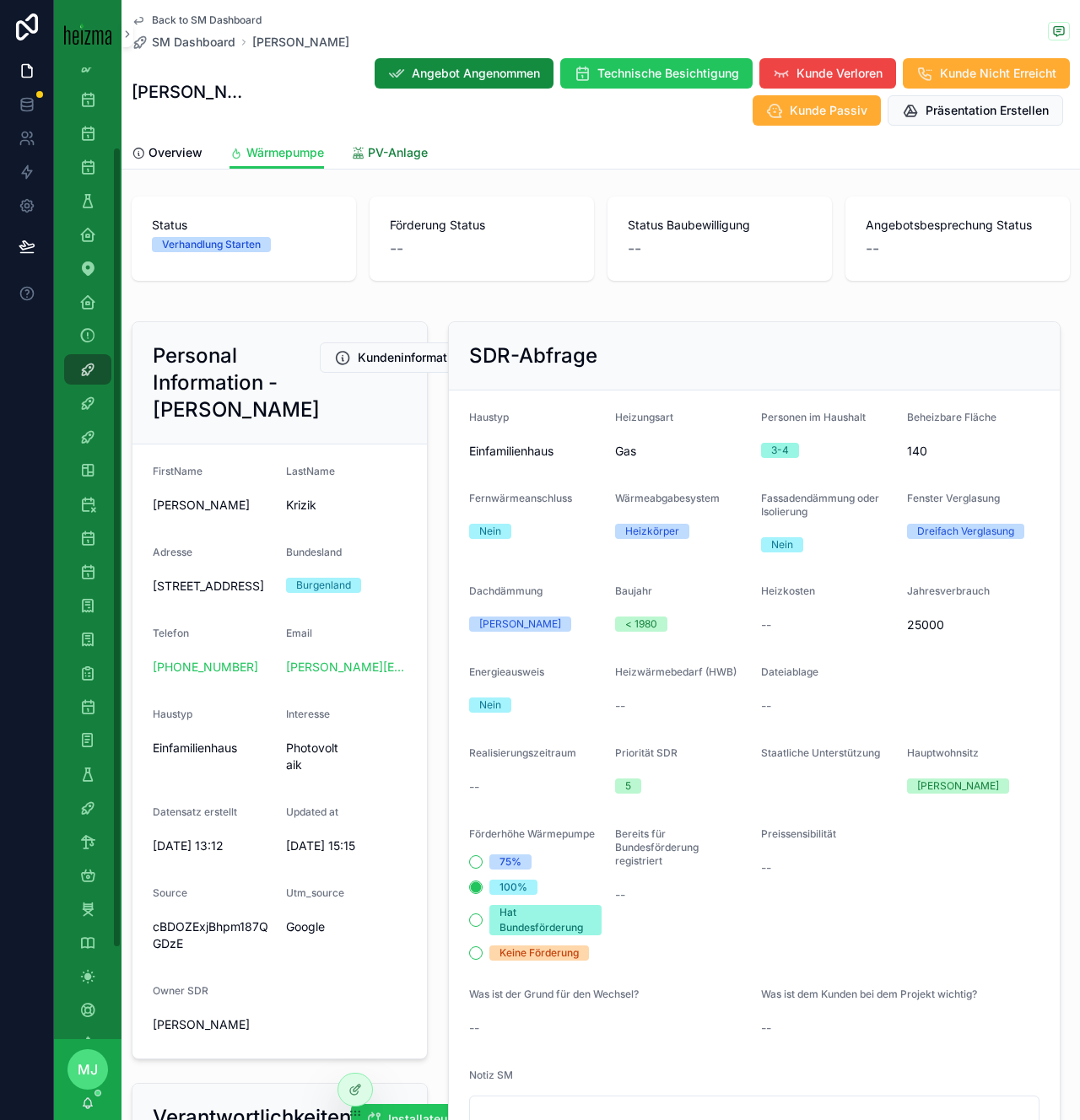
click at [375, 153] on span "PV-Anlage" at bounding box center [398, 153] width 60 height 17
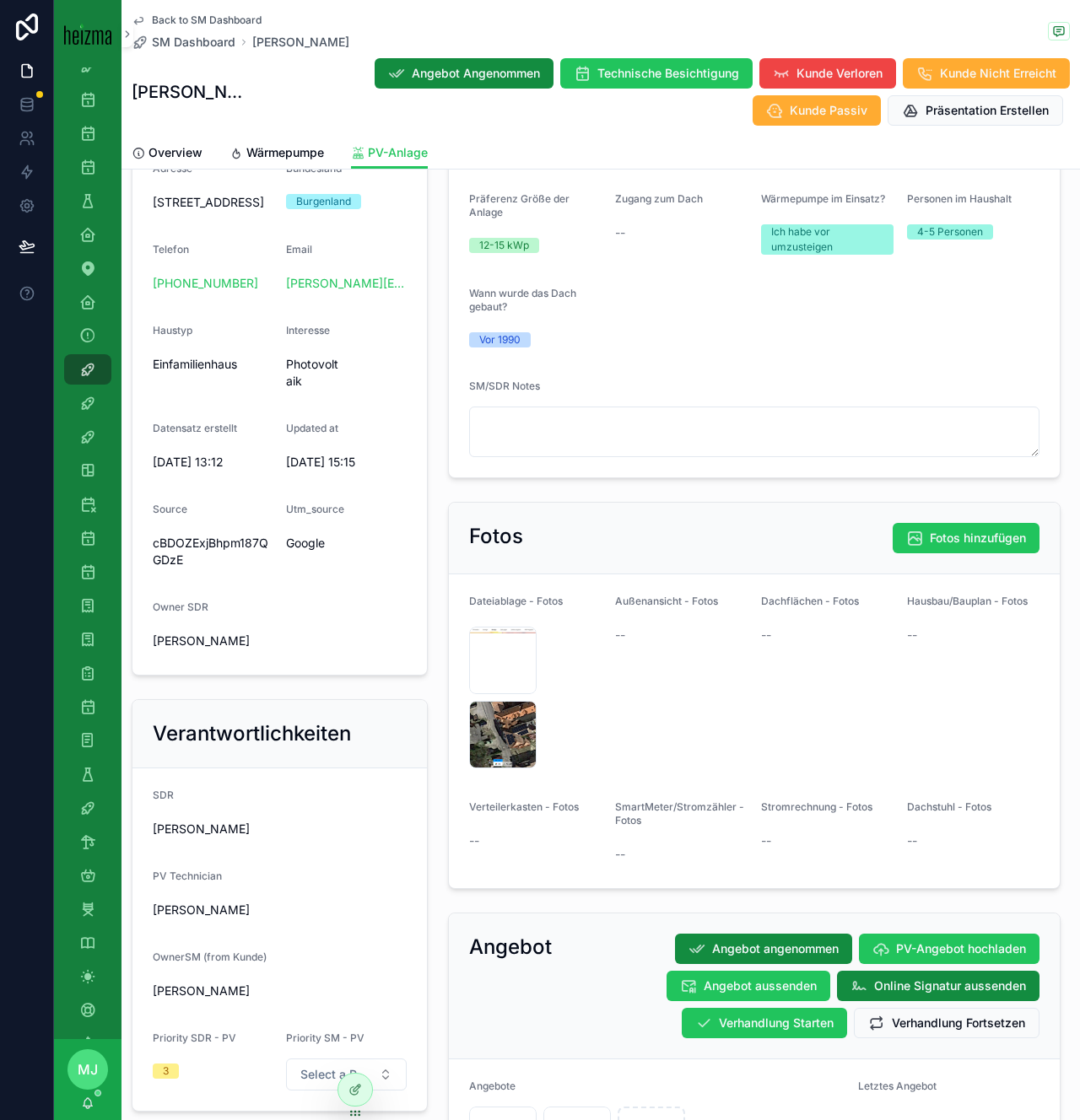
scroll to position [1007, 0]
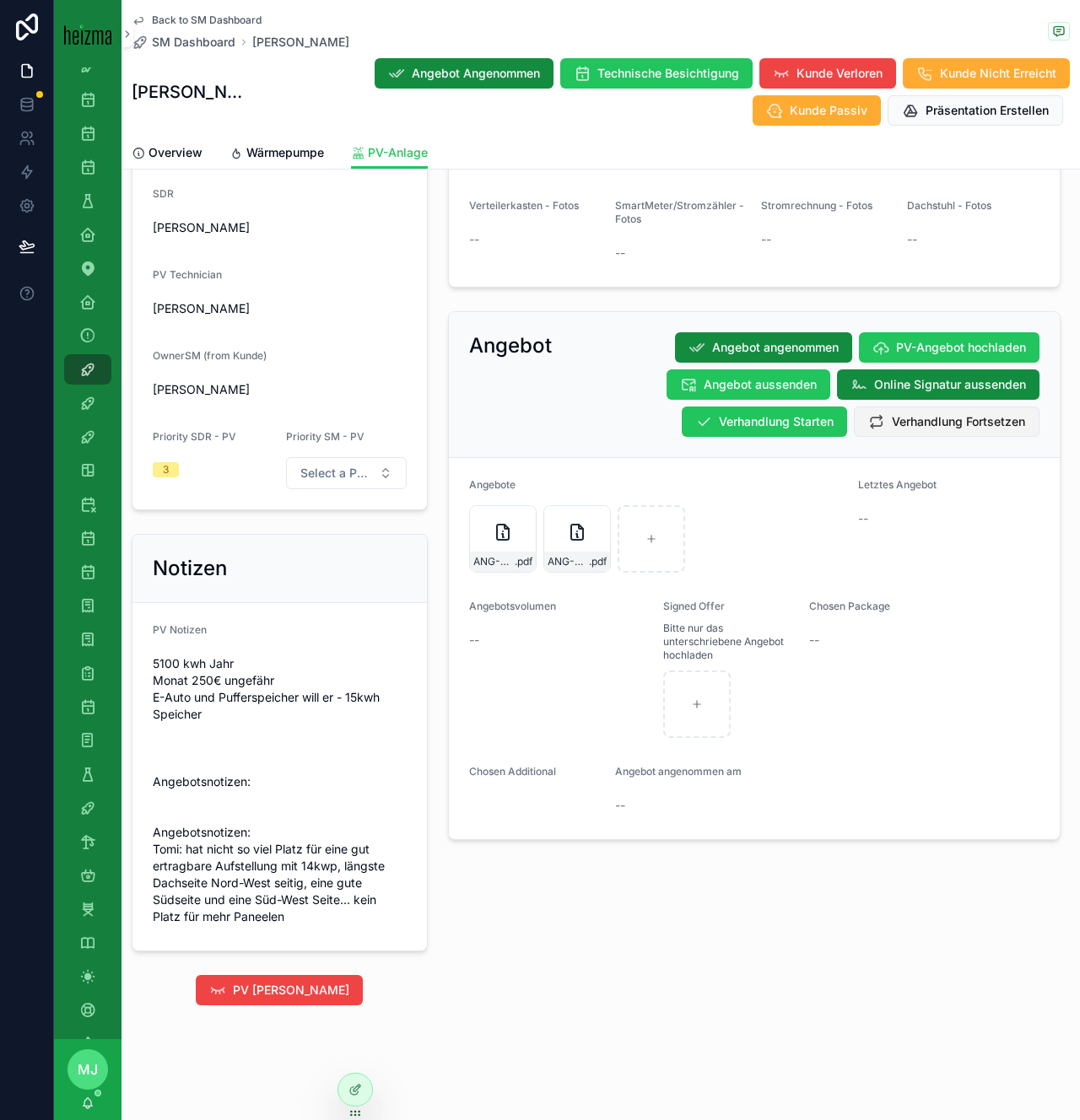
click at [901, 413] on span "Verhandlung Fortsetzen" at bounding box center [958, 421] width 133 height 17
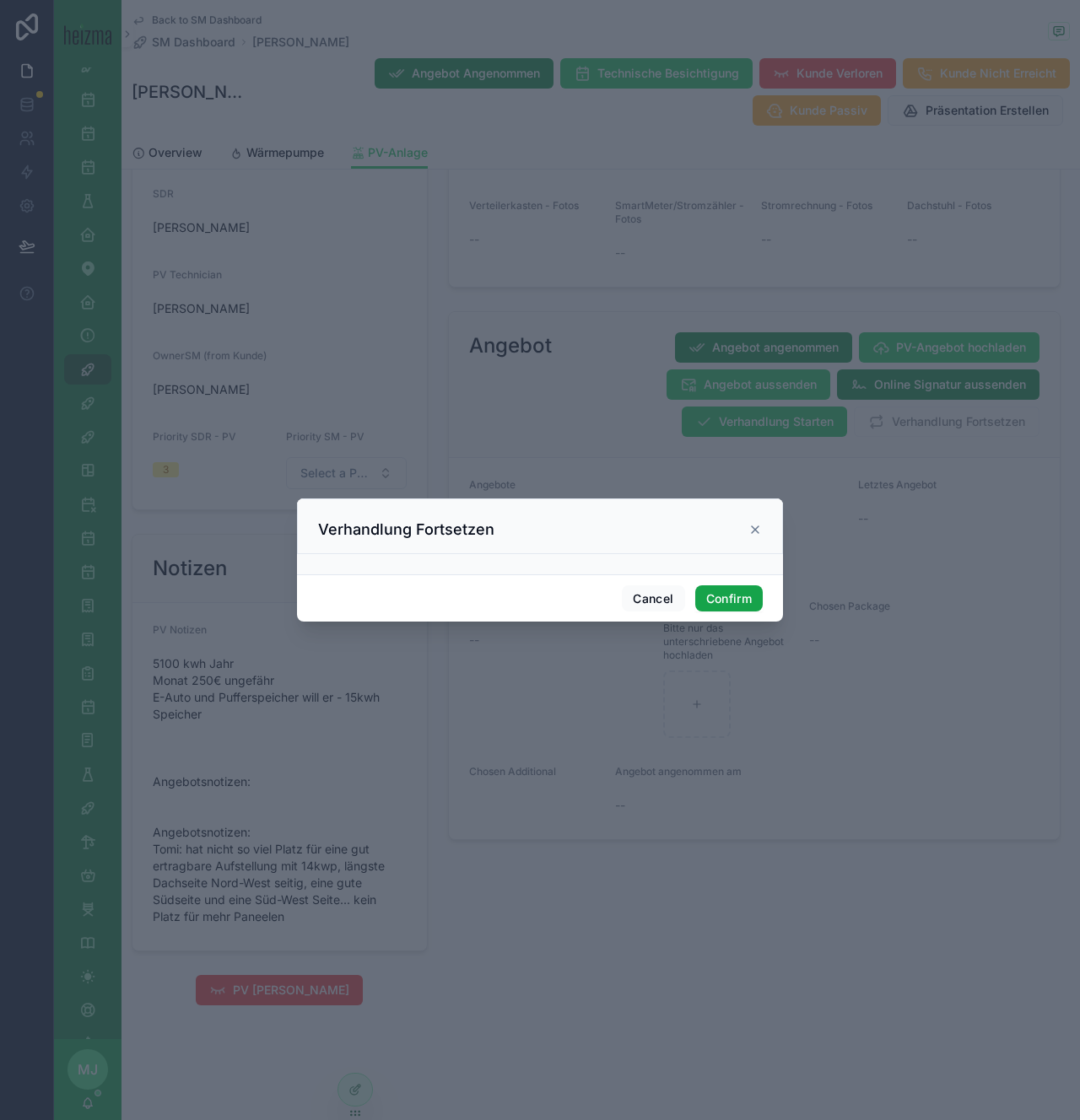
click at [718, 589] on button "Confirm" at bounding box center [728, 599] width 68 height 27
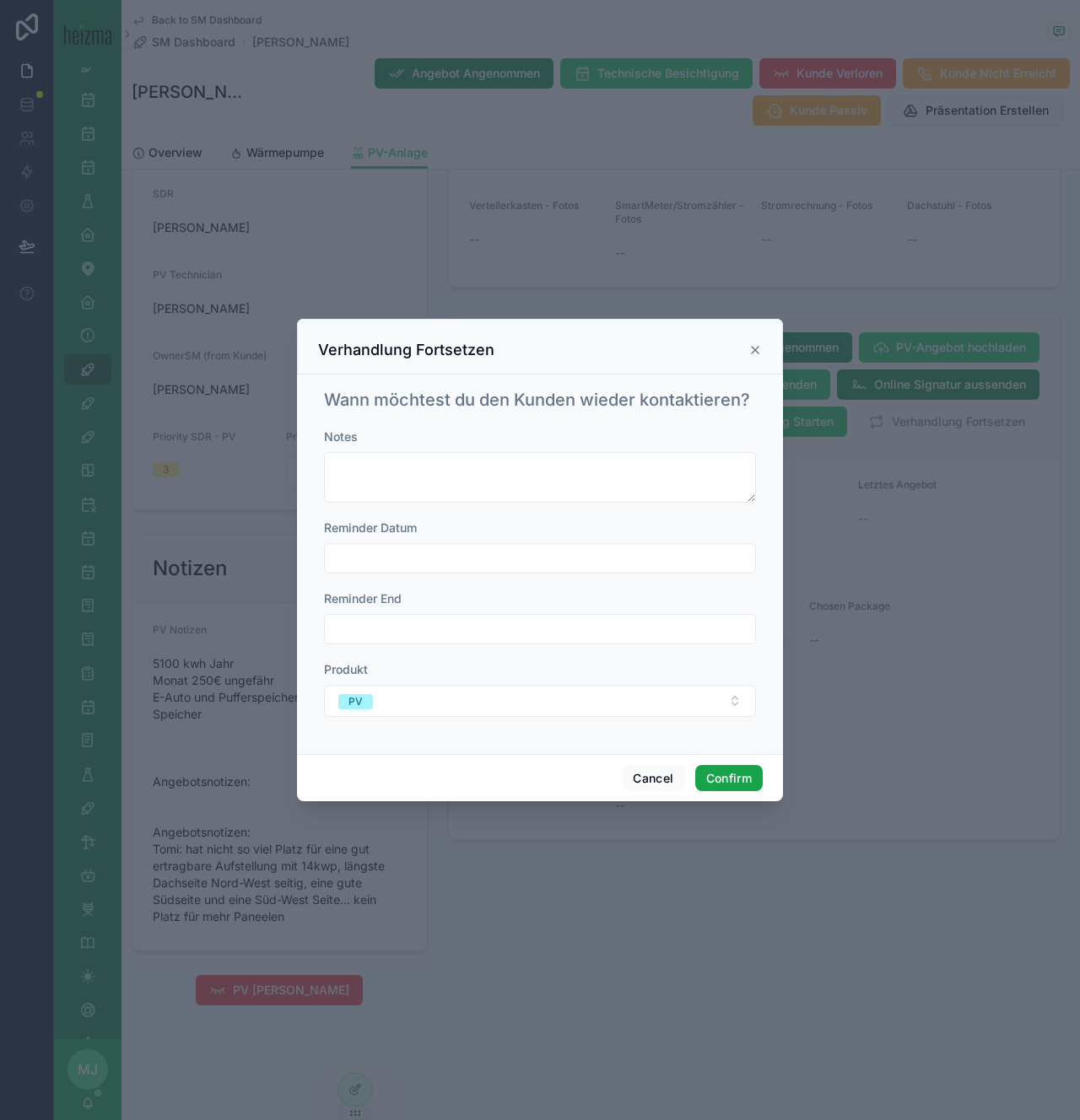
click at [745, 772] on button "Confirm" at bounding box center [728, 779] width 68 height 27
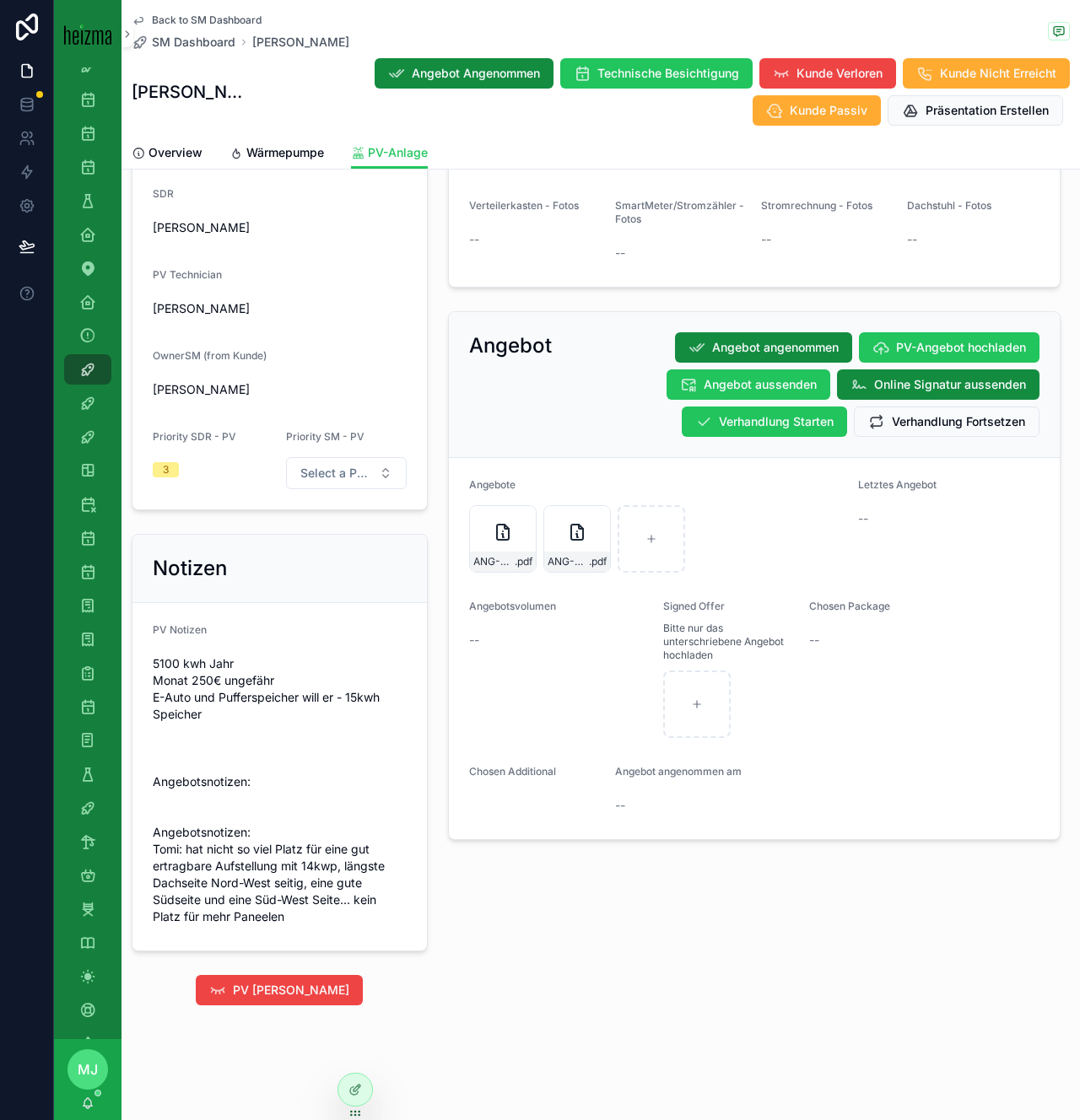
click at [199, 25] on span "Back to SM Dashboard" at bounding box center [206, 20] width 109 height 14
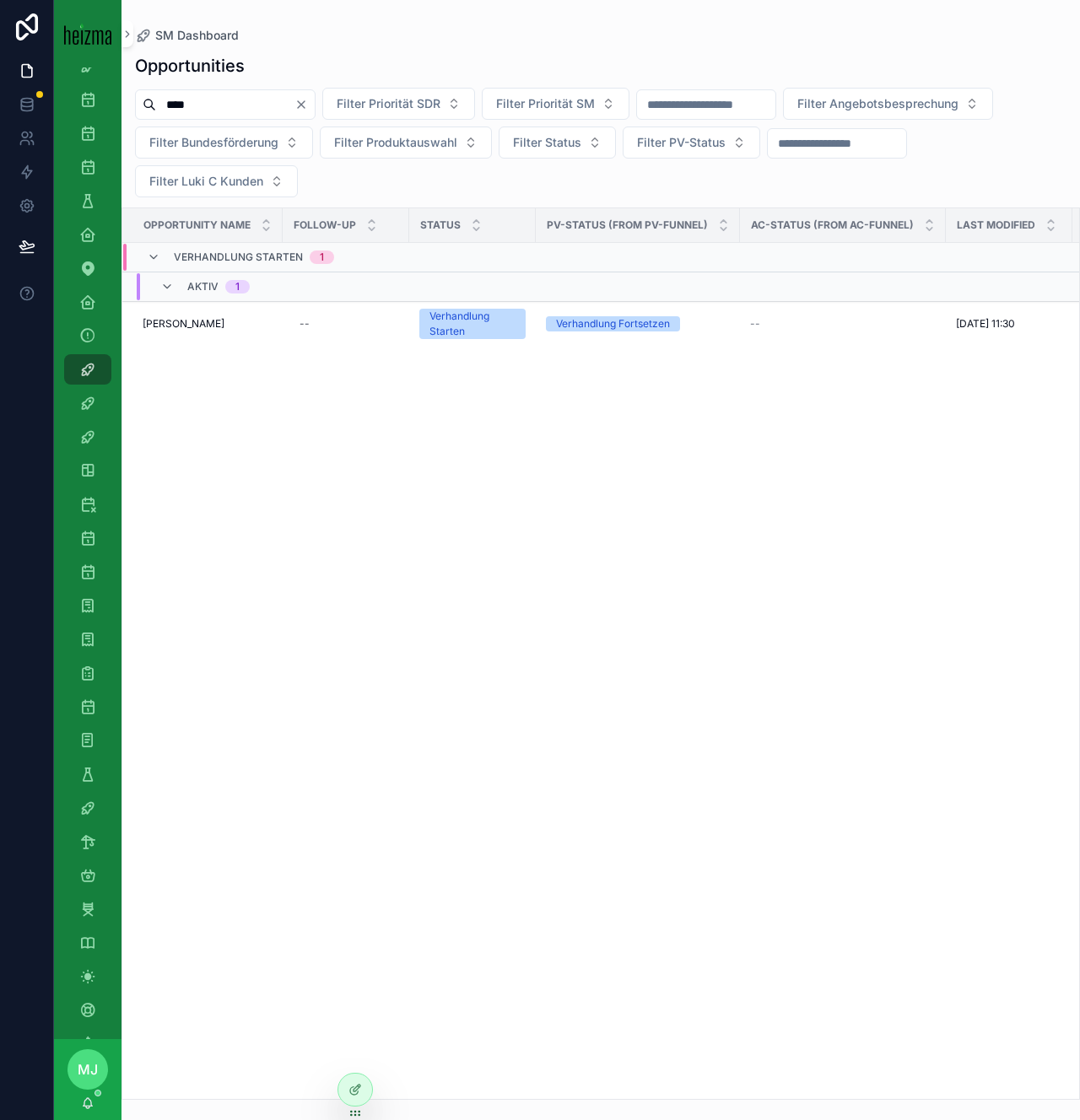
click at [207, 108] on input "****" at bounding box center [225, 105] width 138 height 24
type input "*"
click at [231, 108] on input "**********" at bounding box center [225, 105] width 138 height 24
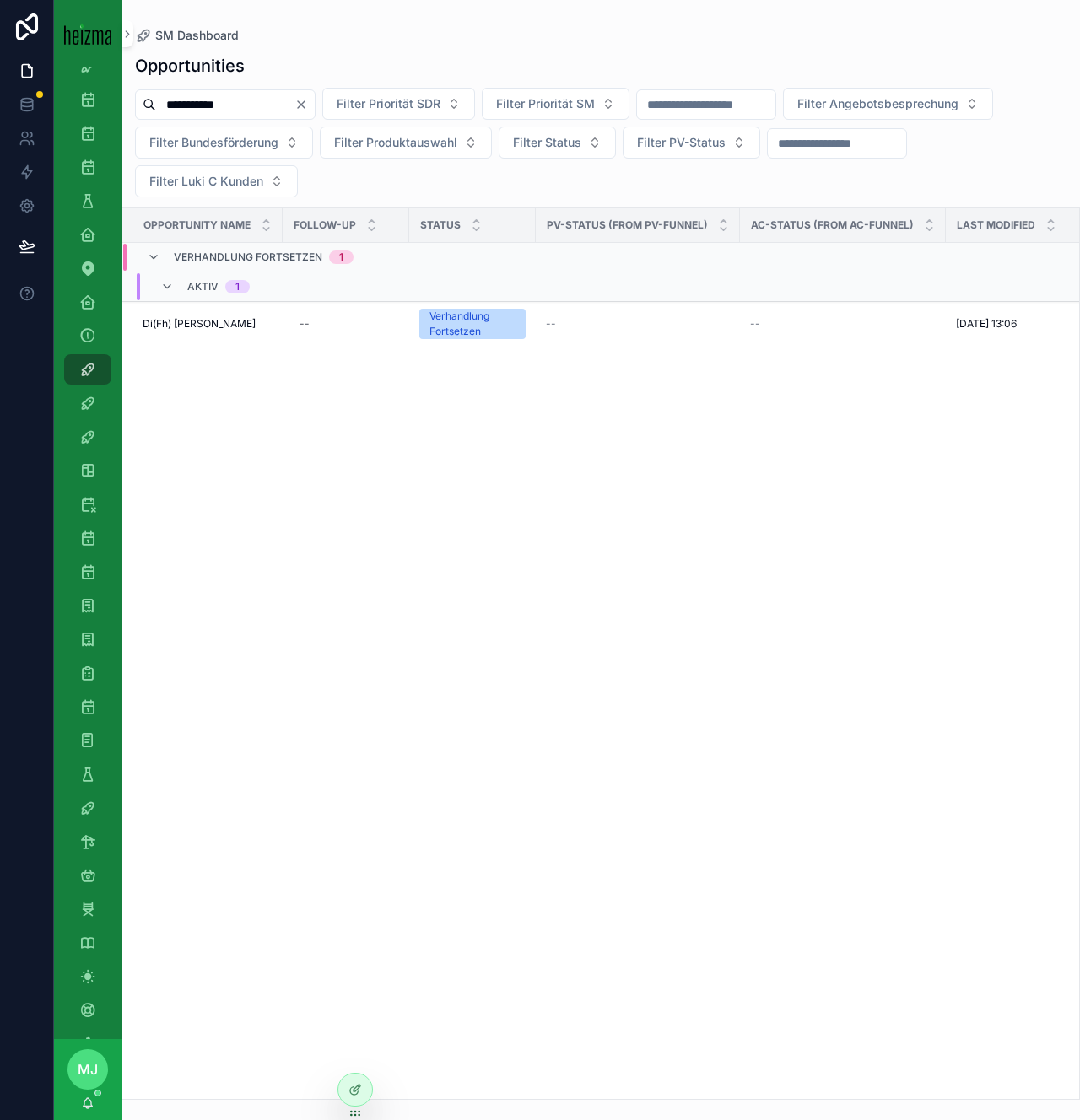
type input "**********"
click at [171, 324] on span "Franz Hofer" at bounding box center [183, 324] width 82 height 14
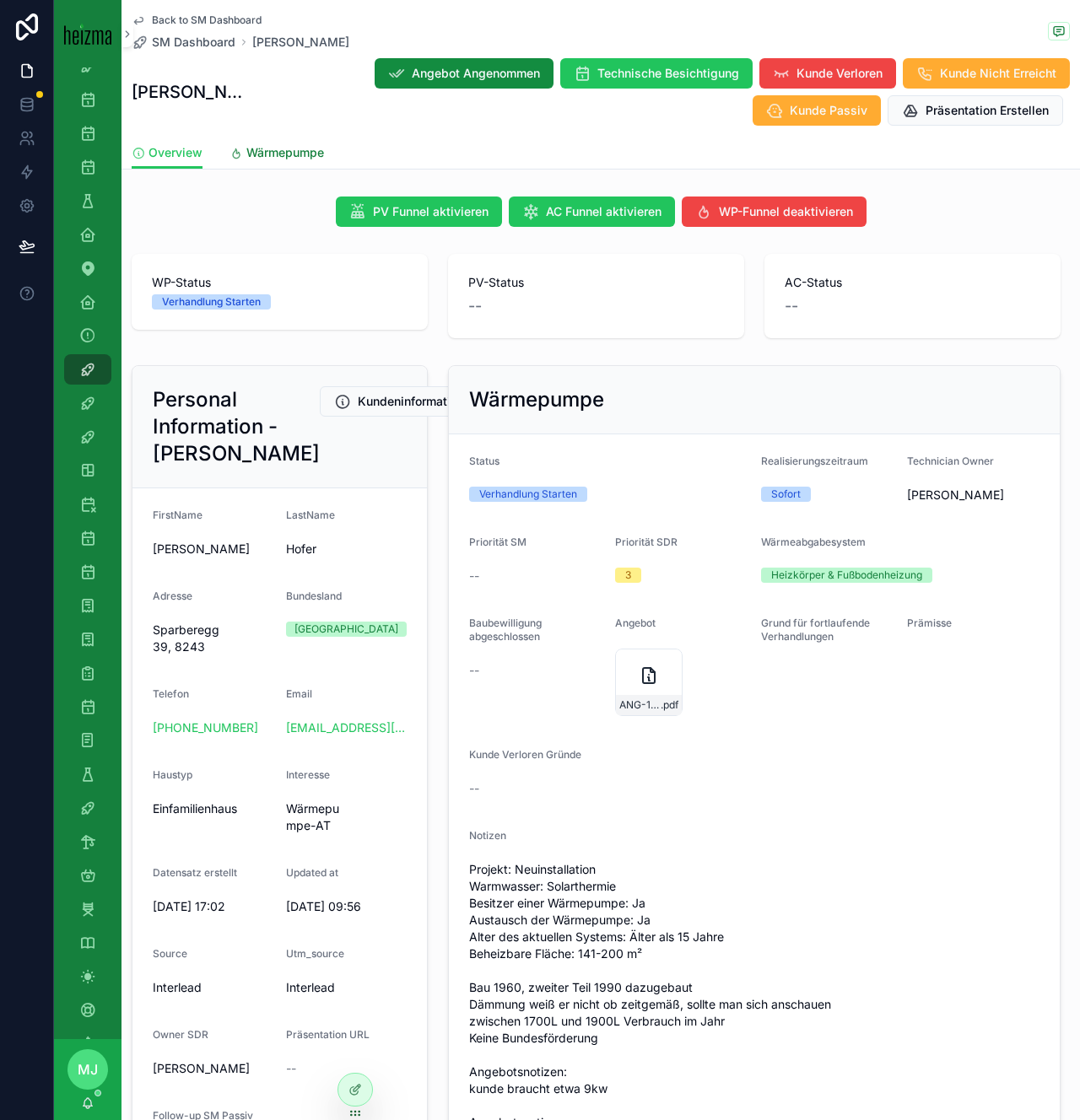
click at [262, 161] on link "Wärmepumpe" at bounding box center [277, 154] width 95 height 33
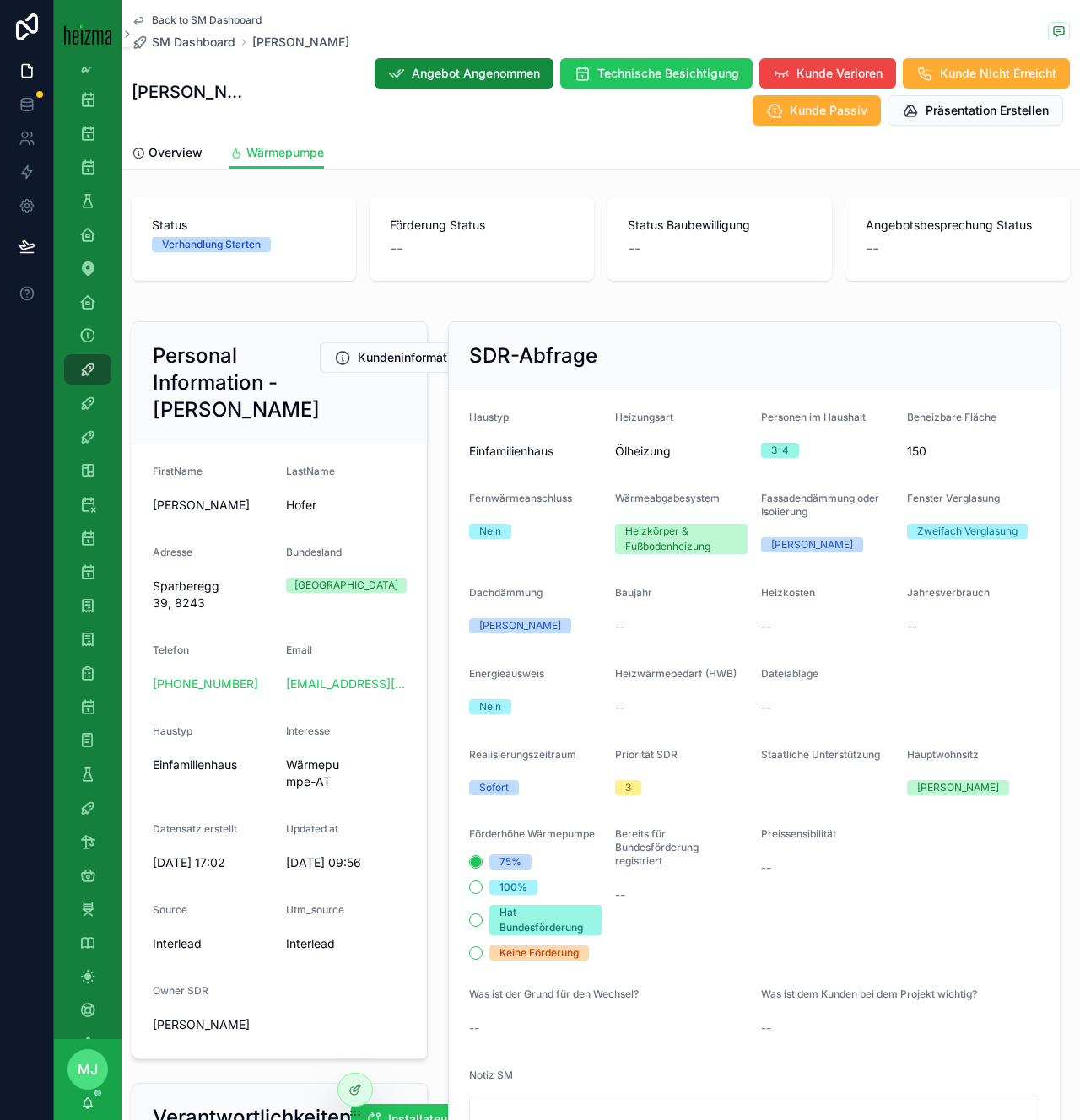
click at [494, 702] on div "Nein" at bounding box center [490, 707] width 22 height 15
click at [796, 76] on span "Kunde Verloren" at bounding box center [839, 73] width 86 height 17
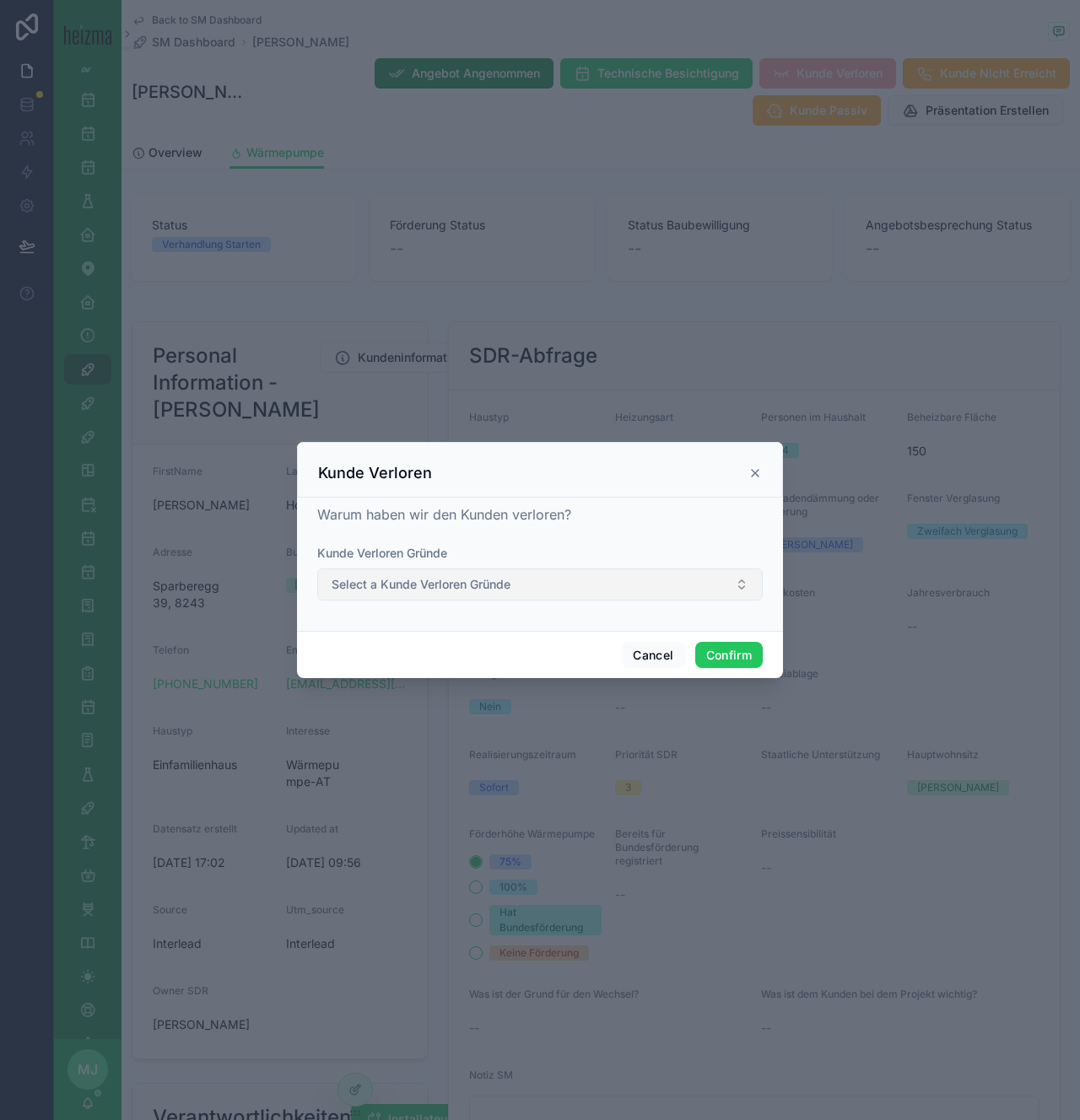
click at [601, 587] on button "Select a Kunde Verloren Gründe" at bounding box center [540, 584] width 446 height 32
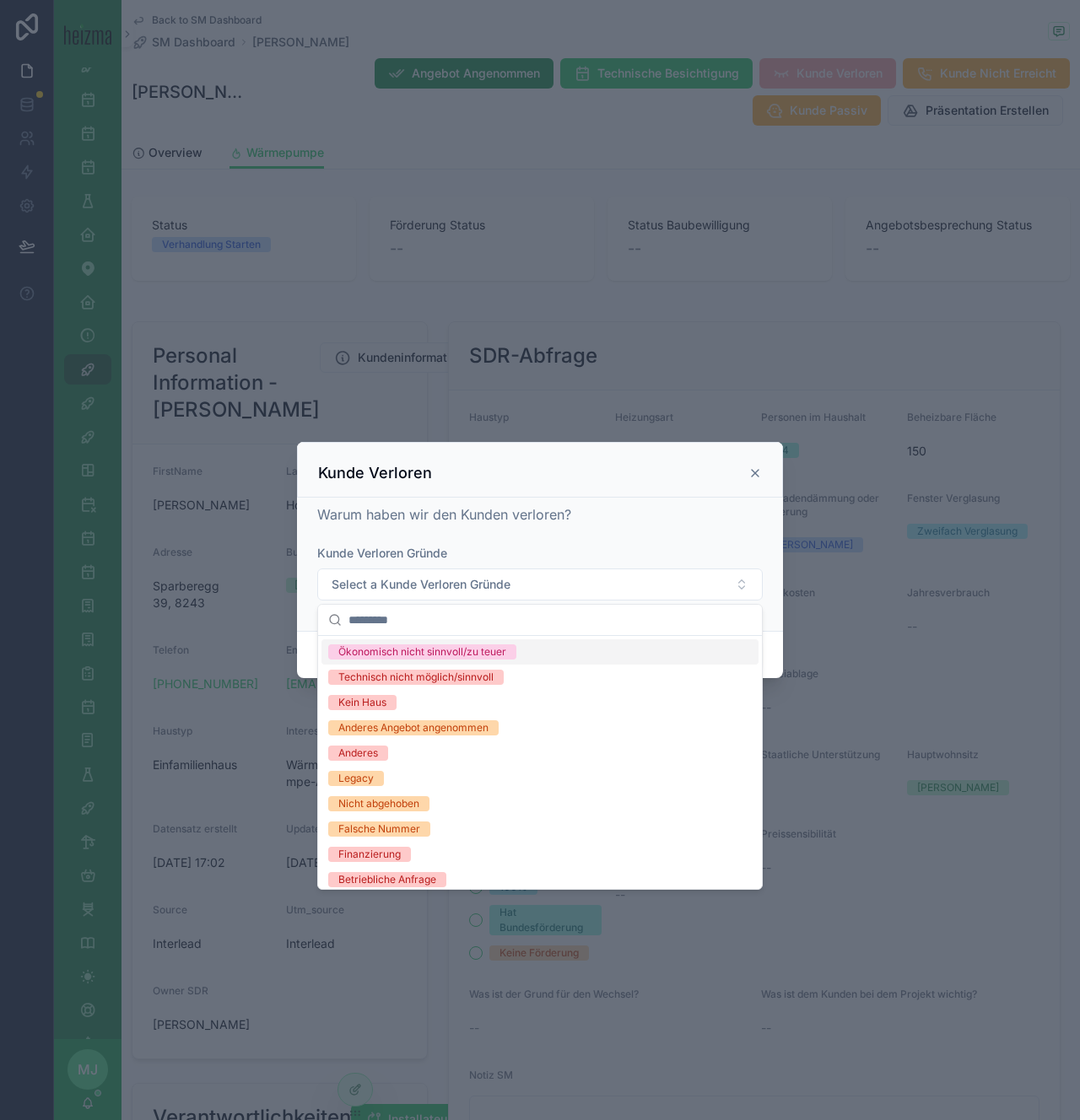
click at [574, 652] on div "Ökonomisch nicht sinnvoll/zu teuer" at bounding box center [540, 652] width 437 height 25
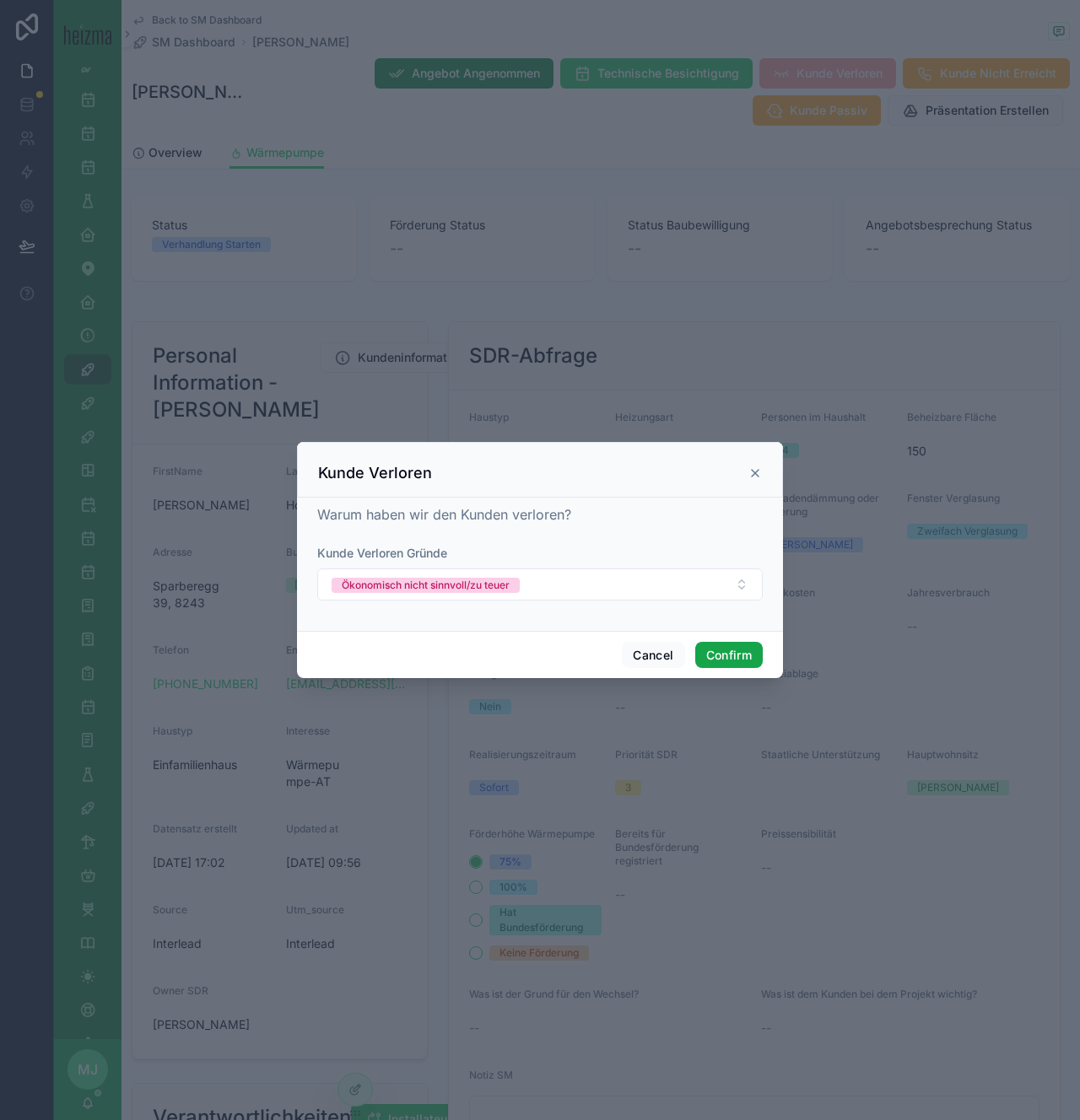
click at [744, 660] on button "Confirm" at bounding box center [728, 655] width 68 height 27
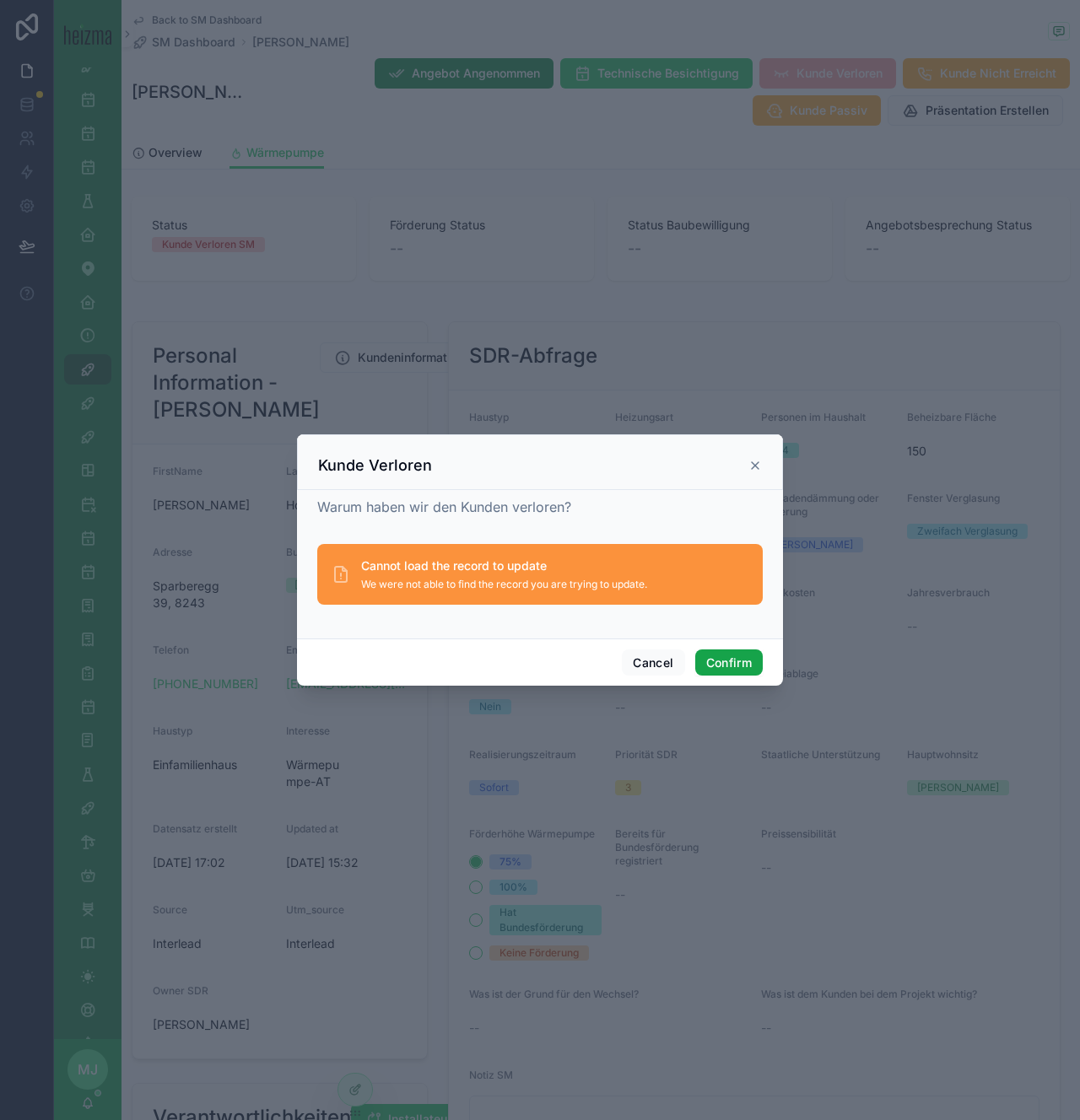
click at [736, 654] on button "Confirm" at bounding box center [728, 664] width 68 height 27
click at [719, 664] on button "Confirm" at bounding box center [728, 664] width 68 height 27
click at [756, 463] on icon at bounding box center [755, 465] width 6 height 6
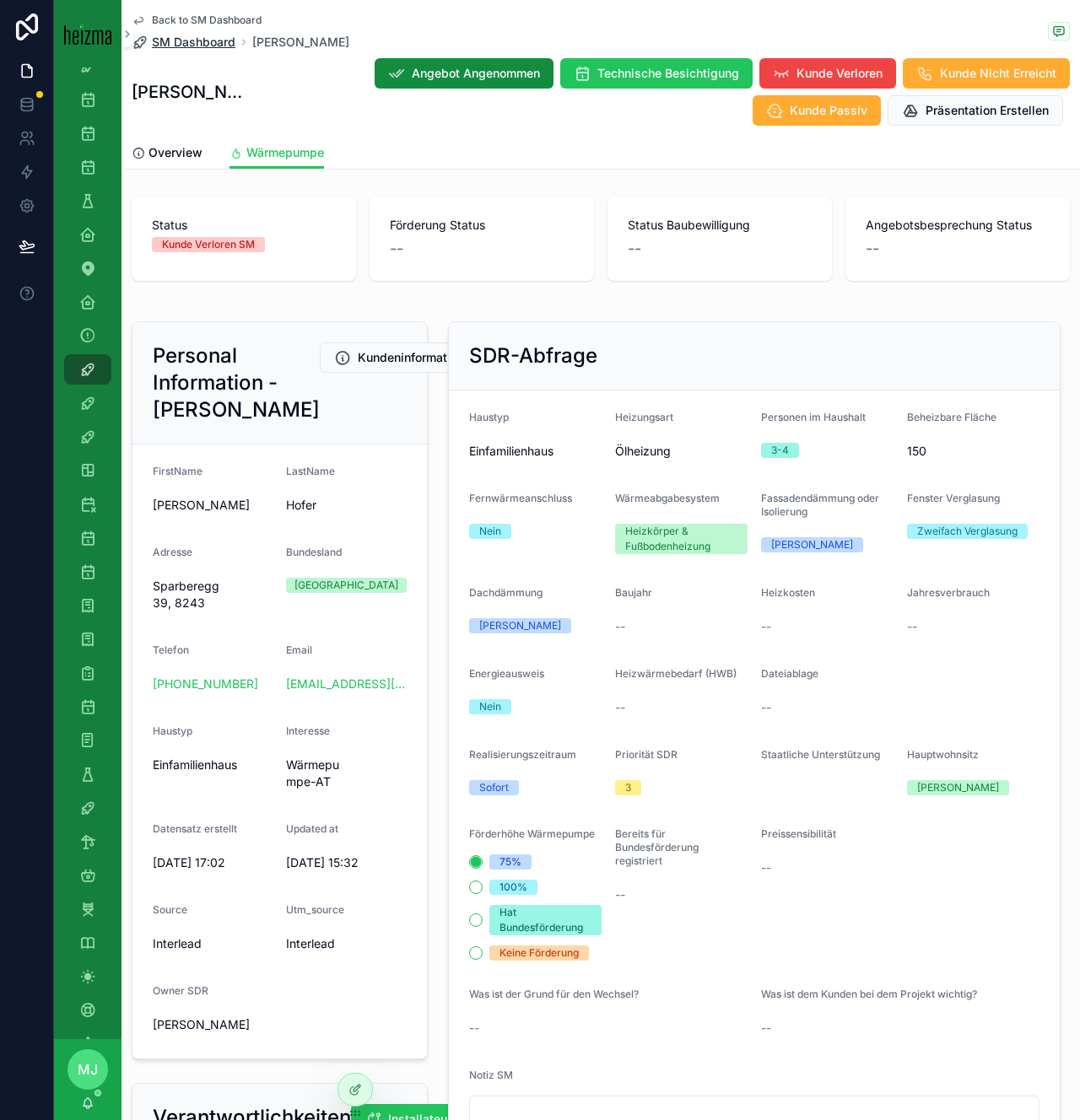
click at [193, 44] on span "SM Dashboard" at bounding box center [193, 42] width 83 height 17
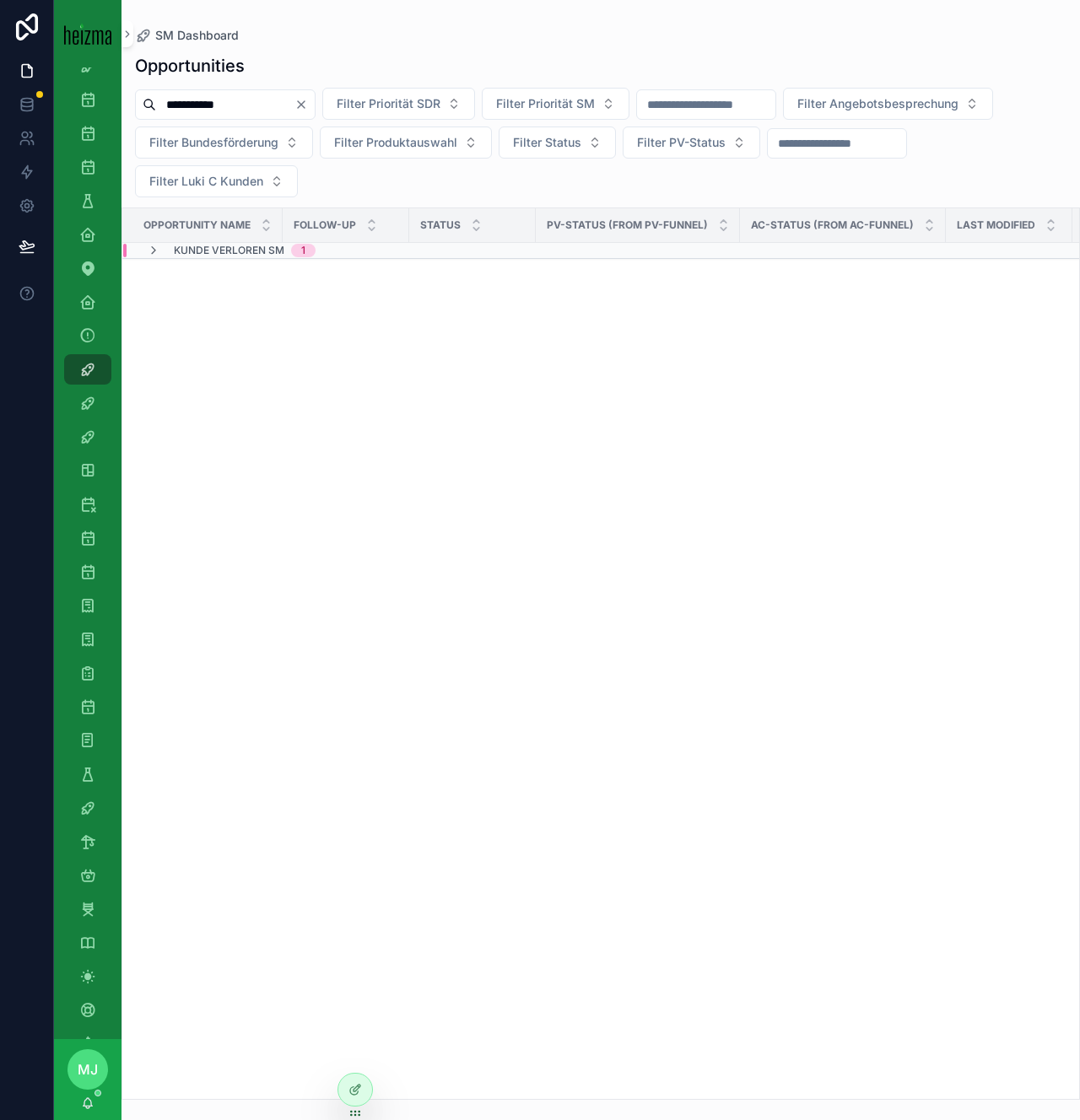
click at [196, 102] on input "**********" at bounding box center [225, 105] width 138 height 24
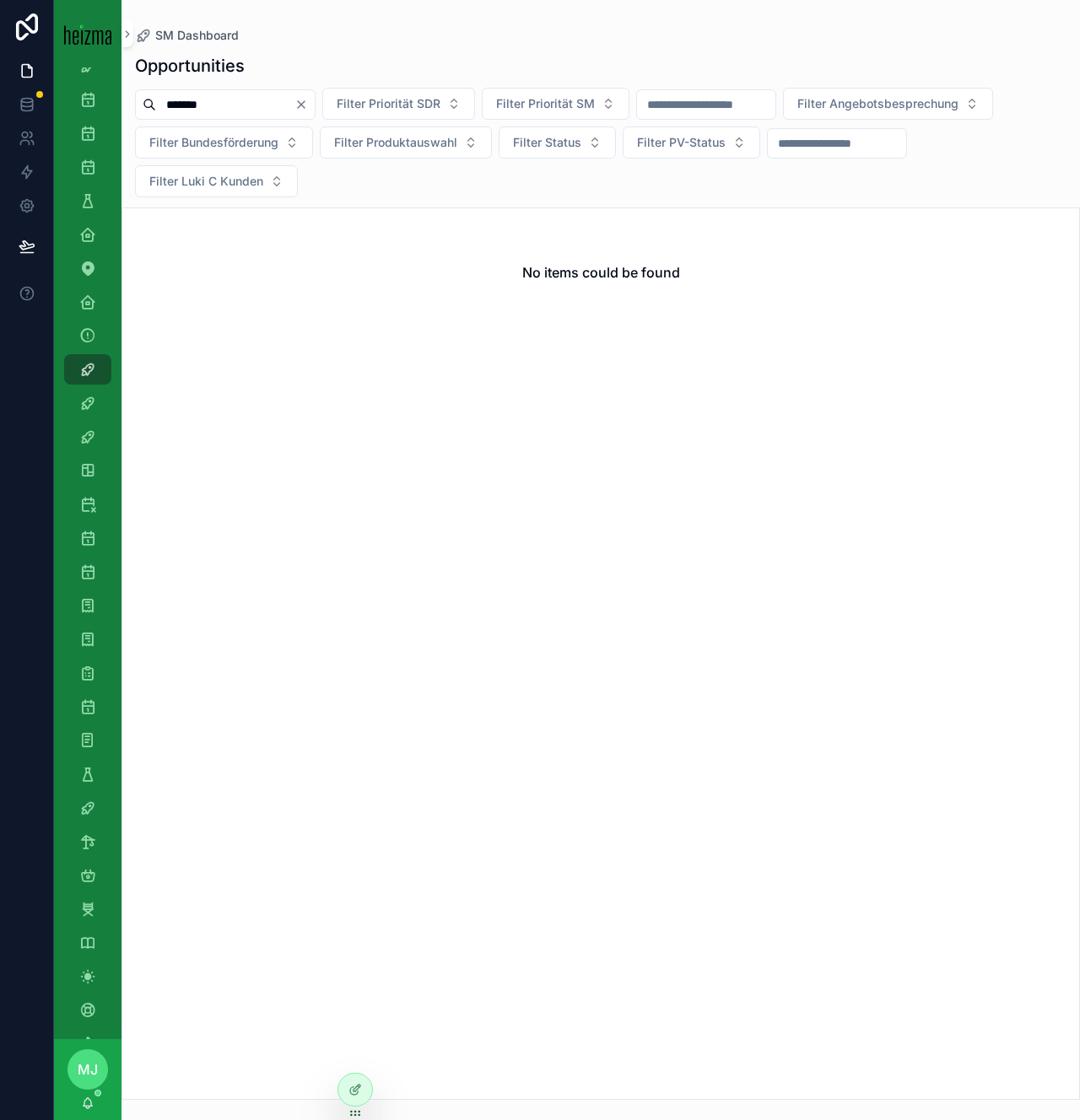
click at [203, 108] on input "*******" at bounding box center [225, 105] width 138 height 24
type input "*****"
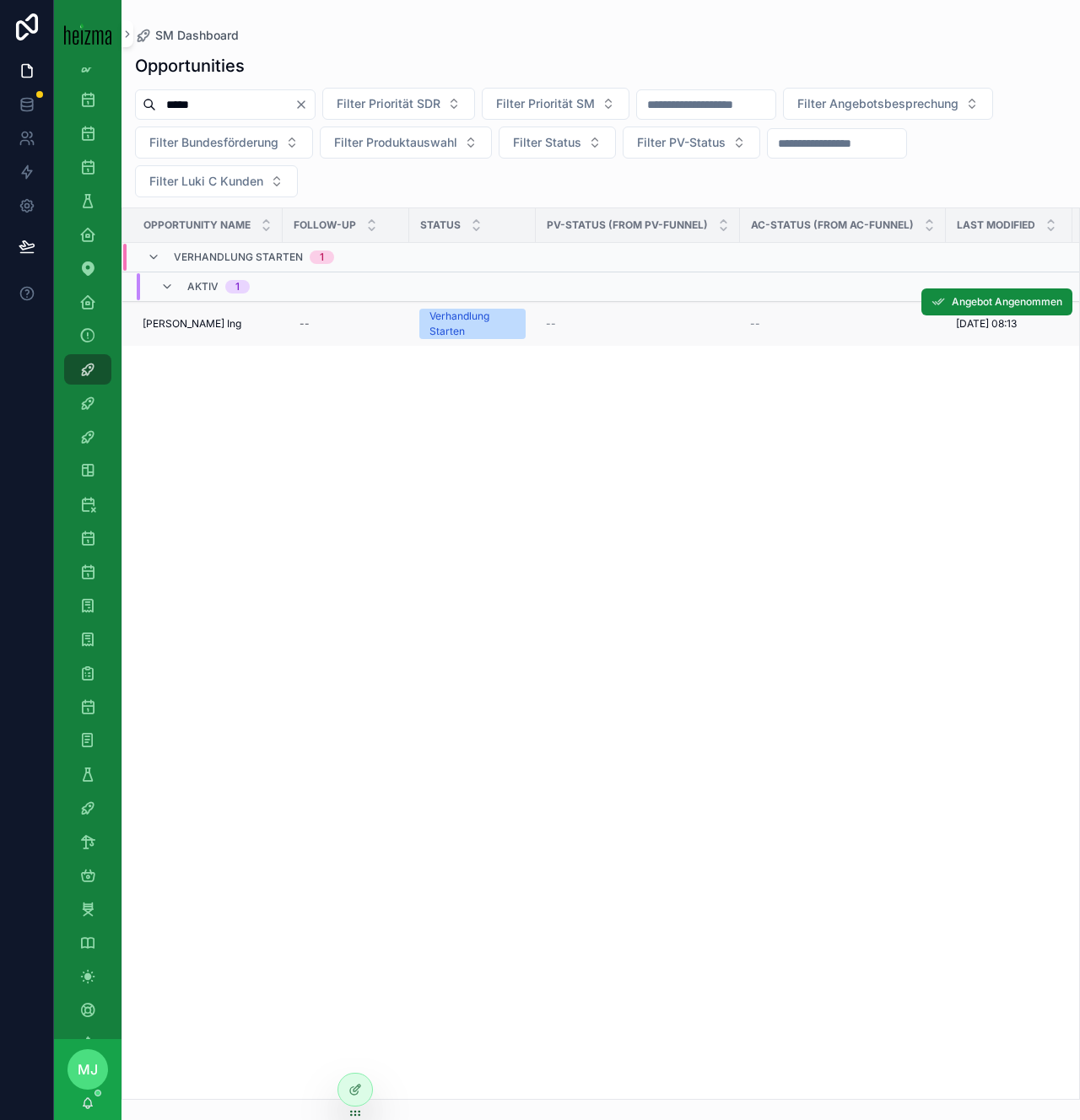
click at [193, 326] on span "Hans Walter Stiastny Ing" at bounding box center [192, 324] width 99 height 14
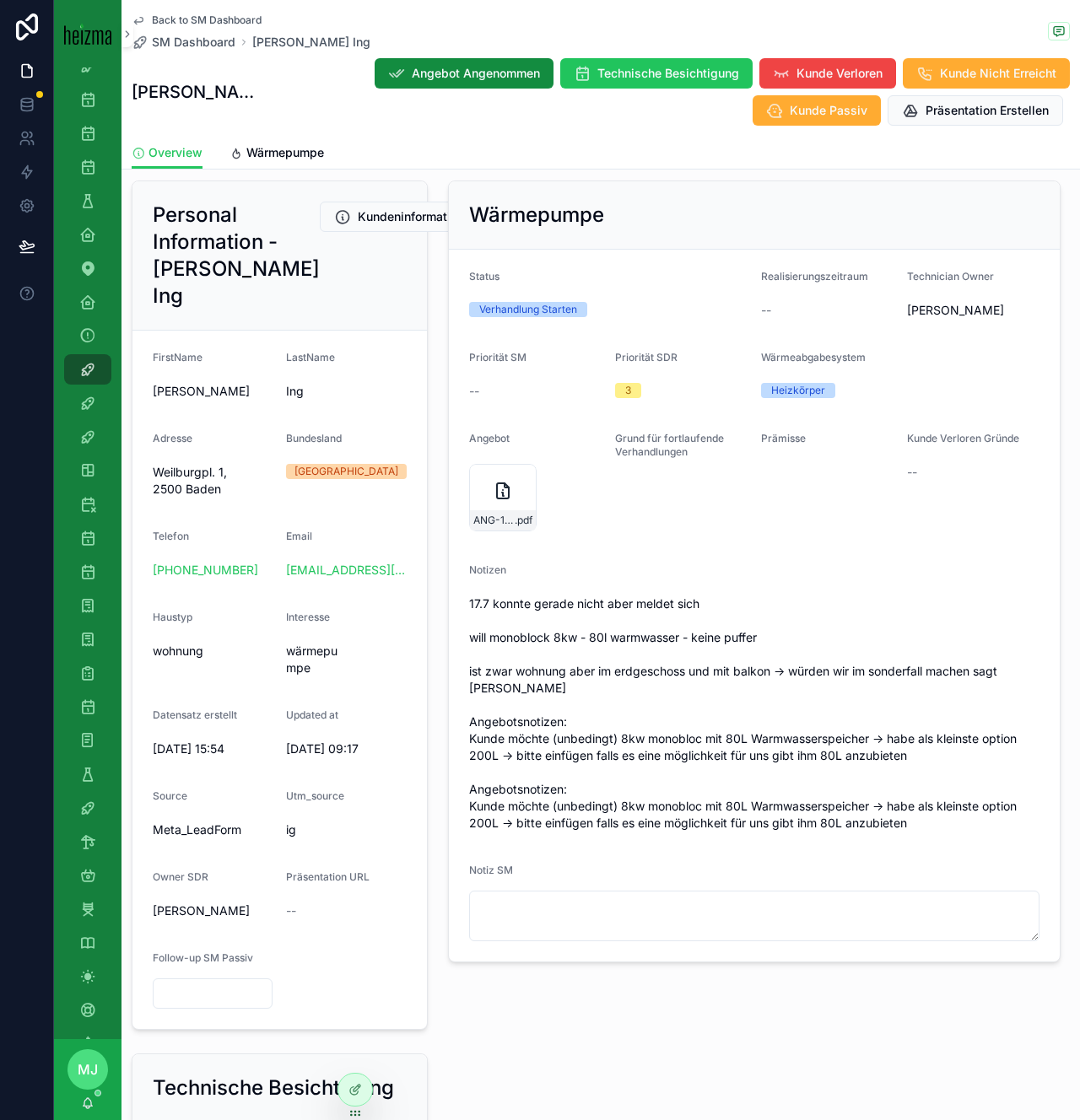
scroll to position [188, 0]
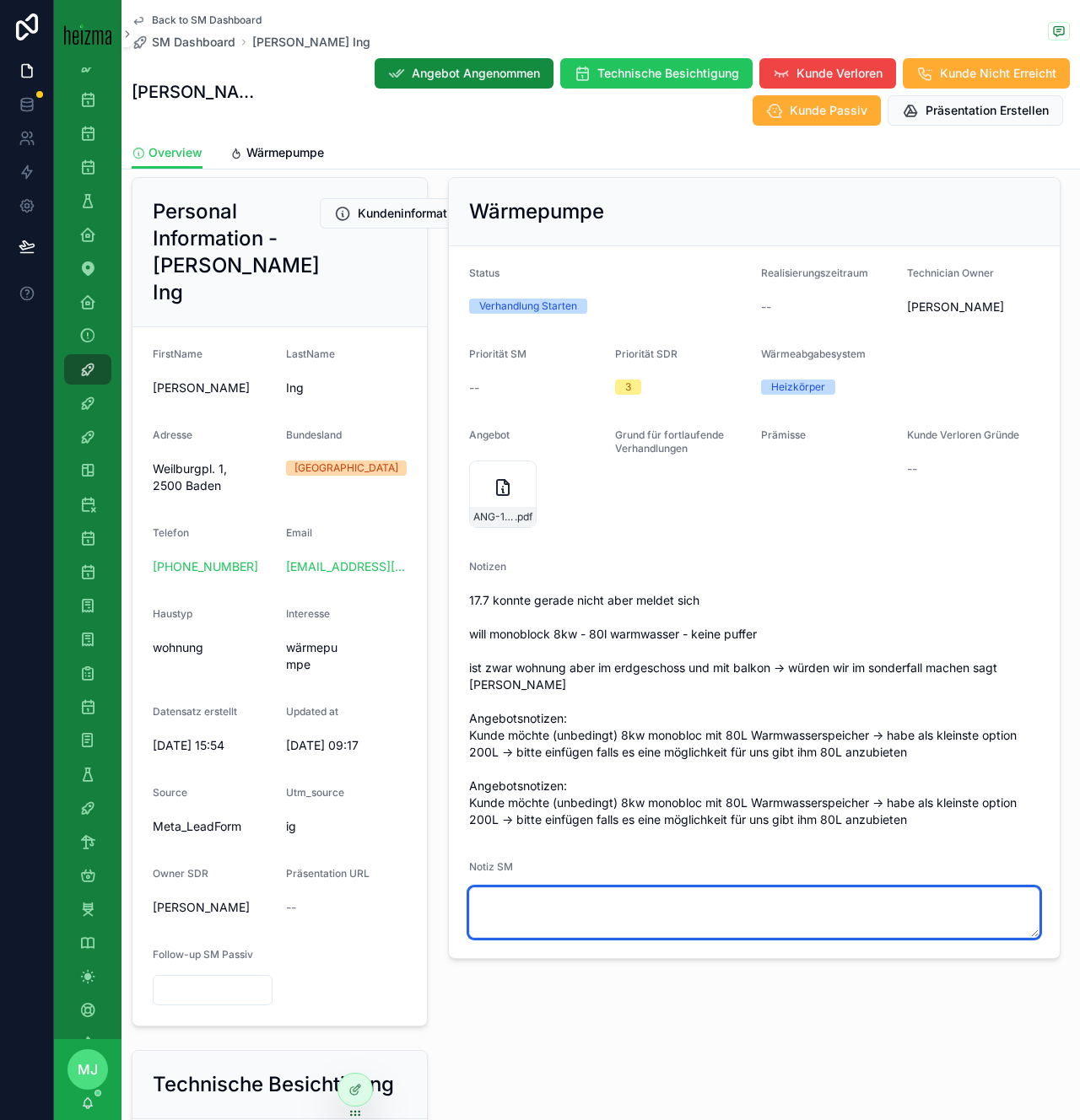
click at [636, 901] on textarea "scrollable content" at bounding box center [754, 913] width 570 height 51
type textarea "**********"
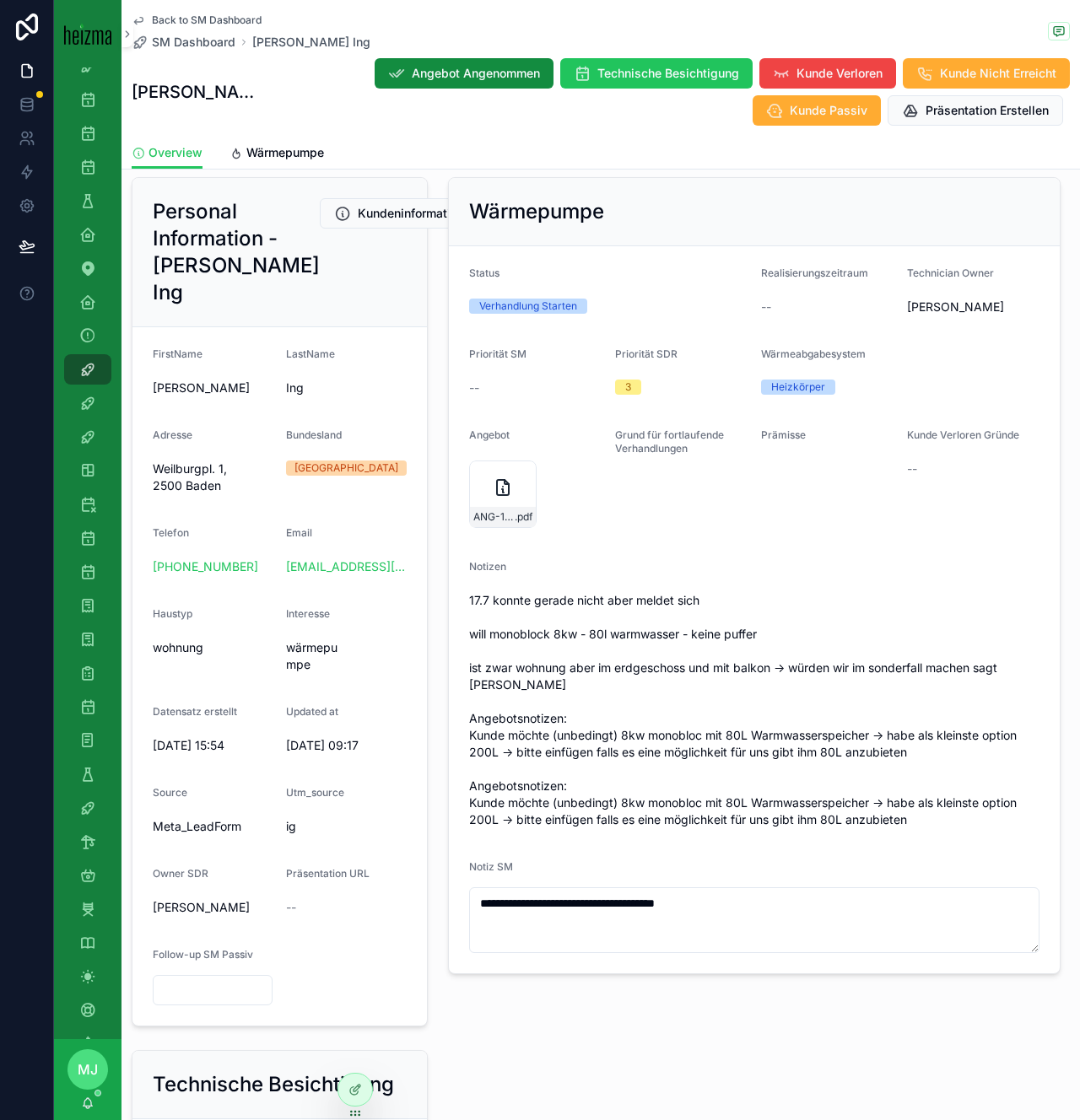
click at [660, 716] on span "17.7 konnte gerade nicht aber meldet sich will monoblock 8kw - 80l warmwasser -…" at bounding box center [754, 710] width 570 height 236
click at [856, 74] on span "Kunde Verloren" at bounding box center [839, 73] width 86 height 17
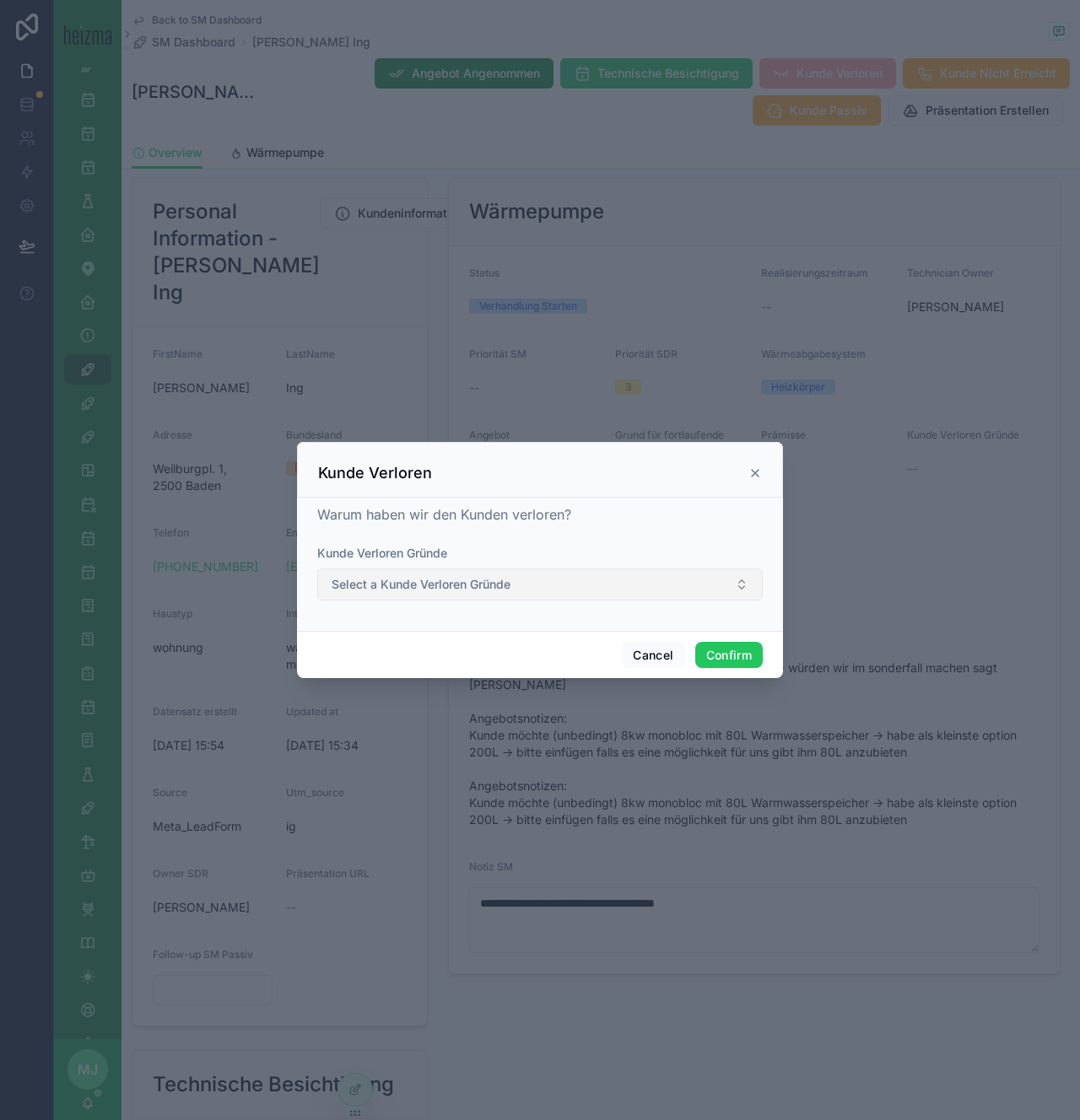
click at [702, 579] on button "Select a Kunde Verloren Gründe" at bounding box center [540, 584] width 446 height 32
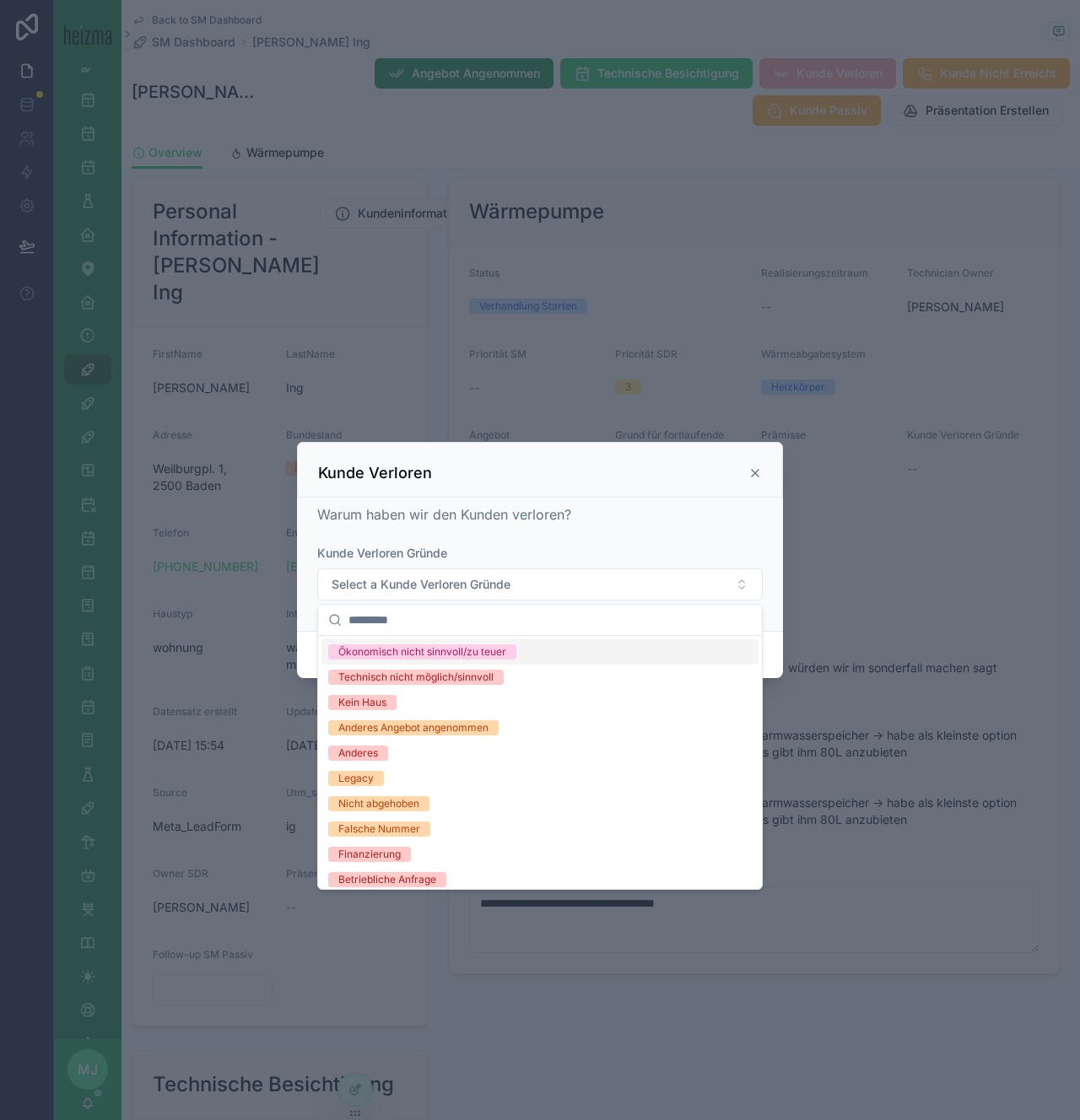
click at [565, 652] on div "Ökonomisch nicht sinnvoll/zu teuer" at bounding box center [540, 652] width 437 height 25
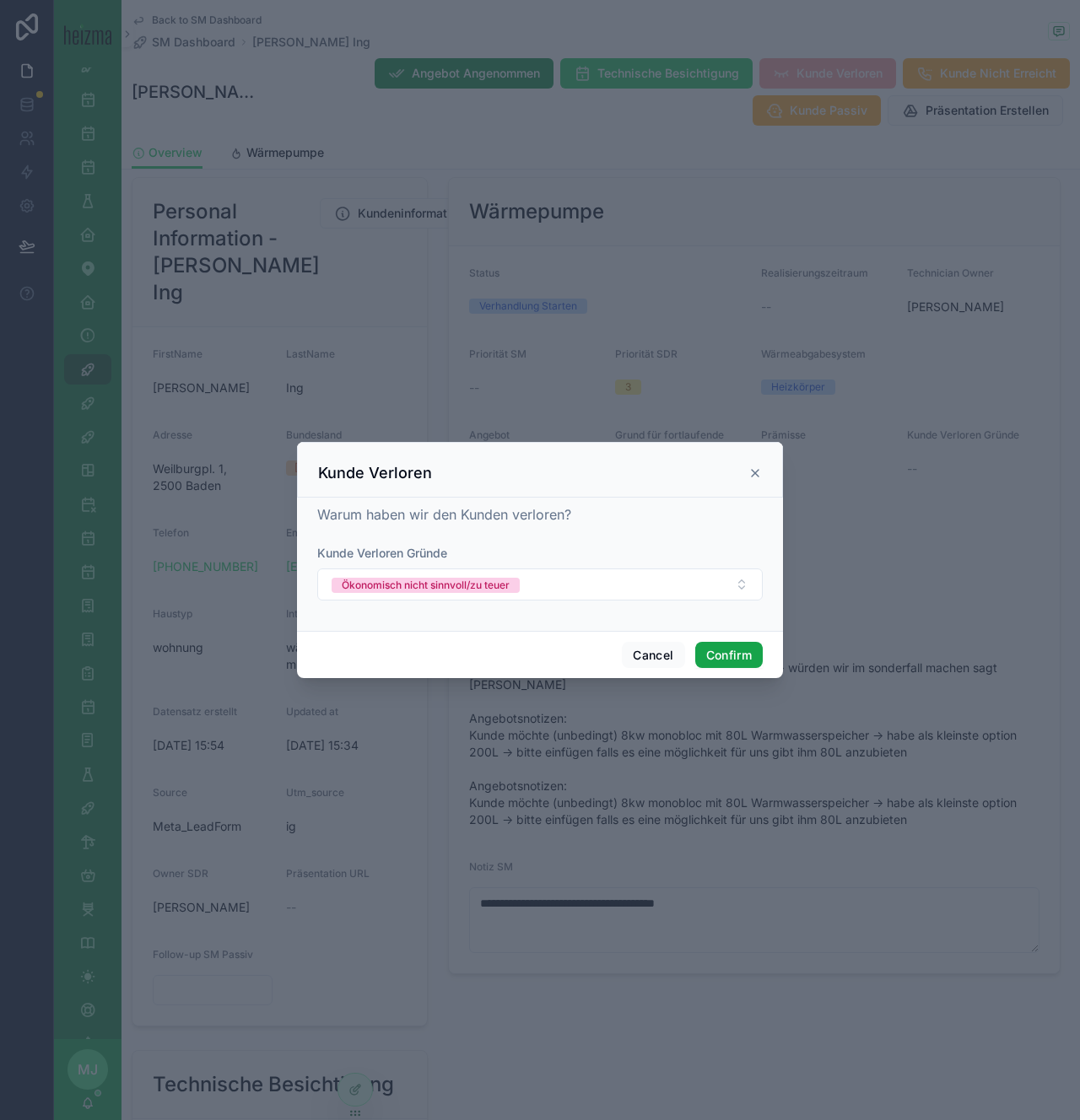
click at [729, 663] on button "Confirm" at bounding box center [728, 655] width 68 height 27
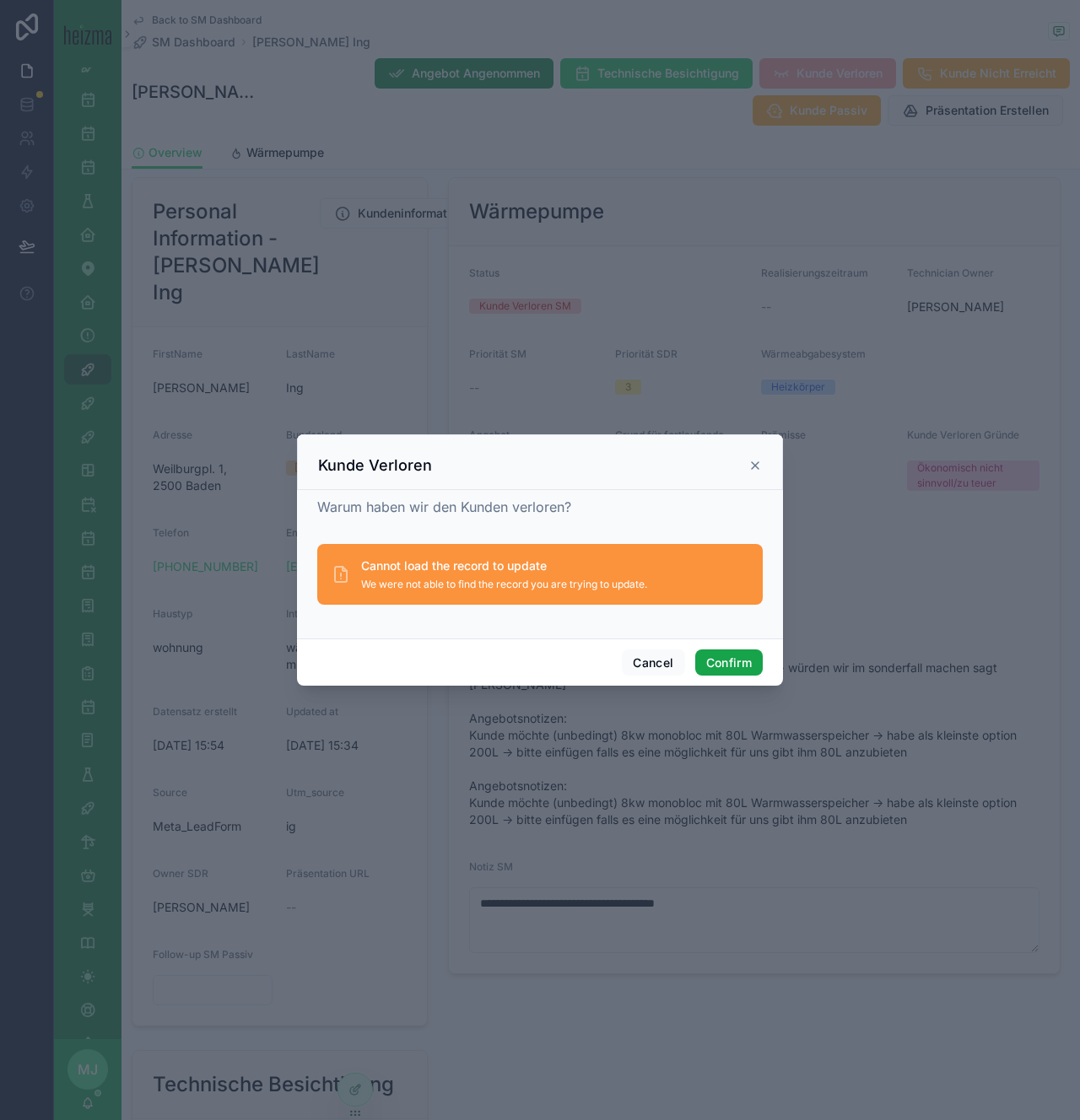
click at [728, 655] on button "Confirm" at bounding box center [728, 664] width 68 height 27
click at [750, 471] on icon at bounding box center [755, 466] width 14 height 14
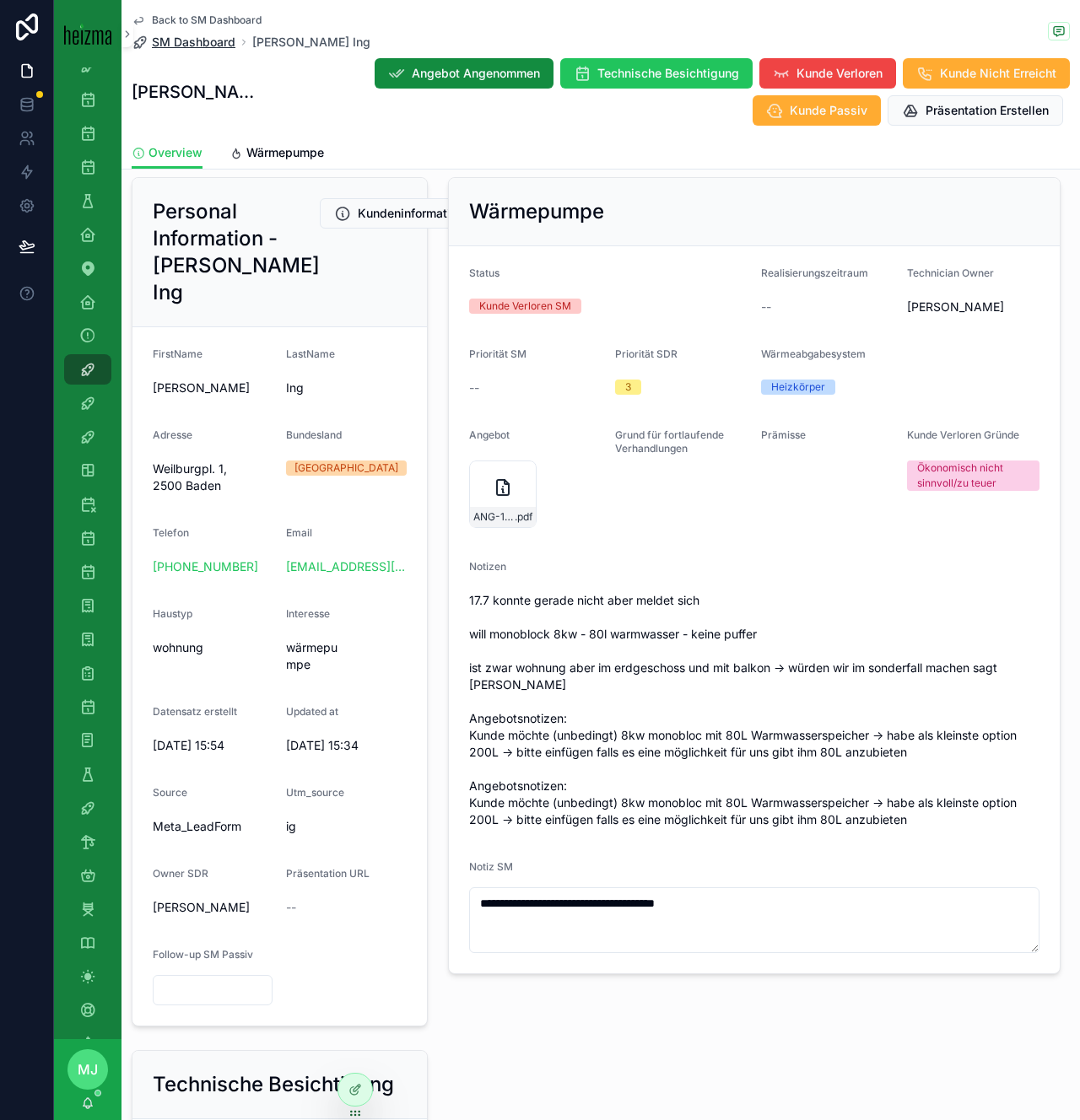
click at [219, 44] on span "SM Dashboard" at bounding box center [193, 42] width 83 height 17
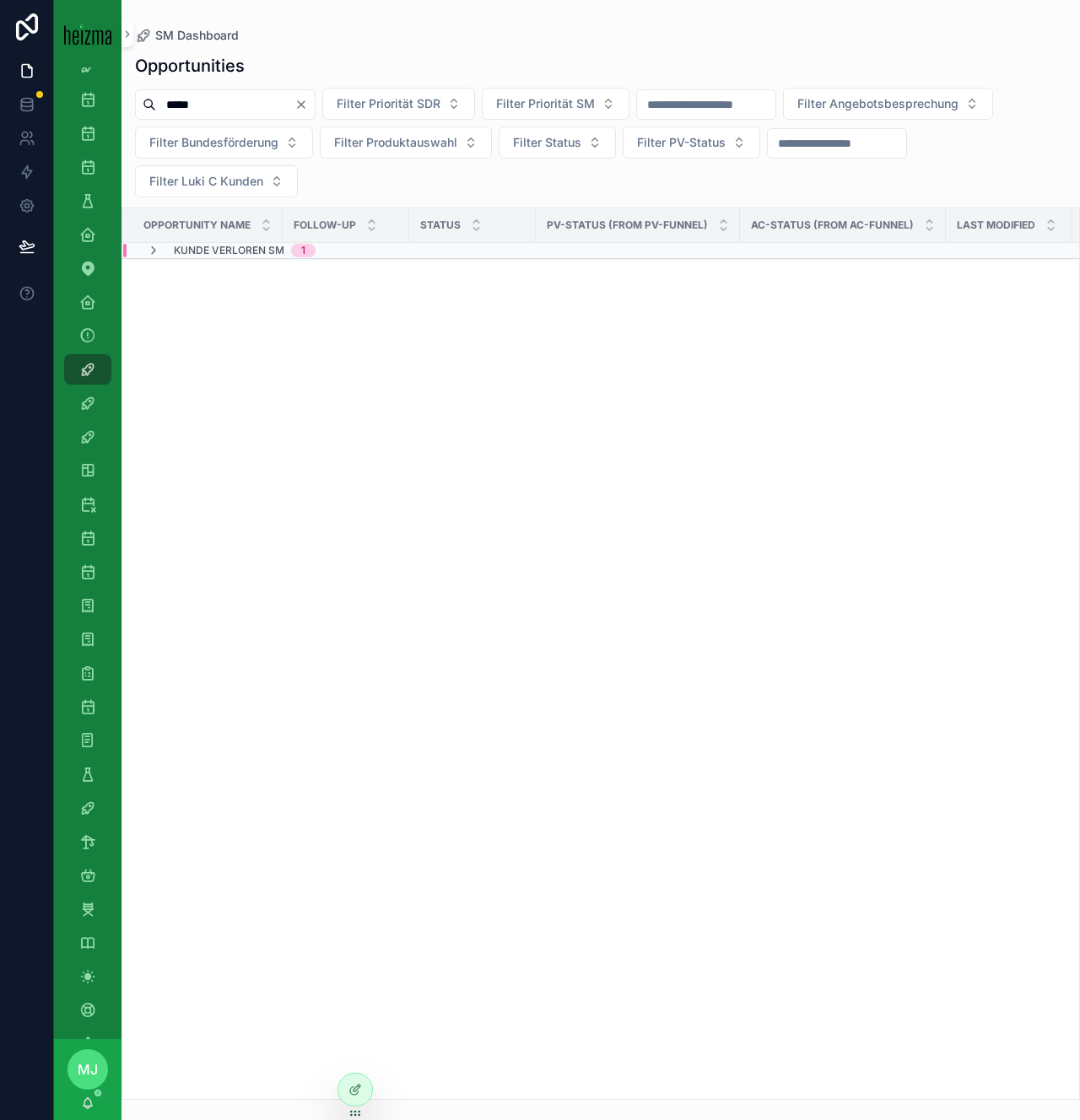
click at [206, 101] on input "*****" at bounding box center [225, 105] width 138 height 24
type input "*********"
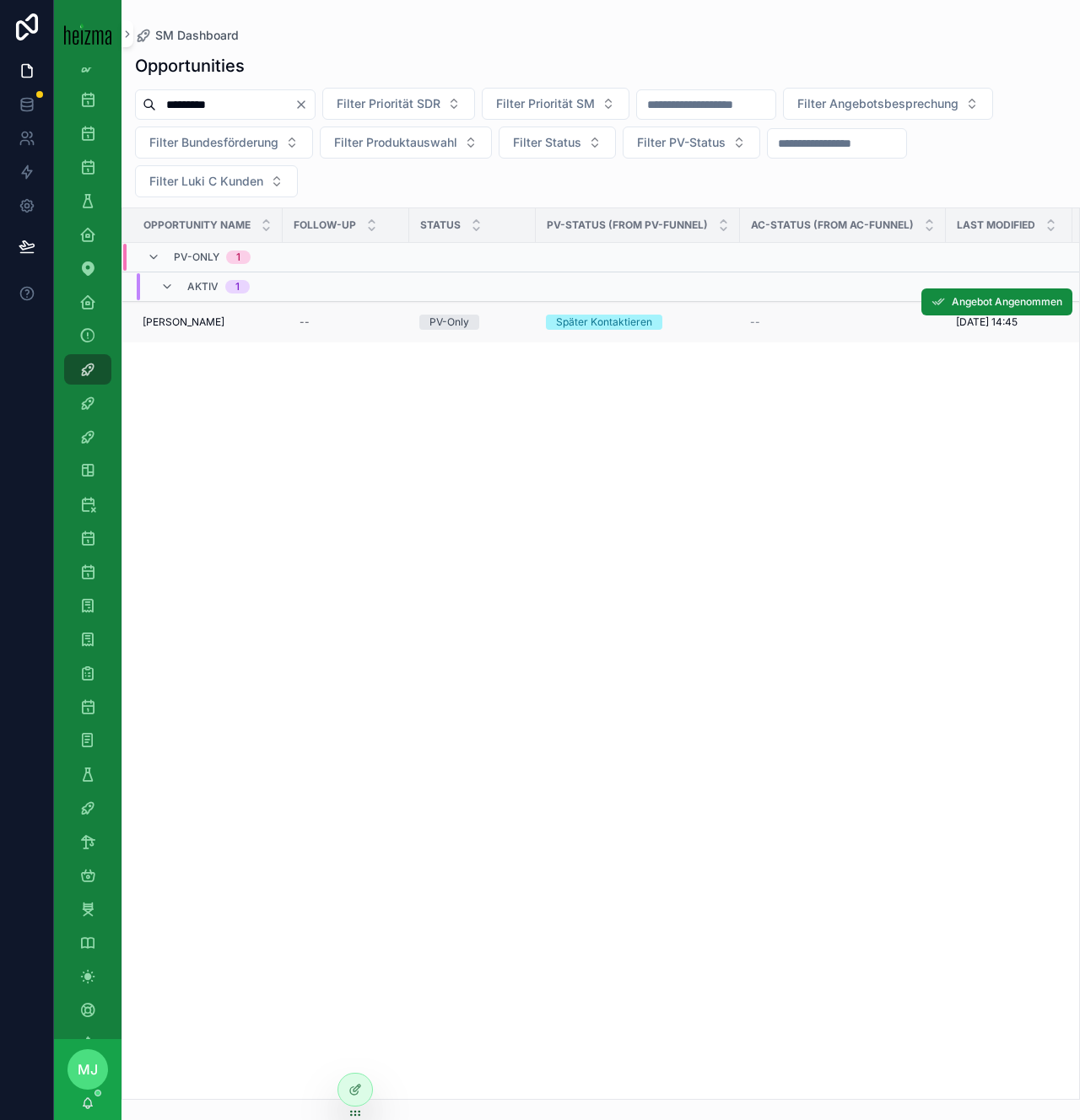
click at [172, 322] on span "Bob Bosch" at bounding box center [183, 322] width 82 height 14
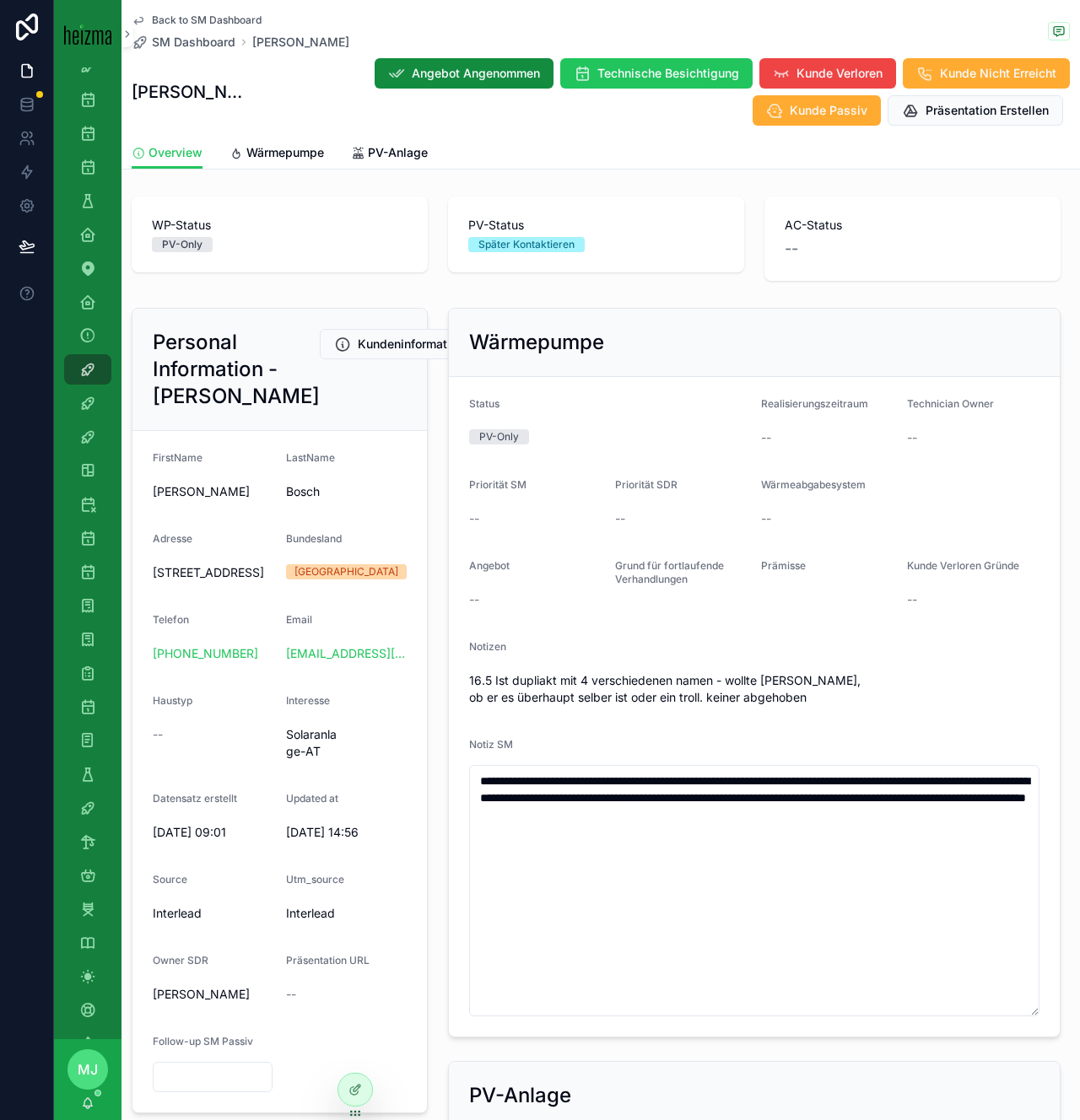
scroll to position [59, 0]
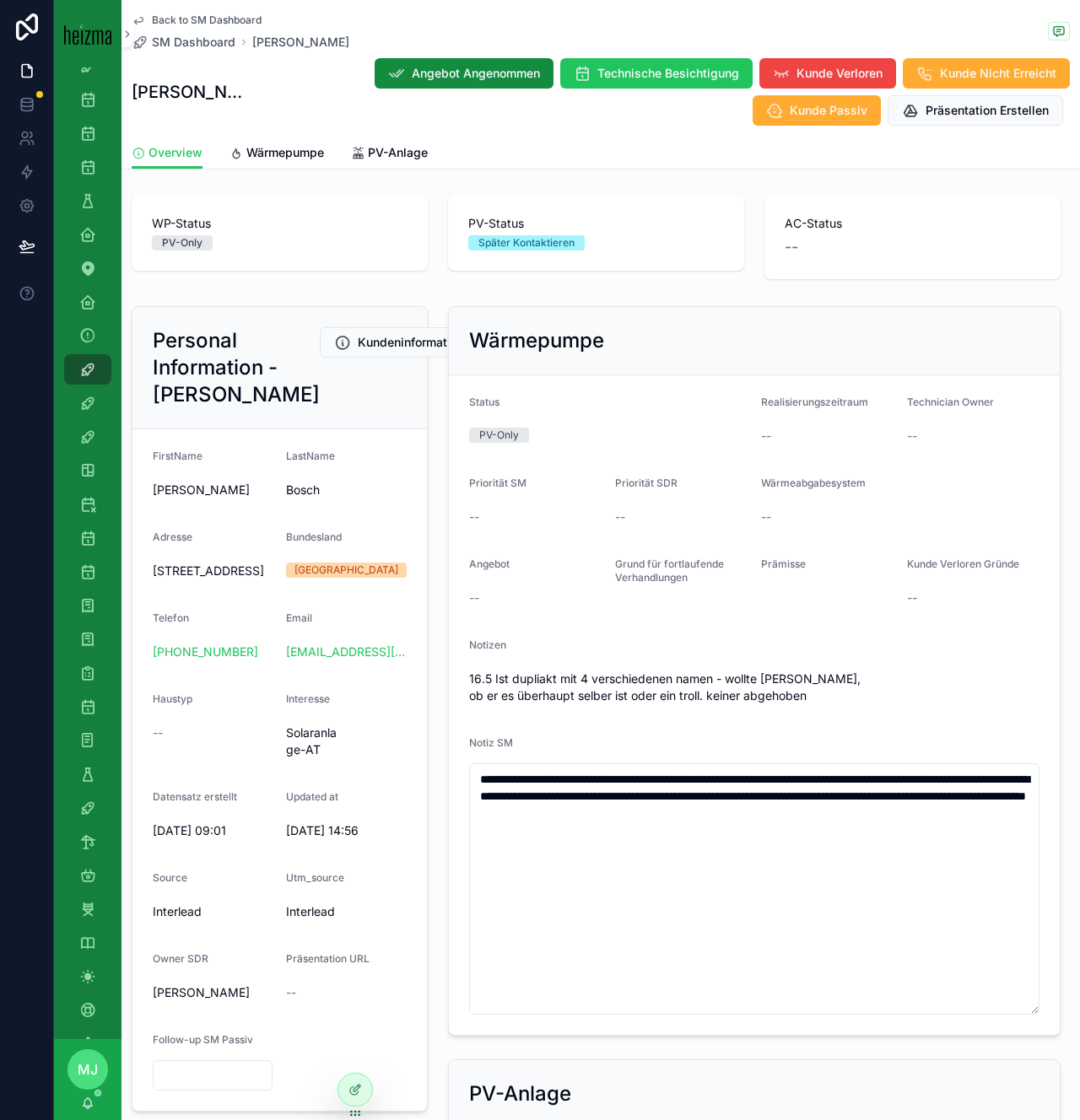
click at [174, 19] on span "Back to SM Dashboard" at bounding box center [206, 20] width 109 height 14
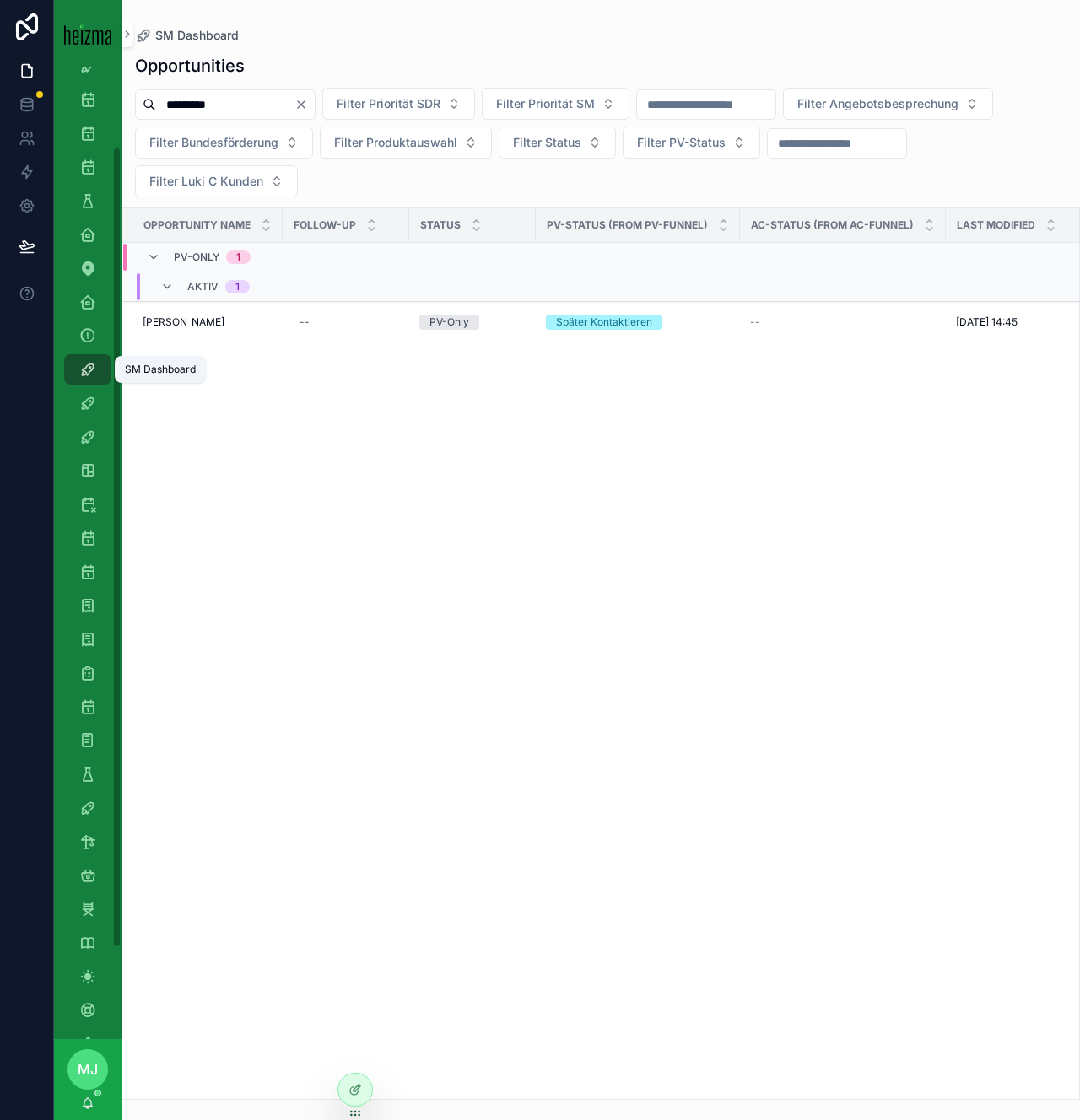
click at [89, 378] on div "SM Dashboard" at bounding box center [88, 370] width 27 height 27
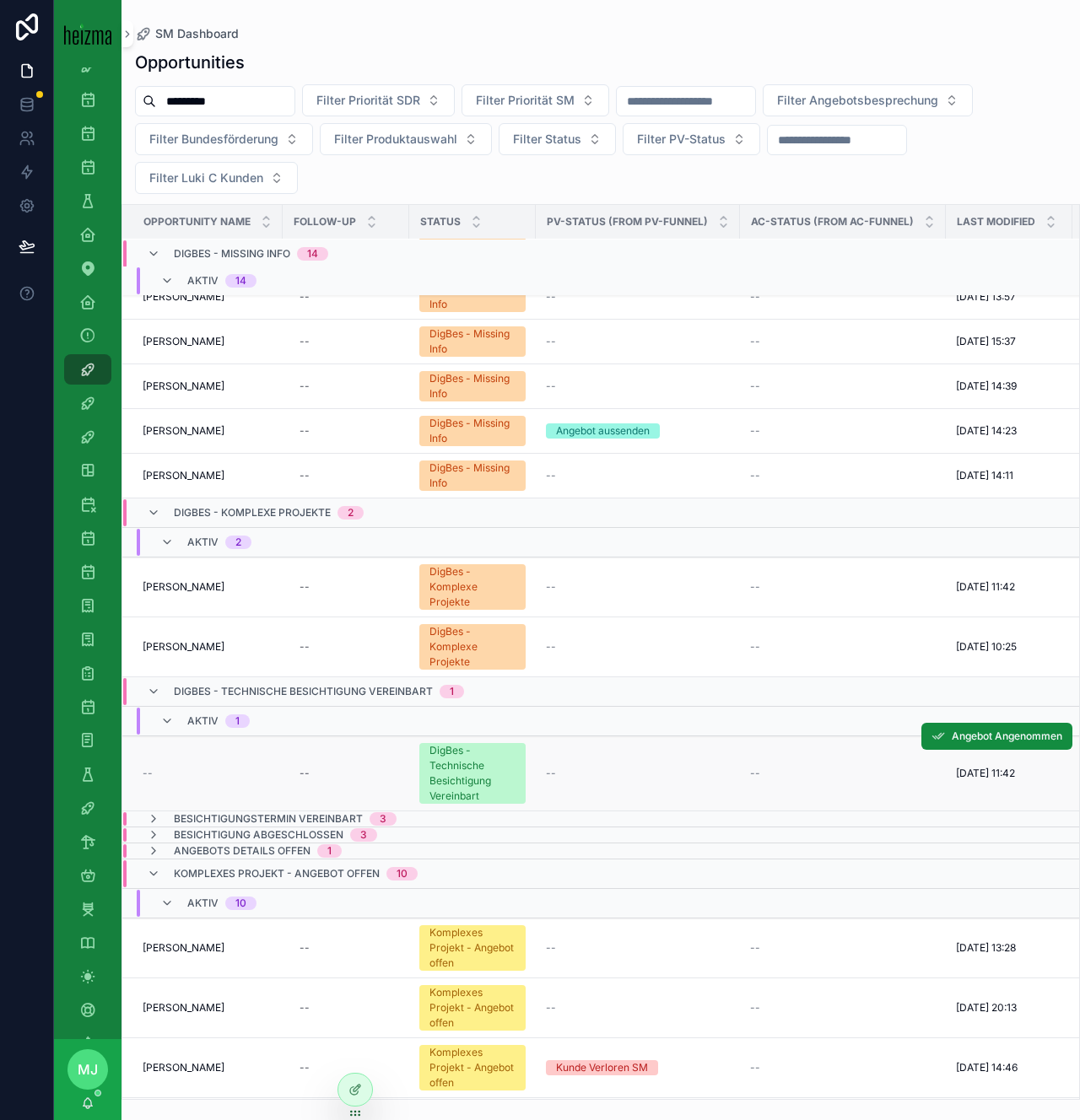
scroll to position [1147, 0]
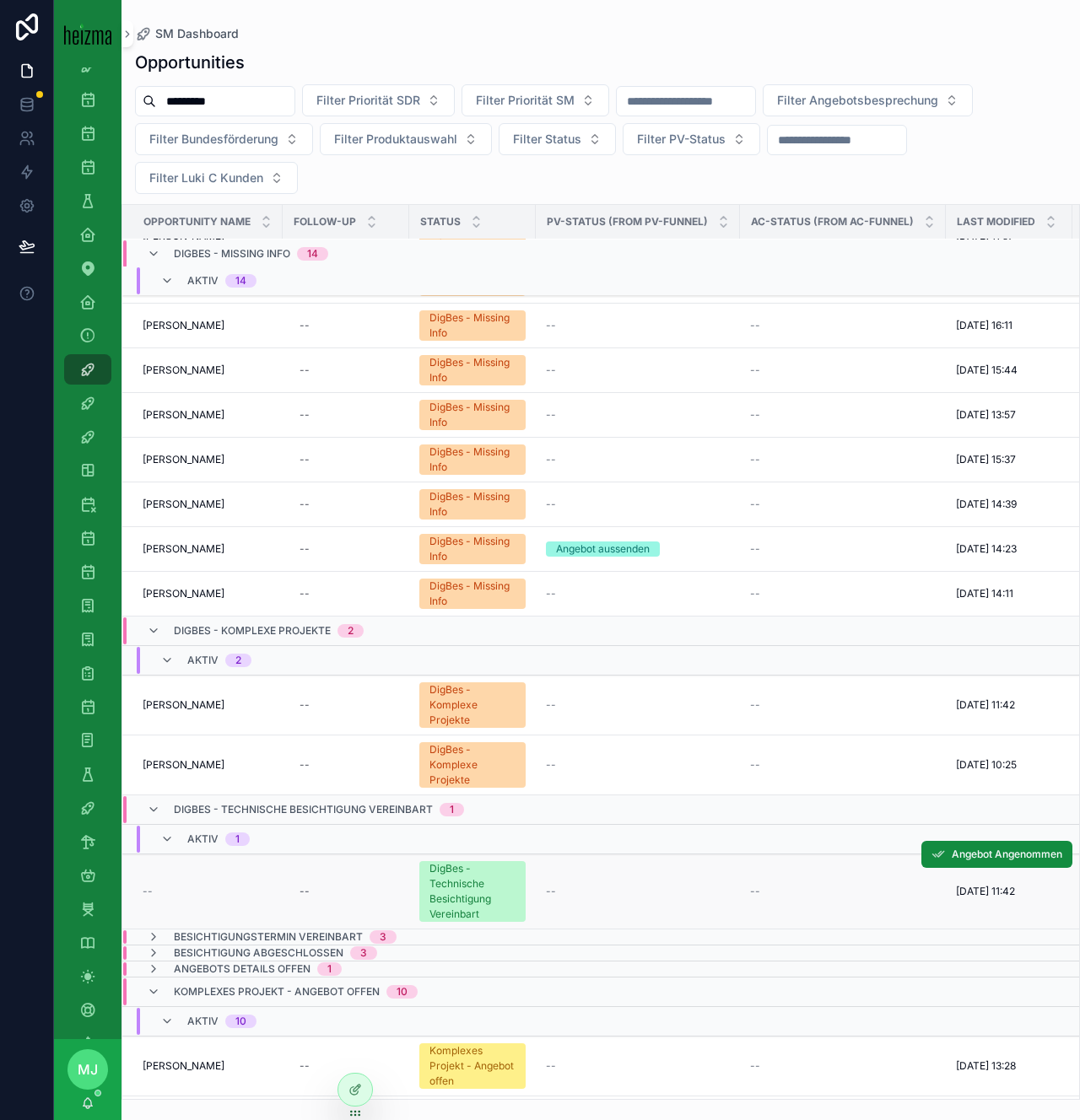
click at [151, 885] on span "--" at bounding box center [147, 891] width 10 height 14
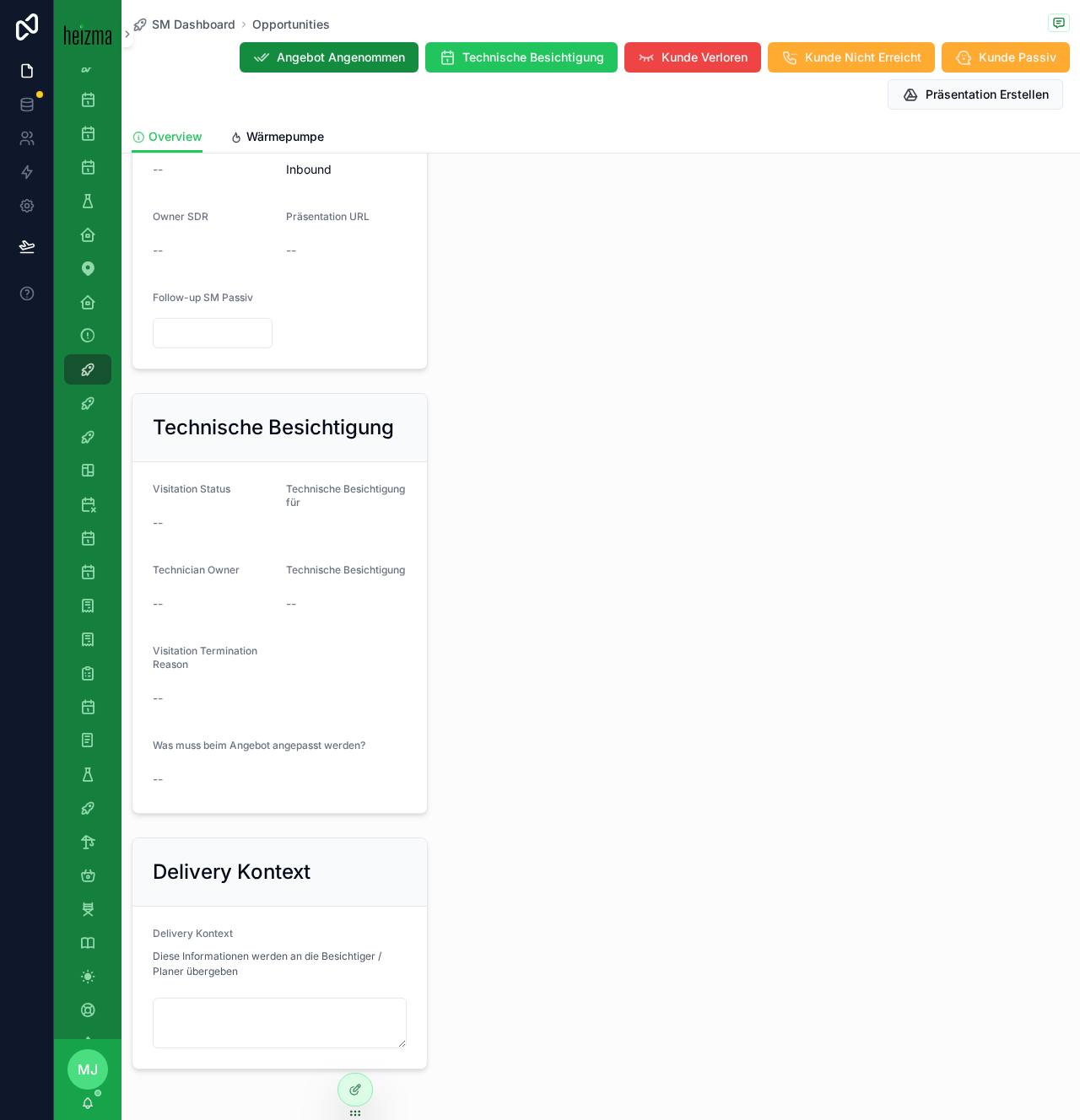
scroll to position [846, 0]
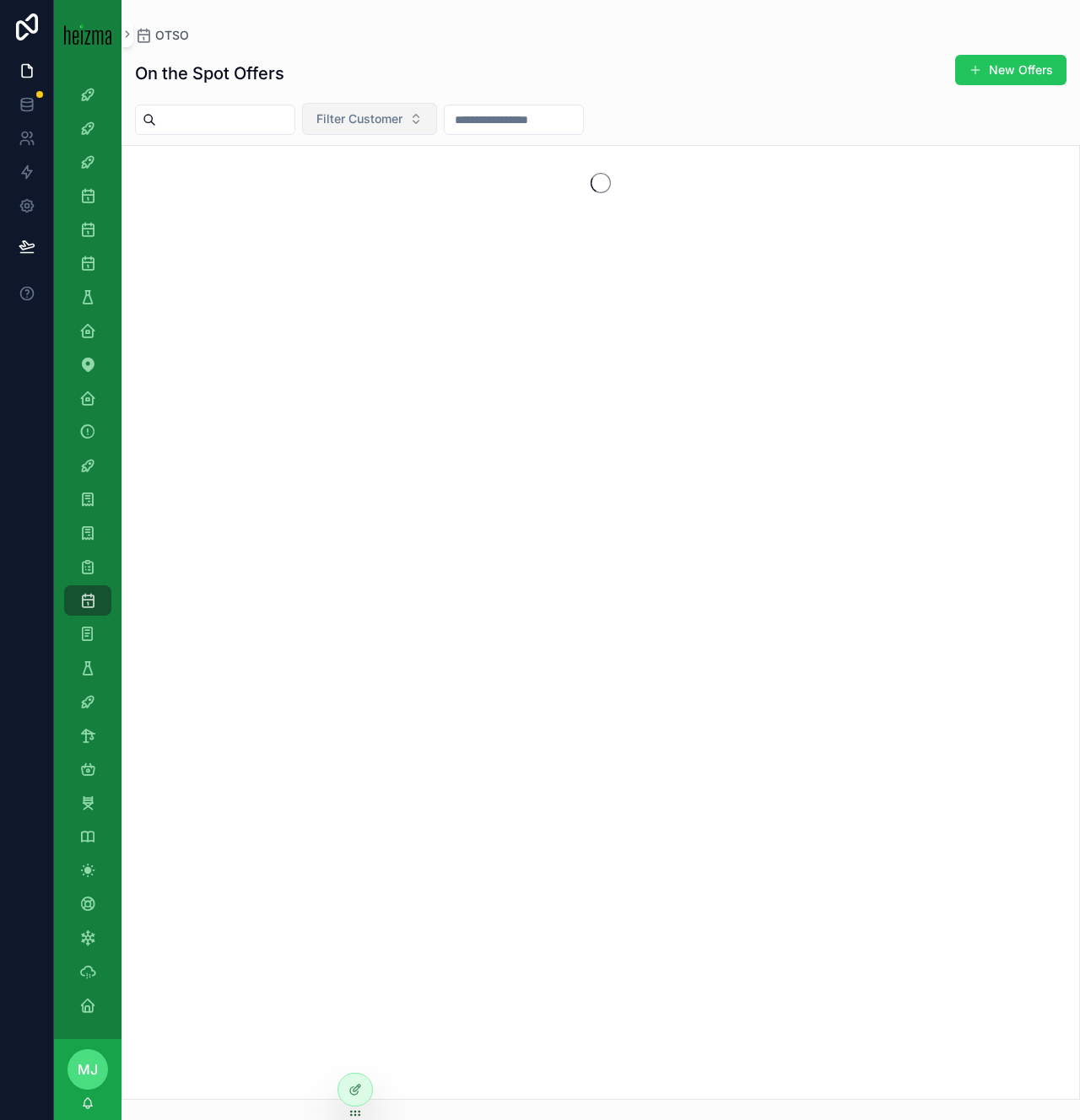
click at [370, 115] on span "Filter Customer" at bounding box center [359, 118] width 86 height 17
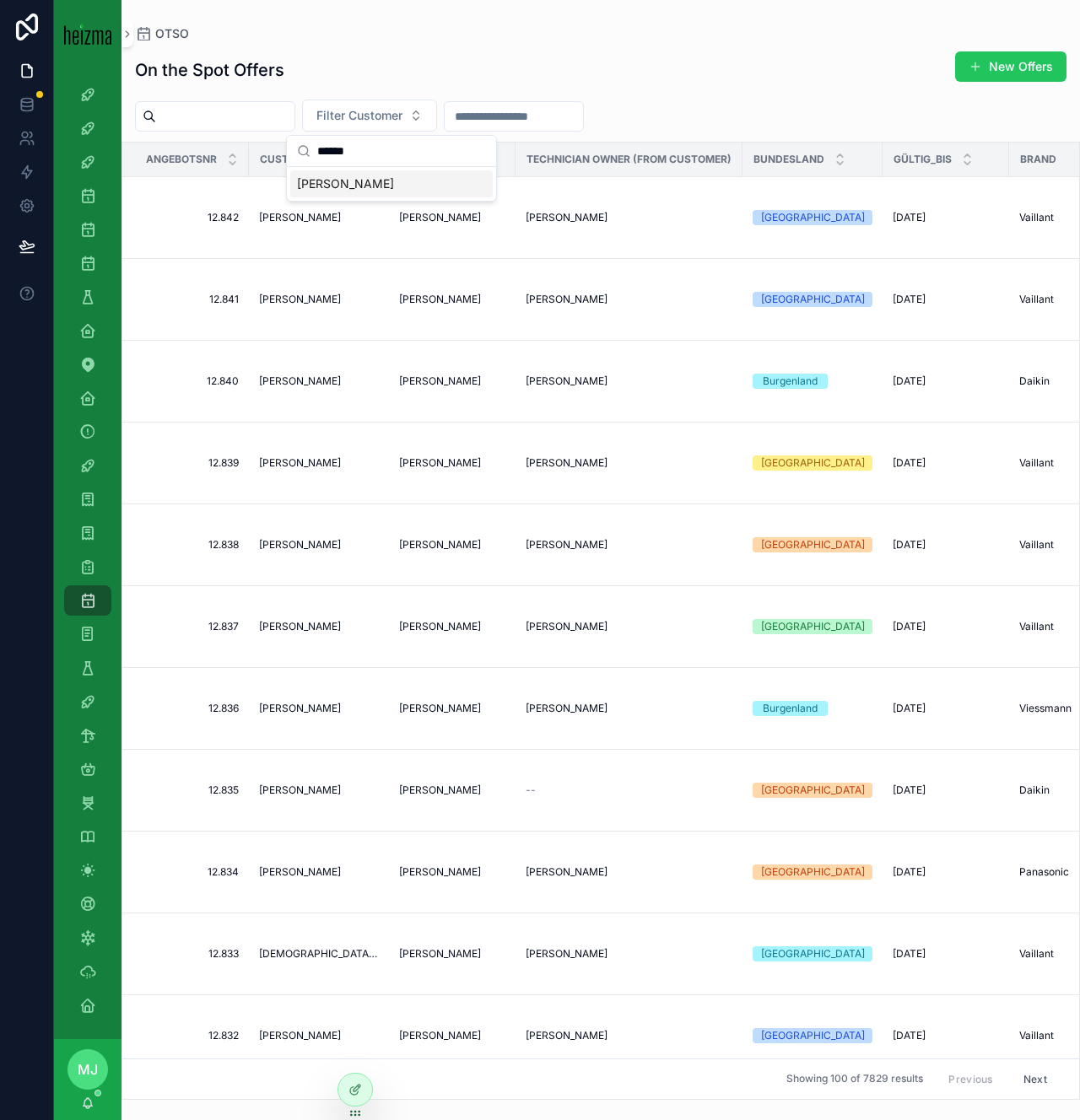
type input "******"
click at [390, 194] on div "[PERSON_NAME]" at bounding box center [391, 184] width 202 height 27
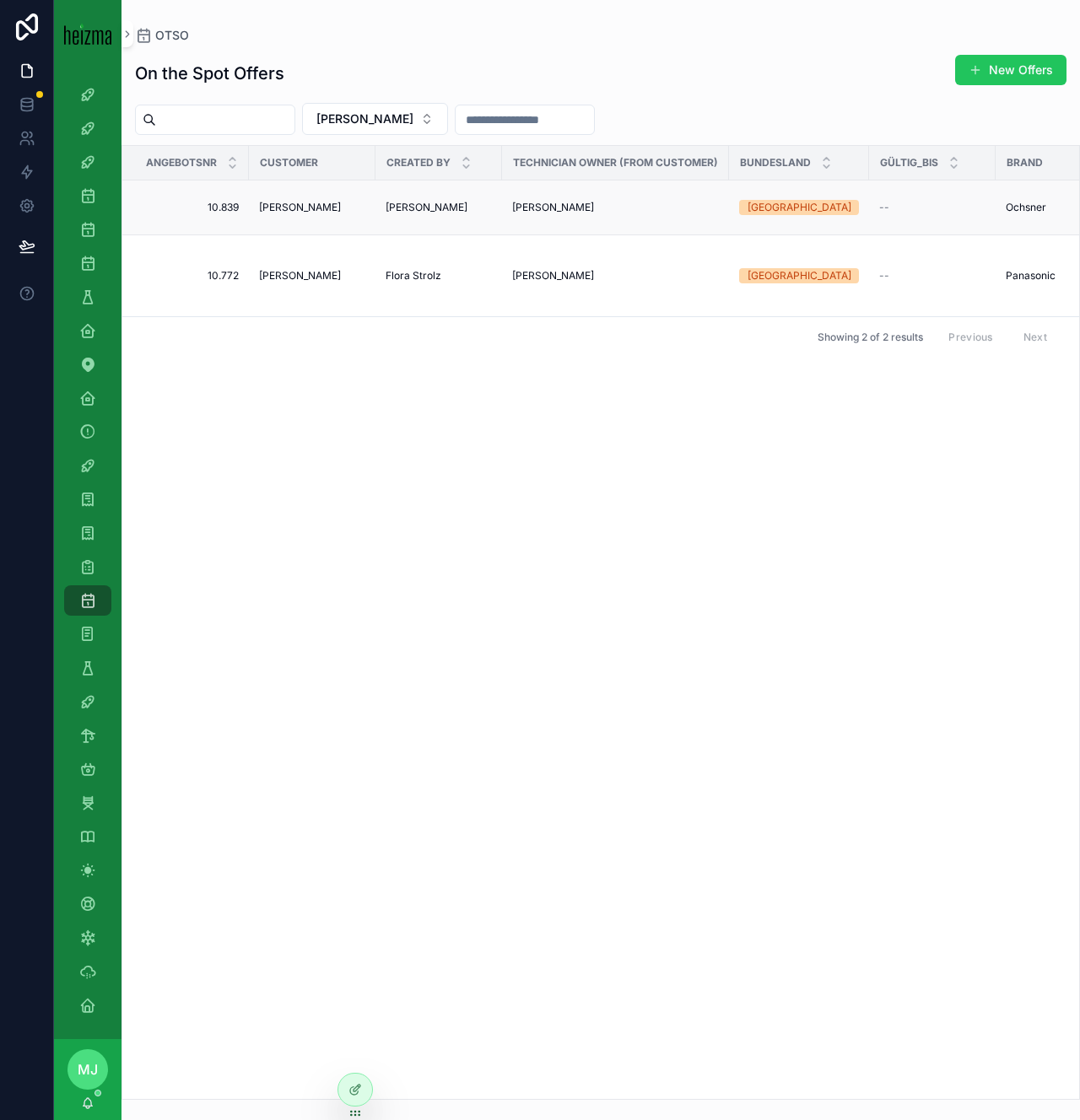
click at [311, 208] on span "[PERSON_NAME]" at bounding box center [300, 207] width 82 height 14
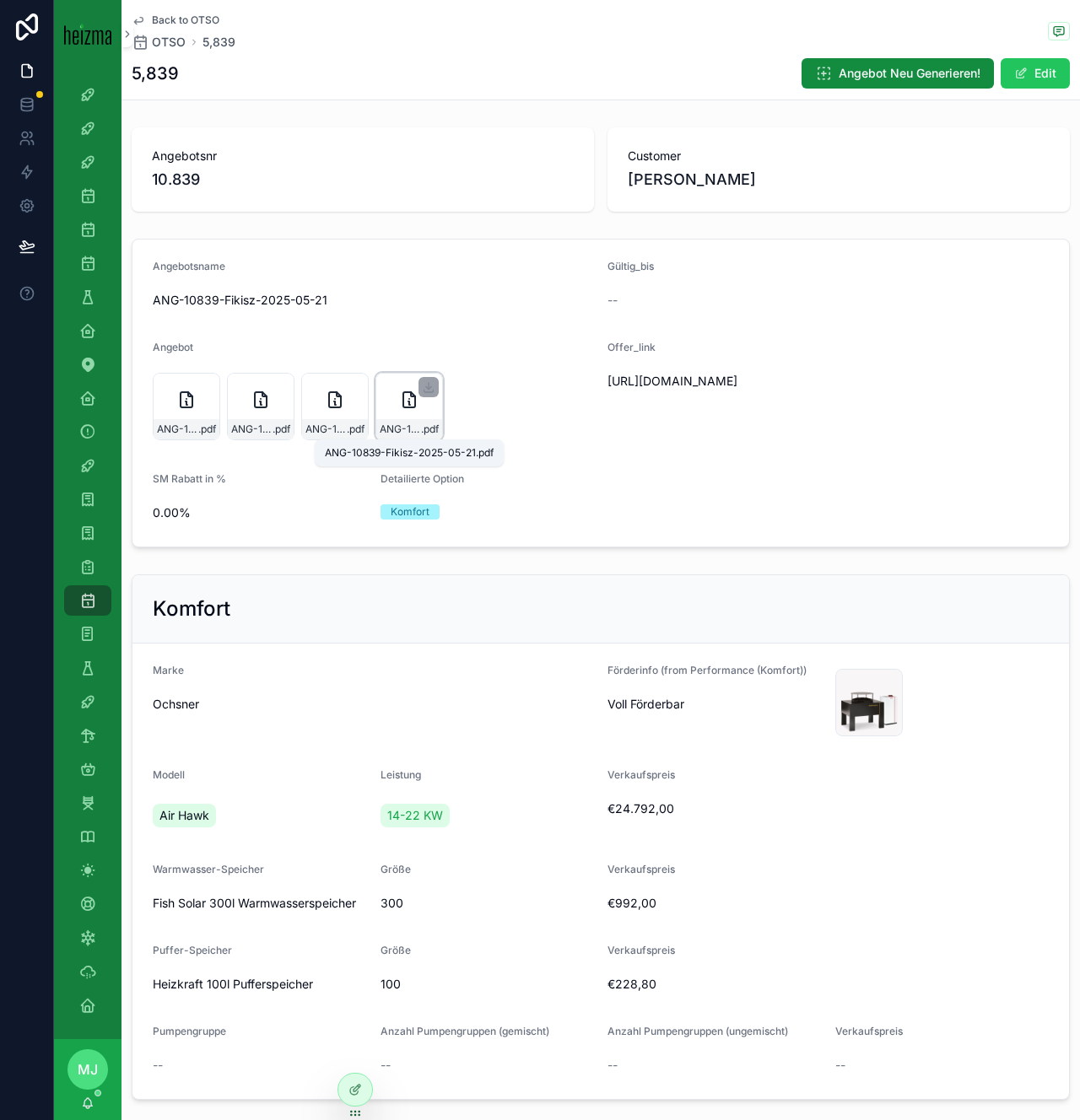
click at [386, 428] on span "ANG-10839-Fikisz-2025-05-21" at bounding box center [400, 429] width 42 height 14
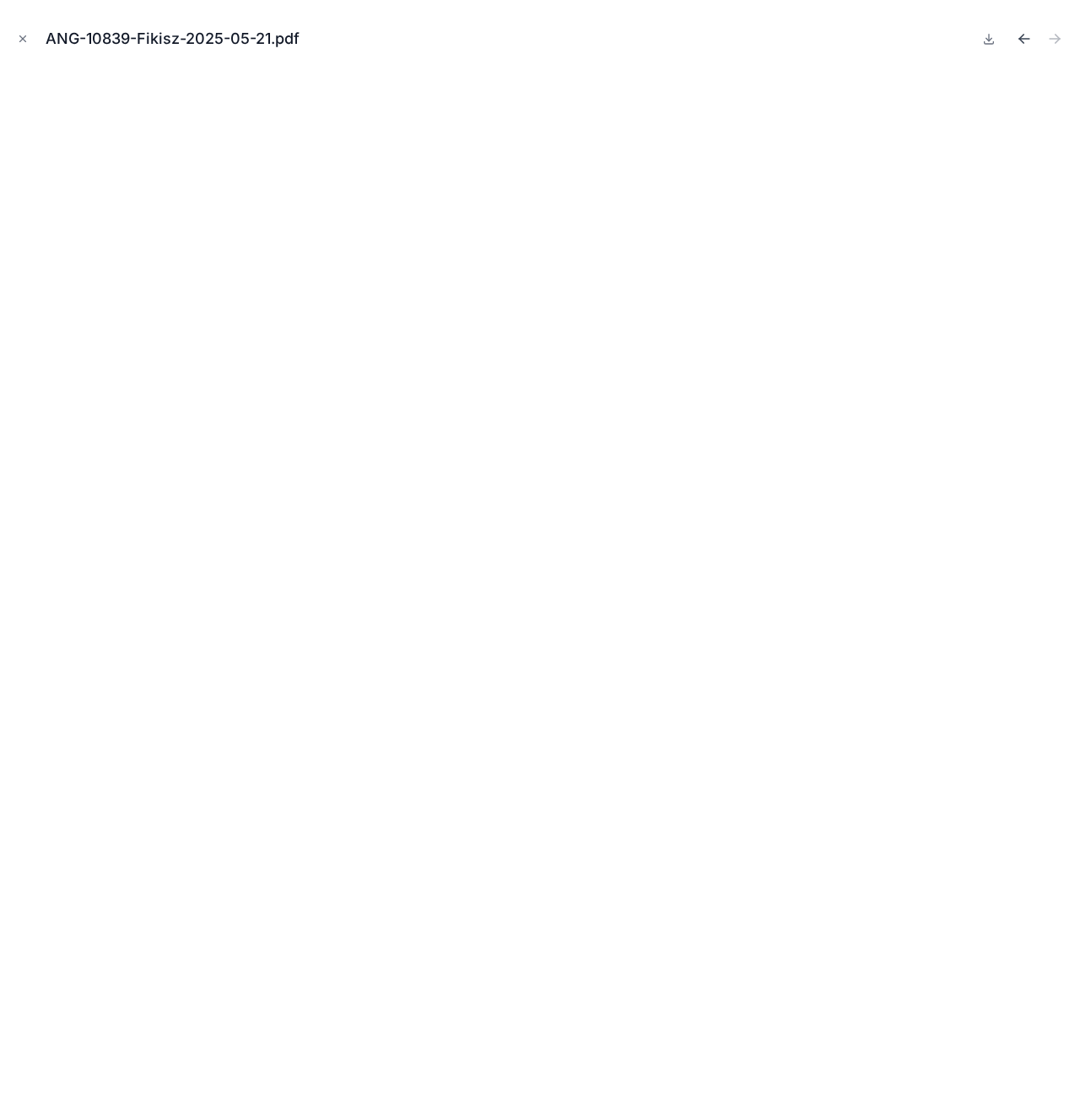
click at [1024, 43] on icon "Previous file" at bounding box center [1024, 39] width 17 height 17
click at [1054, 39] on icon "Next file" at bounding box center [1054, 39] width 10 height 0
click at [23, 34] on icon "Close modal" at bounding box center [23, 38] width 12 height 12
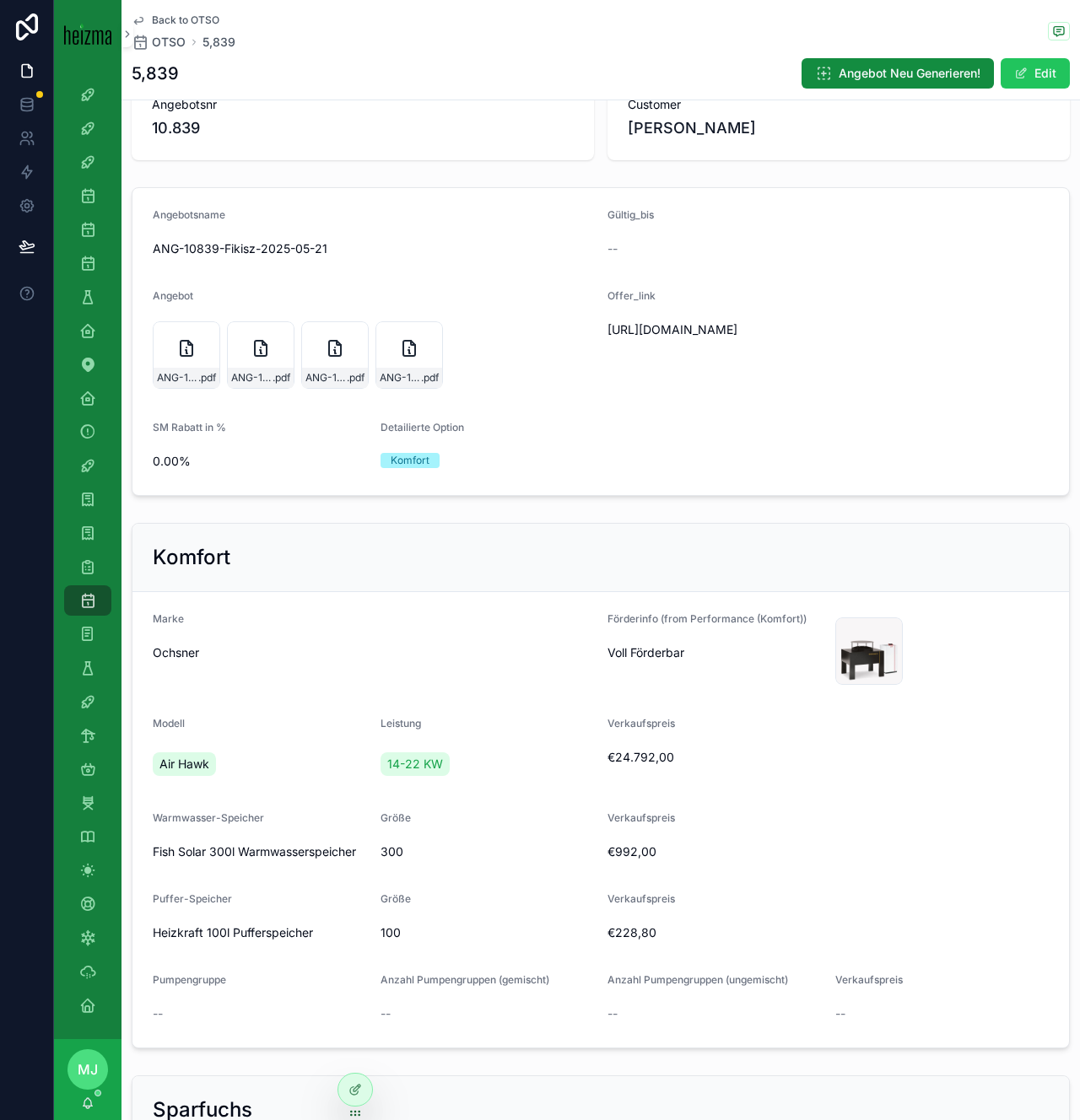
scroll to position [52, 0]
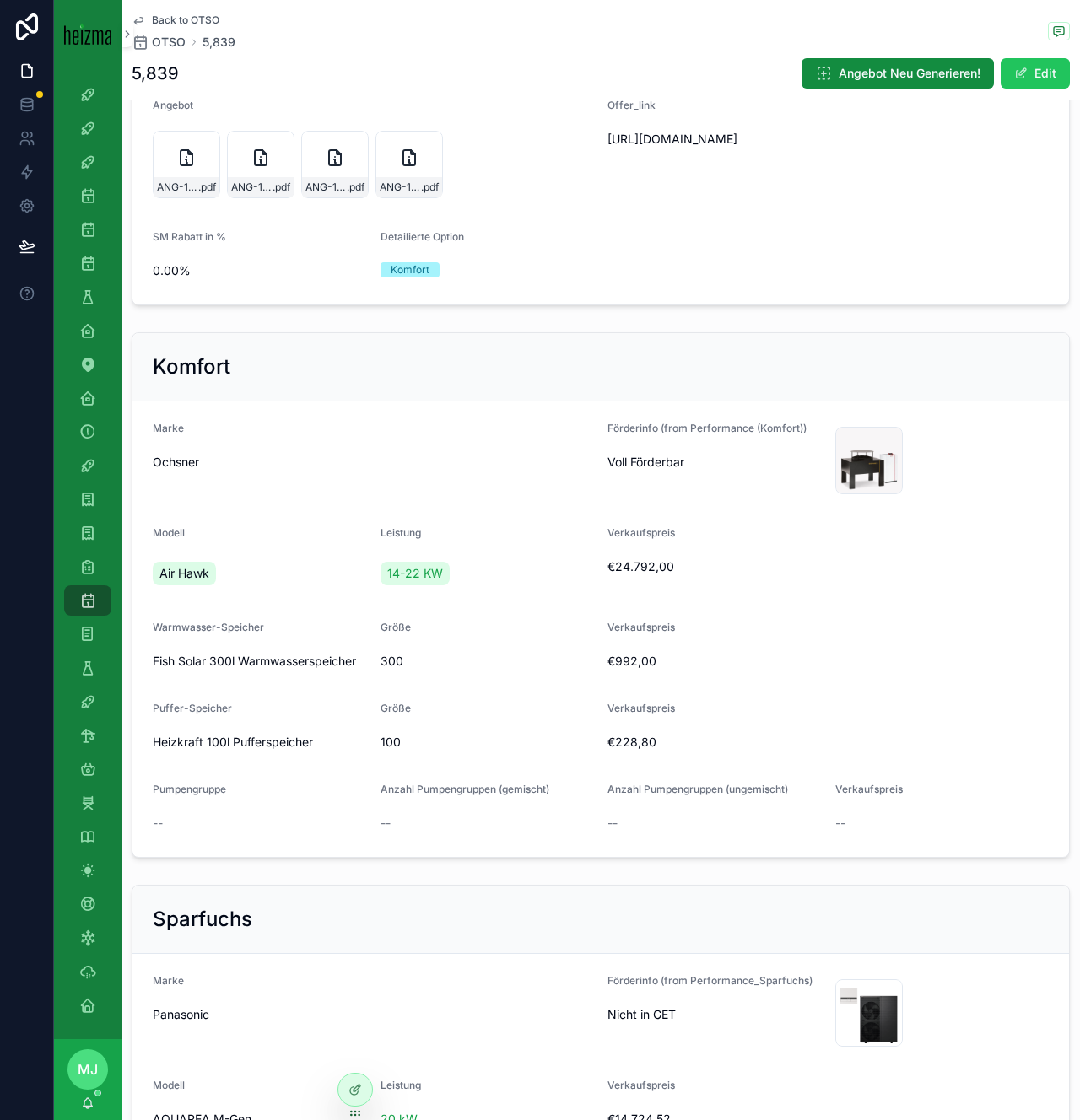
click at [582, 667] on span "300" at bounding box center [487, 661] width 214 height 17
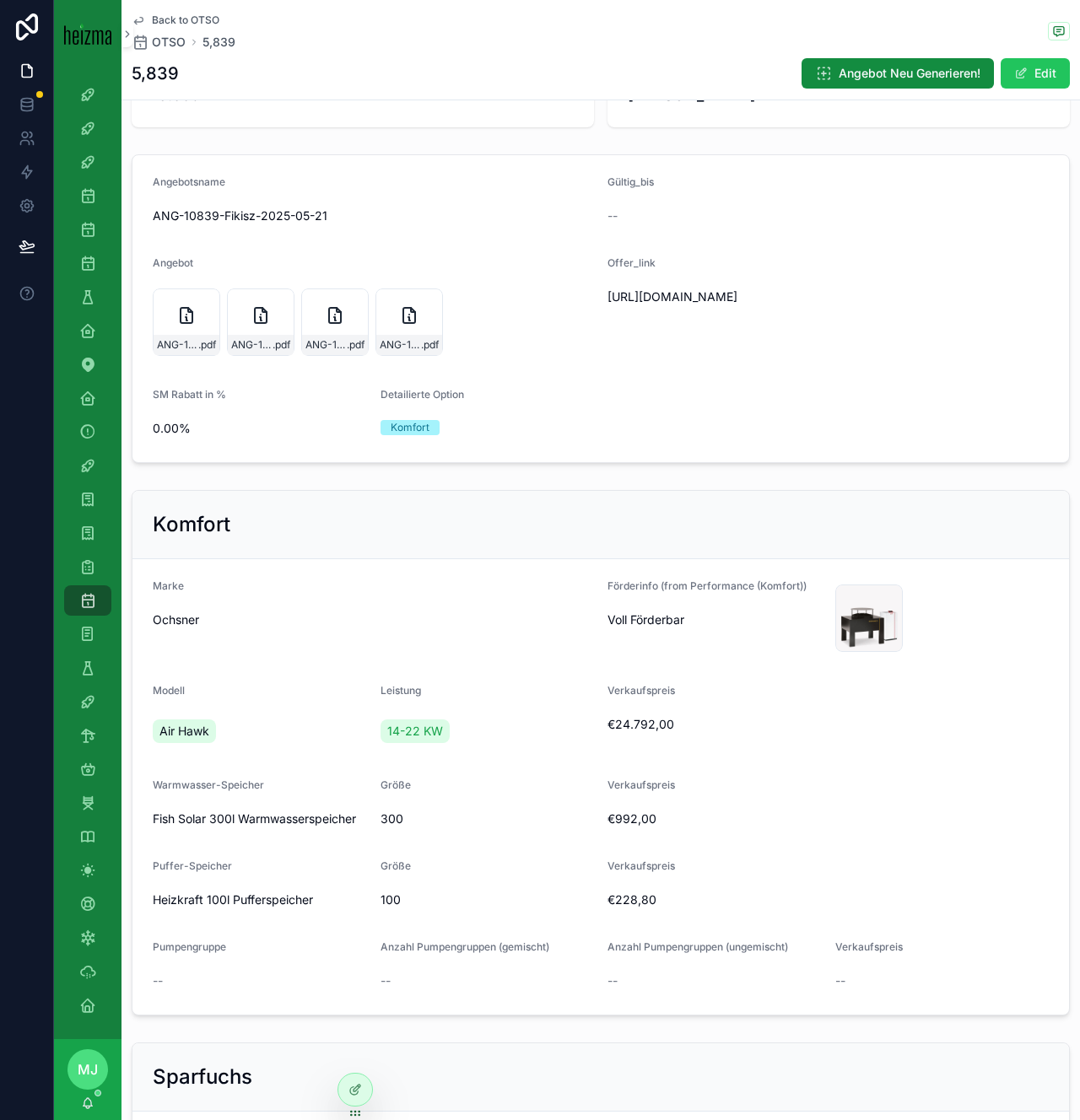
scroll to position [83, 0]
click at [404, 348] on span "ANG-10839-Fikisz-2025-05-21" at bounding box center [400, 345] width 42 height 14
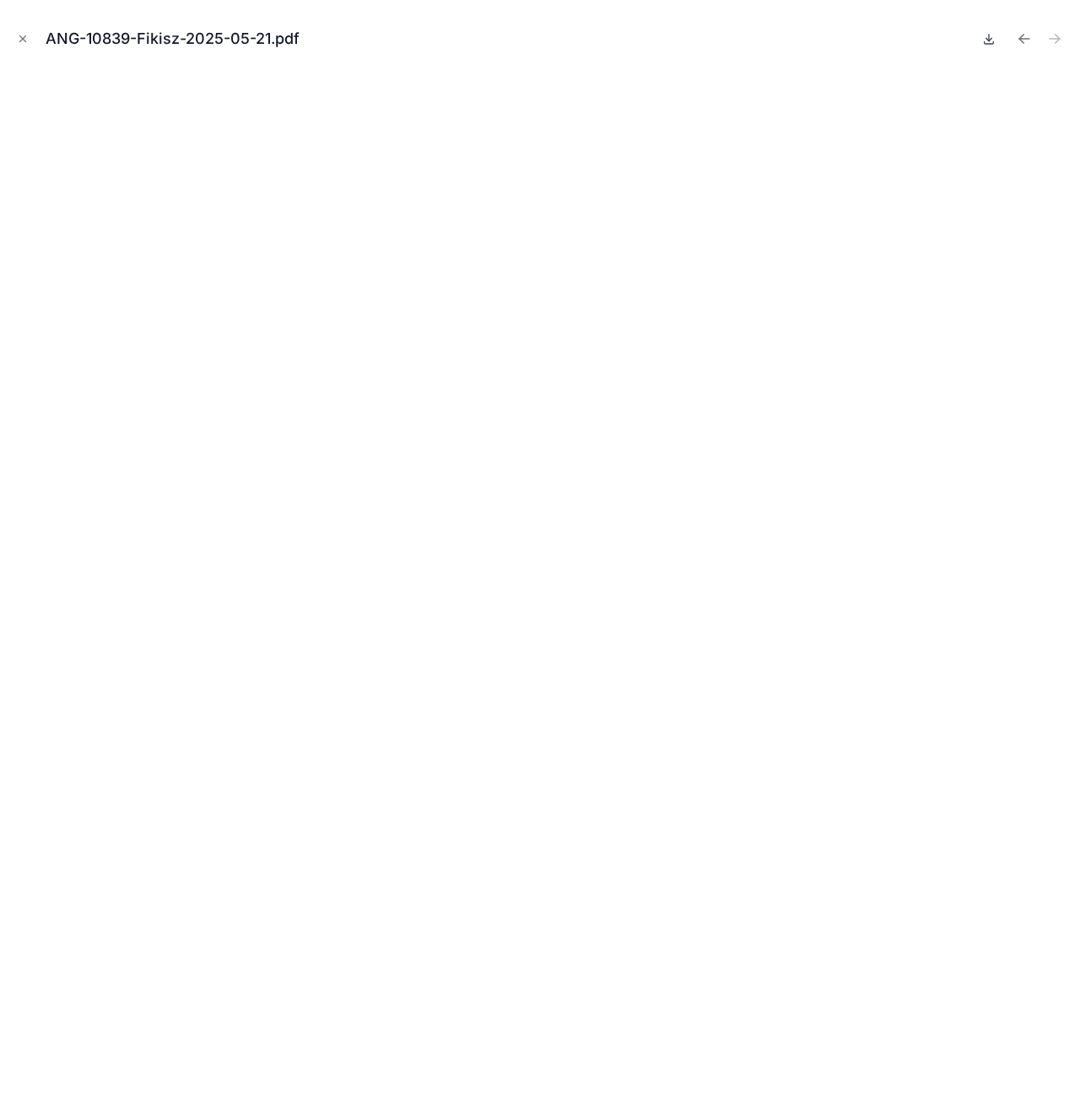
click at [981, 34] on icon at bounding box center [988, 38] width 14 height 14
click at [21, 36] on icon "Close modal" at bounding box center [23, 39] width 6 height 6
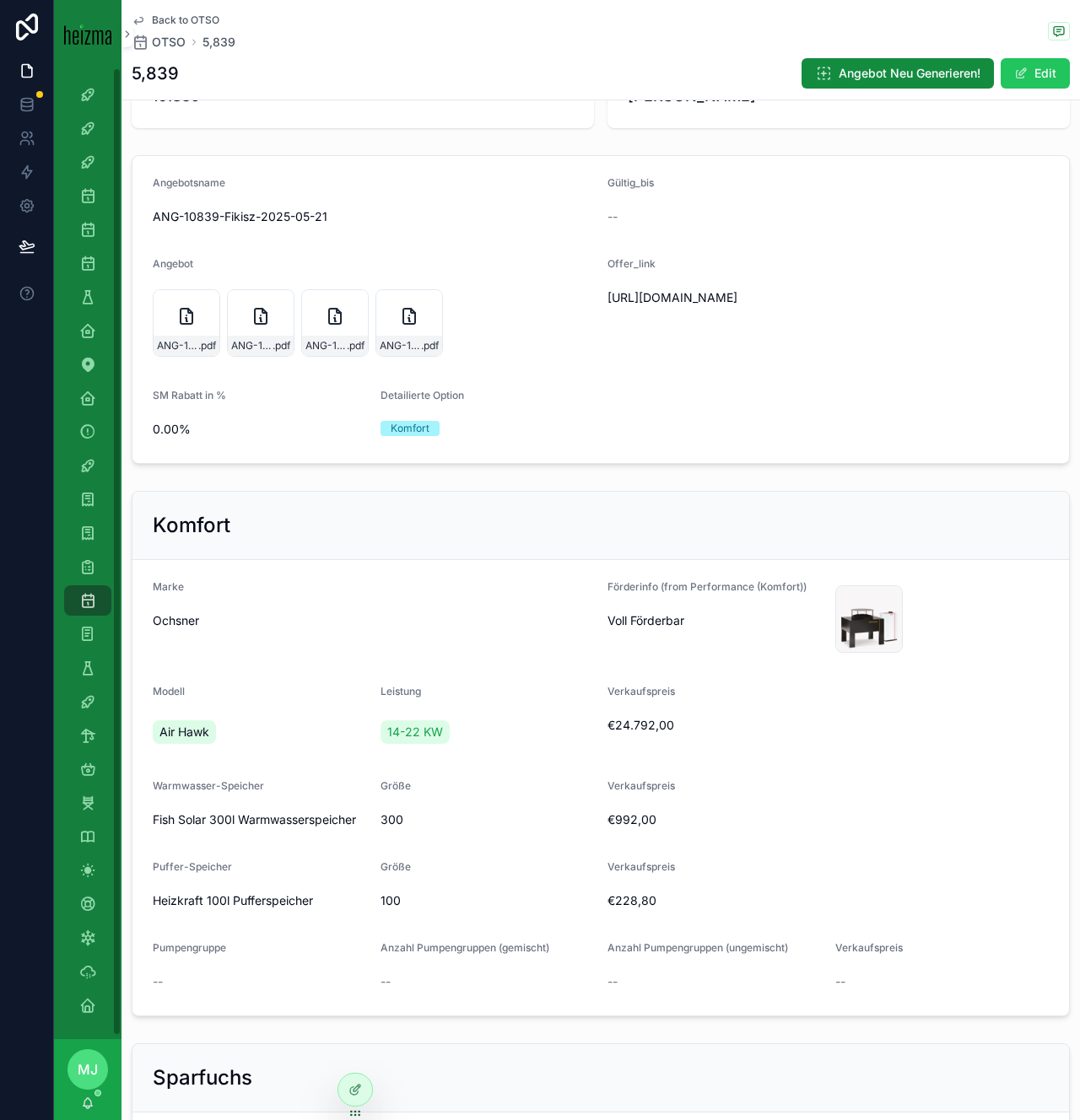
click at [112, 460] on div "WienPV-Förderattacke 4k Attacke Old-Lost Attacke Opportunities SDR Opportunitie…" at bounding box center [88, 553] width 68 height 972
click at [90, 470] on icon "scrollable content" at bounding box center [88, 466] width 17 height 17
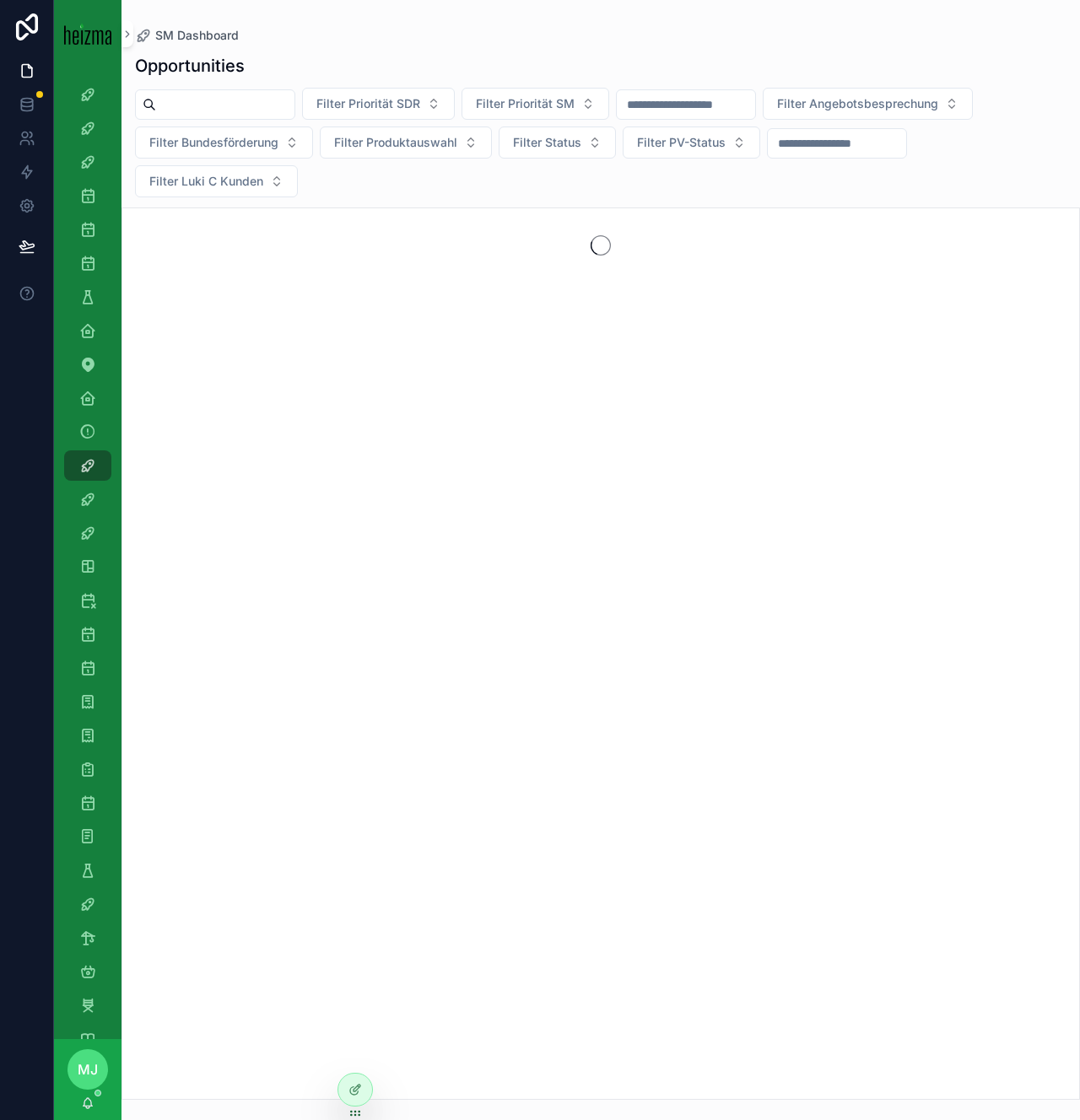
click at [233, 118] on div "scrollable content" at bounding box center [214, 105] width 160 height 31
click at [222, 108] on input "scrollable content" at bounding box center [225, 105] width 138 height 24
type input "********"
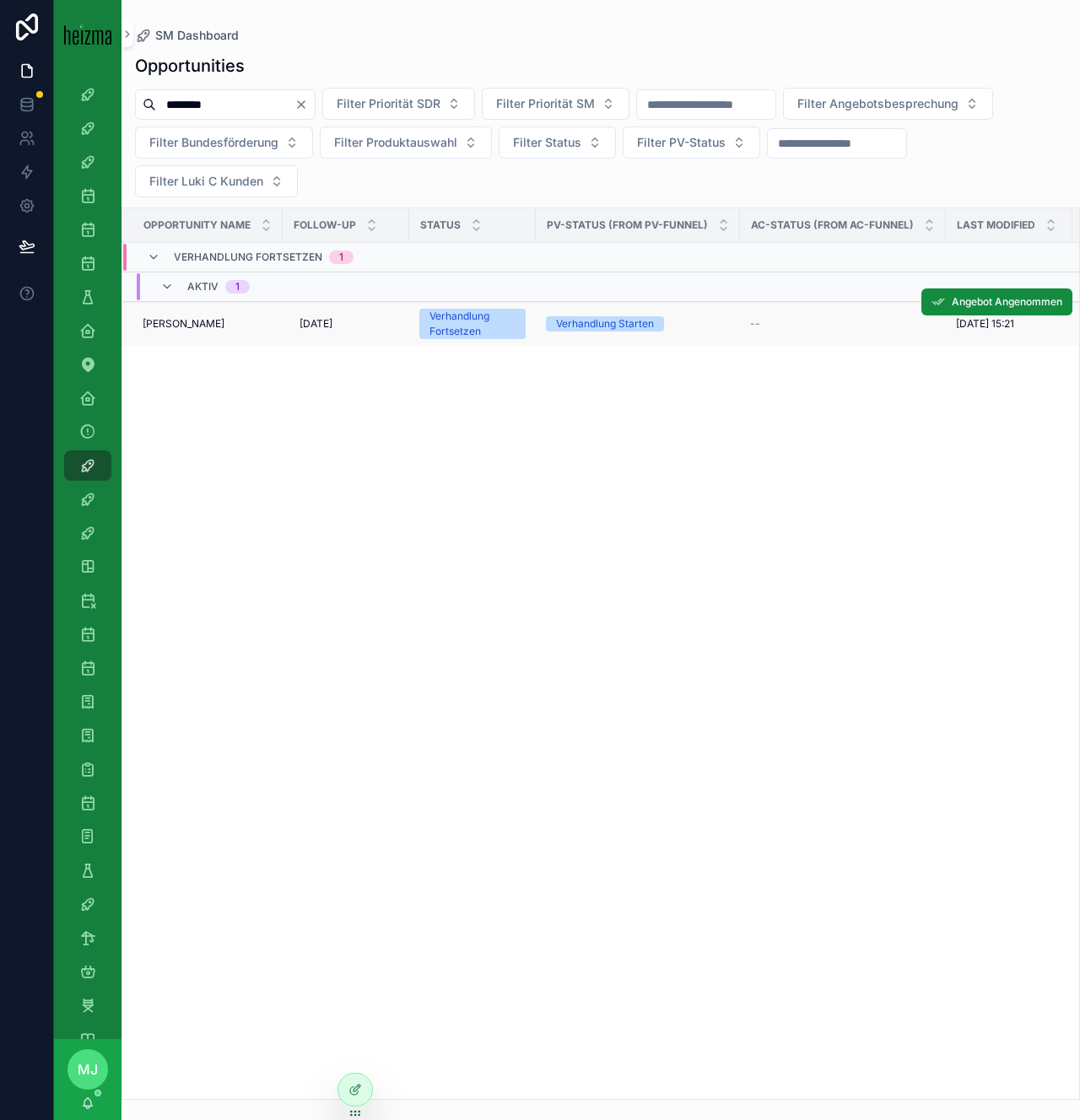
click at [183, 329] on span "[PERSON_NAME]" at bounding box center [183, 324] width 82 height 14
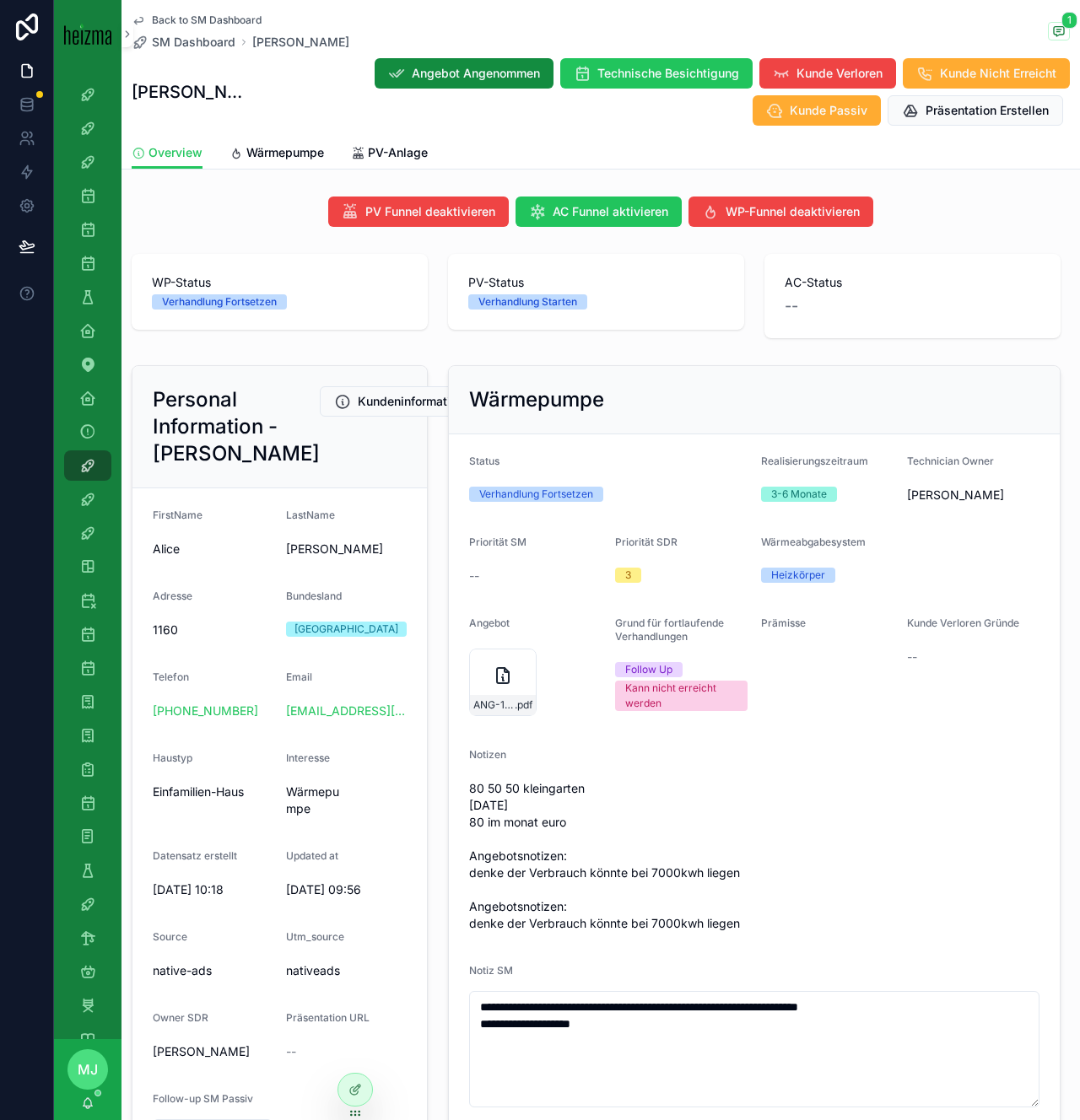
click at [601, 847] on span "80 50 50 kleingarten [DATE] 80 im monat euro Angebotsnotizen: denke der Verbrau…" at bounding box center [754, 856] width 570 height 152
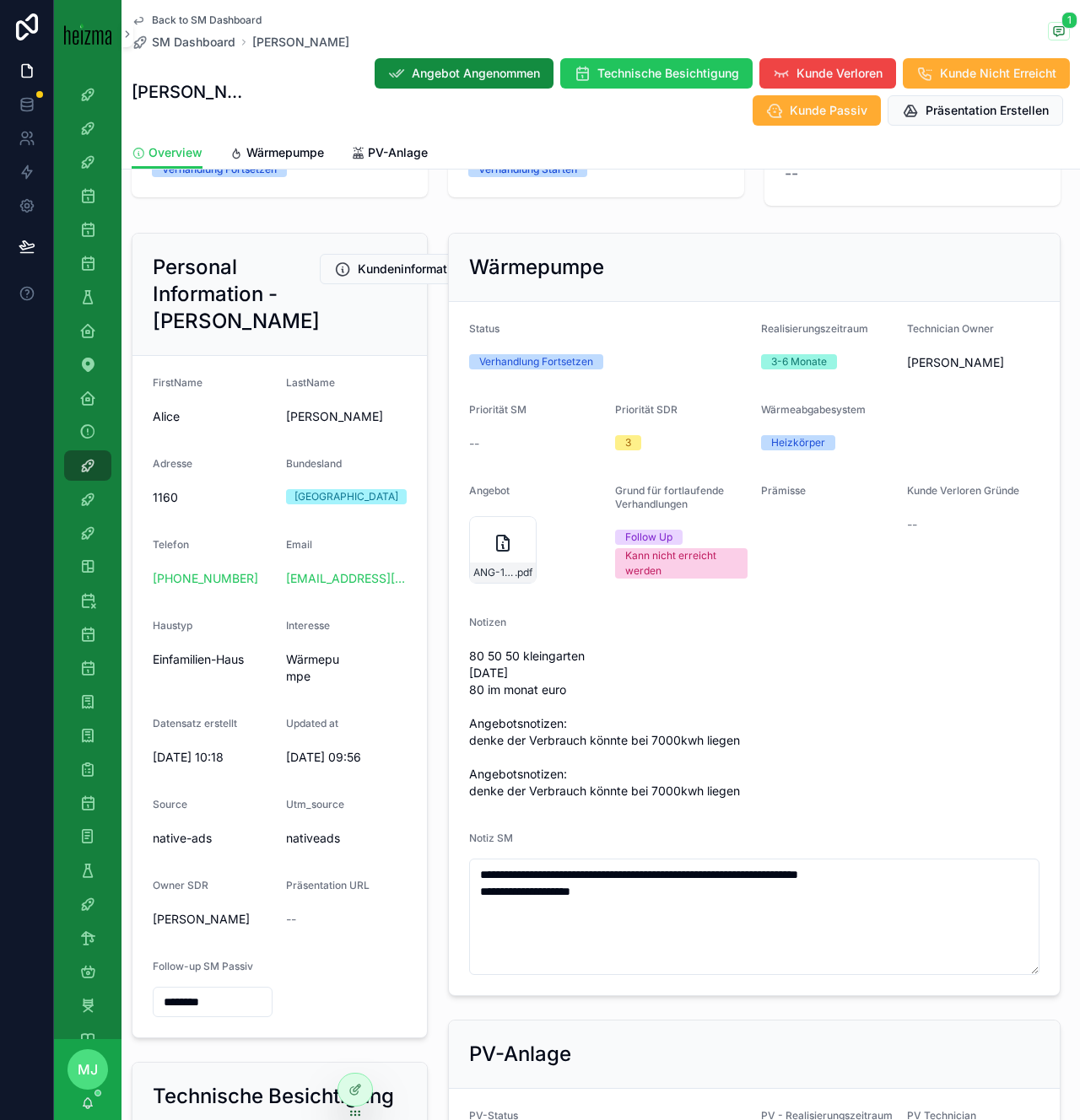
scroll to position [136, 0]
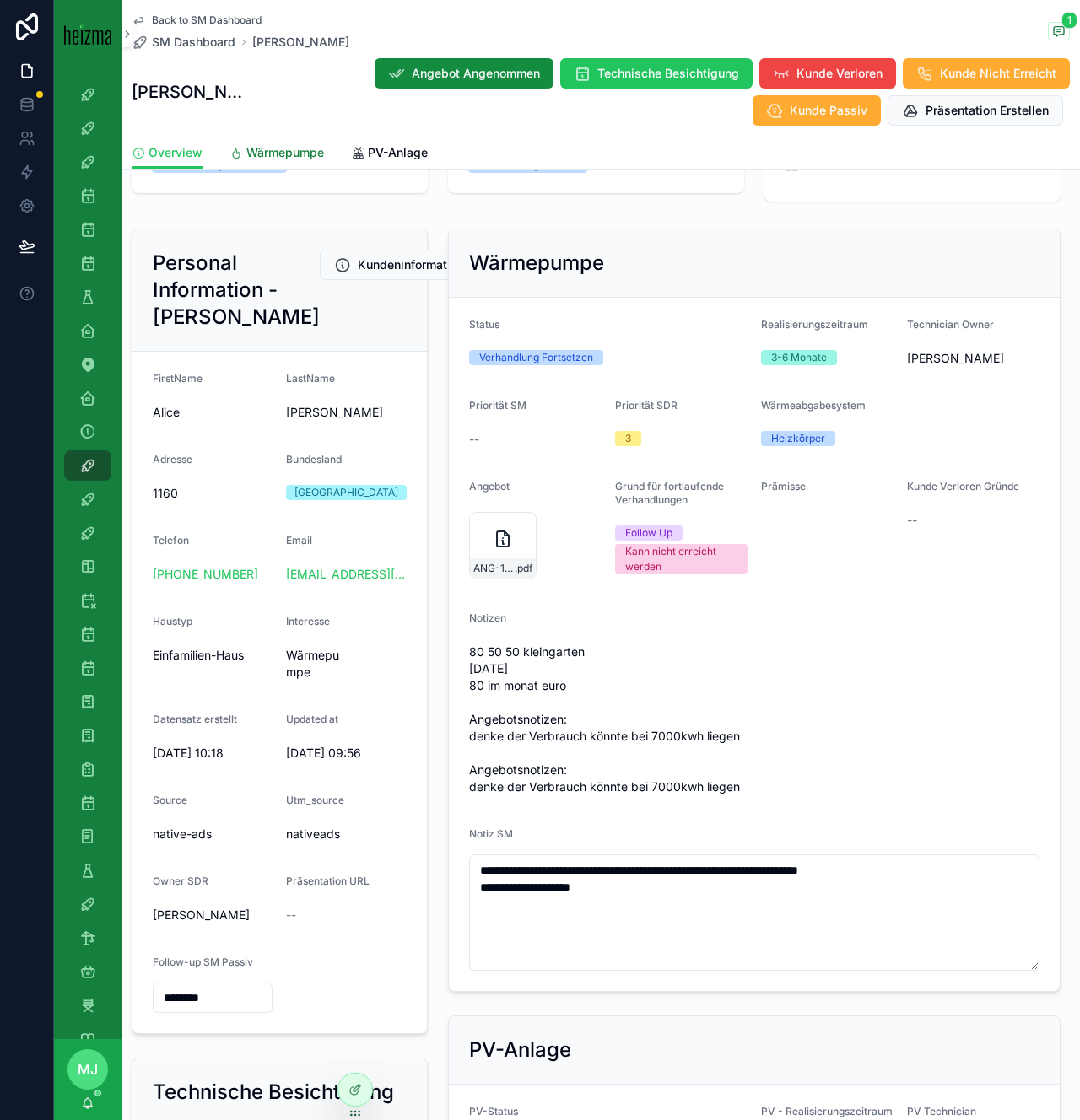
click at [313, 155] on span "Wärmepumpe" at bounding box center [286, 153] width 78 height 17
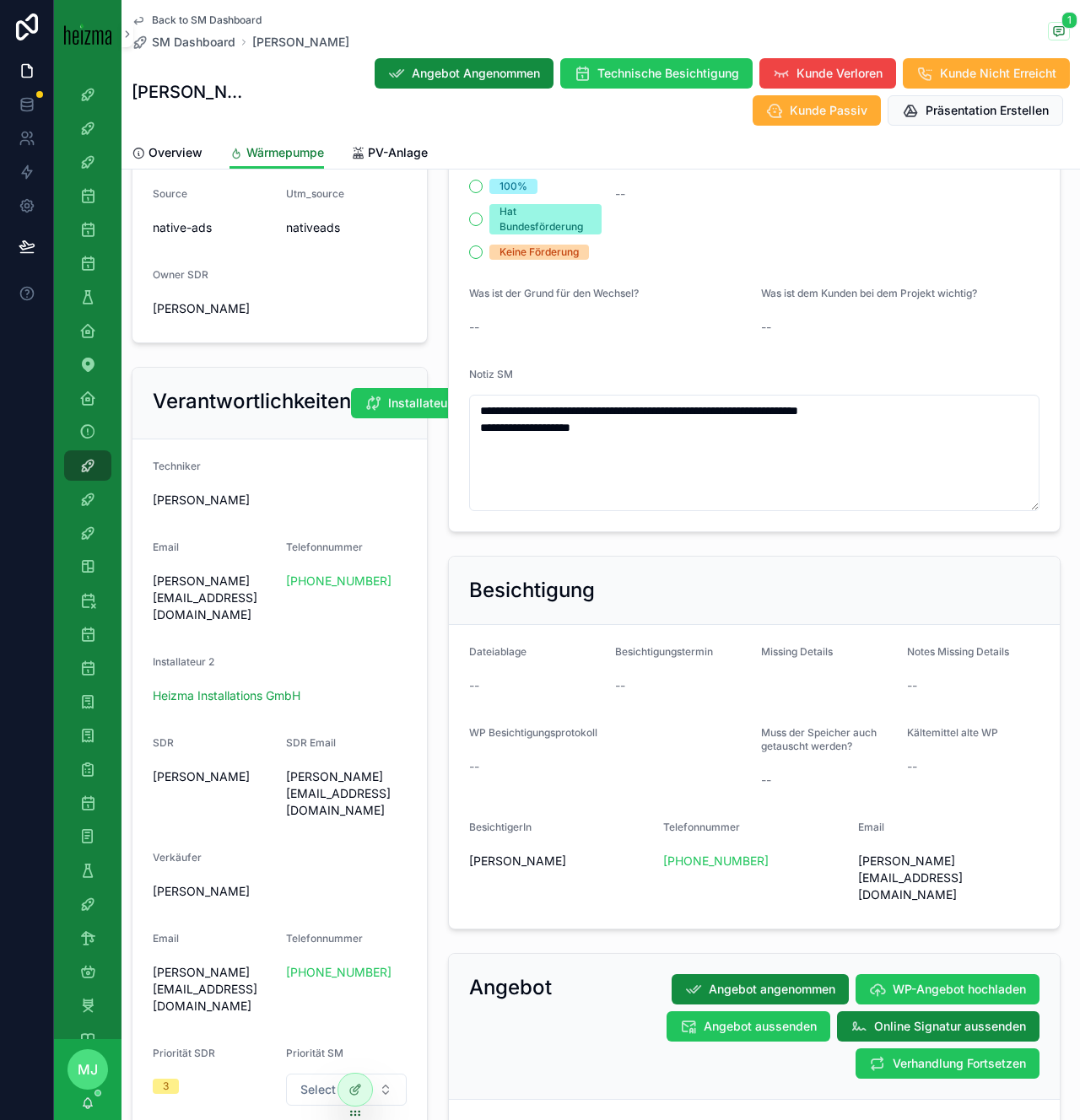
scroll to position [704, 0]
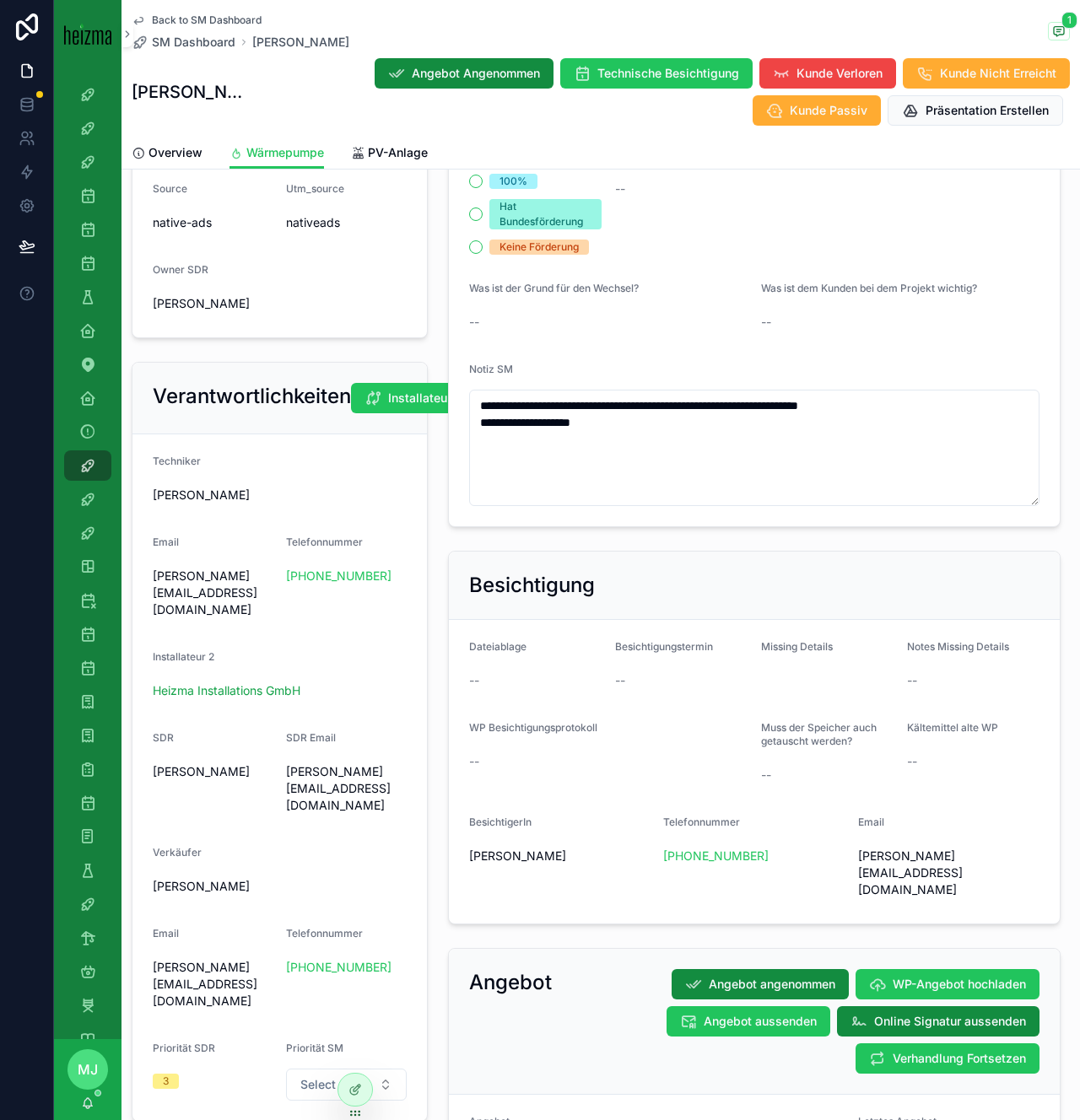
click at [437, 617] on div "Besichtigung Dateiablage -- Besichtigungstermin -- Missing Details Notes Missin…" at bounding box center [754, 738] width 633 height 387
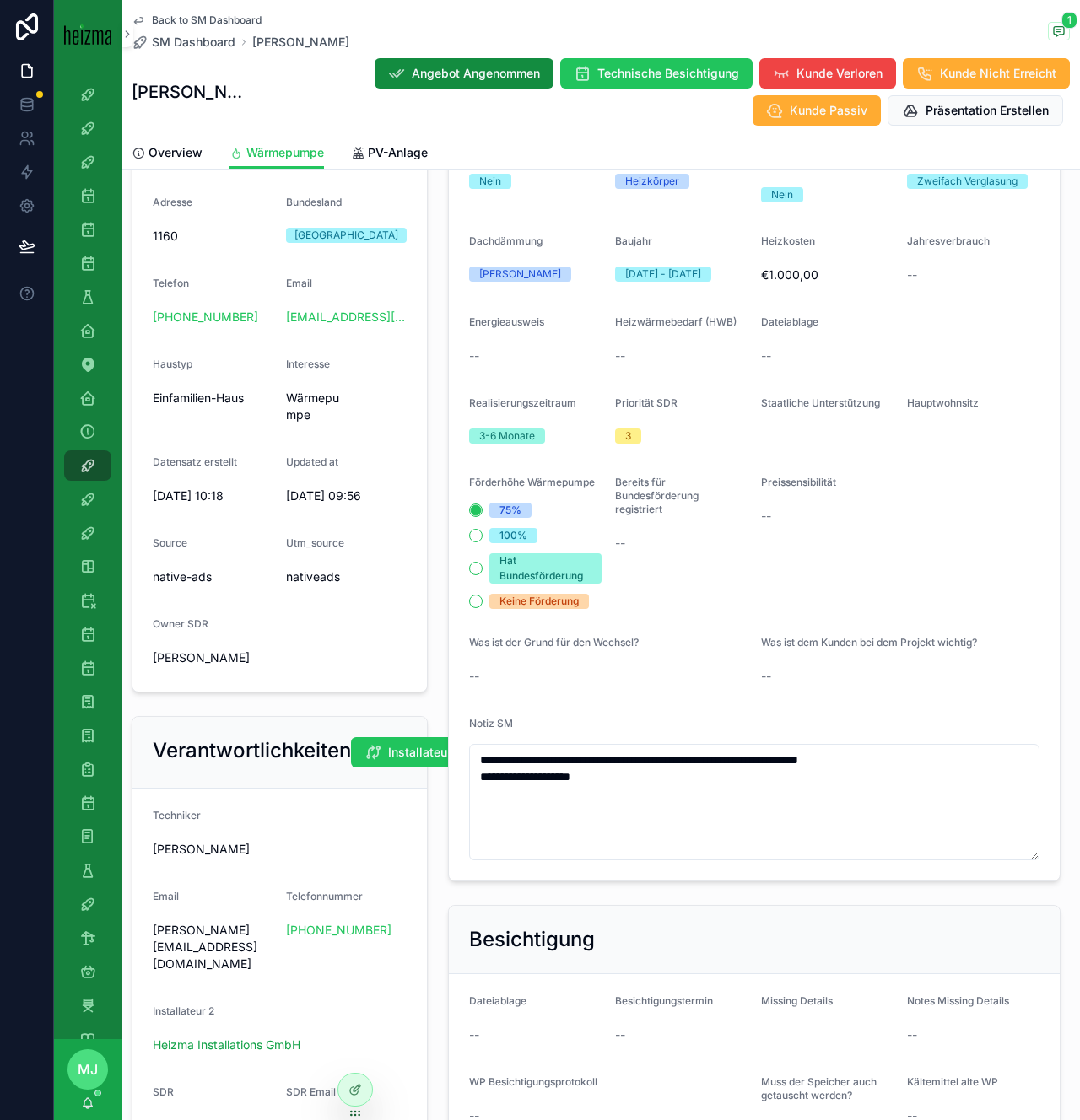
scroll to position [349, 0]
click at [764, 513] on span "--" at bounding box center [765, 517] width 10 height 17
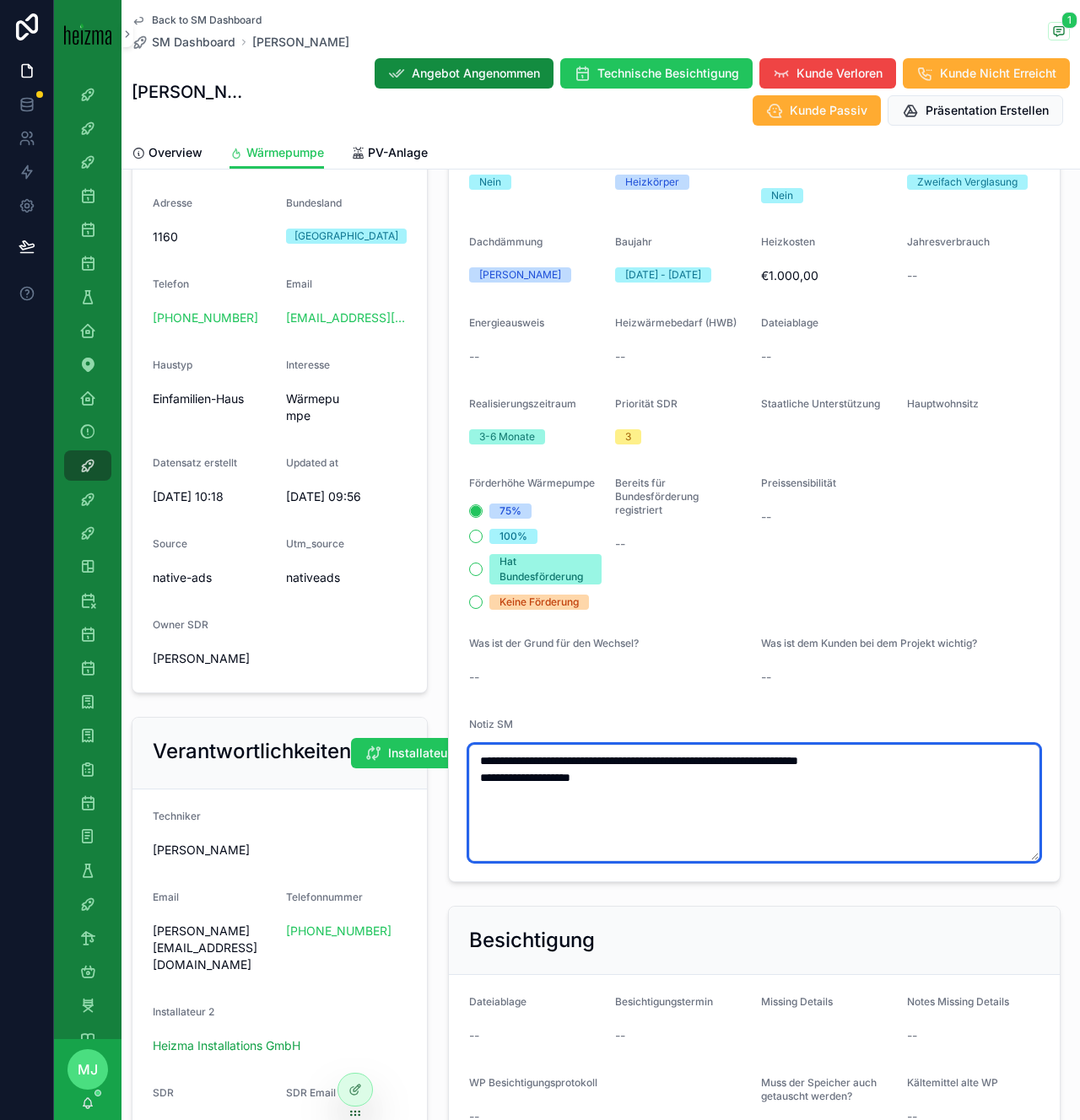
click at [792, 795] on textarea "**********" at bounding box center [754, 803] width 570 height 117
type textarea "**********"
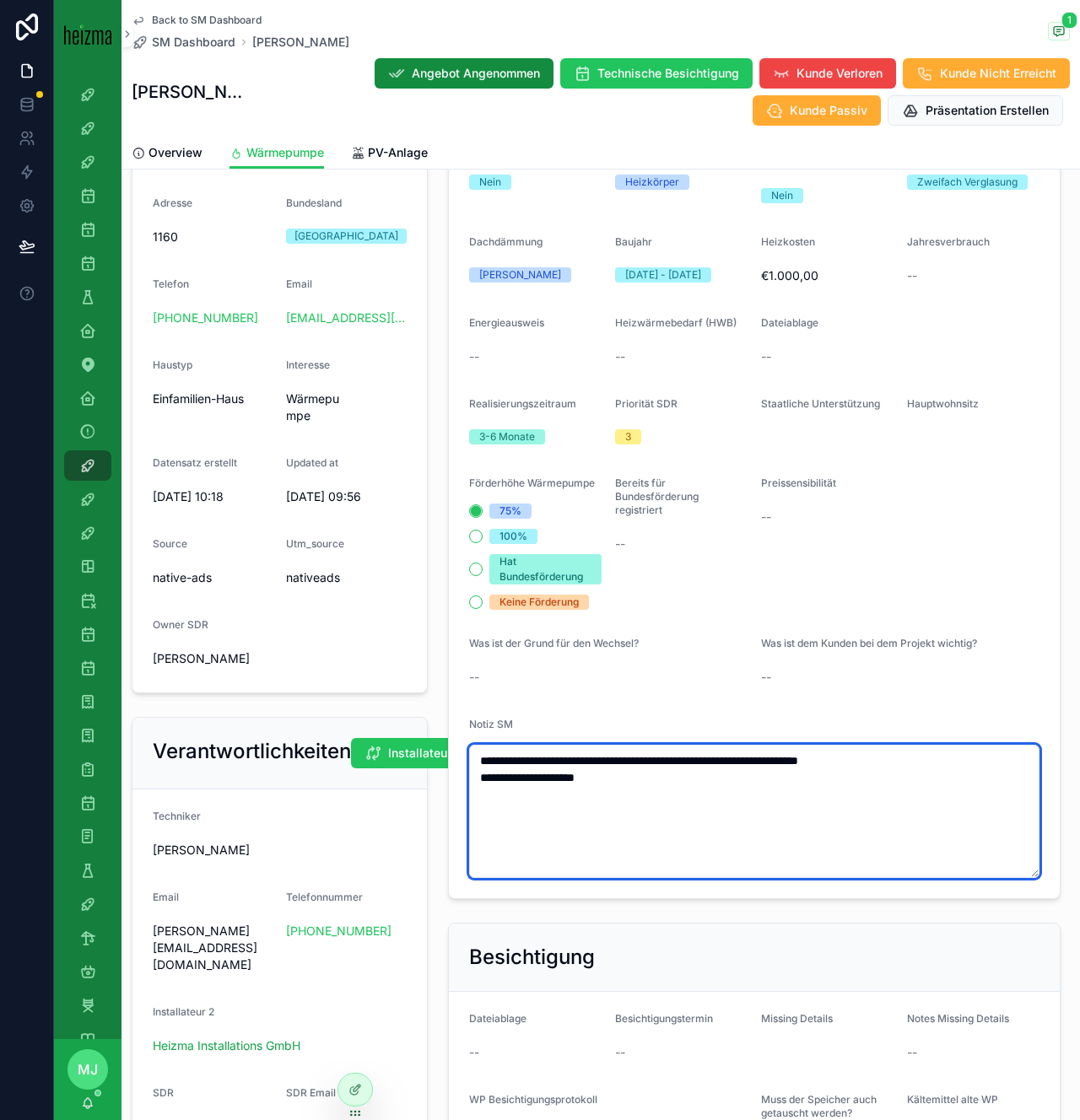
type textarea "**********"
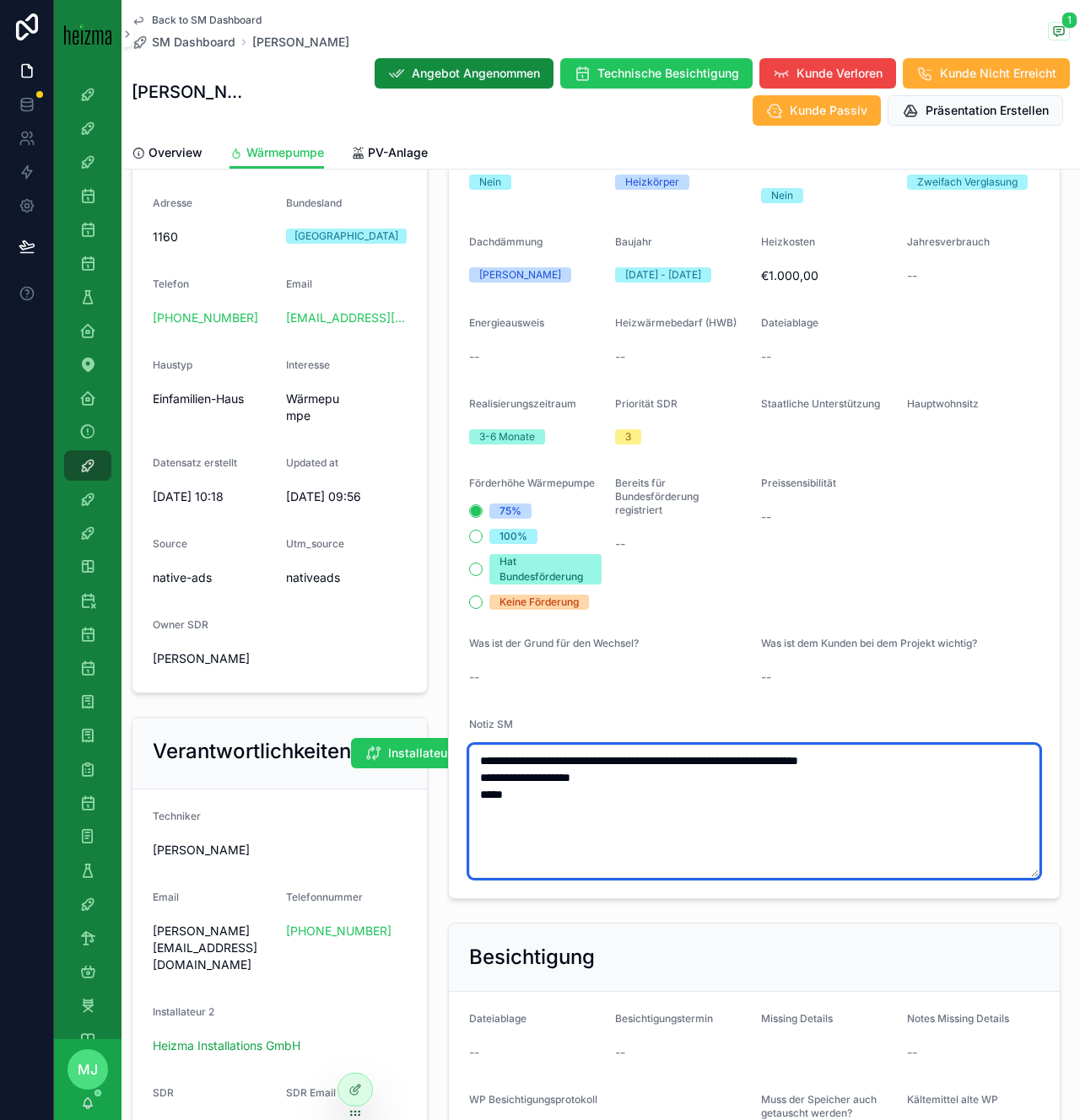
type textarea "**********"
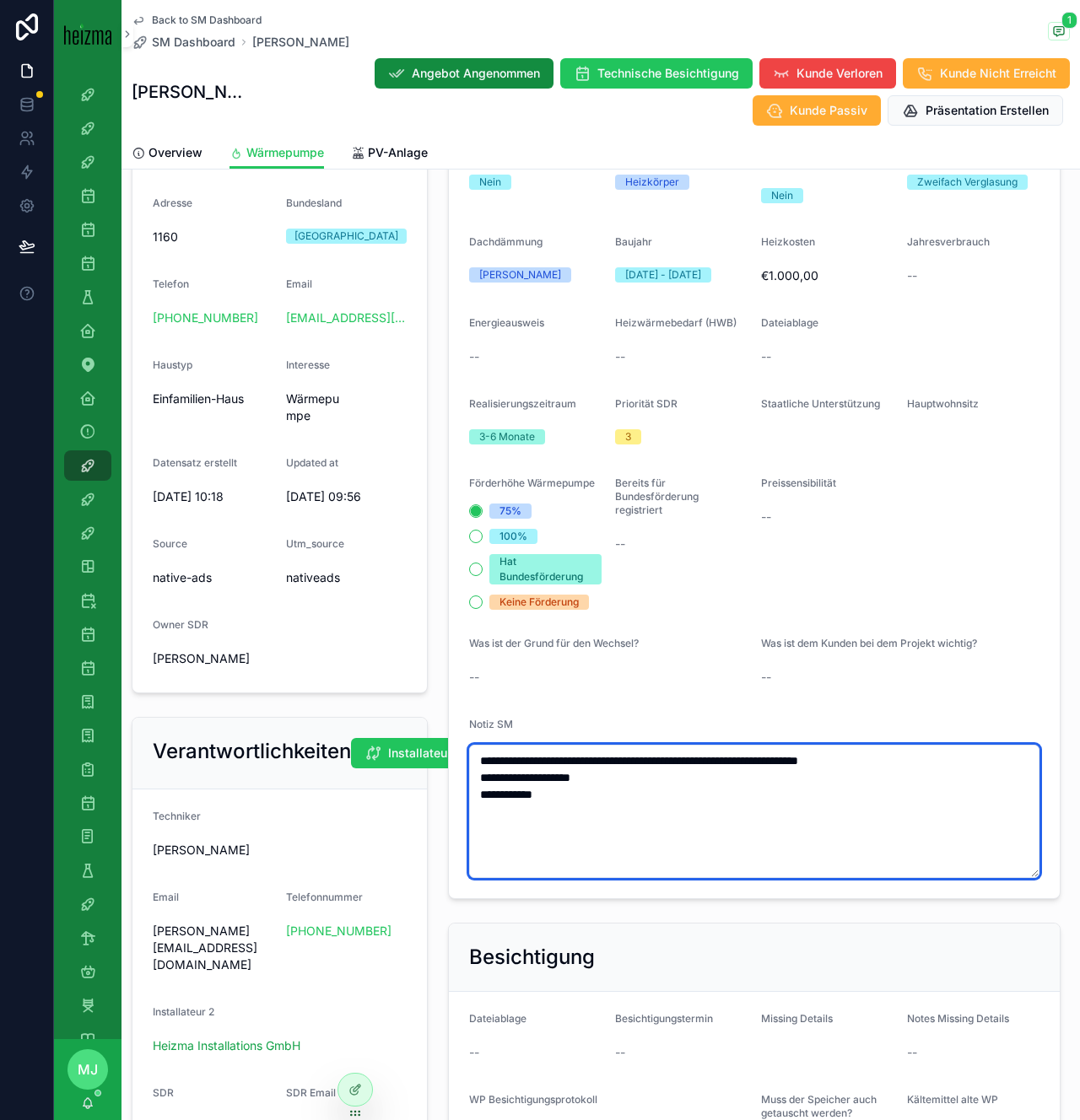
type textarea "**********"
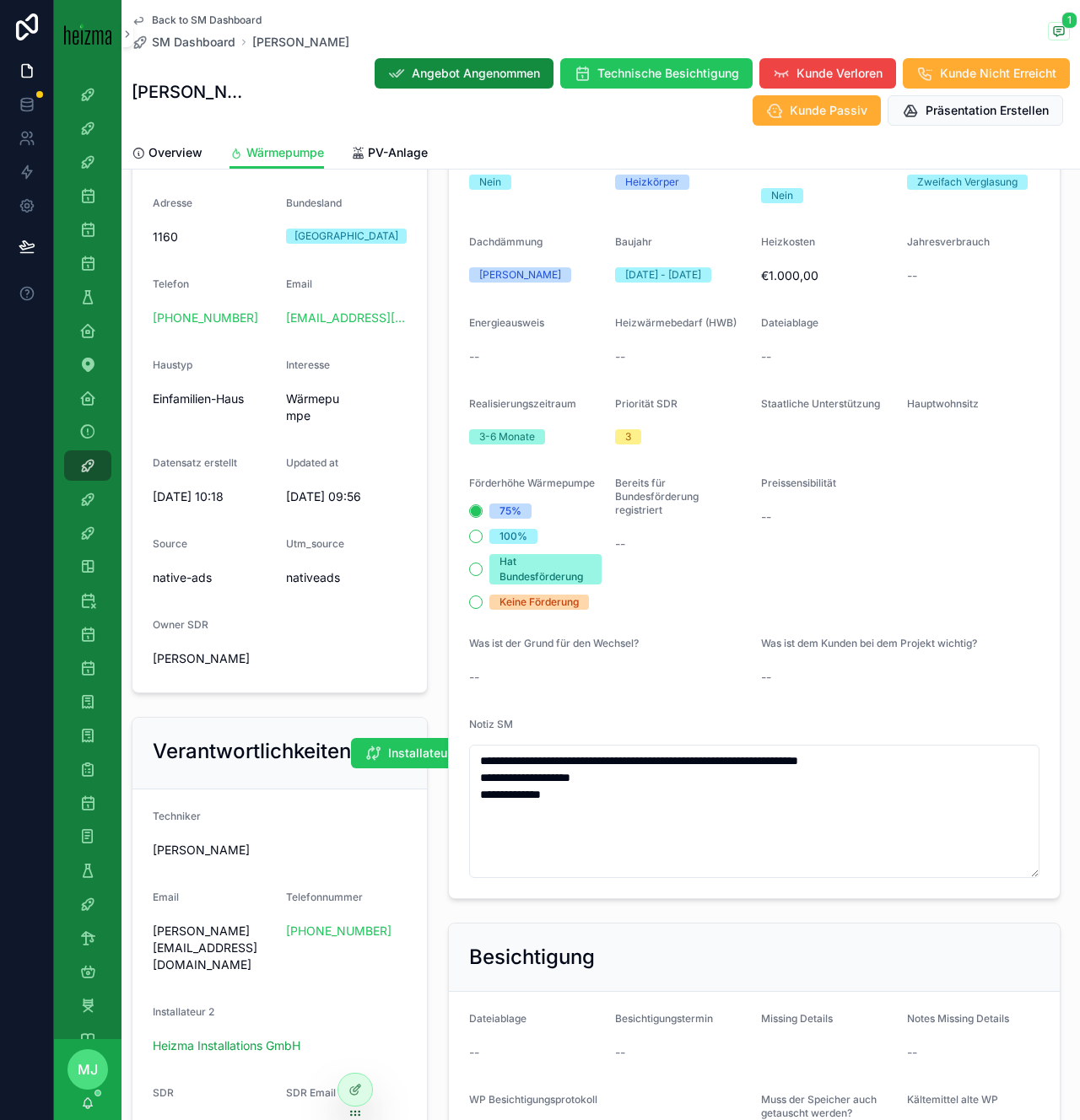
type textarea "**********"
click at [761, 598] on div "Preissensibilität --" at bounding box center [827, 542] width 133 height 133
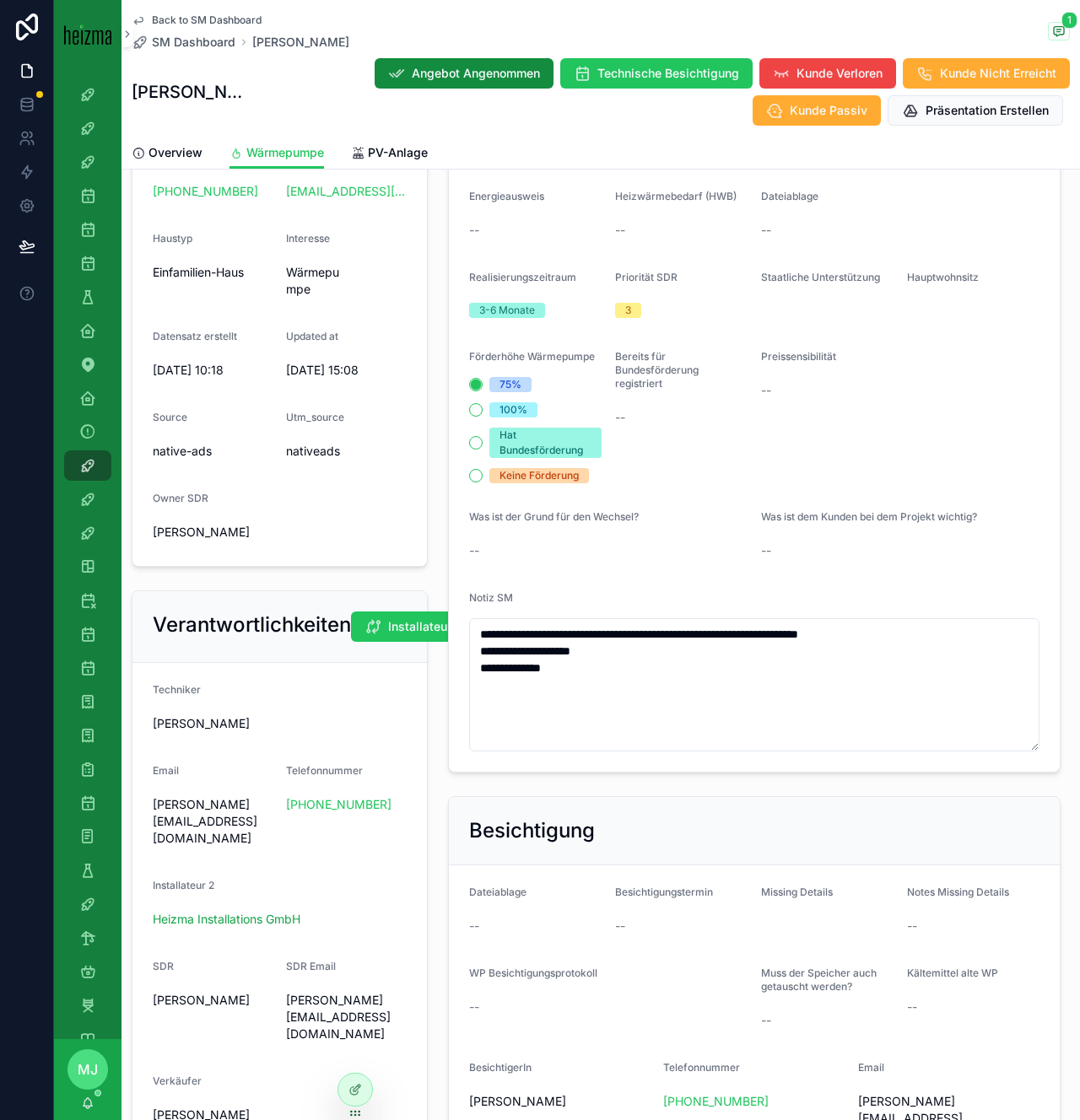
scroll to position [487, 0]
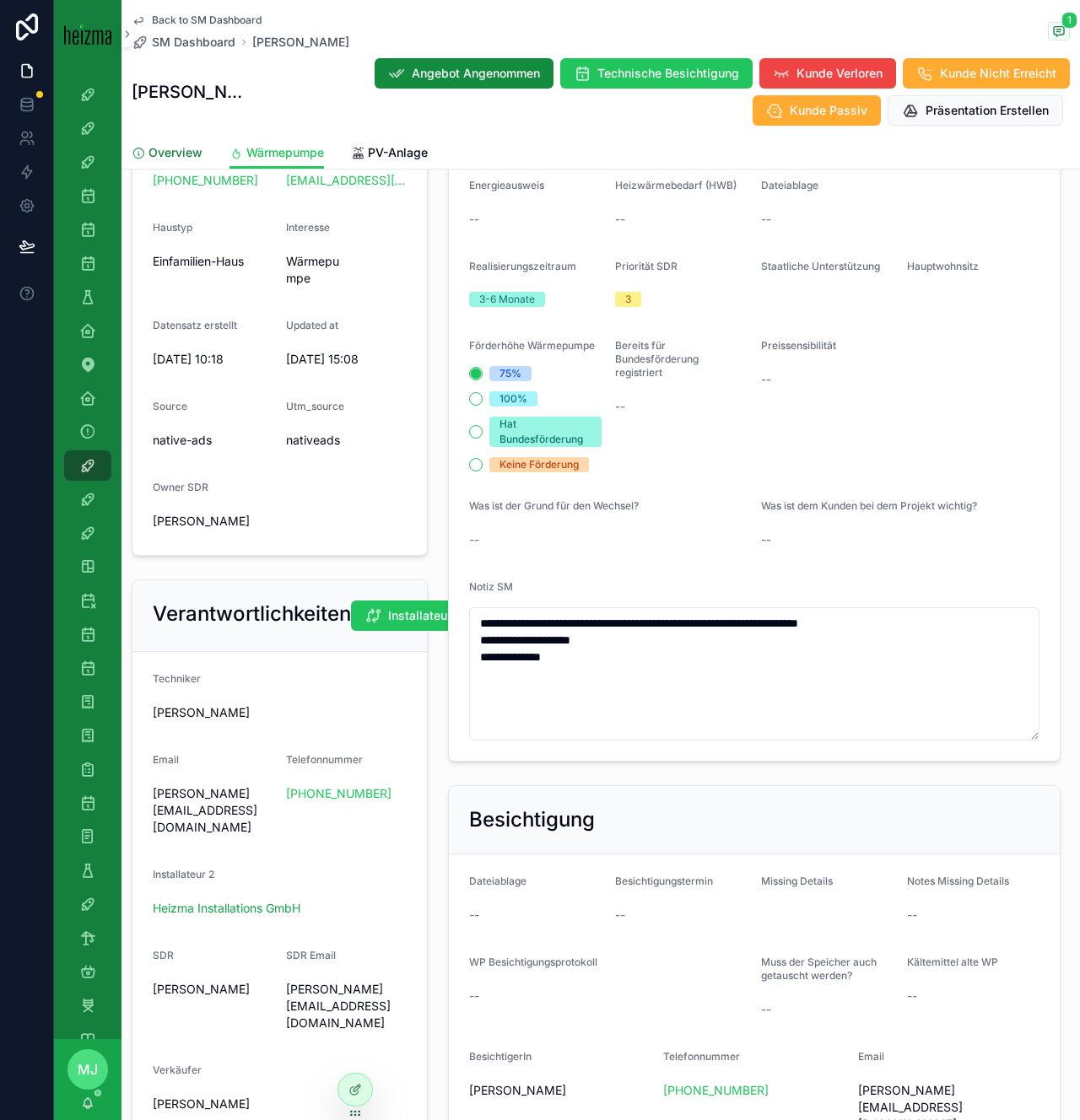
click at [196, 162] on link "Overview" at bounding box center [167, 154] width 70 height 33
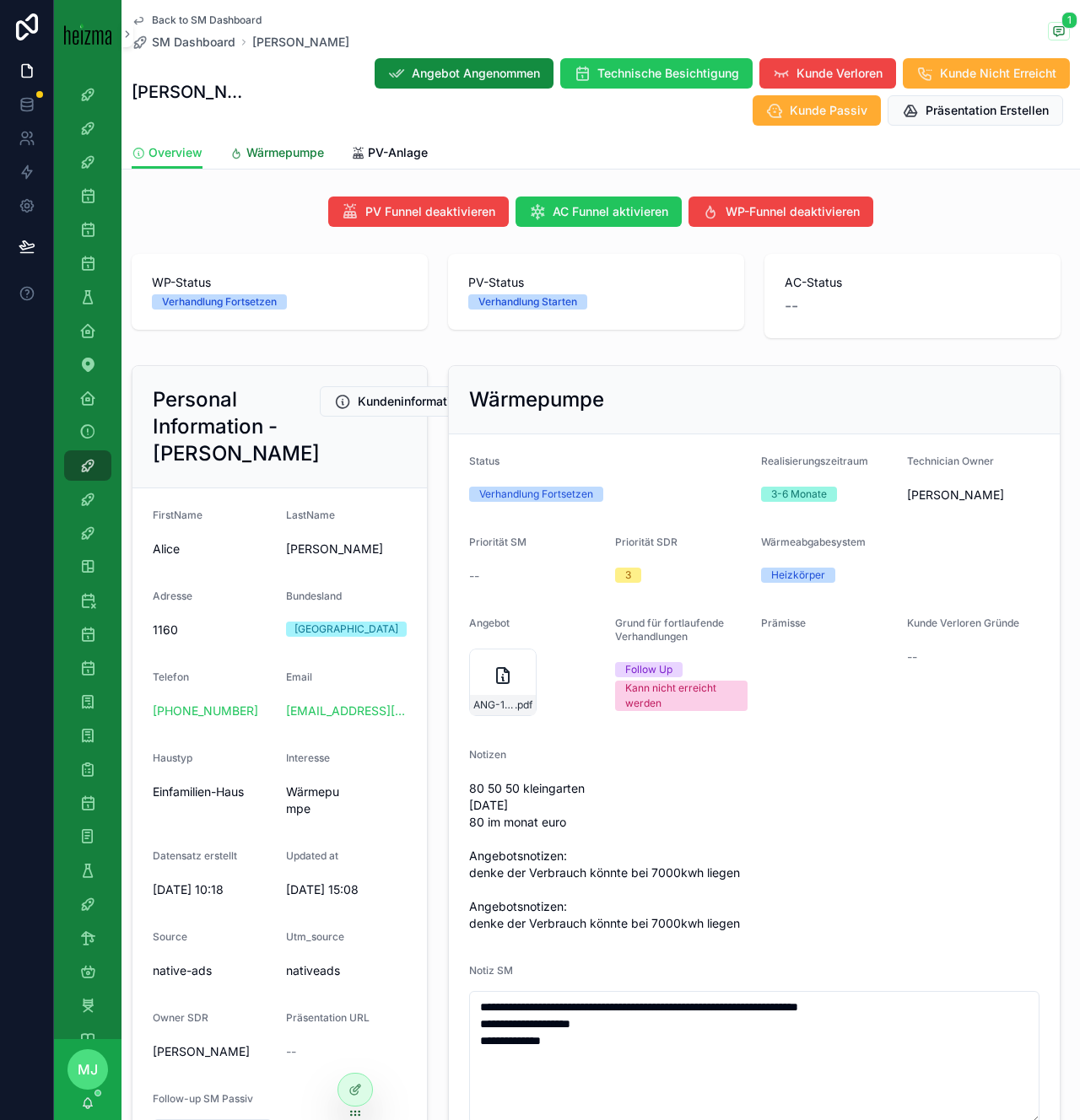
click at [279, 153] on span "Wärmepumpe" at bounding box center [286, 153] width 78 height 17
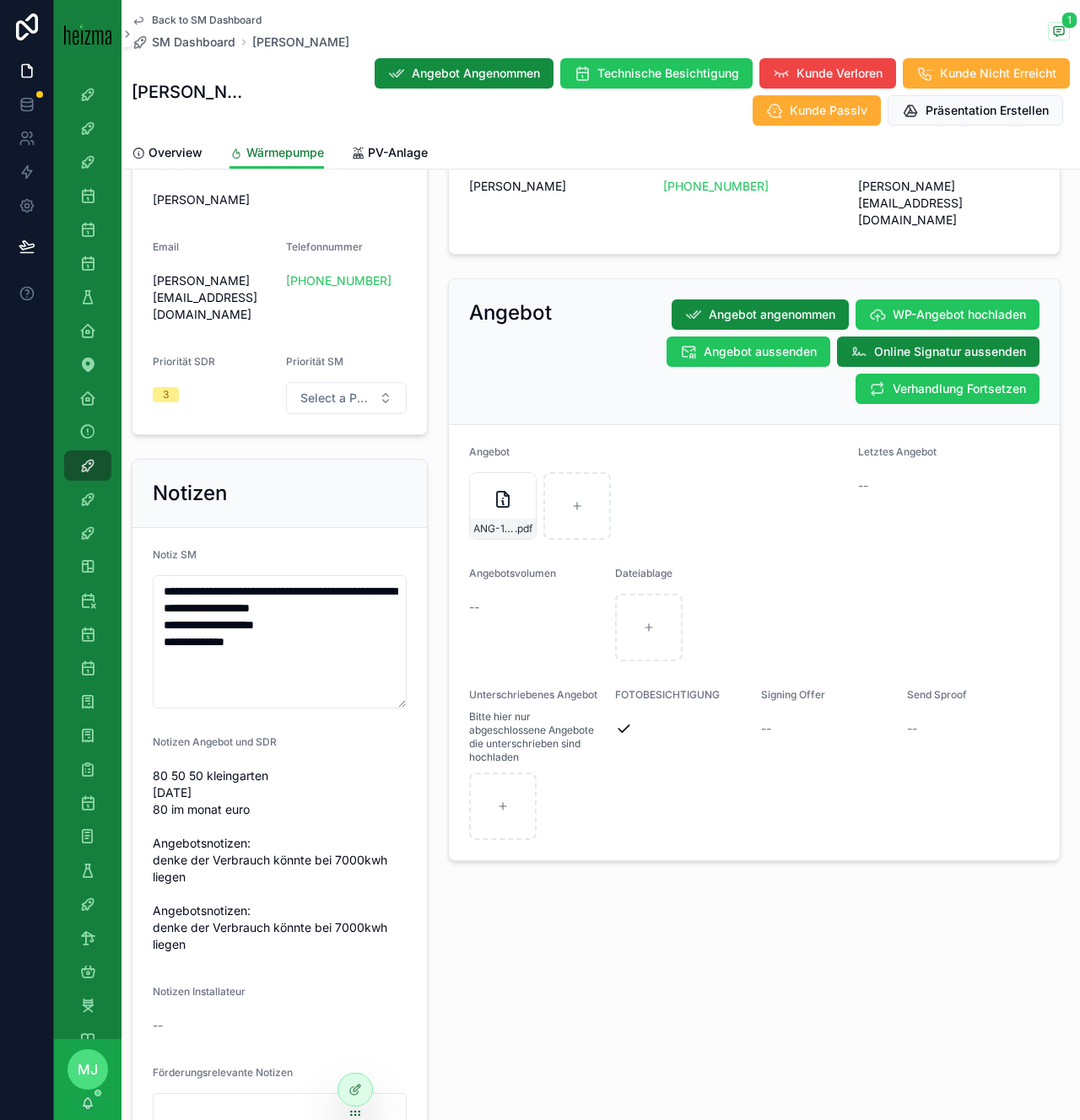
scroll to position [1361, 0]
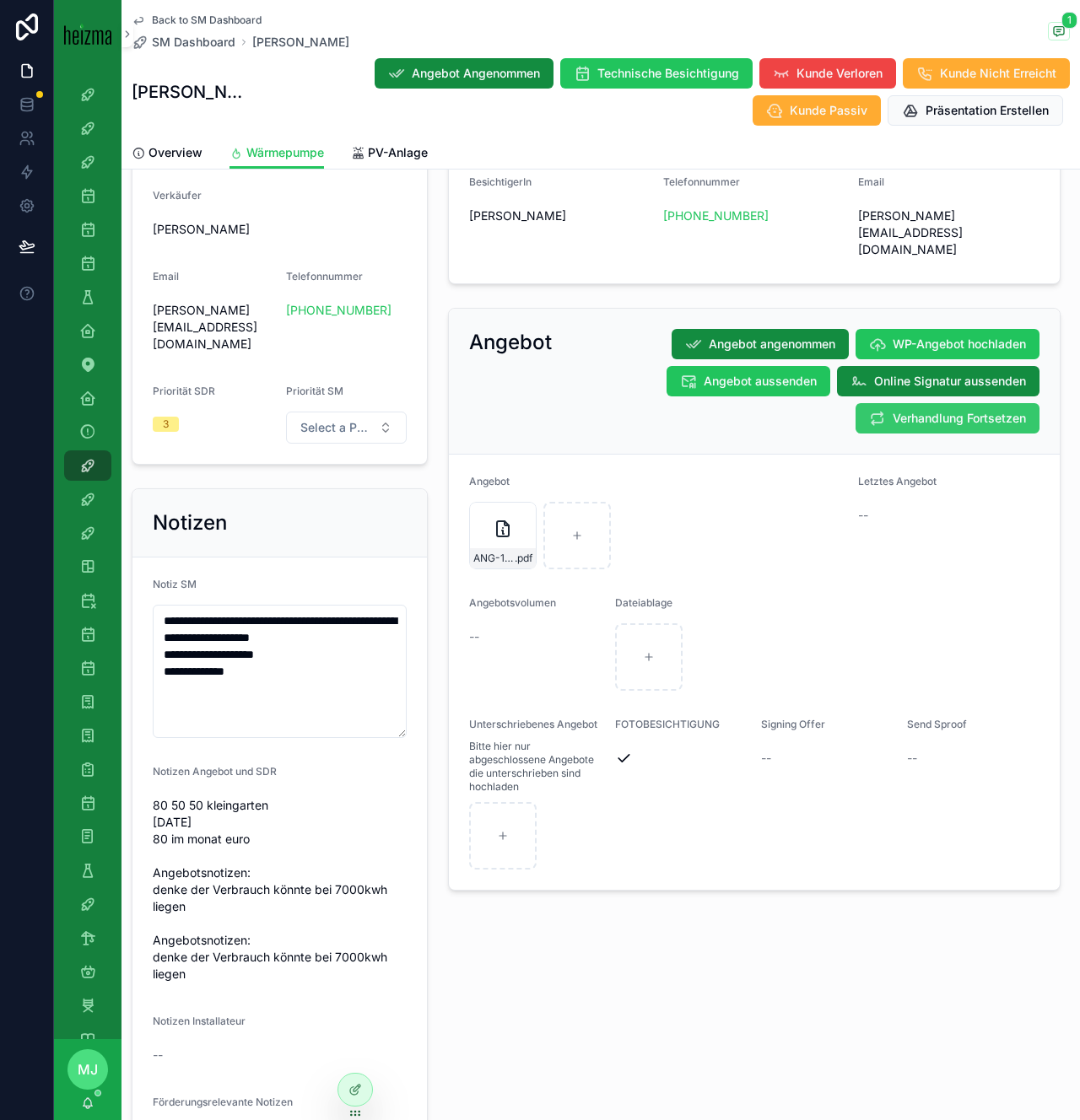
click at [981, 410] on span "Verhandlung Fortsetzen" at bounding box center [958, 419] width 133 height 17
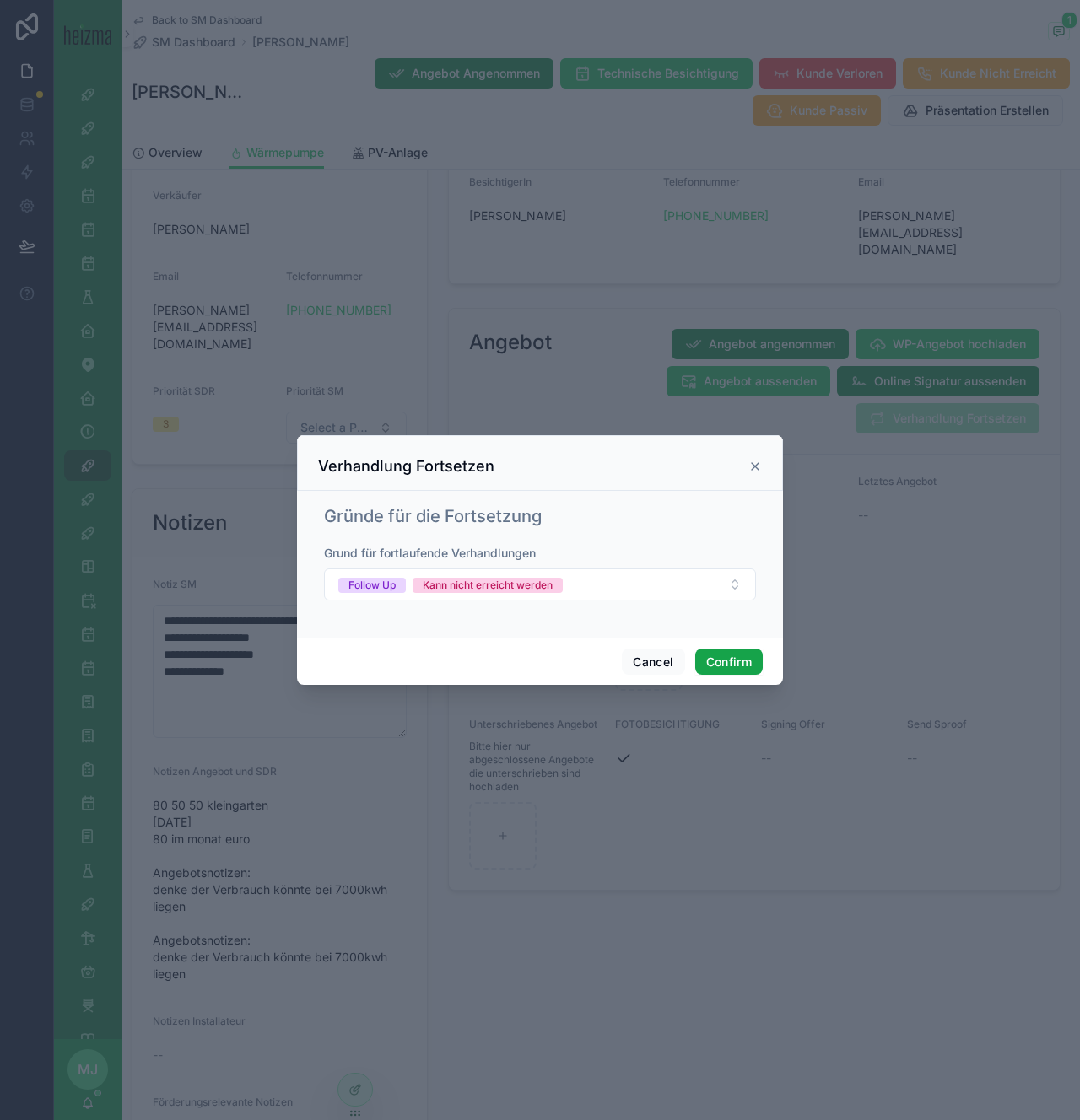
click at [715, 658] on button "Confirm" at bounding box center [728, 663] width 68 height 27
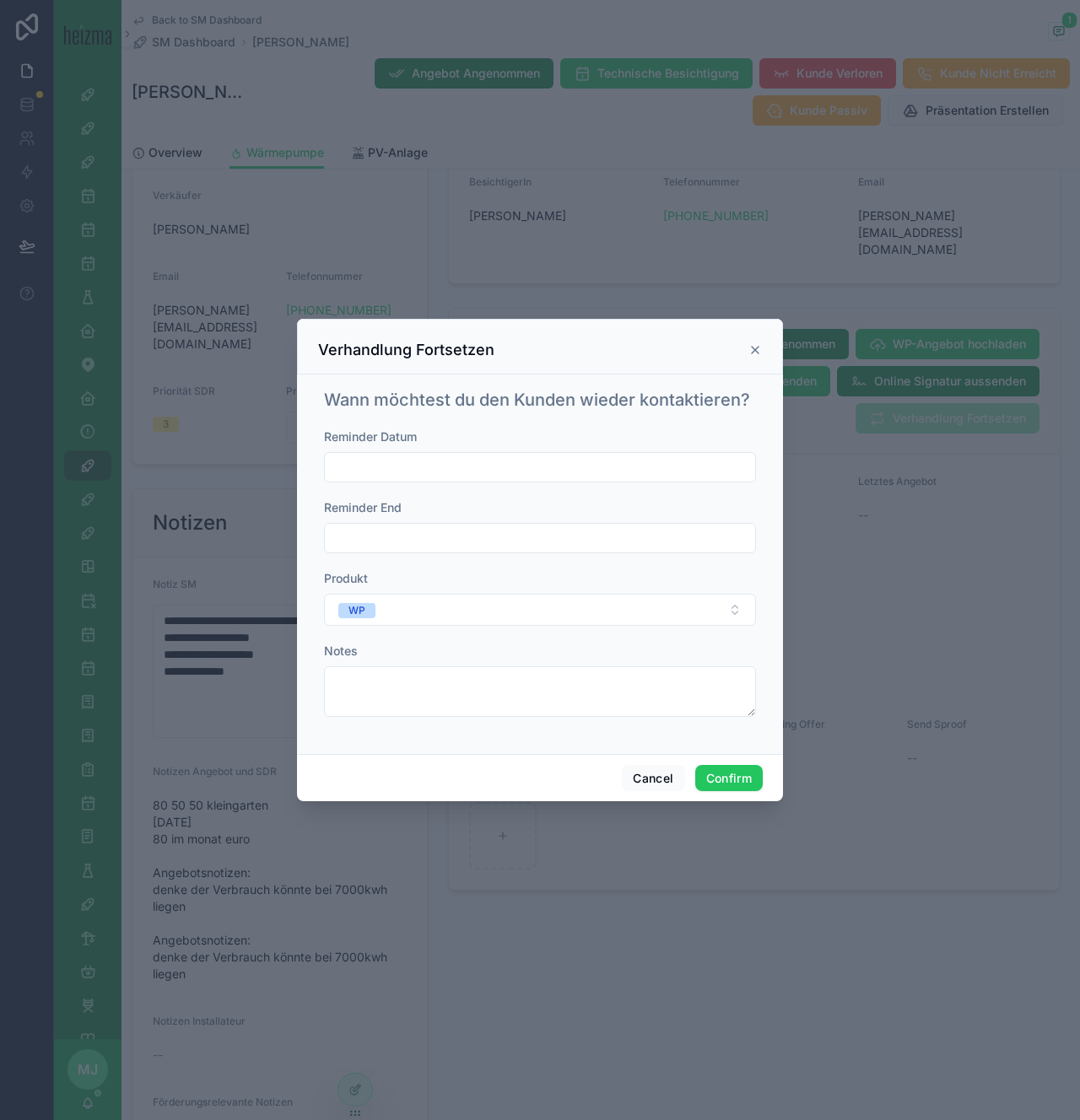
click at [460, 470] on input "text" at bounding box center [540, 467] width 430 height 24
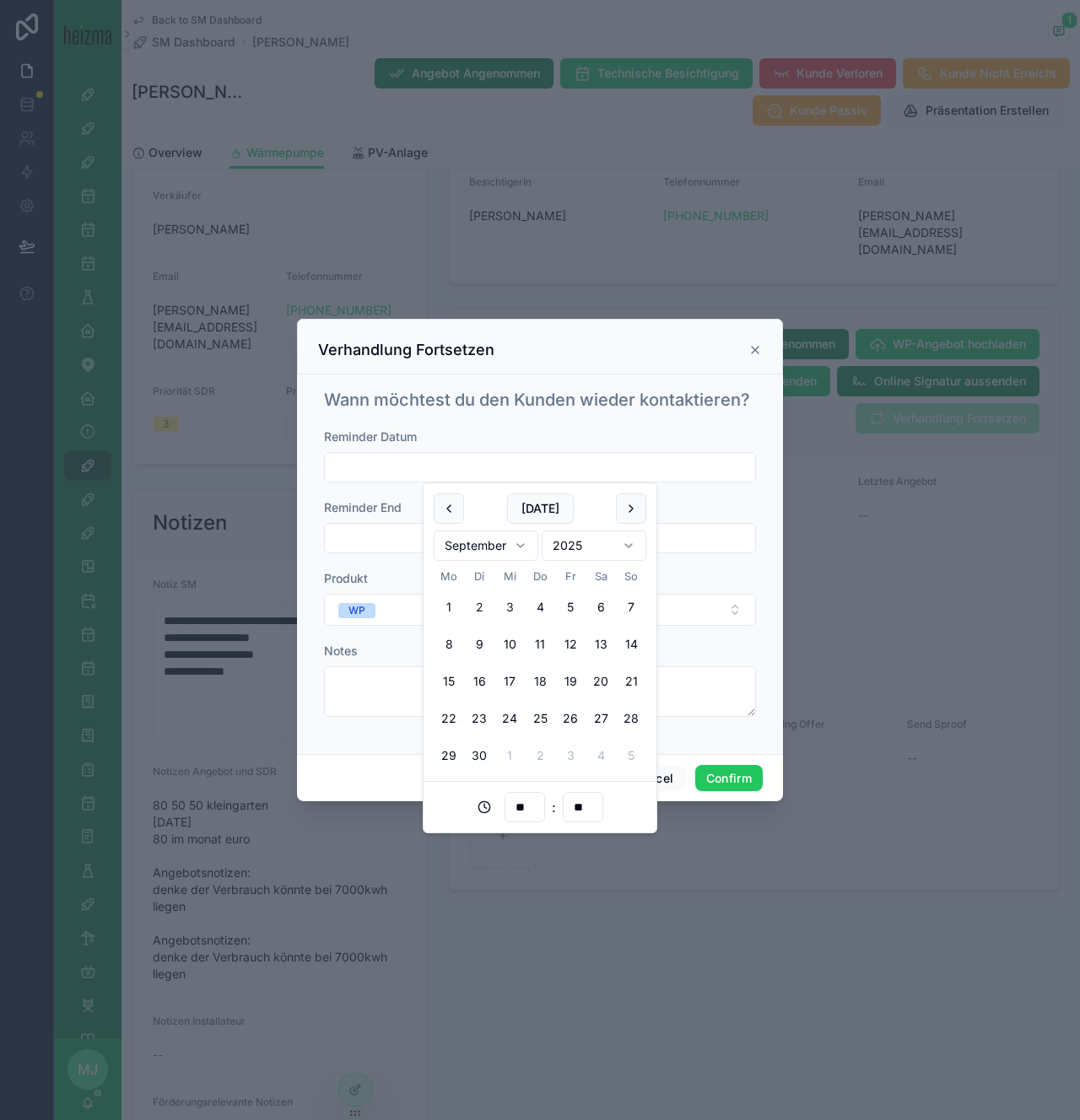
click at [512, 610] on button "3" at bounding box center [510, 607] width 31 height 31
type input "**********"
click at [750, 787] on button "Confirm" at bounding box center [728, 779] width 68 height 27
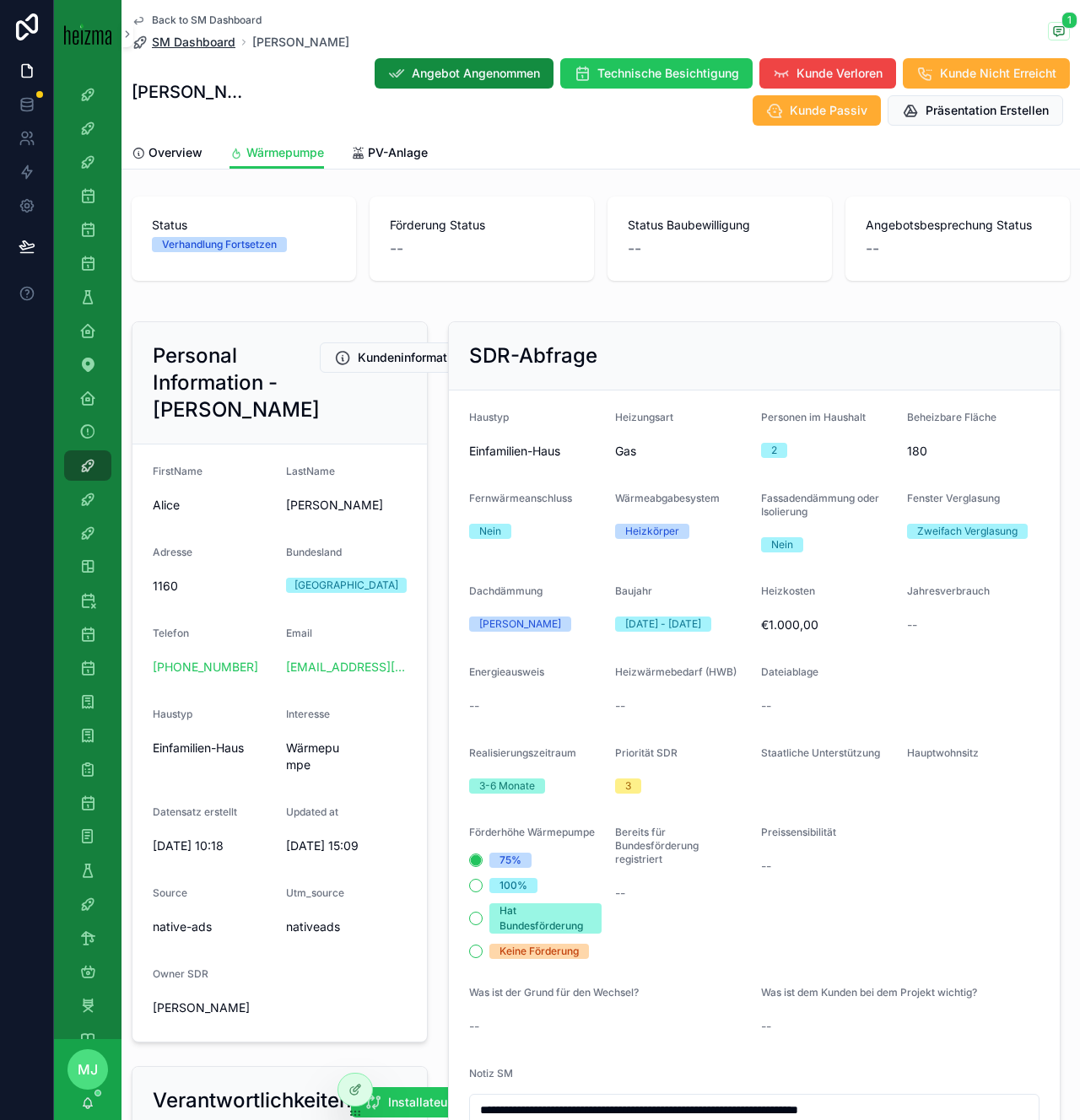
click at [203, 44] on span "SM Dashboard" at bounding box center [193, 42] width 83 height 17
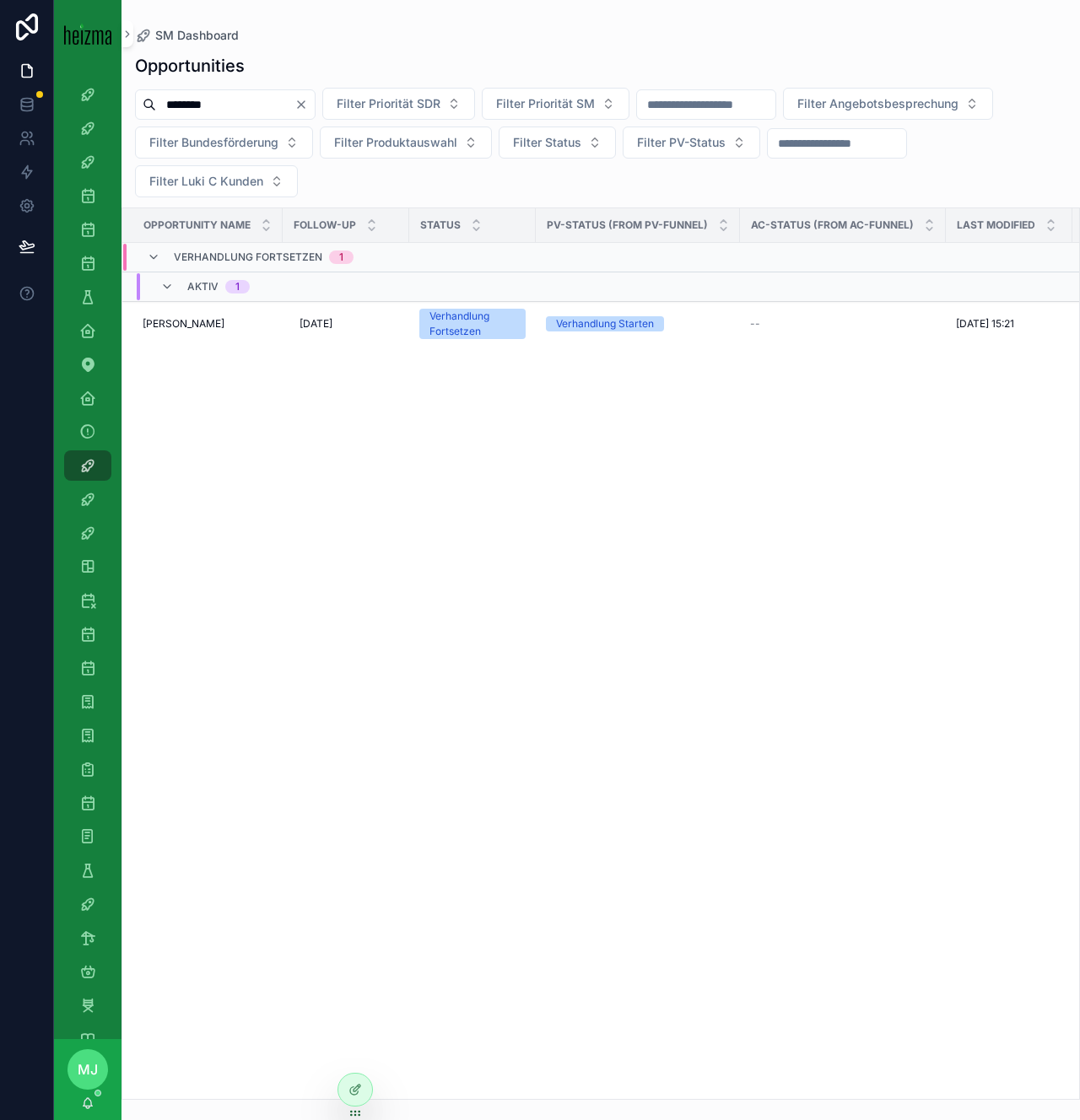
click at [198, 108] on input "********" at bounding box center [225, 105] width 138 height 24
type input "*******"
click at [173, 325] on span "Günter Jochlik" at bounding box center [183, 324] width 82 height 14
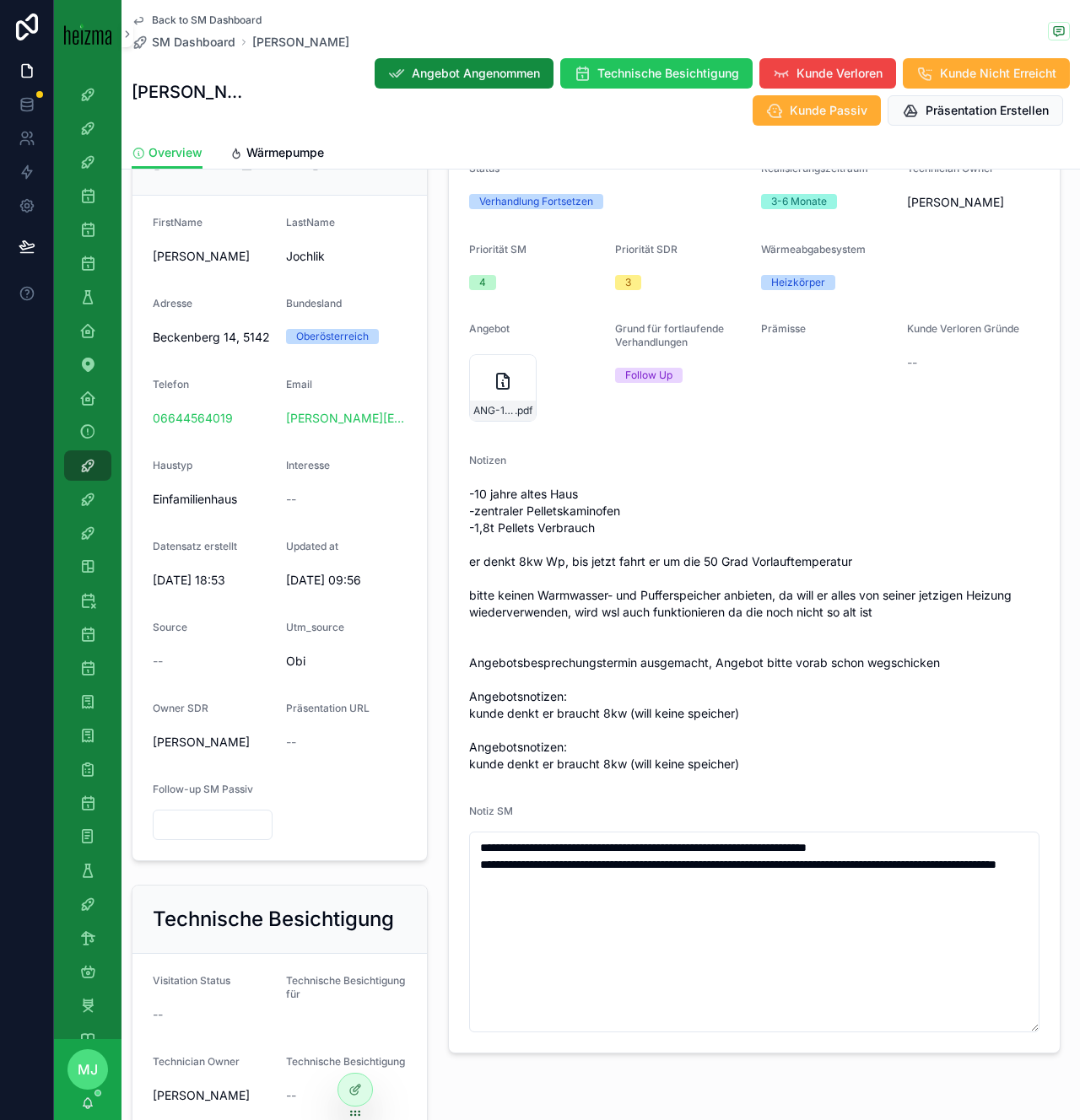
scroll to position [288, 0]
